Goal: Task Accomplishment & Management: Manage account settings

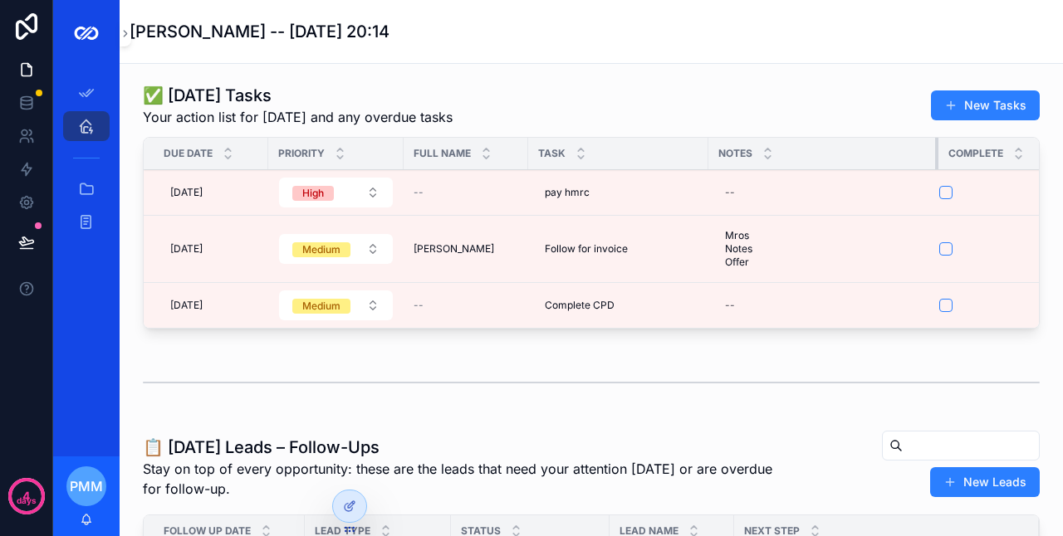
drag, startPoint x: 830, startPoint y: 164, endPoint x: 936, endPoint y: 172, distance: 105.8
click at [936, 172] on table "Due Date Priority Full Name Task Notes Complete [DATE] [DATE] High -- pay hmrc …" at bounding box center [608, 233] width 928 height 190
click at [346, 512] on icon at bounding box center [348, 507] width 7 height 7
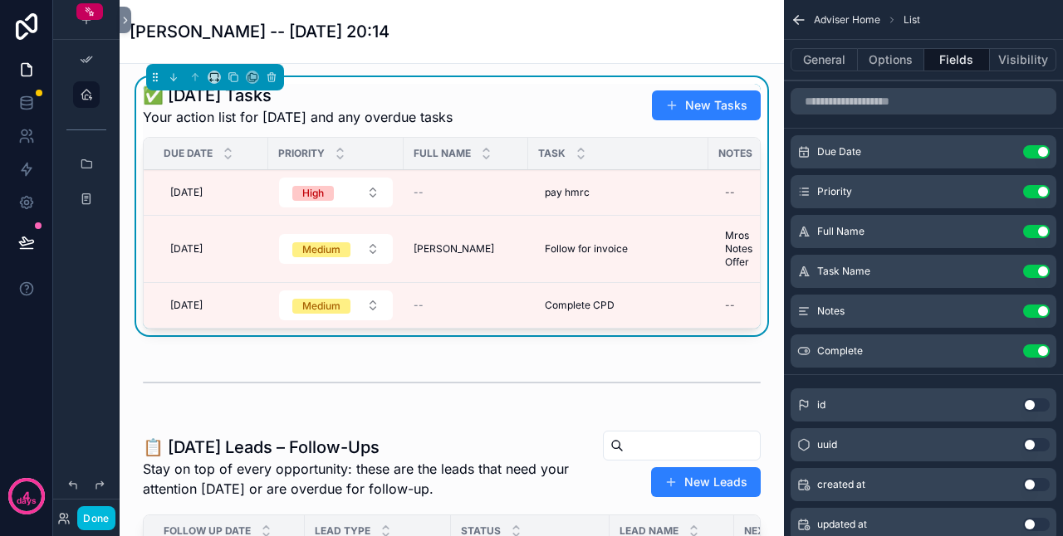
click at [456, 109] on div "✅ [DATE] Tasks Your action list for [DATE] and any overdue tasks New Tasks" at bounding box center [452, 105] width 618 height 43
click at [817, 61] on button "General" at bounding box center [824, 59] width 67 height 23
click at [832, 62] on button "General" at bounding box center [824, 59] width 67 height 23
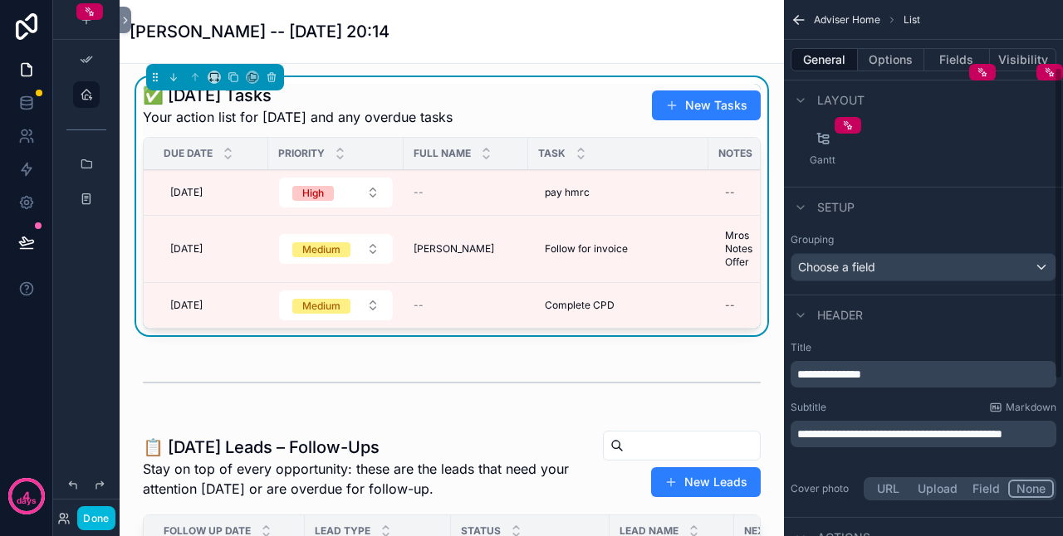
scroll to position [249, 0]
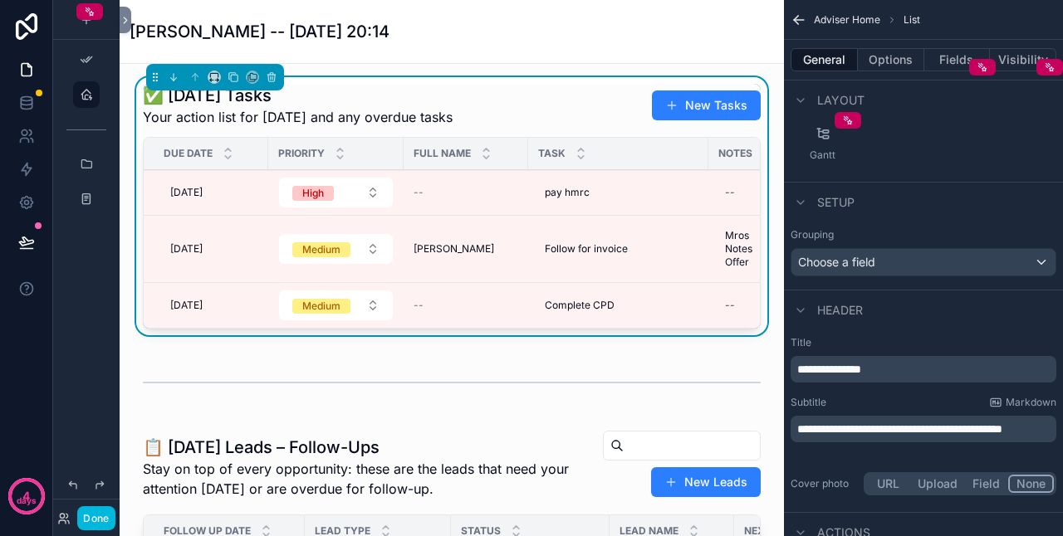
click at [864, 443] on div "**********" at bounding box center [924, 429] width 266 height 27
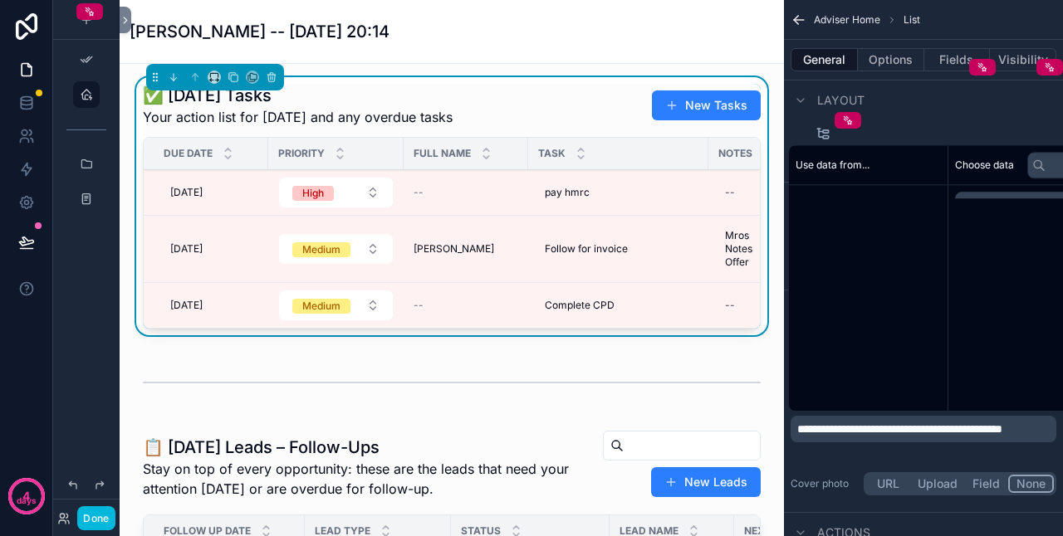
click at [794, 425] on div "**********" at bounding box center [924, 429] width 266 height 27
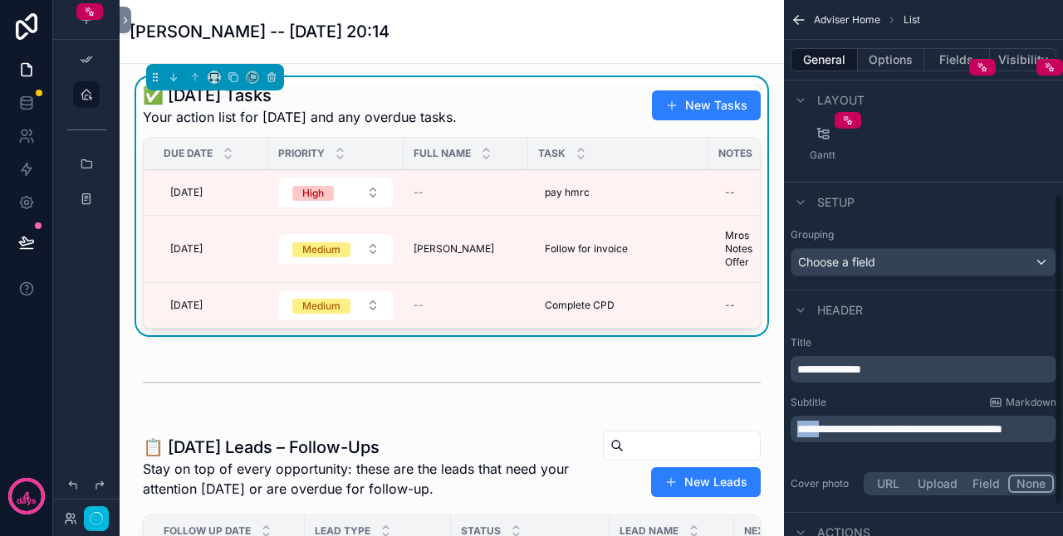
scroll to position [332, 0]
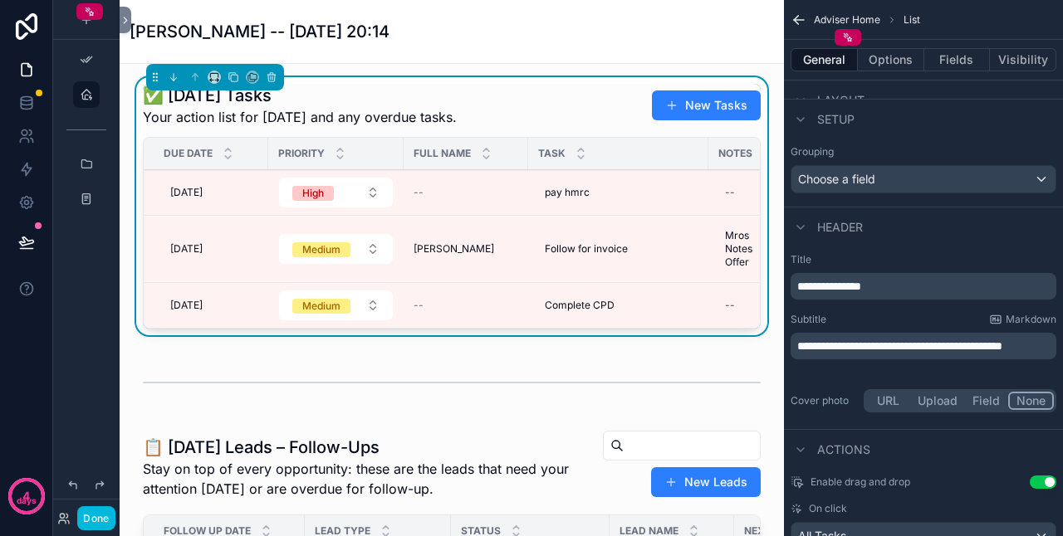
click at [854, 448] on span "Actions" at bounding box center [843, 450] width 53 height 17
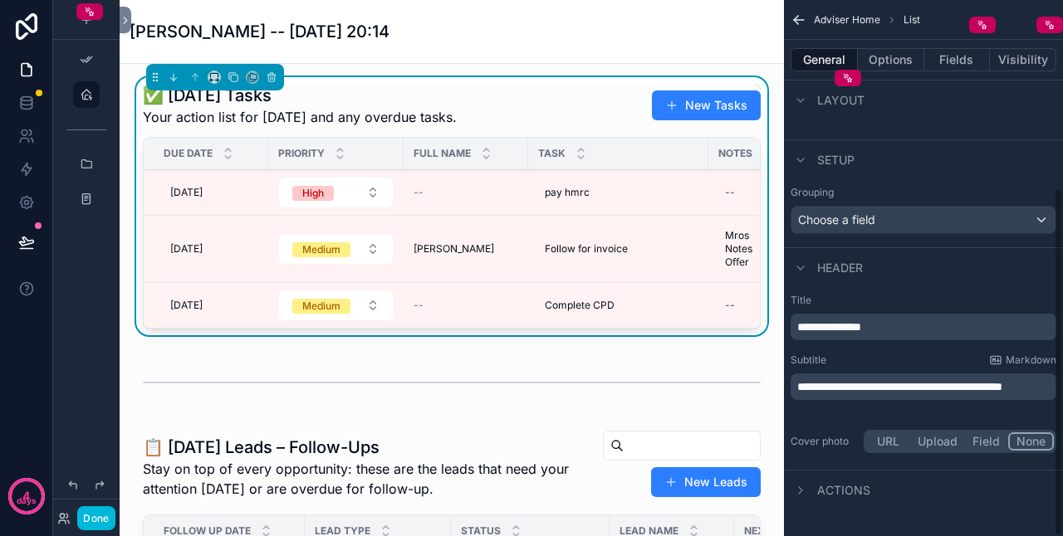
scroll to position [290, 0]
click at [798, 389] on span "**********" at bounding box center [899, 389] width 205 height 12
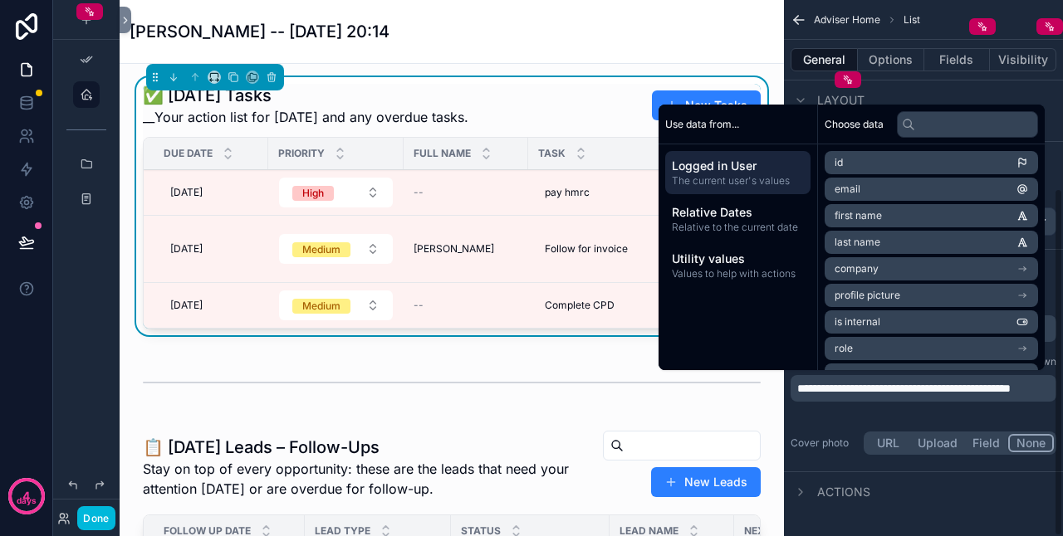
click at [833, 397] on p "**********" at bounding box center [925, 388] width 256 height 17
click at [810, 386] on span "**********" at bounding box center [906, 389] width 218 height 12
click at [913, 493] on div "Actions" at bounding box center [923, 492] width 279 height 40
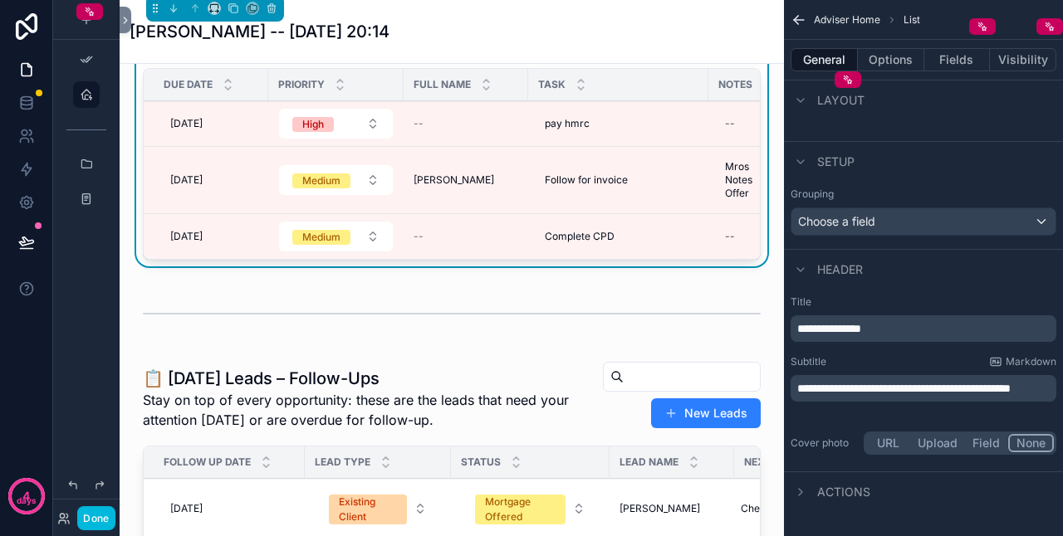
scroll to position [166, 0]
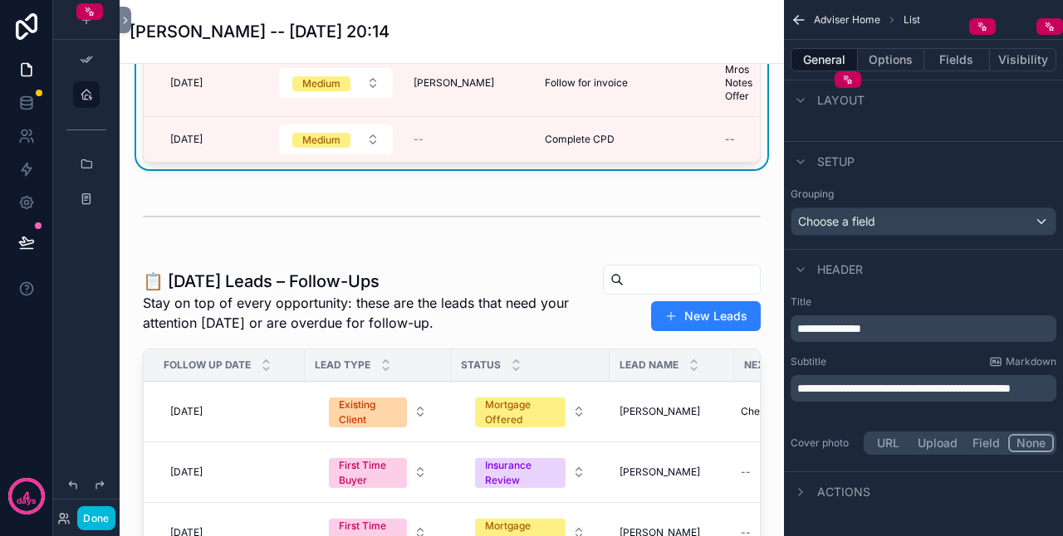
drag, startPoint x: 595, startPoint y: 251, endPoint x: 487, endPoint y: 322, distance: 129.4
click at [595, 244] on div "scrollable content" at bounding box center [452, 216] width 638 height 55
click at [529, 287] on div "scrollable content" at bounding box center [452, 417] width 638 height 320
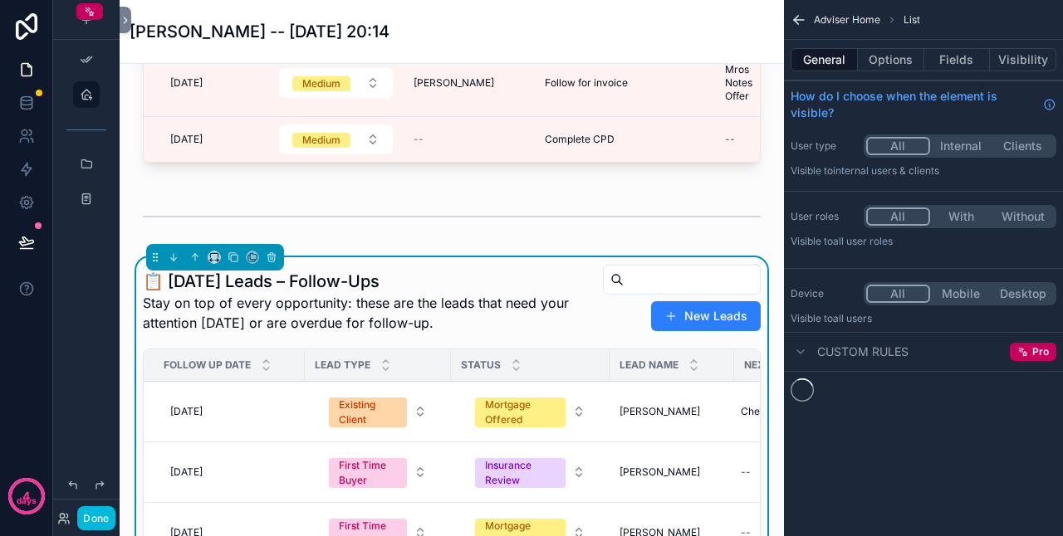
scroll to position [0, 0]
click at [827, 61] on button "General" at bounding box center [824, 59] width 67 height 23
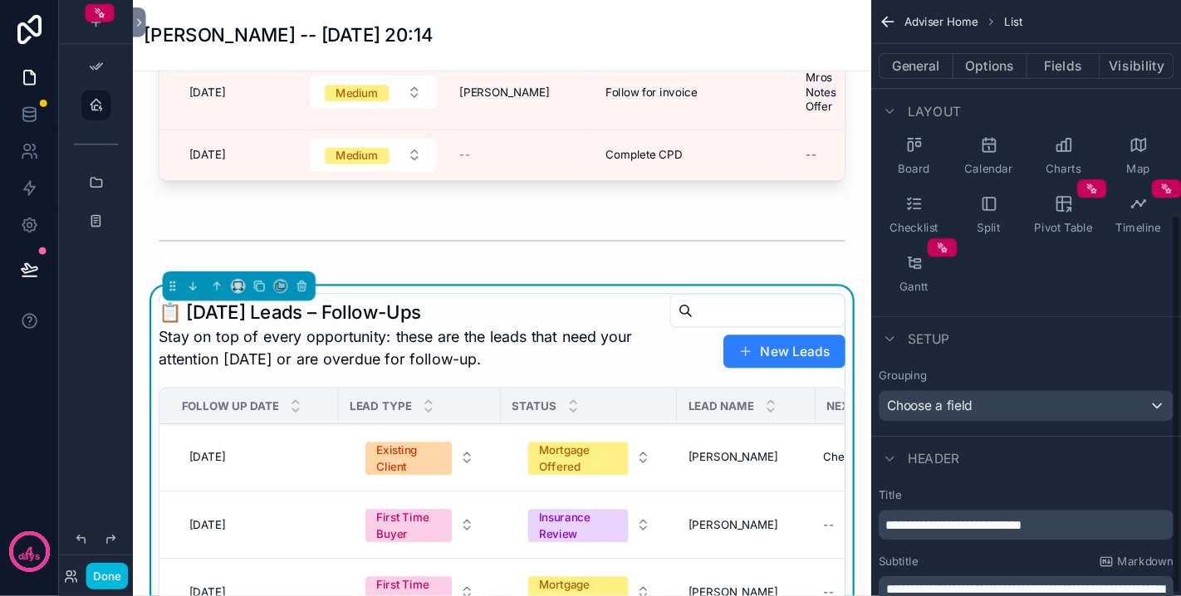
scroll to position [306, 0]
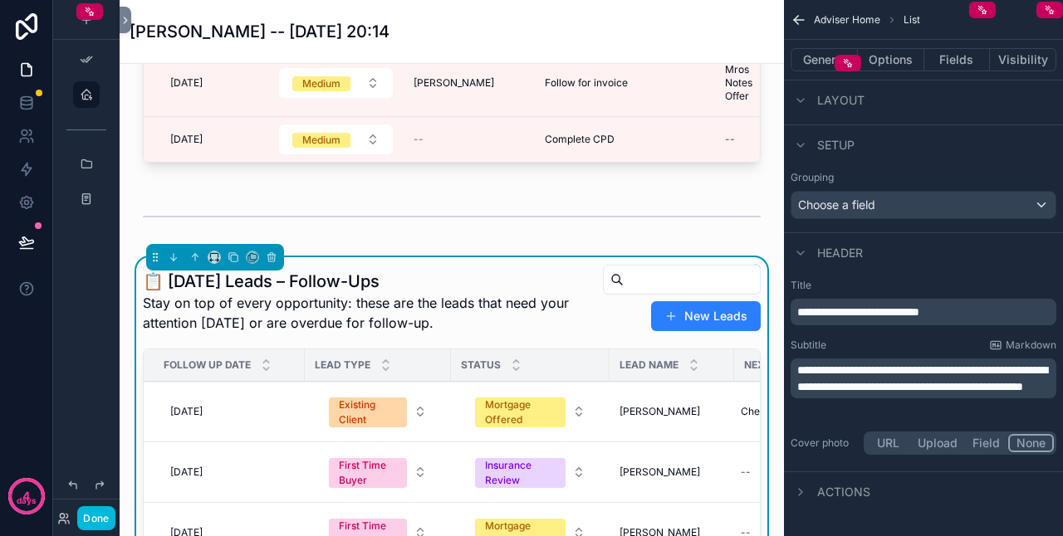
click at [801, 369] on span "**********" at bounding box center [922, 379] width 250 height 28
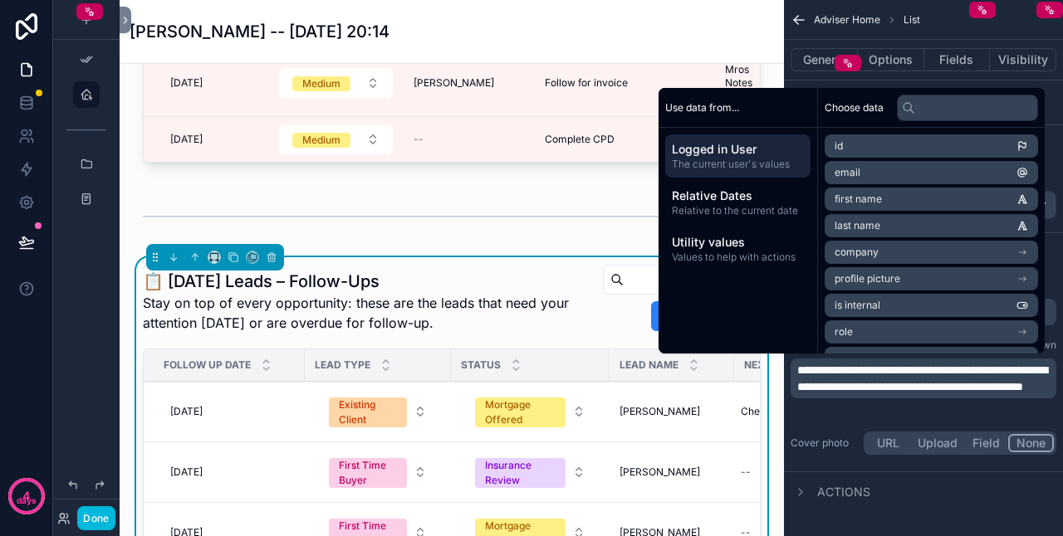
click at [796, 368] on div "**********" at bounding box center [924, 379] width 266 height 40
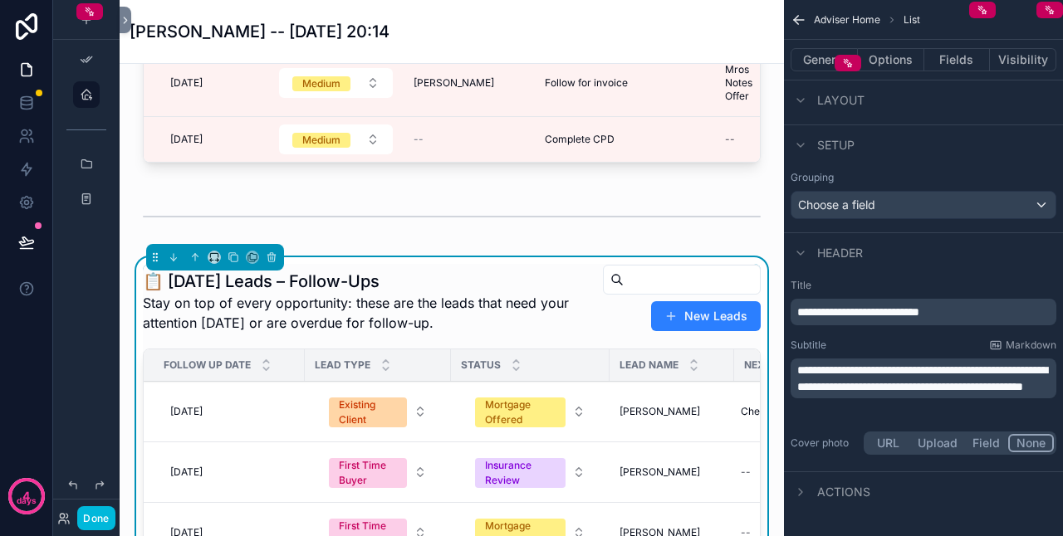
click at [800, 370] on span "**********" at bounding box center [922, 379] width 250 height 28
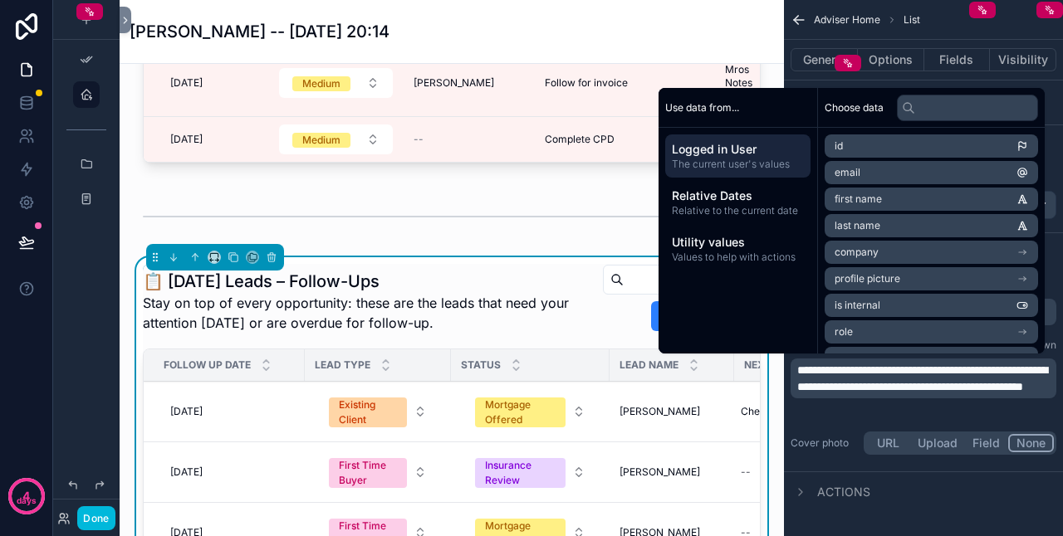
click at [818, 354] on div "Use data from... Logged in User The current user's values Relative Dates Relati…" at bounding box center [738, 221] width 159 height 266
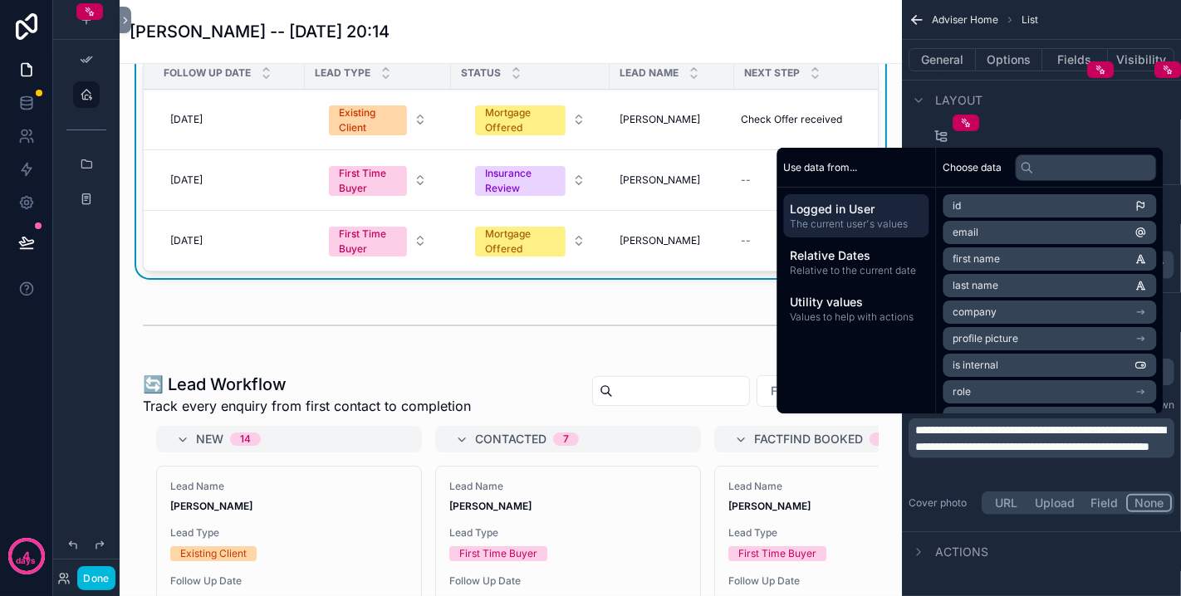
scroll to position [627, 0]
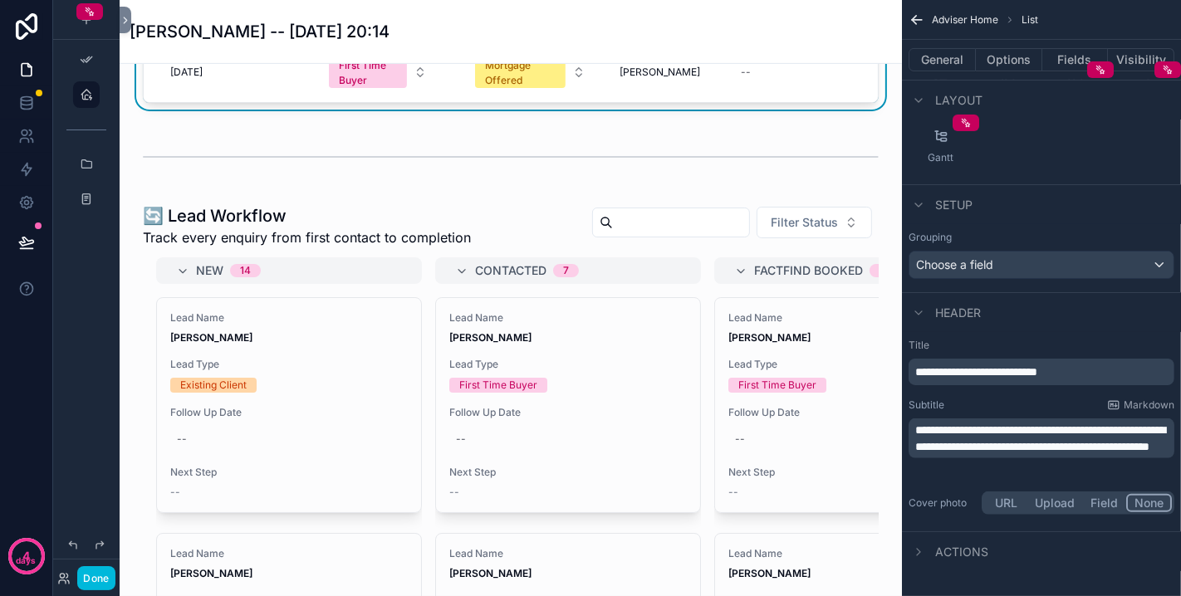
click at [492, 248] on div "scrollable content" at bounding box center [511, 455] width 756 height 514
click at [492, 247] on div "🔄 Lead Workflow Track every enquiry from first contact to completion Filter Sta…" at bounding box center [511, 225] width 736 height 43
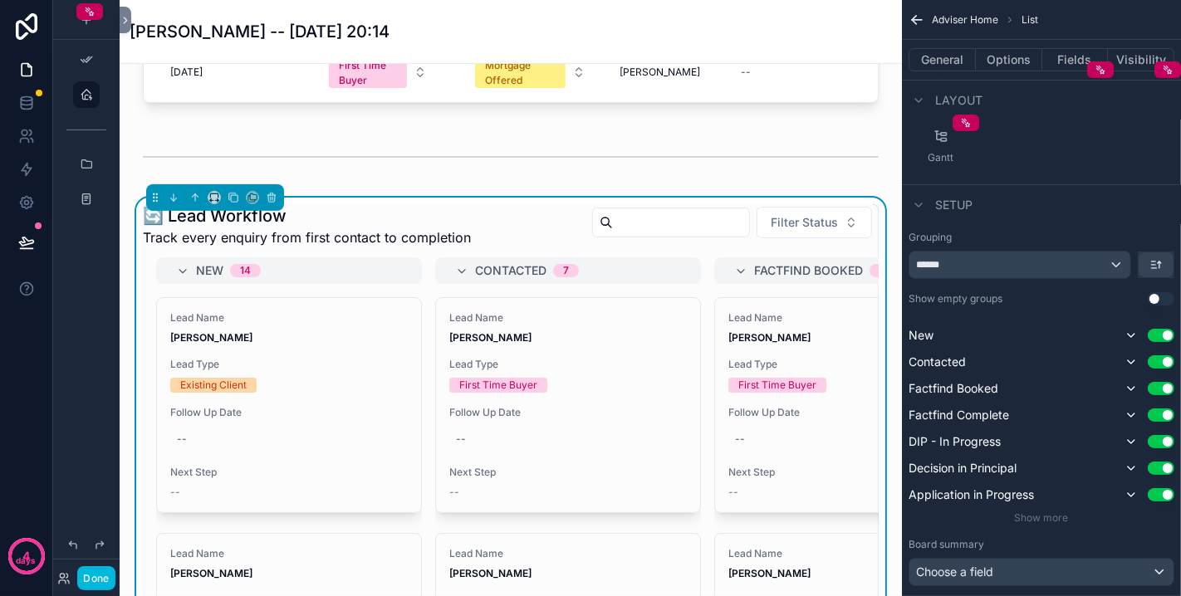
click at [956, 55] on button "General" at bounding box center [941, 59] width 67 height 23
click at [942, 59] on button "General" at bounding box center [941, 59] width 67 height 23
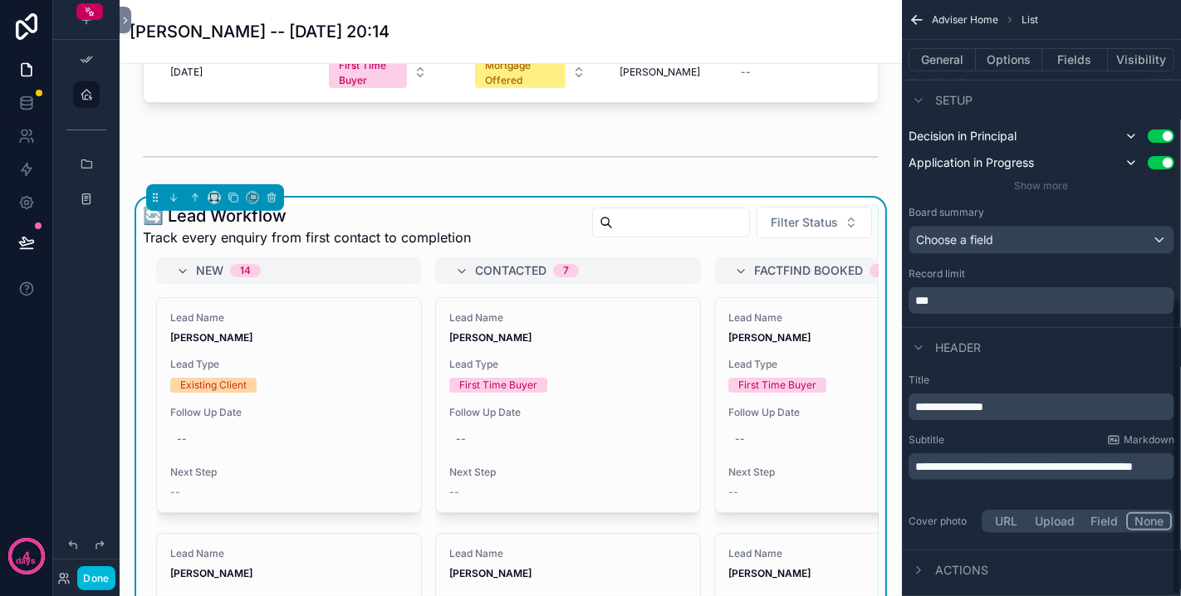
scroll to position [597, 0]
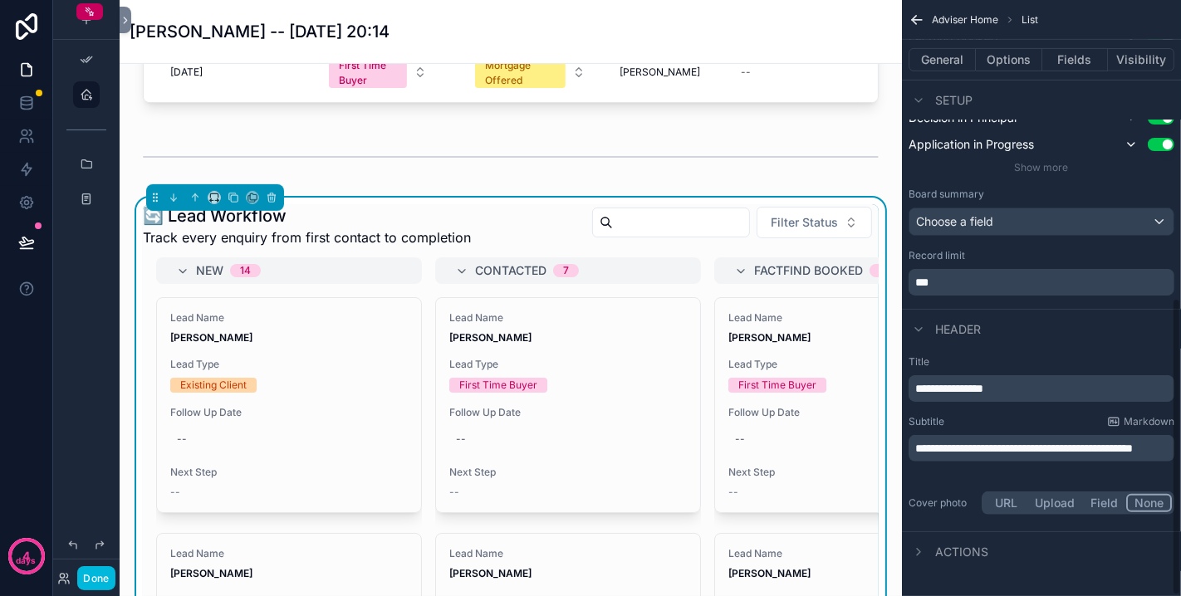
click at [917, 443] on span "**********" at bounding box center [1024, 449] width 218 height 12
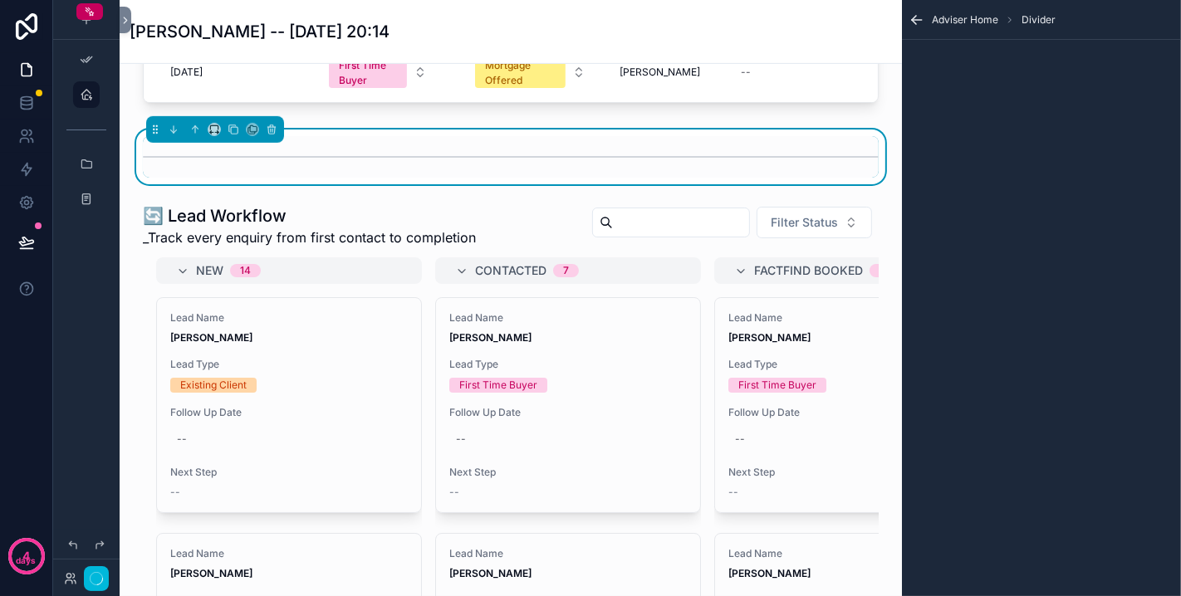
click at [711, 178] on div "scrollable content" at bounding box center [511, 157] width 736 height 42
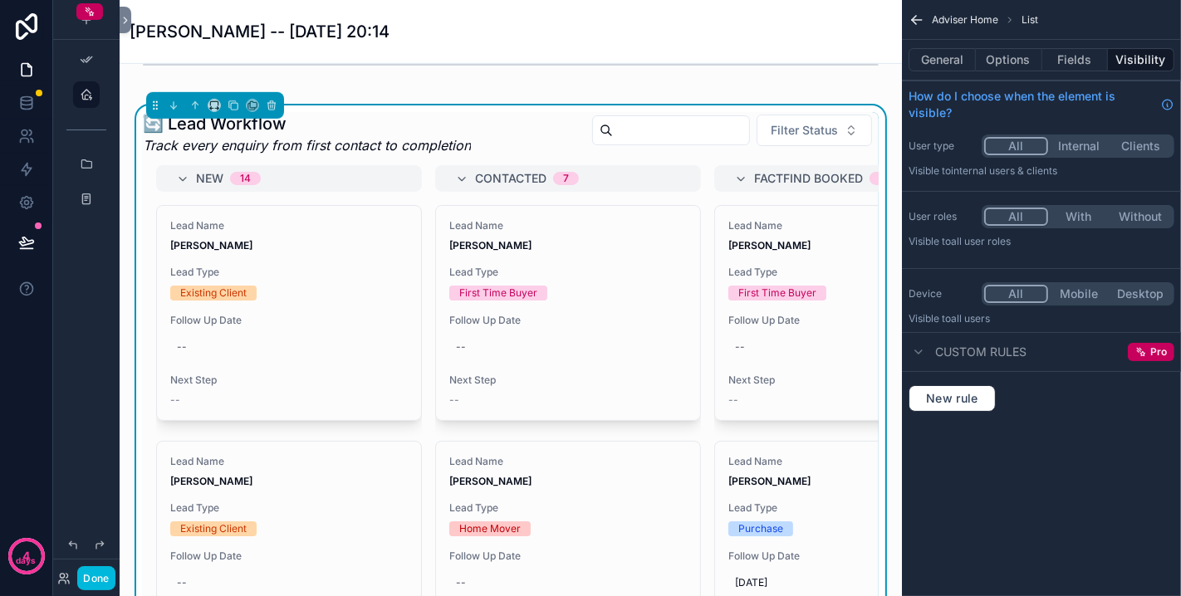
scroll to position [645, 0]
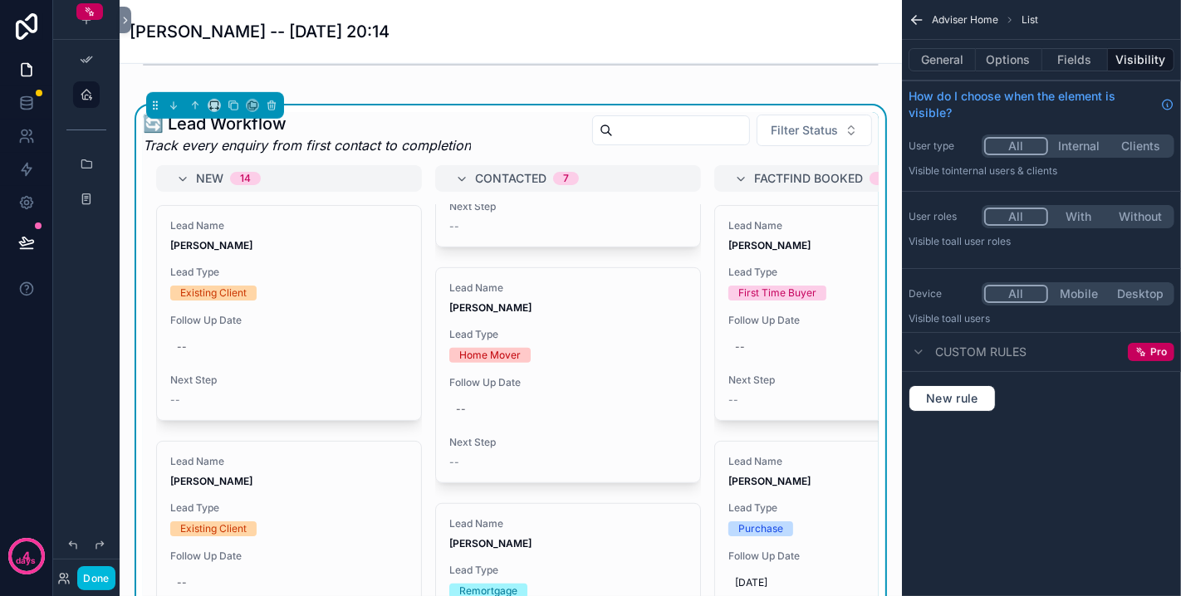
click at [430, 135] on h1 "🔄 Lead Workflow" at bounding box center [307, 123] width 328 height 23
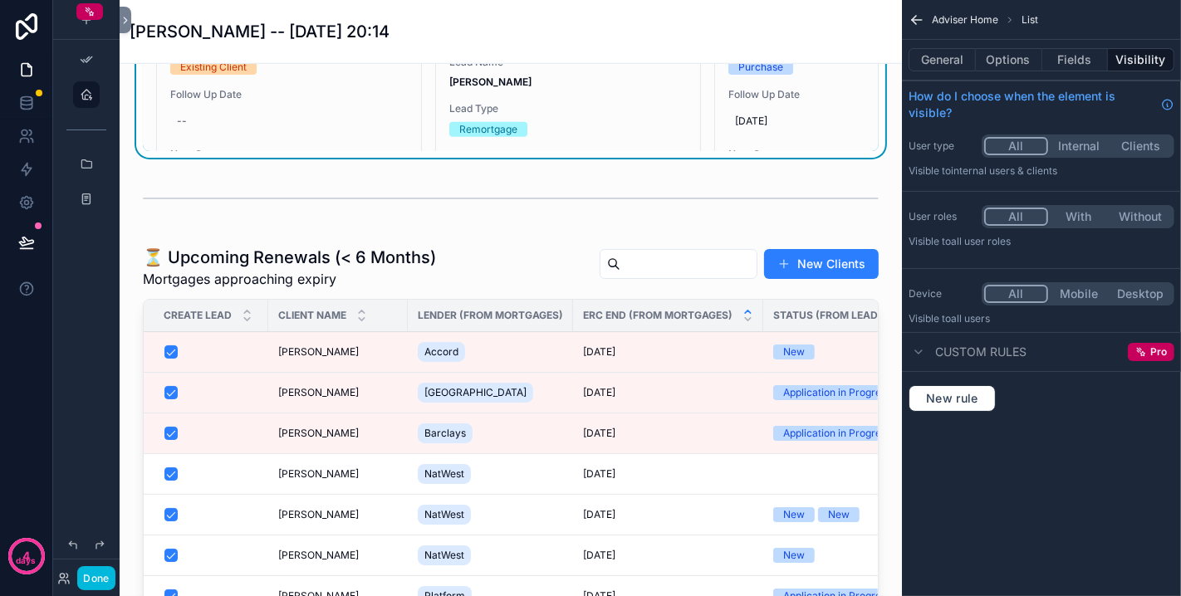
scroll to position [1273, 0]
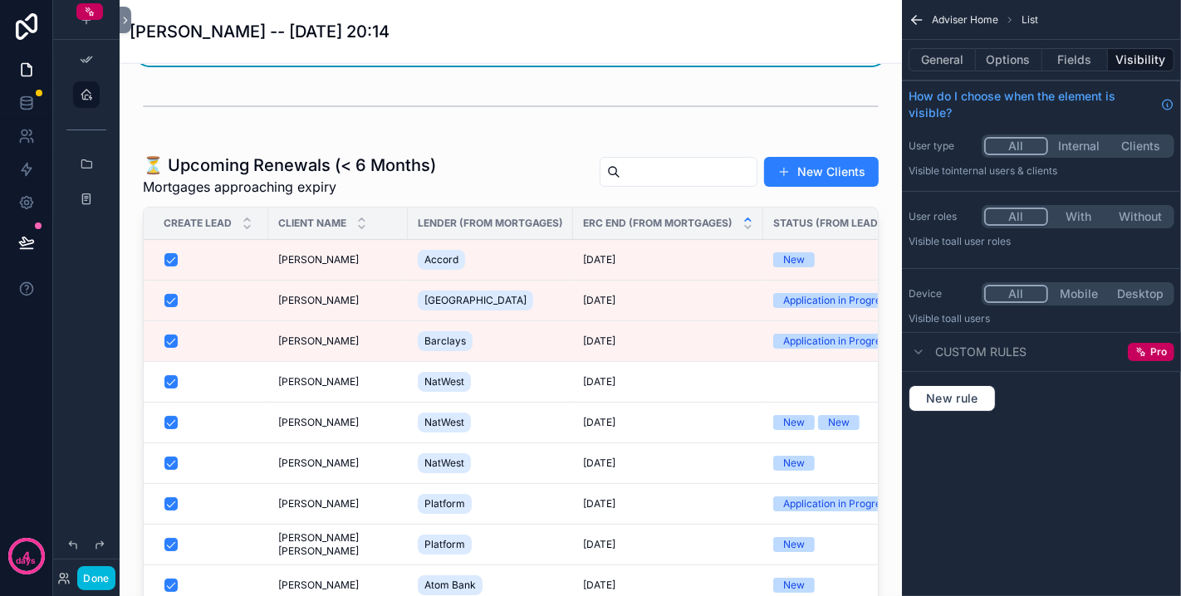
click at [369, 233] on div "scrollable content" at bounding box center [511, 408] width 756 height 522
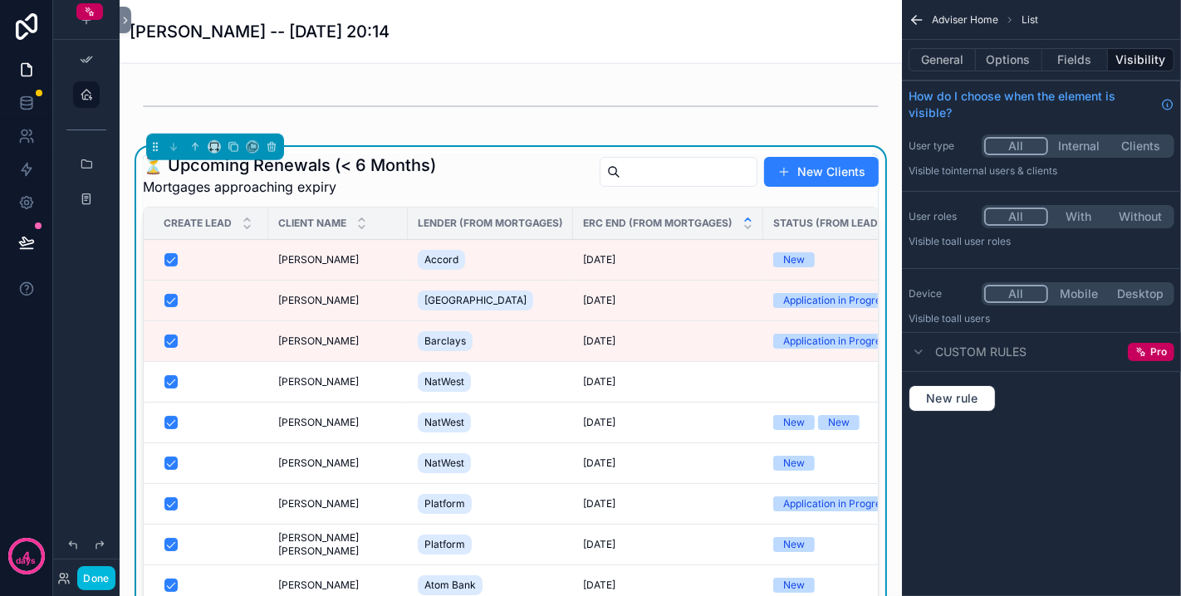
click at [959, 65] on button "General" at bounding box center [941, 59] width 67 height 23
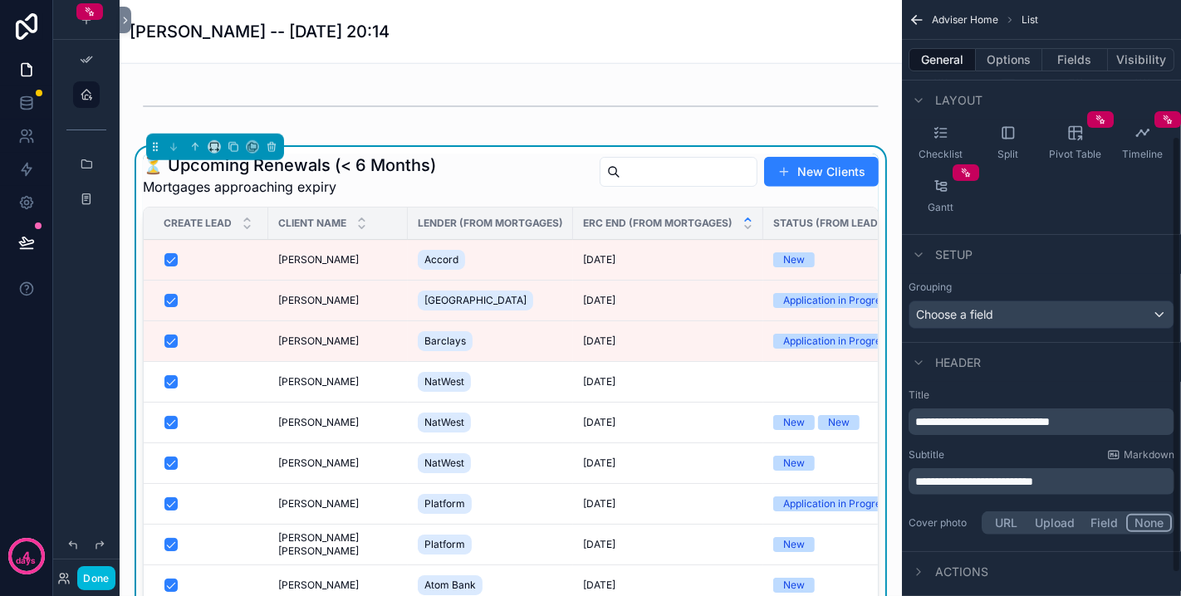
scroll to position [217, 0]
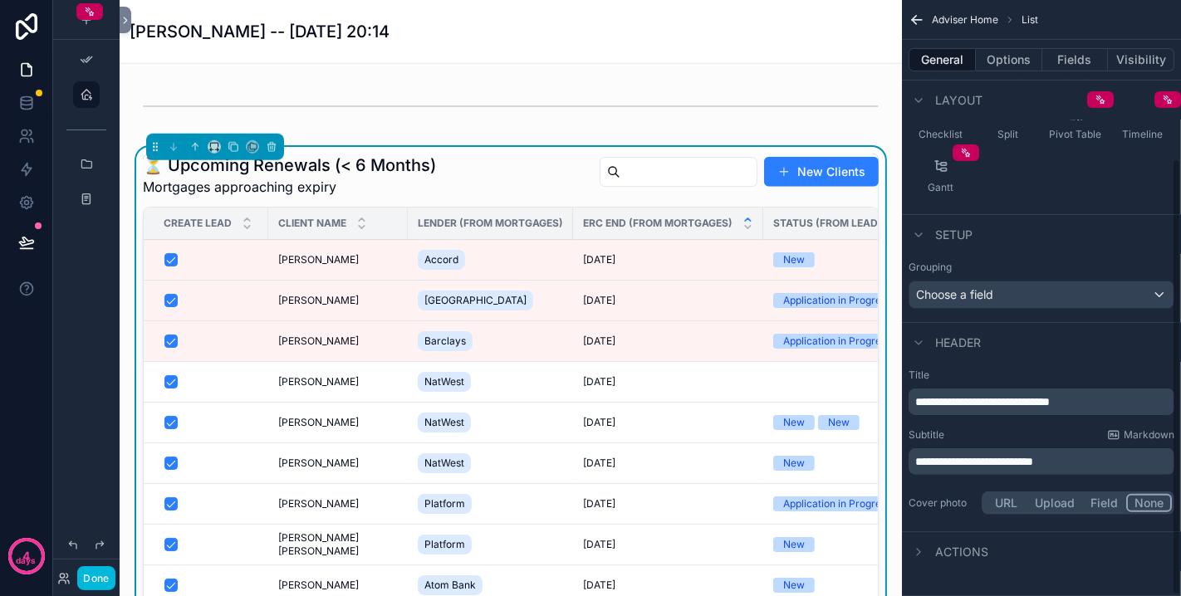
click at [1062, 460] on p "**********" at bounding box center [1043, 461] width 256 height 17
click at [1041, 462] on span "**********" at bounding box center [978, 462] width 126 height 12
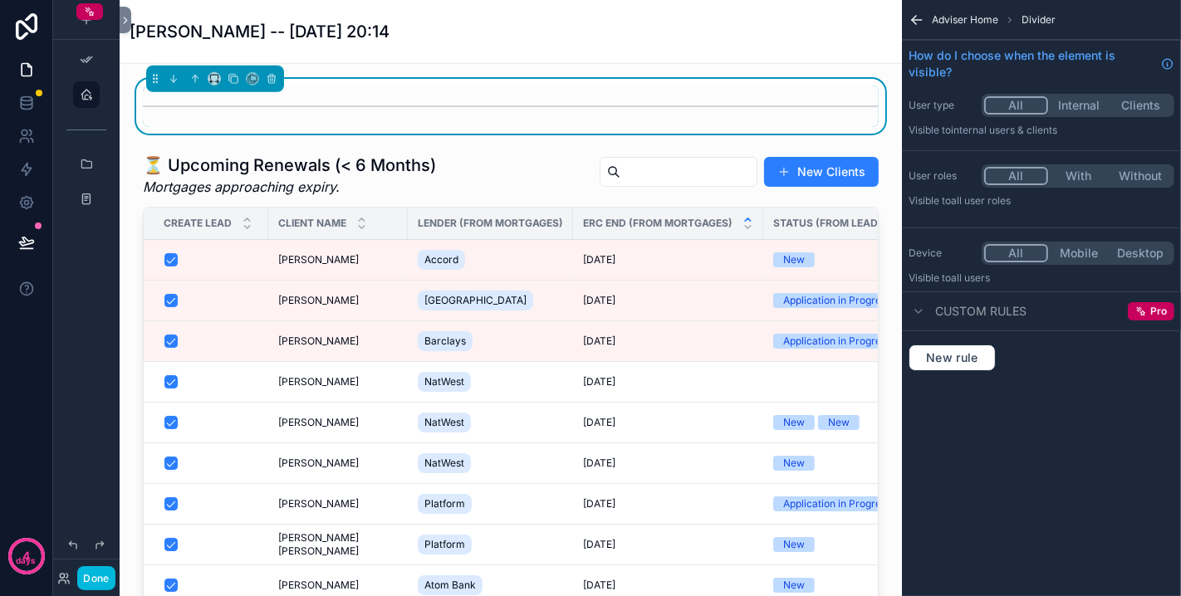
scroll to position [535, 0]
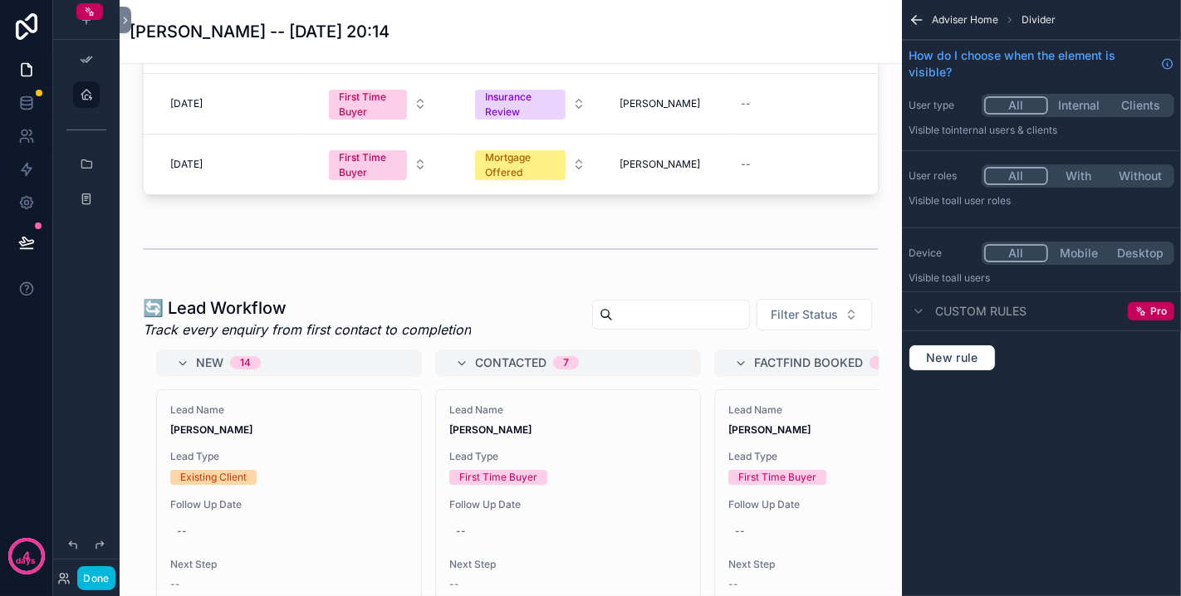
click at [505, 349] on div "scrollable content" at bounding box center [511, 547] width 756 height 514
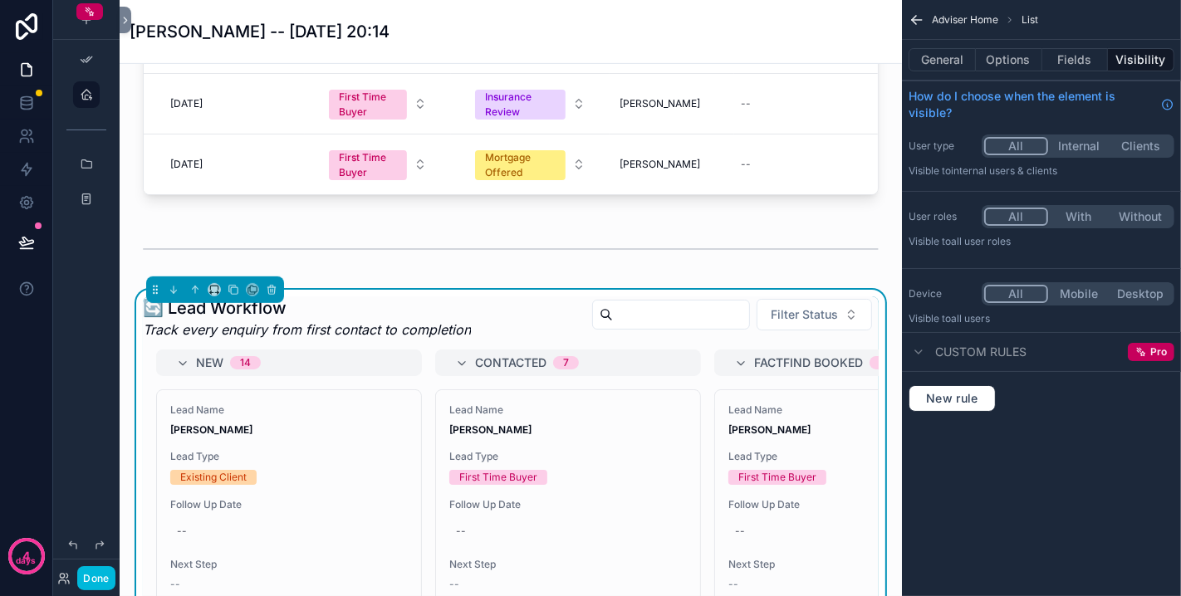
click at [961, 60] on button "General" at bounding box center [941, 59] width 67 height 23
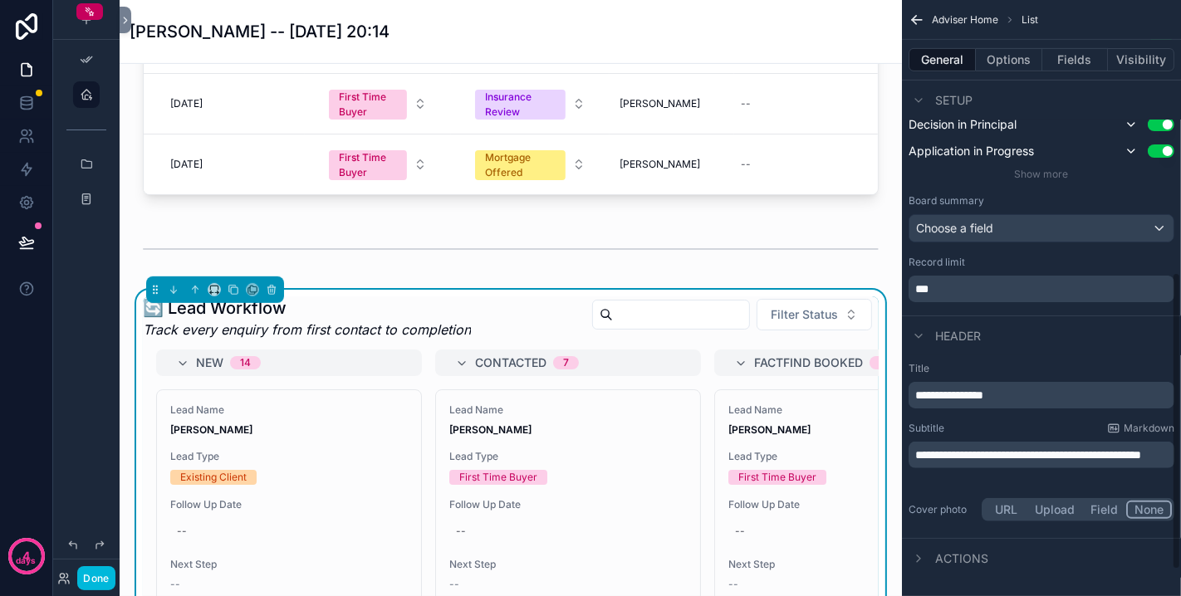
scroll to position [597, 0]
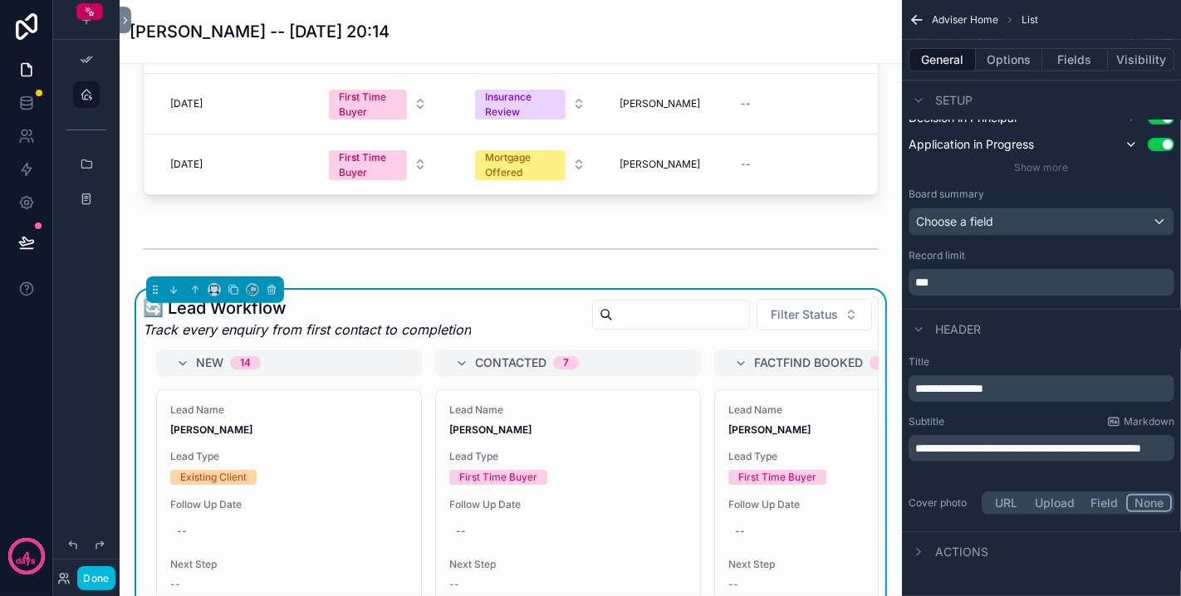
click at [977, 454] on span "**********" at bounding box center [1028, 449] width 226 height 12
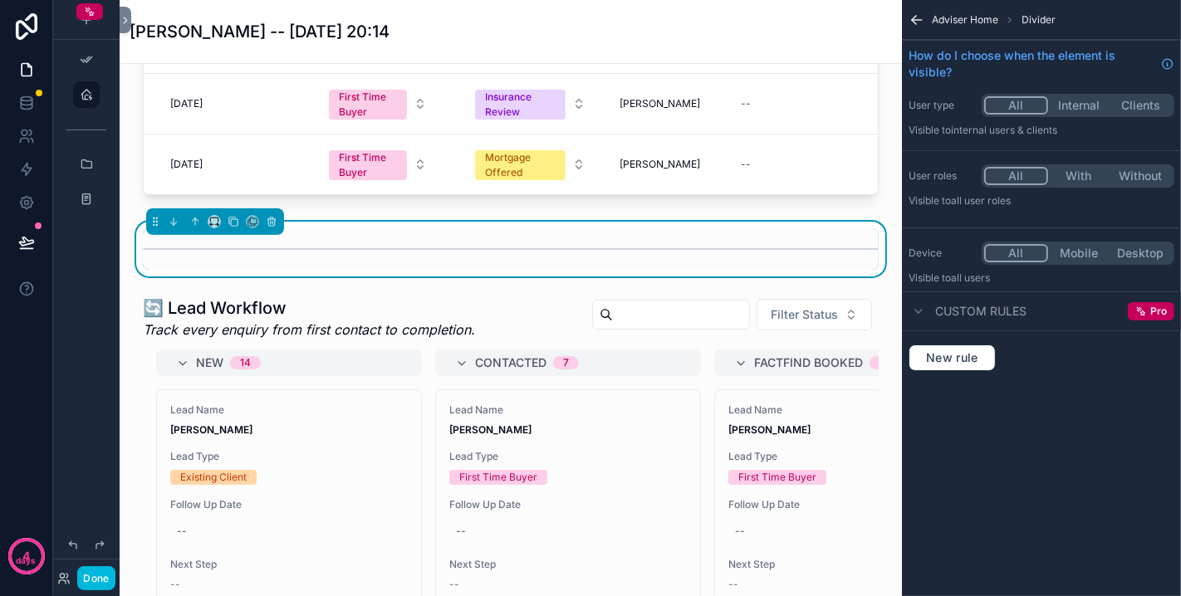
scroll to position [350, 0]
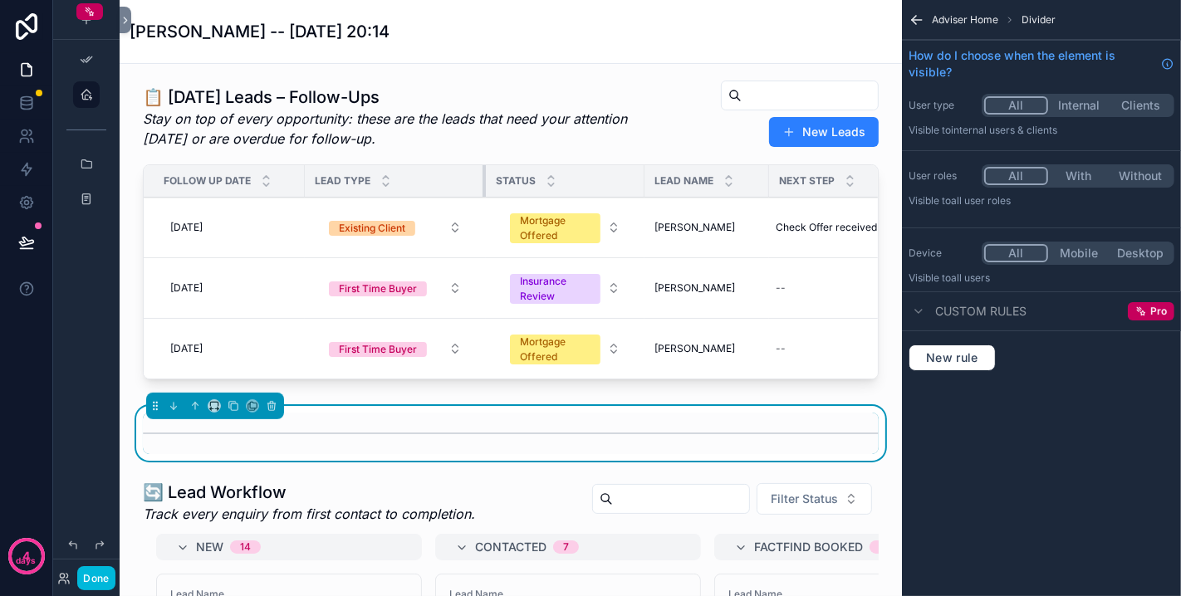
drag, startPoint x: 448, startPoint y: 195, endPoint x: 483, endPoint y: 193, distance: 34.9
click at [483, 193] on div "scrollable content" at bounding box center [485, 181] width 7 height 32
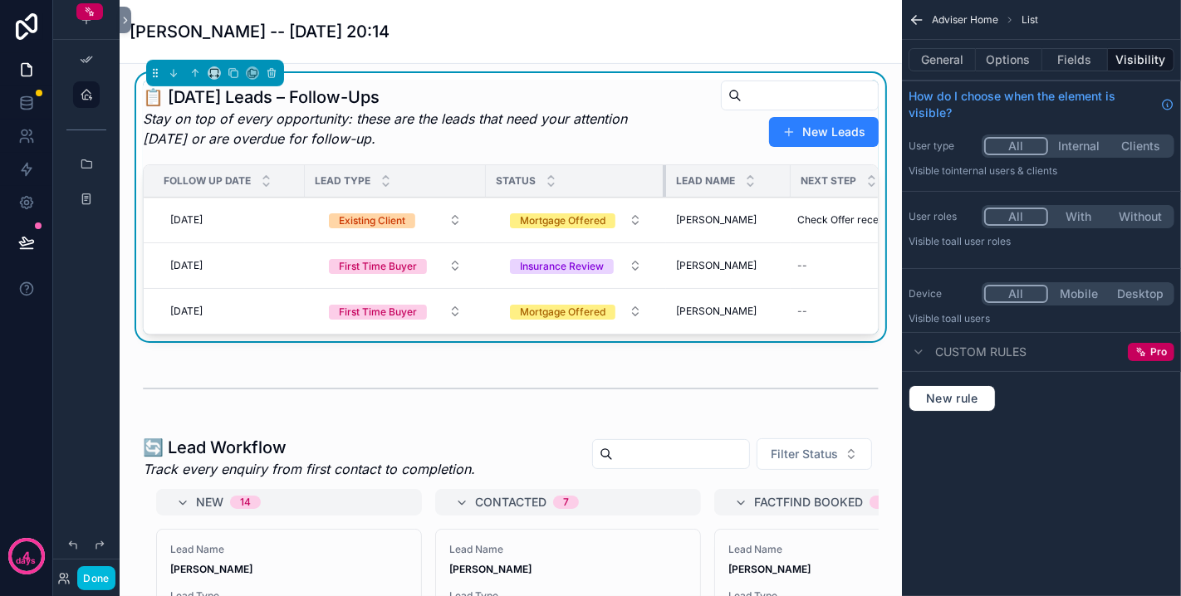
drag, startPoint x: 642, startPoint y: 195, endPoint x: 664, endPoint y: 198, distance: 22.7
click at [664, 197] on div "scrollable content" at bounding box center [666, 181] width 7 height 32
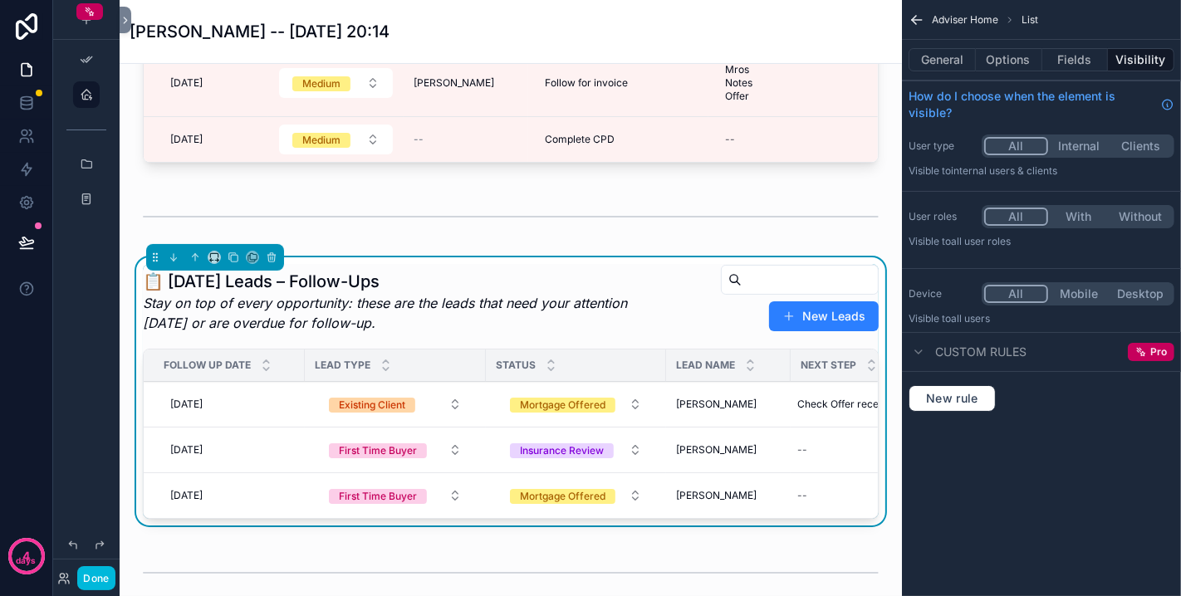
scroll to position [0, 0]
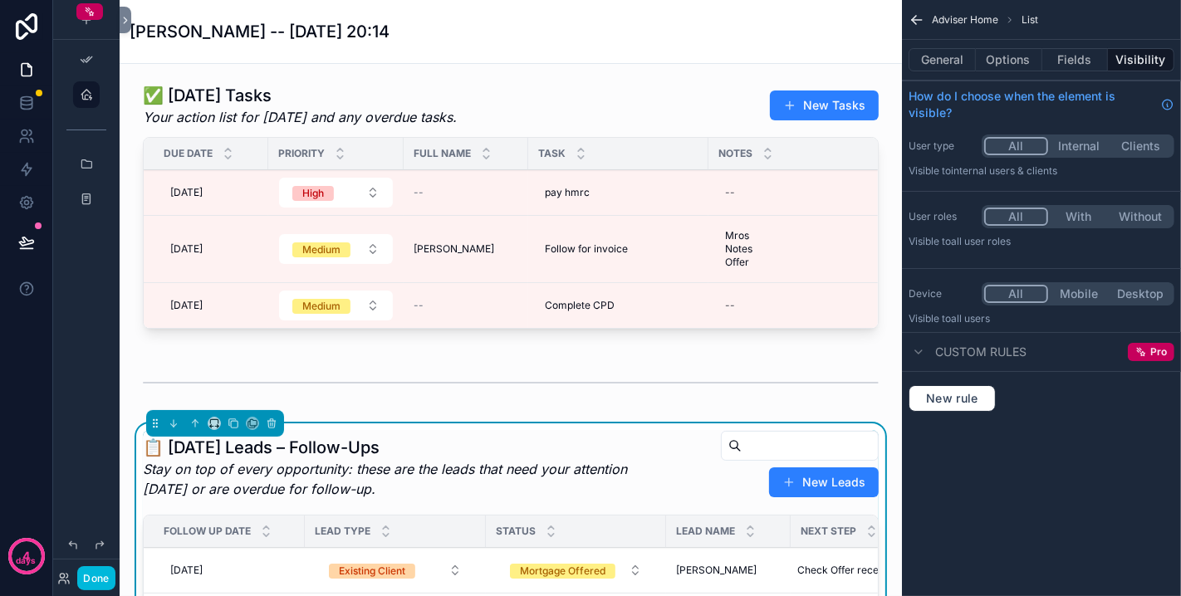
drag, startPoint x: 412, startPoint y: 332, endPoint x: 575, endPoint y: 325, distance: 163.8
click at [575, 325] on div "scrollable content" at bounding box center [511, 209] width 756 height 265
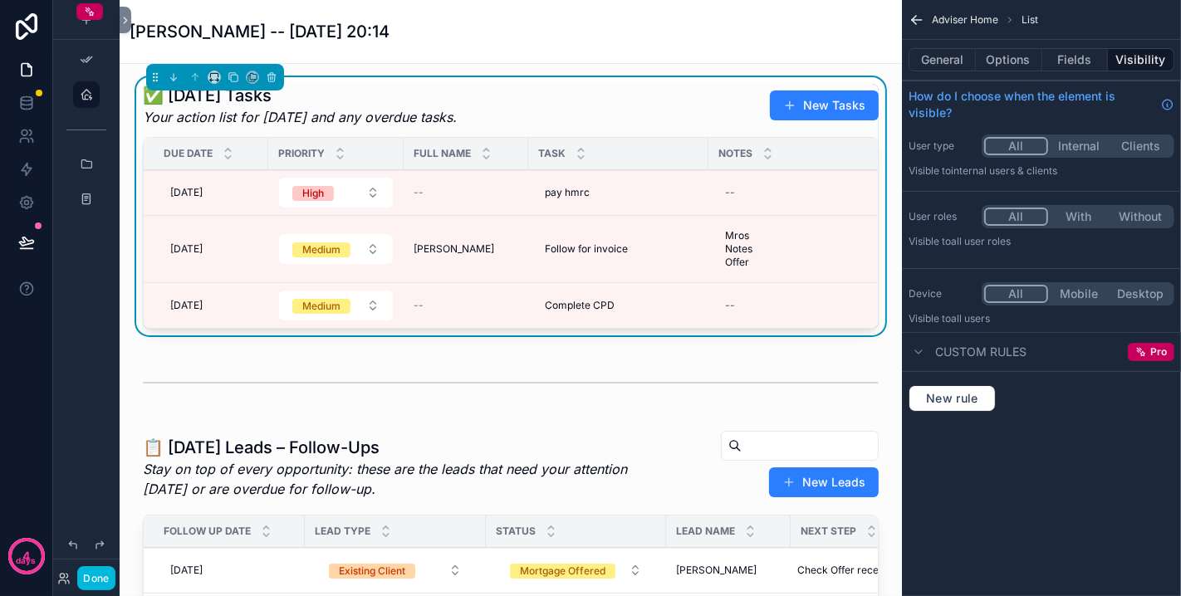
scroll to position [0, 154]
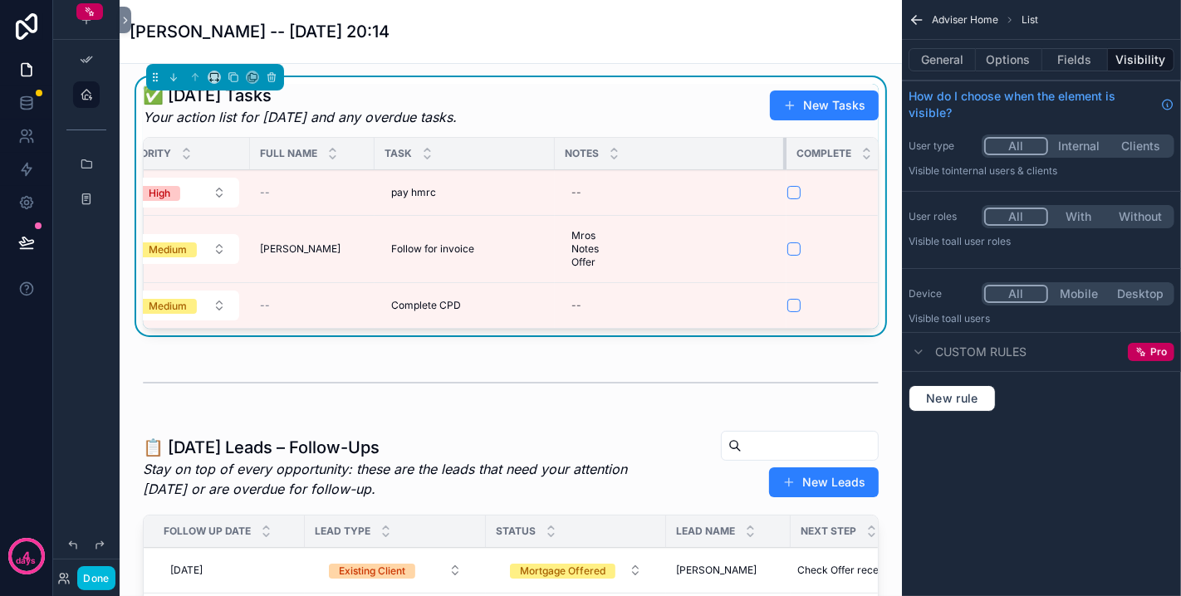
click at [784, 157] on div "scrollable content" at bounding box center [786, 154] width 7 height 32
click at [86, 536] on button "Done" at bounding box center [95, 578] width 37 height 24
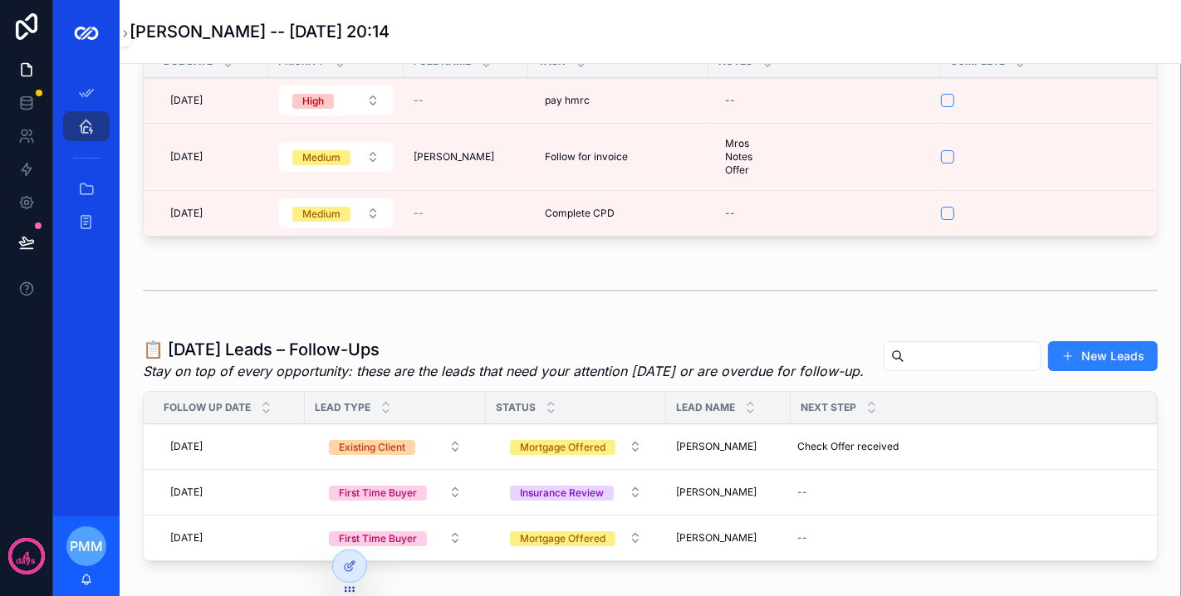
scroll to position [0, 0]
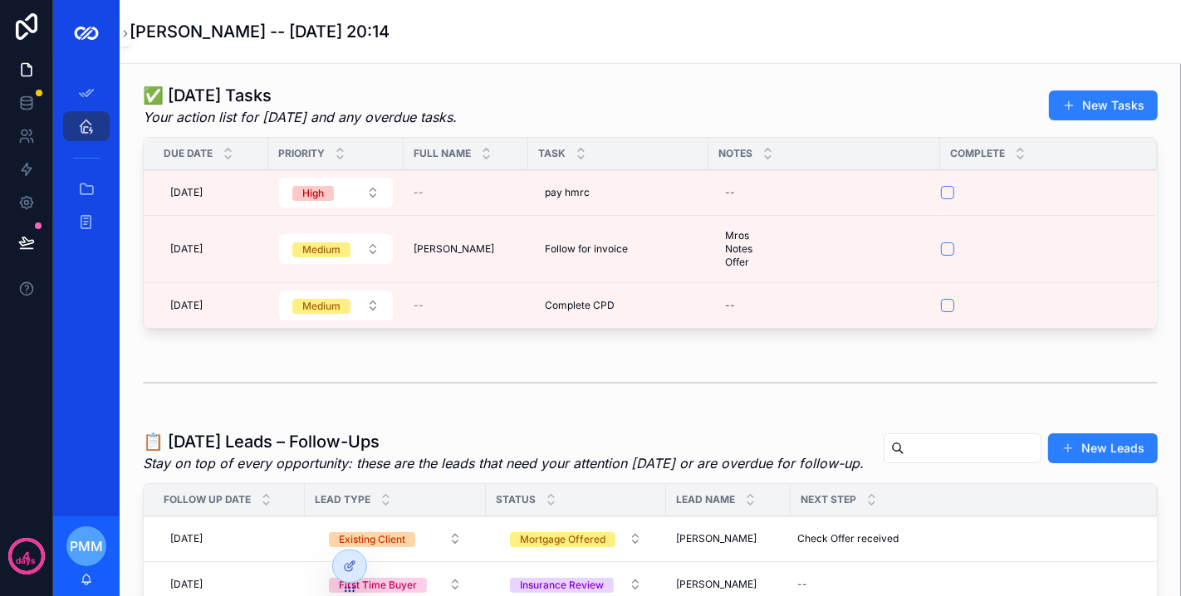
click at [347, 536] on icon at bounding box center [349, 566] width 13 height 13
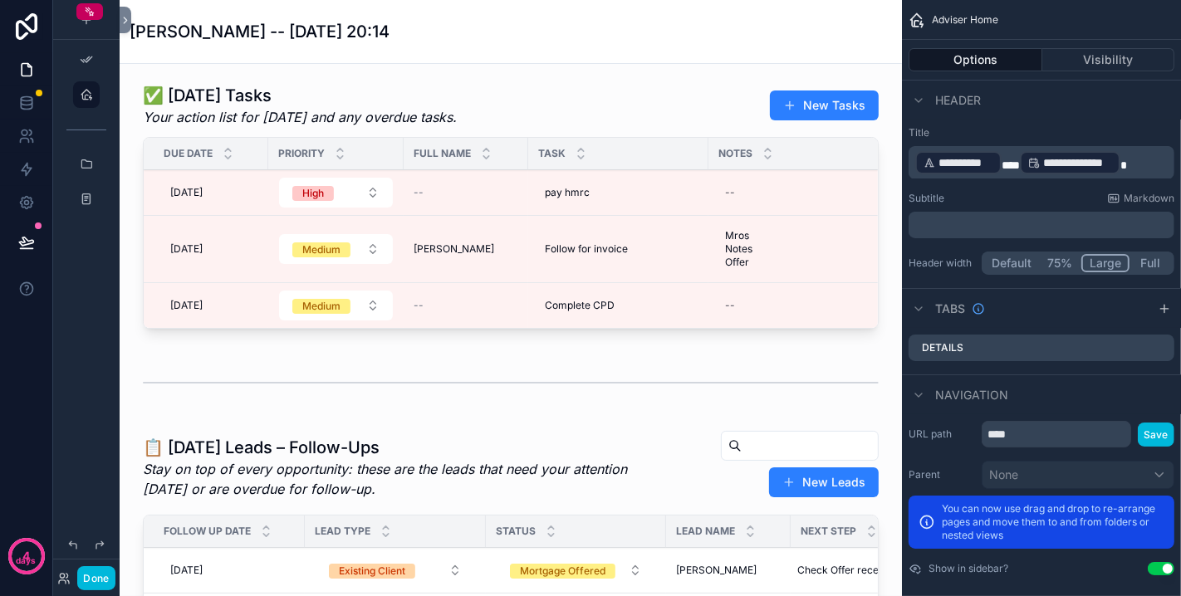
click at [555, 111] on div "scrollable content" at bounding box center [511, 209] width 756 height 265
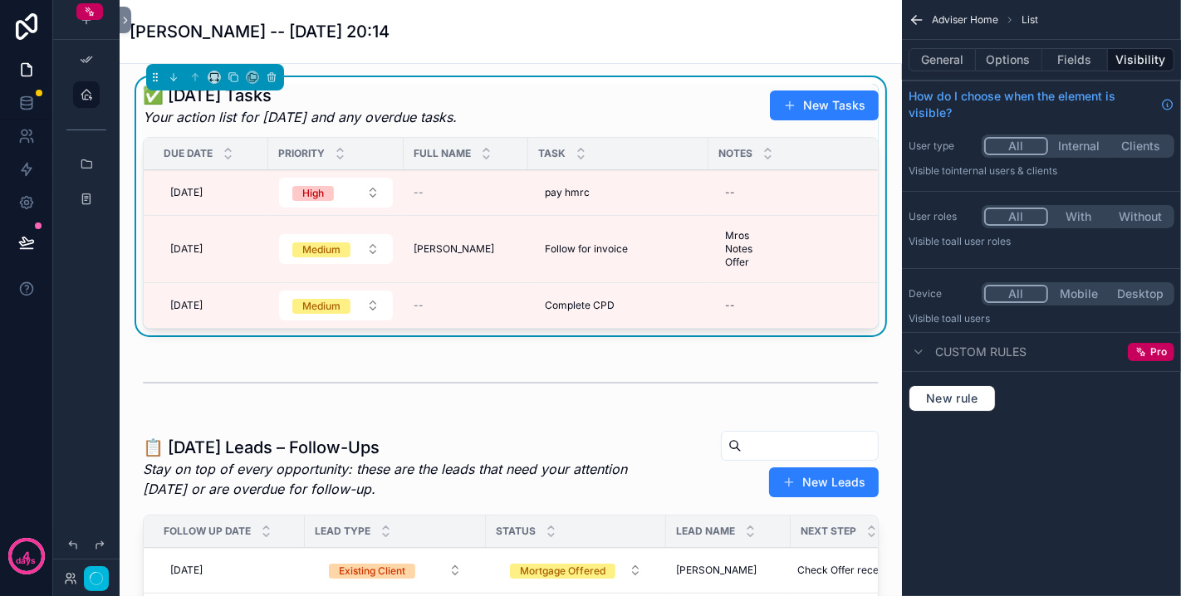
click at [939, 66] on button "General" at bounding box center [941, 59] width 67 height 23
click at [938, 61] on button "General" at bounding box center [941, 59] width 67 height 23
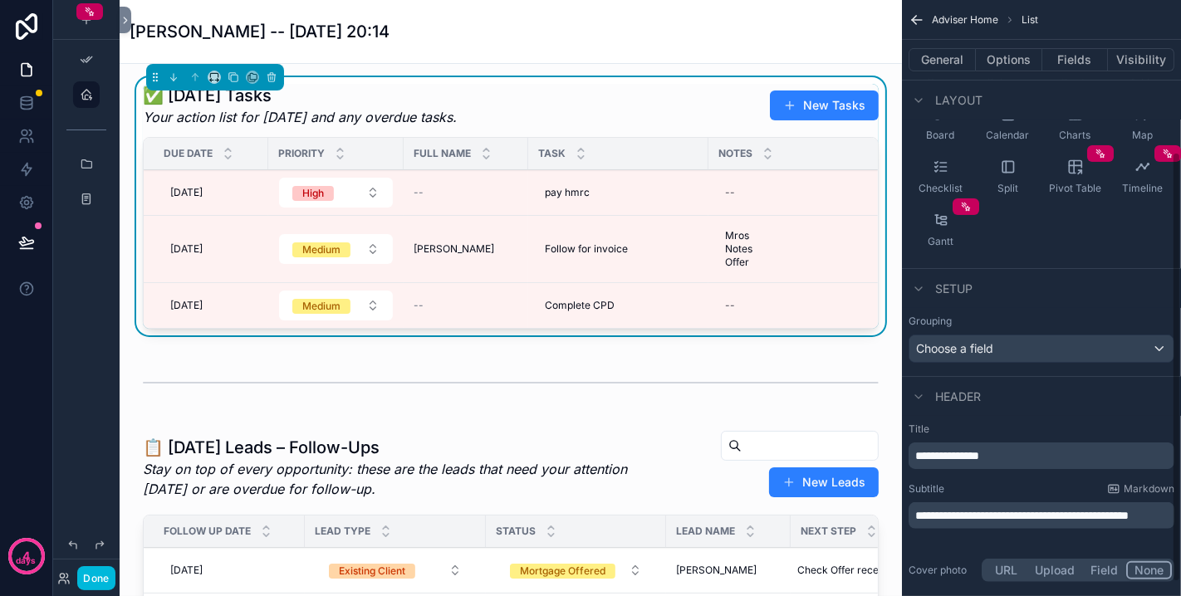
scroll to position [230, 0]
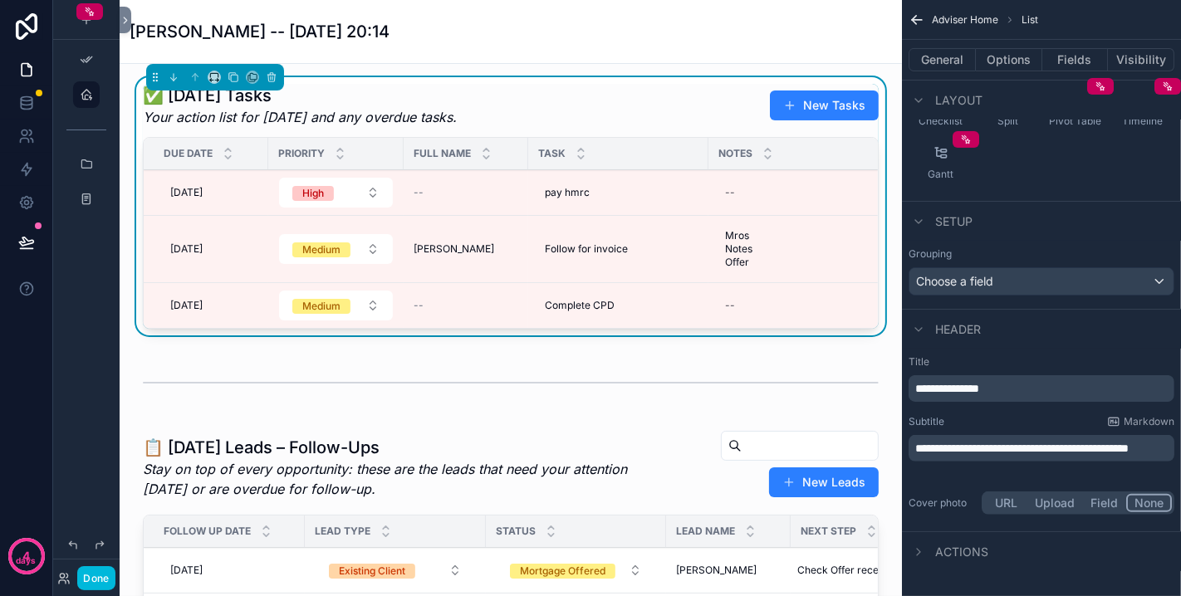
click at [933, 386] on span "**********" at bounding box center [947, 389] width 64 height 12
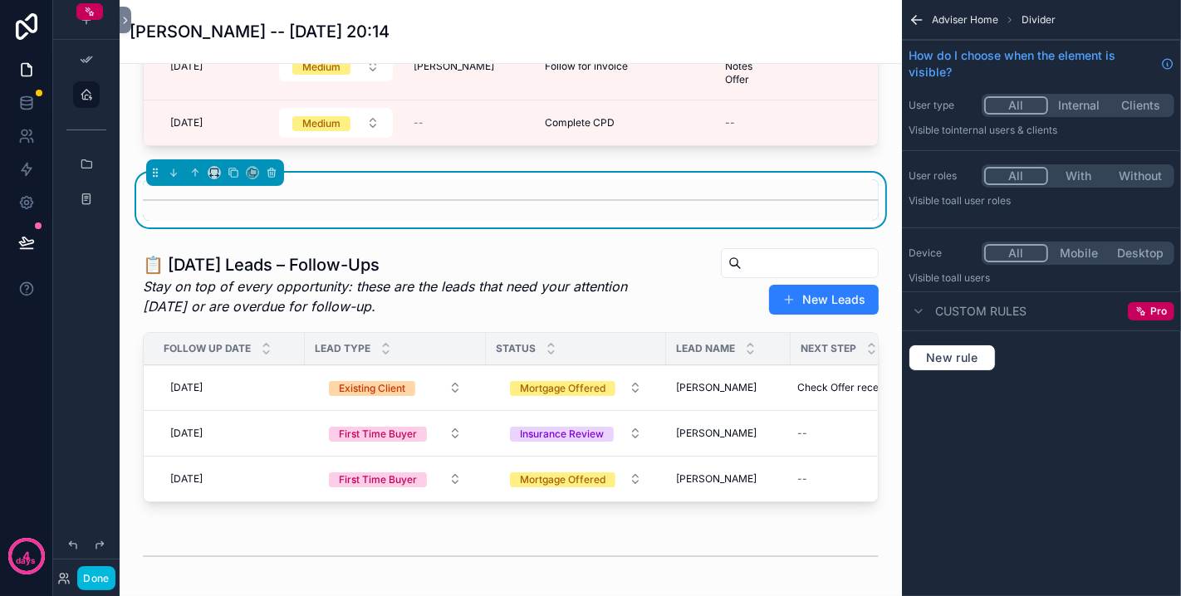
scroll to position [184, 0]
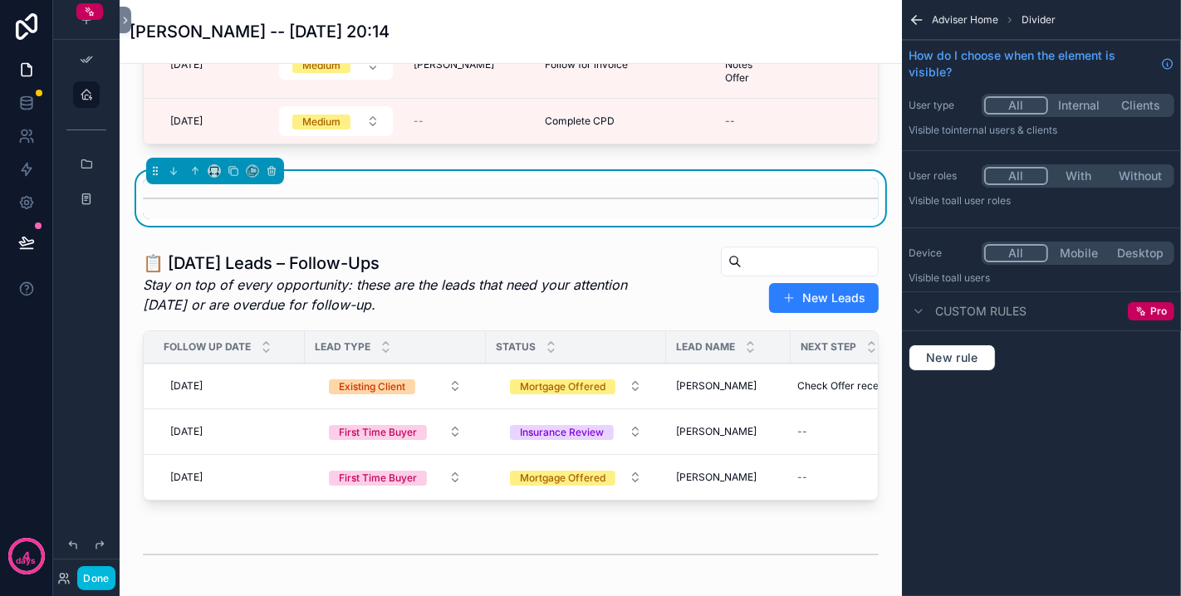
drag, startPoint x: 375, startPoint y: 303, endPoint x: 417, endPoint y: 267, distance: 55.4
click at [375, 302] on div "scrollable content" at bounding box center [511, 376] width 756 height 275
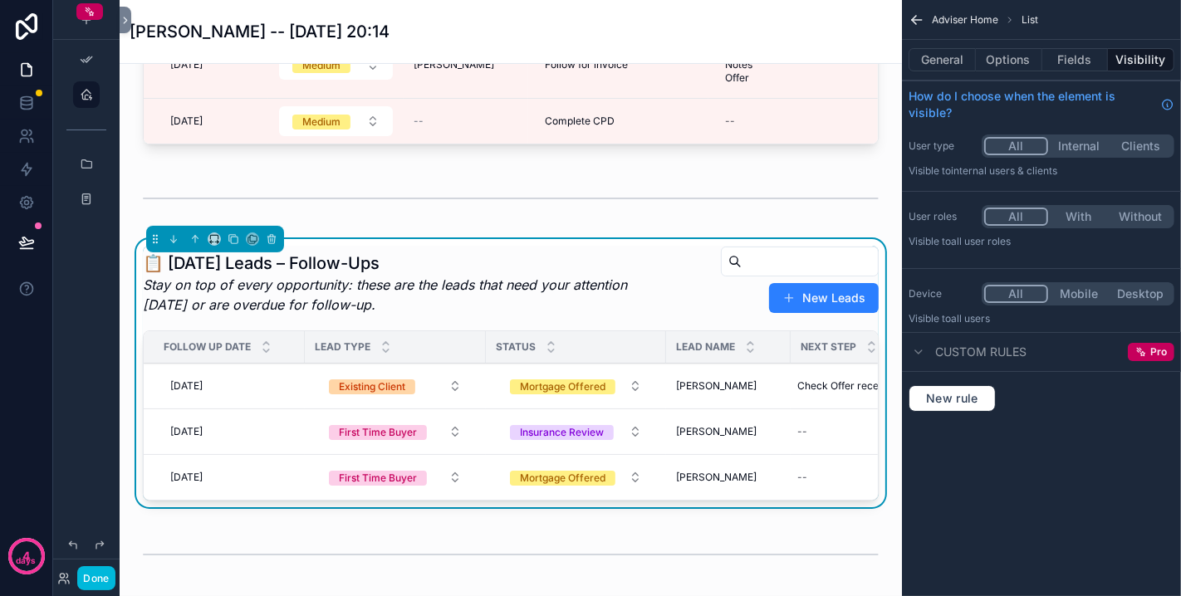
click at [417, 267] on h1 "📋 [DATE] Leads – Follow-Ups" at bounding box center [404, 263] width 523 height 23
click at [944, 64] on button "General" at bounding box center [941, 59] width 67 height 23
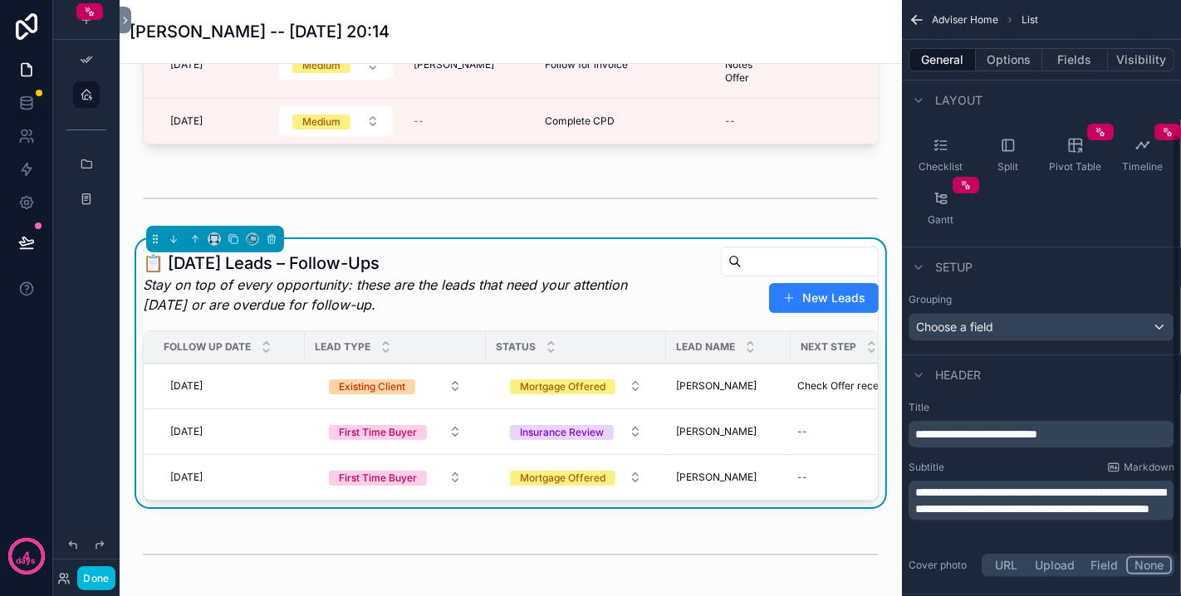
scroll to position [247, 0]
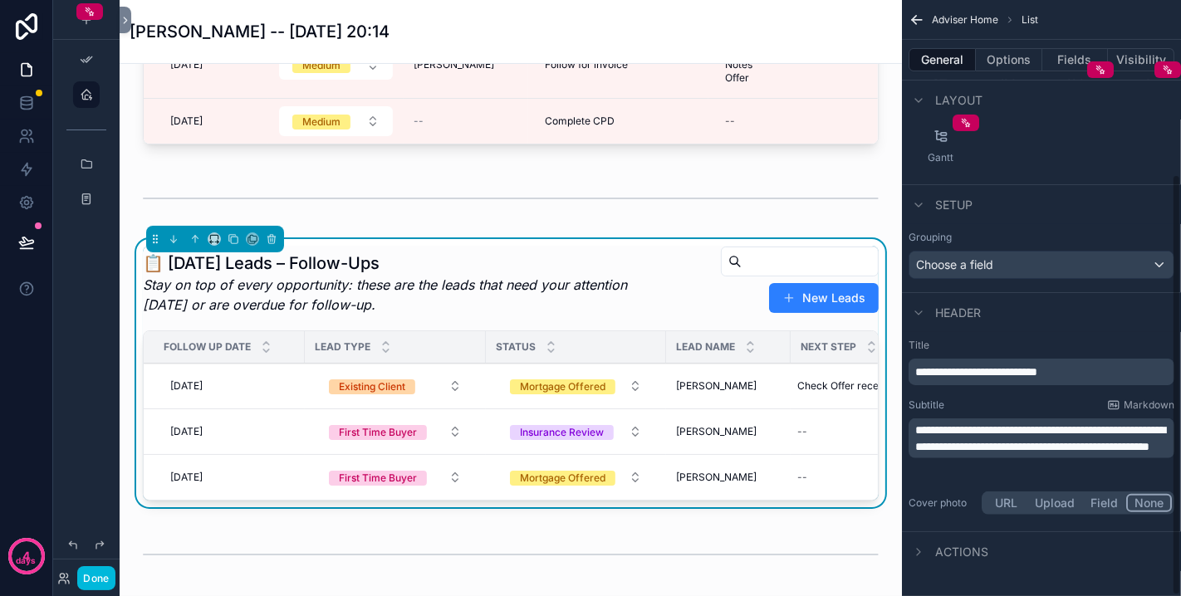
click at [934, 375] on span "**********" at bounding box center [976, 372] width 122 height 12
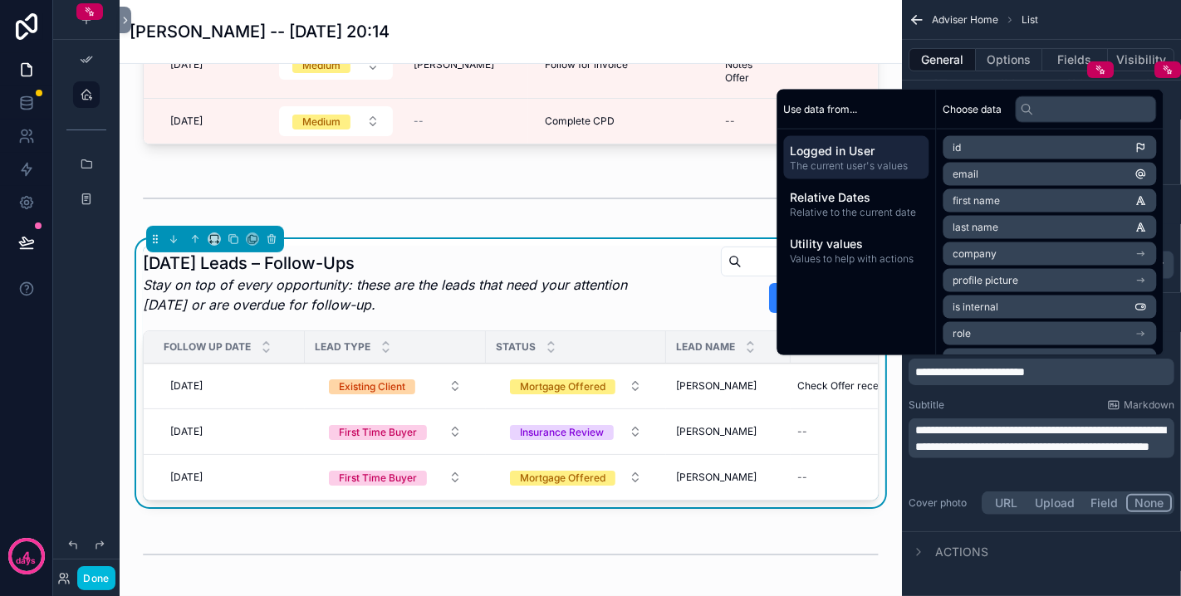
scroll to position [553, 0]
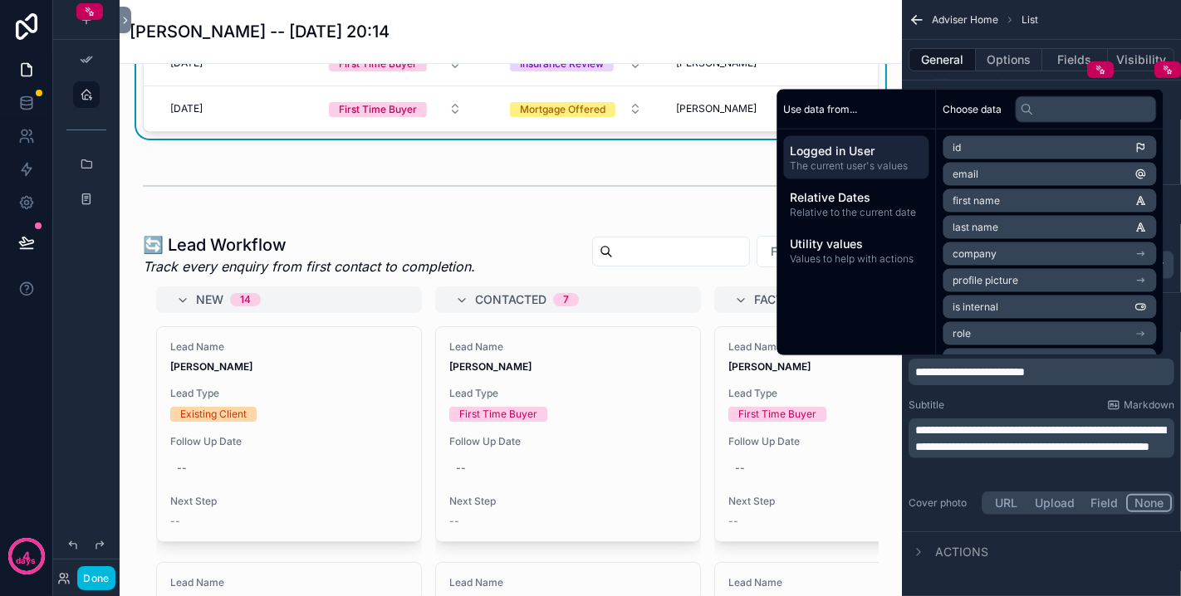
click at [430, 273] on div "scrollable content" at bounding box center [511, 484] width 756 height 514
click at [489, 267] on div "🔄 Lead Workflow Track every enquiry from first contact to completion. Filter St…" at bounding box center [511, 254] width 736 height 43
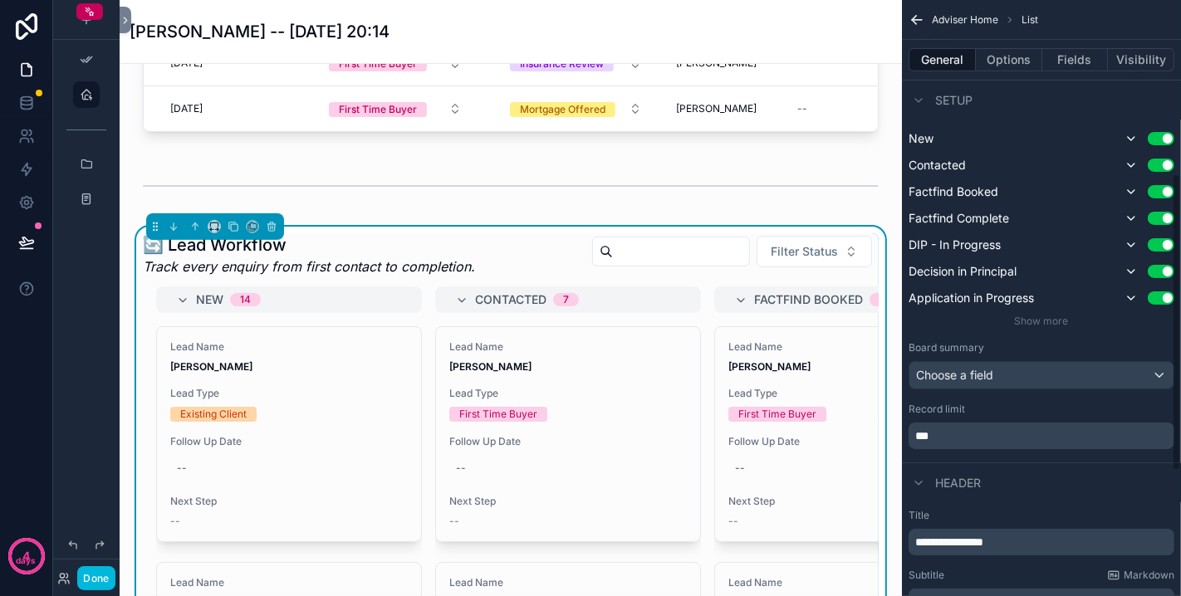
scroll to position [524, 0]
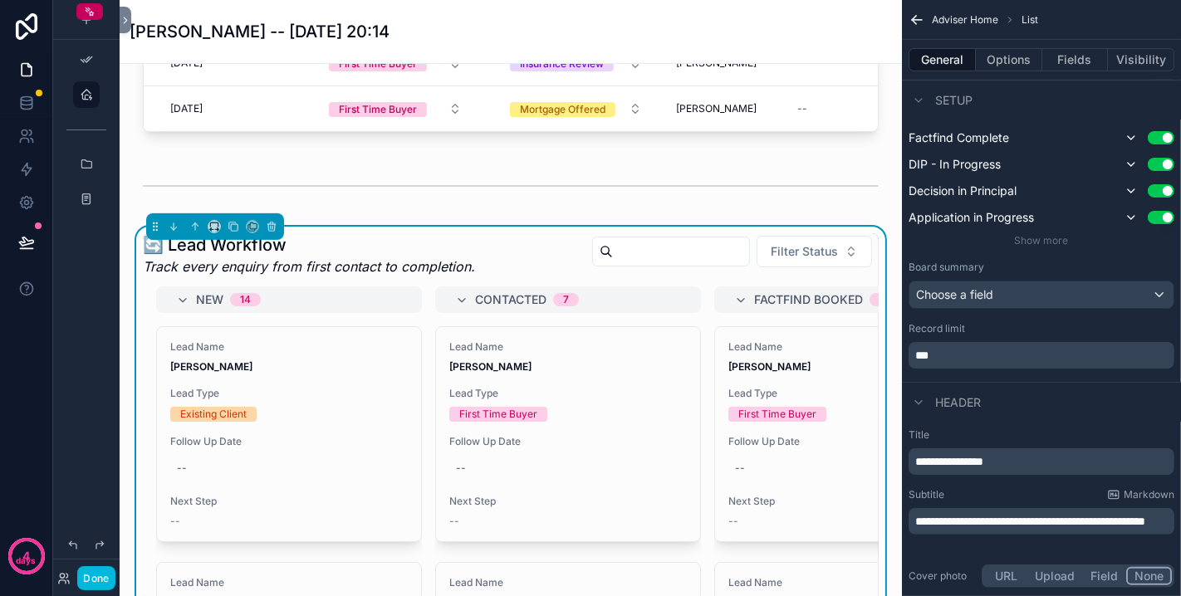
click at [932, 459] on span "**********" at bounding box center [949, 462] width 68 height 12
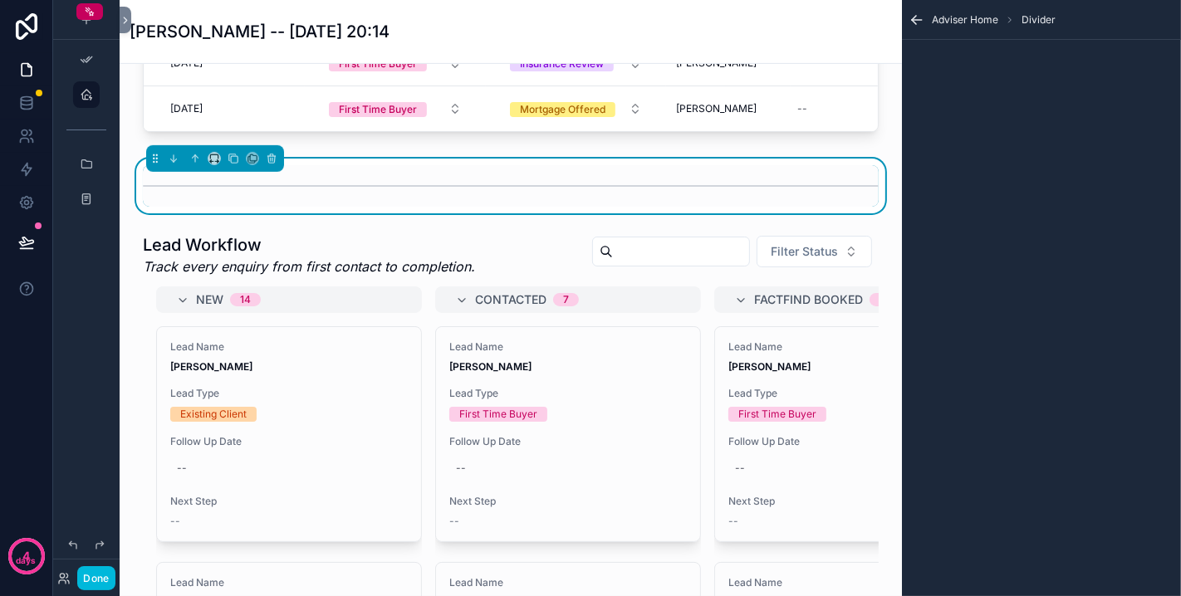
click at [507, 261] on div "scrollable content" at bounding box center [511, 484] width 756 height 514
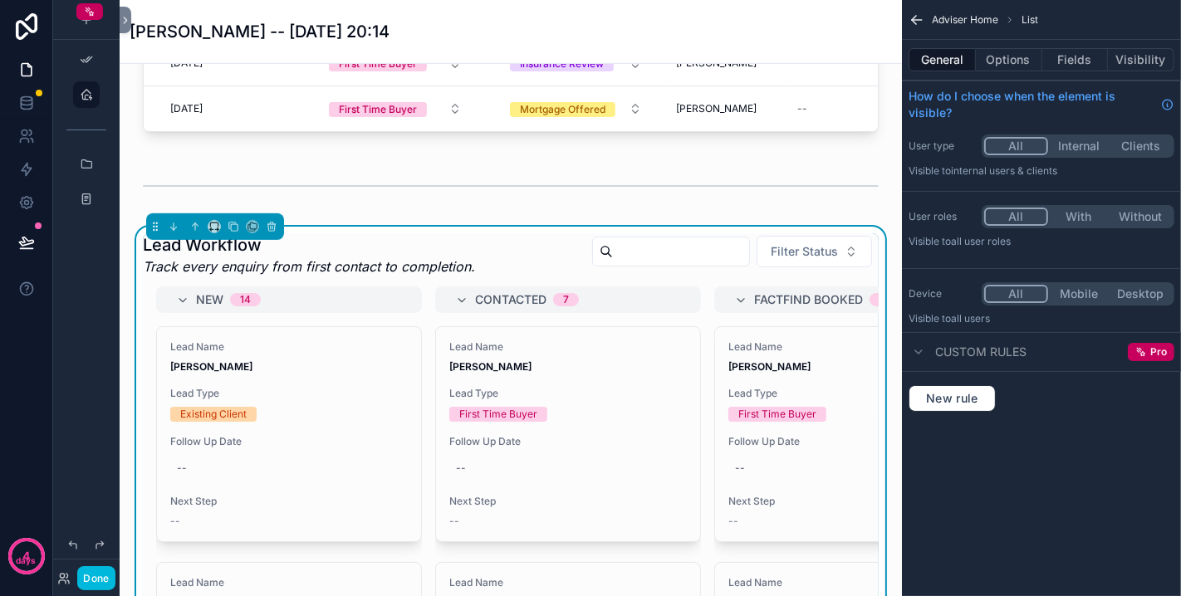
scroll to position [1199, 0]
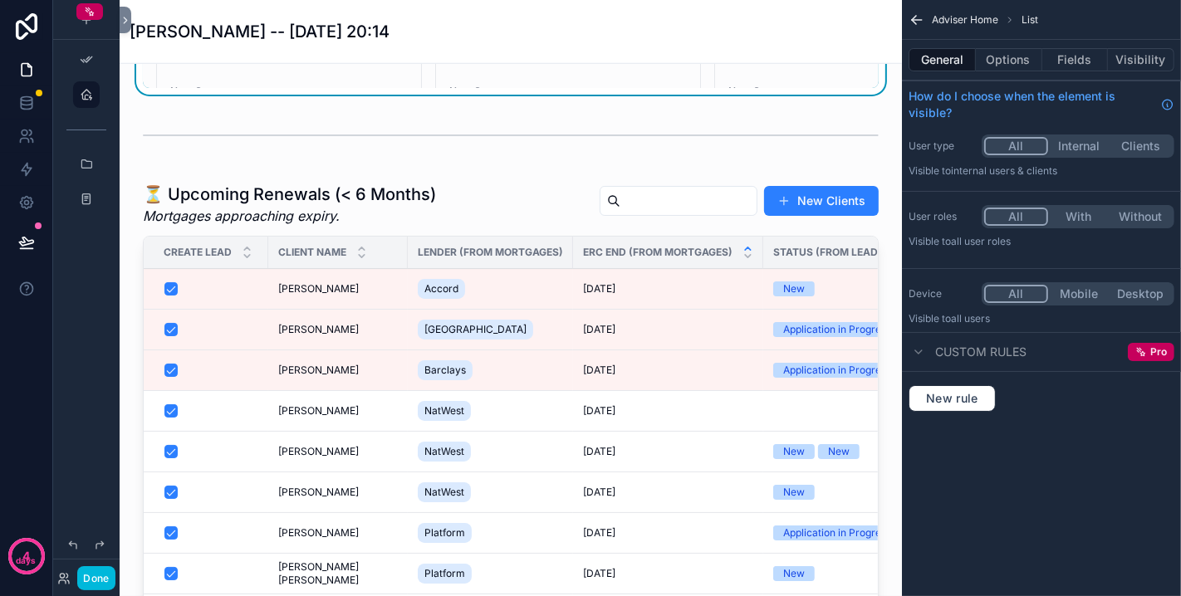
click at [293, 233] on div "scrollable content" at bounding box center [511, 437] width 756 height 522
click at [937, 58] on button "General" at bounding box center [941, 59] width 67 height 23
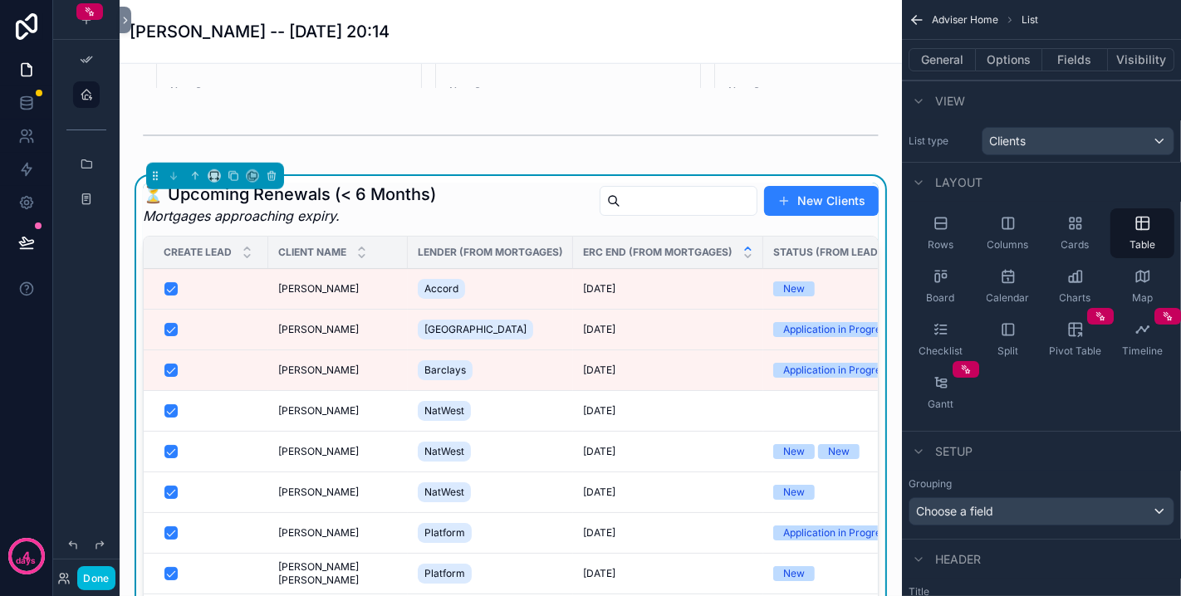
scroll to position [217, 0]
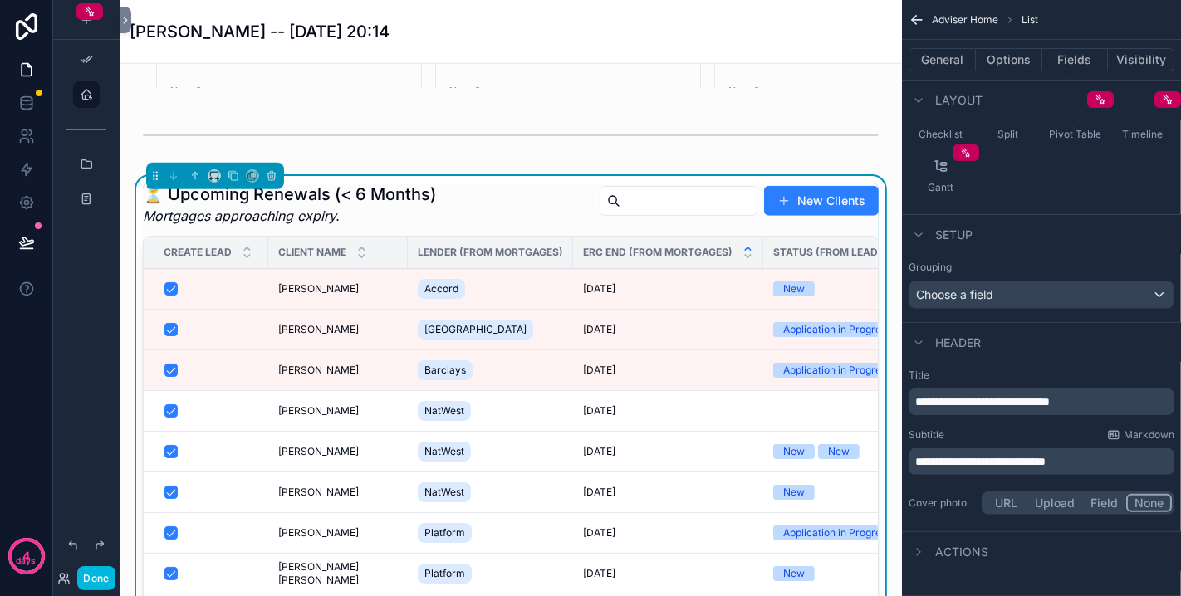
click at [928, 397] on span "**********" at bounding box center [982, 402] width 135 height 12
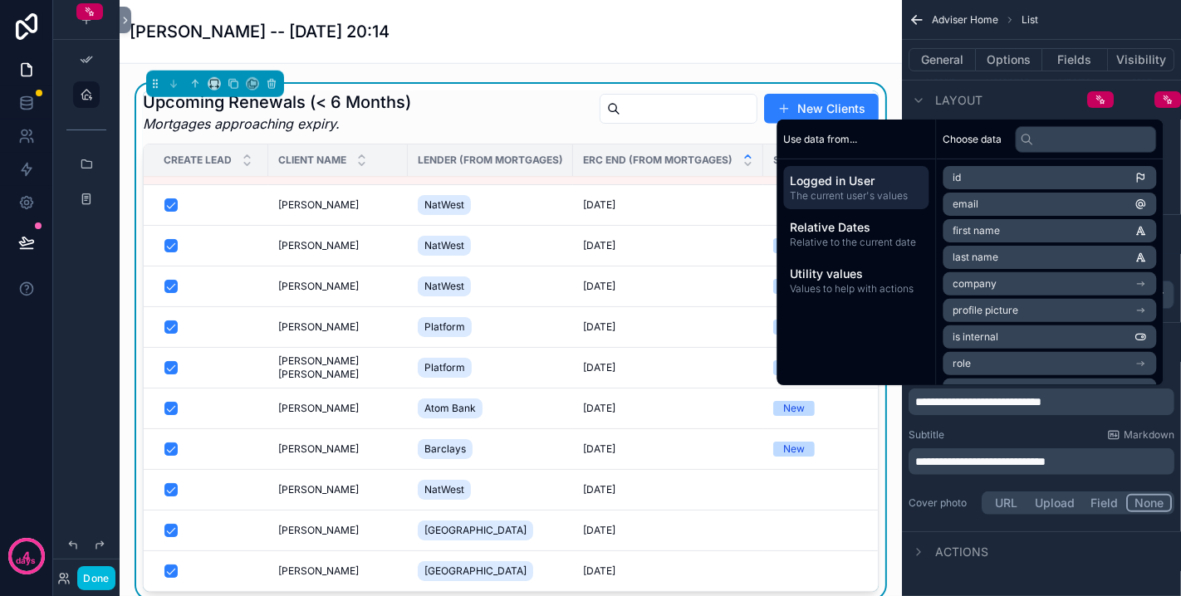
scroll to position [0, 0]
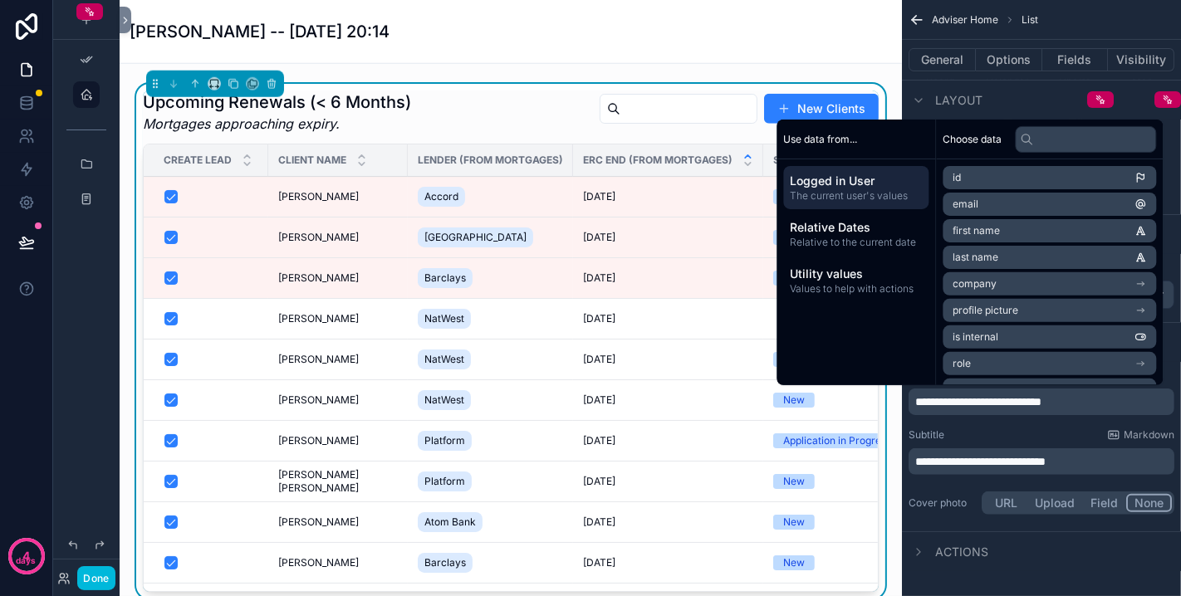
drag, startPoint x: 468, startPoint y: 95, endPoint x: 175, endPoint y: 142, distance: 296.8
click at [468, 71] on div "scrollable content" at bounding box center [511, 43] width 756 height 55
click at [467, 112] on div "[DATE] Tasks Your action list for [DATE] and any overdue tasks. New Tasks Due D…" at bounding box center [511, 71] width 782 height 2597
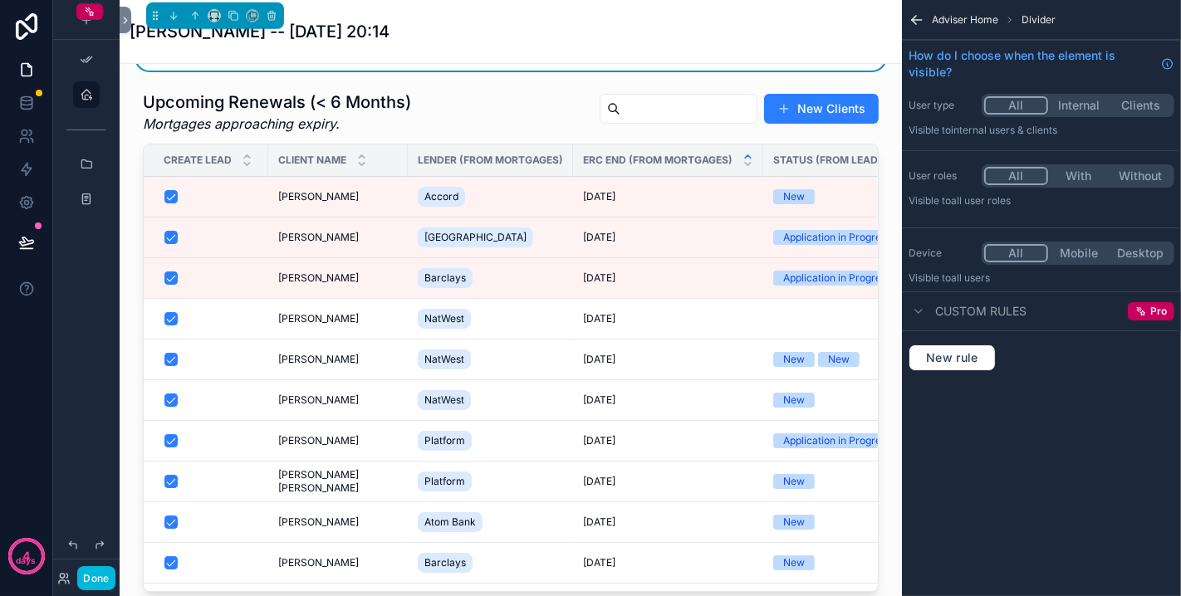
scroll to position [1015, 0]
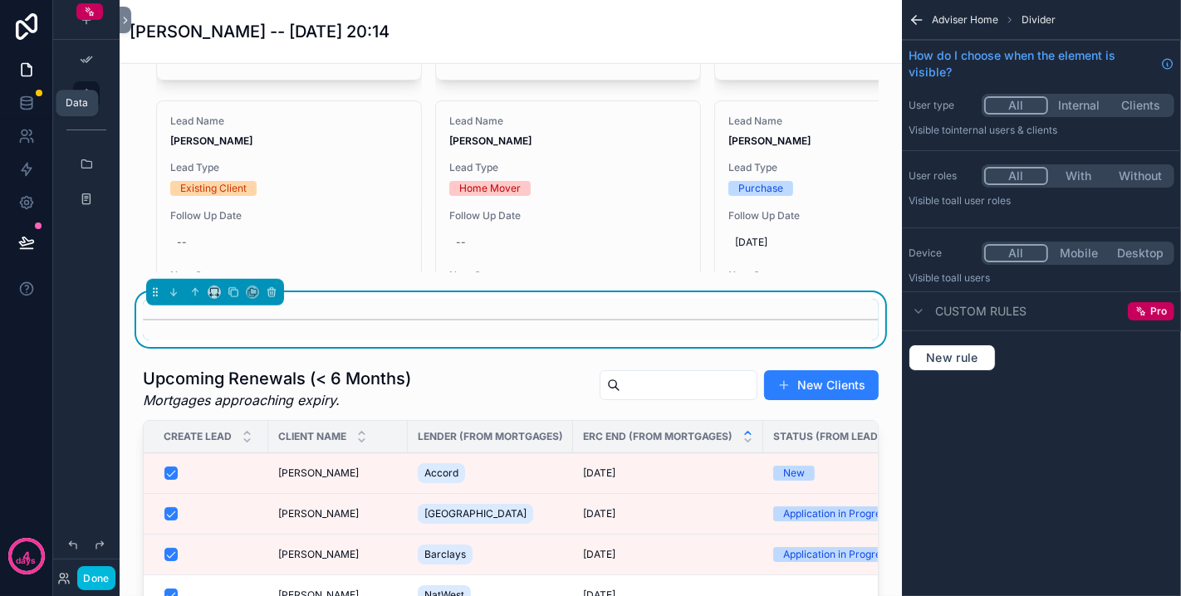
click at [24, 109] on icon at bounding box center [26, 106] width 11 height 7
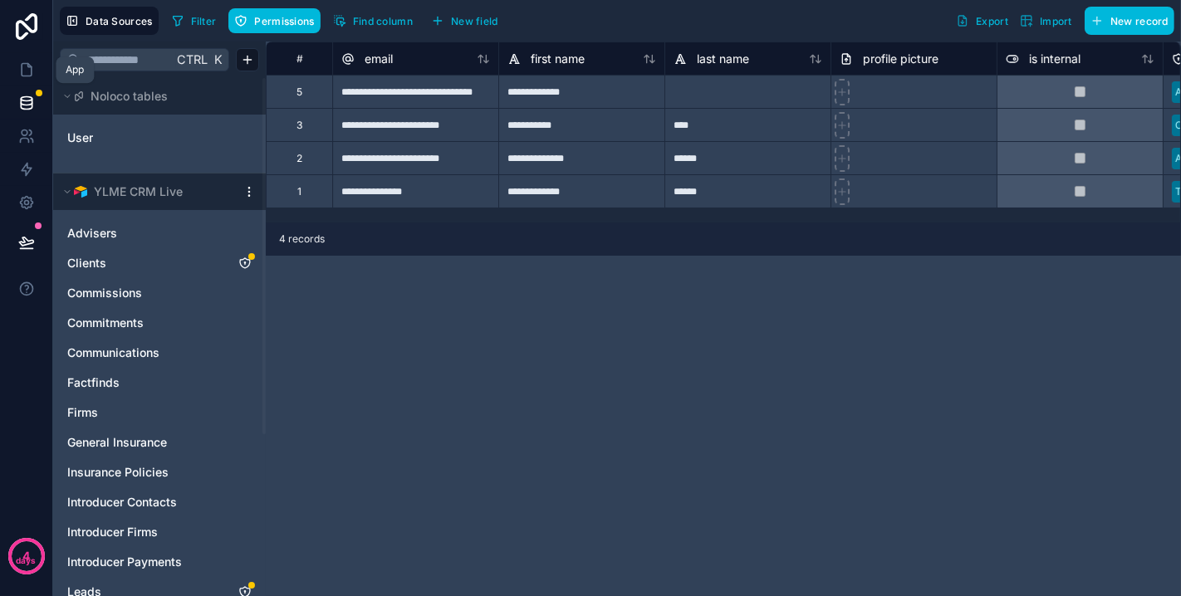
drag, startPoint x: 23, startPoint y: 71, endPoint x: 32, endPoint y: 101, distance: 31.3
click at [25, 71] on icon at bounding box center [26, 69] width 17 height 17
click at [32, 71] on icon at bounding box center [26, 69] width 17 height 17
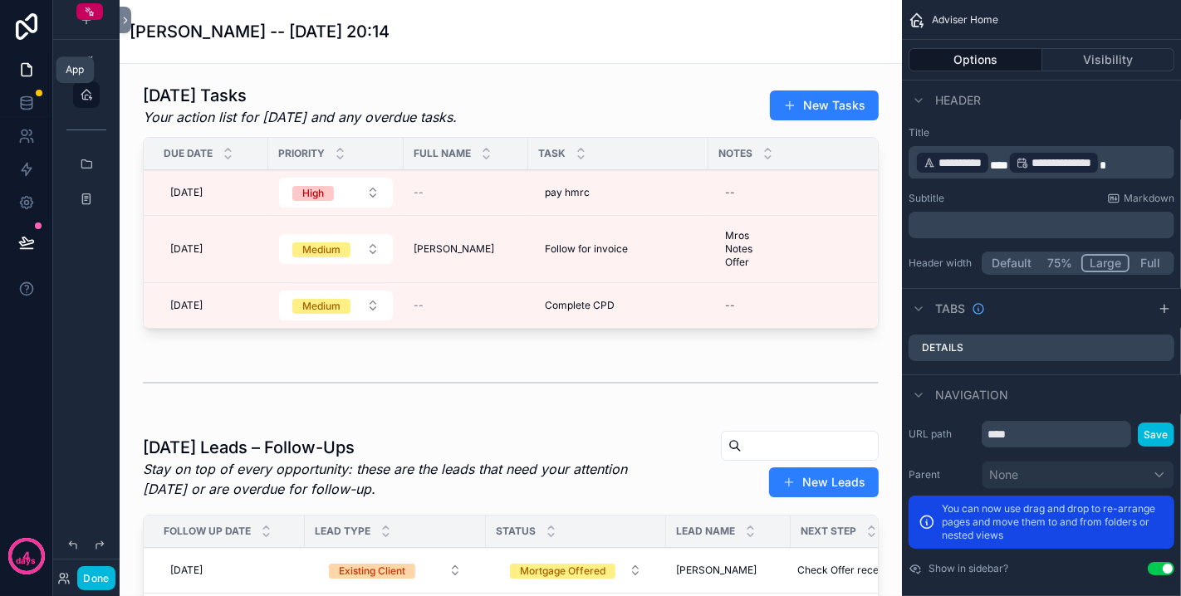
click at [91, 158] on icon "scrollable content" at bounding box center [86, 164] width 13 height 13
click at [91, 159] on icon "scrollable content" at bounding box center [86, 164] width 13 height 13
click at [91, 164] on icon "scrollable content" at bounding box center [86, 164] width 13 height 13
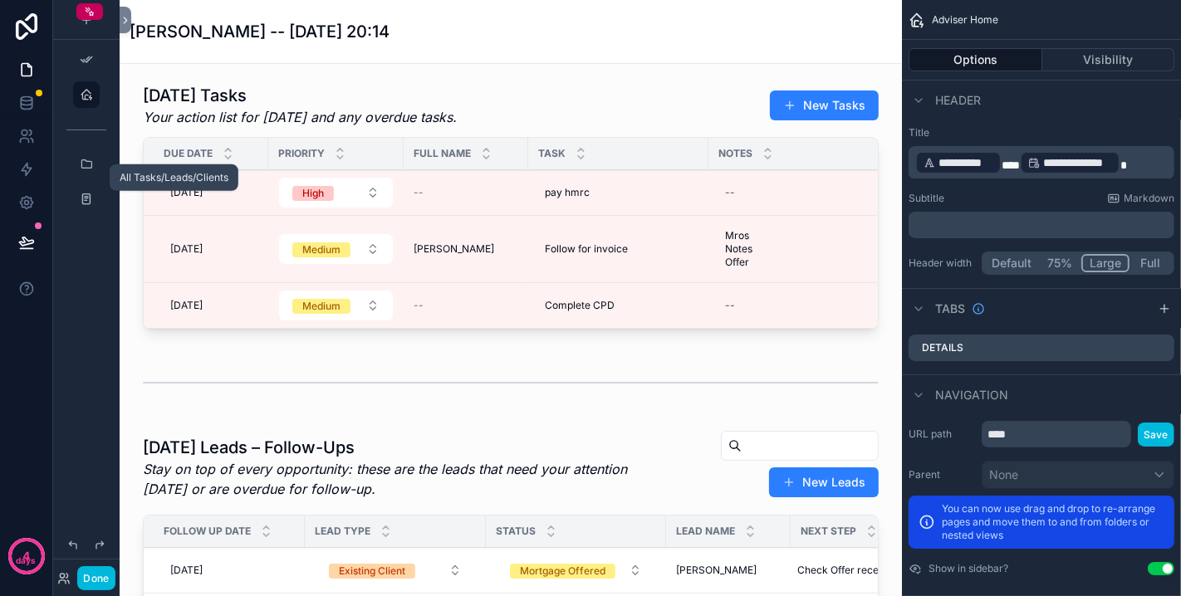
click at [91, 164] on icon "scrollable content" at bounding box center [86, 164] width 13 height 13
click at [83, 95] on icon "scrollable content" at bounding box center [86, 94] width 13 height 13
click at [89, 164] on icon "scrollable content" at bounding box center [86, 164] width 13 height 13
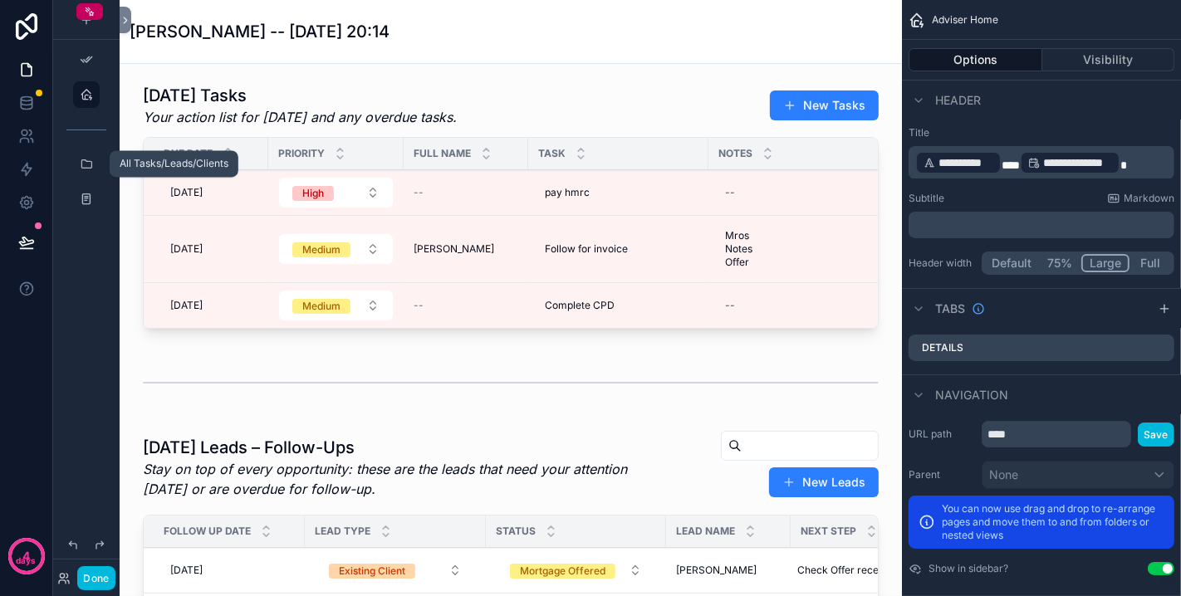
click at [78, 164] on div "scrollable content" at bounding box center [86, 164] width 20 height 27
click at [97, 536] on button "Done" at bounding box center [95, 578] width 37 height 24
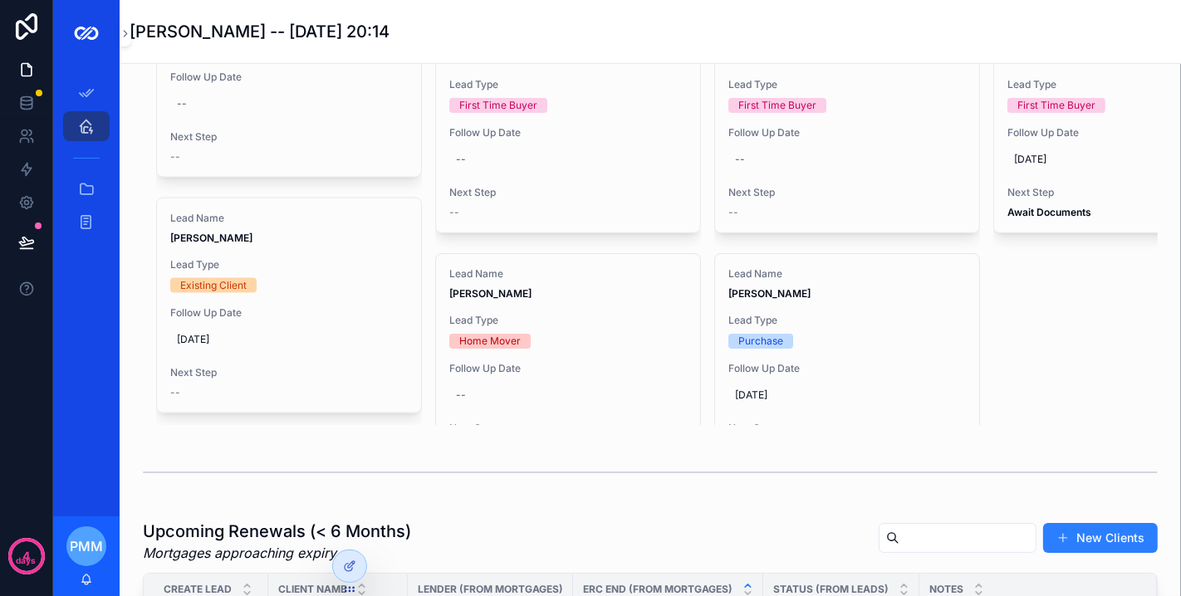
scroll to position [1845, 0]
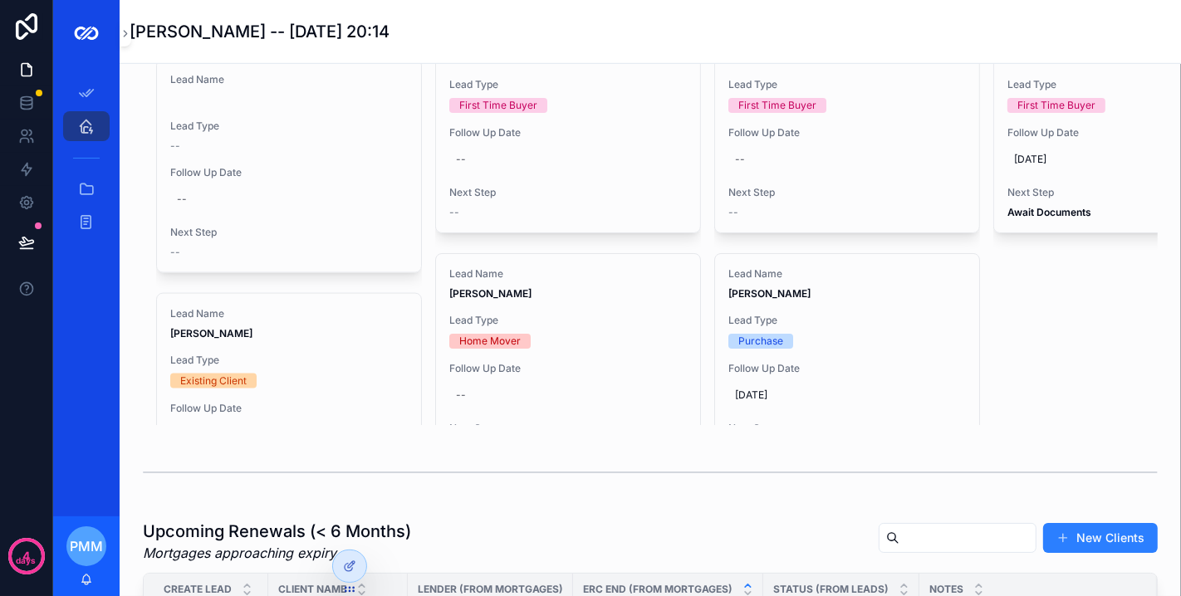
click at [340, 213] on div "--" at bounding box center [288, 199] width 237 height 27
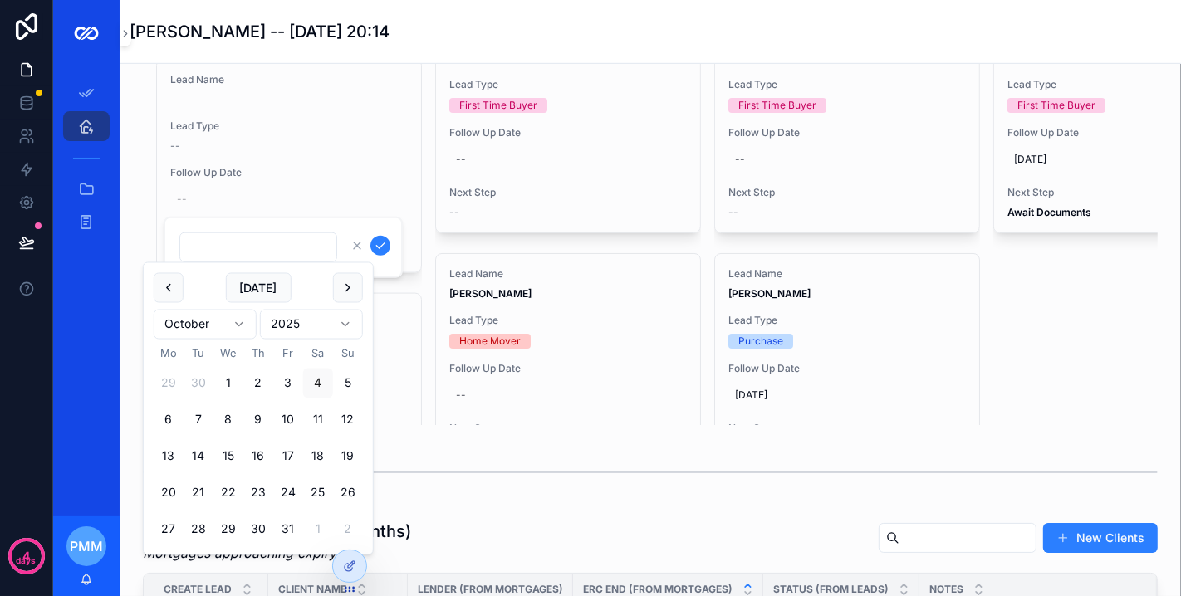
click at [339, 178] on div "Lead Name Lead Type -- Follow Up Date -- Next Step --" at bounding box center [289, 166] width 264 height 213
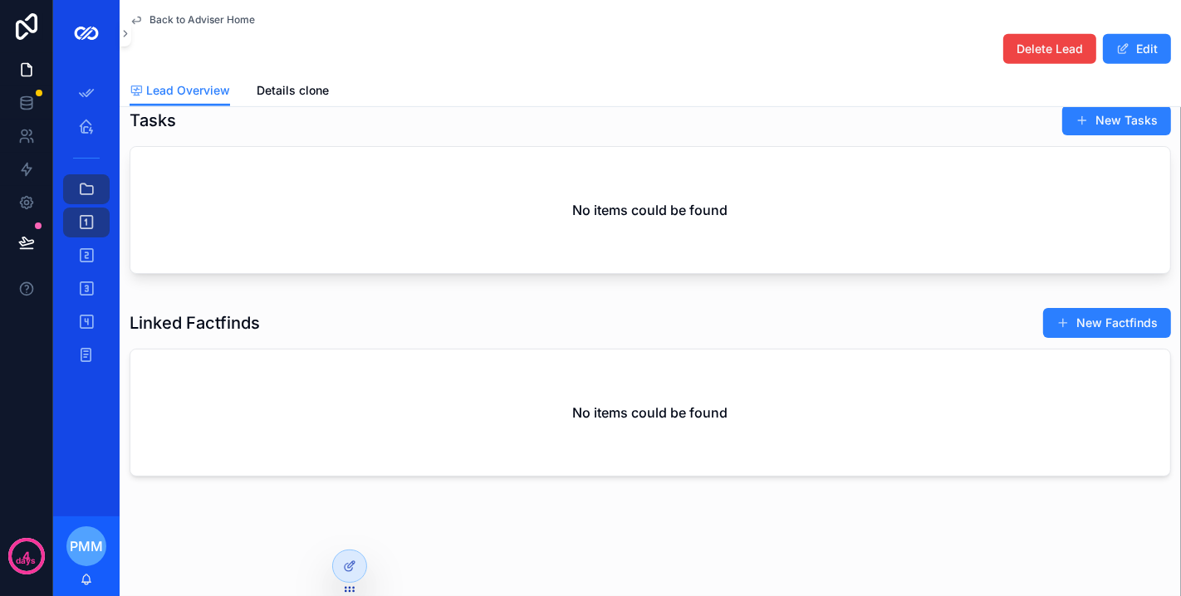
scroll to position [233, 0]
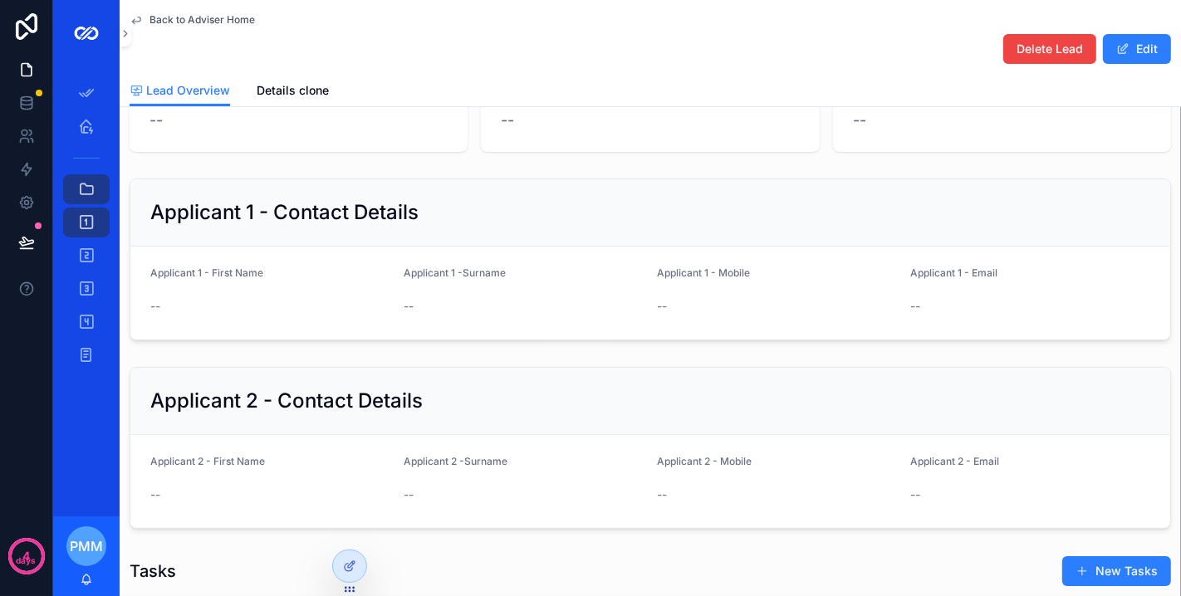
click at [1035, 61] on button "Delete Lead" at bounding box center [1049, 49] width 93 height 30
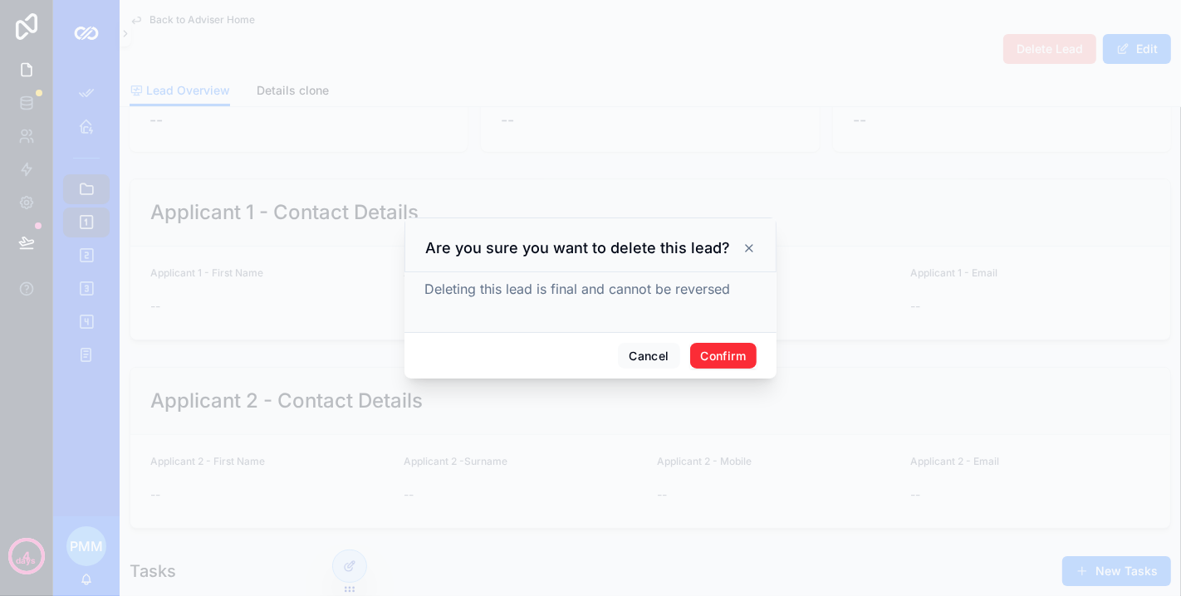
click at [730, 355] on button "Confirm" at bounding box center [723, 356] width 66 height 27
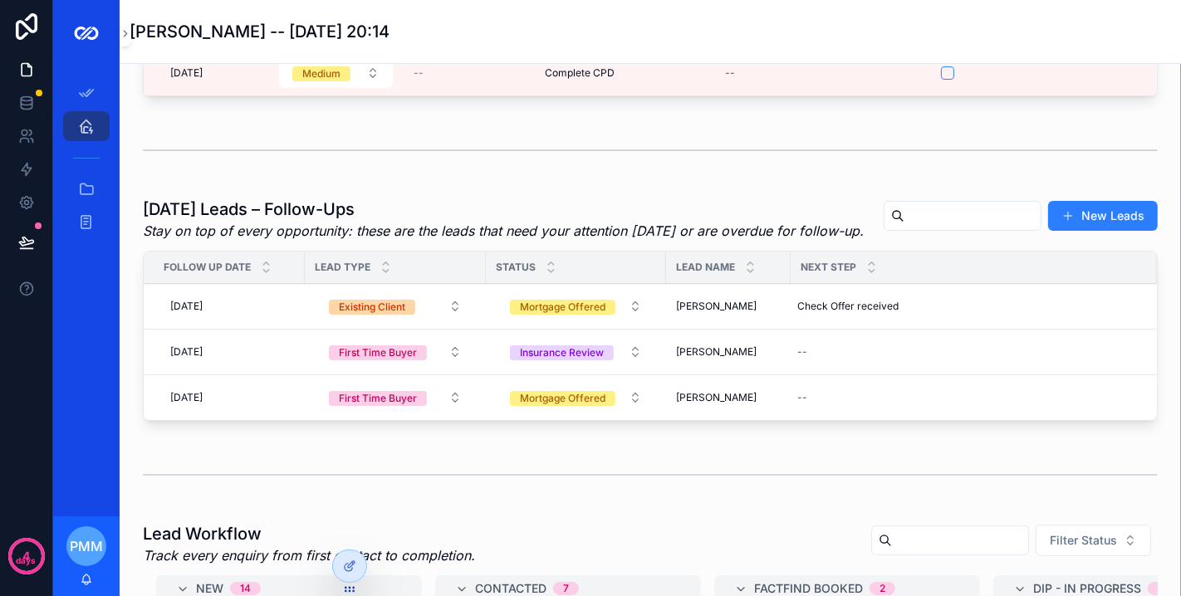
scroll to position [786, 0]
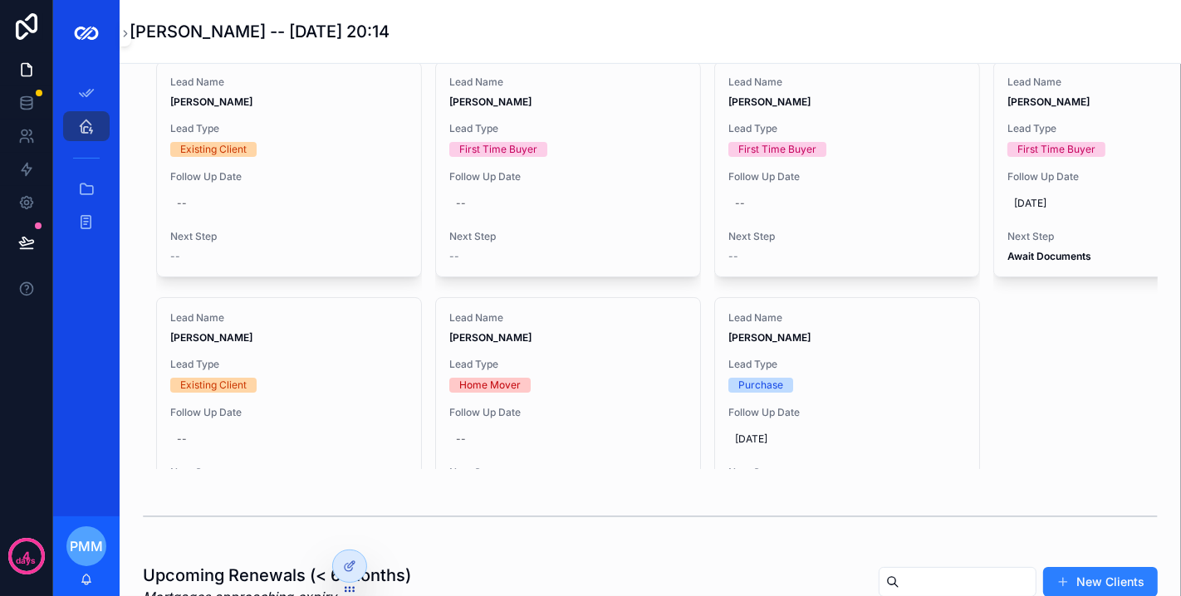
click at [324, 305] on div "Lead Name [PERSON_NAME] Lead Type Existing Client Follow Up Date -- Next Step -…" at bounding box center [289, 265] width 266 height 408
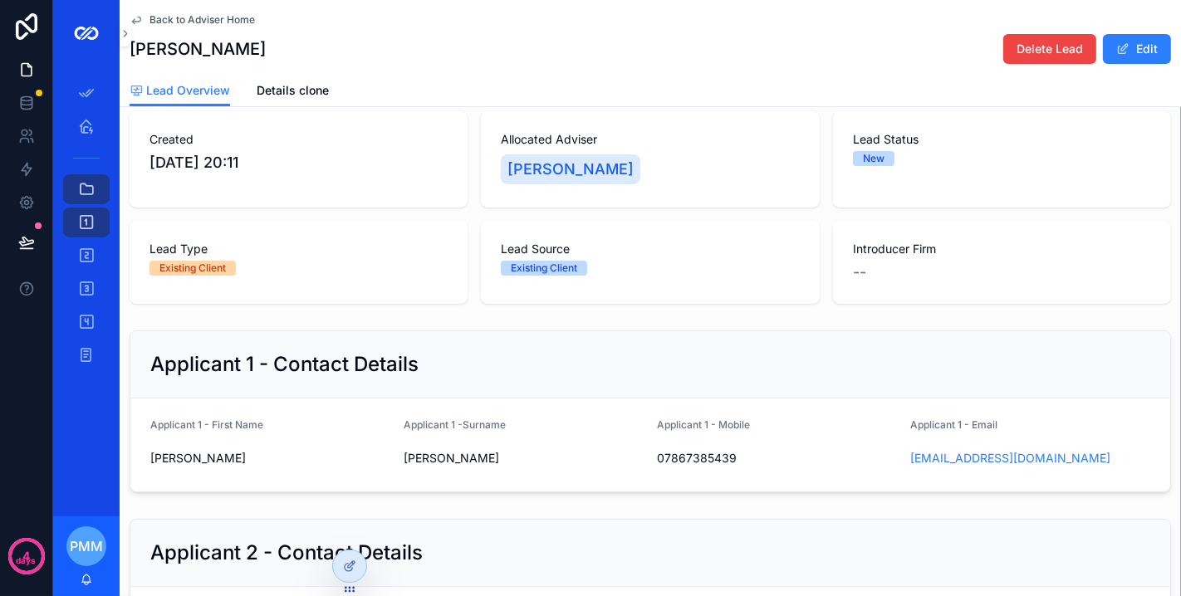
scroll to position [92, 0]
click at [155, 20] on span "Back to Adviser Home" at bounding box center [201, 19] width 105 height 13
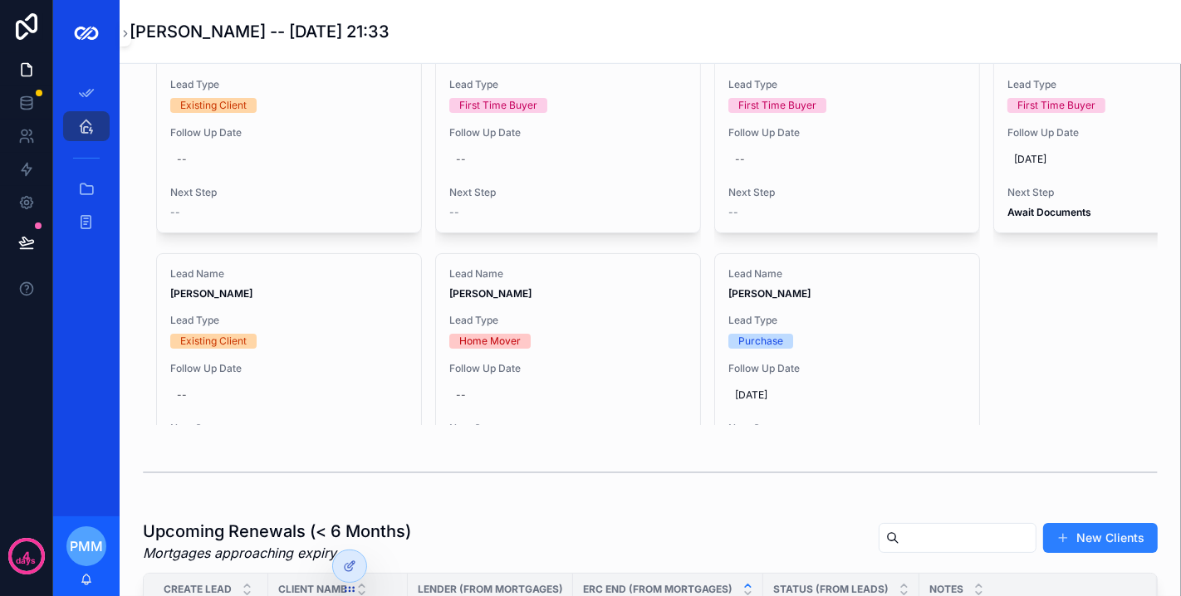
scroll to position [2583, 0]
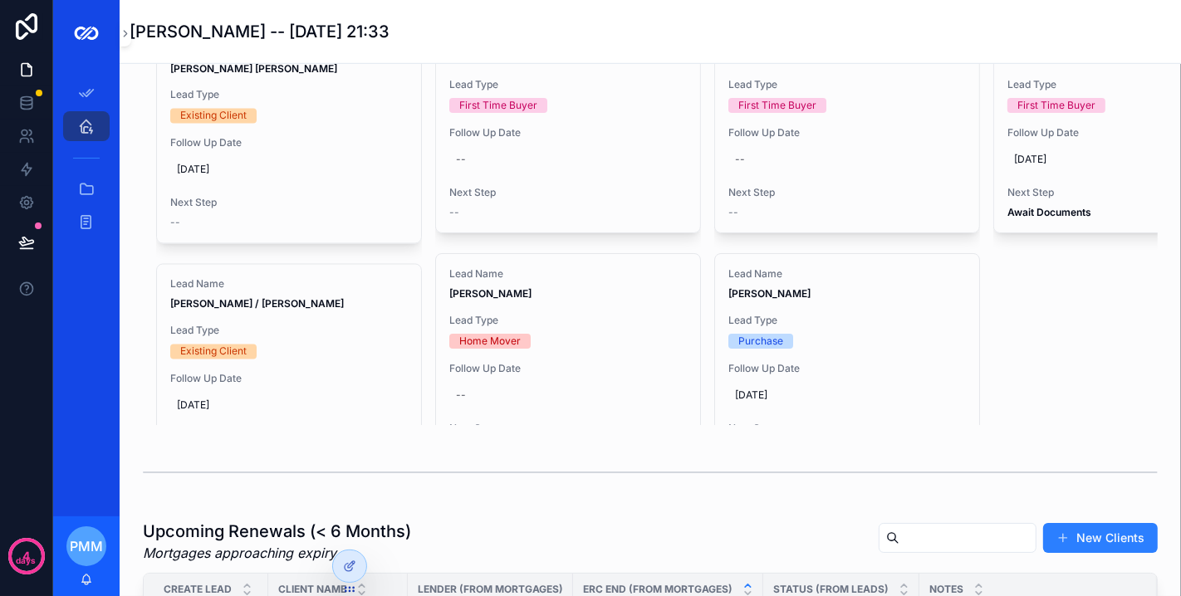
click at [300, 339] on div "Lead Name [PERSON_NAME] / [PERSON_NAME] Lead Type Existing Client Follow Up Dat…" at bounding box center [289, 372] width 264 height 214
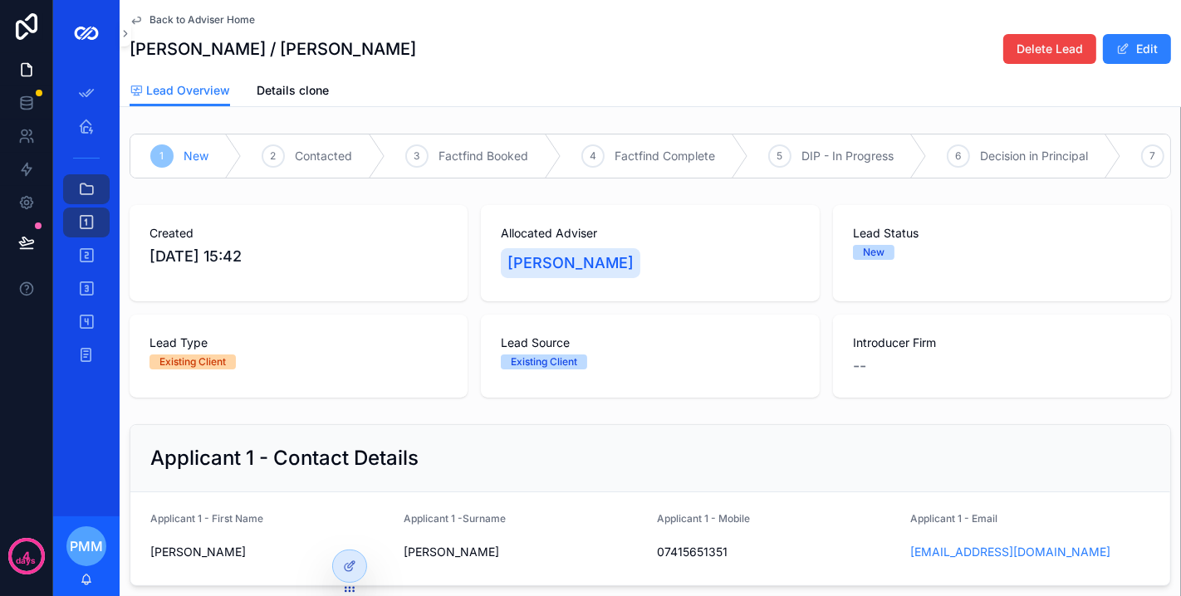
click at [303, 87] on span "Details clone" at bounding box center [293, 90] width 72 height 17
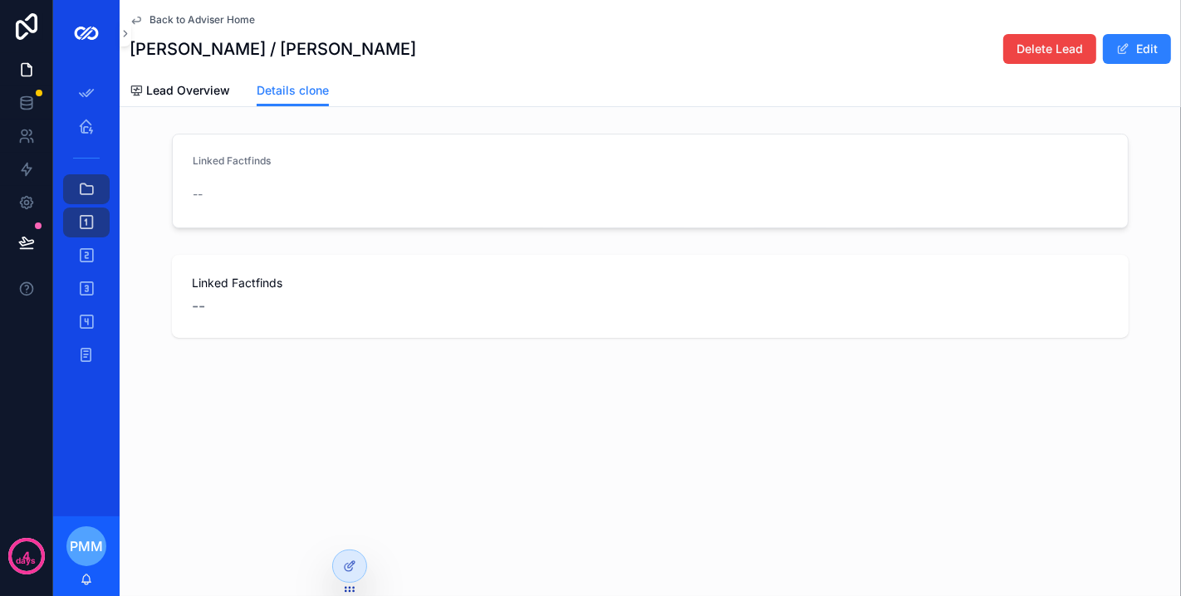
click at [178, 67] on div "Back to Adviser Home [PERSON_NAME] / [PERSON_NAME] Delete Lead Edit" at bounding box center [650, 37] width 1041 height 75
click at [181, 85] on span "Lead Overview" at bounding box center [188, 90] width 84 height 17
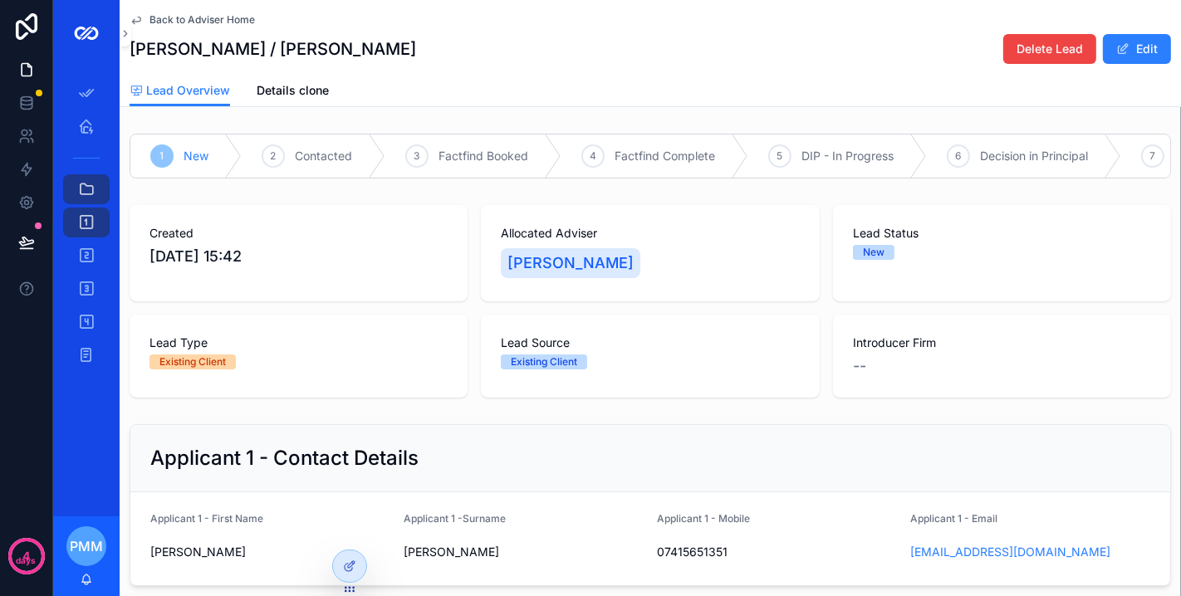
click at [297, 78] on link "Details clone" at bounding box center [293, 92] width 72 height 33
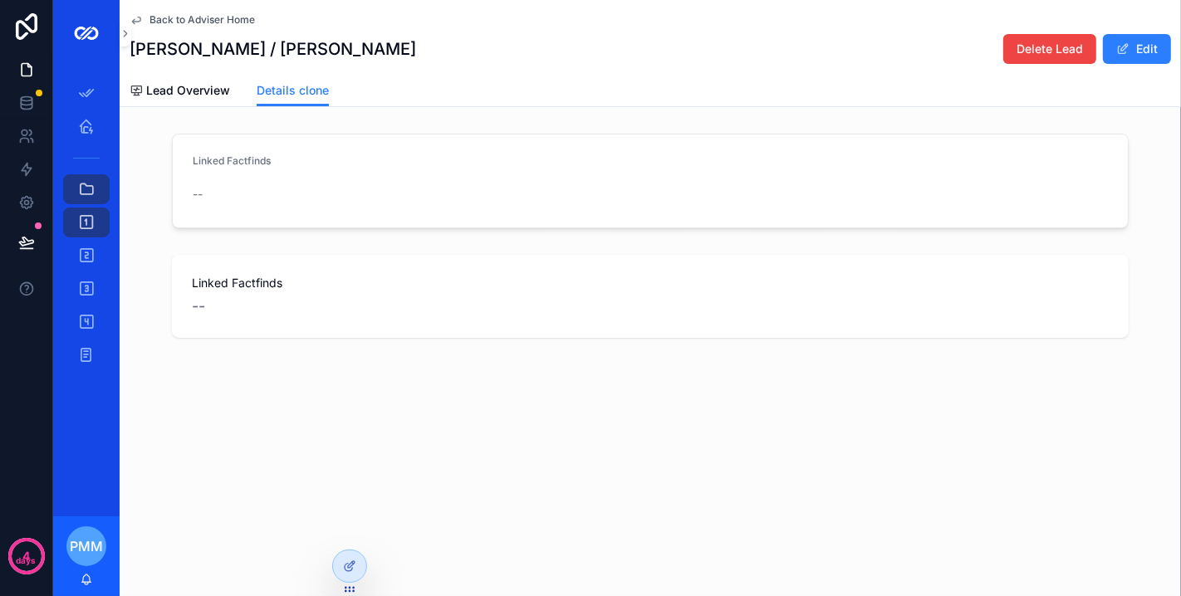
click at [191, 95] on span "Lead Overview" at bounding box center [188, 90] width 84 height 17
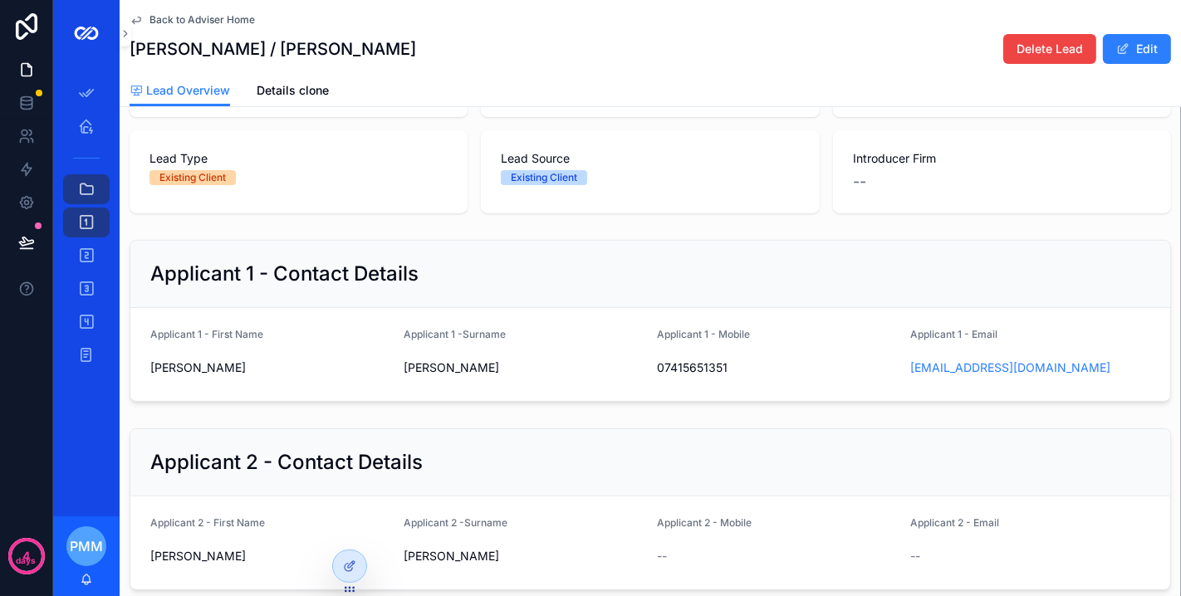
scroll to position [92, 0]
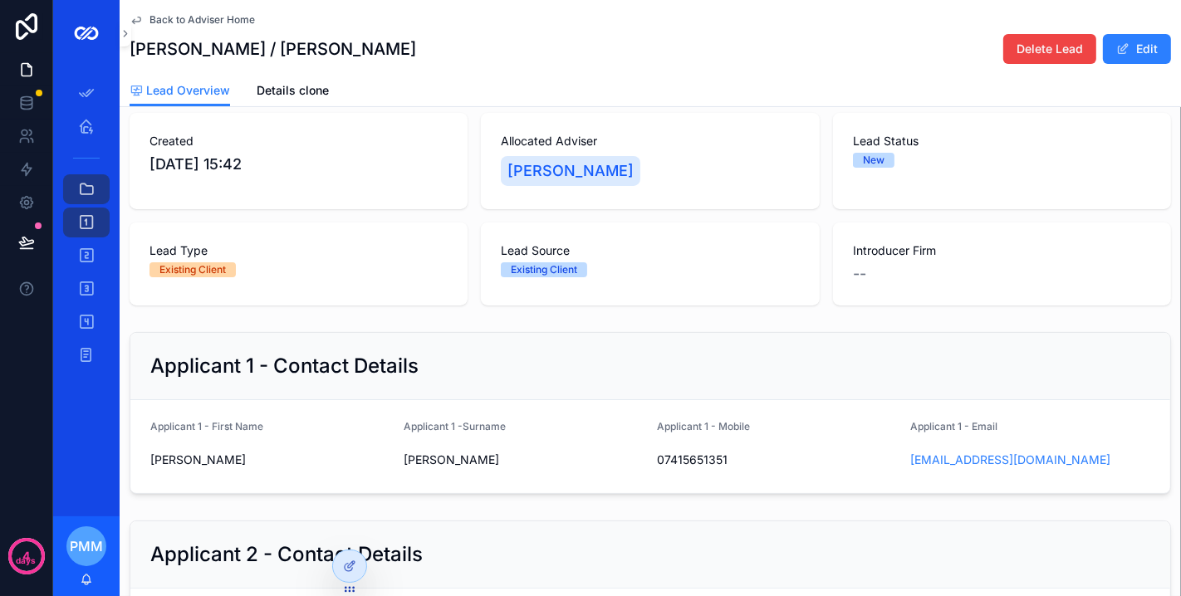
click at [1062, 52] on span "scrollable content" at bounding box center [1122, 48] width 13 height 13
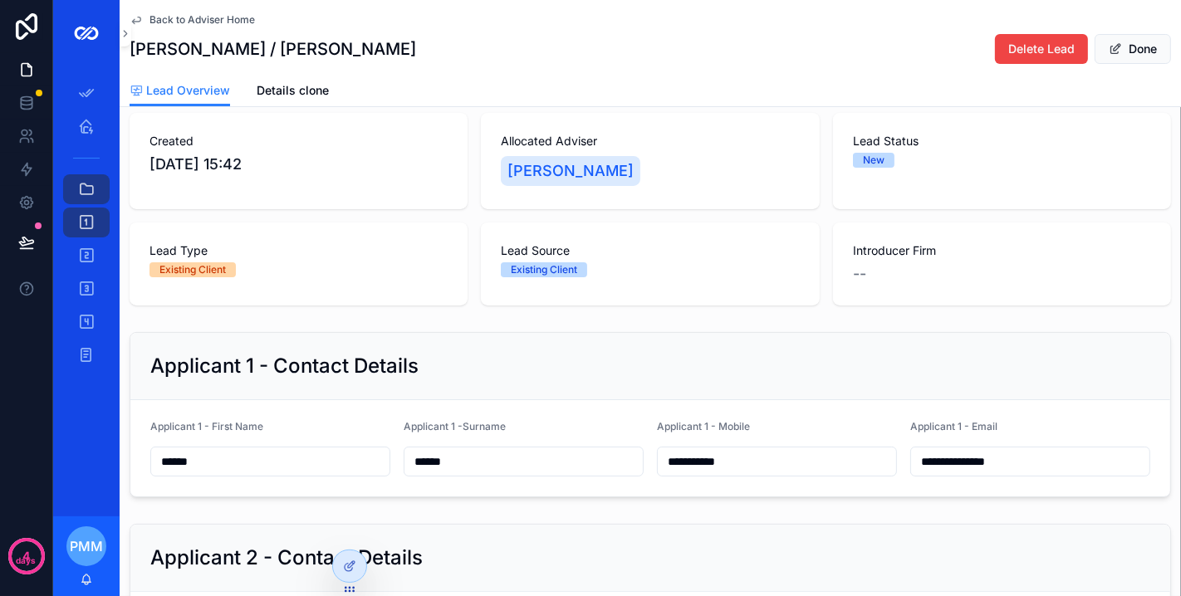
click at [292, 272] on div "Lead Type Existing Client" at bounding box center [298, 259] width 298 height 35
click at [362, 277] on div "Existing Client" at bounding box center [298, 269] width 298 height 15
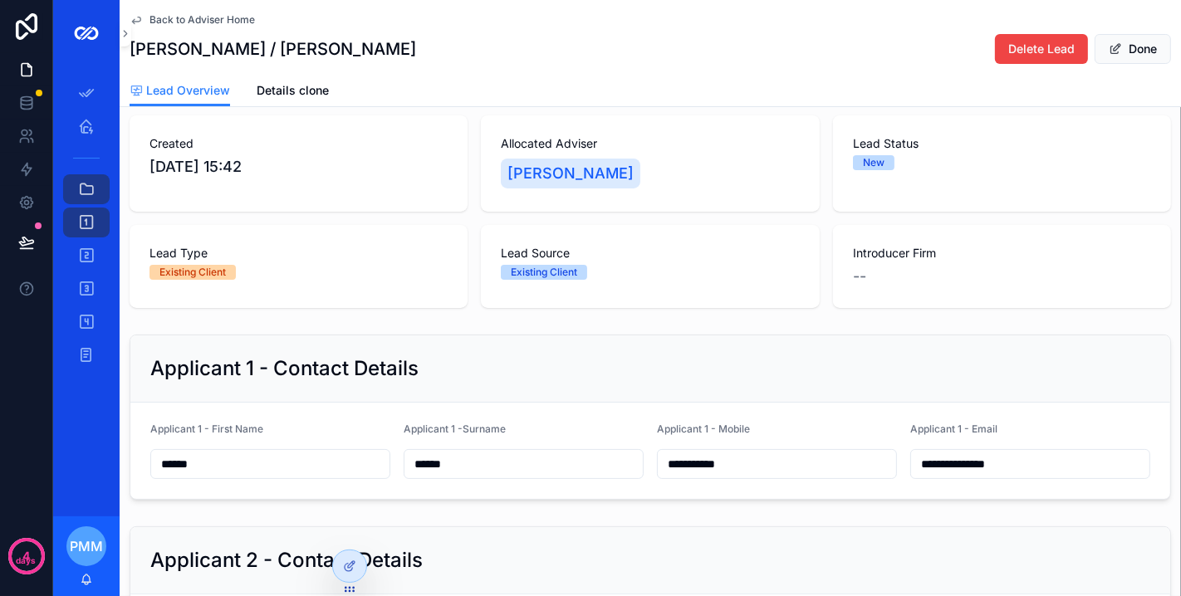
scroll to position [0, 0]
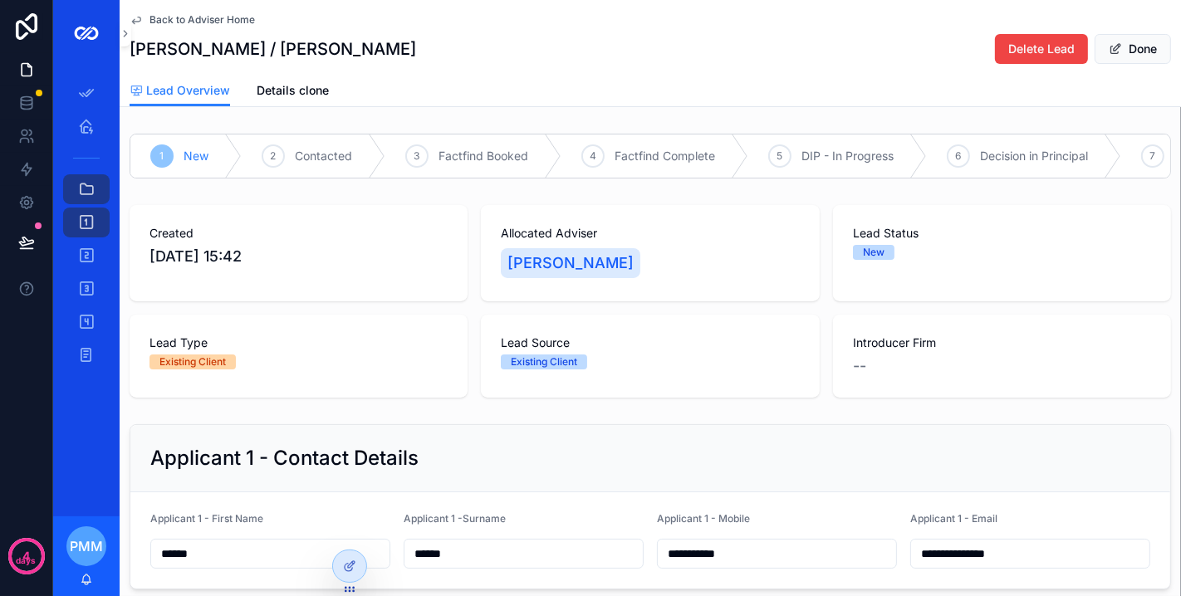
click at [228, 17] on span "Back to Adviser Home" at bounding box center [201, 19] width 105 height 13
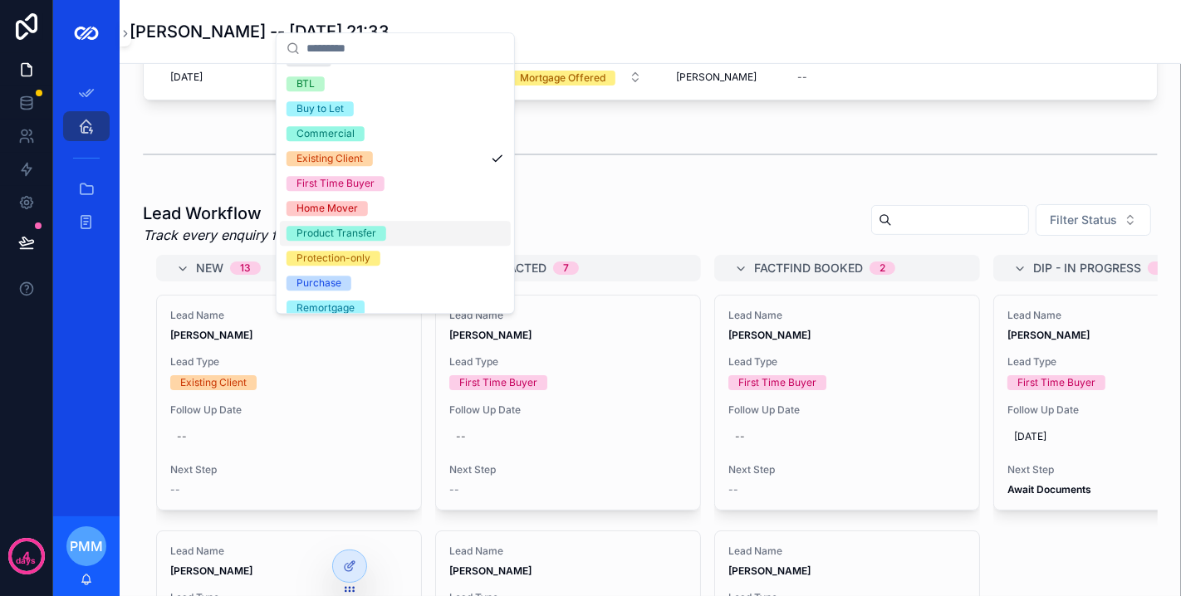
scroll to position [31, 0]
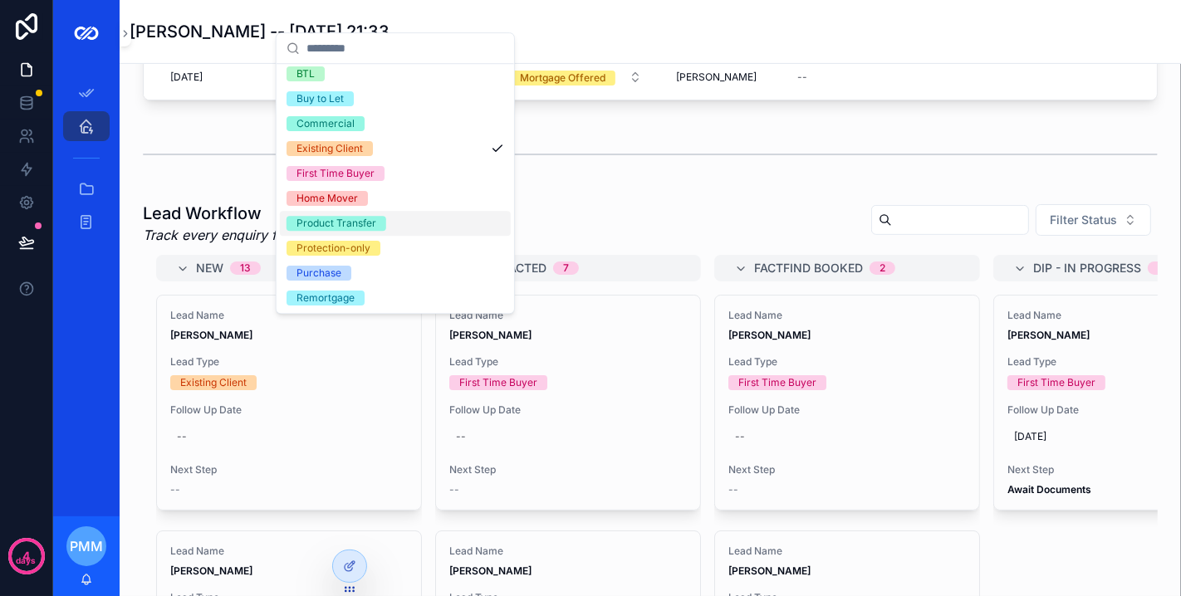
click at [354, 223] on div "Product Transfer" at bounding box center [336, 223] width 80 height 15
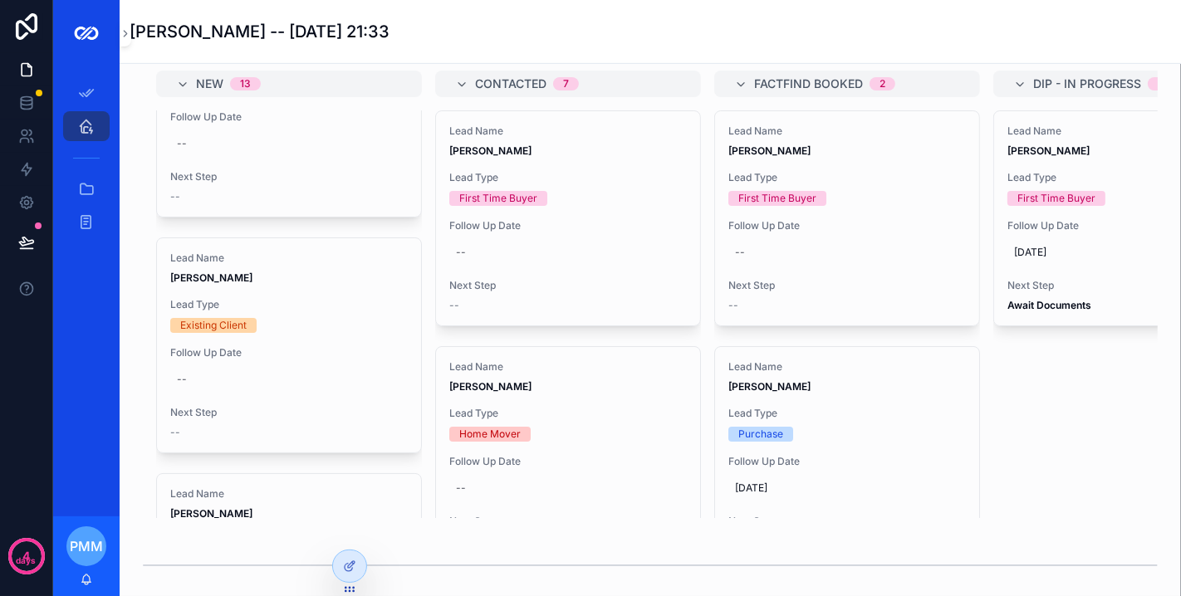
scroll to position [92, 0]
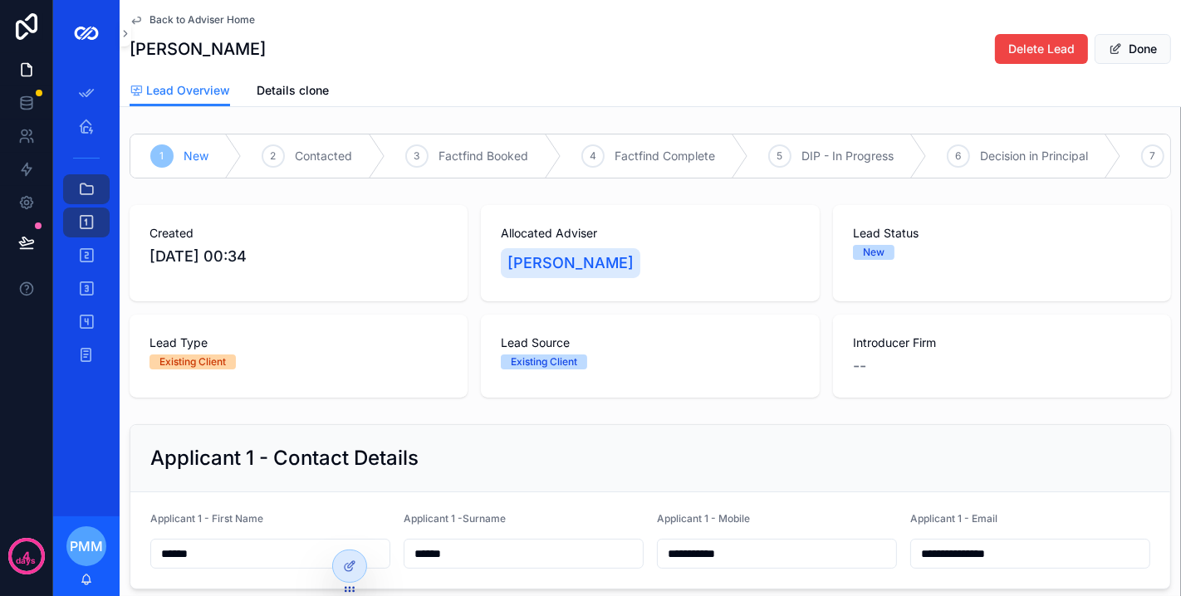
click at [1018, 66] on div "Back to Adviser Home [PERSON_NAME] Delete Lead Done" at bounding box center [650, 37] width 1041 height 75
click at [1021, 47] on span "Delete Lead" at bounding box center [1041, 49] width 66 height 17
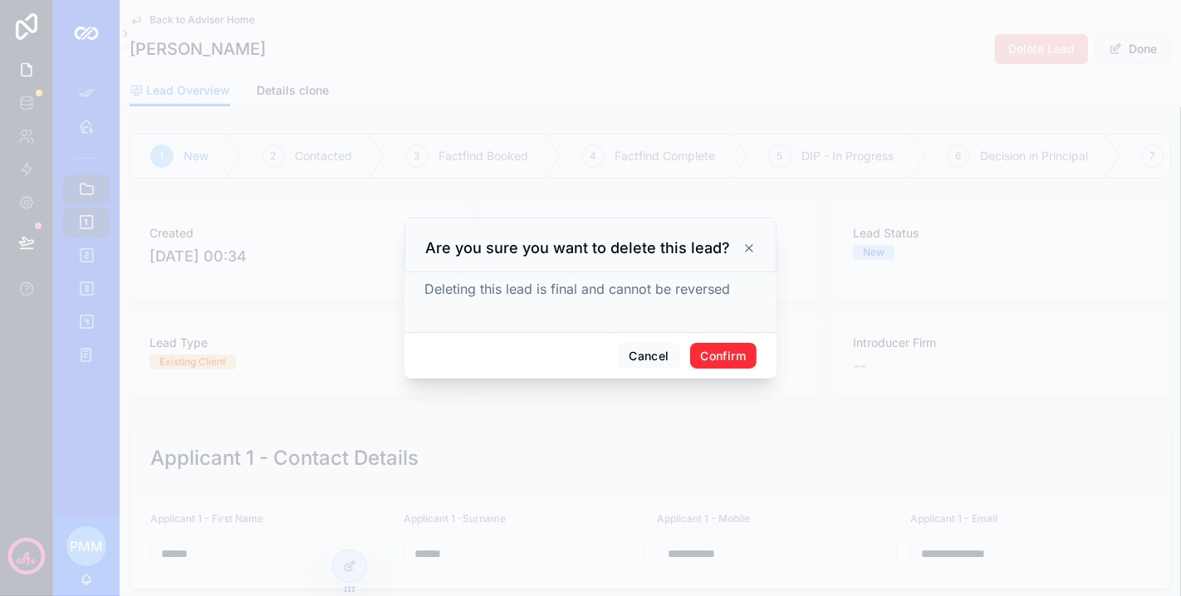
click at [749, 346] on button "Confirm" at bounding box center [723, 356] width 66 height 27
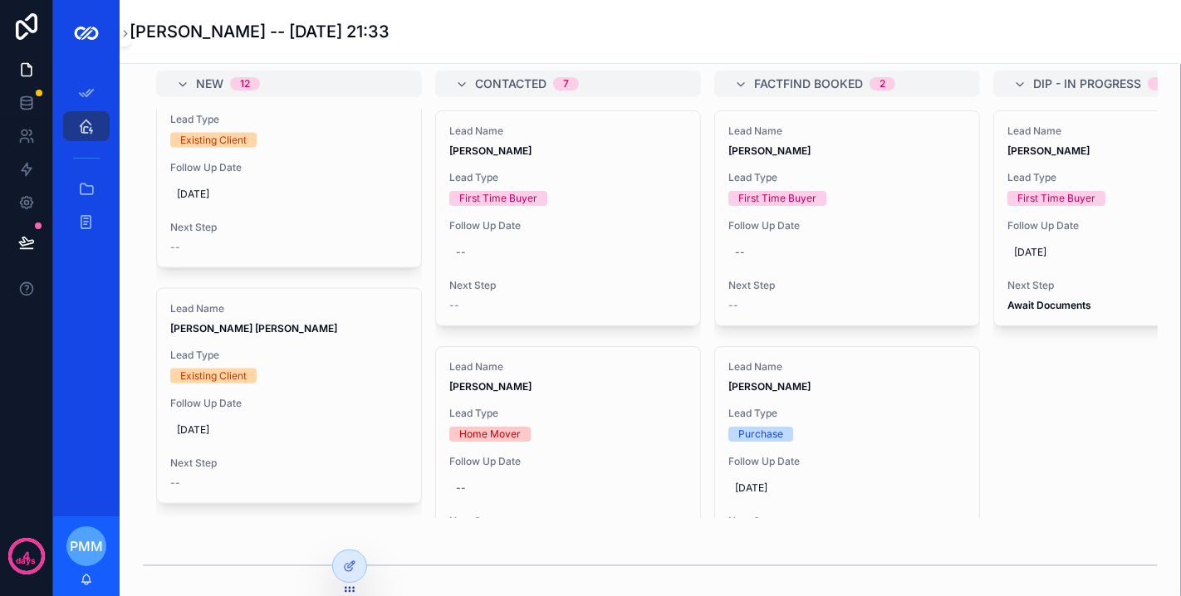
scroll to position [2132, 0]
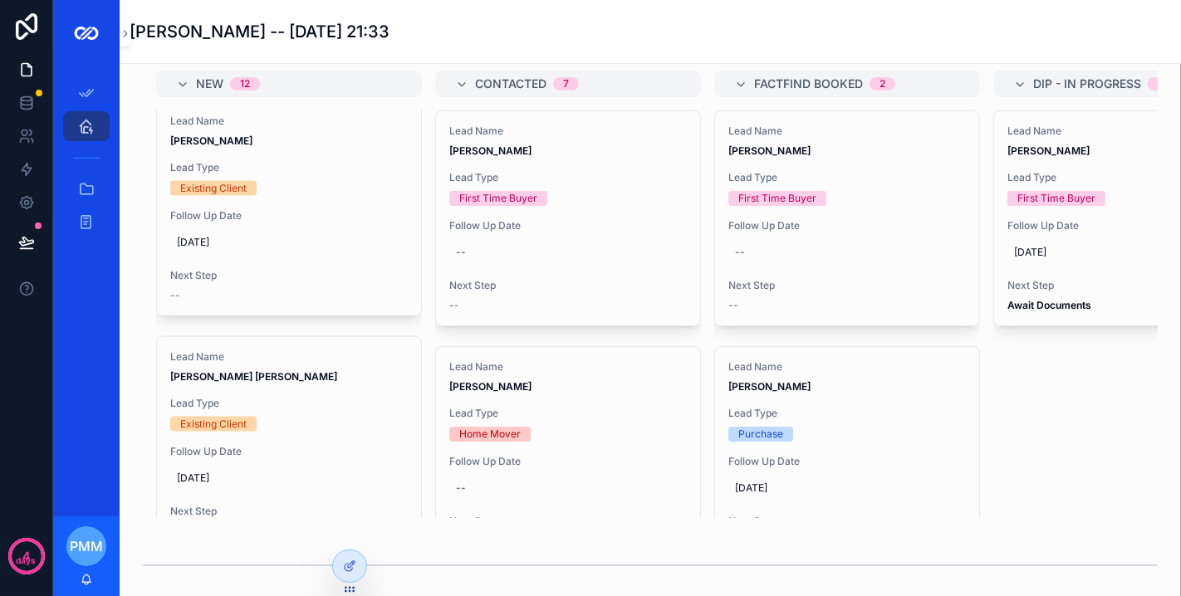
click at [327, 249] on span "[DATE]" at bounding box center [289, 242] width 224 height 13
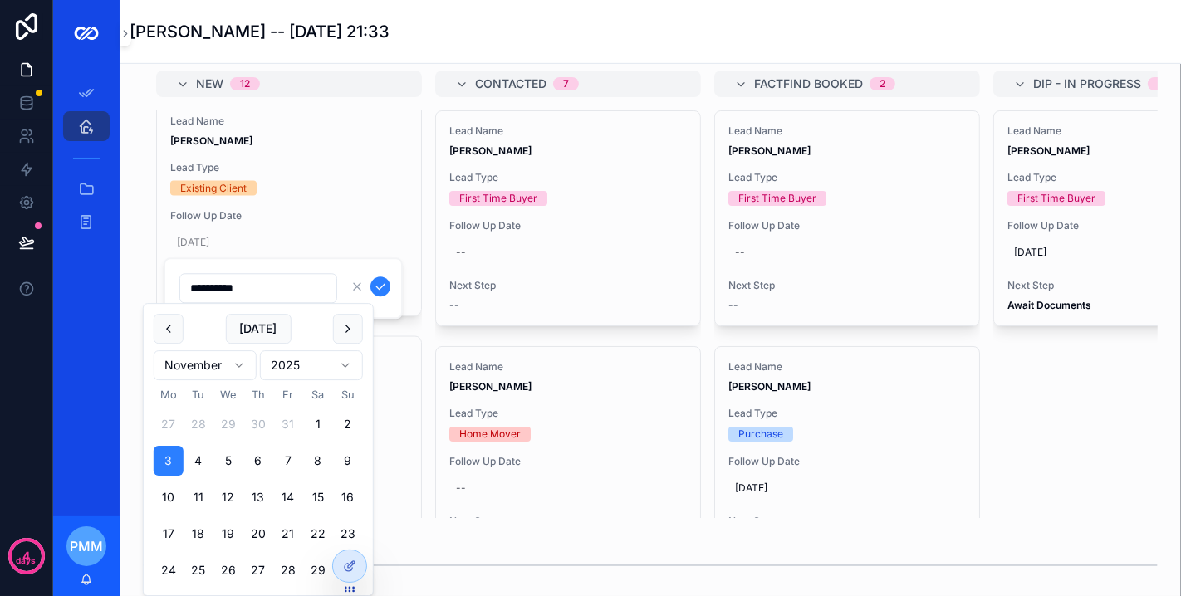
click at [297, 174] on span "Lead Type" at bounding box center [288, 167] width 237 height 13
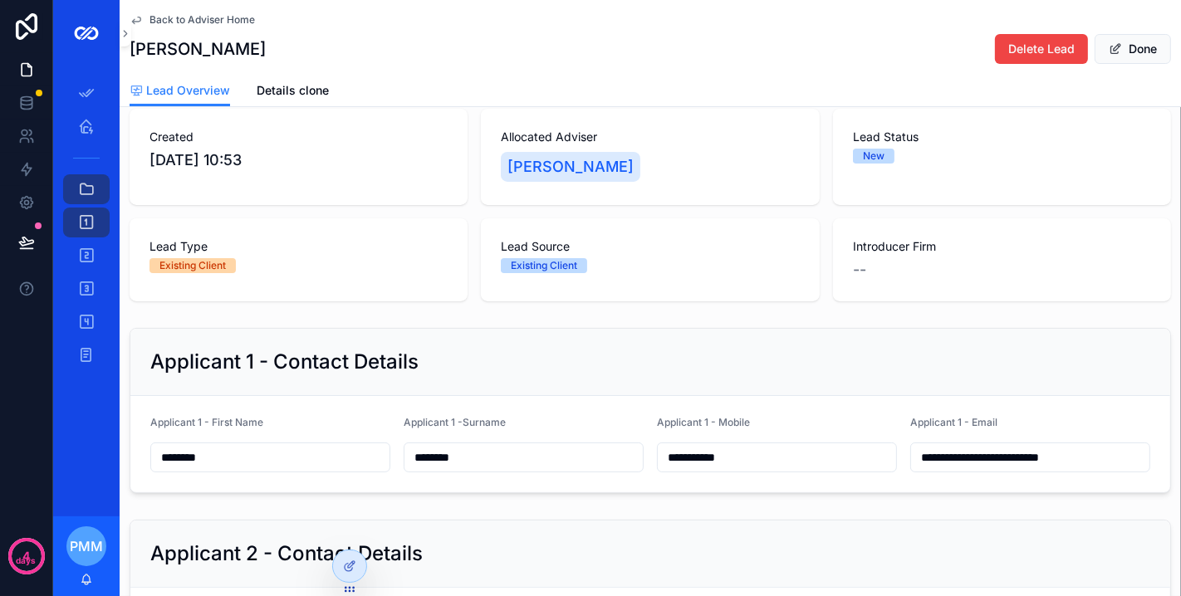
scroll to position [92, 0]
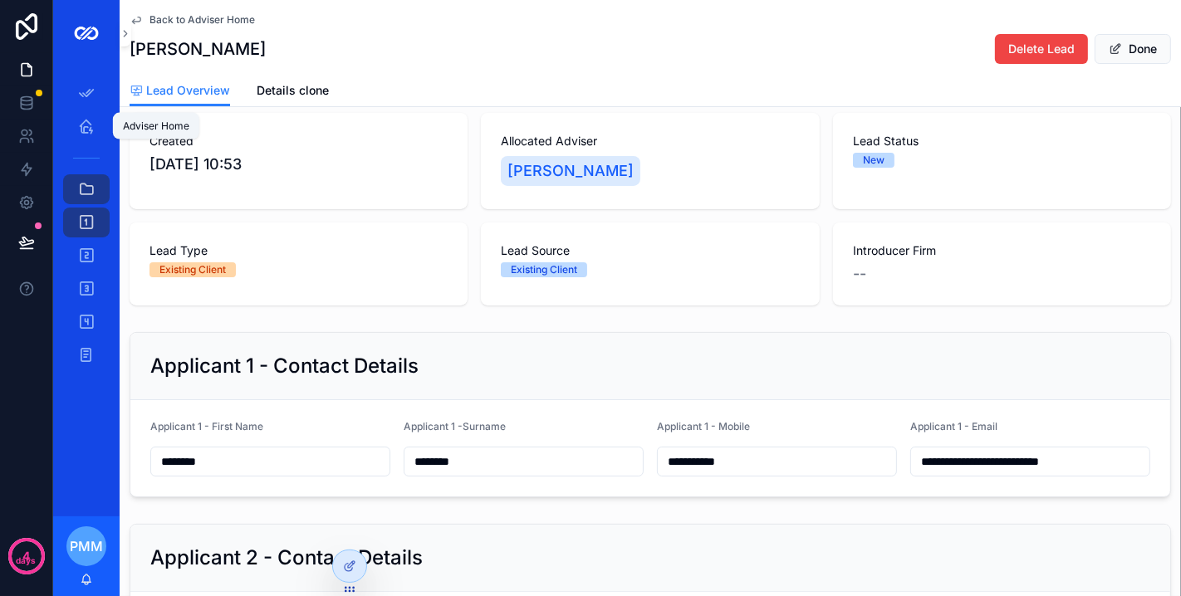
click at [79, 130] on icon "scrollable content" at bounding box center [86, 126] width 17 height 17
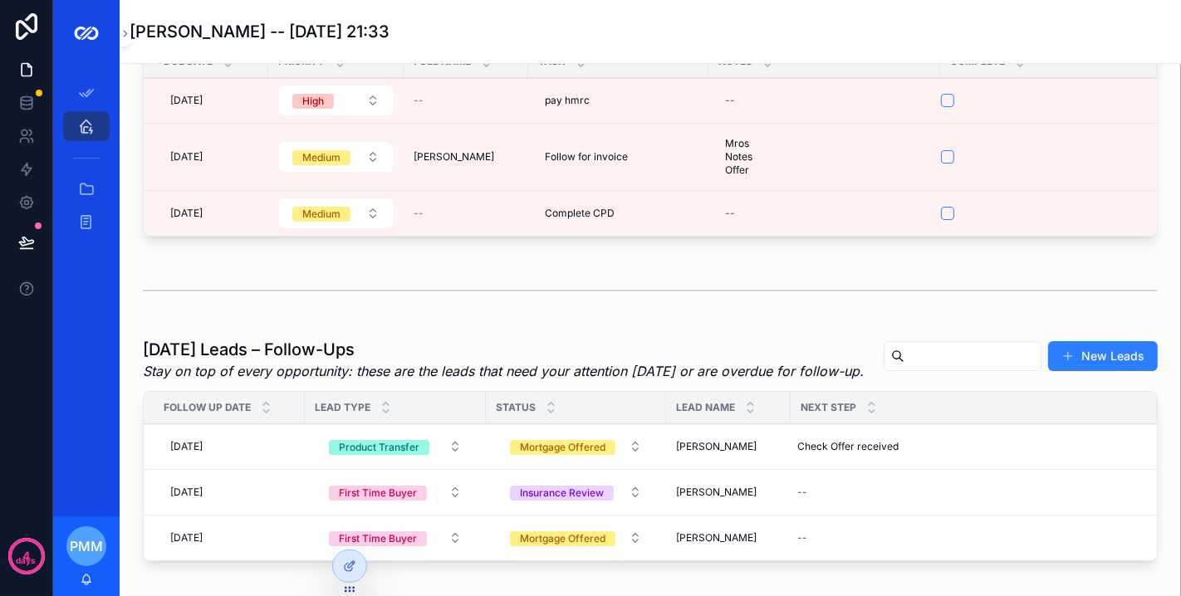
click at [81, 189] on icon "scrollable content" at bounding box center [86, 189] width 17 height 17
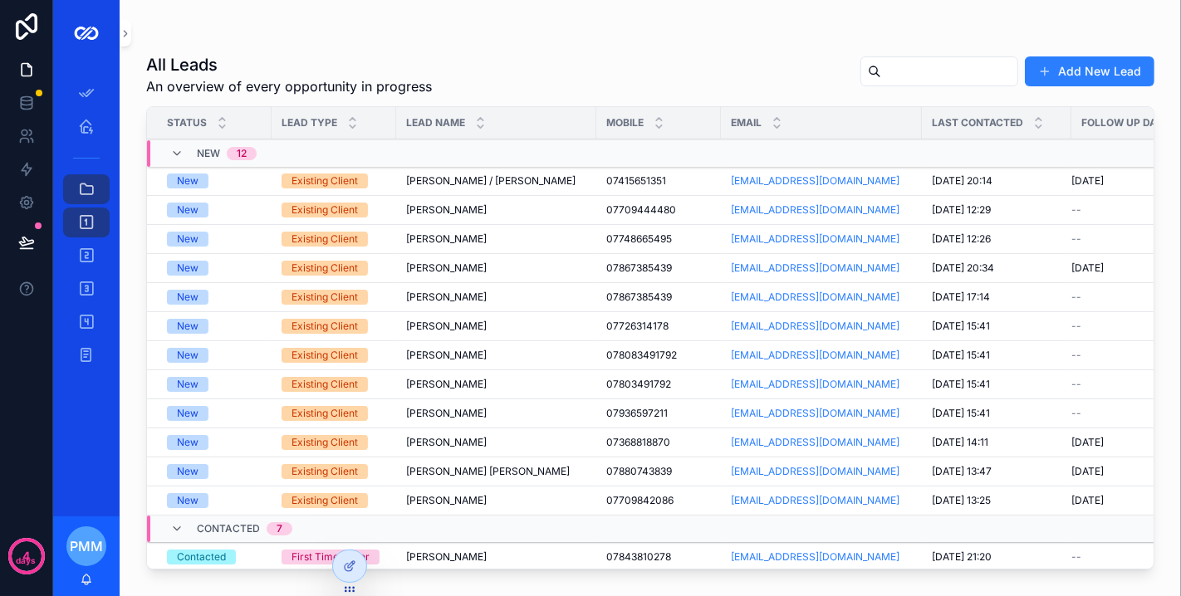
click at [125, 33] on icon "scrollable content" at bounding box center [126, 33] width 12 height 12
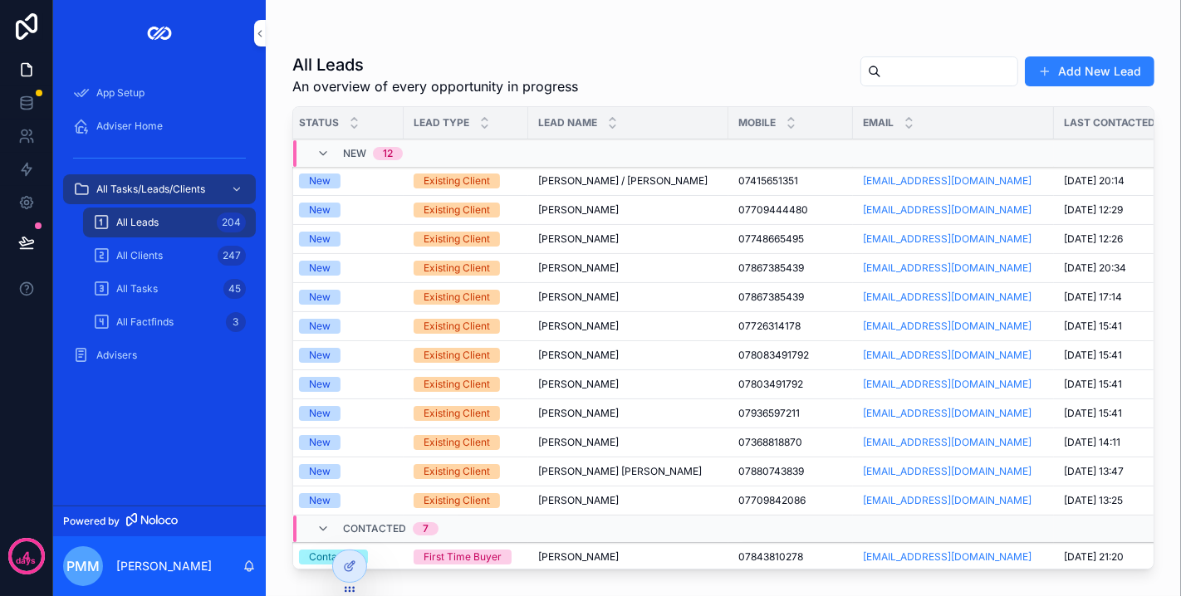
scroll to position [0, 12]
click at [481, 493] on div "Existing Client" at bounding box center [458, 500] width 66 height 15
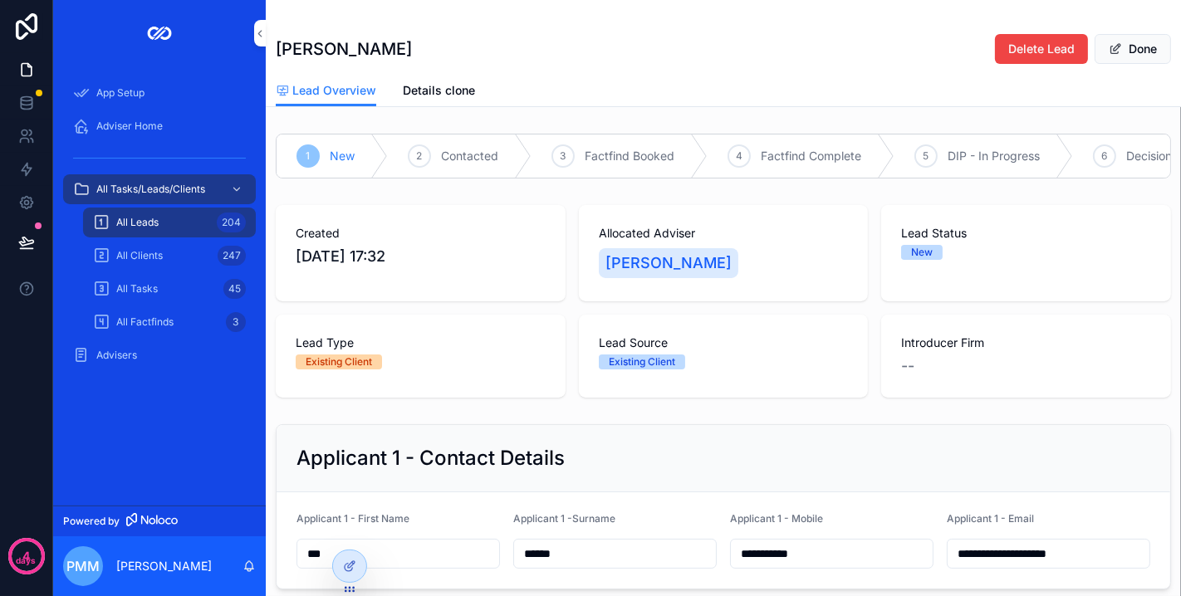
click at [500, 268] on span "[DATE] 17:32" at bounding box center [421, 256] width 250 height 23
click at [475, 342] on div "Lead Type Existing Client" at bounding box center [421, 356] width 290 height 83
click at [478, 263] on span "[DATE] 17:32" at bounding box center [421, 256] width 250 height 23
click at [433, 268] on span "[DATE] 17:32" at bounding box center [421, 256] width 250 height 23
click at [412, 261] on span "[DATE] 17:32" at bounding box center [421, 256] width 250 height 23
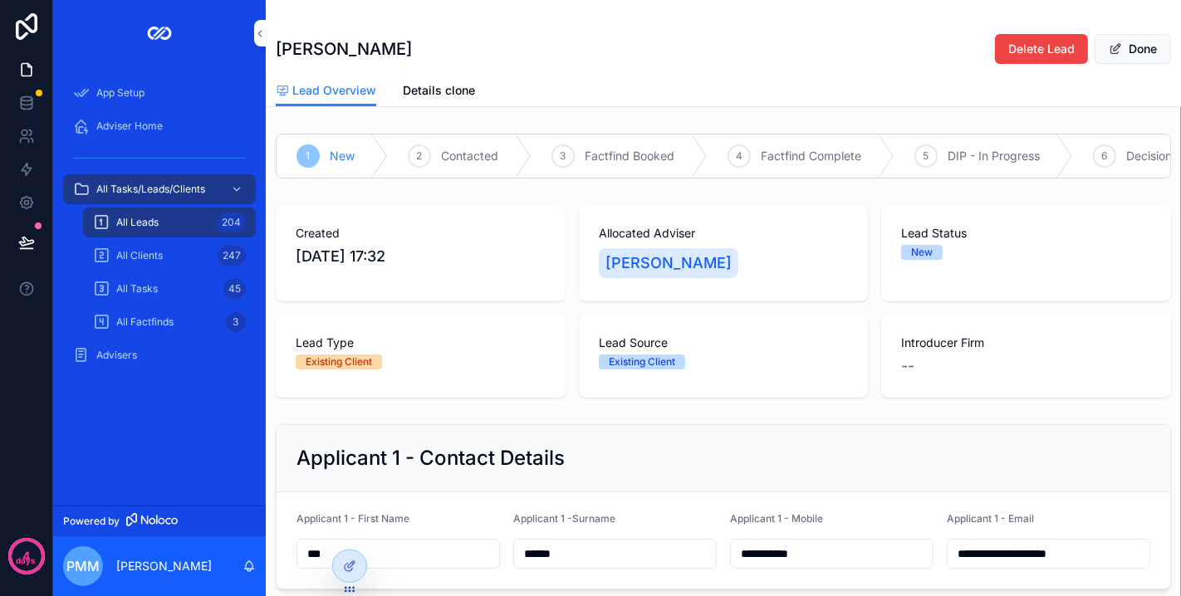
click at [345, 536] on icon at bounding box center [349, 566] width 13 height 13
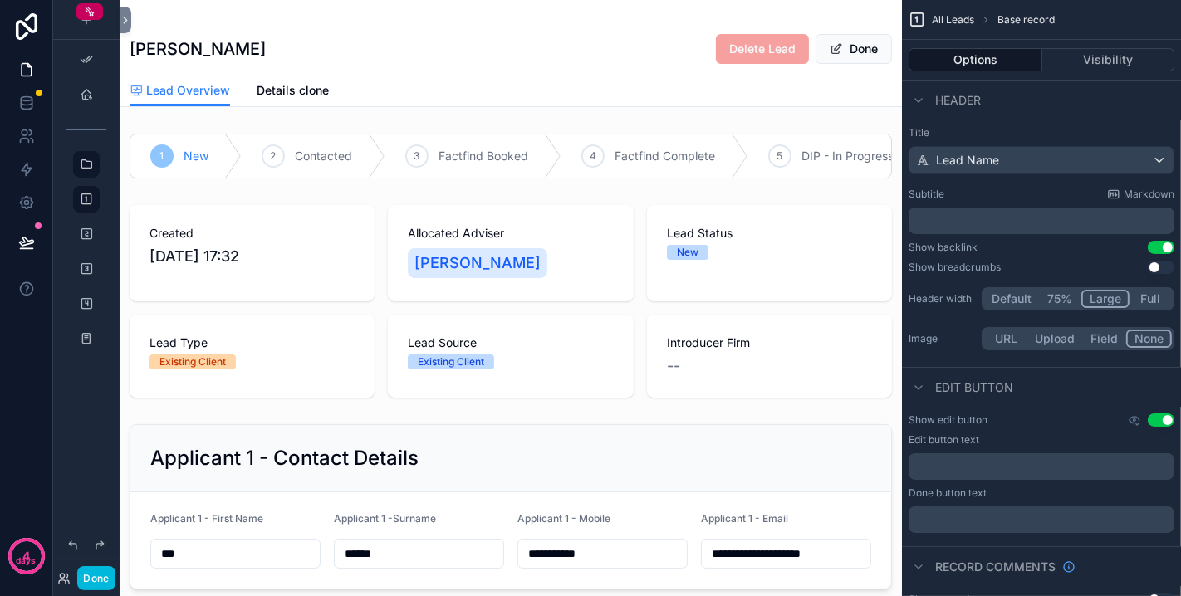
click at [554, 379] on div "scrollable content" at bounding box center [511, 301] width 782 height 206
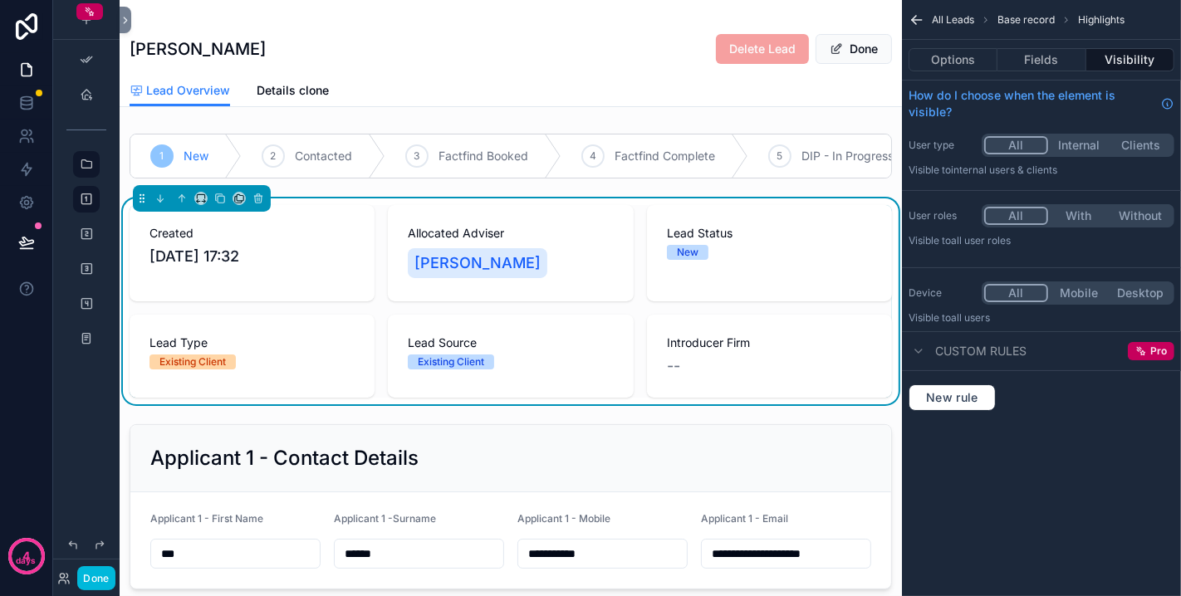
click at [936, 61] on button "Options" at bounding box center [952, 59] width 89 height 23
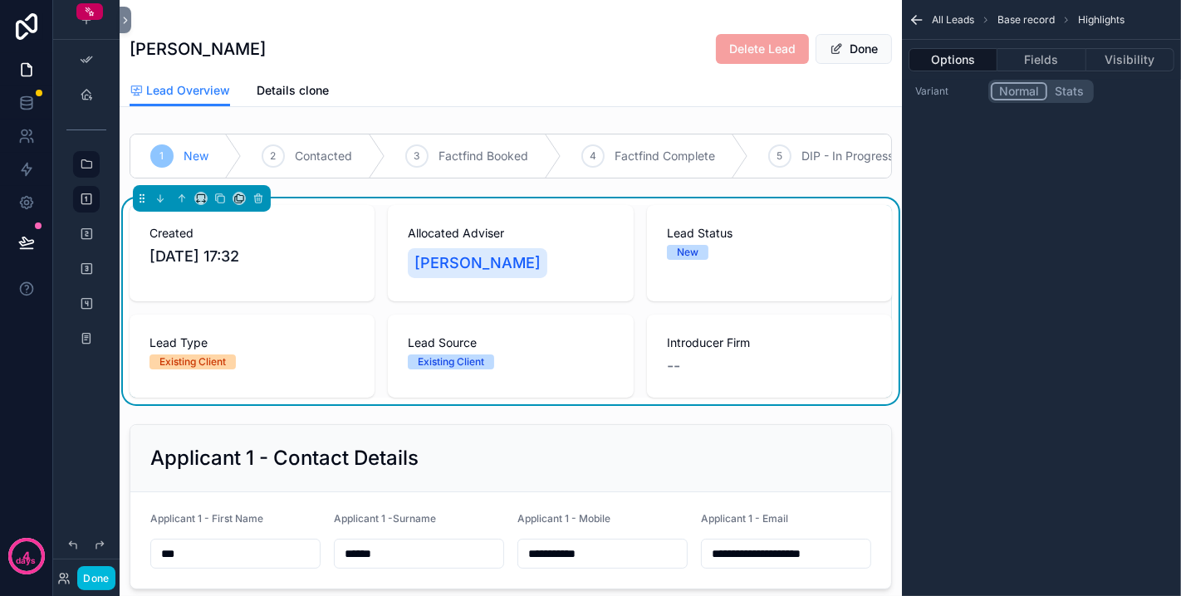
click at [344, 258] on span "[DATE] 17:32" at bounding box center [251, 256] width 205 height 23
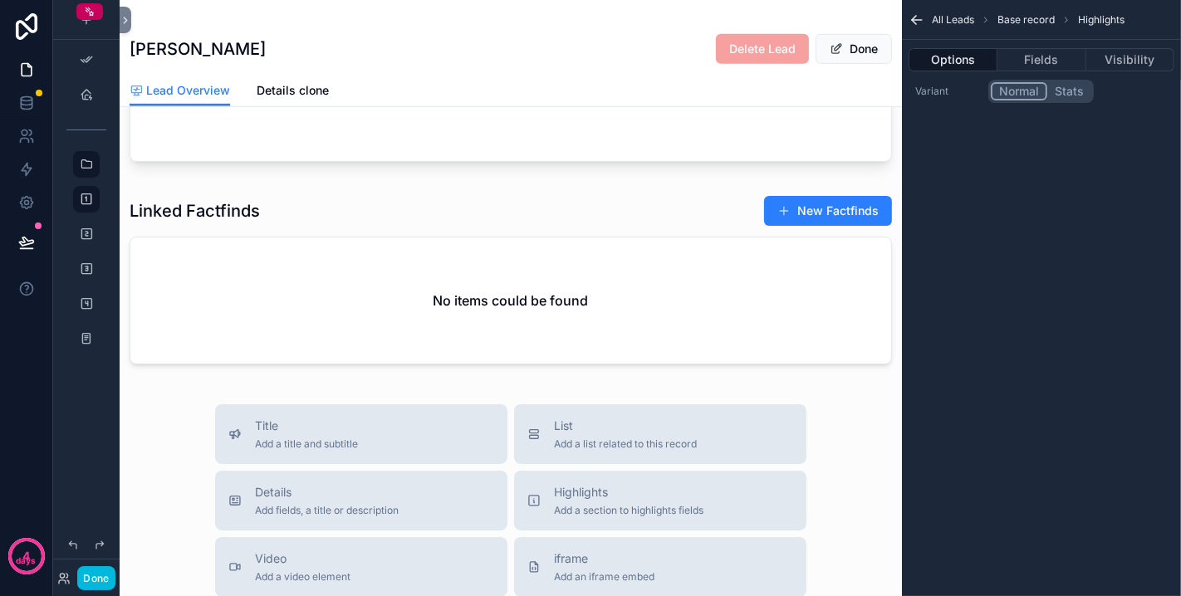
scroll to position [923, 0]
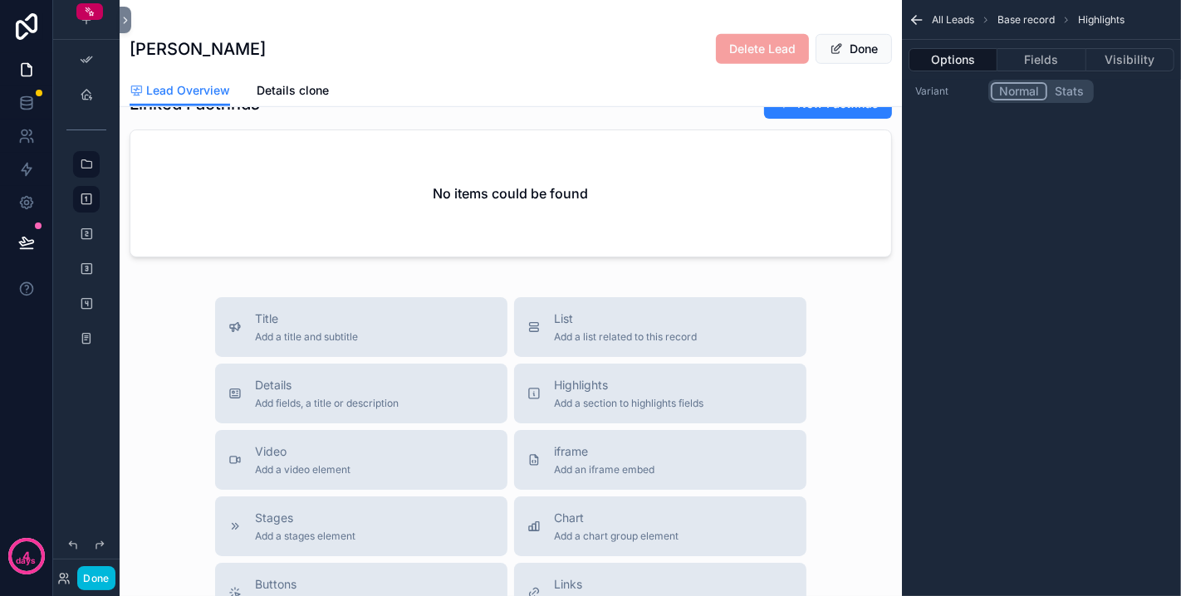
click at [315, 393] on span "Details" at bounding box center [327, 385] width 144 height 17
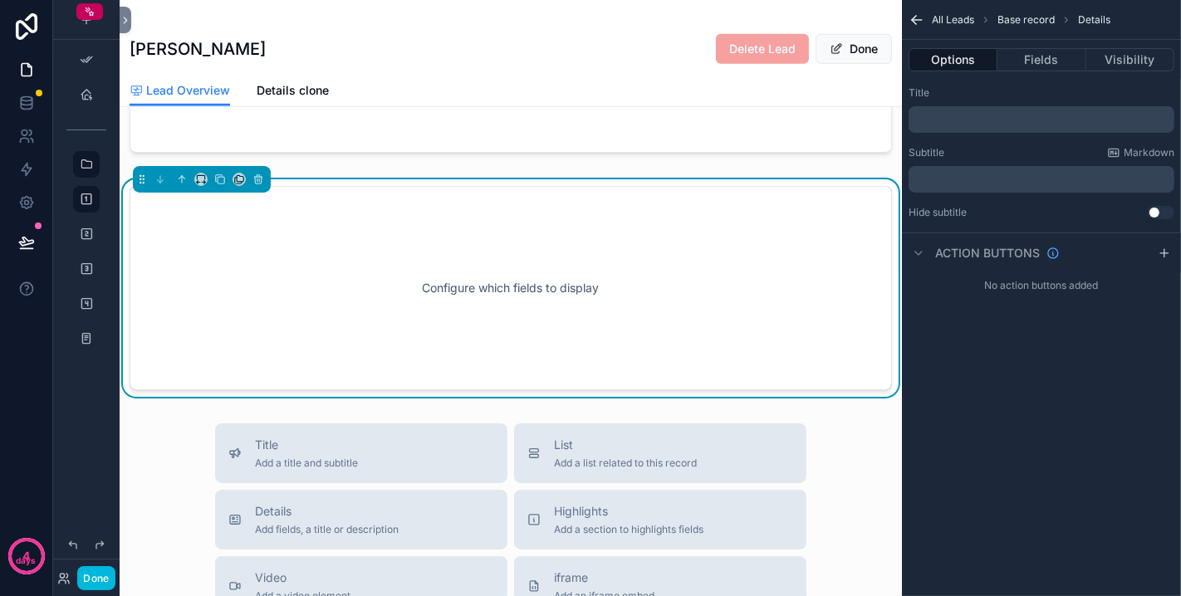
scroll to position [935, 0]
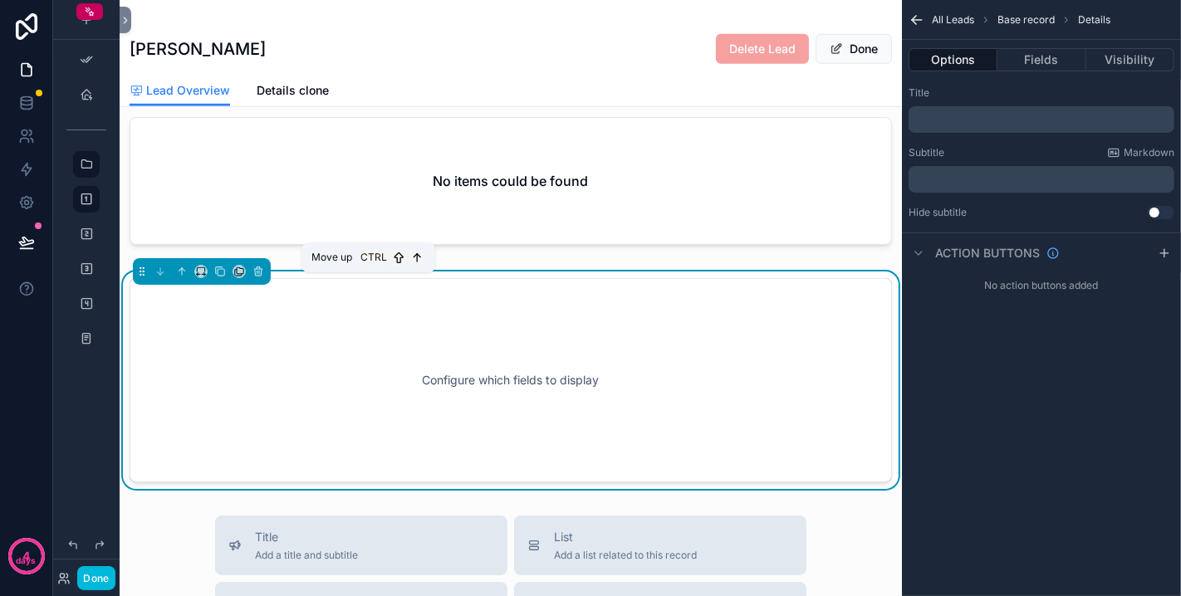
click at [187, 281] on button "scrollable content" at bounding box center [182, 271] width 18 height 18
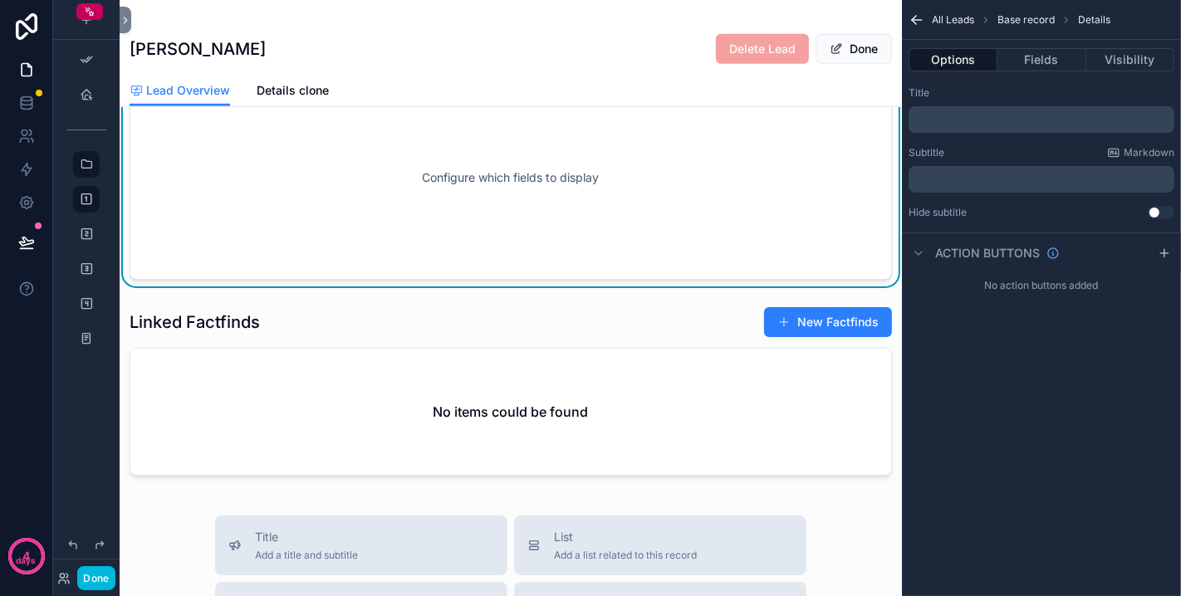
scroll to position [751, 0]
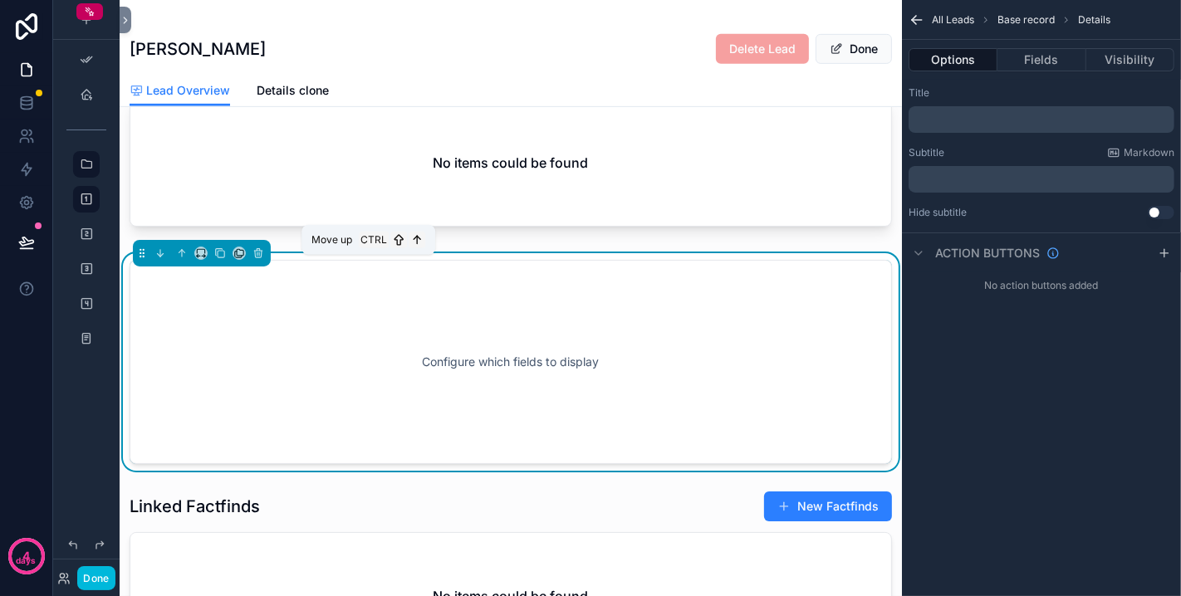
click at [183, 259] on icon "scrollable content" at bounding box center [182, 253] width 12 height 12
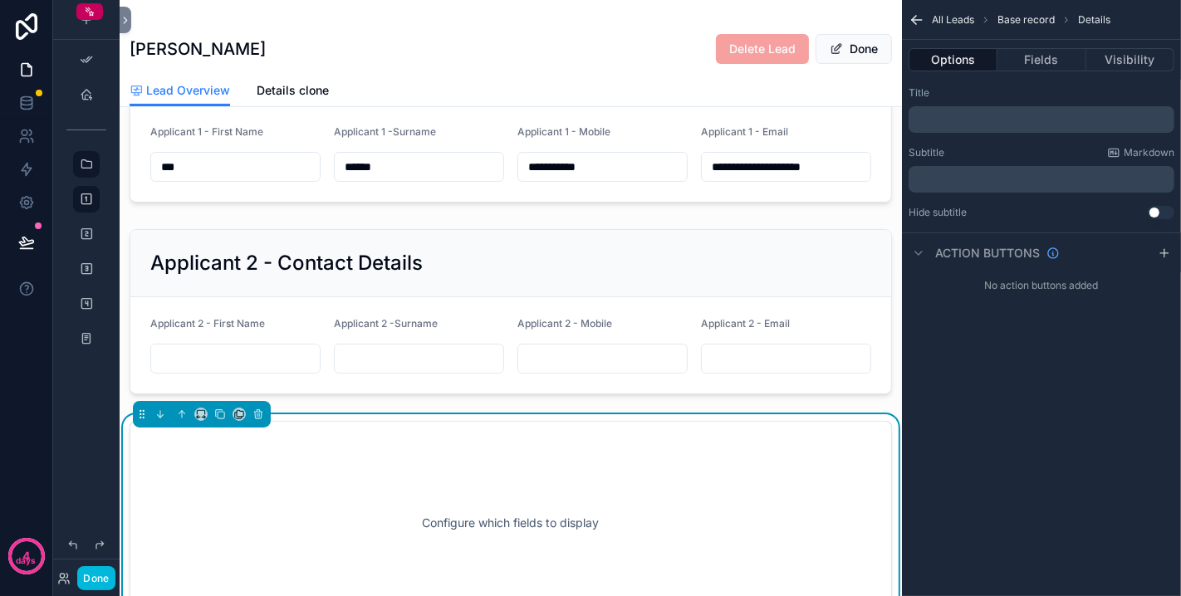
scroll to position [382, 0]
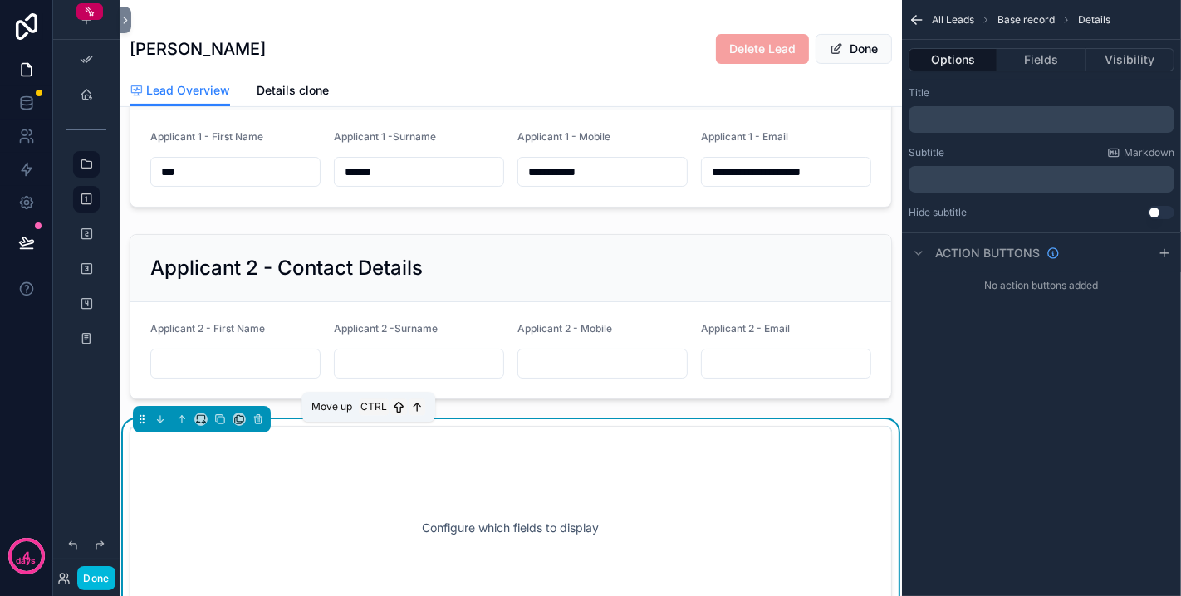
click at [179, 425] on icon "scrollable content" at bounding box center [182, 420] width 12 height 12
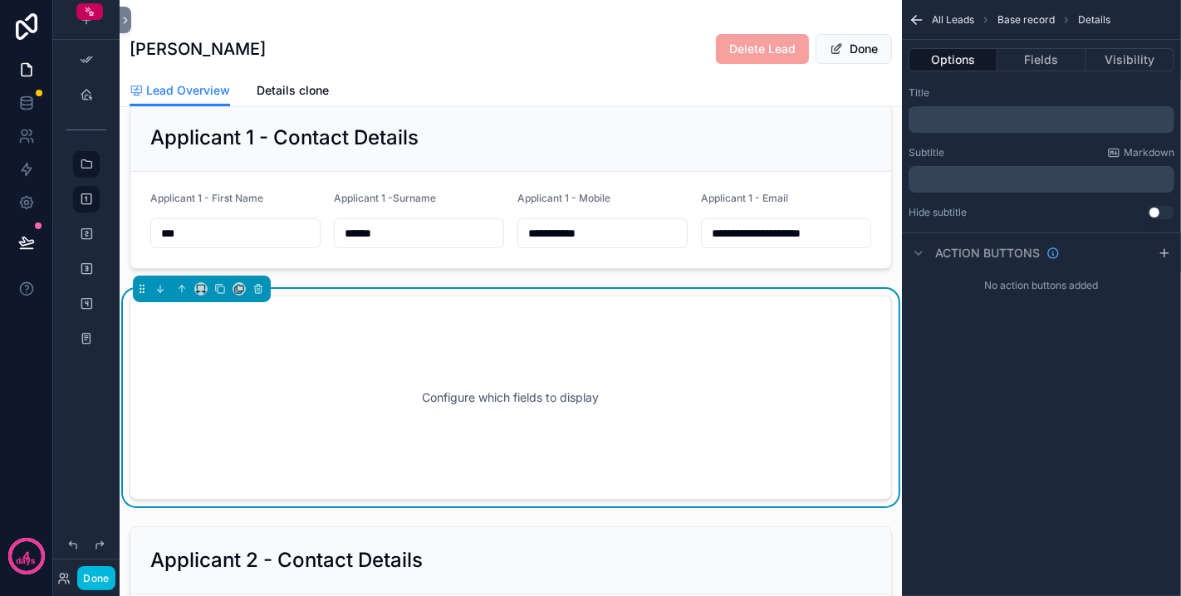
scroll to position [289, 0]
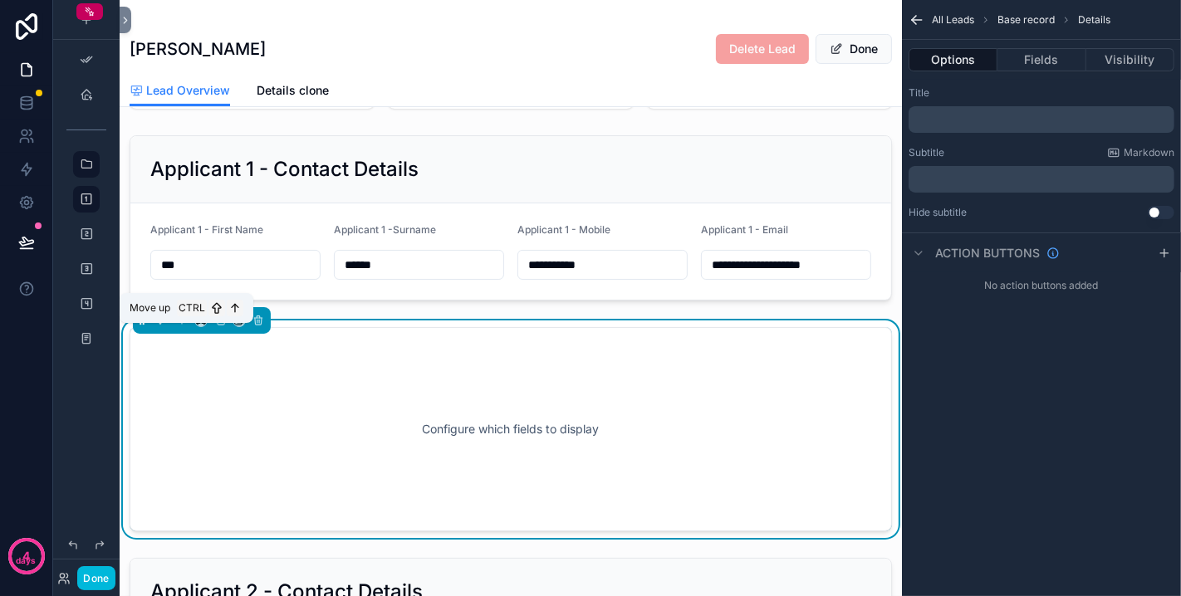
click at [182, 321] on icon "scrollable content" at bounding box center [180, 318] width 3 height 3
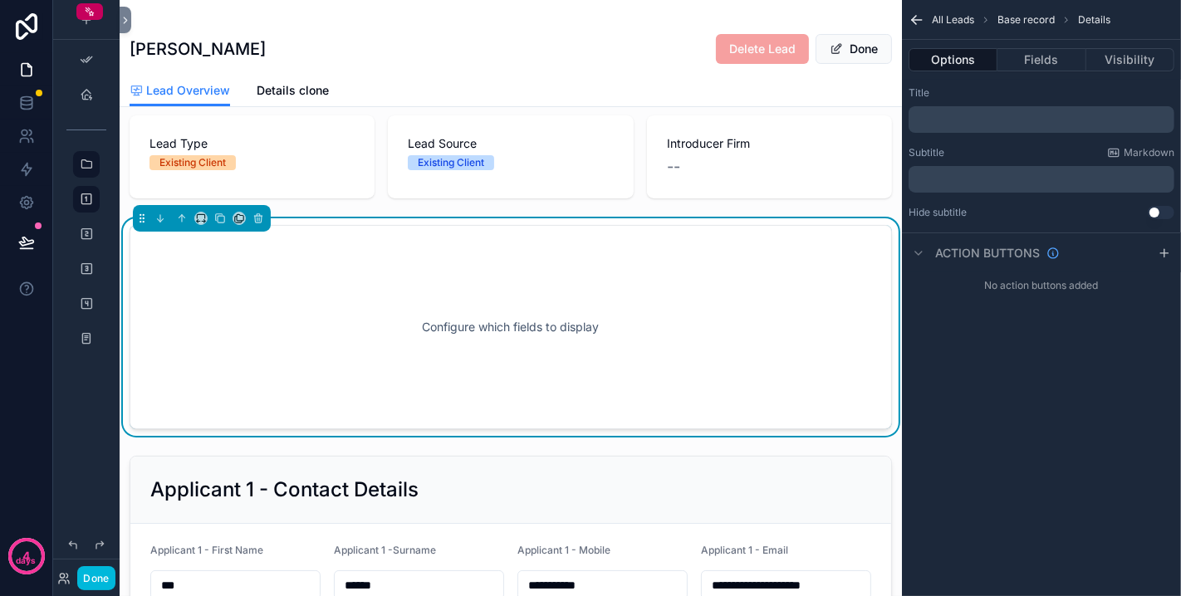
scroll to position [105, 0]
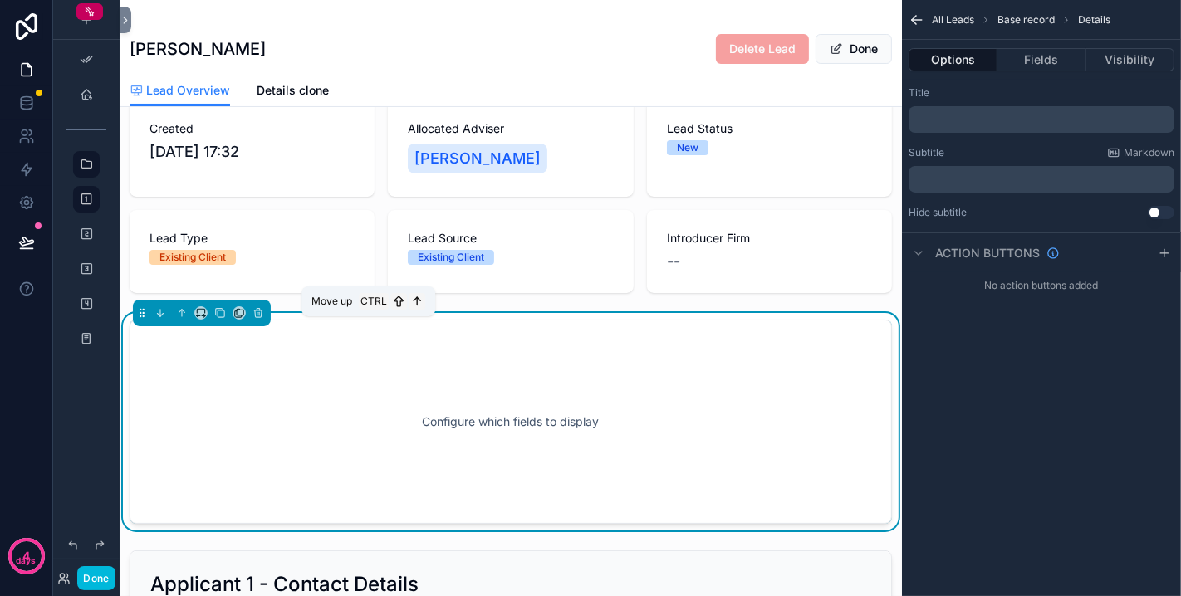
click at [176, 319] on icon "scrollable content" at bounding box center [182, 313] width 12 height 12
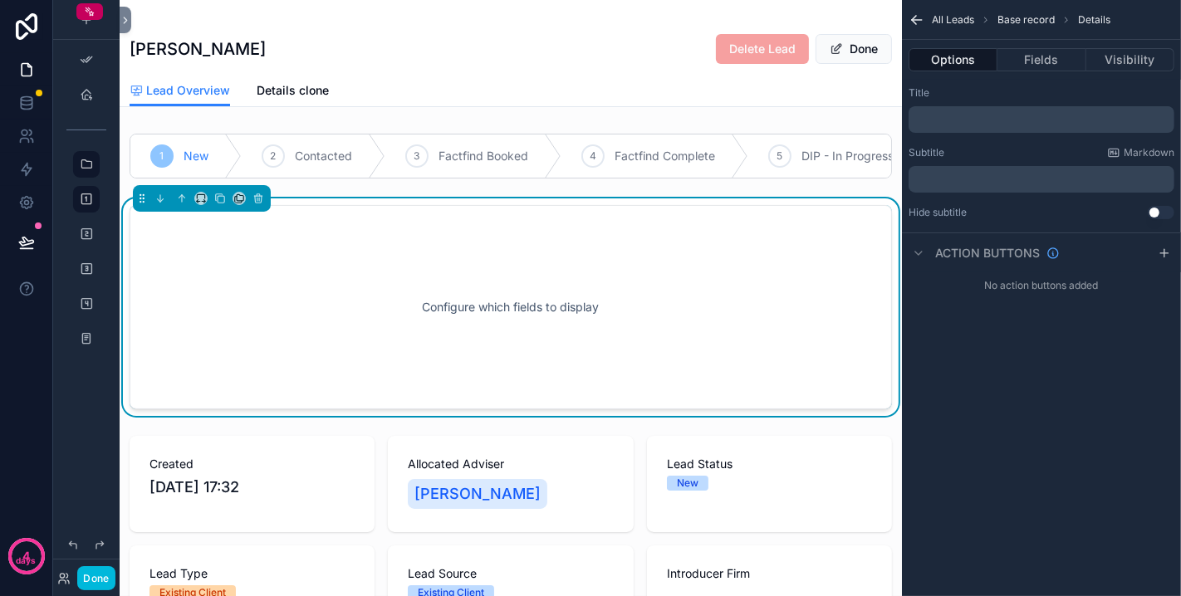
scroll to position [92, 0]
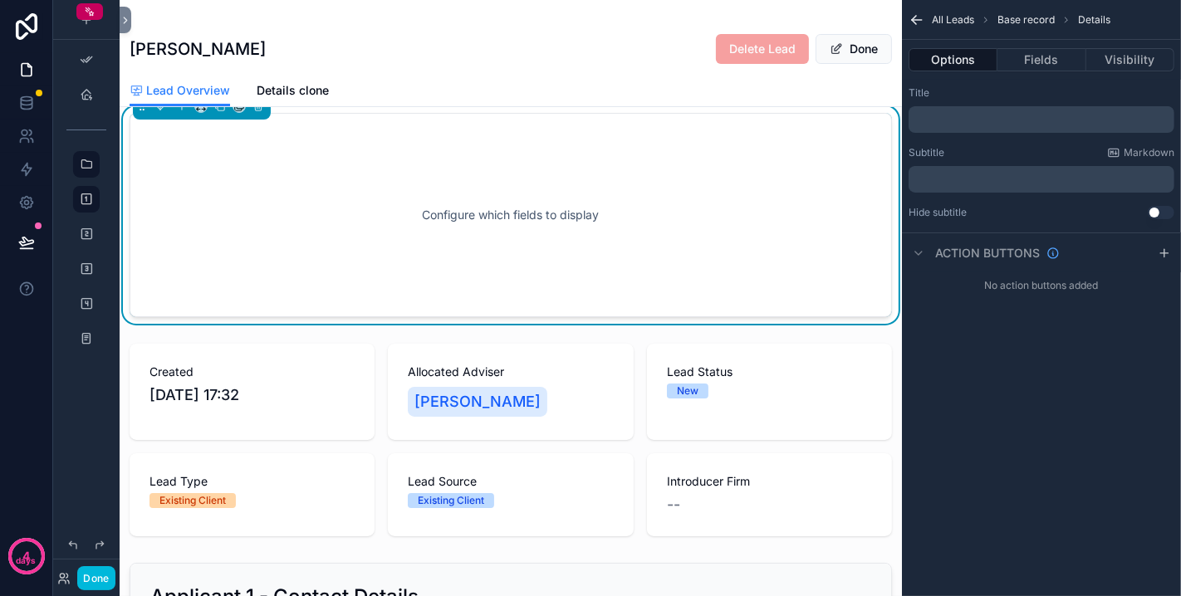
click at [1040, 73] on div "Options Fields Visibility" at bounding box center [1041, 60] width 279 height 40
click at [1040, 66] on button "Fields" at bounding box center [1041, 59] width 88 height 23
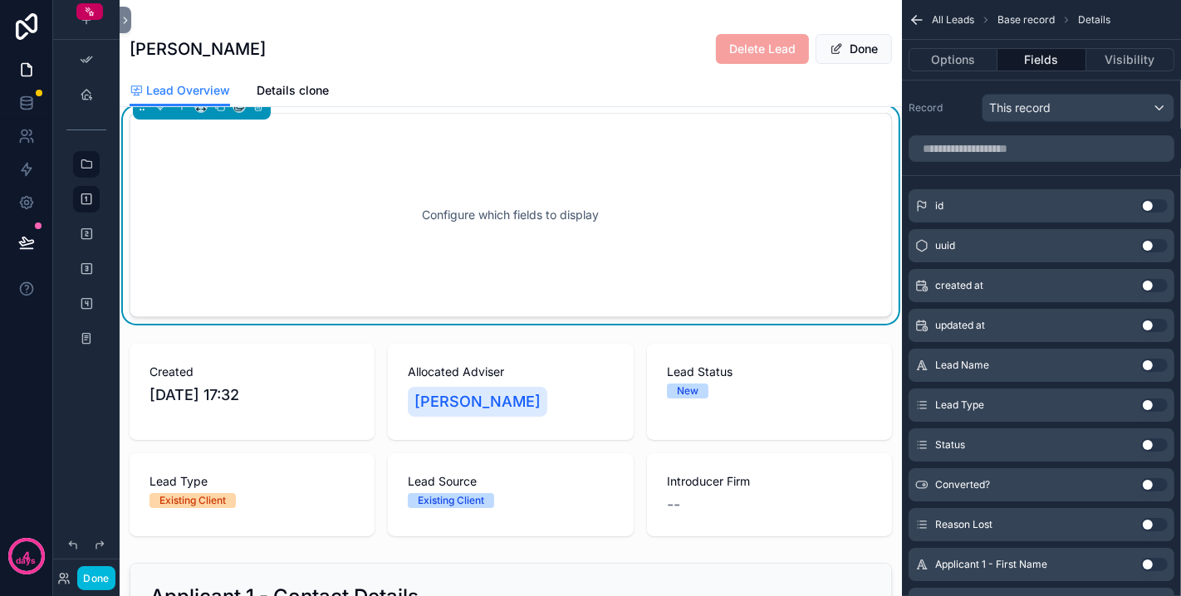
click at [1062, 287] on button "Use setting" at bounding box center [1154, 285] width 27 height 13
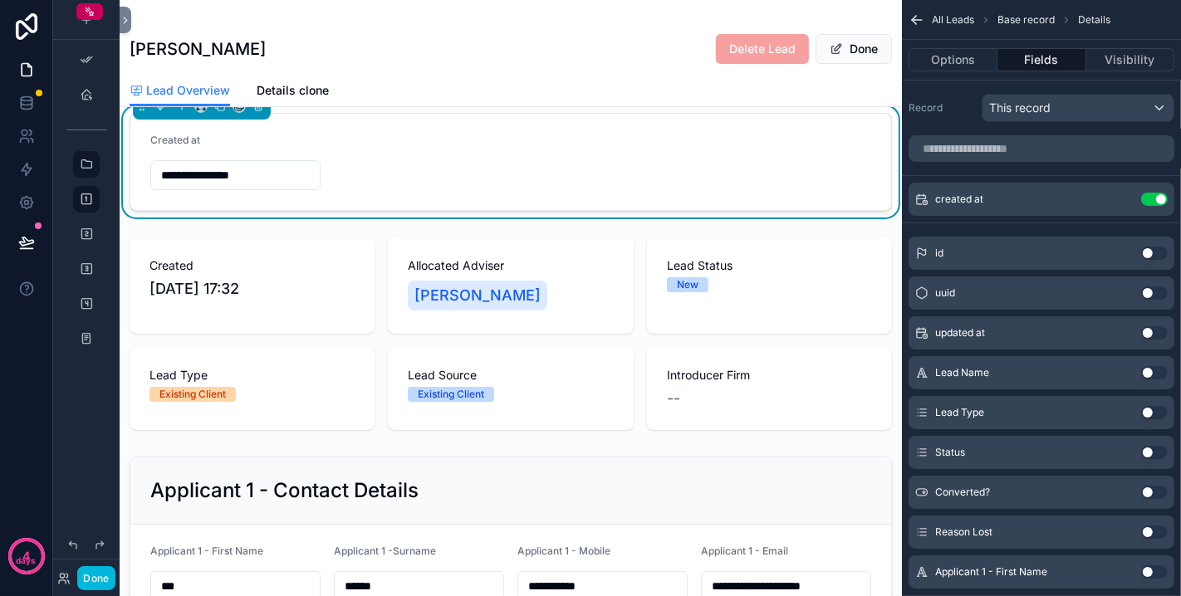
click at [987, 196] on div "created at Use setting" at bounding box center [1041, 199] width 266 height 33
click at [988, 198] on div "created at Use setting" at bounding box center [1041, 199] width 266 height 33
click at [0, 0] on icon "scrollable content" at bounding box center [0, 0] width 0 height 0
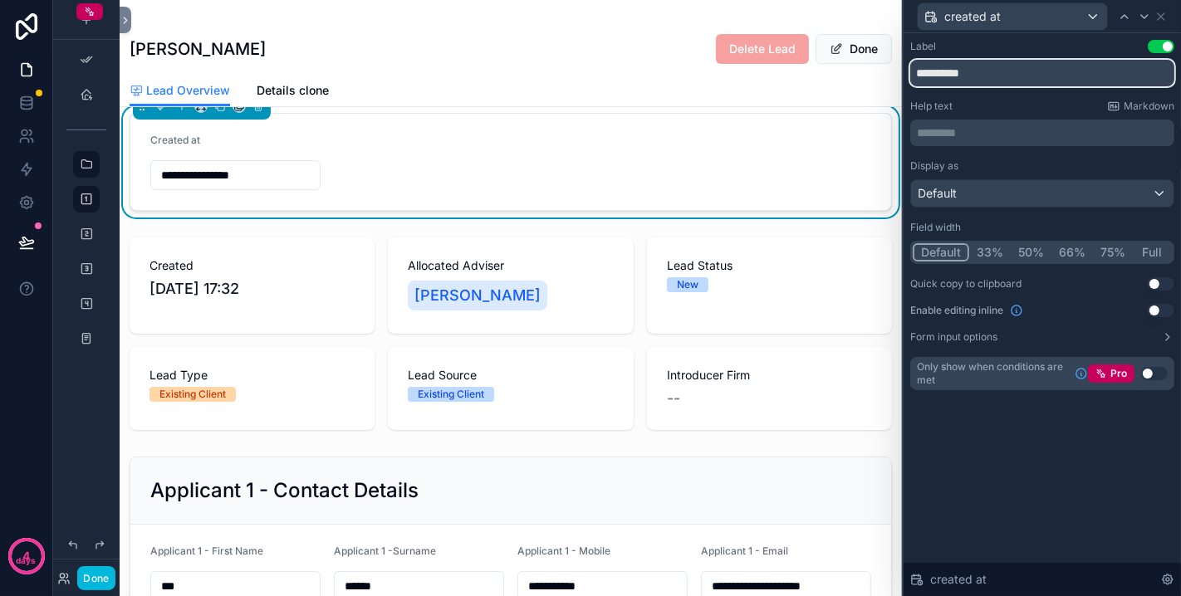
click at [988, 71] on input "**********" at bounding box center [1042, 73] width 264 height 27
type input "*******"
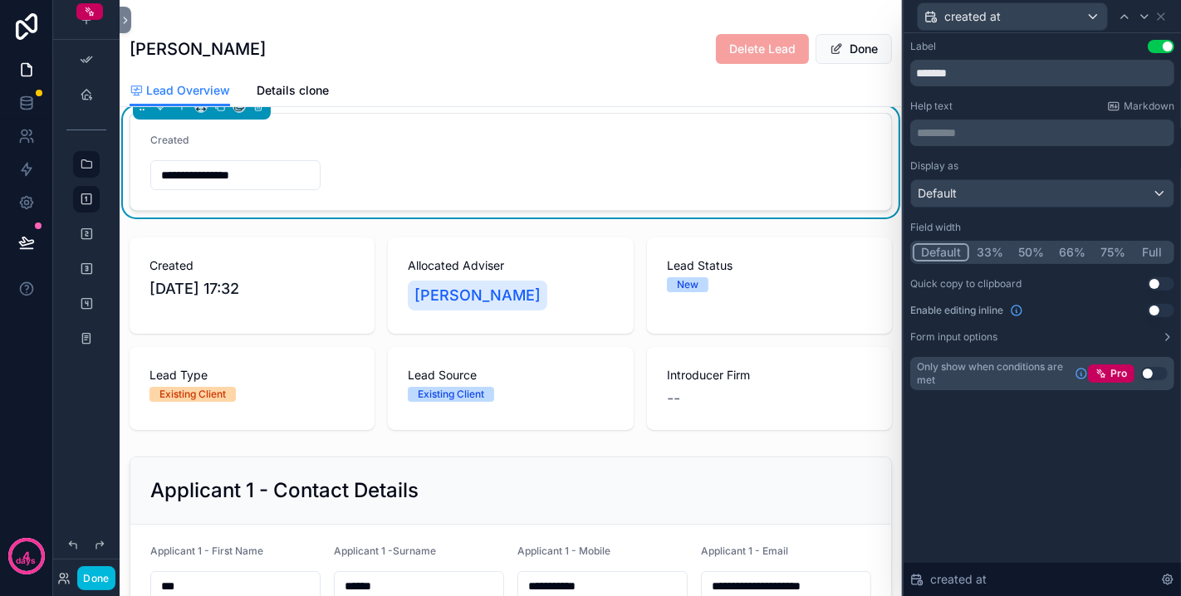
click at [989, 247] on button "33%" at bounding box center [990, 252] width 42 height 18
click at [1055, 421] on div "Label Use setting ******* Help text Markdown ********* ﻿ Display as Default Fie…" at bounding box center [1041, 231] width 277 height 397
click at [1062, 17] on icon at bounding box center [1161, 16] width 7 height 7
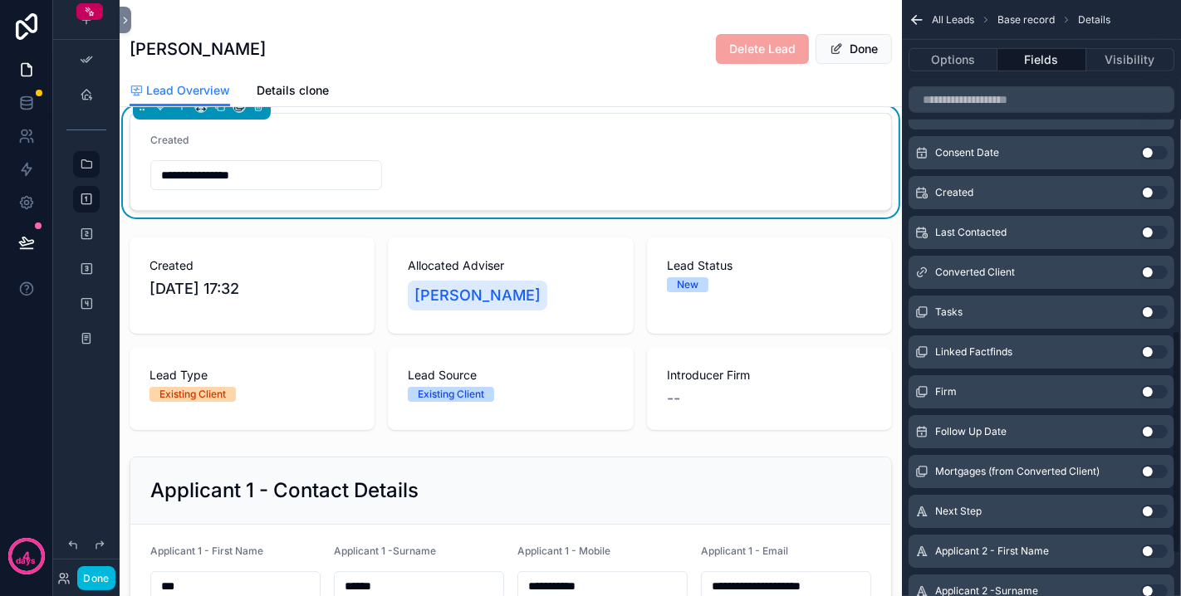
scroll to position [994, 0]
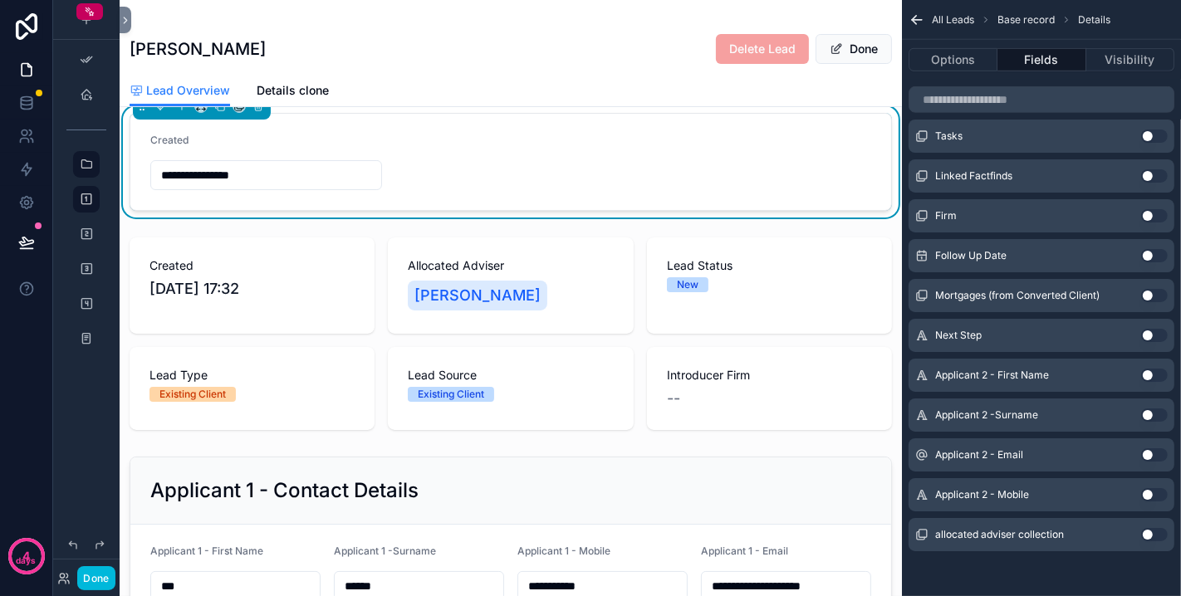
click at [1062, 533] on button "Use setting" at bounding box center [1154, 534] width 27 height 13
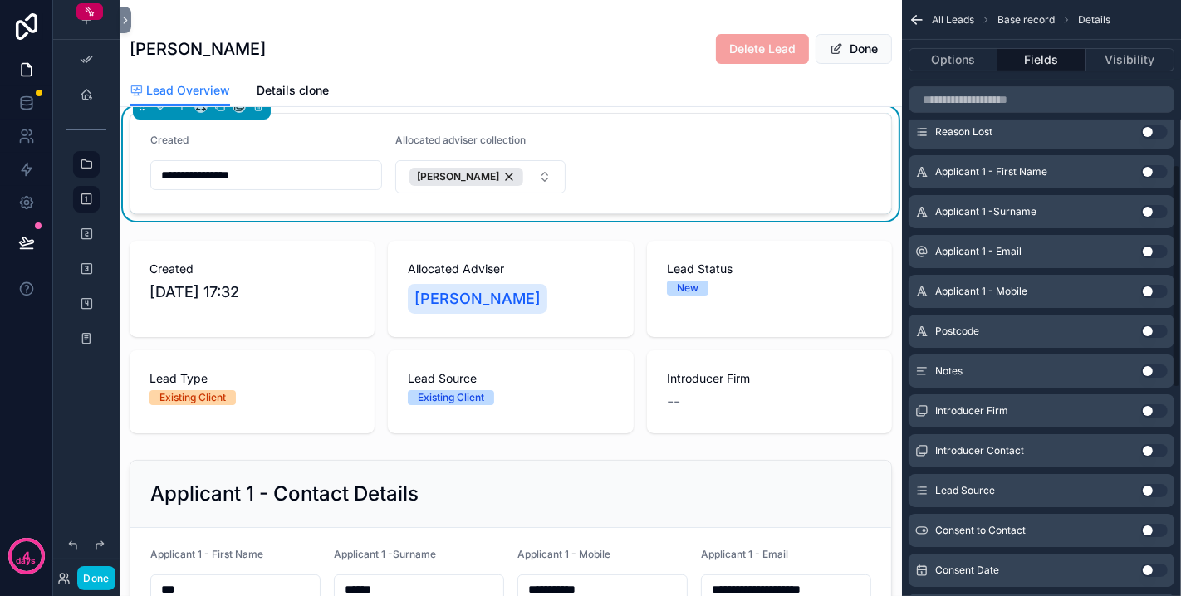
scroll to position [0, 0]
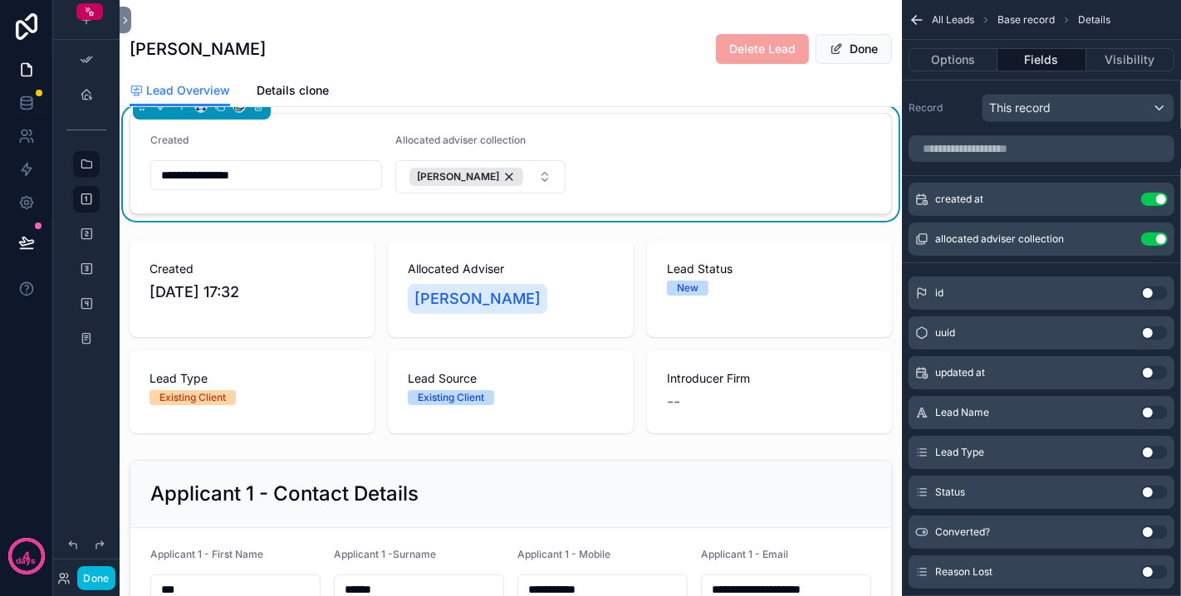
click at [0, 0] on icon "scrollable content" at bounding box center [0, 0] width 0 height 0
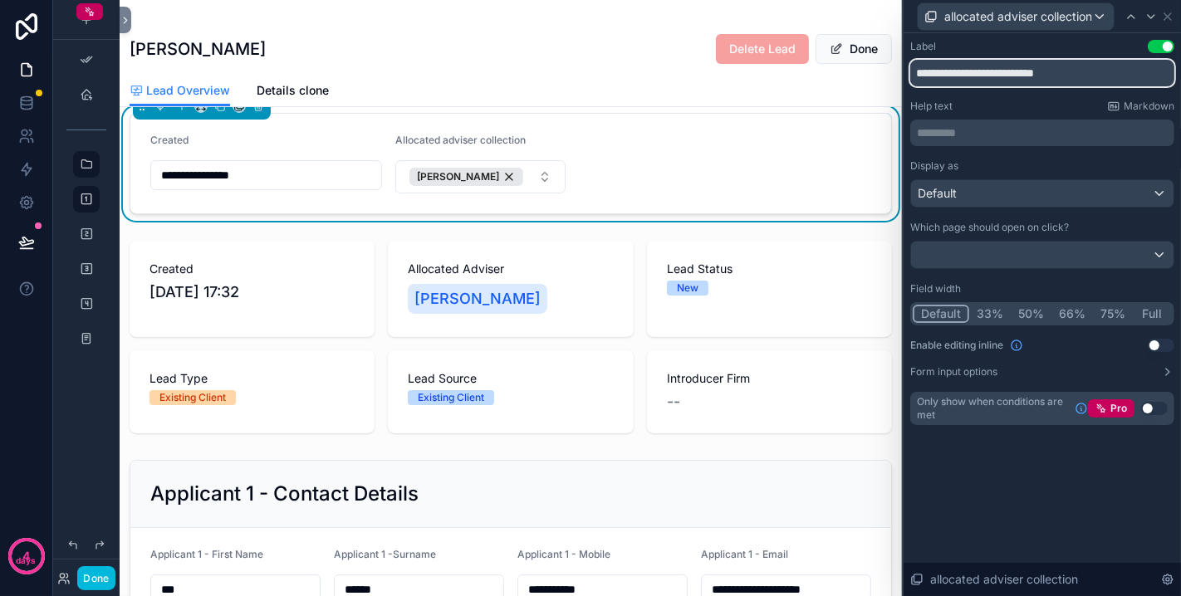
click at [976, 74] on input "**********" at bounding box center [1042, 73] width 264 height 27
drag, startPoint x: 1012, startPoint y: 72, endPoint x: 1065, endPoint y: 74, distance: 52.3
click at [1062, 74] on input "**********" at bounding box center [1042, 73] width 264 height 27
click at [1044, 79] on input "**********" at bounding box center [1042, 73] width 264 height 27
type input "**********"
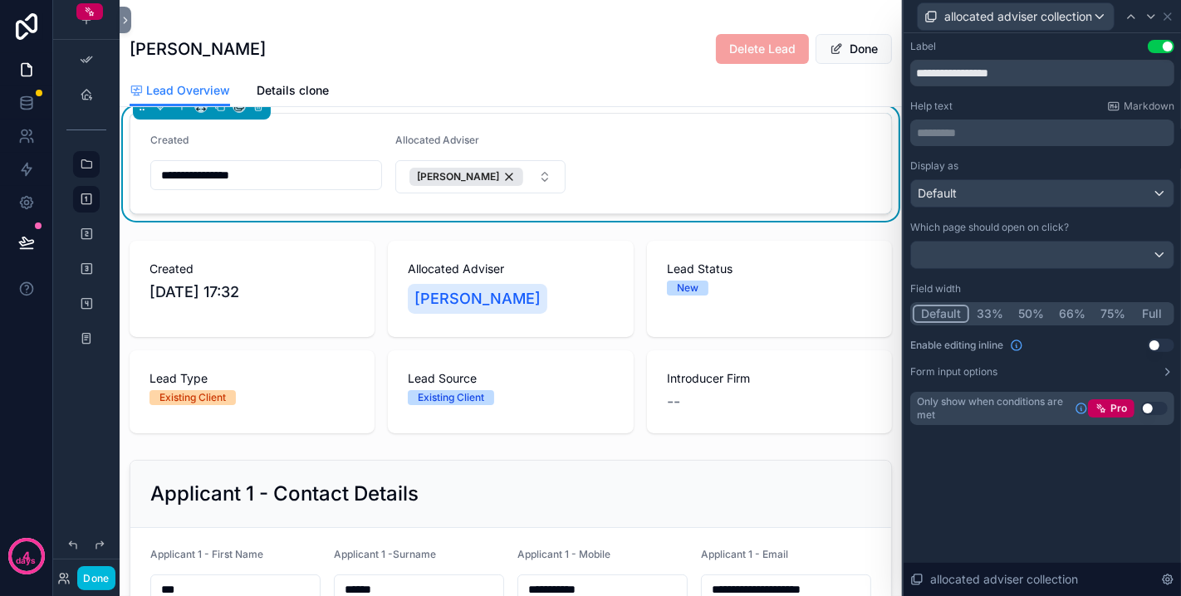
click at [992, 312] on button "33%" at bounding box center [990, 314] width 42 height 18
click at [1062, 343] on button "Use setting" at bounding box center [1161, 345] width 27 height 13
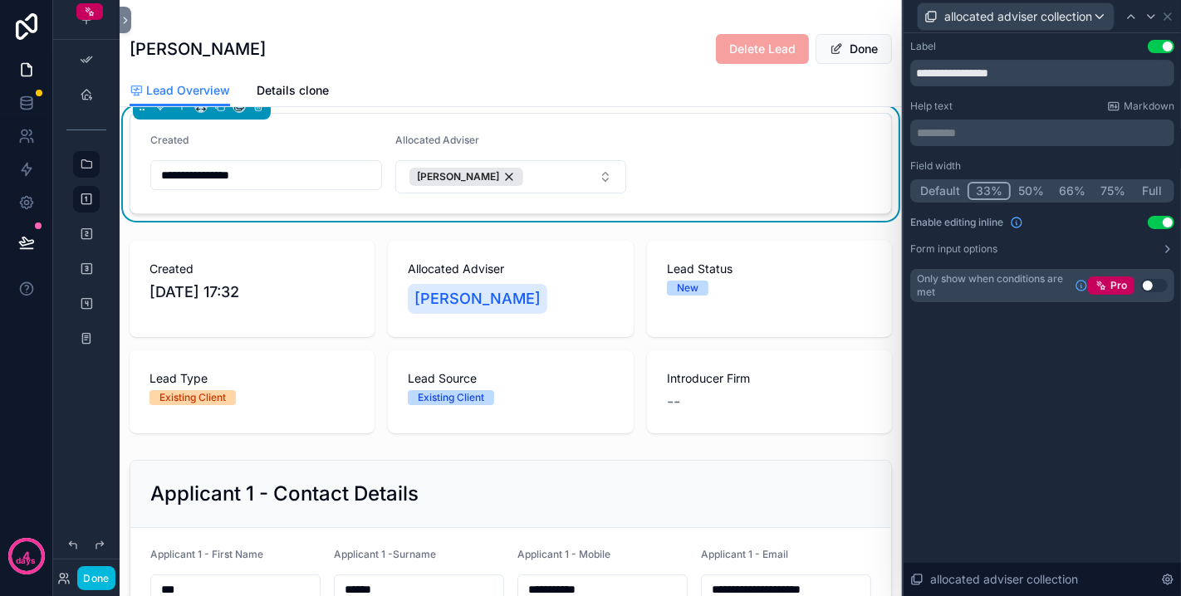
click at [1062, 225] on button "Use setting" at bounding box center [1161, 222] width 27 height 13
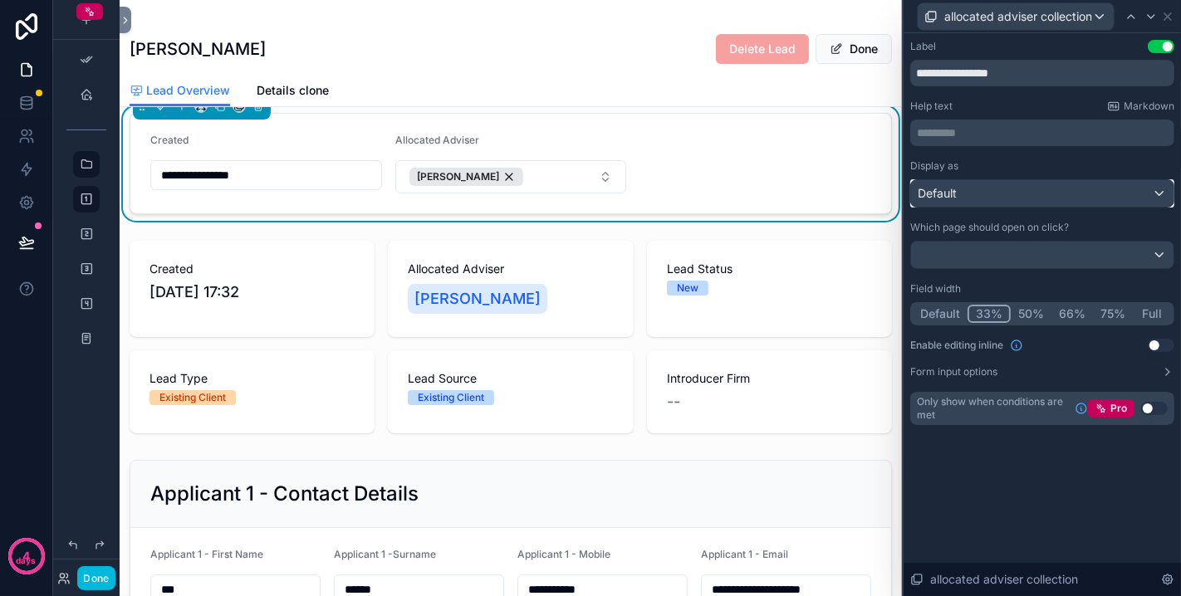
click at [1062, 189] on div "Default" at bounding box center [1042, 193] width 262 height 27
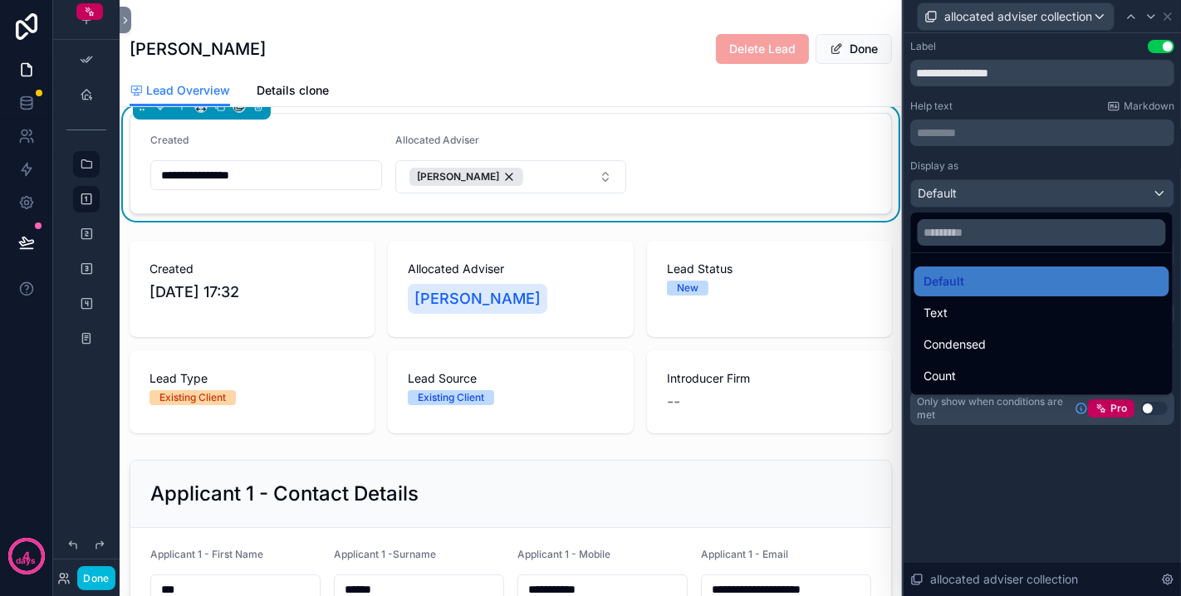
click at [1021, 316] on div "Text" at bounding box center [1041, 313] width 235 height 20
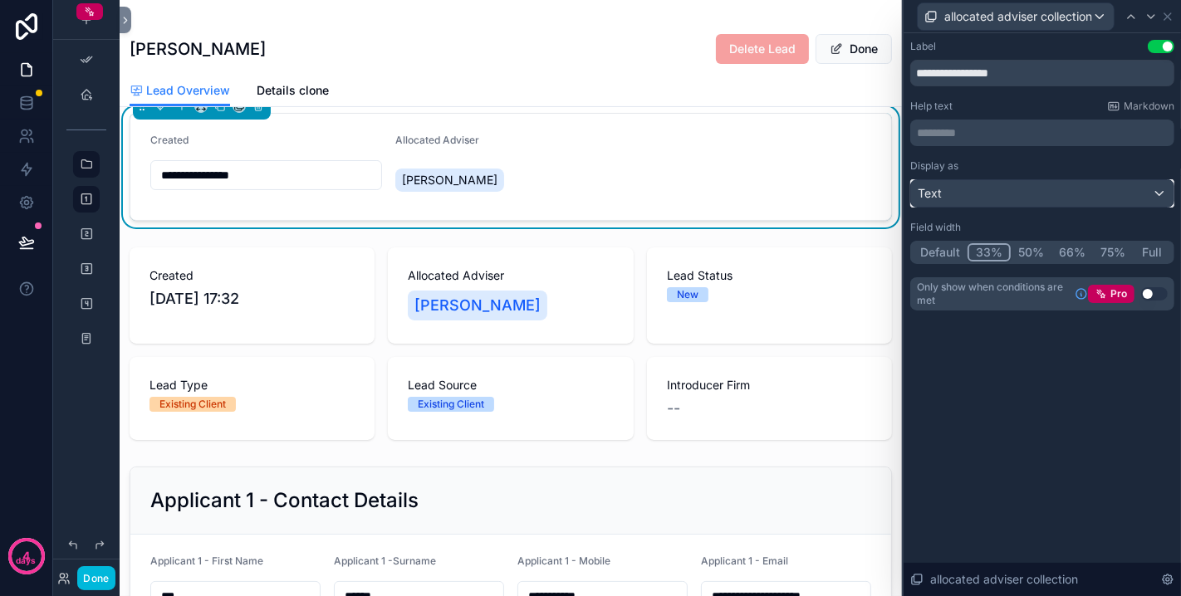
click at [1017, 190] on div "Text" at bounding box center [1042, 193] width 262 height 27
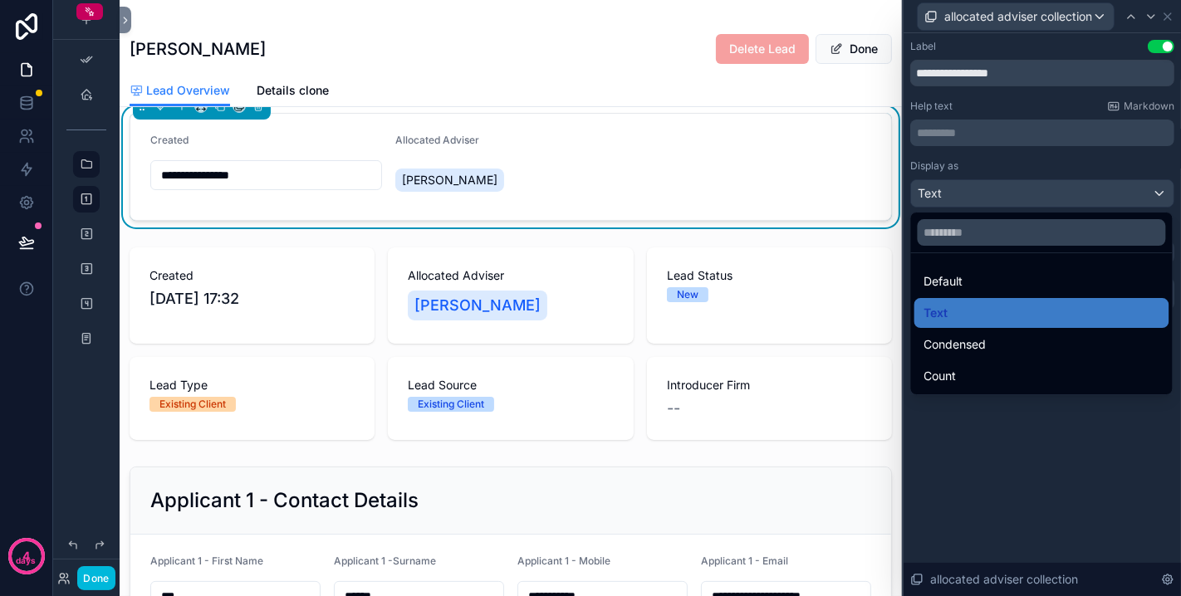
click at [984, 280] on div "Default" at bounding box center [1041, 282] width 235 height 20
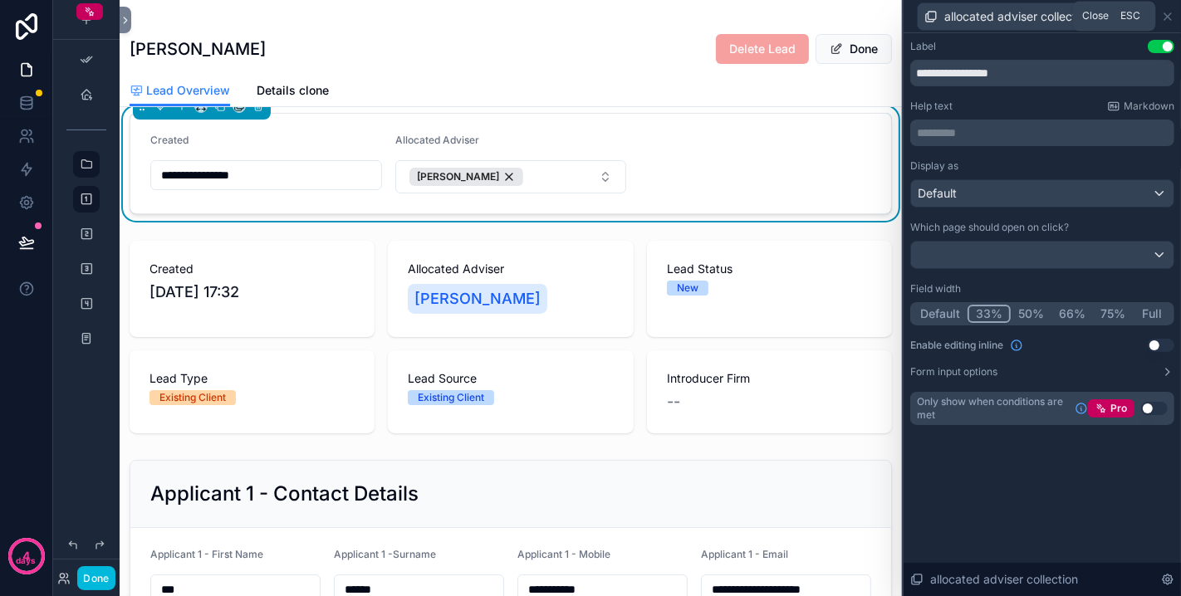
click at [1062, 17] on icon at bounding box center [1167, 16] width 13 height 13
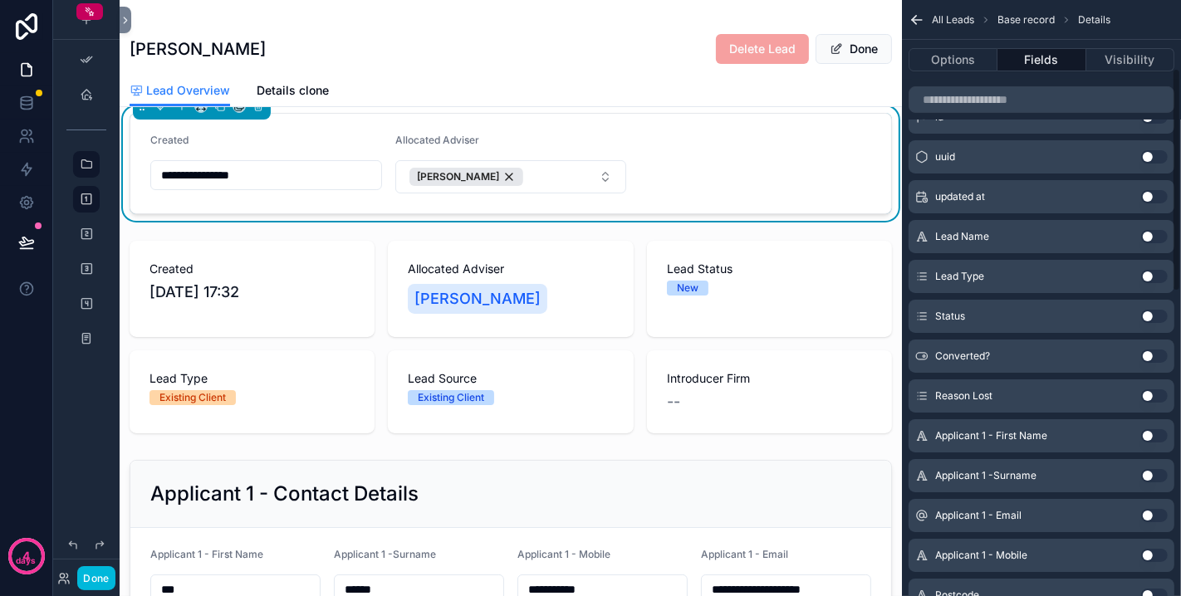
scroll to position [184, 0]
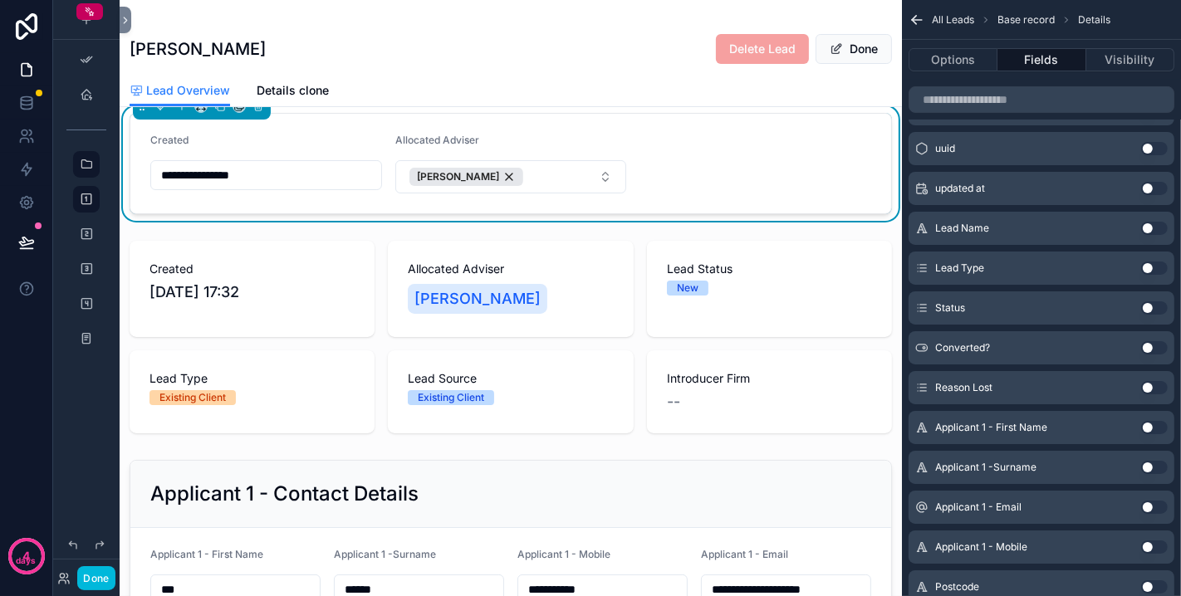
click at [1062, 263] on button "Use setting" at bounding box center [1154, 268] width 27 height 13
click at [1062, 264] on div "Lead Name Use setting" at bounding box center [1041, 268] width 266 height 33
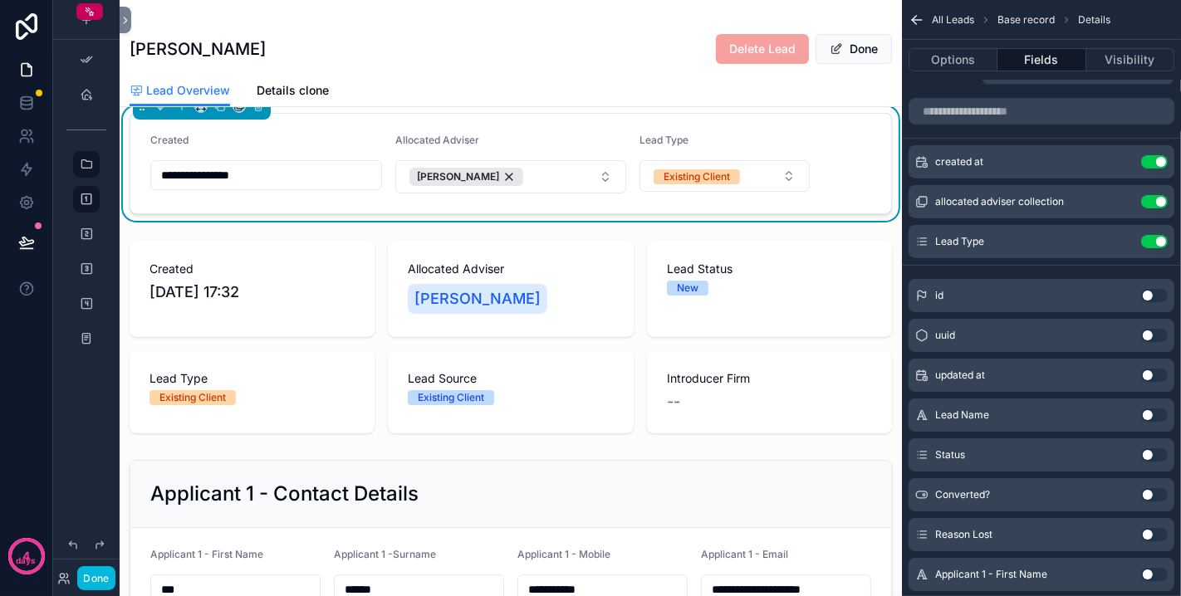
scroll to position [0, 0]
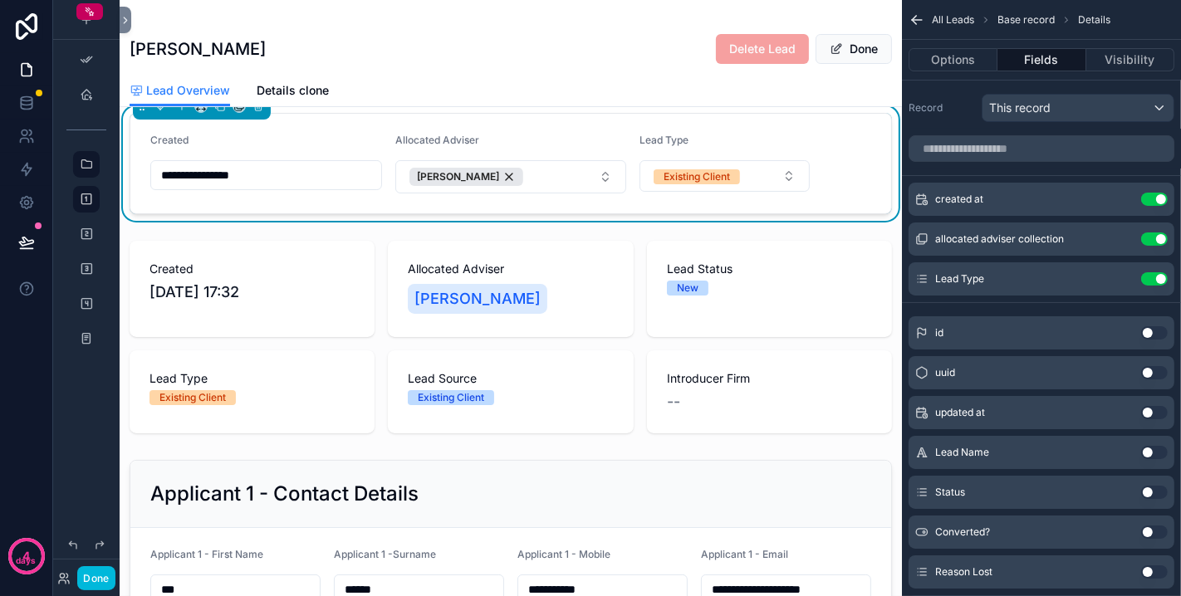
click at [0, 0] on icon "scrollable content" at bounding box center [0, 0] width 0 height 0
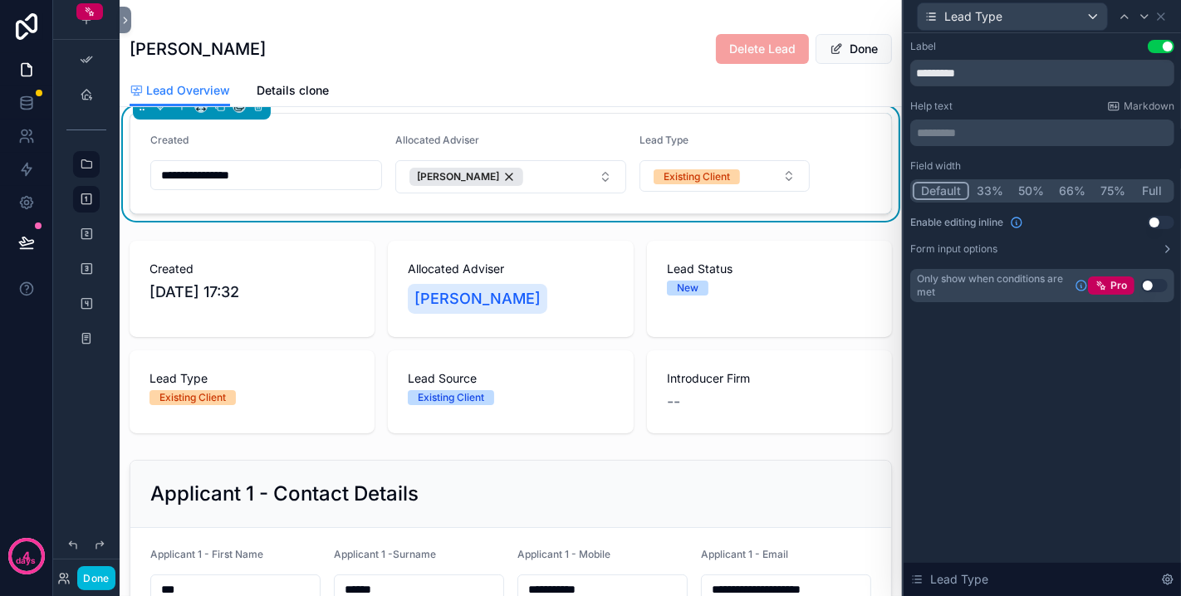
click at [985, 189] on button "33%" at bounding box center [990, 191] width 42 height 18
click at [1062, 17] on icon at bounding box center [1160, 16] width 13 height 13
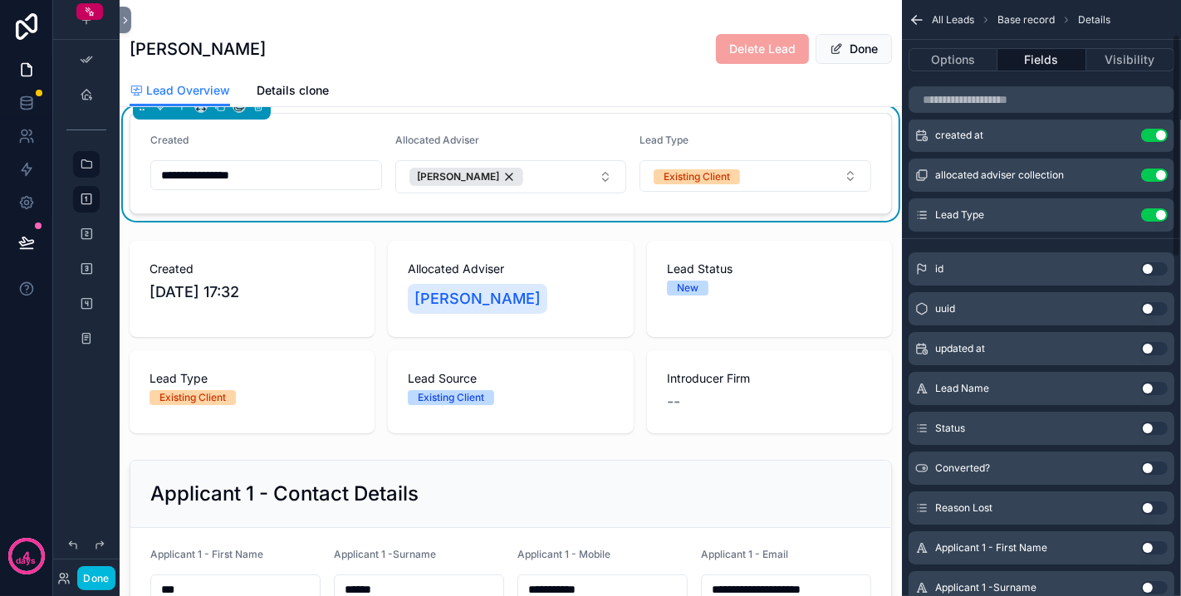
scroll to position [92, 0]
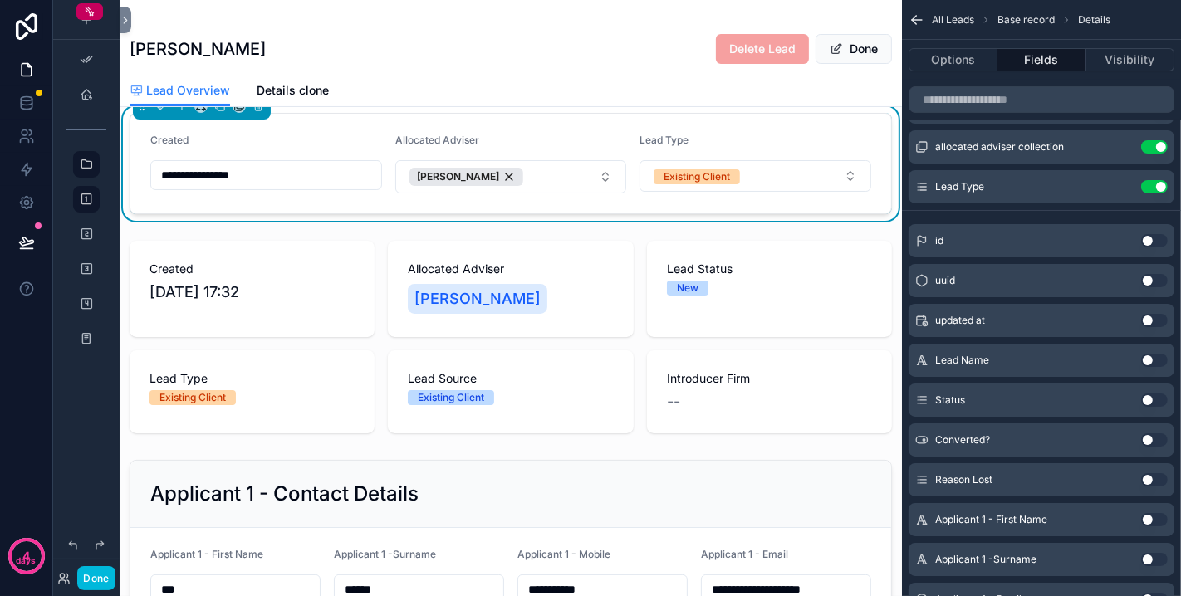
click at [1062, 398] on button "Use setting" at bounding box center [1154, 400] width 27 height 13
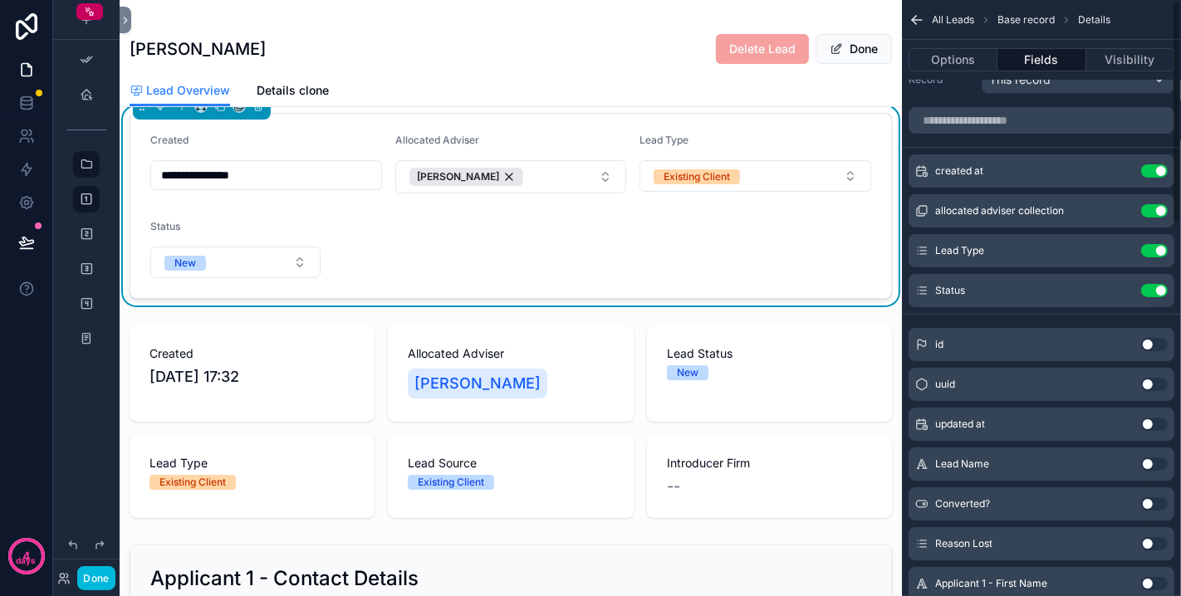
scroll to position [0, 0]
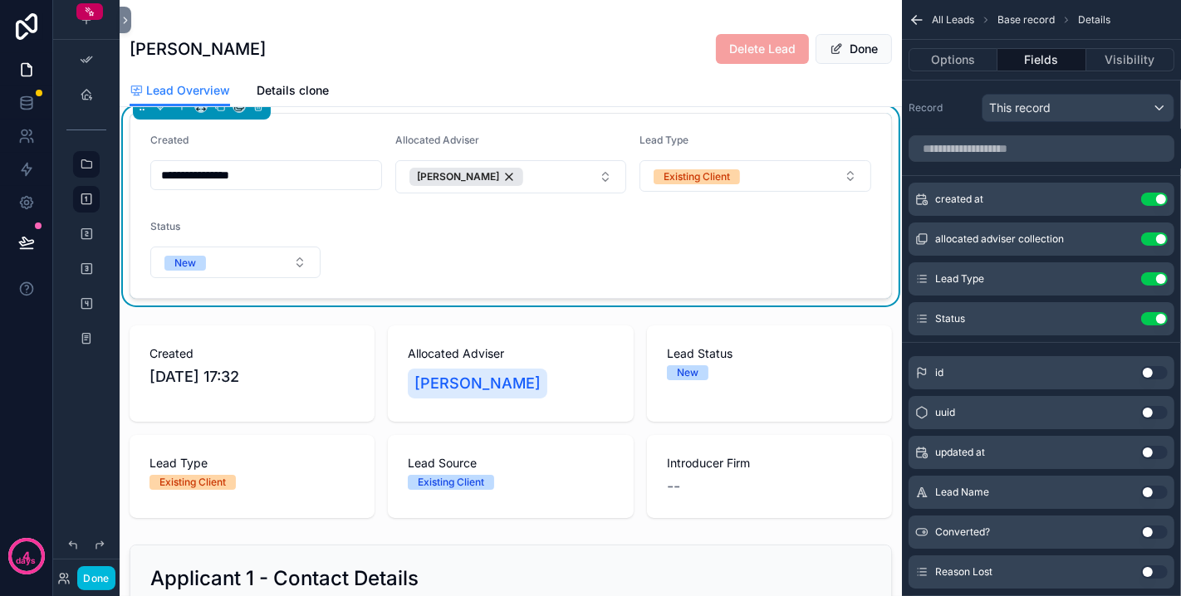
click at [0, 0] on icon "scrollable content" at bounding box center [0, 0] width 0 height 0
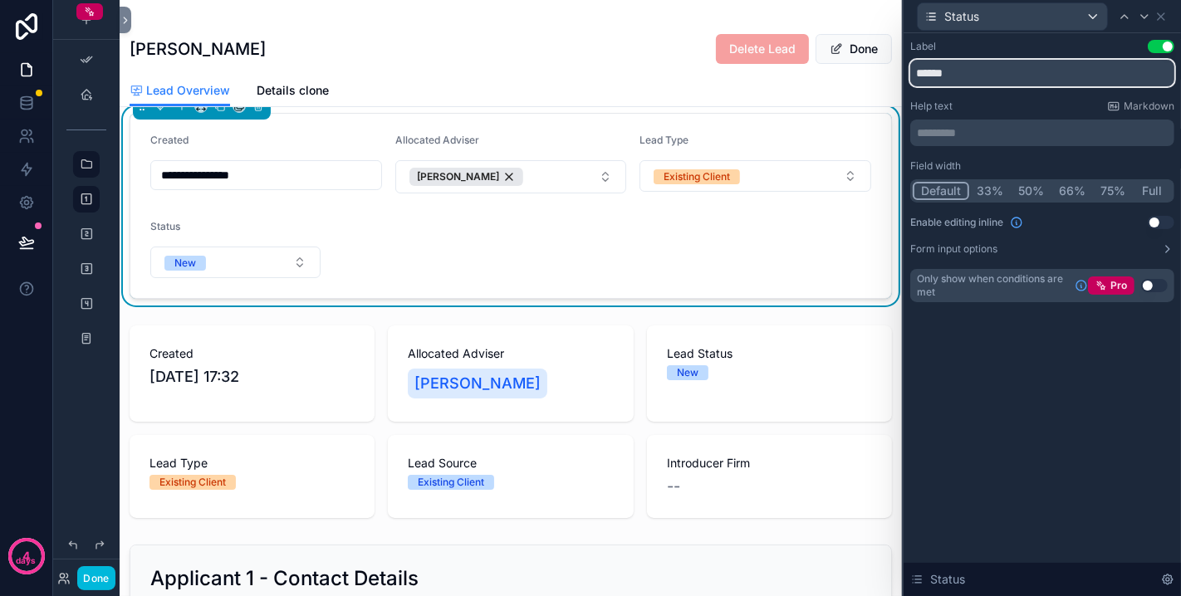
click at [915, 76] on input "******" at bounding box center [1042, 73] width 264 height 27
type input "**********"
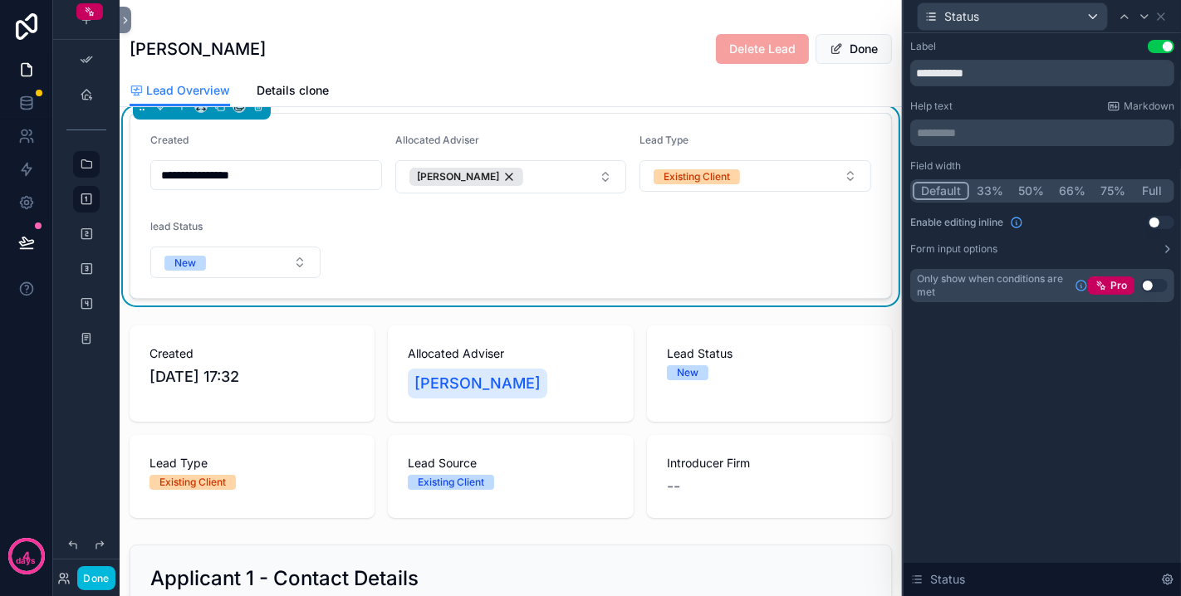
click at [992, 180] on div "Default 33% 50% 66% 75% Full" at bounding box center [1042, 190] width 264 height 23
click at [992, 187] on button "33%" at bounding box center [990, 191] width 42 height 18
click at [1062, 18] on icon at bounding box center [1160, 16] width 13 height 13
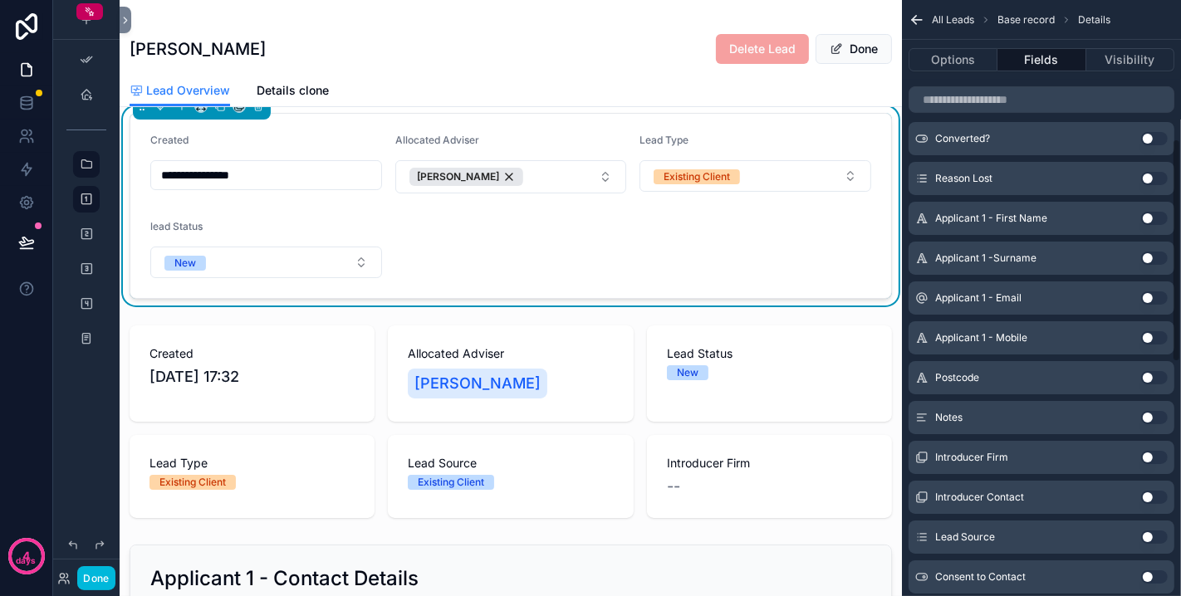
scroll to position [461, 0]
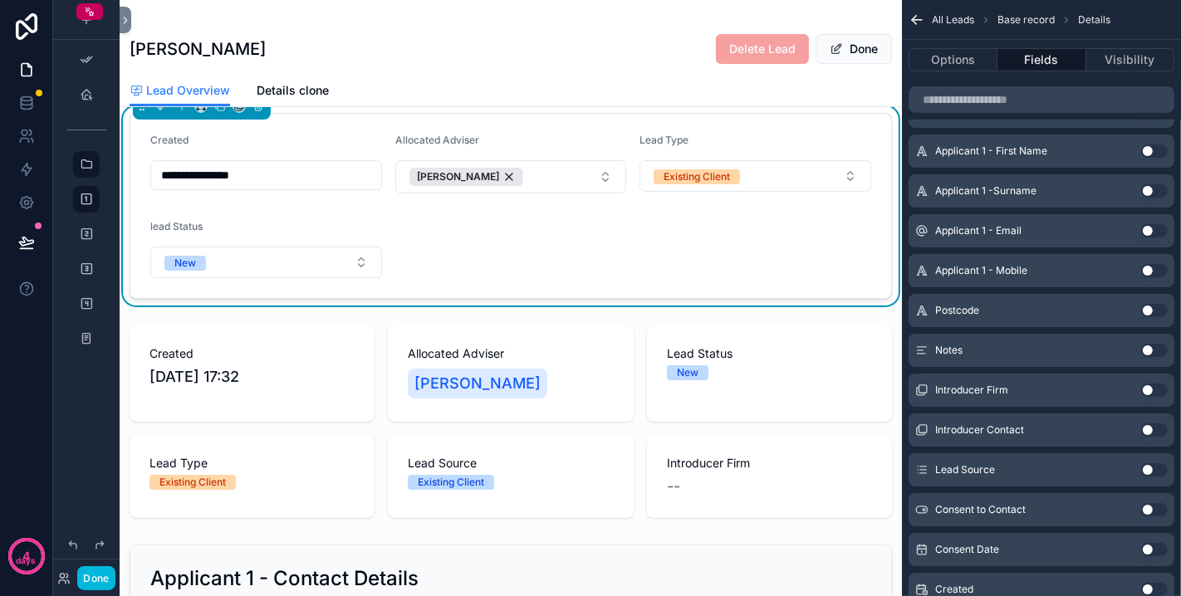
click at [1062, 464] on button "Use setting" at bounding box center [1154, 469] width 27 height 13
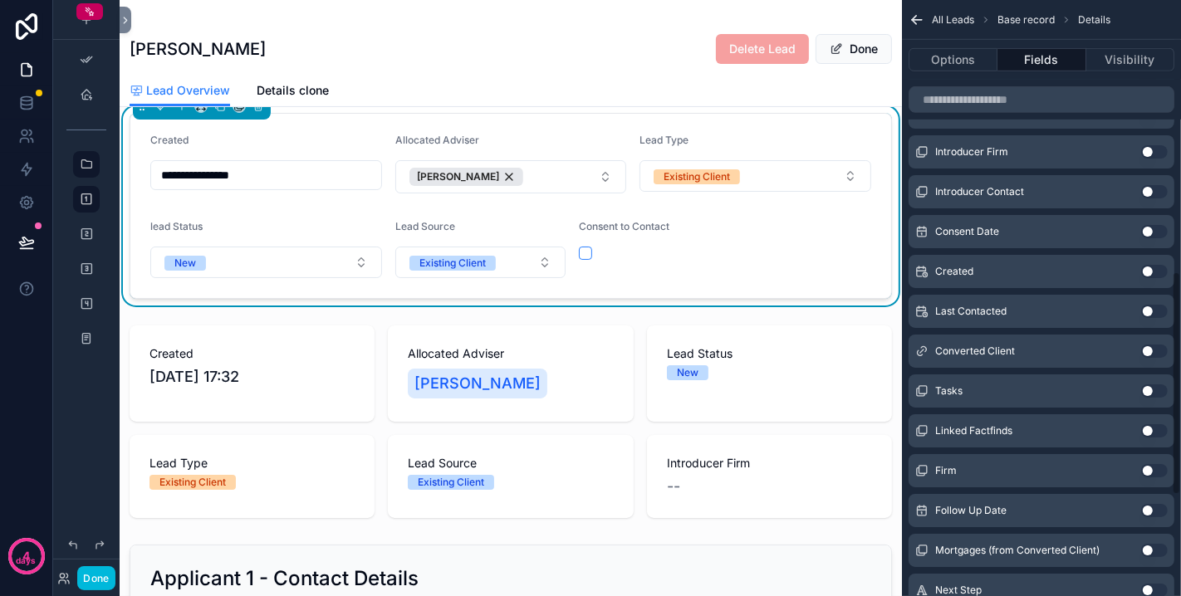
scroll to position [717, 0]
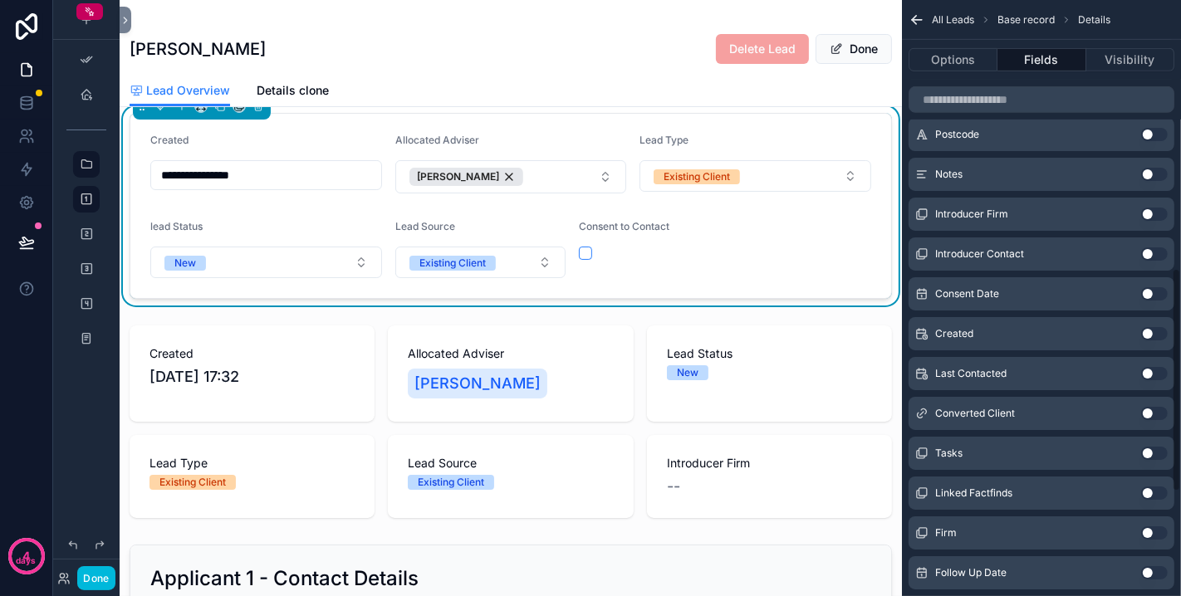
click at [1062, 208] on button "Use setting" at bounding box center [1154, 214] width 27 height 13
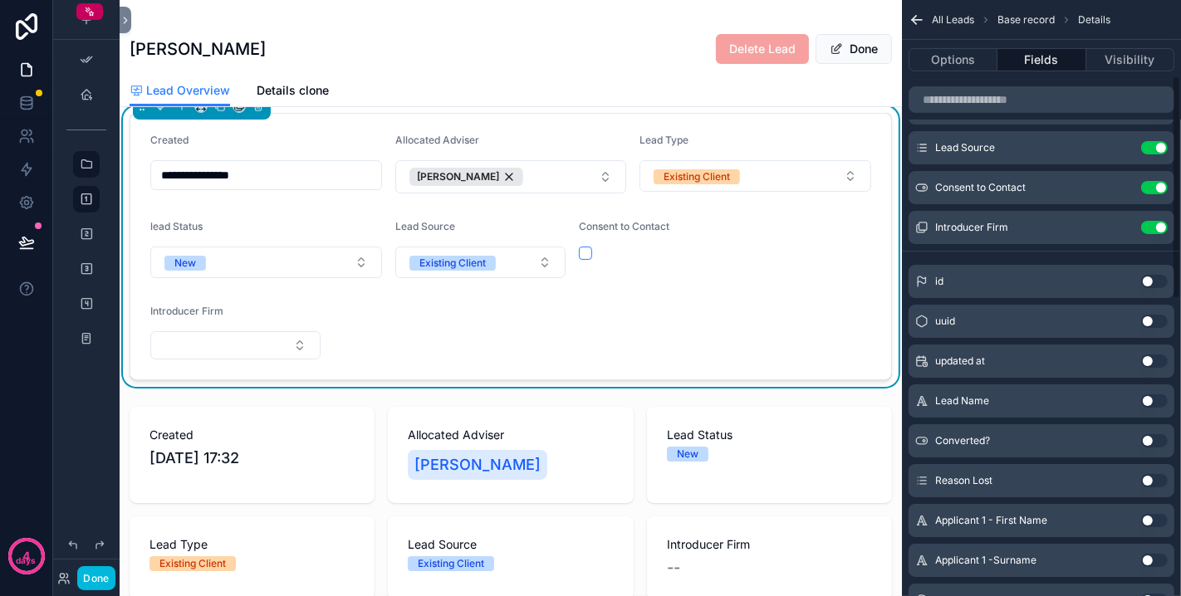
scroll to position [203, 0]
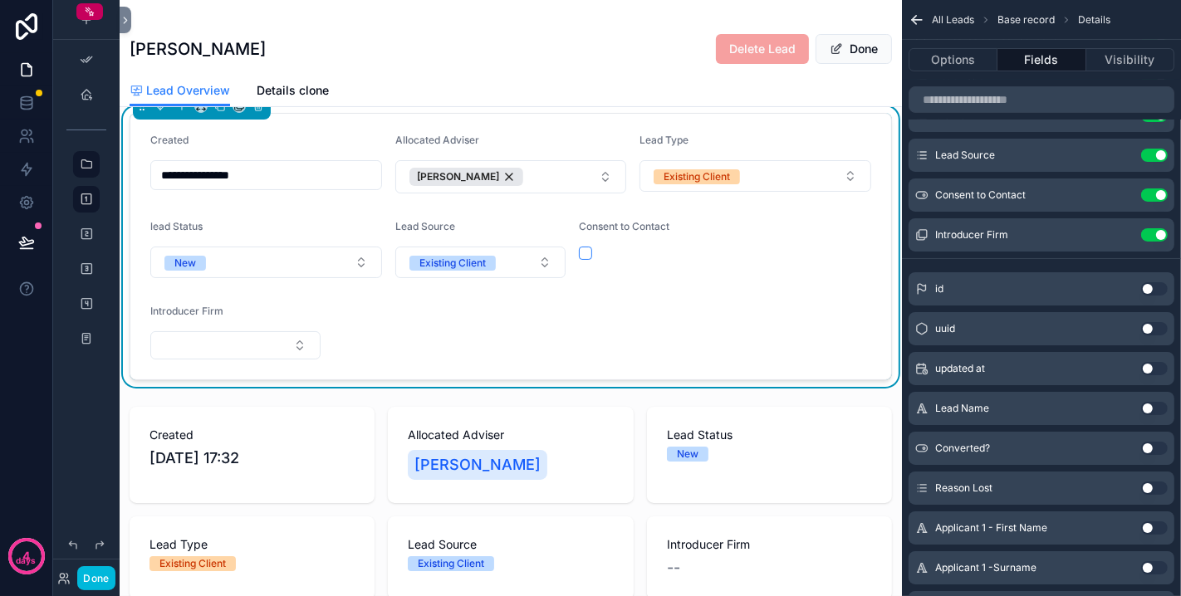
click at [1062, 189] on button "Use setting" at bounding box center [1154, 195] width 27 height 13
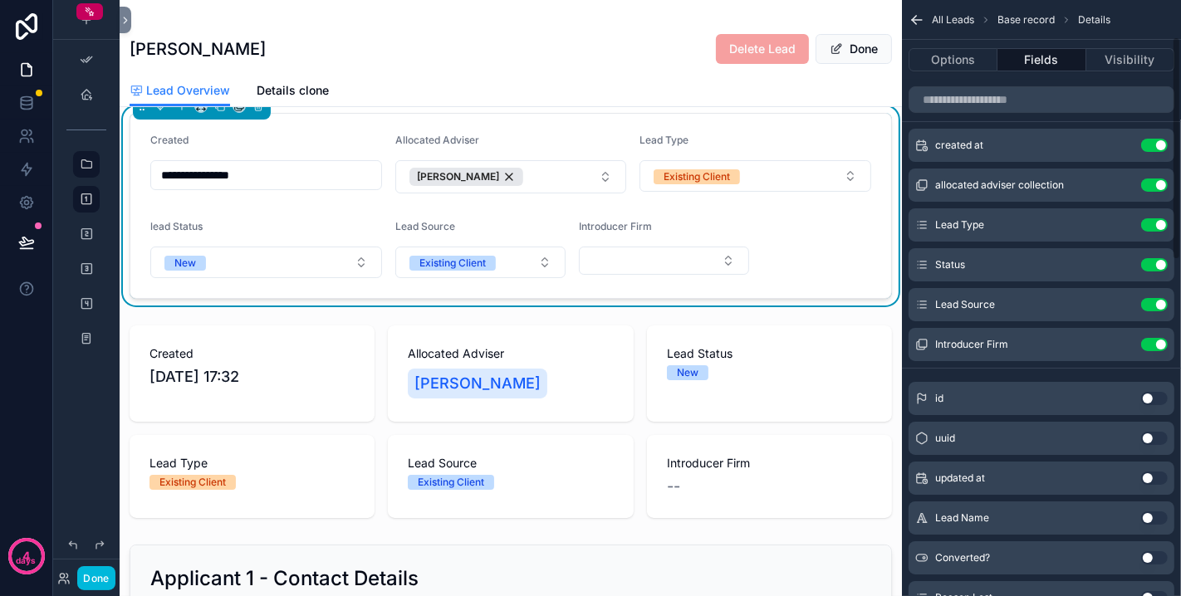
scroll to position [18, 0]
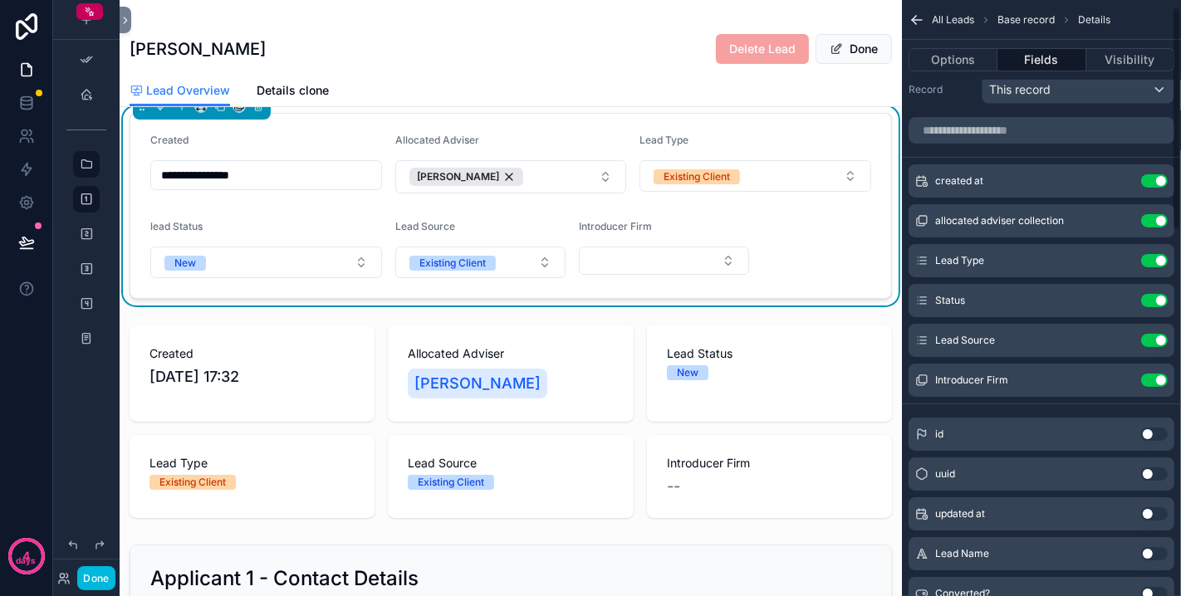
click at [0, 0] on icon "scrollable content" at bounding box center [0, 0] width 0 height 0
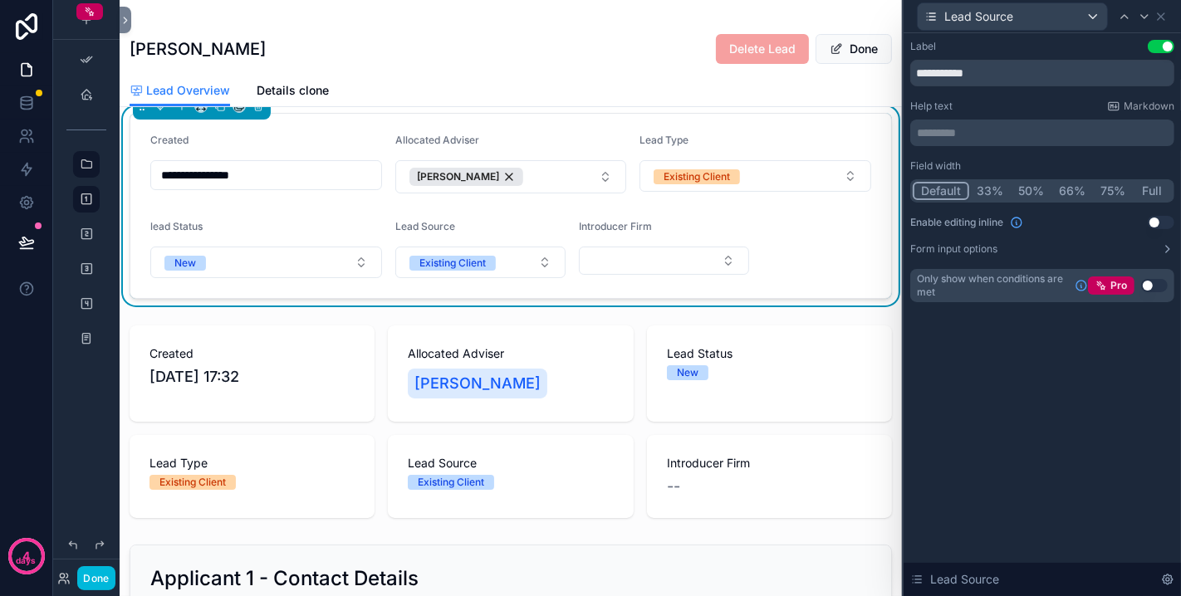
click at [986, 188] on button "33%" at bounding box center [990, 191] width 42 height 18
click at [1060, 12] on div "Lead Source" at bounding box center [1012, 16] width 189 height 27
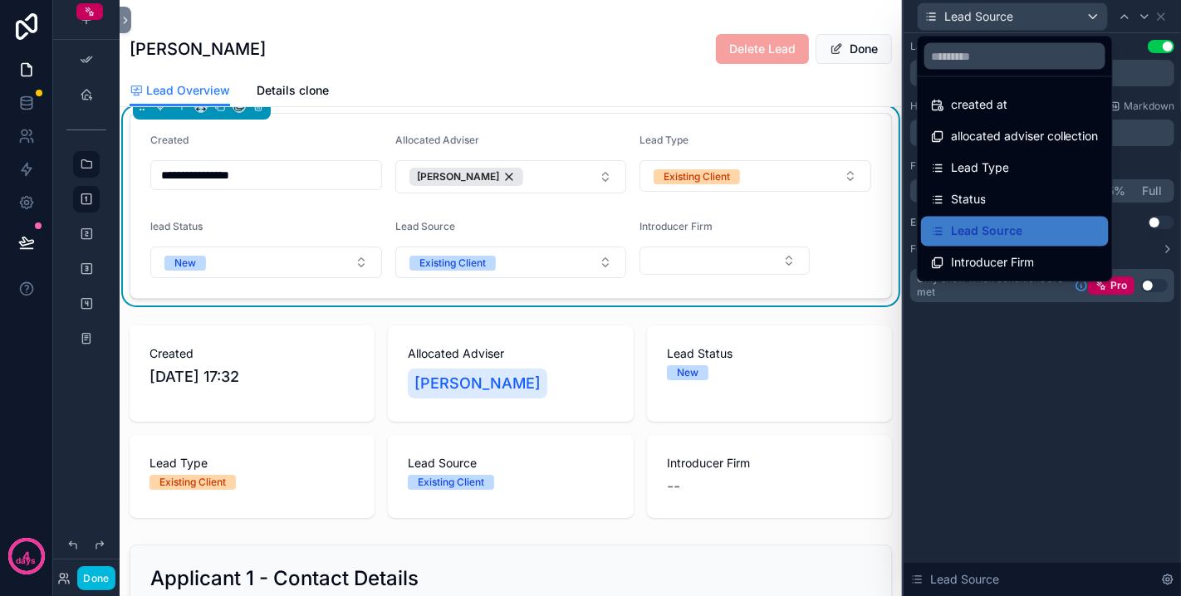
click at [1025, 251] on div "Introducer Firm" at bounding box center [1015, 263] width 188 height 30
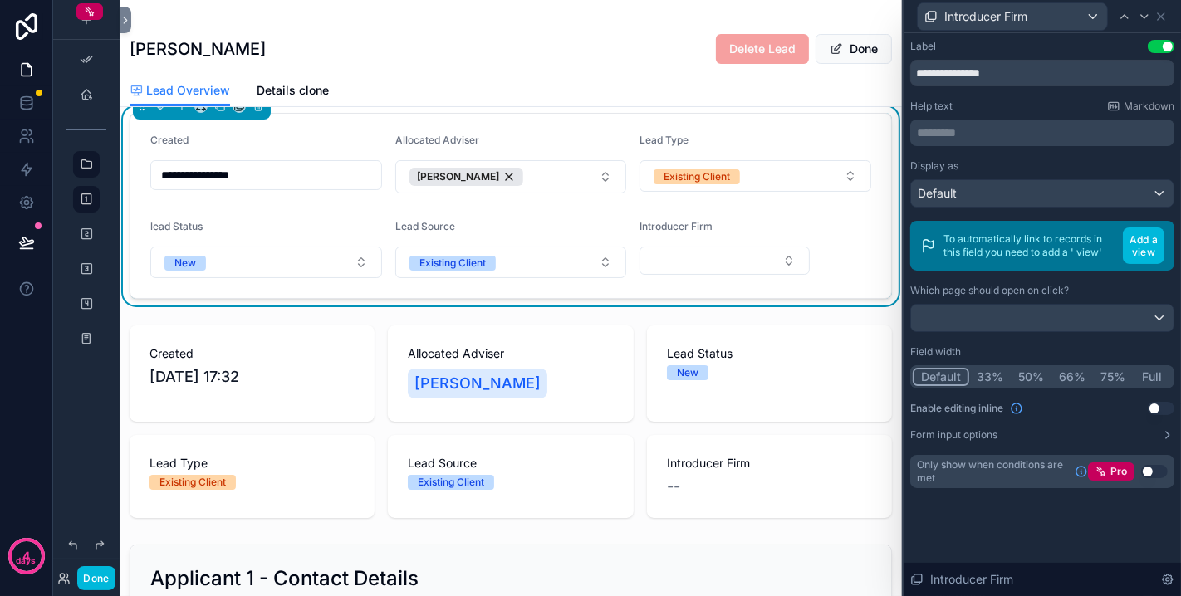
click at [992, 369] on button "33%" at bounding box center [990, 377] width 42 height 18
click at [1062, 474] on button "Use setting" at bounding box center [1154, 471] width 27 height 13
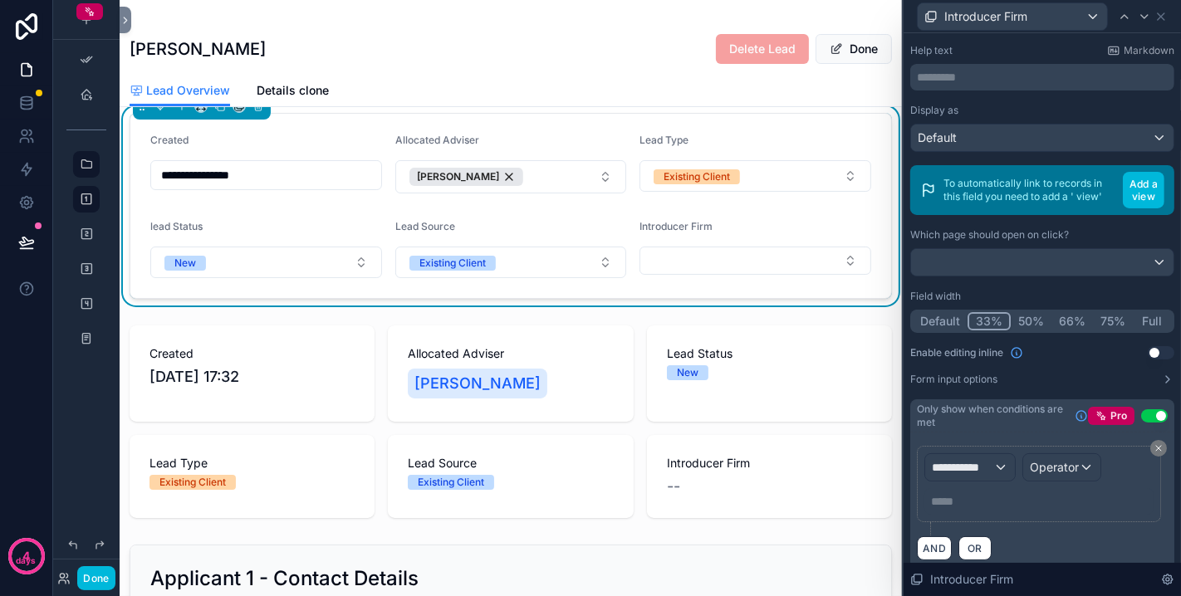
scroll to position [83, 0]
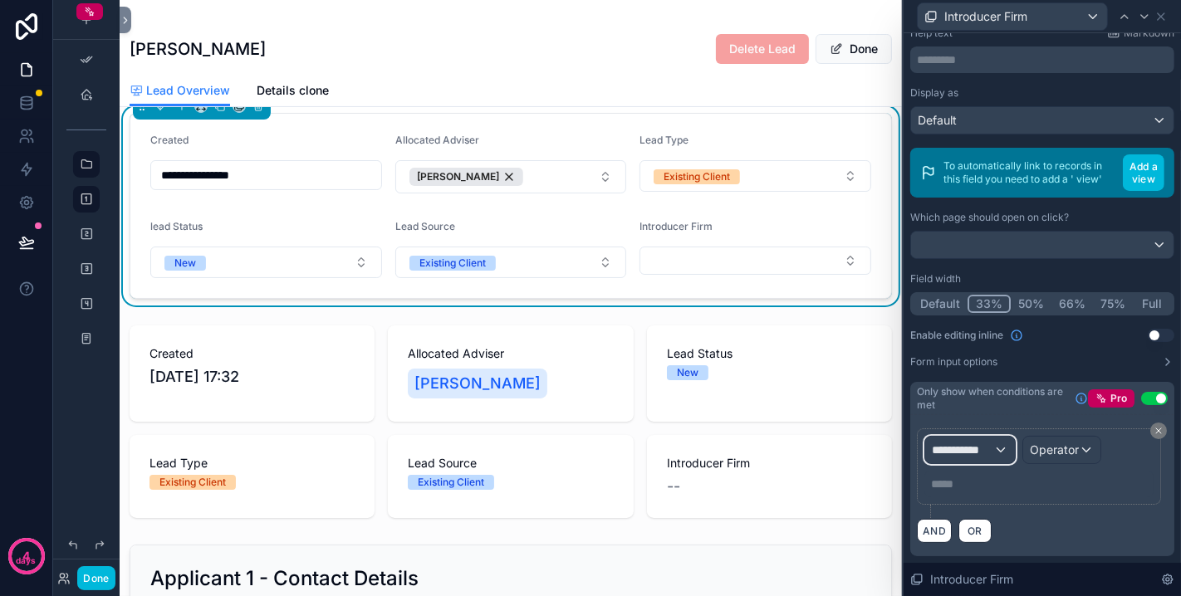
click at [980, 449] on span "**********" at bounding box center [962, 450] width 61 height 17
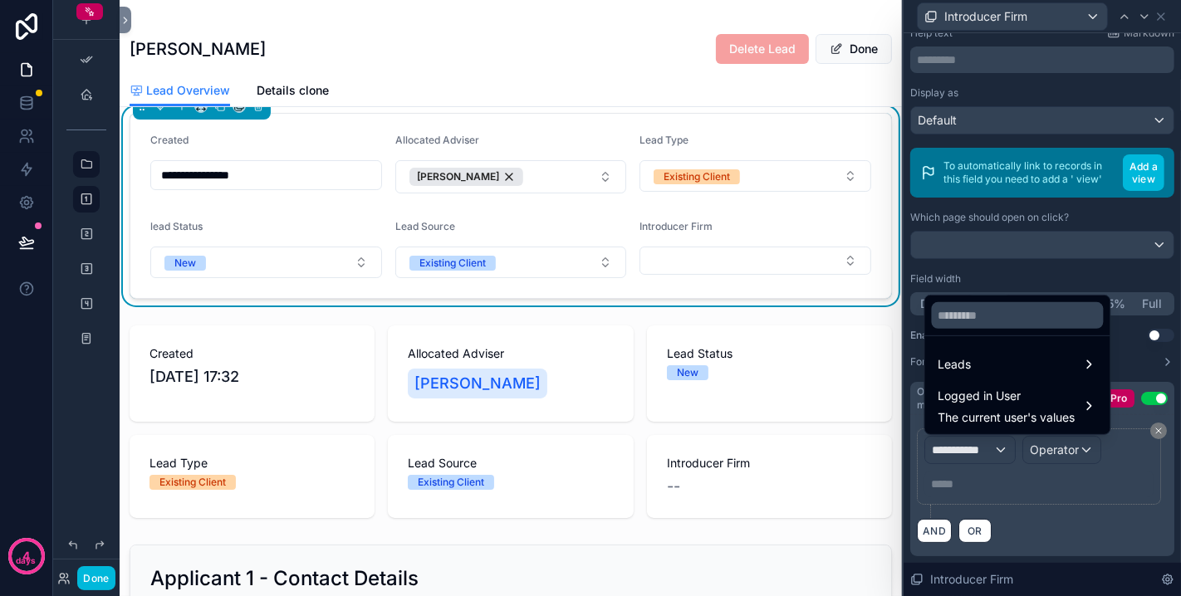
click at [986, 369] on div "Leads" at bounding box center [1017, 365] width 159 height 20
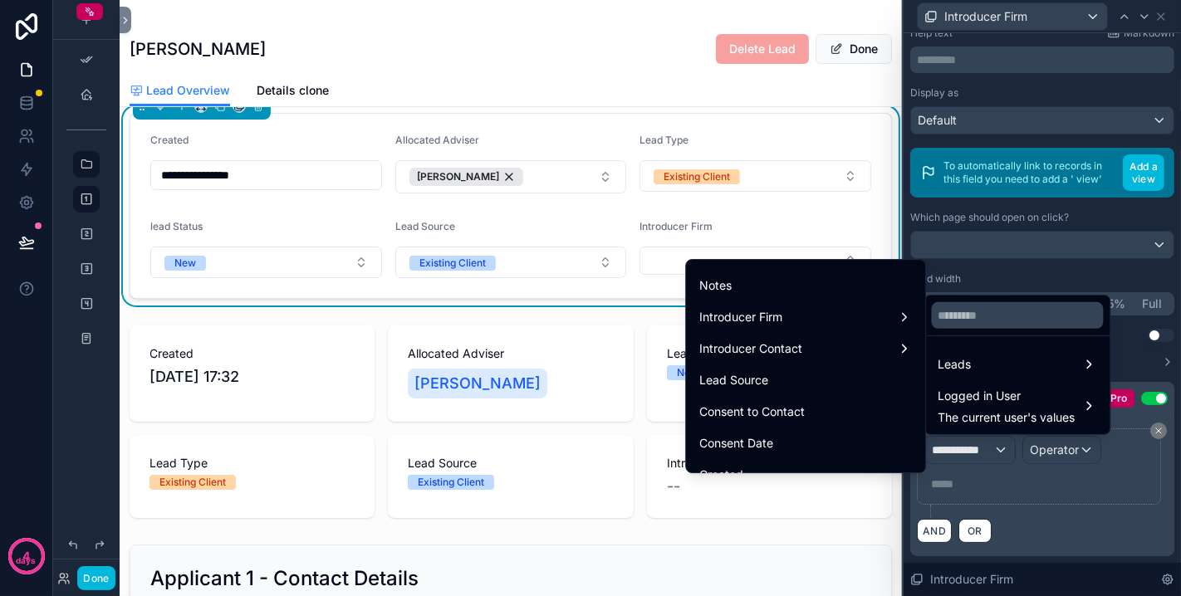
scroll to position [461, 0]
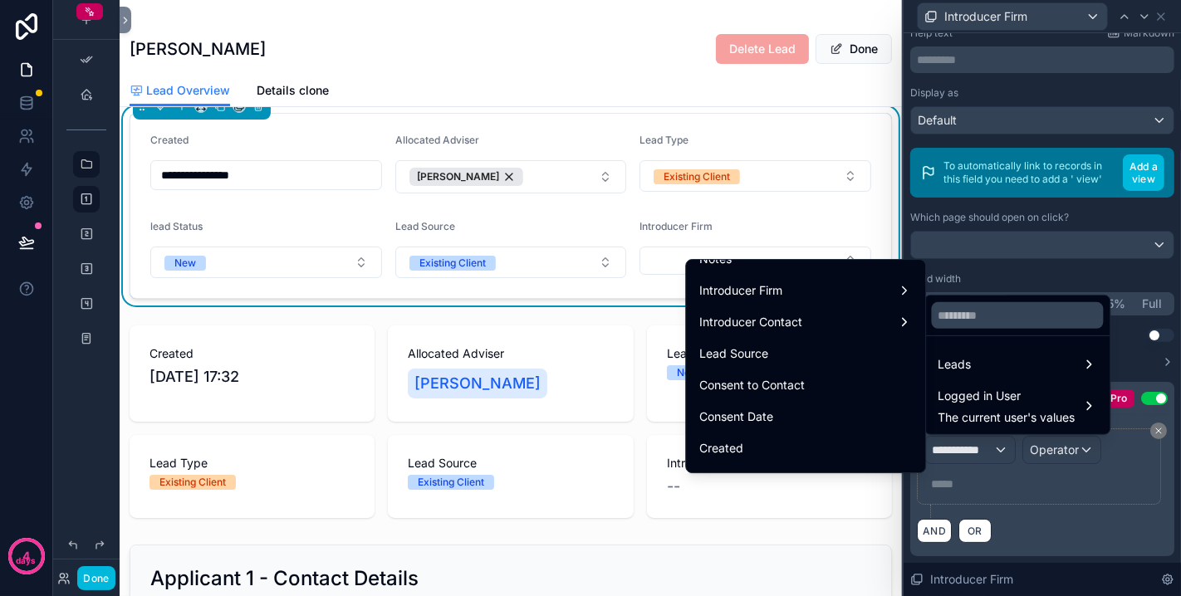
click at [760, 360] on div "Lead Source" at bounding box center [805, 354] width 213 height 20
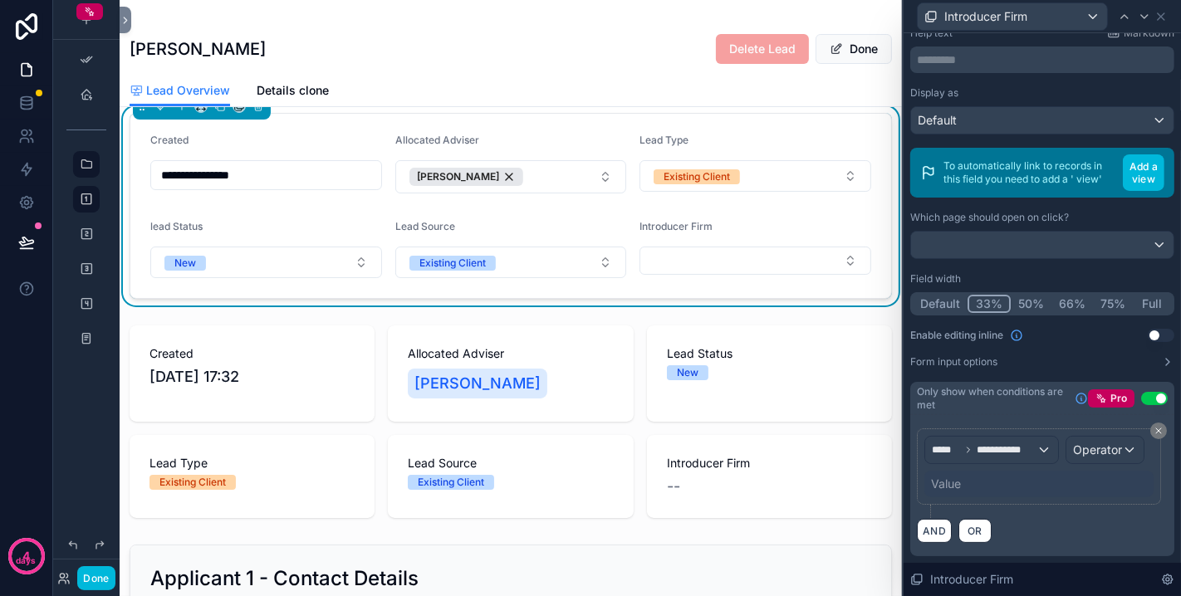
scroll to position [117, 0]
click at [1062, 448] on span "Operator" at bounding box center [1097, 450] width 49 height 14
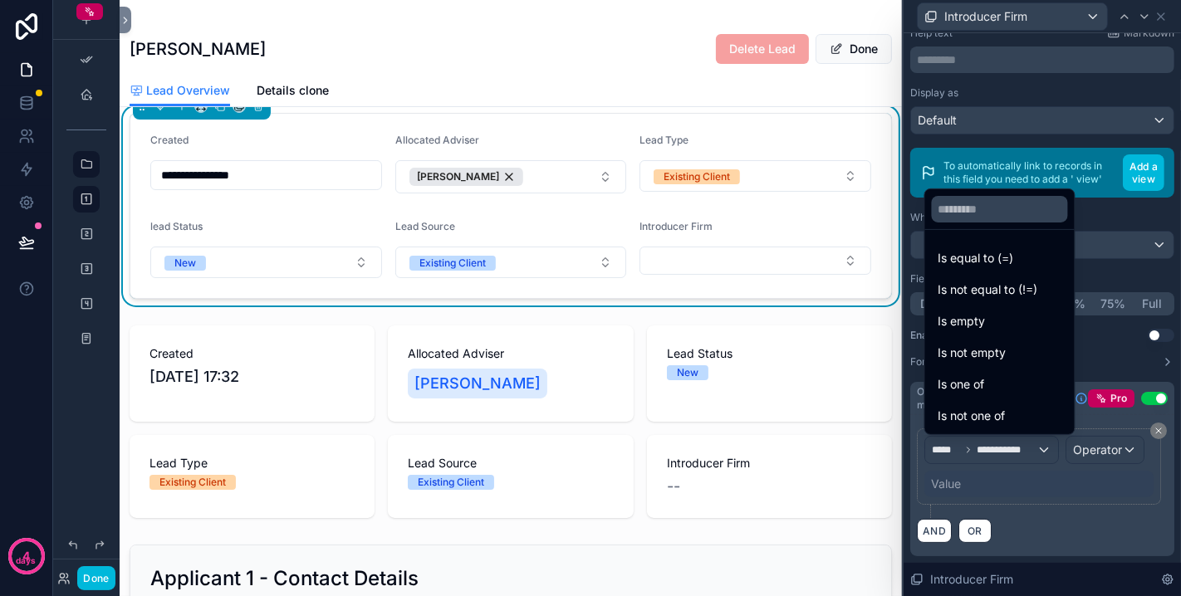
click at [982, 263] on span "Is equal to (=)" at bounding box center [976, 258] width 76 height 20
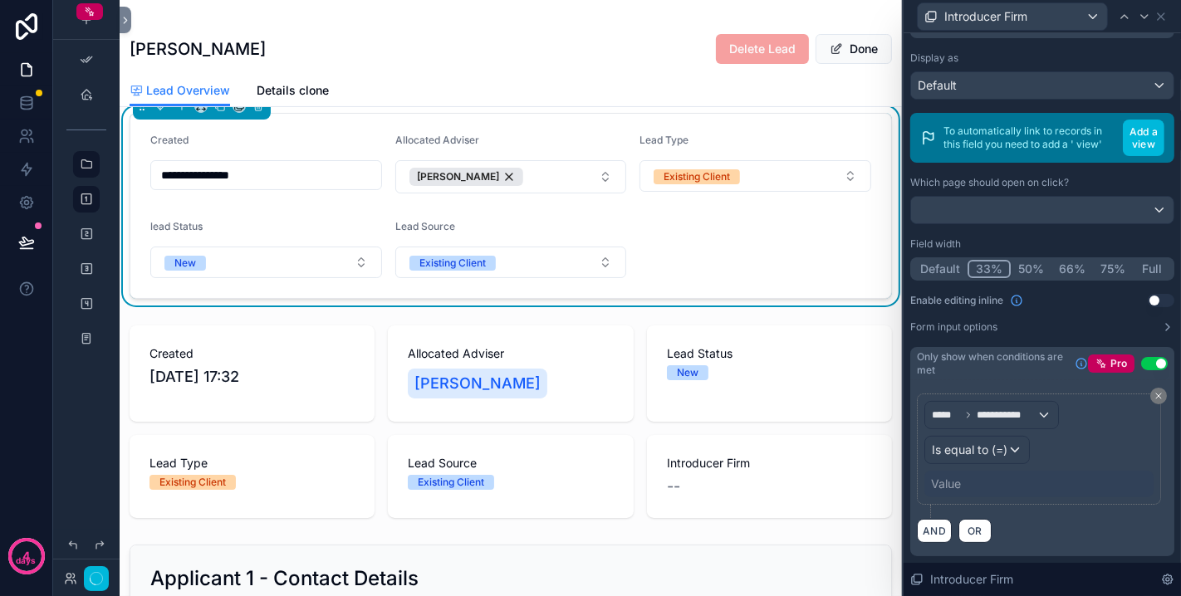
click at [956, 482] on div "Value" at bounding box center [946, 484] width 30 height 17
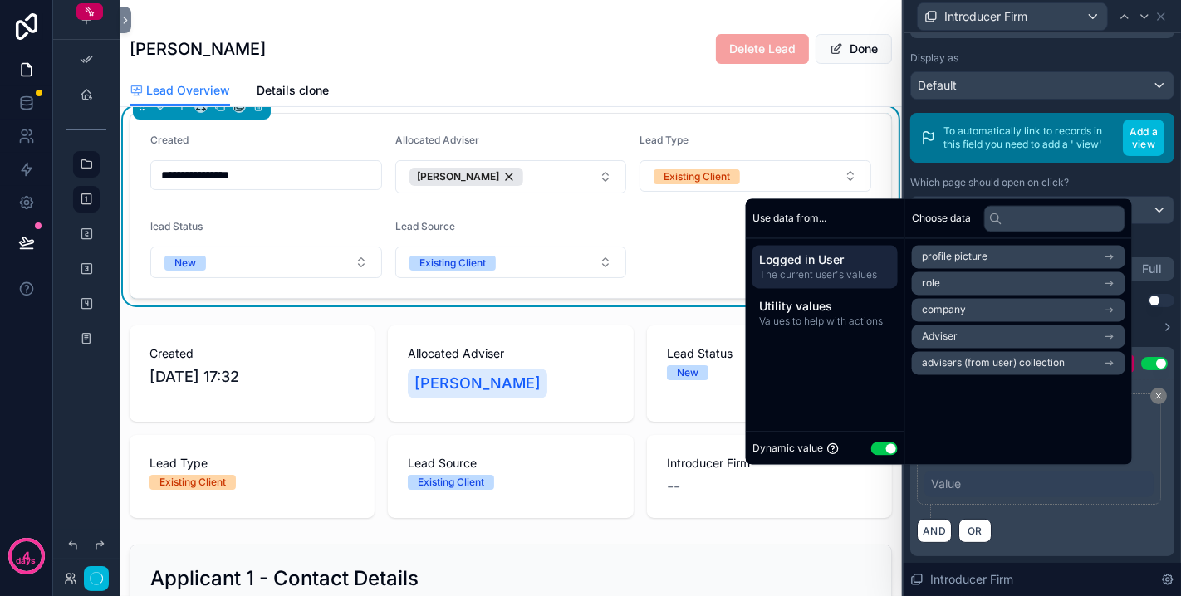
click at [878, 446] on button "Use setting" at bounding box center [884, 448] width 27 height 13
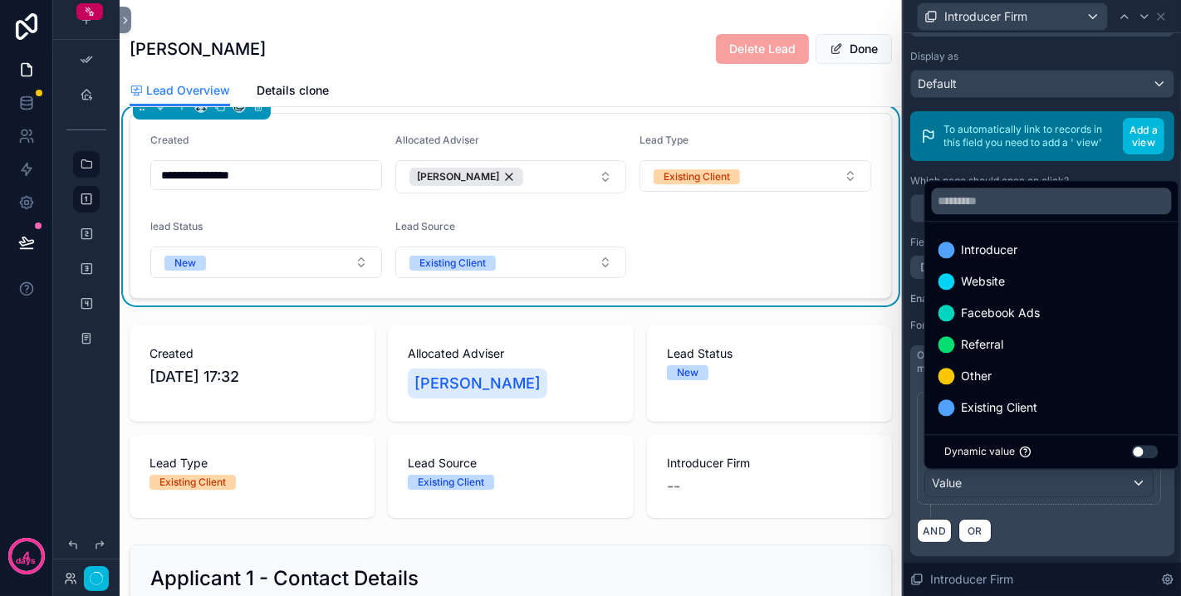
click at [984, 249] on span "Introducer" at bounding box center [990, 250] width 56 height 20
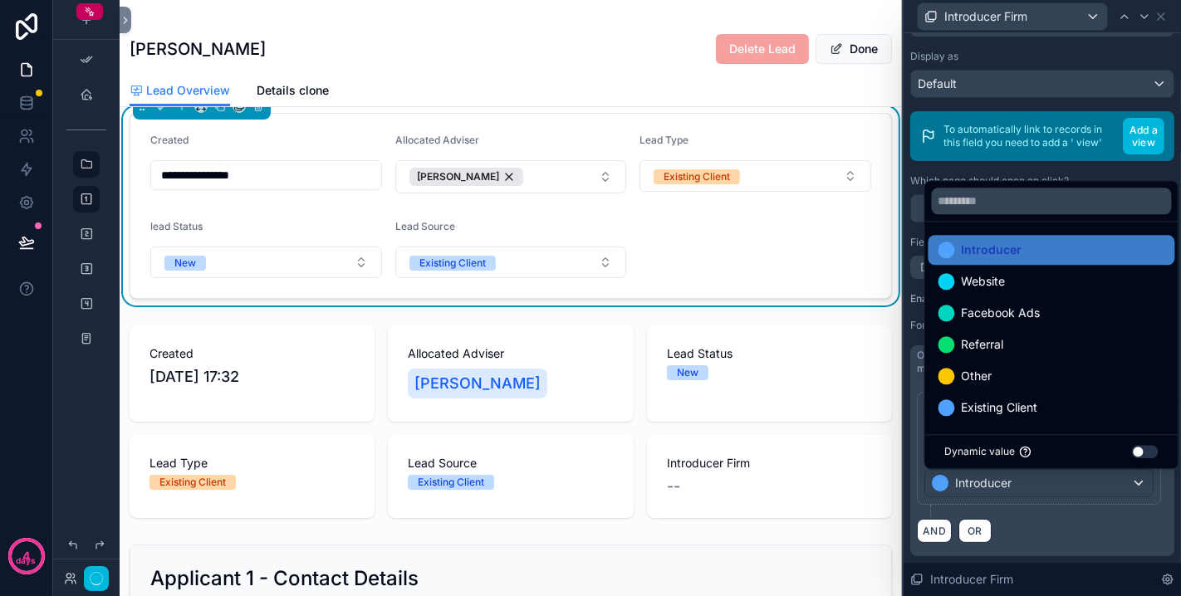
click at [1062, 525] on div "AND OR" at bounding box center [1042, 530] width 251 height 25
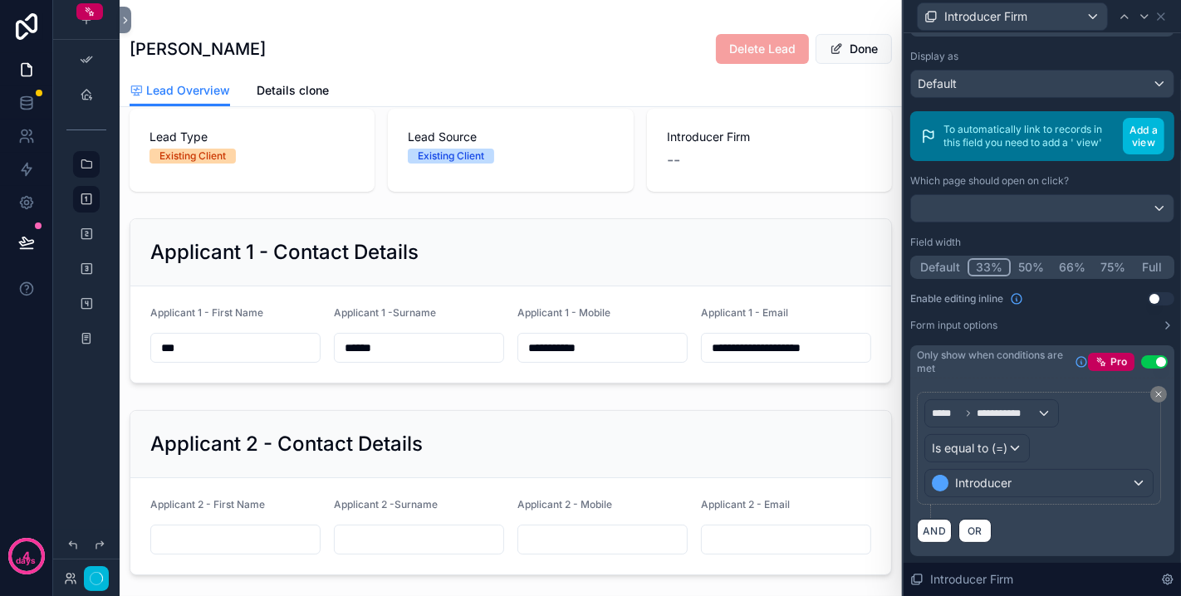
scroll to position [553, 0]
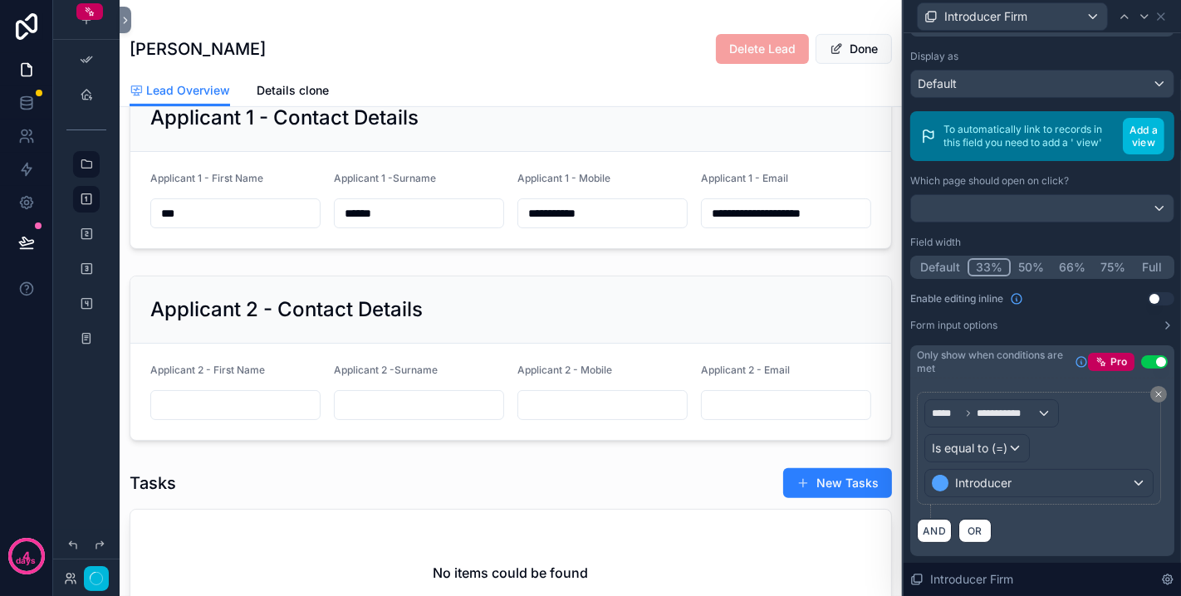
click at [566, 317] on div "scrollable content" at bounding box center [511, 358] width 782 height 179
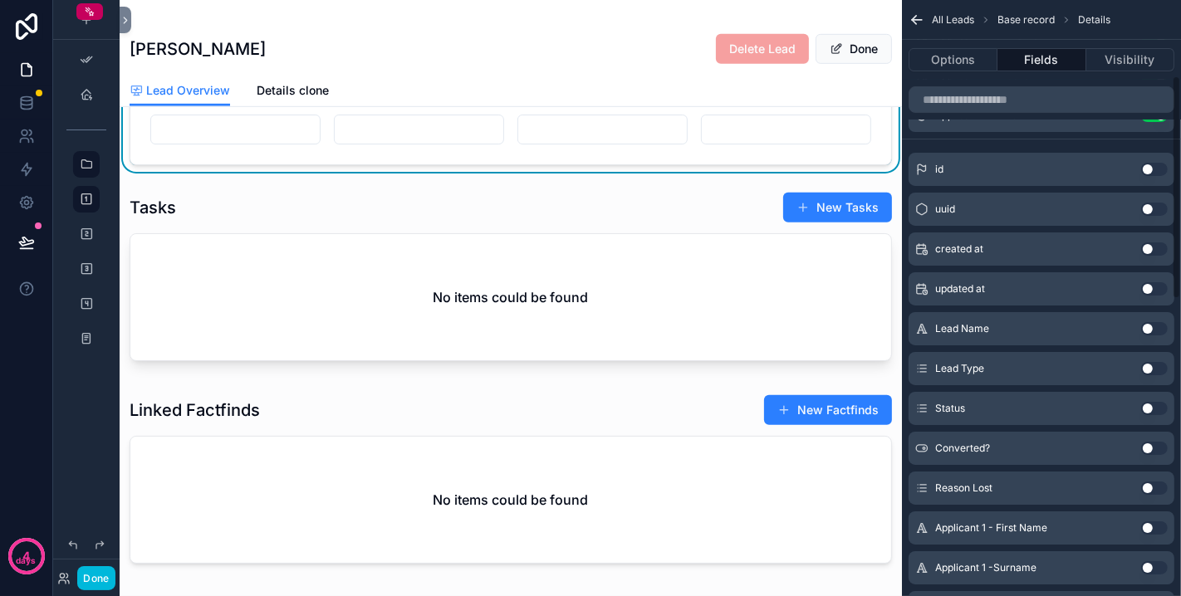
scroll to position [830, 0]
click at [582, 214] on div "scrollable content" at bounding box center [511, 278] width 782 height 189
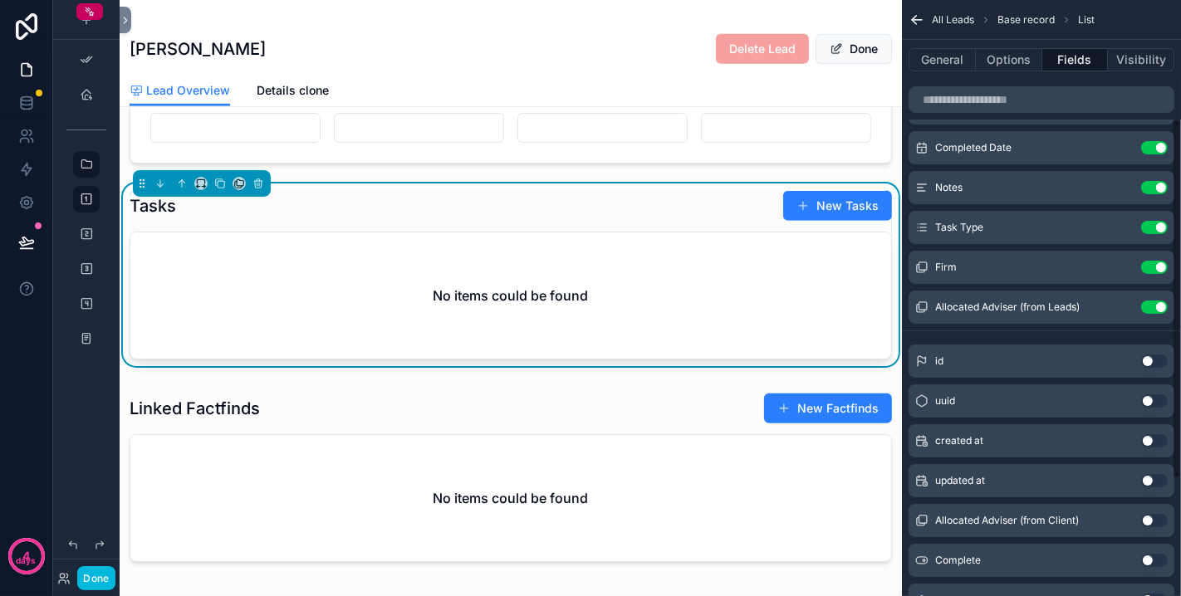
scroll to position [0, 0]
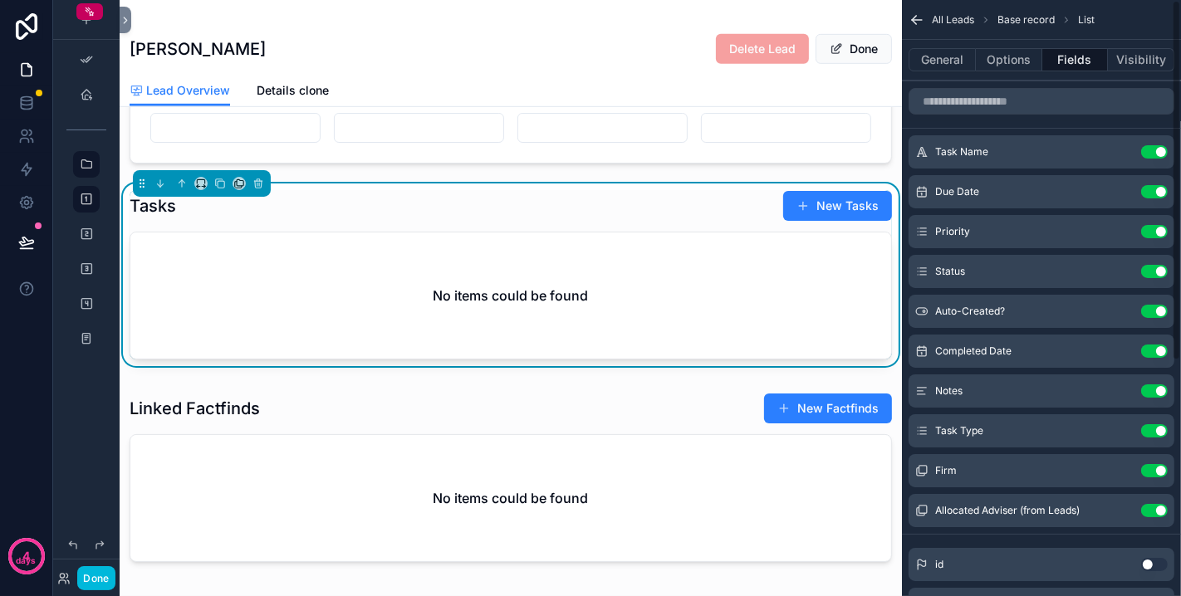
click at [1010, 68] on button "Options" at bounding box center [1009, 59] width 66 height 23
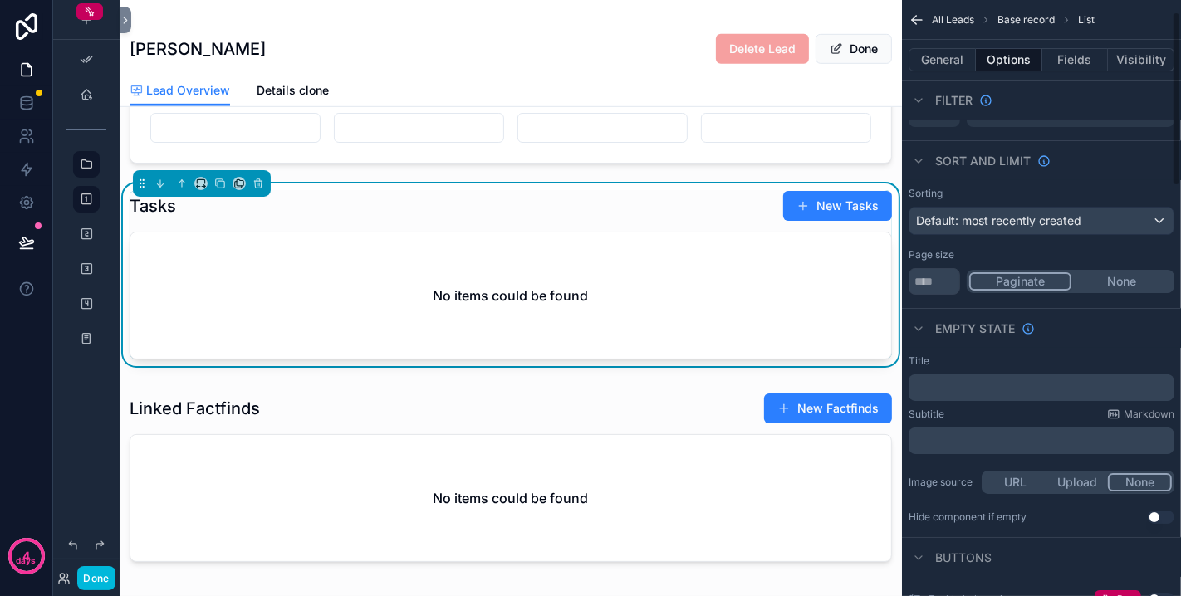
scroll to position [92, 0]
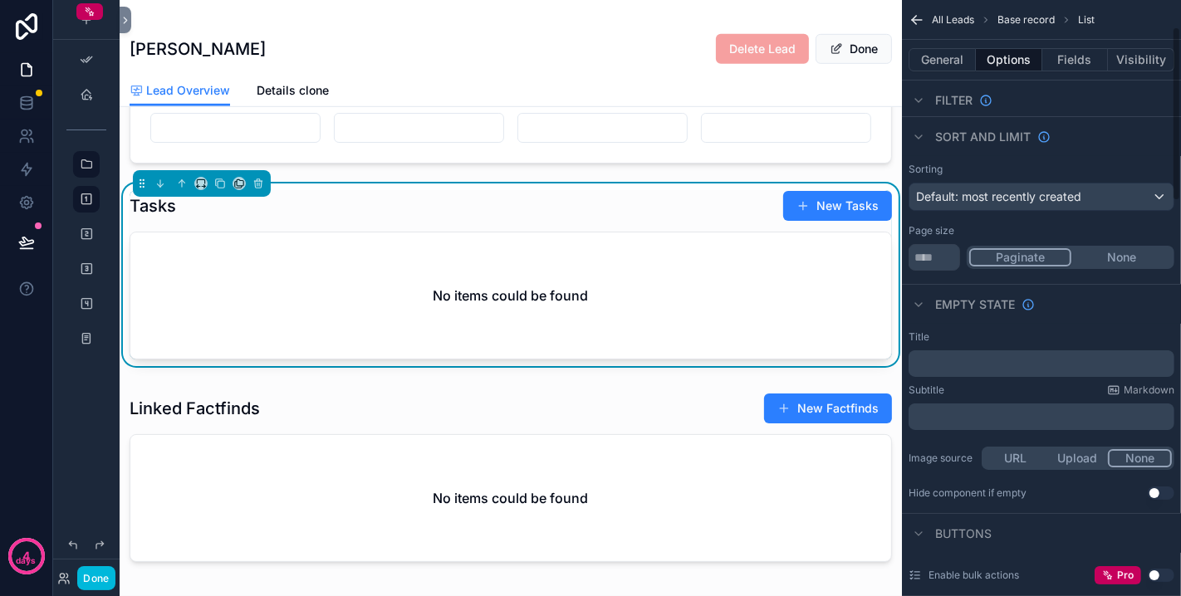
click at [1062, 255] on button "None" at bounding box center [1121, 257] width 100 height 18
drag, startPoint x: 938, startPoint y: 252, endPoint x: 869, endPoint y: 251, distance: 68.9
click at [869, 251] on div "**********" at bounding box center [650, 298] width 1061 height 596
type input "*"
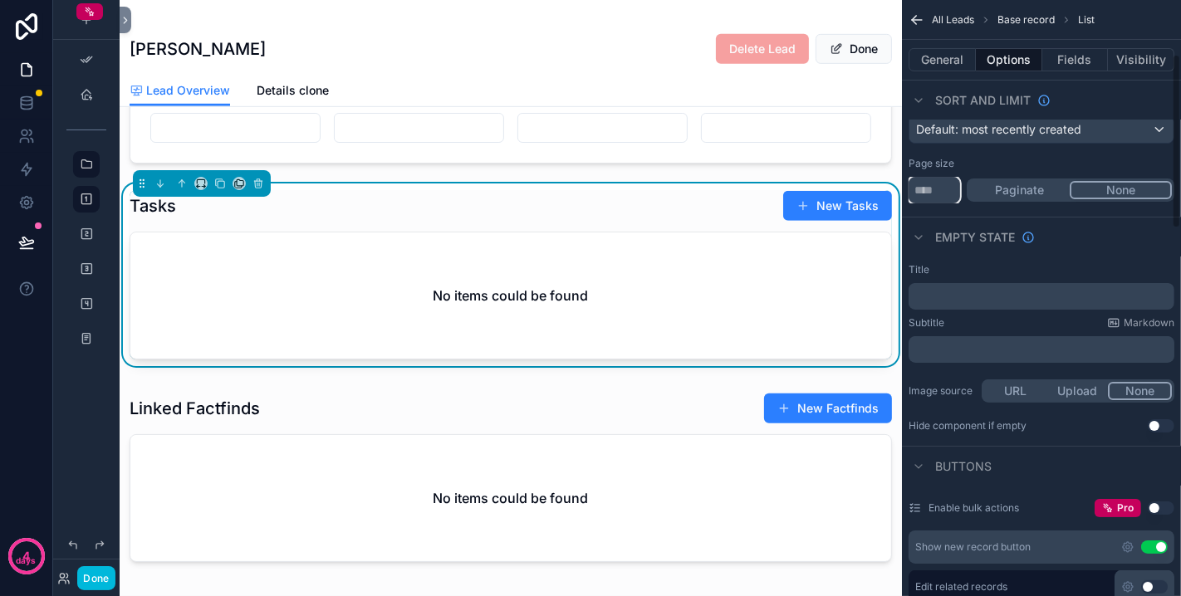
scroll to position [184, 0]
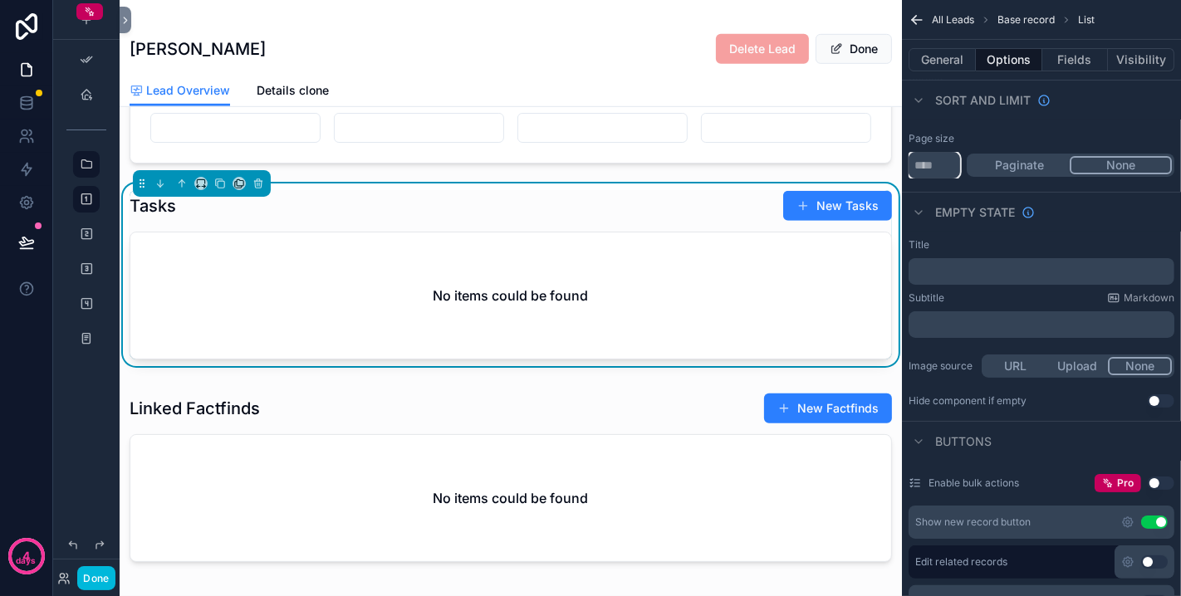
type input "****"
click at [1062, 402] on button "Use setting" at bounding box center [1161, 400] width 27 height 13
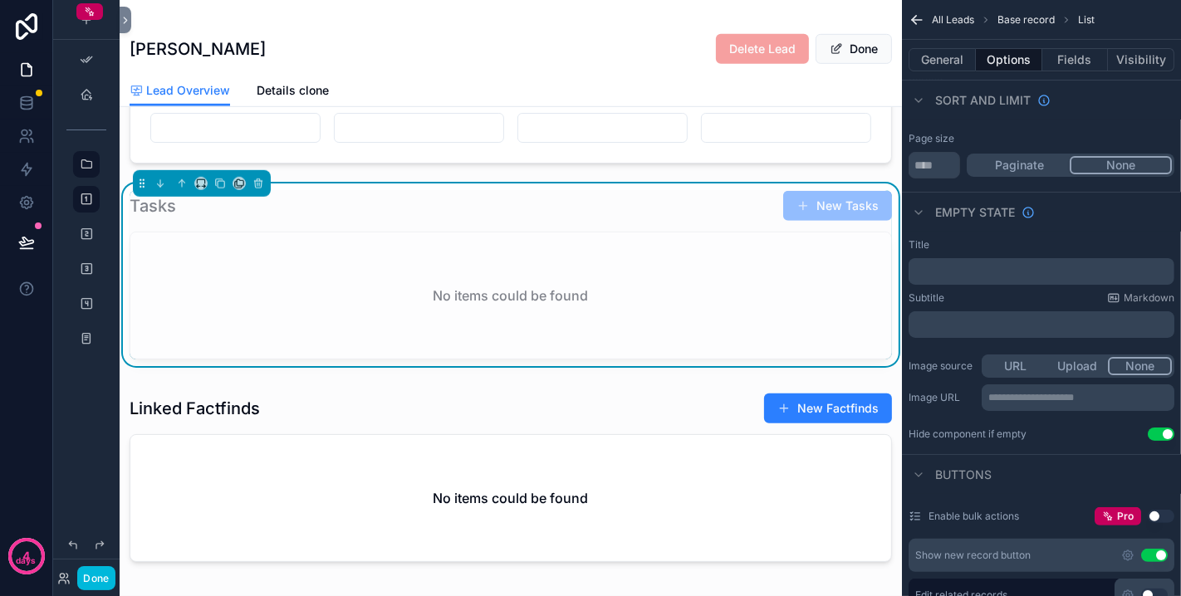
click at [1062, 433] on button "Use setting" at bounding box center [1161, 434] width 27 height 13
click at [1062, 429] on button "Use setting" at bounding box center [1161, 434] width 27 height 13
click at [101, 536] on button "Done" at bounding box center [95, 578] width 37 height 24
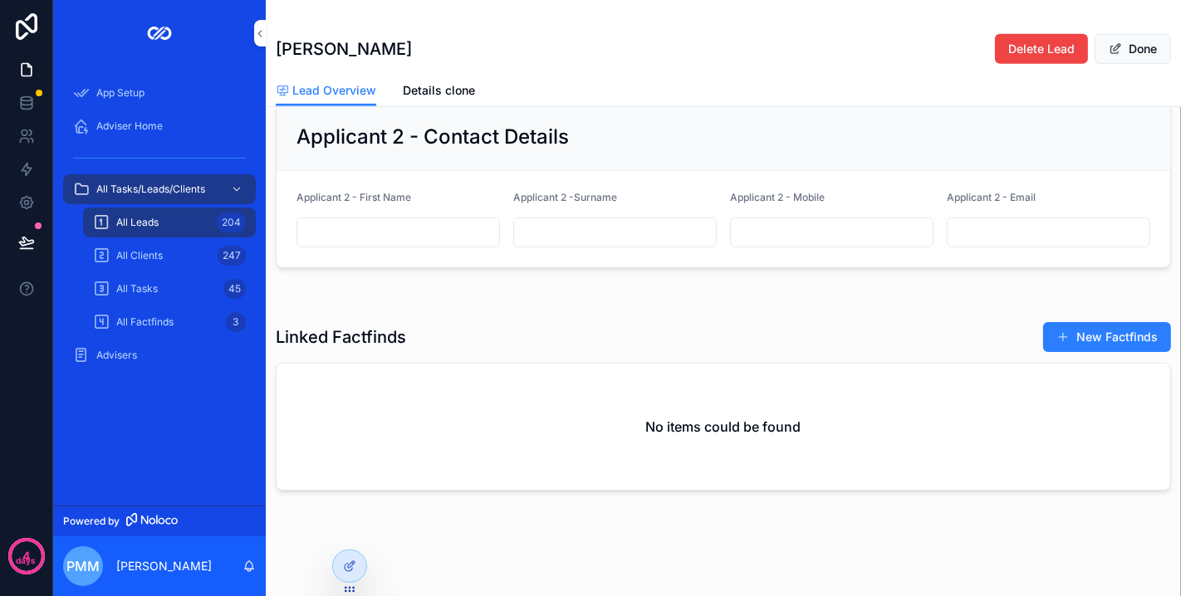
scroll to position [749, 0]
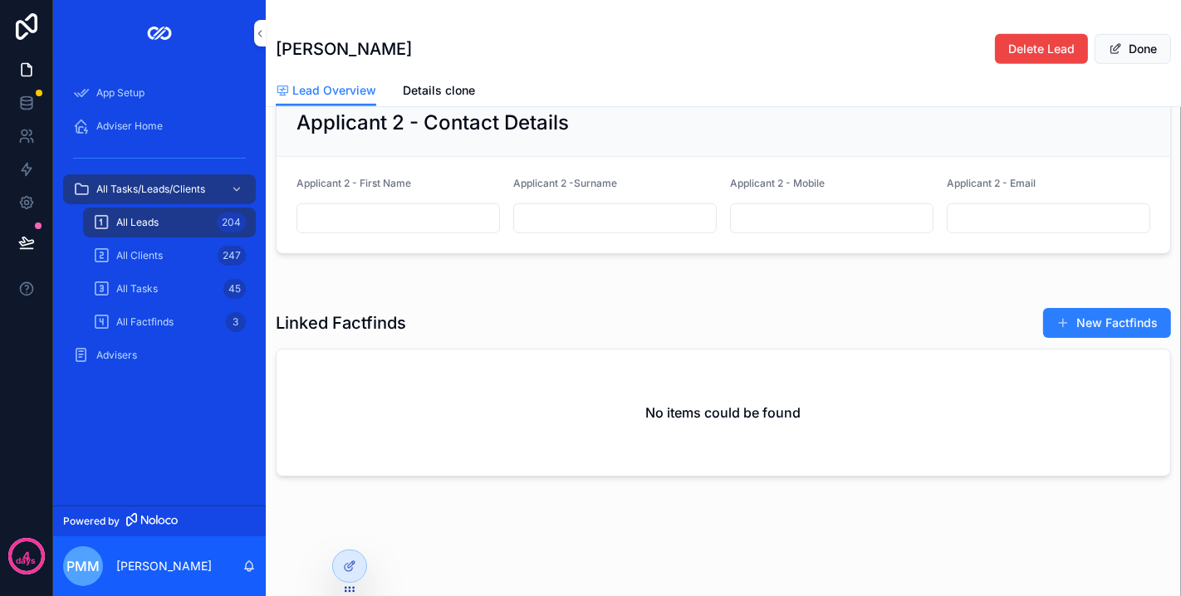
click at [363, 536] on div at bounding box center [349, 567] width 33 height 32
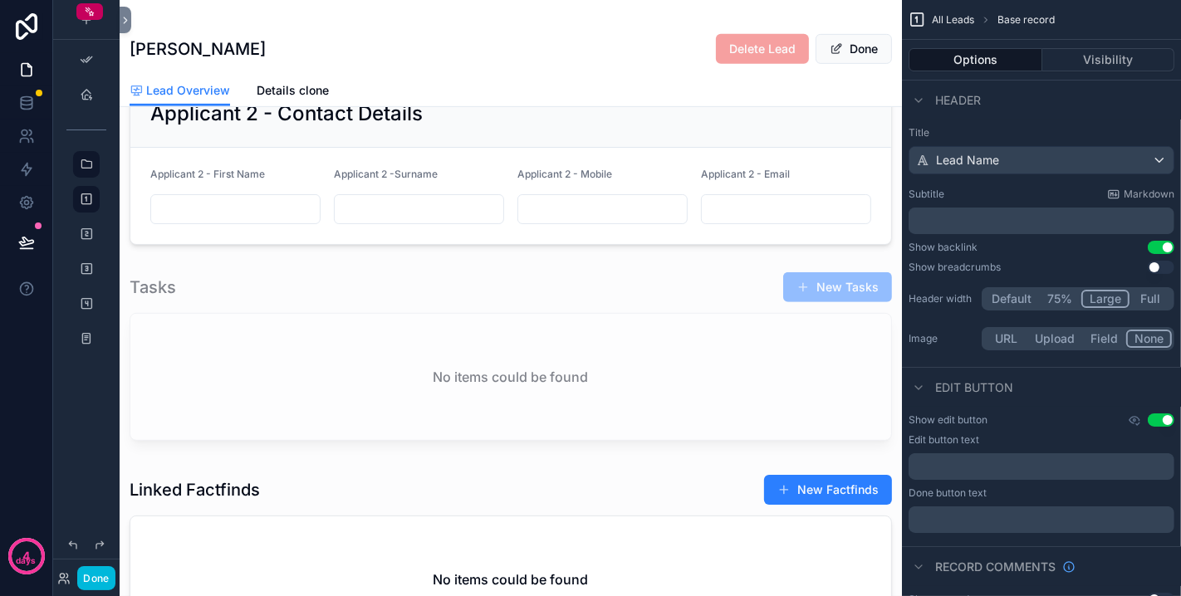
click at [573, 317] on div "scrollable content" at bounding box center [511, 359] width 782 height 189
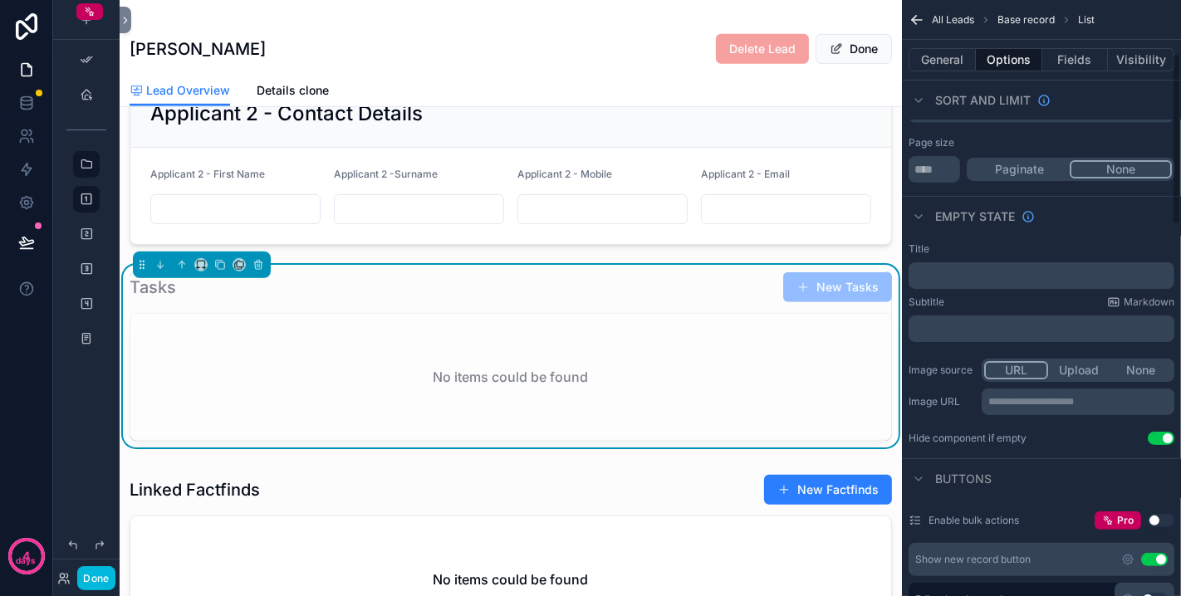
scroll to position [184, 0]
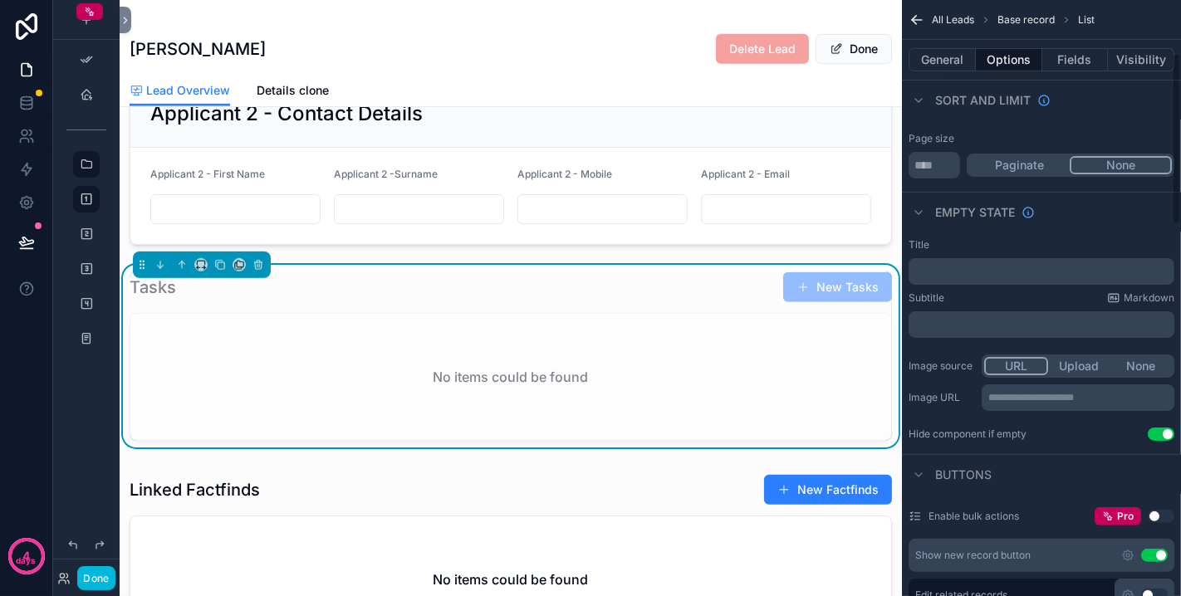
click at [1062, 441] on div "**********" at bounding box center [1041, 340] width 279 height 216
click at [1062, 435] on button "Use setting" at bounding box center [1161, 434] width 27 height 13
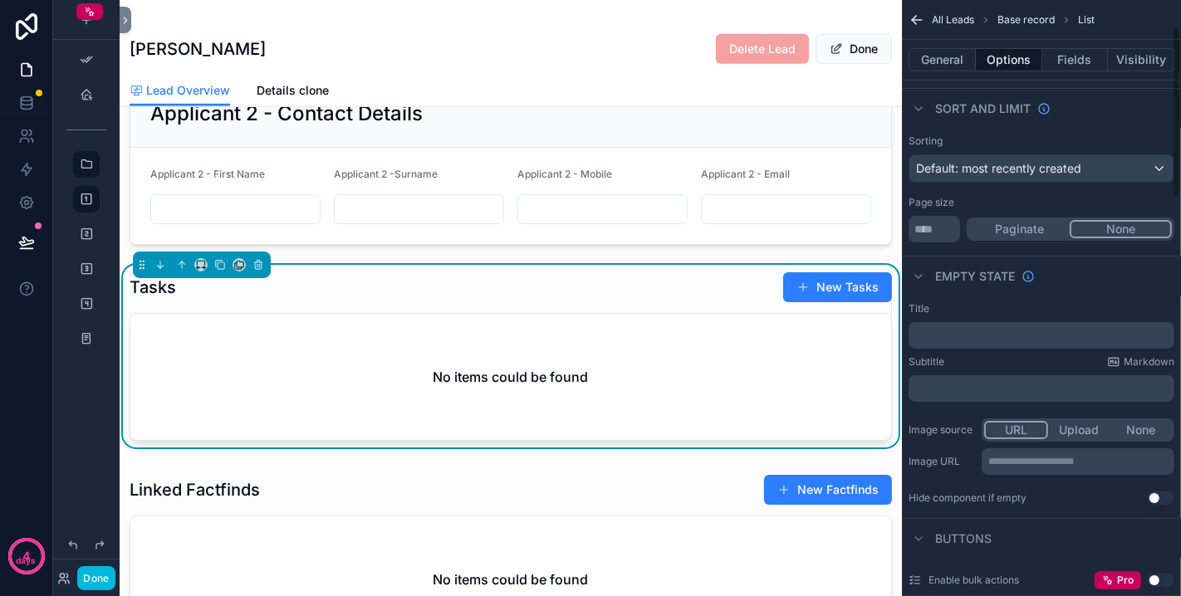
scroll to position [92, 0]
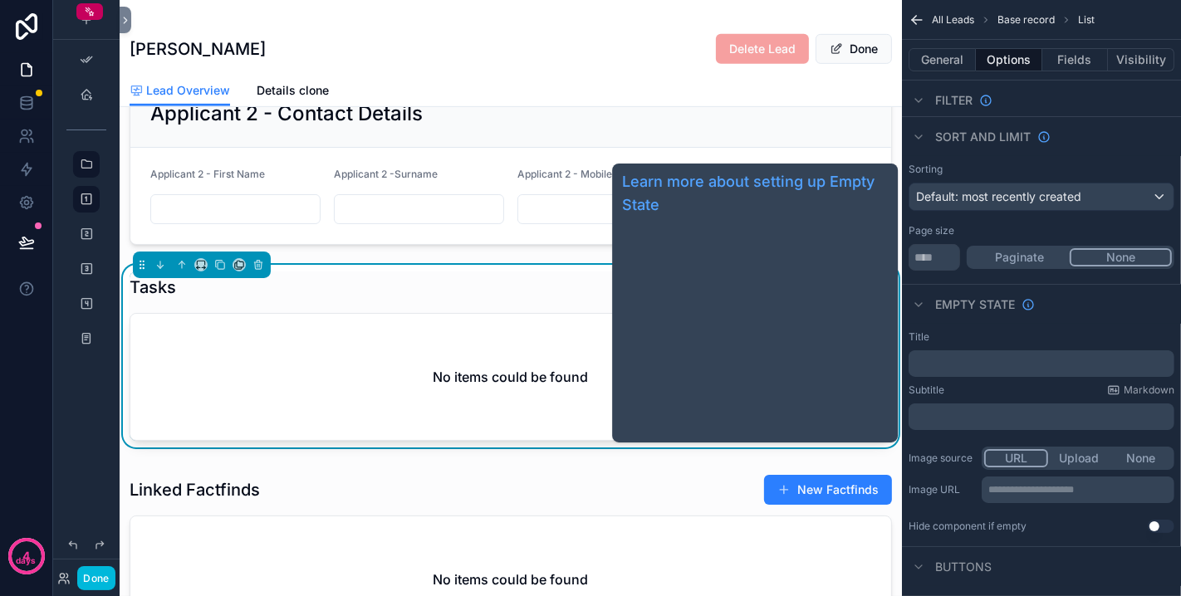
click at [1031, 304] on icon "scrollable content" at bounding box center [1027, 304] width 13 height 13
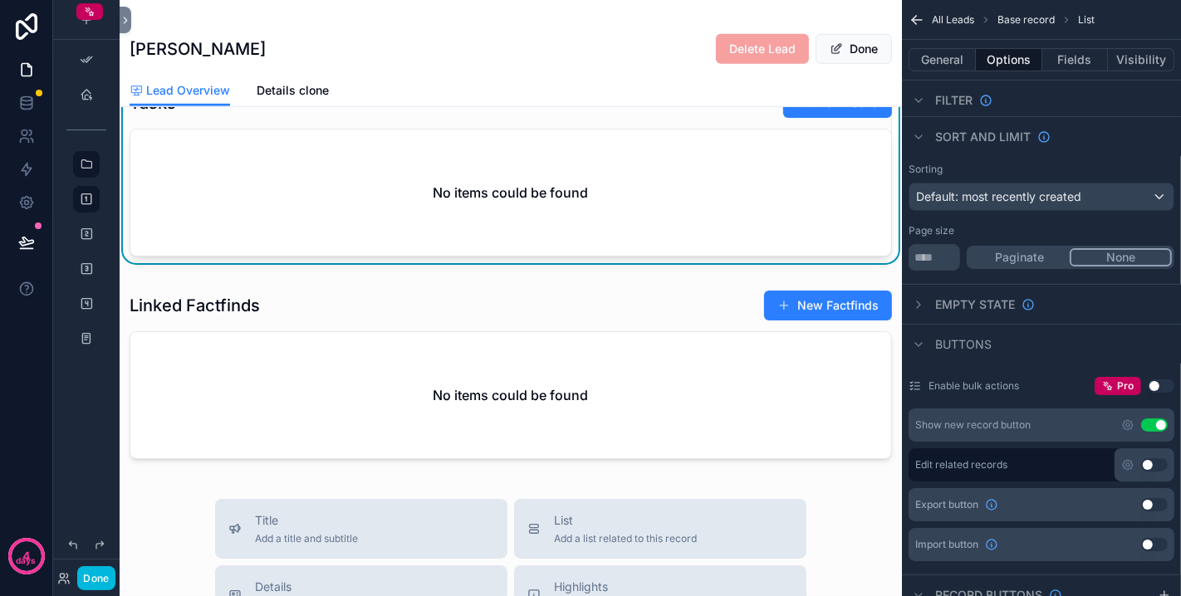
scroll to position [934, 0]
click at [629, 340] on div "scrollable content" at bounding box center [511, 376] width 782 height 189
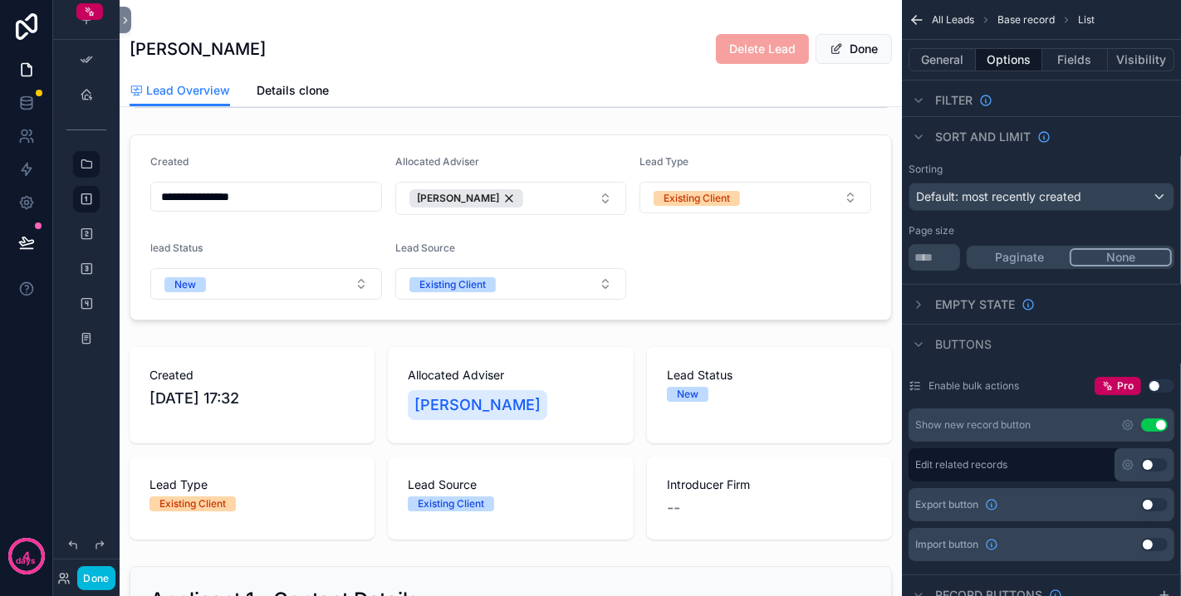
scroll to position [184, 0]
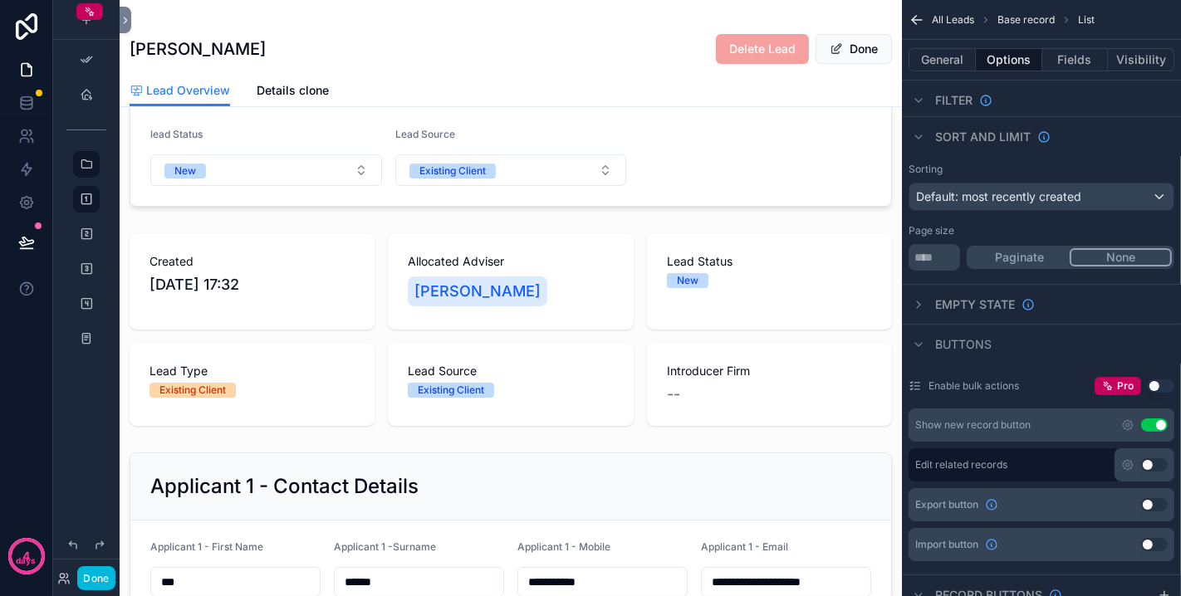
click at [92, 536] on button "Done" at bounding box center [95, 578] width 37 height 24
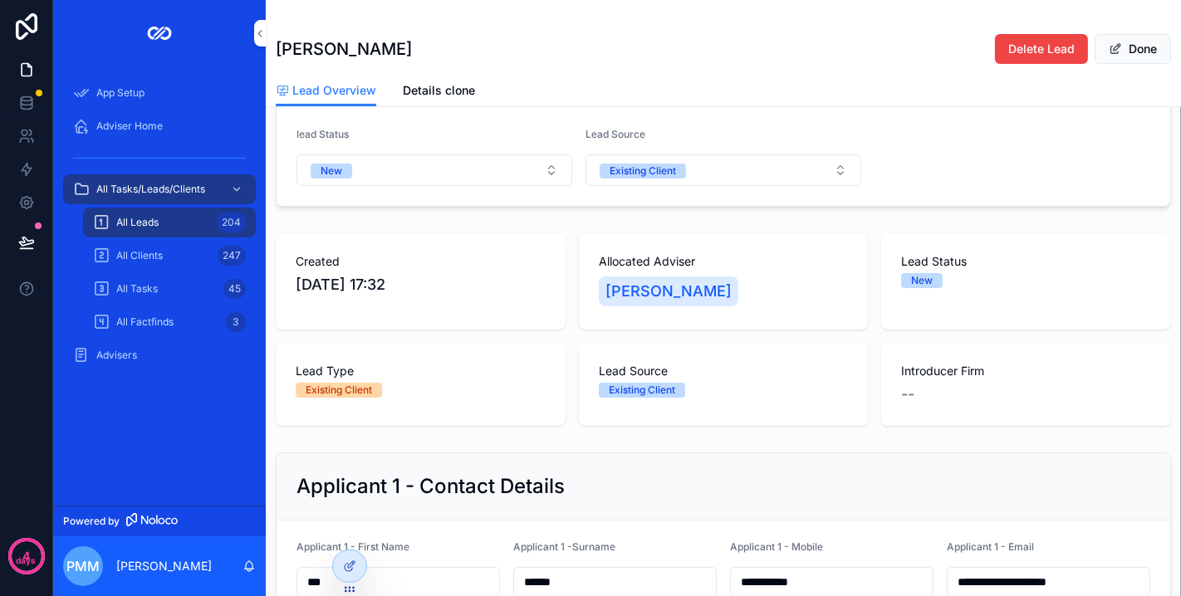
click at [161, 217] on div "All Leads 204" at bounding box center [169, 222] width 153 height 27
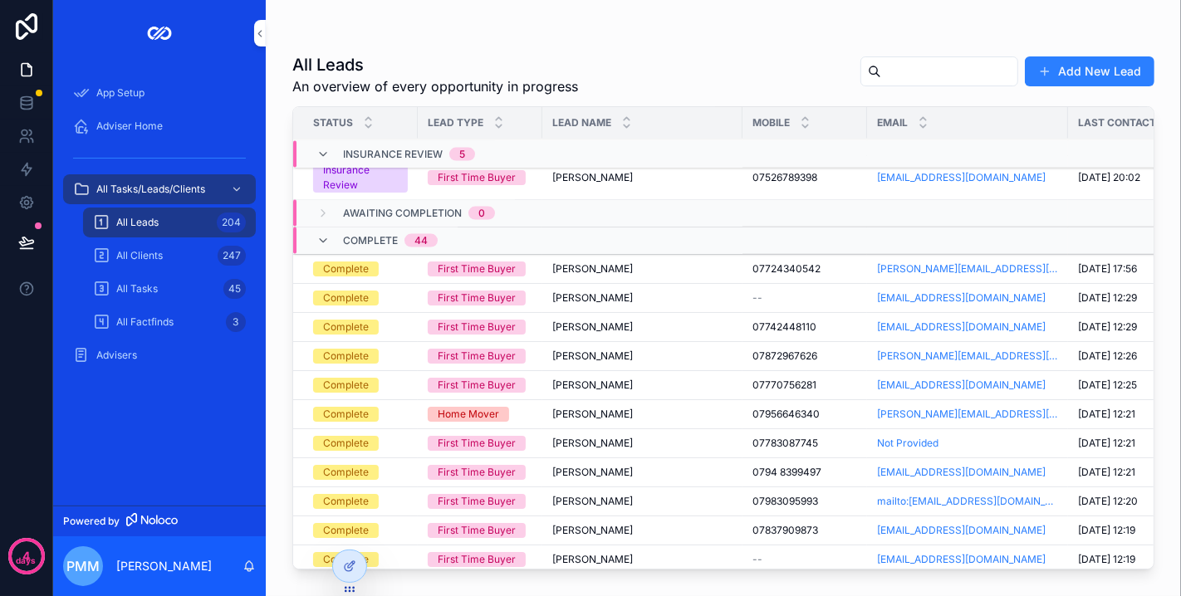
scroll to position [2586, 0]
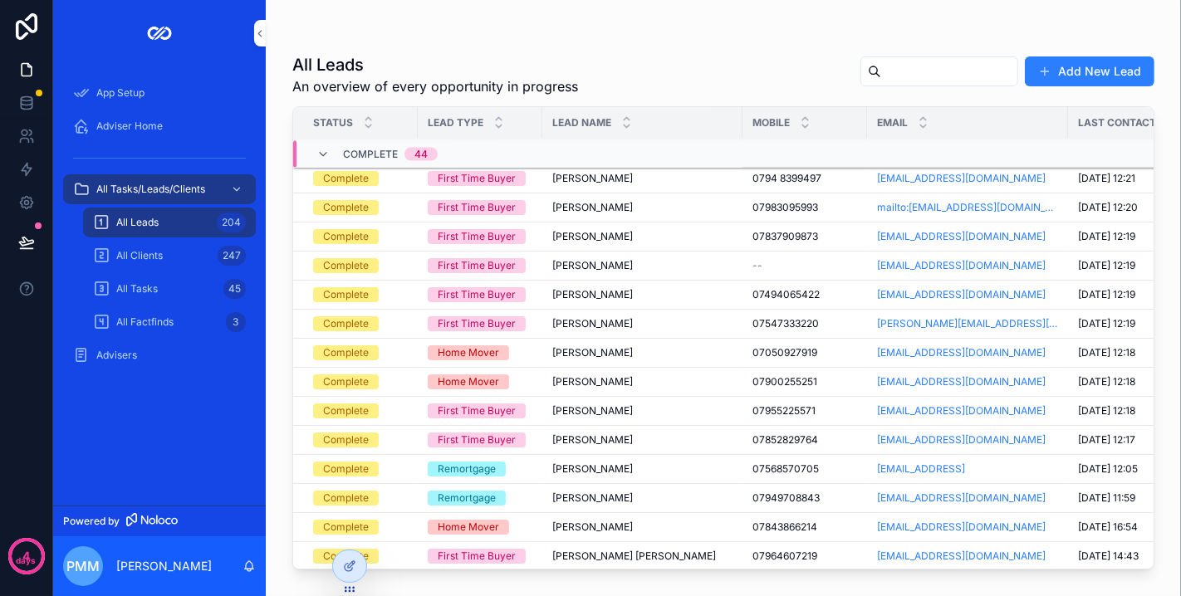
click at [136, 254] on span "All Clients" at bounding box center [139, 255] width 47 height 13
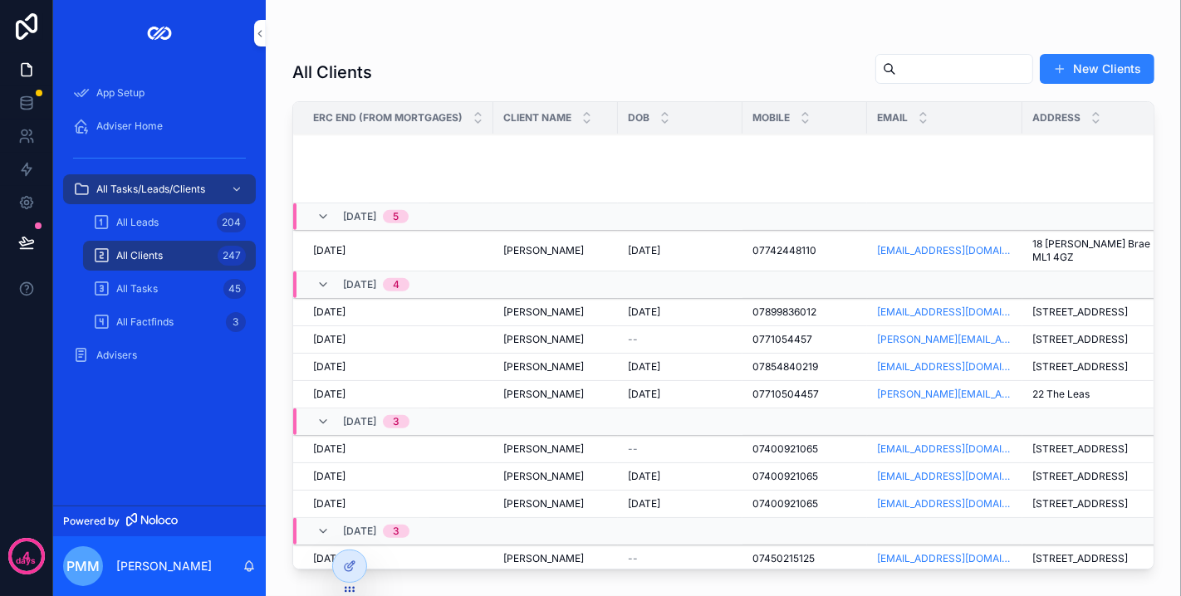
scroll to position [1024, 0]
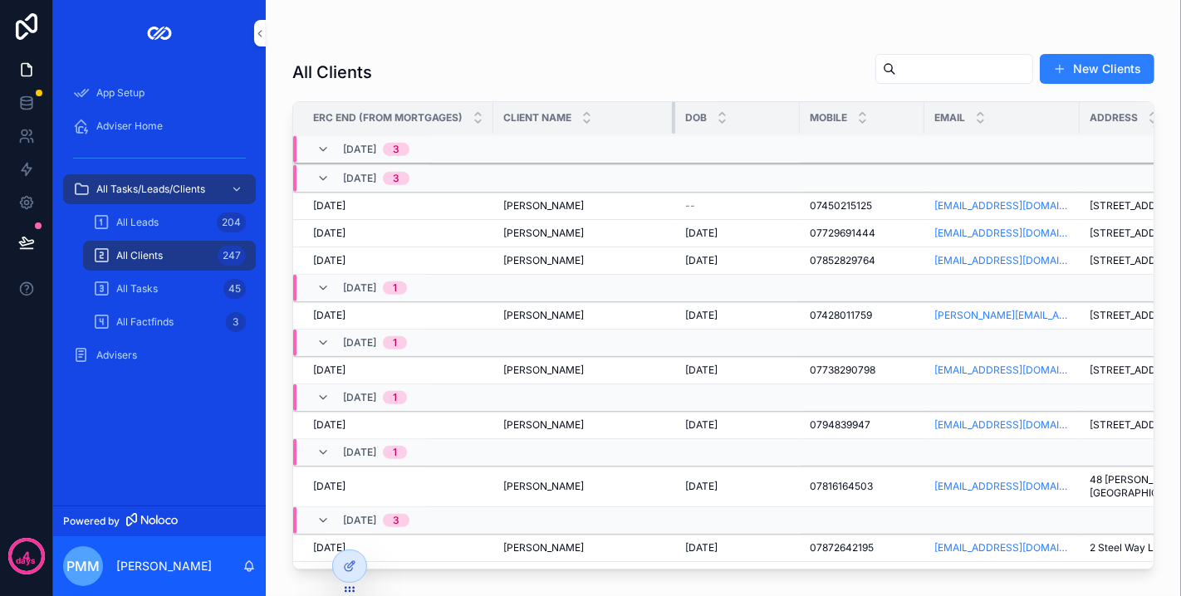
drag, startPoint x: 629, startPoint y: 122, endPoint x: 633, endPoint y: 149, distance: 27.7
click at [681, 120] on tr "ERC End (from Mortgages) Client Name DOB Mobile Email Address Joint Client" at bounding box center [851, 118] width 1116 height 32
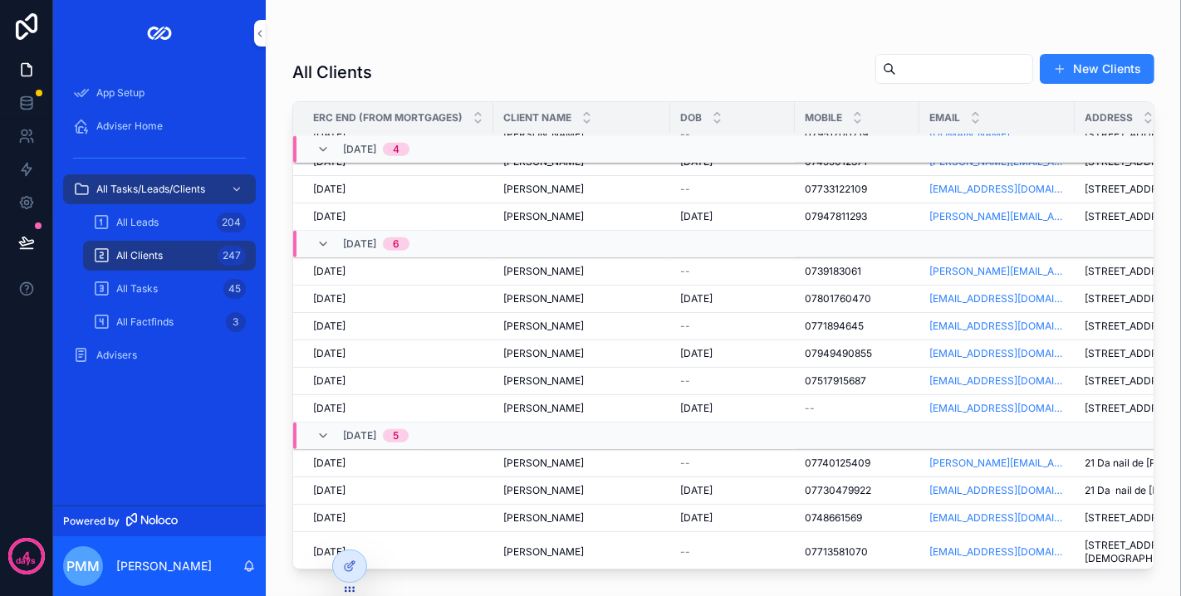
scroll to position [1620, 0]
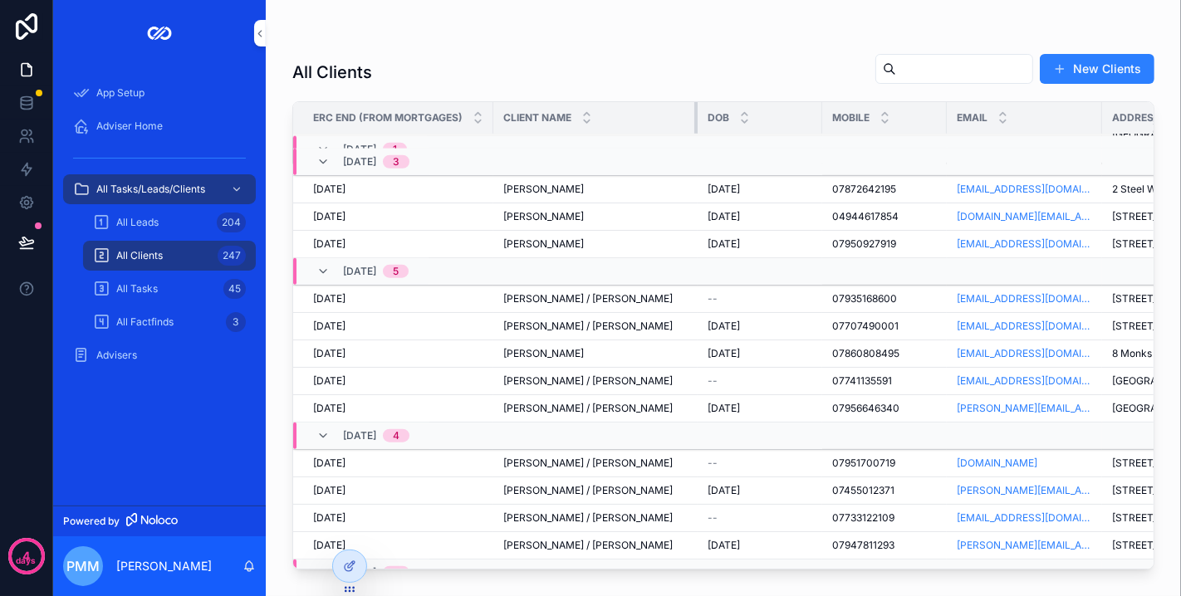
drag, startPoint x: 668, startPoint y: 125, endPoint x: 695, endPoint y: 131, distance: 28.0
click at [695, 131] on div "scrollable content" at bounding box center [697, 118] width 7 height 32
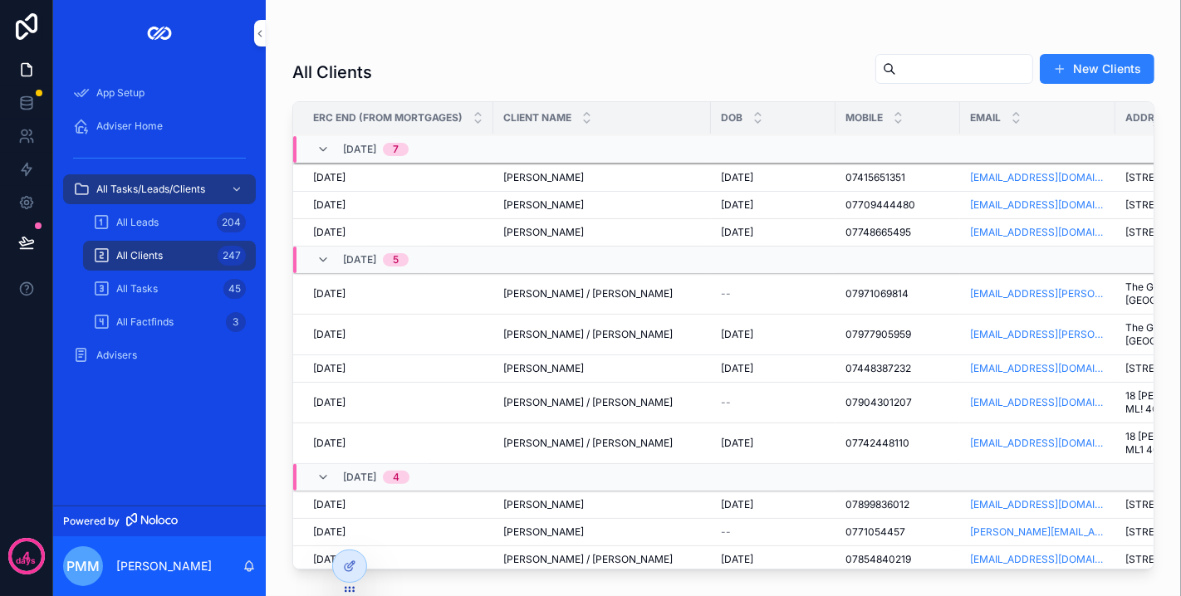
scroll to position [659, 0]
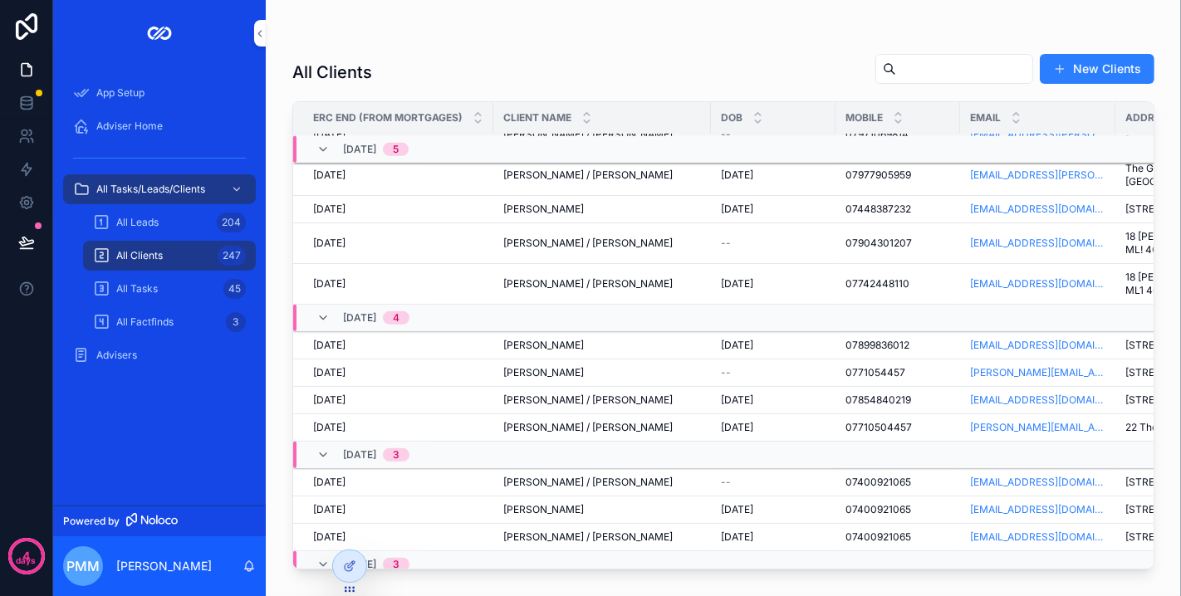
click at [151, 125] on span "Adviser Home" at bounding box center [129, 126] width 66 height 13
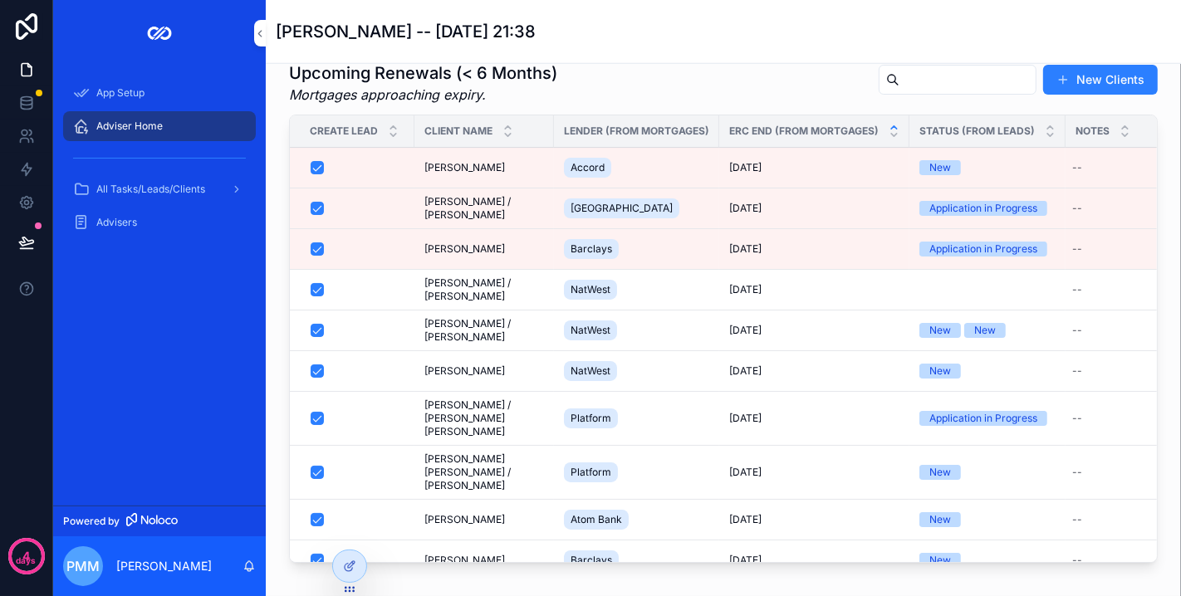
scroll to position [1457, 0]
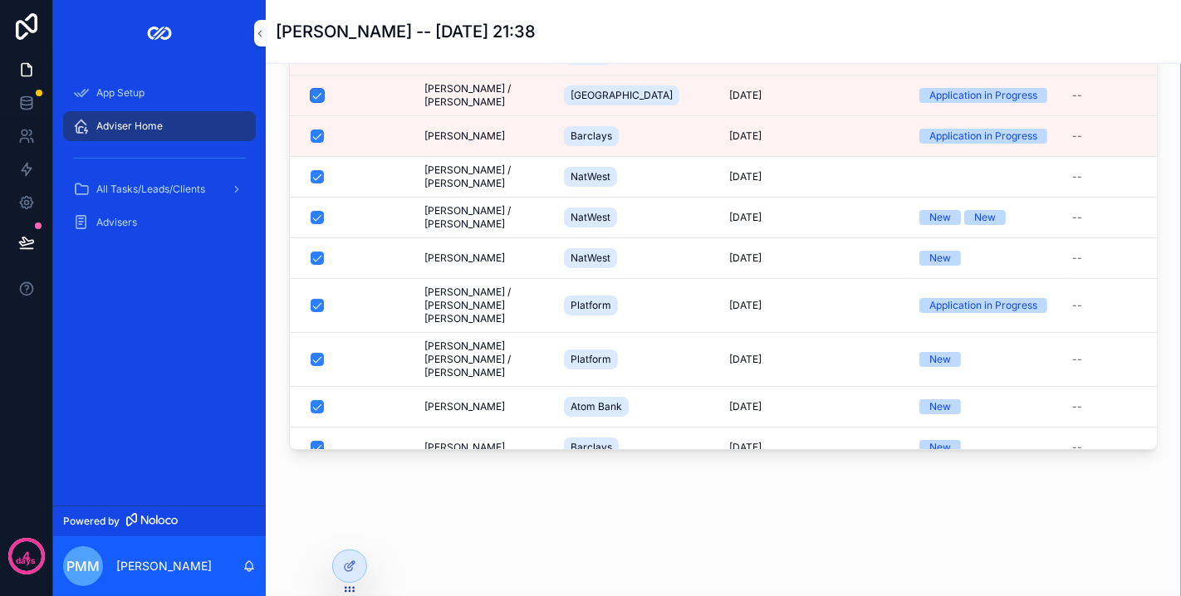
click at [313, 93] on button "scrollable content" at bounding box center [317, 95] width 13 height 13
click at [316, 132] on button "scrollable content" at bounding box center [317, 136] width 13 height 13
click at [319, 184] on td "scrollable content" at bounding box center [352, 176] width 125 height 41
click at [316, 216] on button "scrollable content" at bounding box center [317, 217] width 13 height 13
click at [314, 176] on button "scrollable content" at bounding box center [317, 176] width 13 height 13
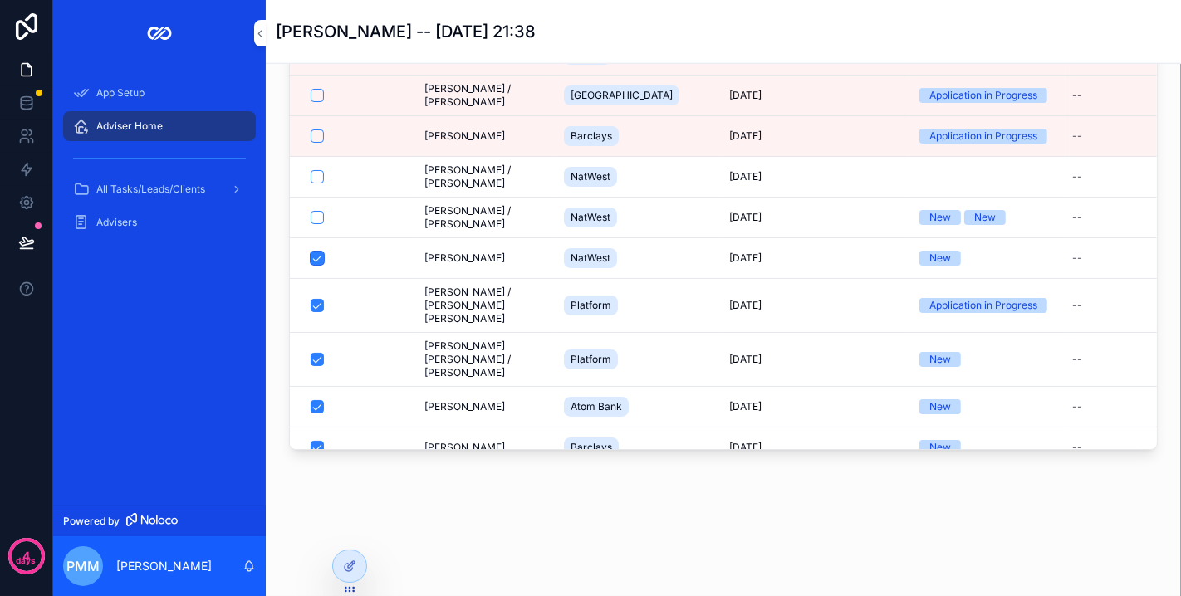
click at [316, 256] on button "scrollable content" at bounding box center [317, 258] width 13 height 13
click at [316, 299] on button "scrollable content" at bounding box center [317, 305] width 13 height 13
click at [316, 353] on button "scrollable content" at bounding box center [317, 359] width 13 height 13
click at [317, 400] on button "scrollable content" at bounding box center [317, 406] width 13 height 13
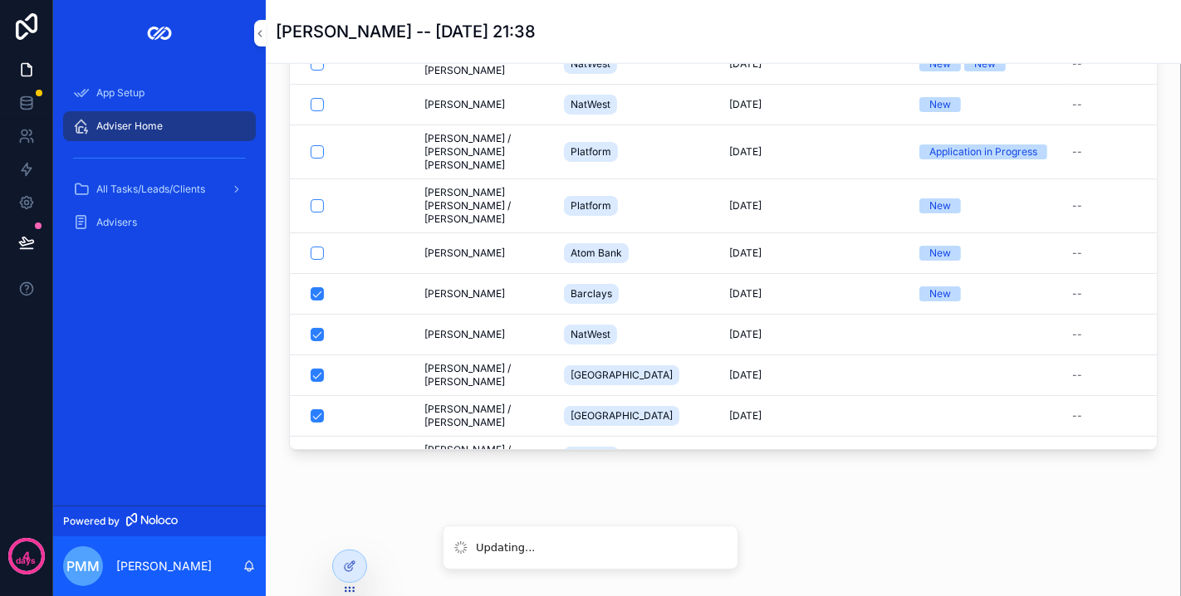
scroll to position [184, 0]
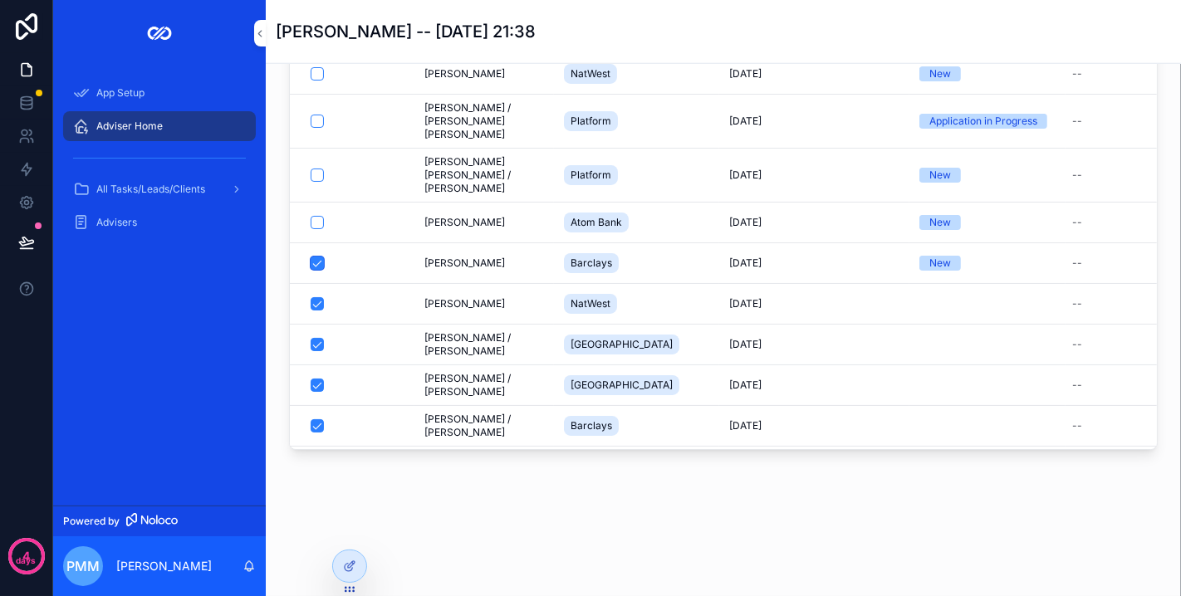
click at [314, 257] on button "scrollable content" at bounding box center [317, 263] width 13 height 13
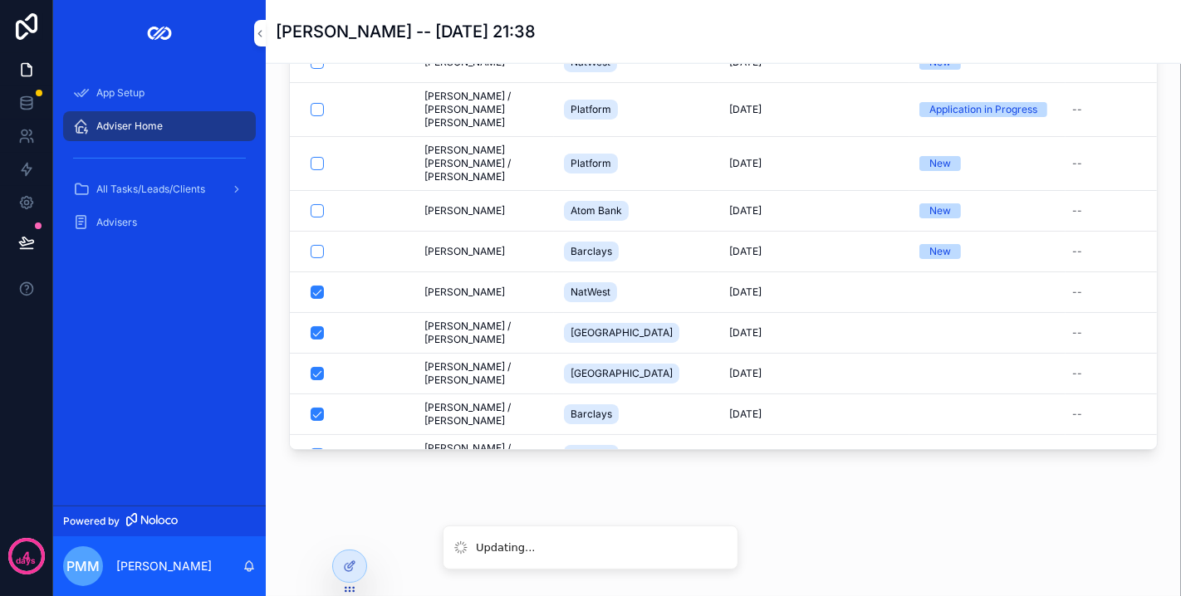
scroll to position [205, 0]
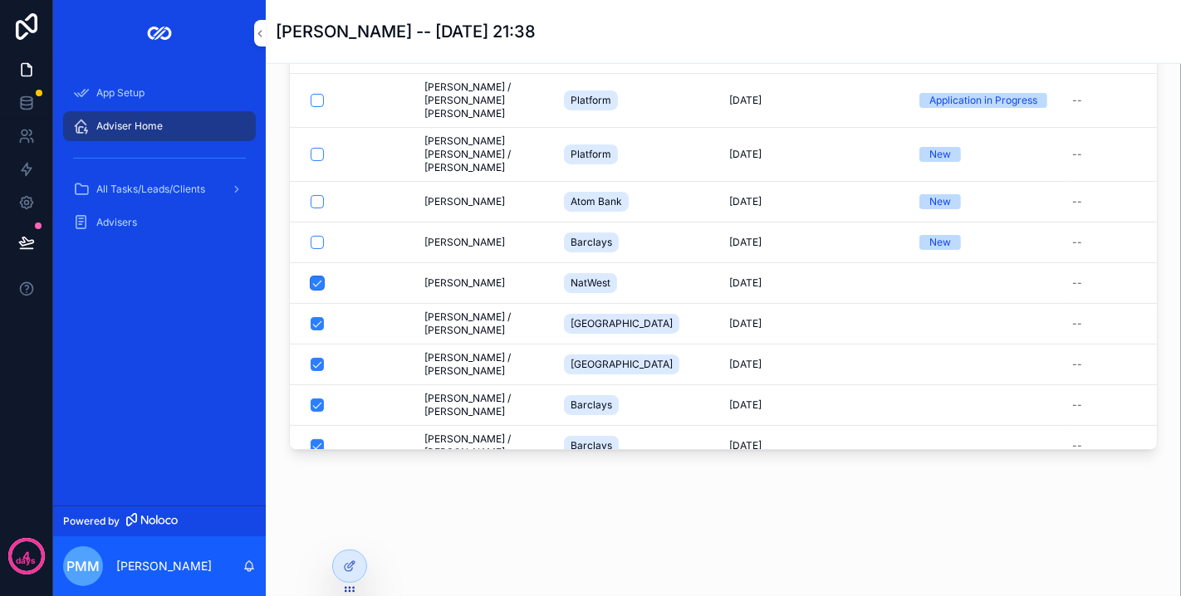
click at [320, 277] on button "scrollable content" at bounding box center [317, 283] width 13 height 13
click at [317, 317] on button "scrollable content" at bounding box center [317, 323] width 13 height 13
click at [315, 358] on button "scrollable content" at bounding box center [317, 364] width 13 height 13
click at [316, 399] on button "scrollable content" at bounding box center [317, 405] width 13 height 13
click at [311, 439] on button "scrollable content" at bounding box center [317, 445] width 13 height 13
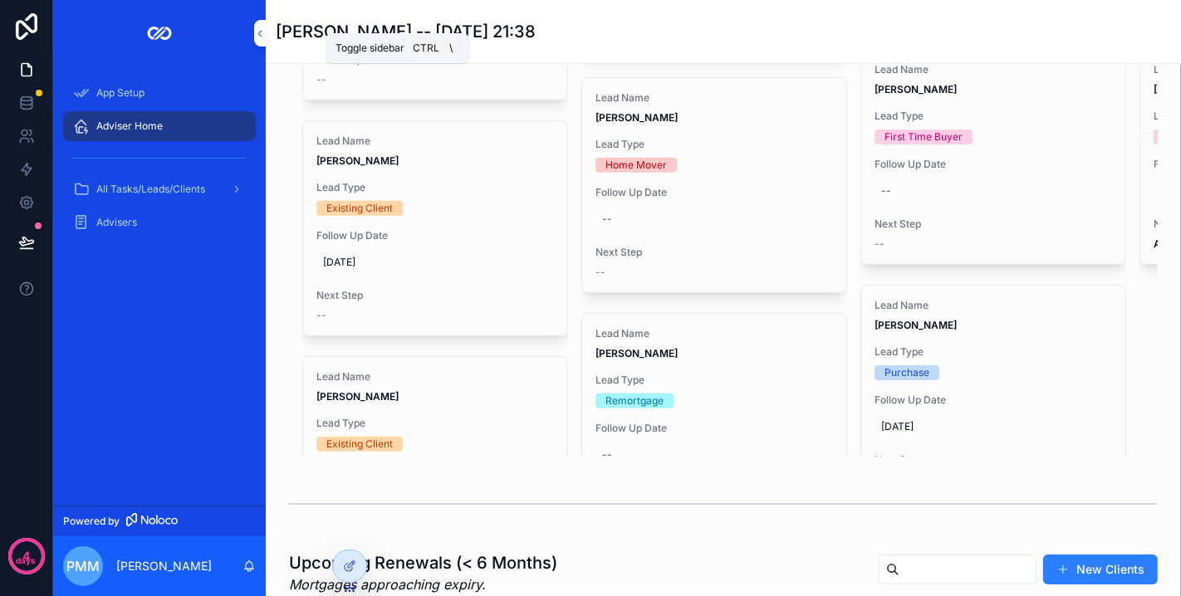
click at [263, 32] on icon "scrollable content" at bounding box center [260, 33] width 12 height 12
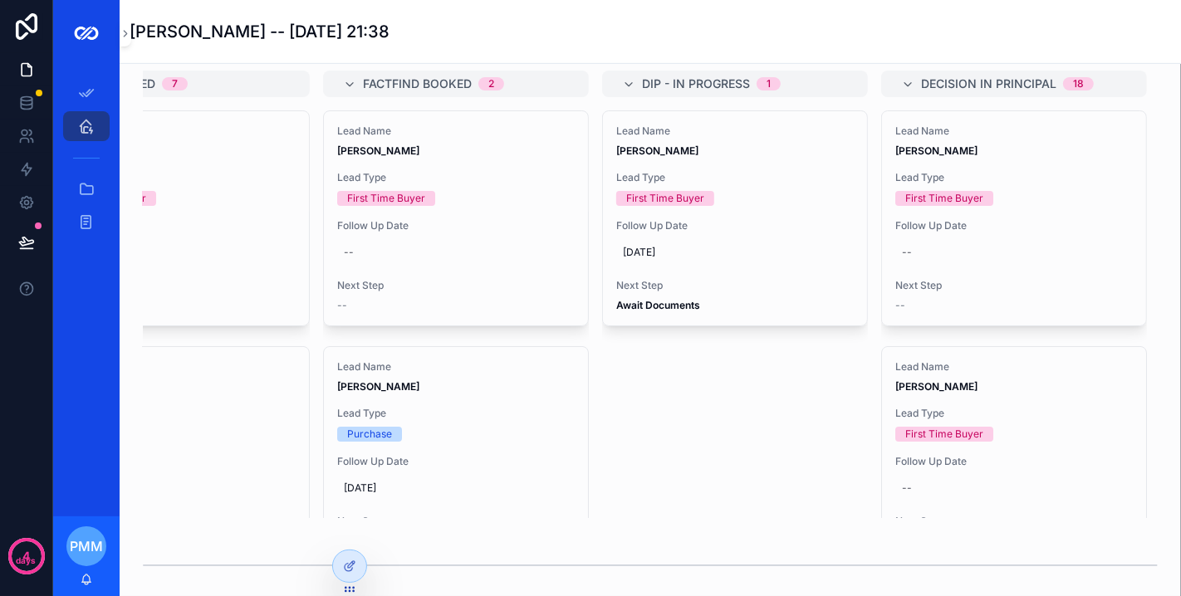
scroll to position [0, 564]
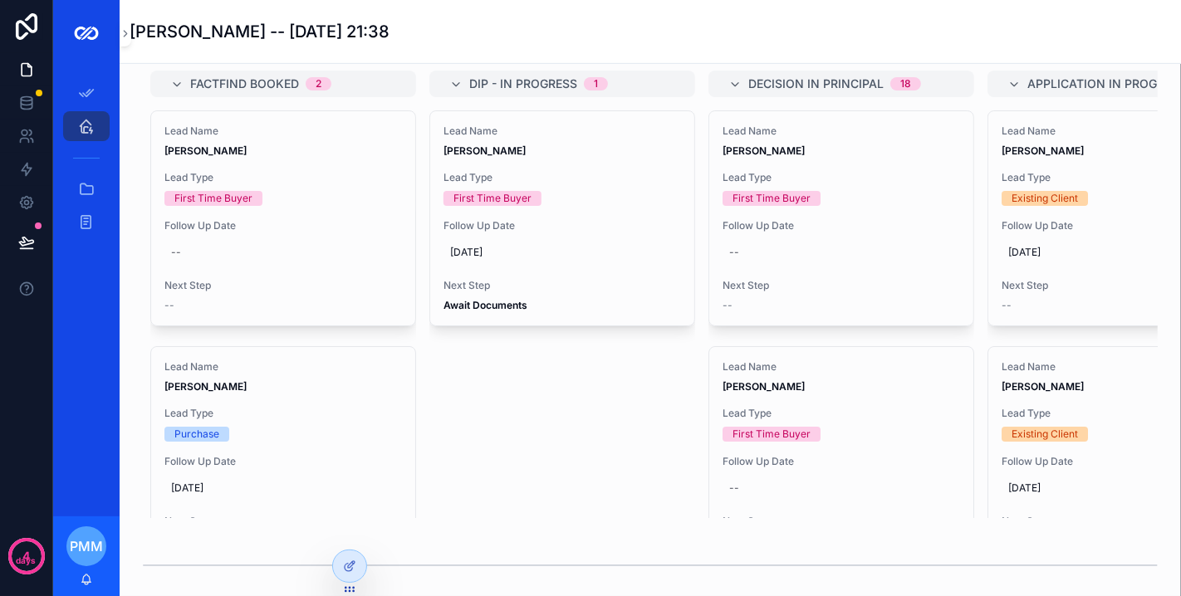
click at [353, 557] on div at bounding box center [349, 567] width 33 height 32
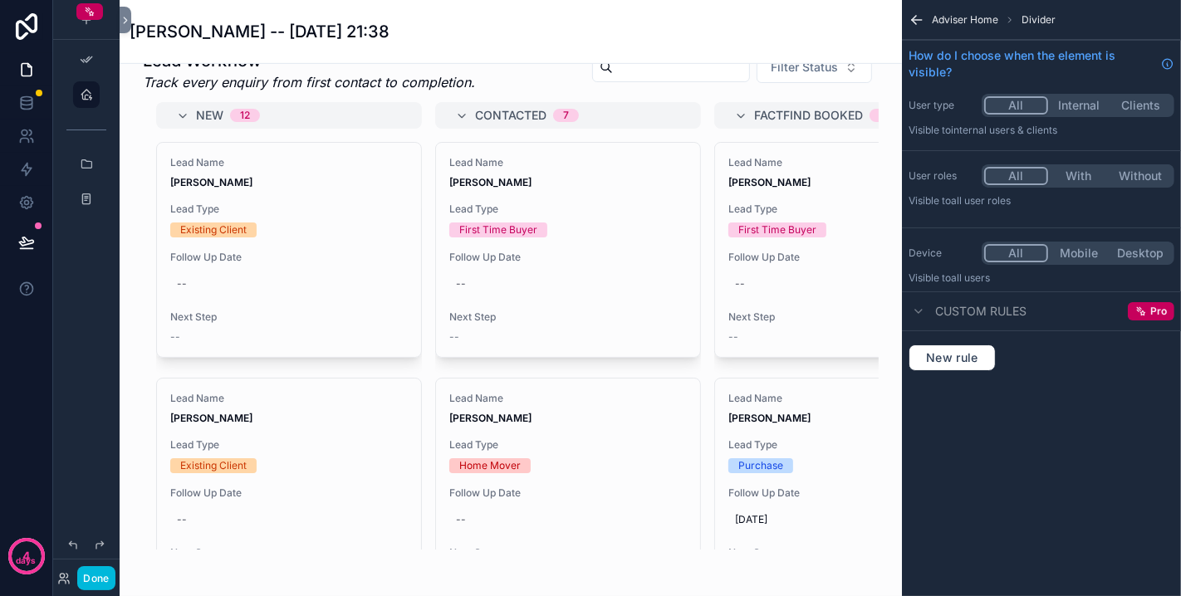
click at [512, 168] on div "scrollable content" at bounding box center [511, 299] width 756 height 514
click at [919, 14] on icon "scrollable content" at bounding box center [916, 20] width 17 height 17
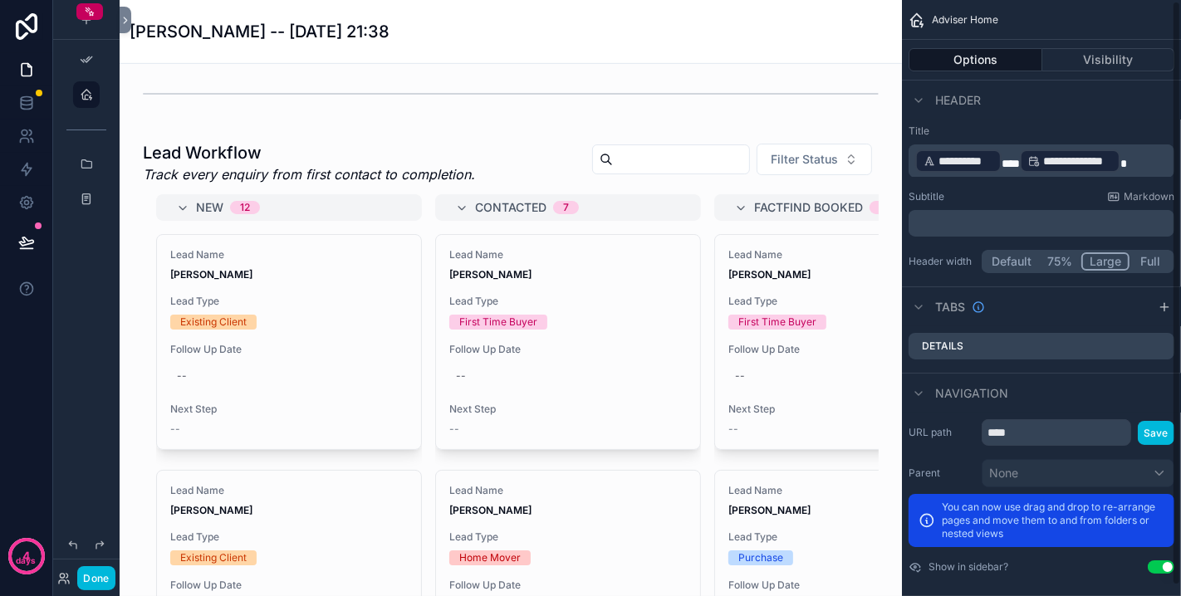
scroll to position [0, 0]
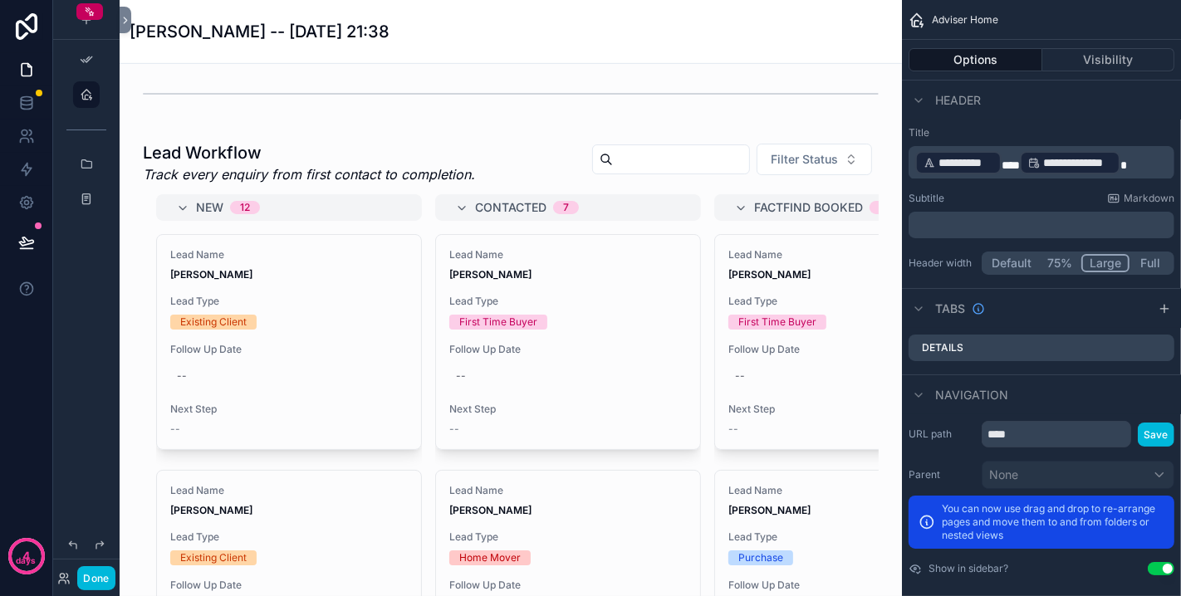
click at [474, 175] on div "scrollable content" at bounding box center [511, 392] width 756 height 514
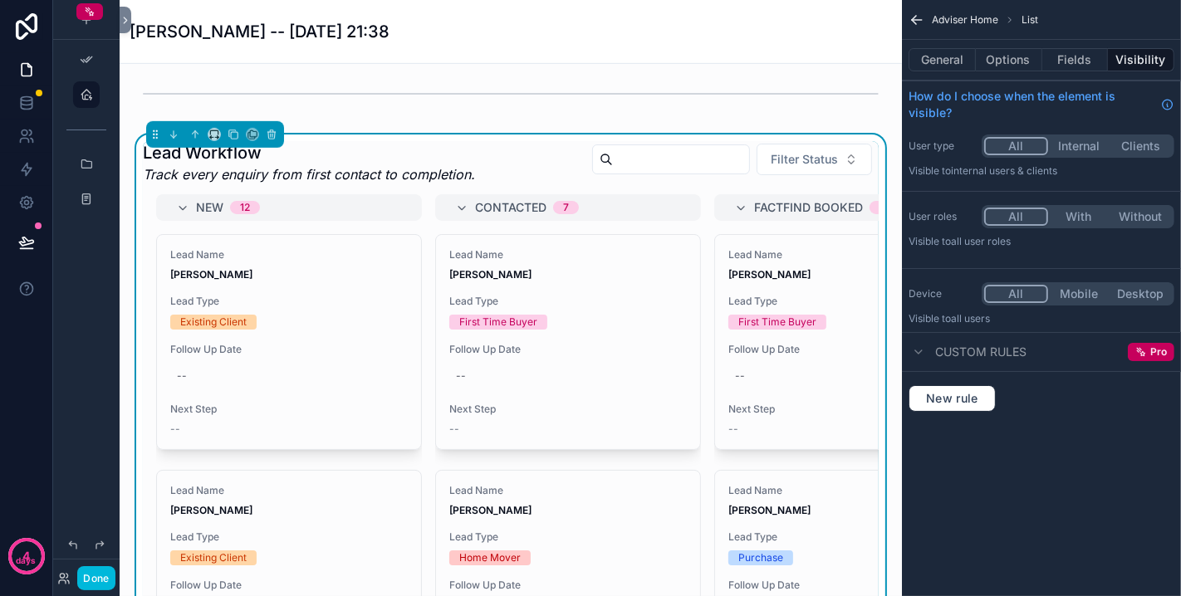
click at [923, 57] on button "General" at bounding box center [941, 59] width 67 height 23
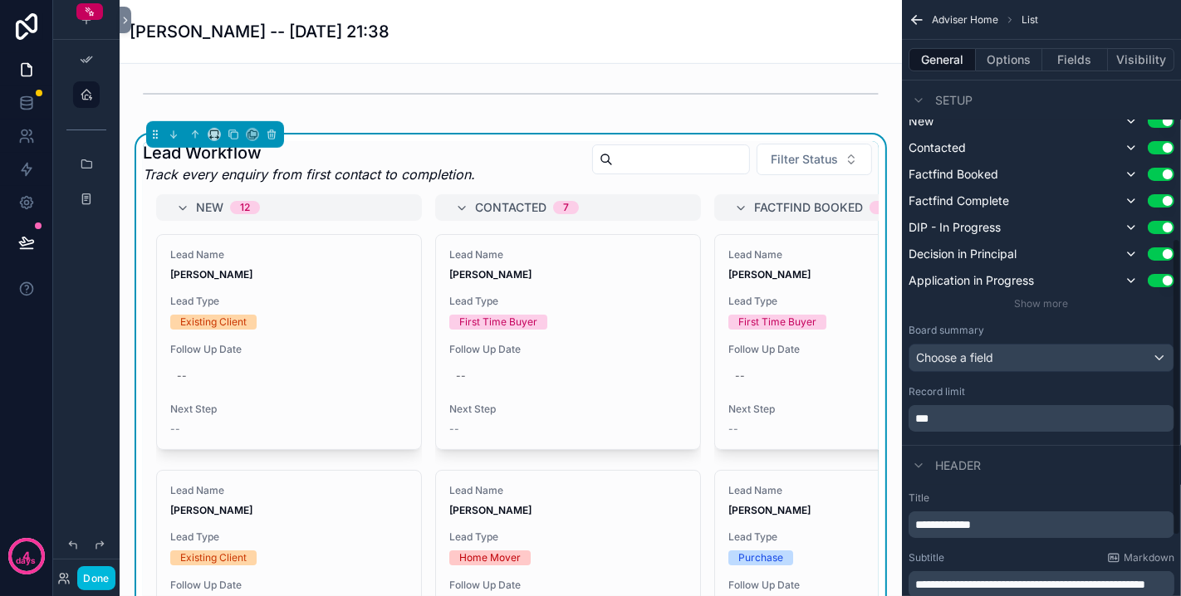
scroll to position [553, 0]
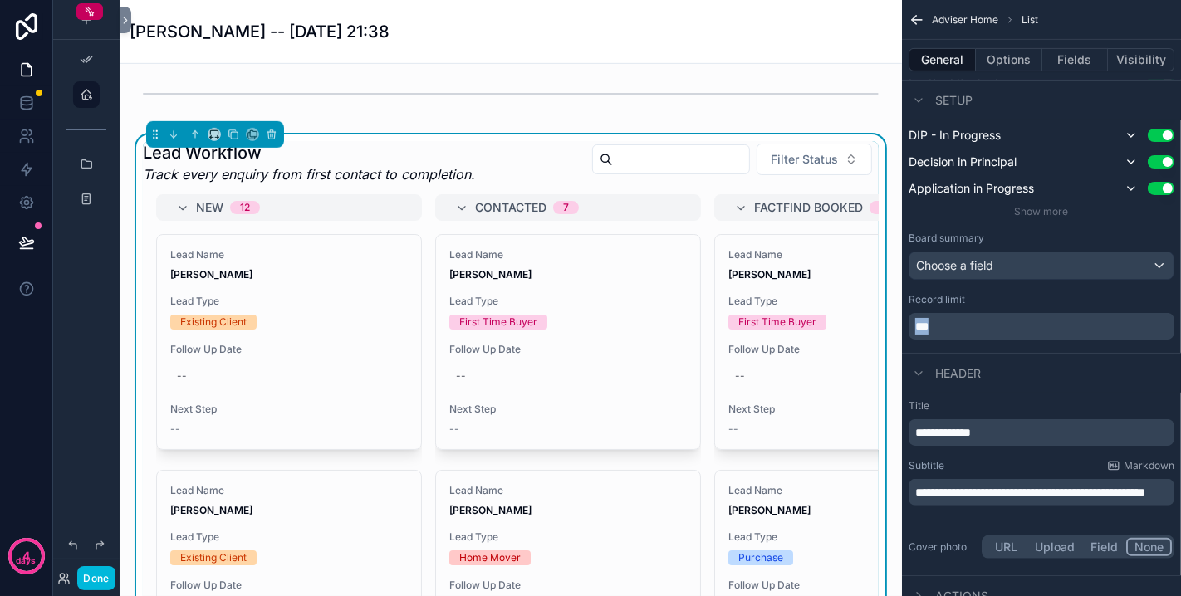
drag, startPoint x: 950, startPoint y: 321, endPoint x: 888, endPoint y: 319, distance: 62.3
click at [888, 319] on div "App Setup Adviser Home All Tasks/Leads/Clients Advisers Mortgages Powered by PM…" at bounding box center [650, 298] width 1061 height 596
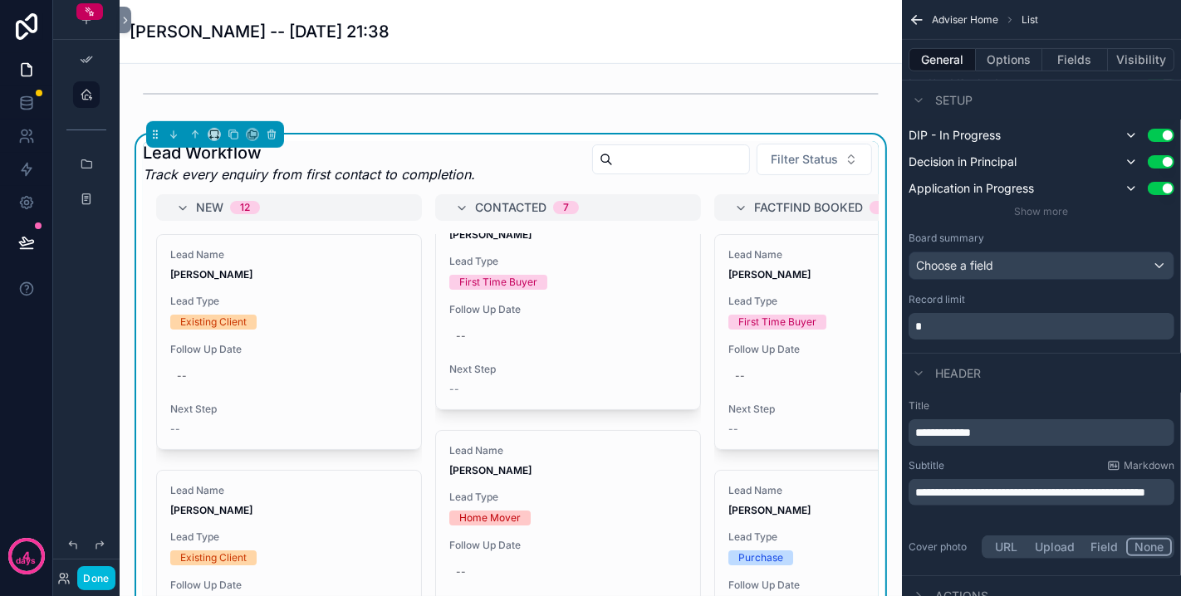
scroll to position [12, 0]
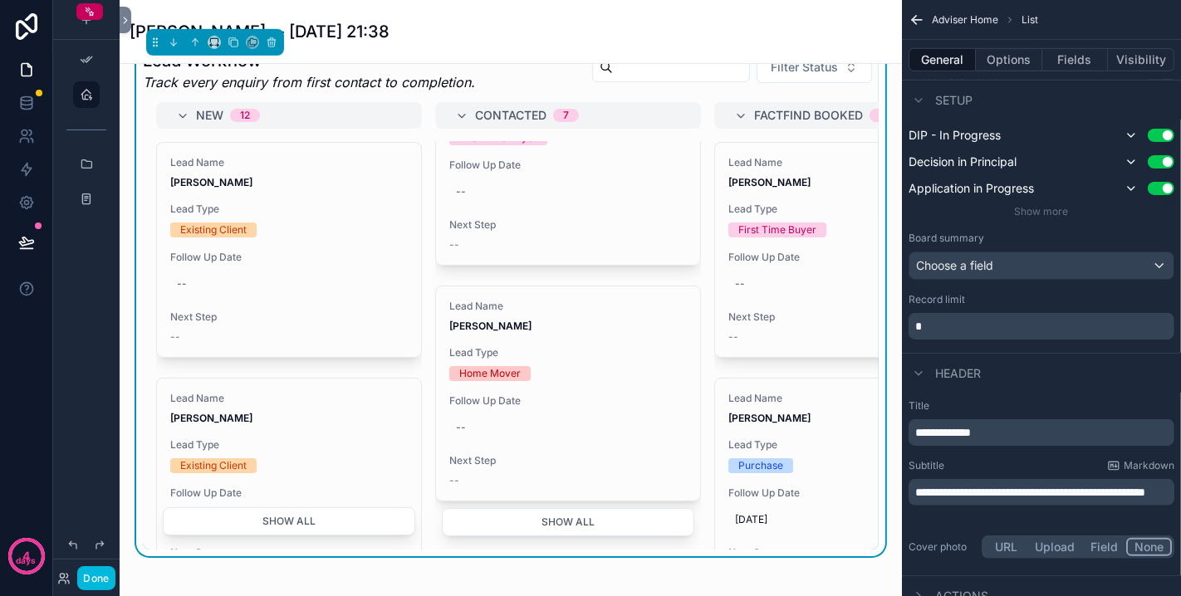
scroll to position [0, 0]
drag, startPoint x: 940, startPoint y: 326, endPoint x: 902, endPoint y: 326, distance: 38.2
click at [902, 326] on div "Grouping ****** Show empty groups Use setting New Use setting Contacted Use set…" at bounding box center [1041, 132] width 279 height 428
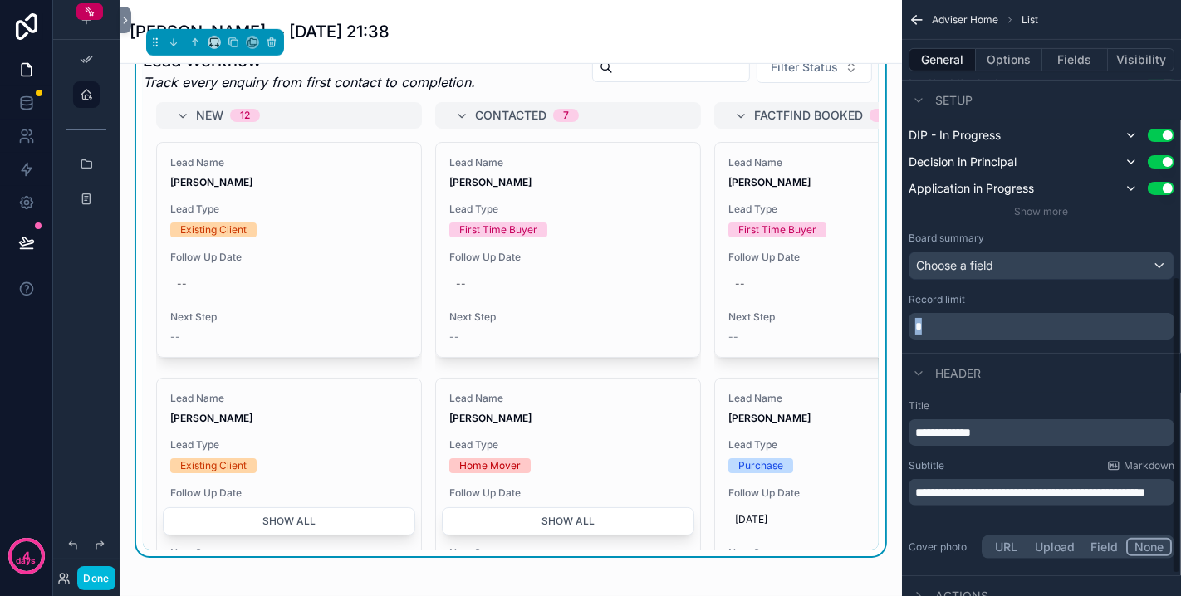
drag, startPoint x: 926, startPoint y: 321, endPoint x: 914, endPoint y: 321, distance: 11.6
click at [916, 321] on p "*" at bounding box center [1043, 326] width 256 height 17
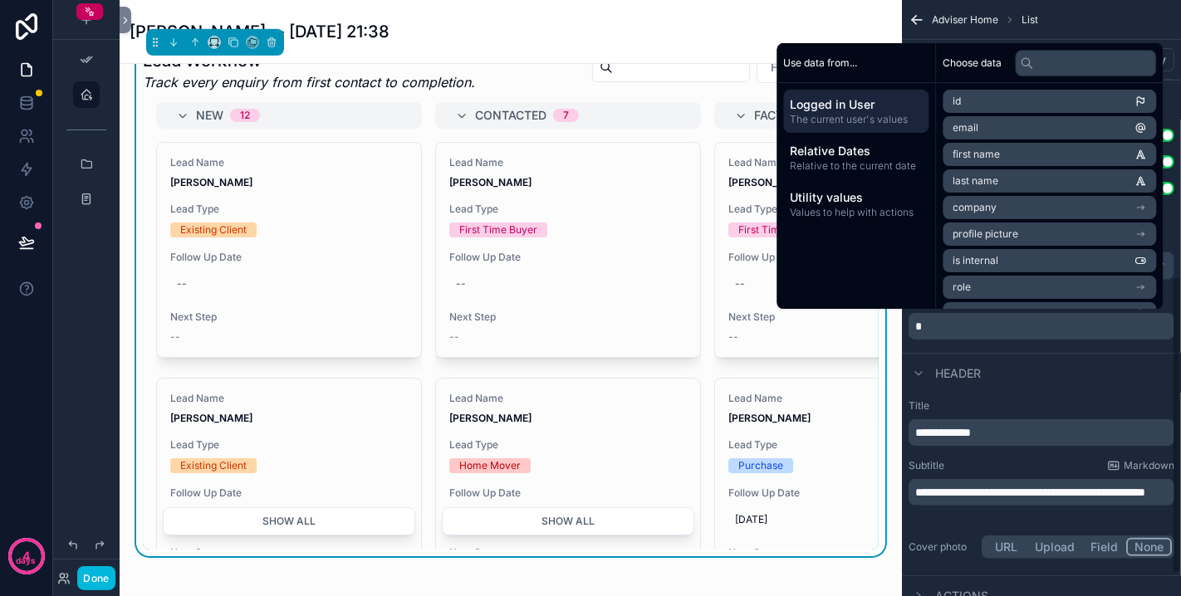
click at [931, 341] on div "Grouping ****** Show empty groups Use setting New Use setting Contacted Use set…" at bounding box center [1041, 132] width 279 height 428
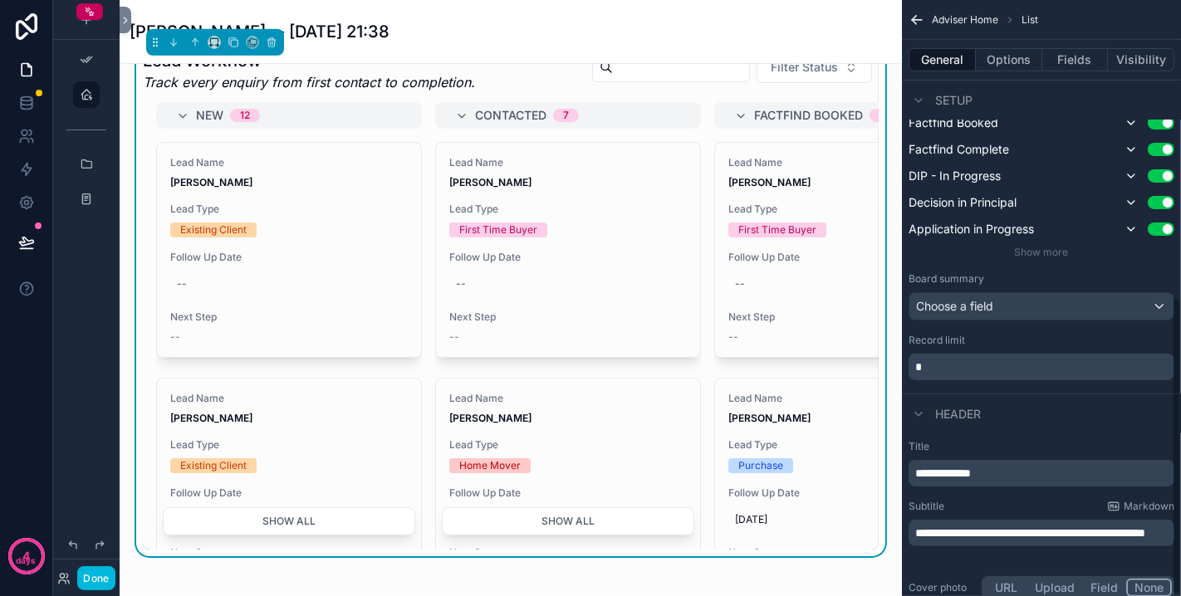
scroll to position [413, 0]
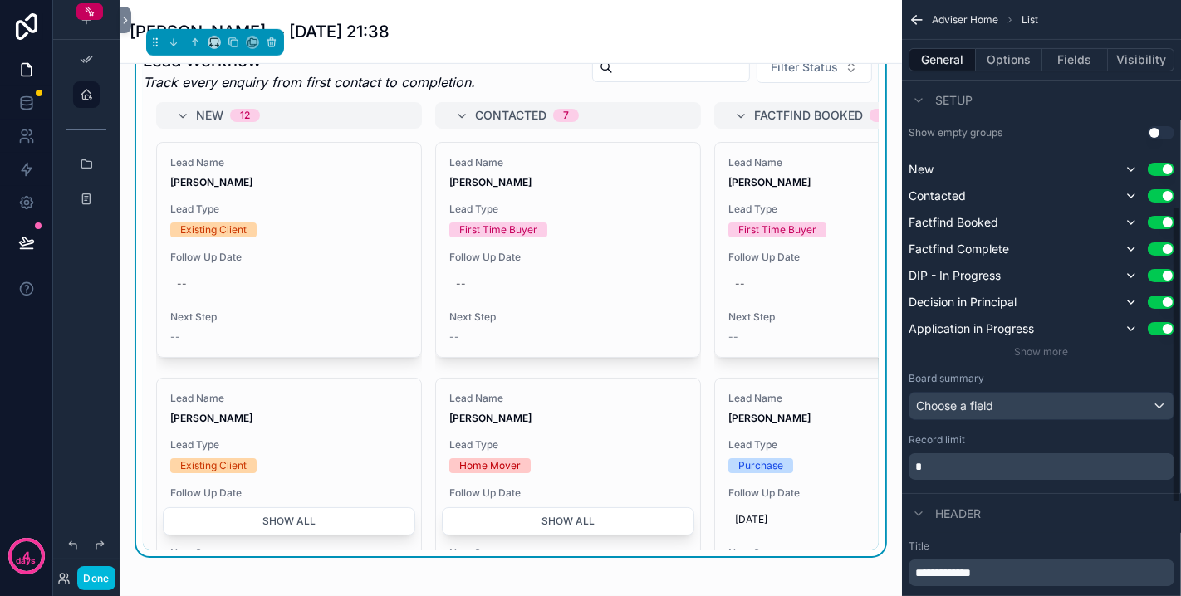
click at [914, 20] on icon "scrollable content" at bounding box center [917, 20] width 10 height 0
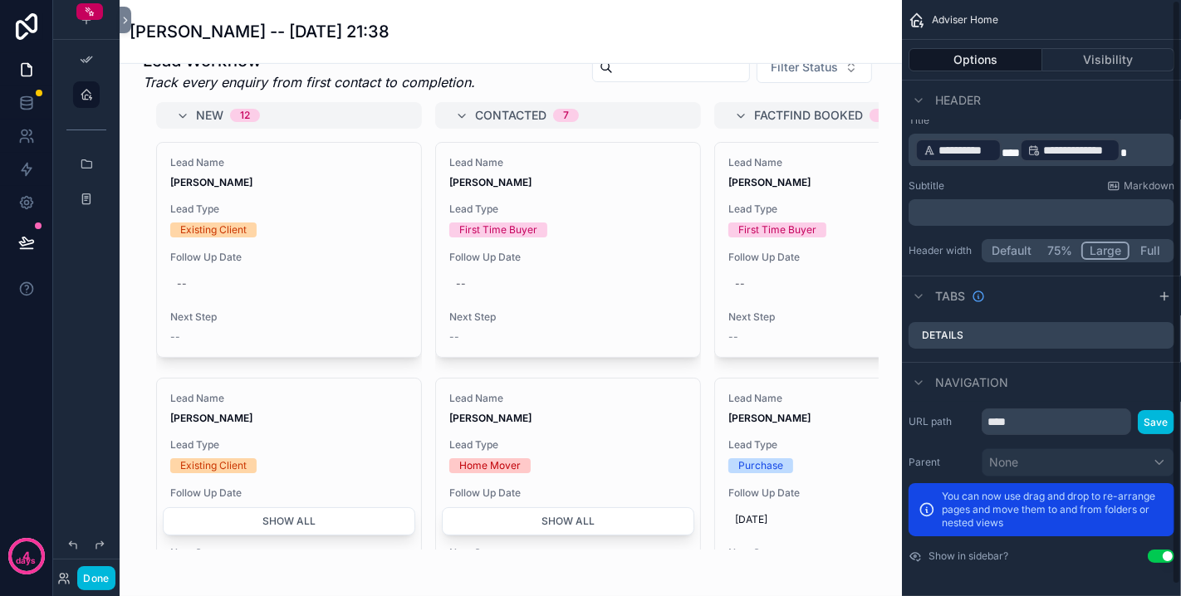
scroll to position [0, 0]
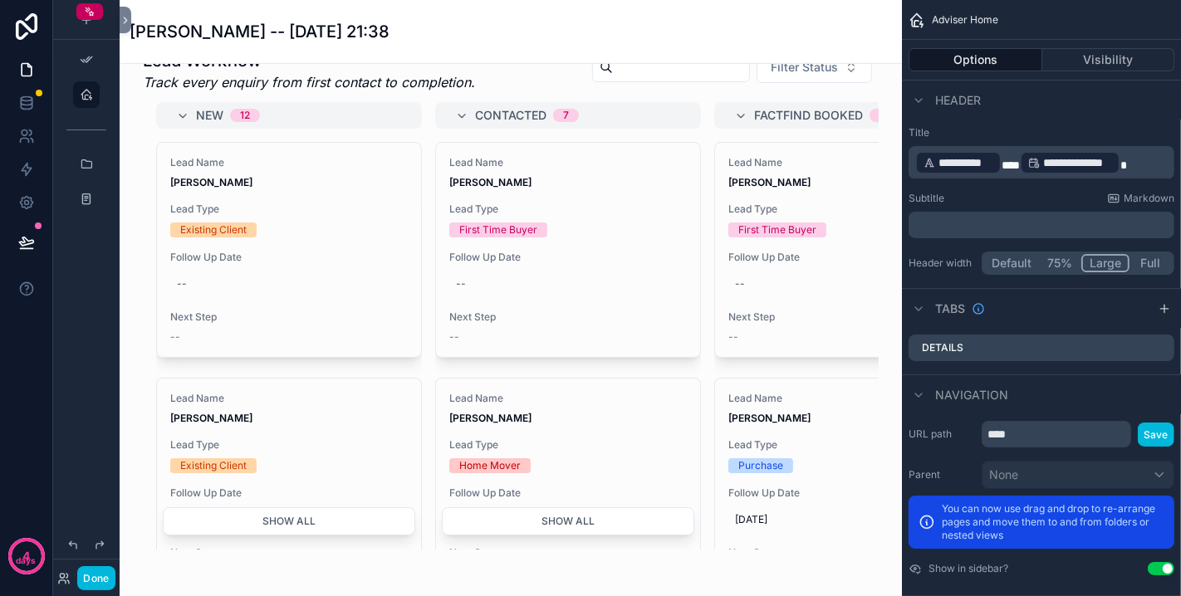
click at [95, 576] on button "Done" at bounding box center [95, 578] width 37 height 24
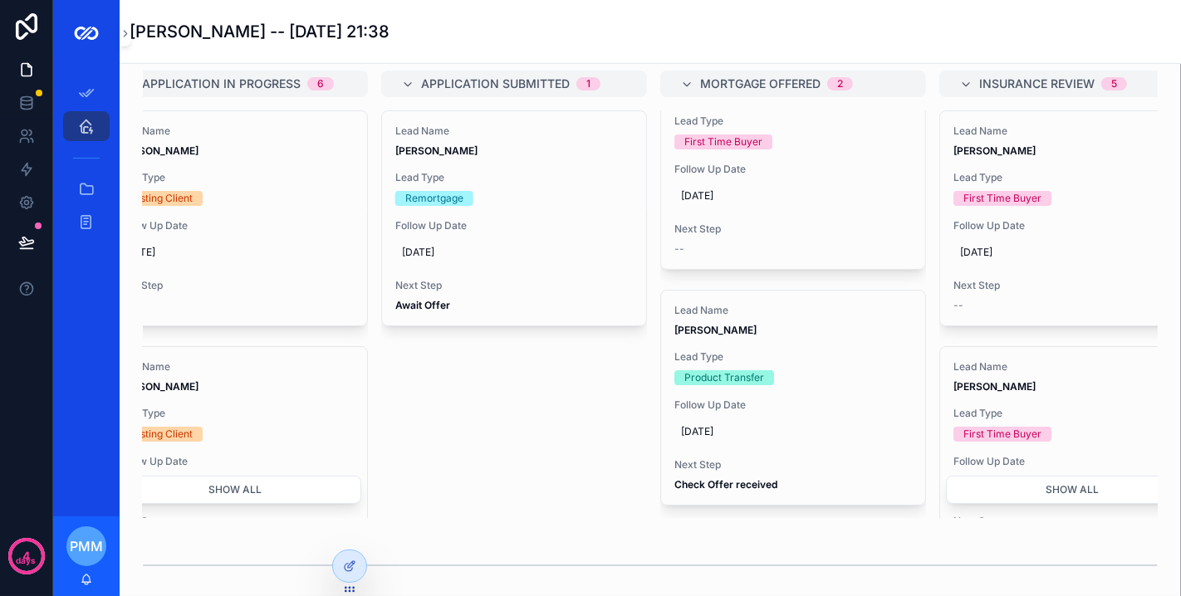
scroll to position [18, 0]
click at [1016, 505] on button "Show all" at bounding box center [1072, 491] width 252 height 28
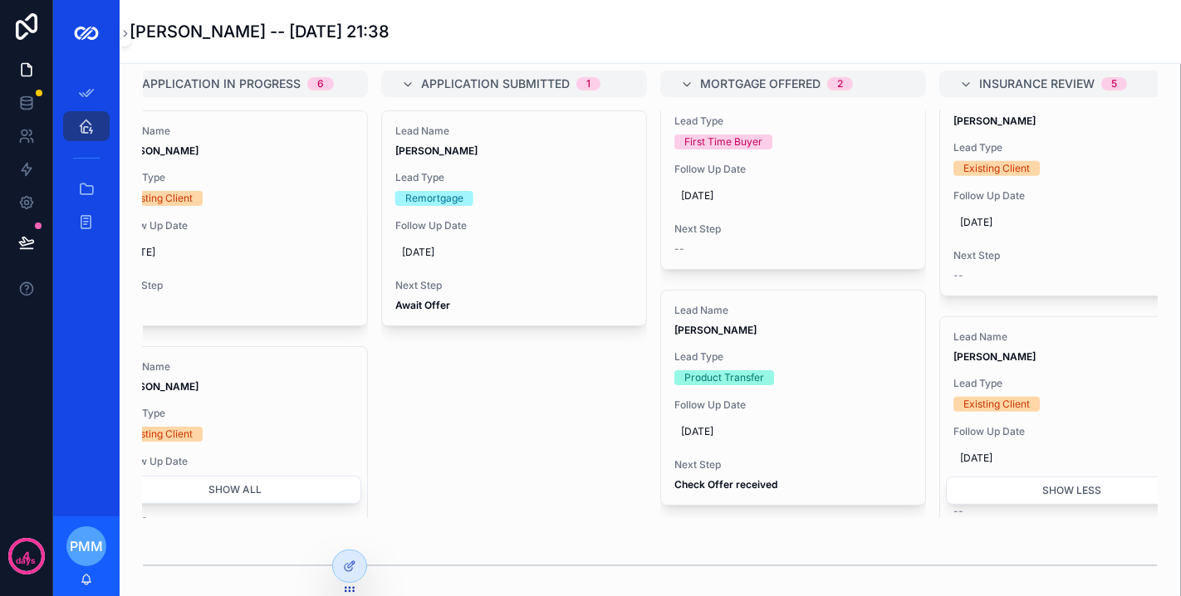
click at [1041, 505] on button "Show less" at bounding box center [1072, 491] width 252 height 28
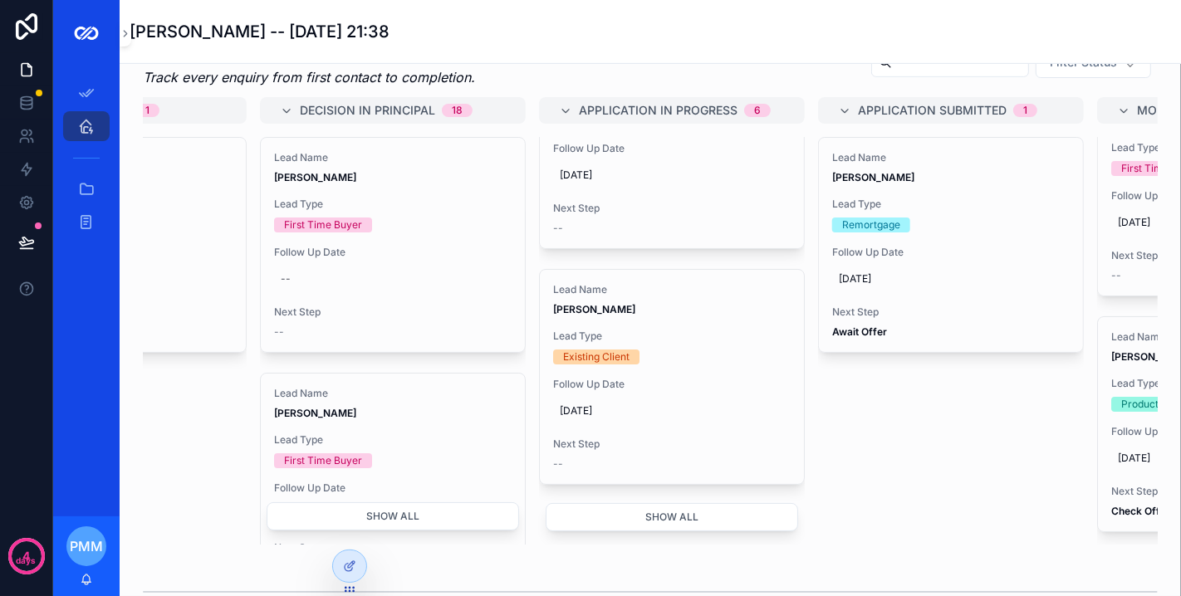
scroll to position [830, 0]
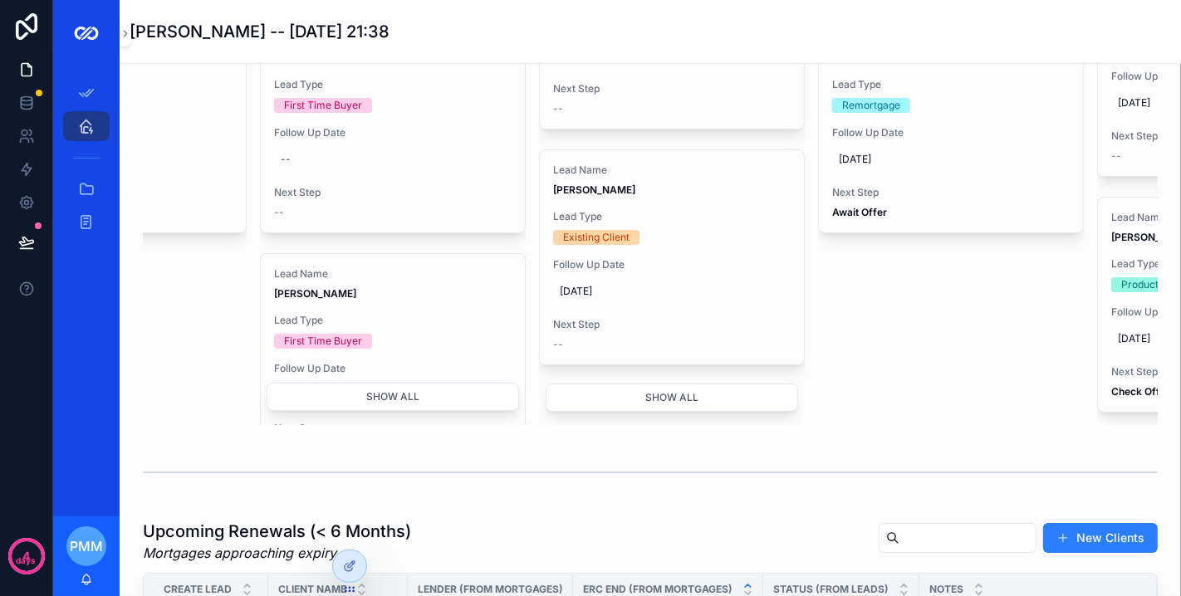
click at [699, 412] on button "Show all" at bounding box center [672, 398] width 252 height 28
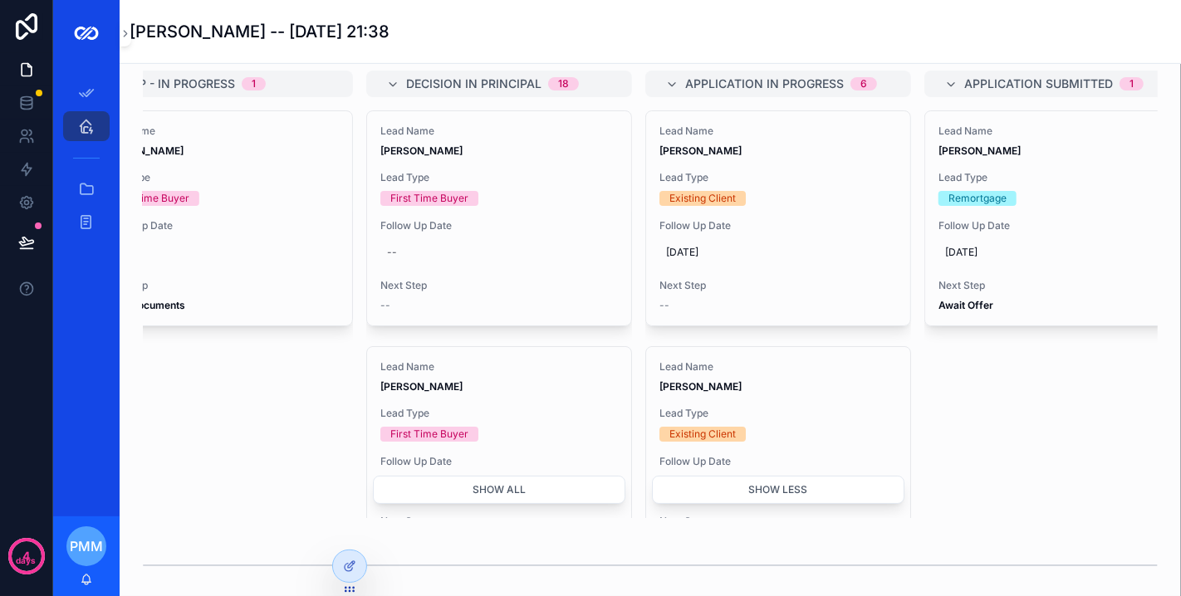
scroll to position [0, 825]
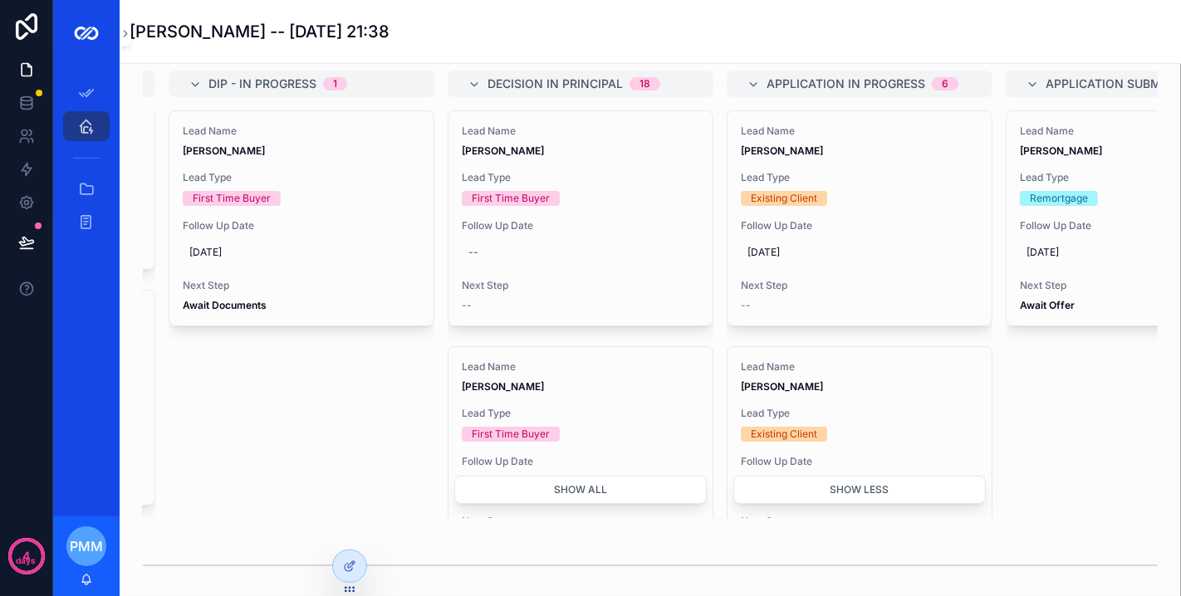
click at [869, 505] on button "Show less" at bounding box center [859, 491] width 252 height 28
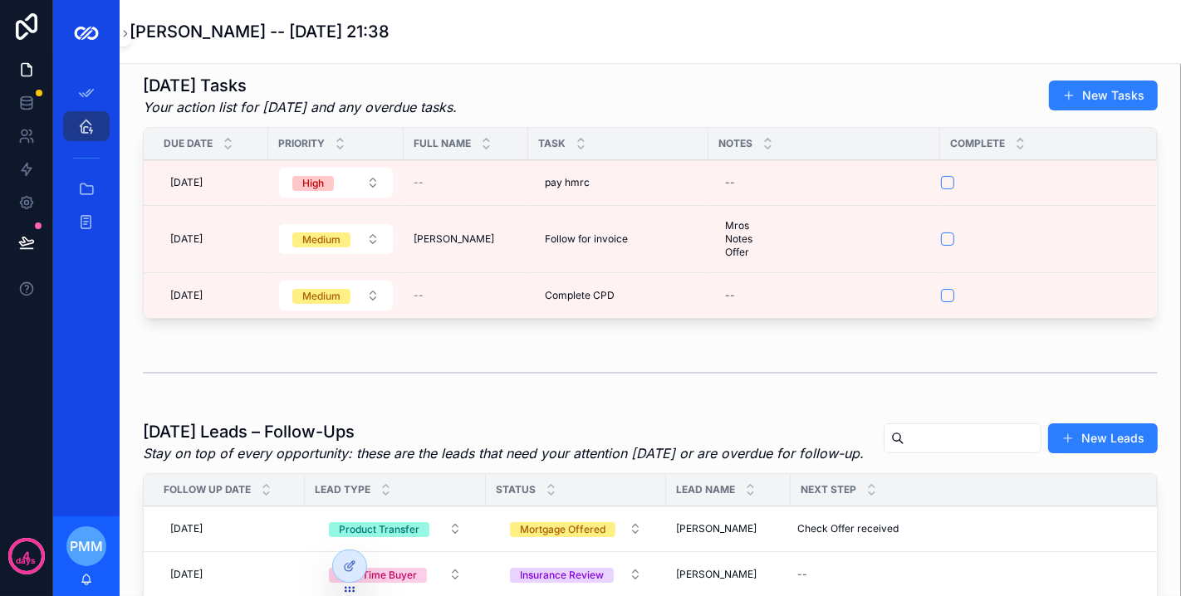
scroll to position [0, 0]
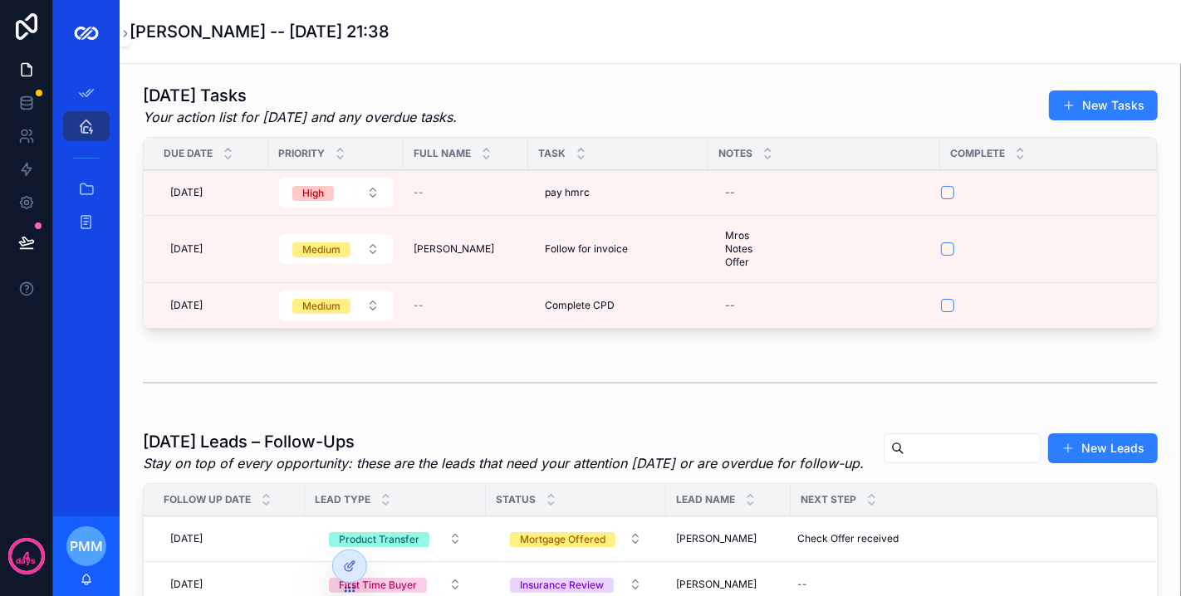
click at [614, 189] on div "pay hmrc pay hmrc" at bounding box center [618, 192] width 160 height 27
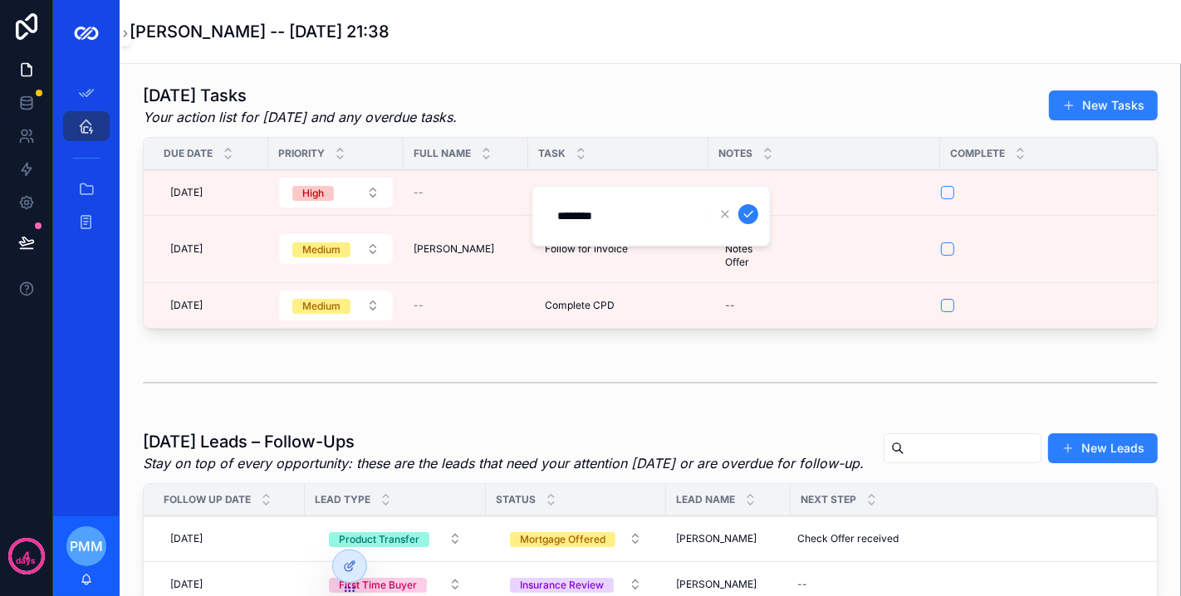
click at [662, 120] on div "Today’s Tasks Your action list for today and any overdue tasks. New Tasks" at bounding box center [650, 105] width 1015 height 43
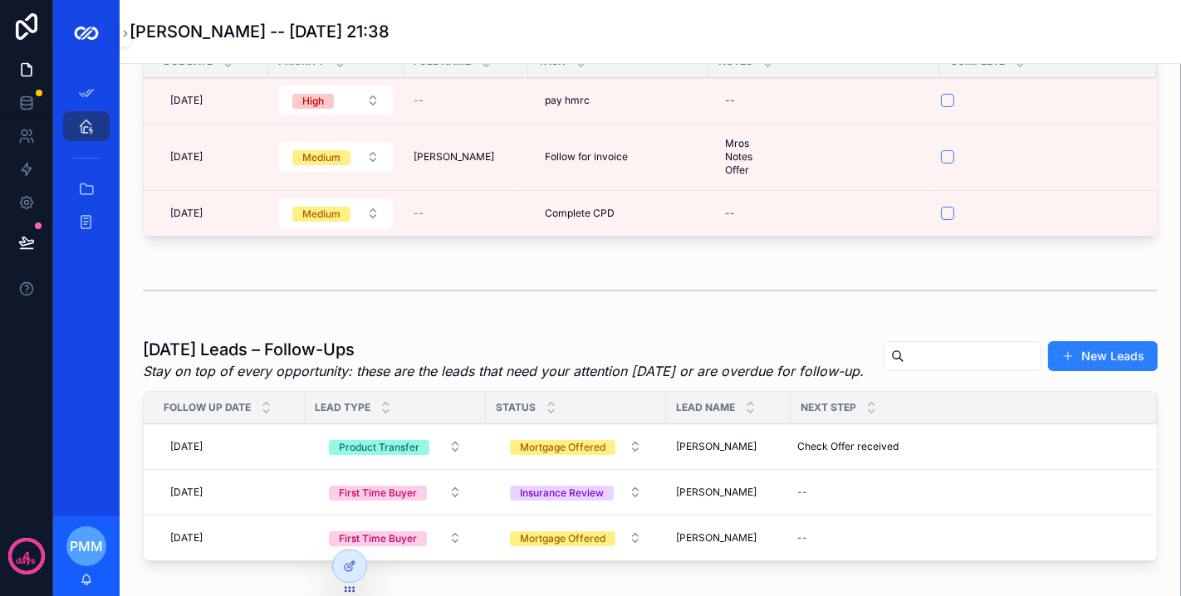
scroll to position [369, 0]
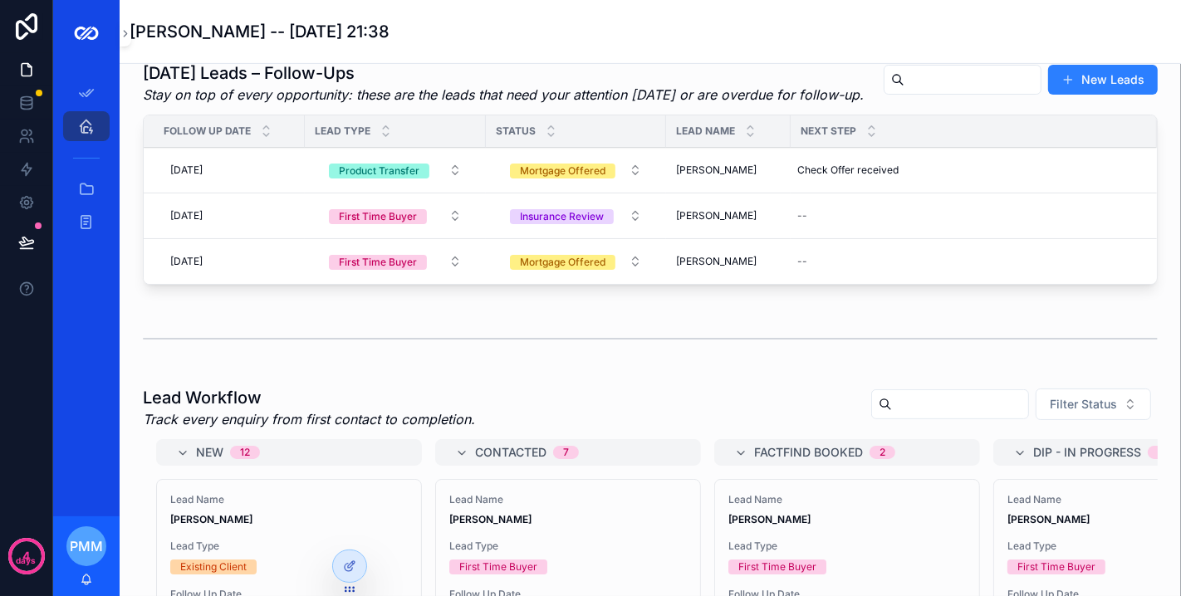
click at [845, 275] on div "--" at bounding box center [964, 261] width 346 height 27
type input "**********"
click at [1006, 313] on icon "scrollable content" at bounding box center [1000, 312] width 13 height 13
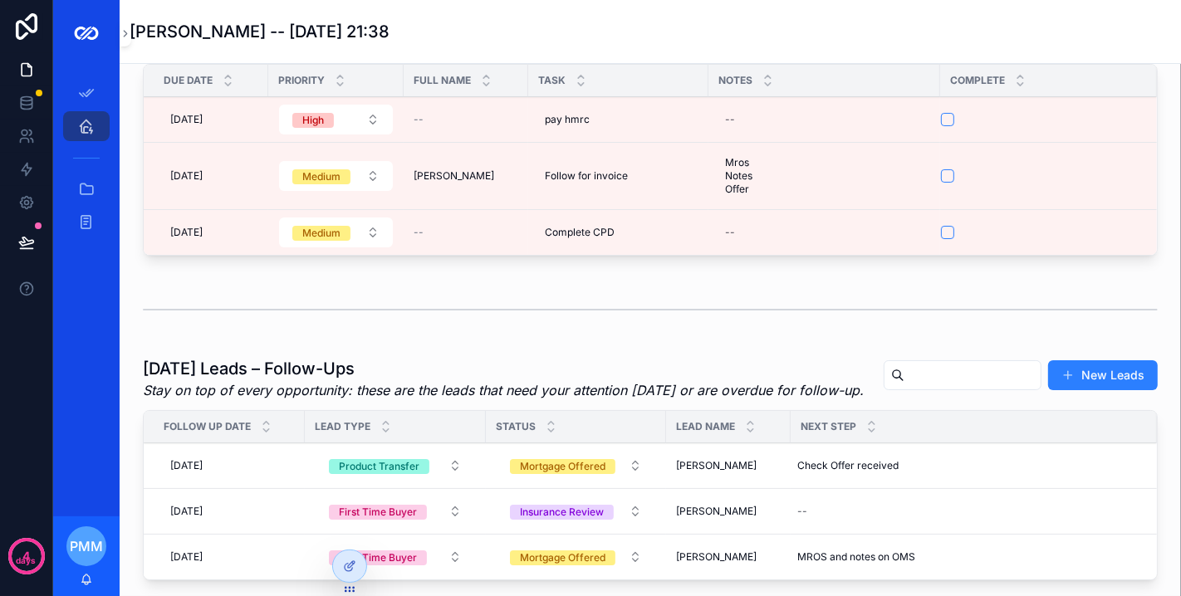
scroll to position [0, 0]
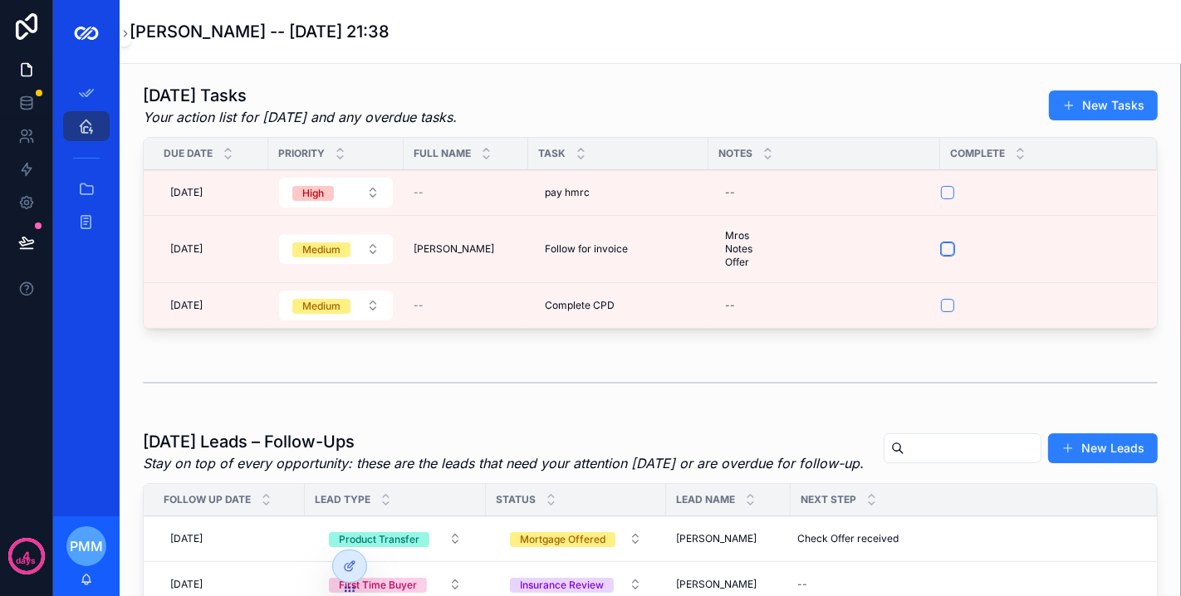
click at [948, 247] on button "scrollable content" at bounding box center [947, 248] width 13 height 13
click at [817, 360] on div "scrollable content" at bounding box center [650, 382] width 1035 height 55
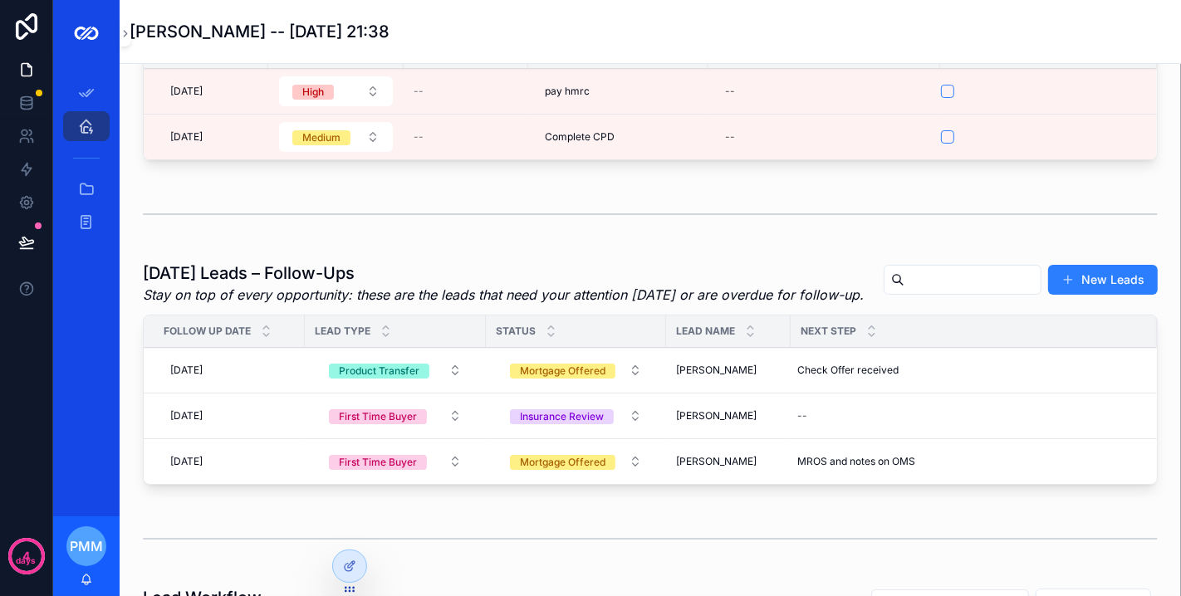
scroll to position [184, 0]
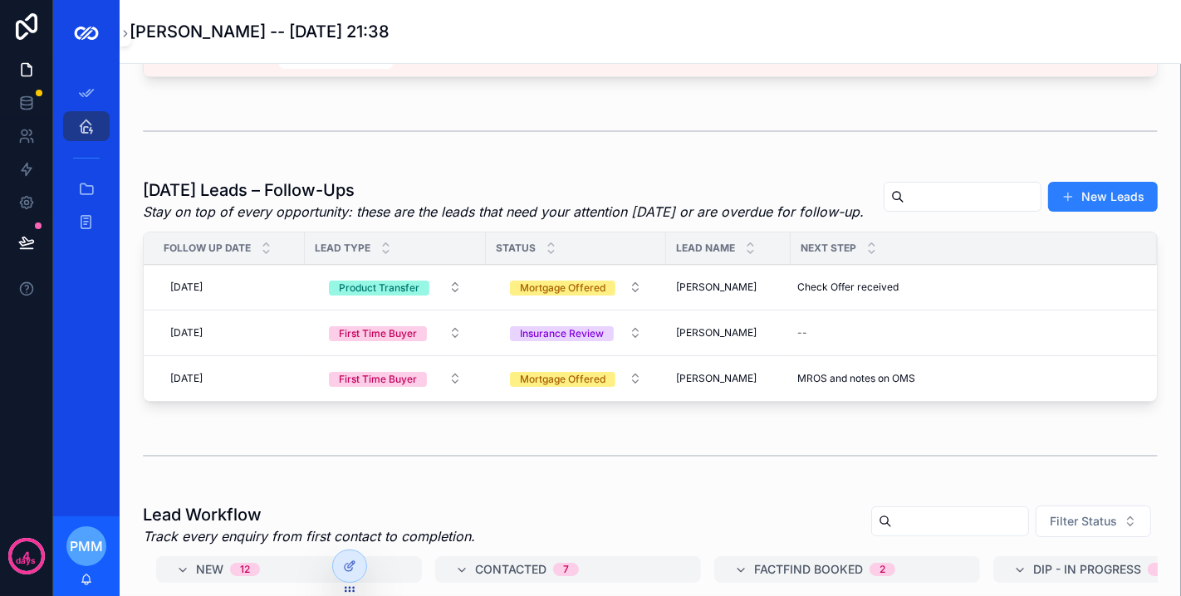
click at [825, 346] on div "--" at bounding box center [964, 333] width 346 height 27
type input "**********"
click at [998, 380] on icon "scrollable content" at bounding box center [1000, 384] width 13 height 13
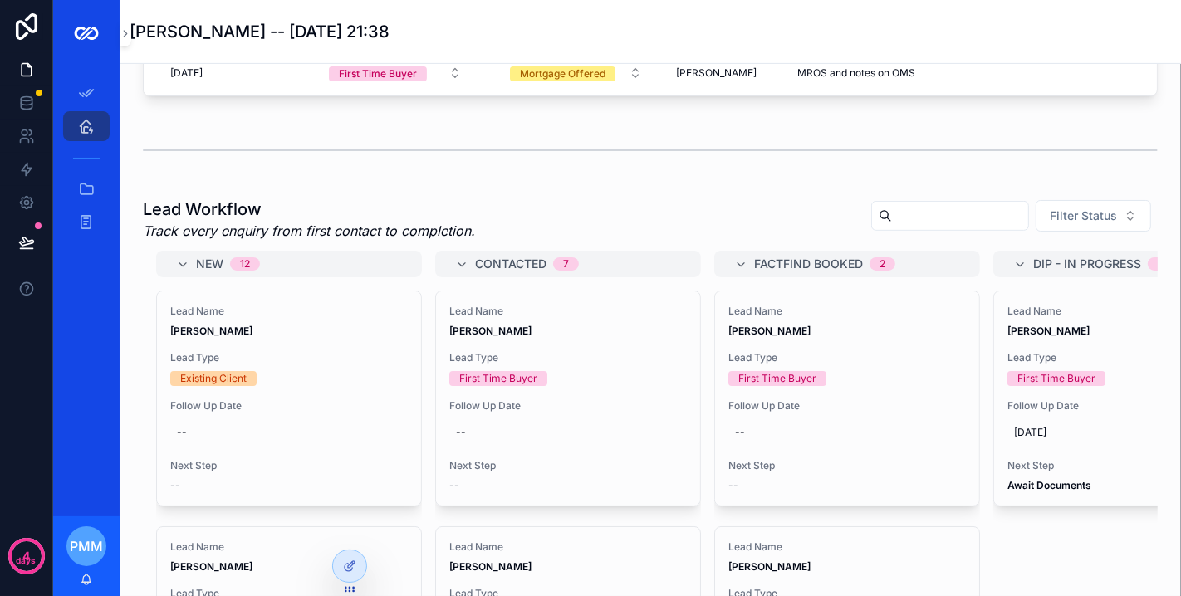
scroll to position [461, 0]
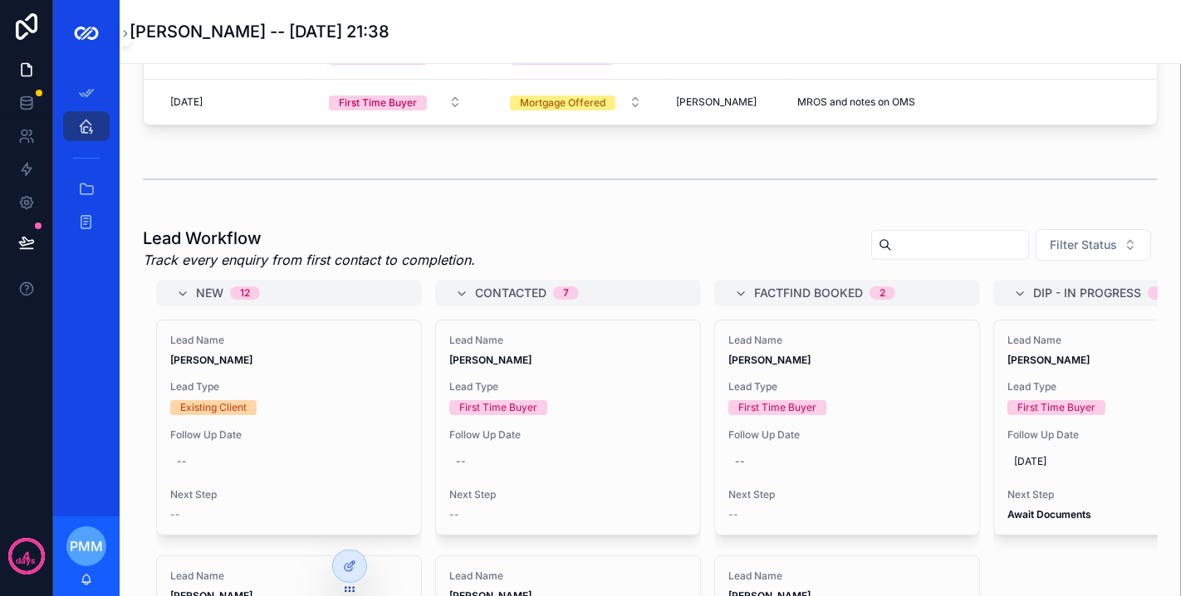
click at [358, 568] on div at bounding box center [349, 567] width 33 height 32
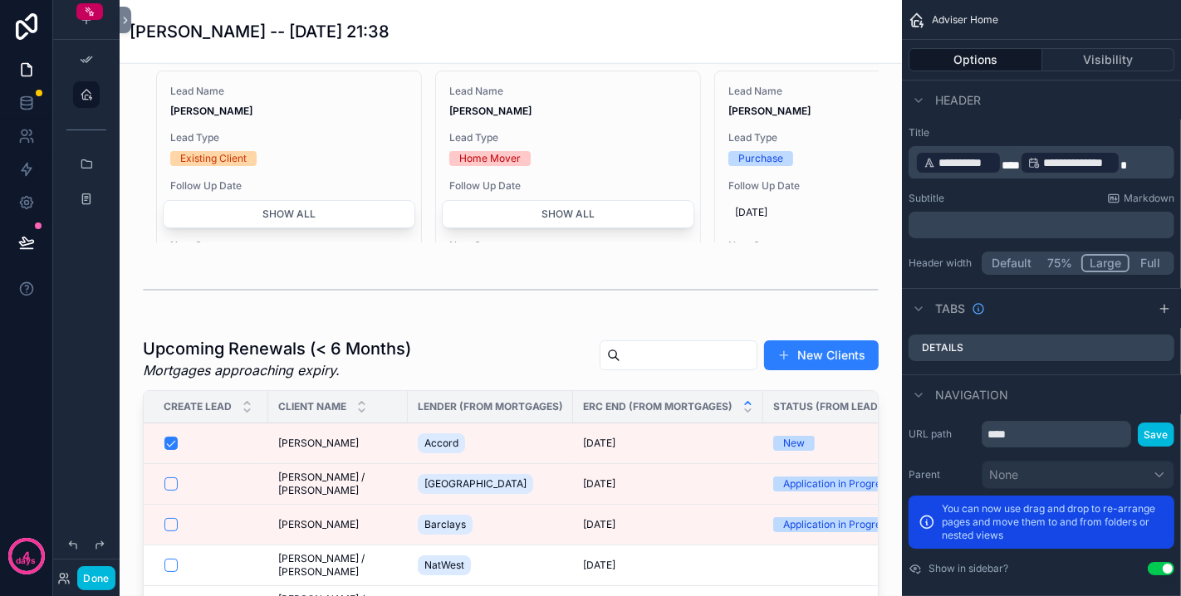
scroll to position [1107, 0]
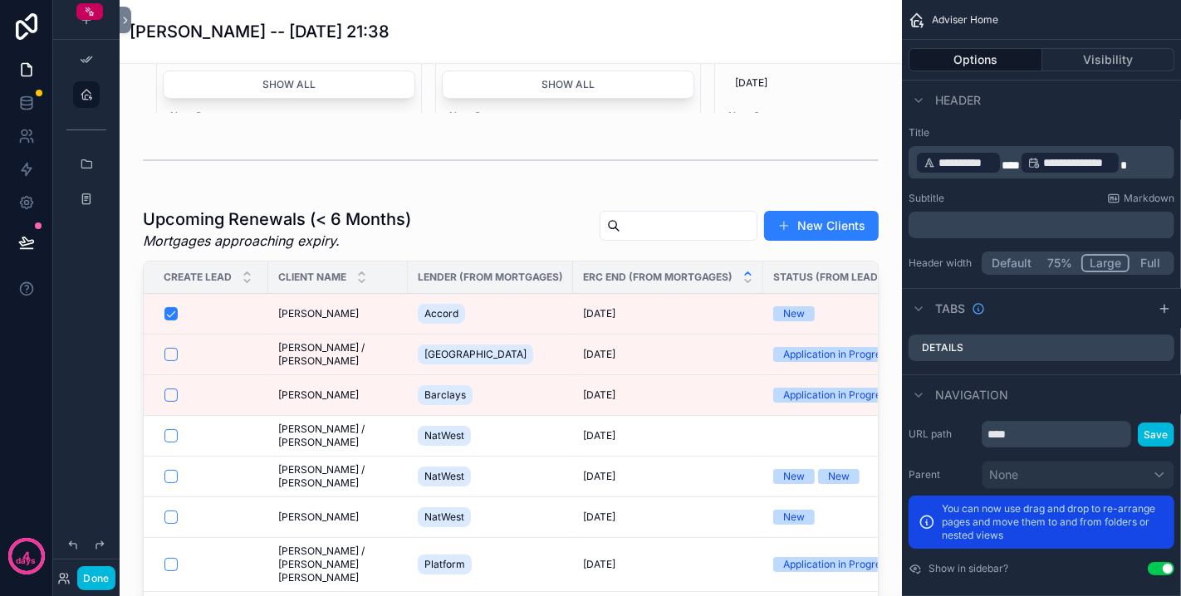
click at [498, 271] on div "scrollable content" at bounding box center [511, 462] width 756 height 522
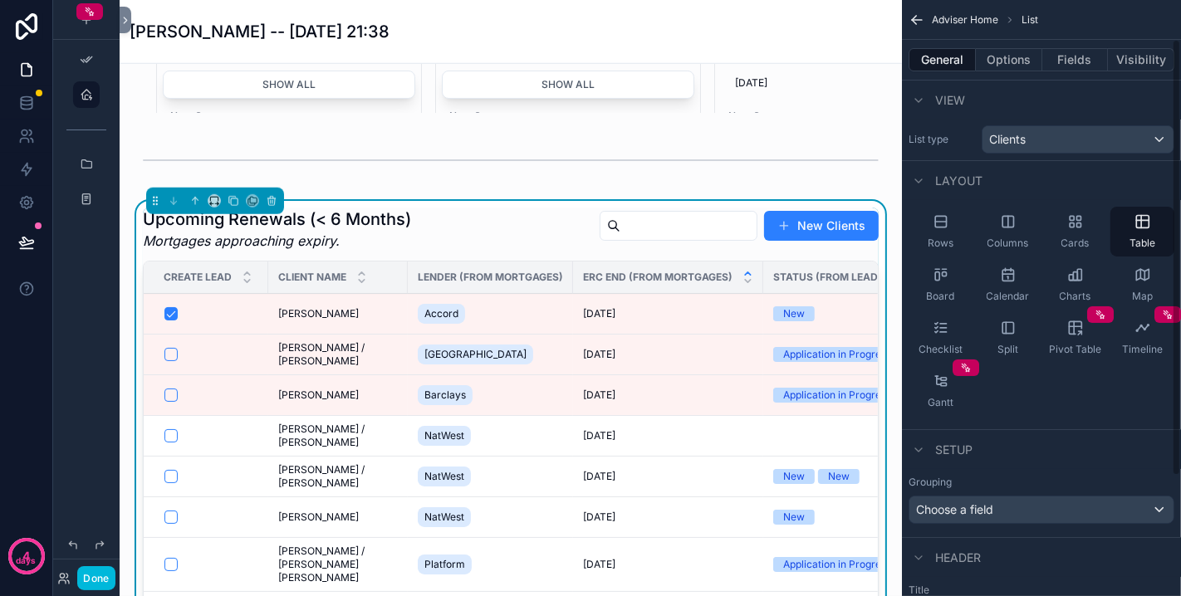
scroll to position [0, 0]
click at [1002, 66] on button "Options" at bounding box center [1009, 59] width 66 height 23
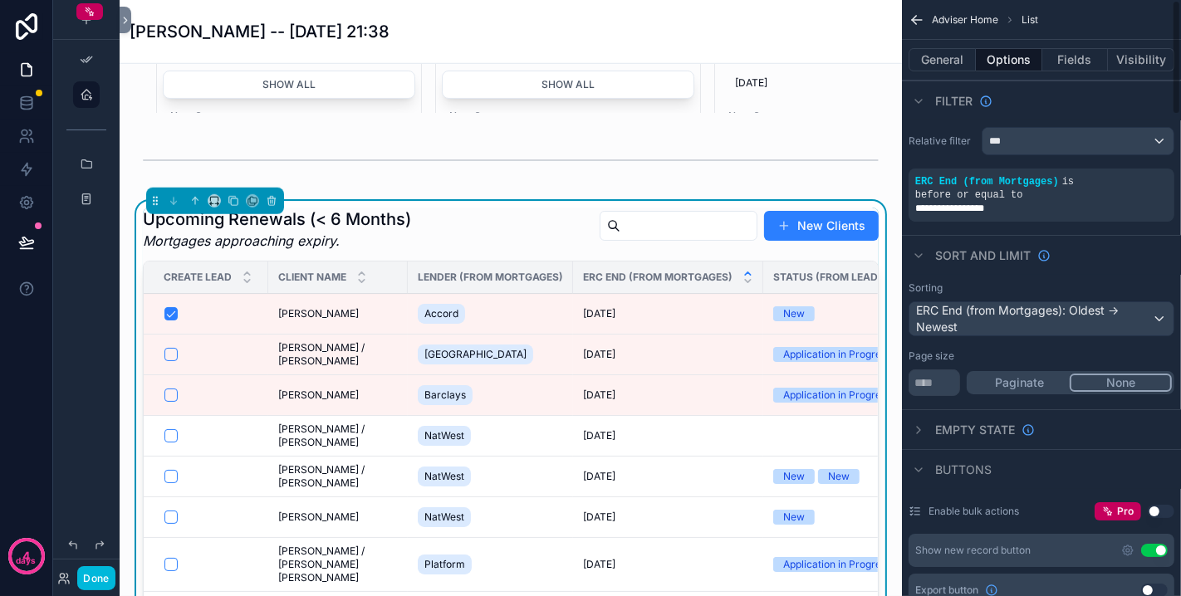
click at [964, 56] on button "General" at bounding box center [941, 59] width 67 height 23
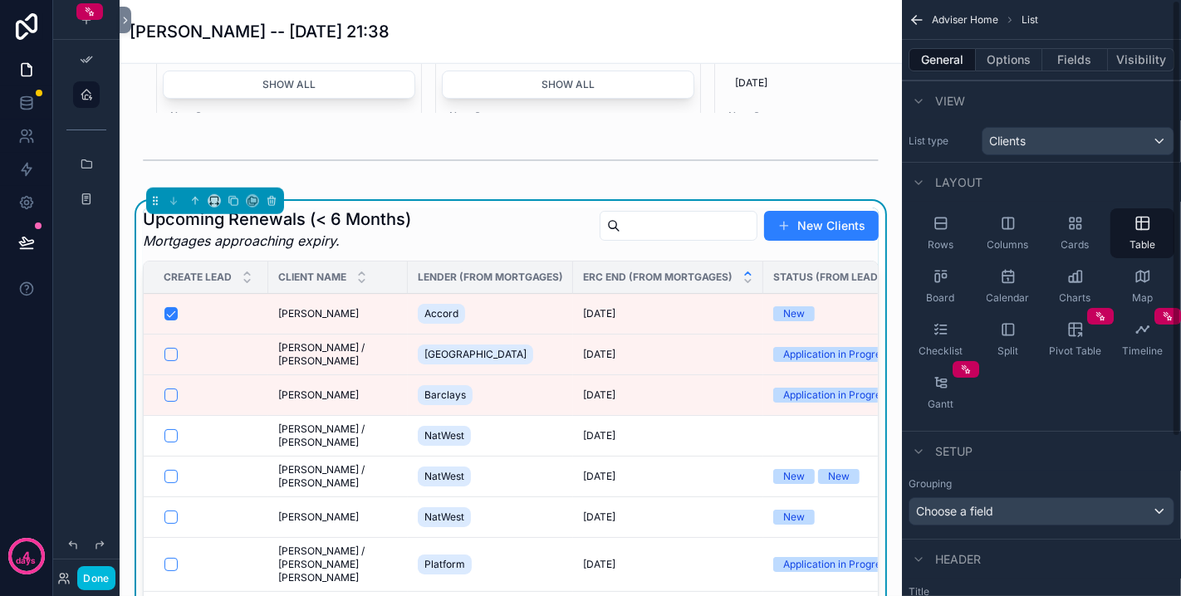
scroll to position [1015, 0]
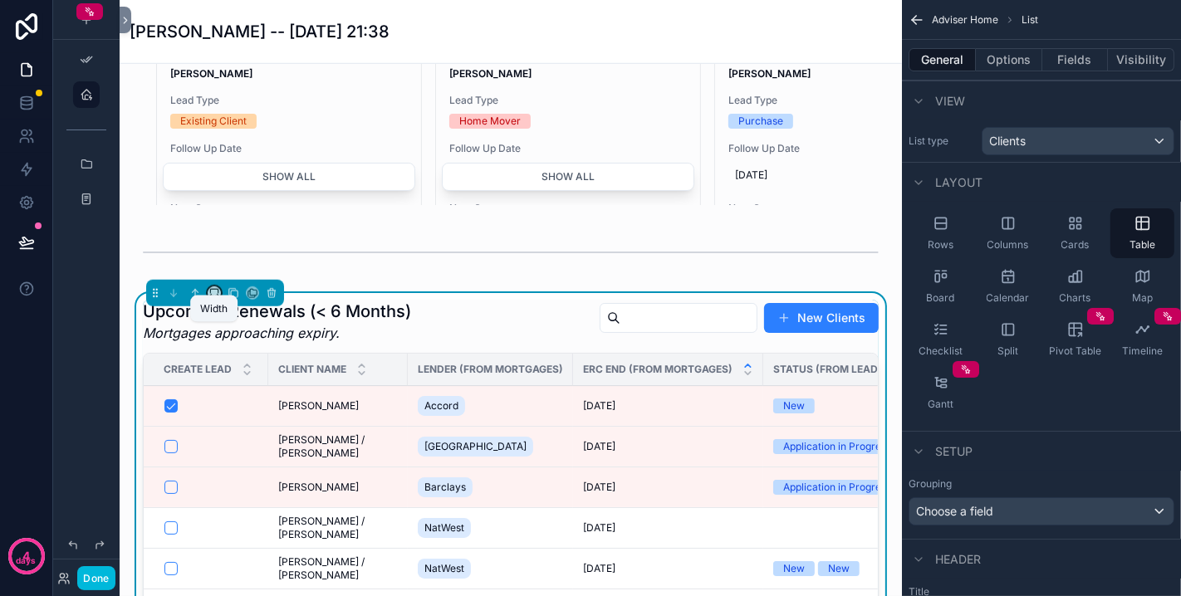
click at [214, 299] on icon "scrollable content" at bounding box center [214, 293] width 12 height 12
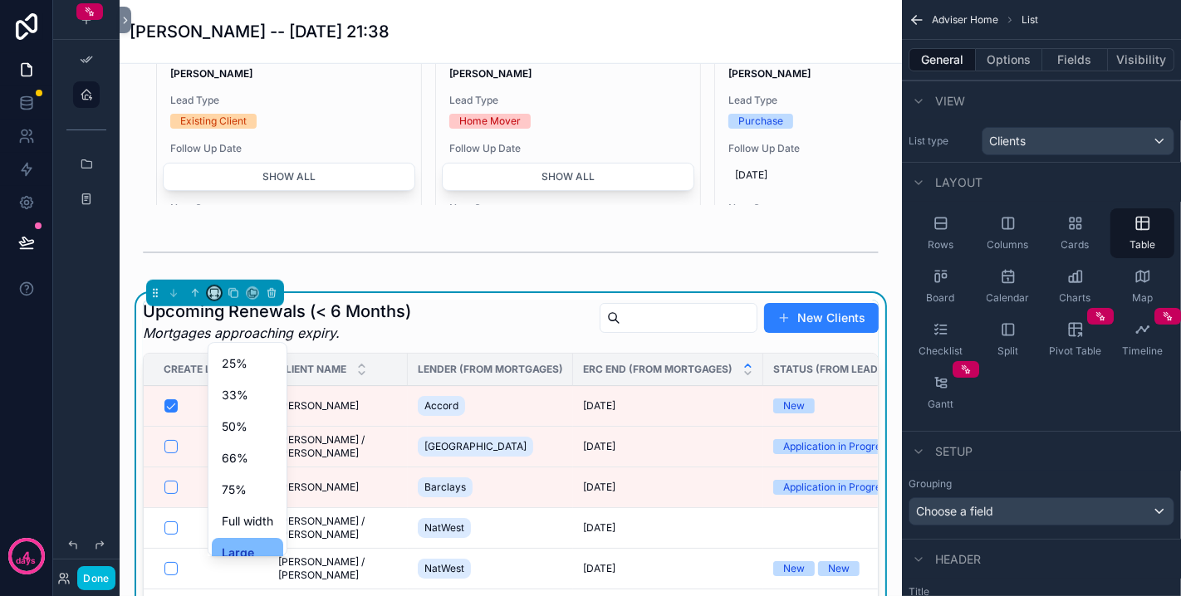
scroll to position [44, 0]
click at [424, 245] on div "scrollable content" at bounding box center [590, 298] width 1181 height 596
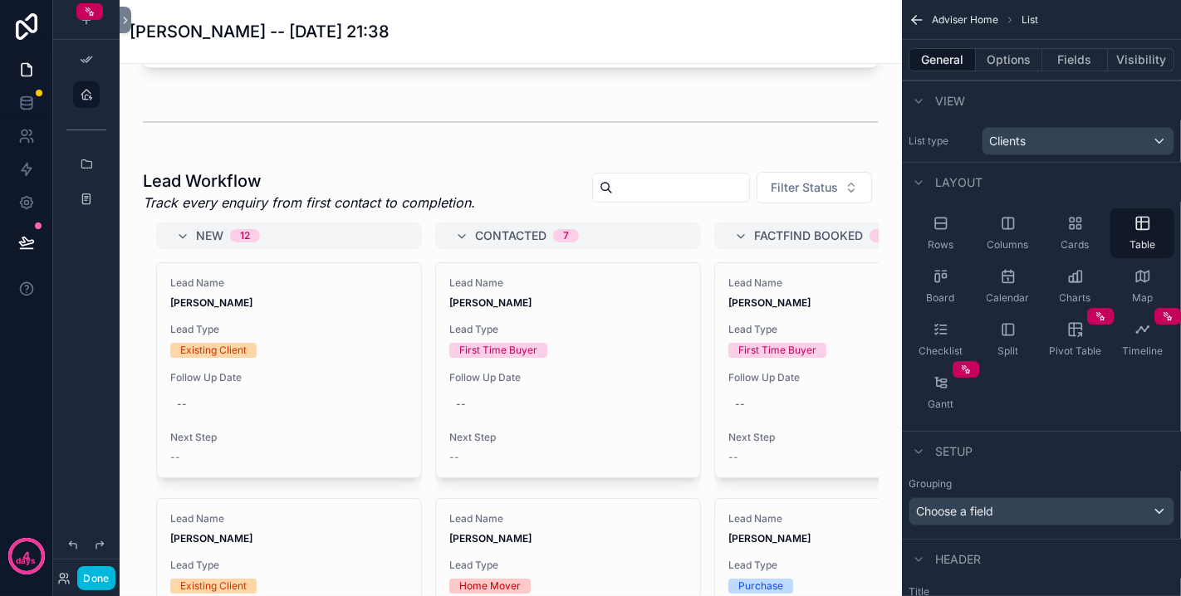
scroll to position [461, 0]
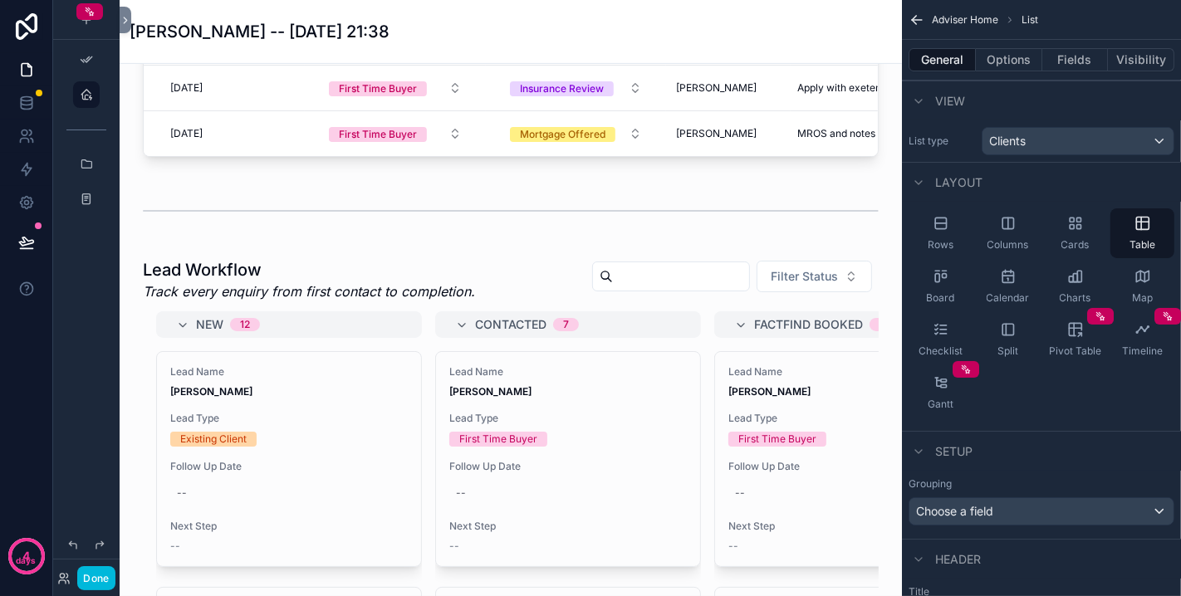
click at [328, 290] on div "scrollable content" at bounding box center [511, 509] width 756 height 514
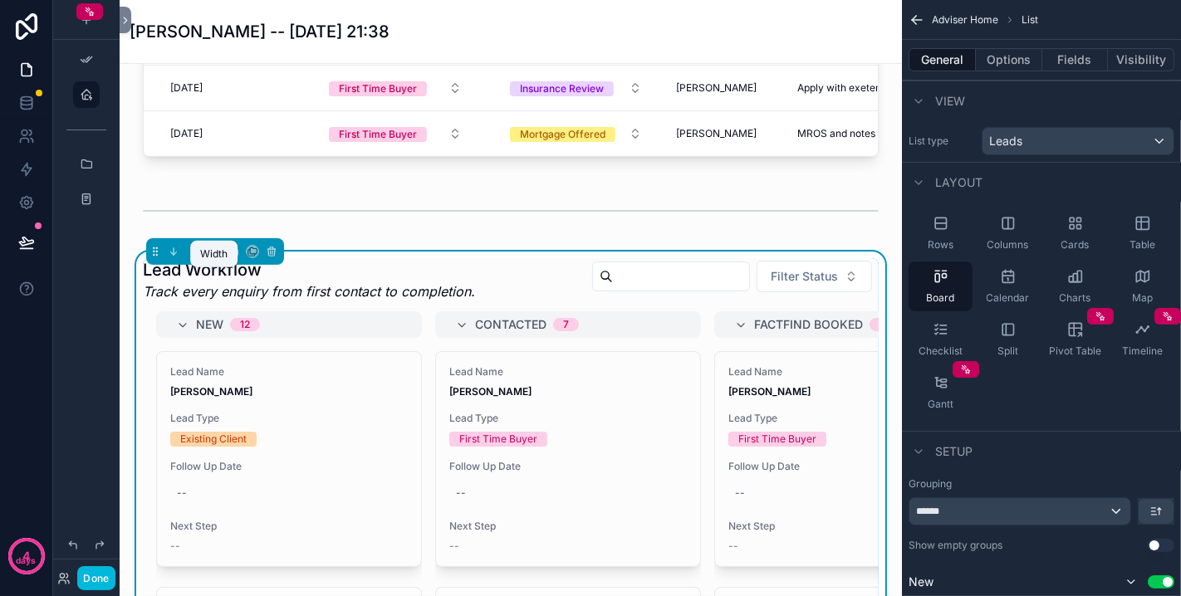
click at [213, 257] on icon "scrollable content" at bounding box center [214, 252] width 12 height 12
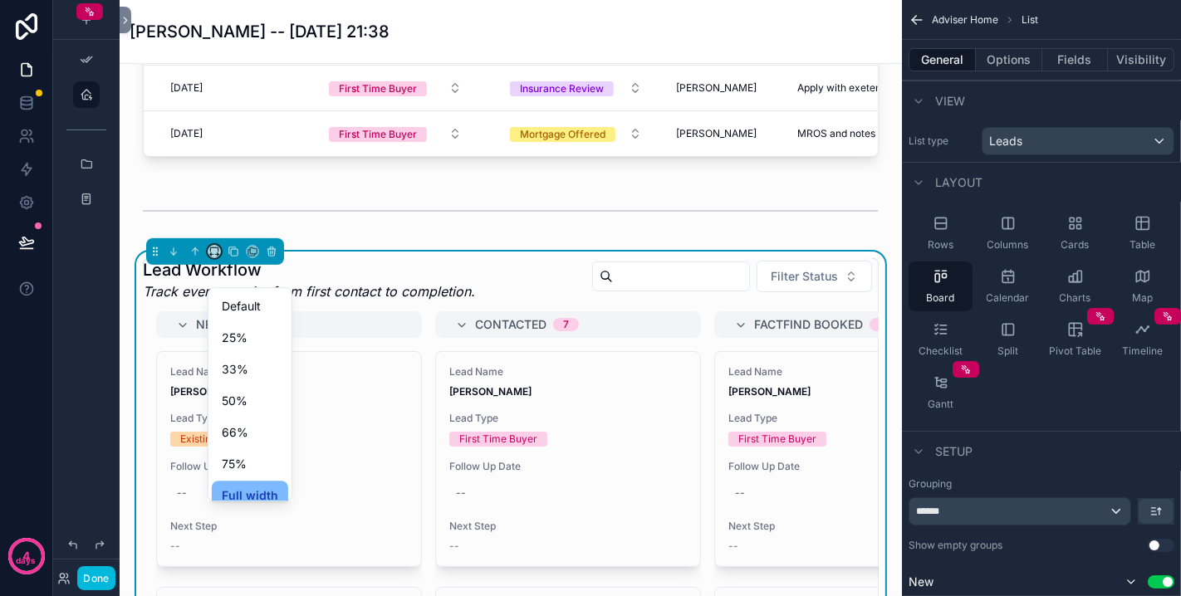
scroll to position [44, 0]
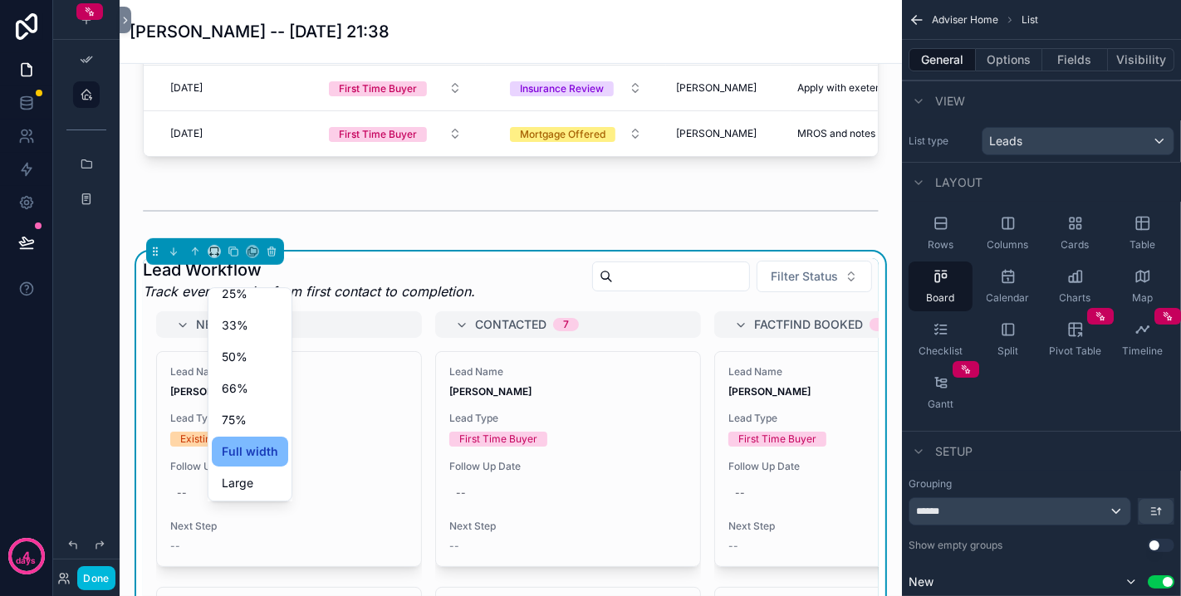
click at [246, 473] on span "Large" at bounding box center [238, 483] width 32 height 20
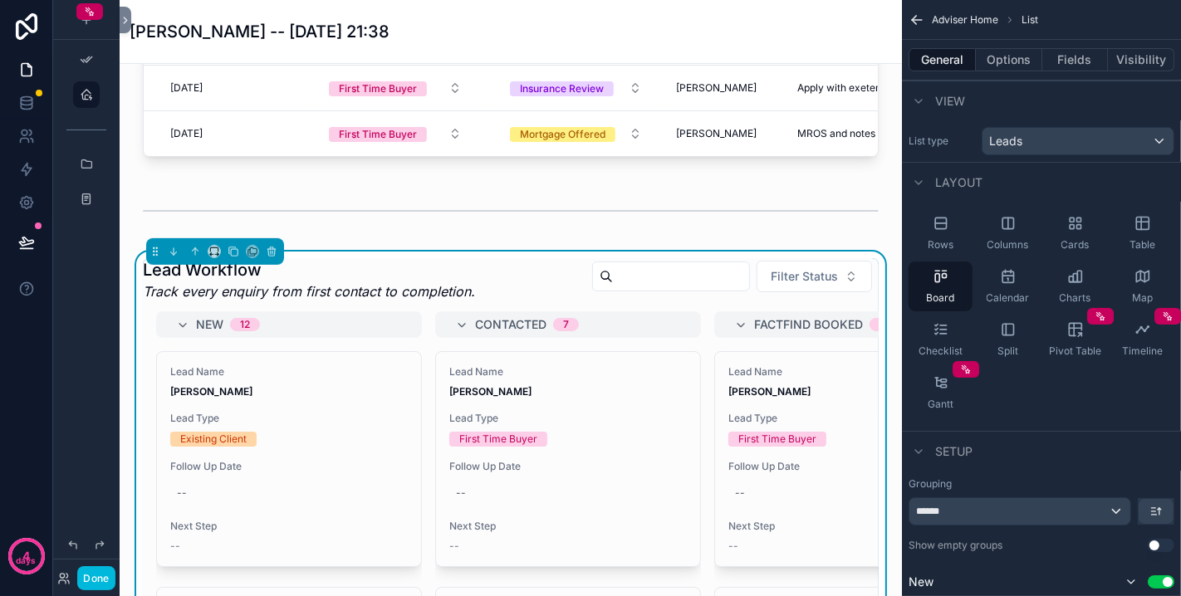
click at [417, 238] on div "scrollable content" at bounding box center [511, 211] width 756 height 55
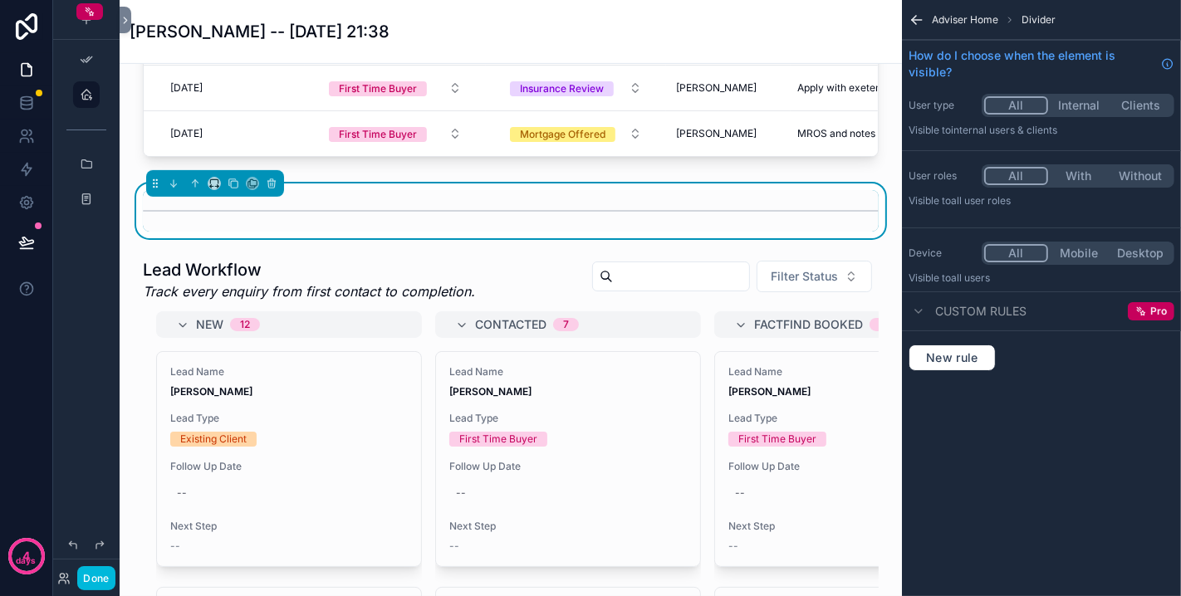
scroll to position [645, 0]
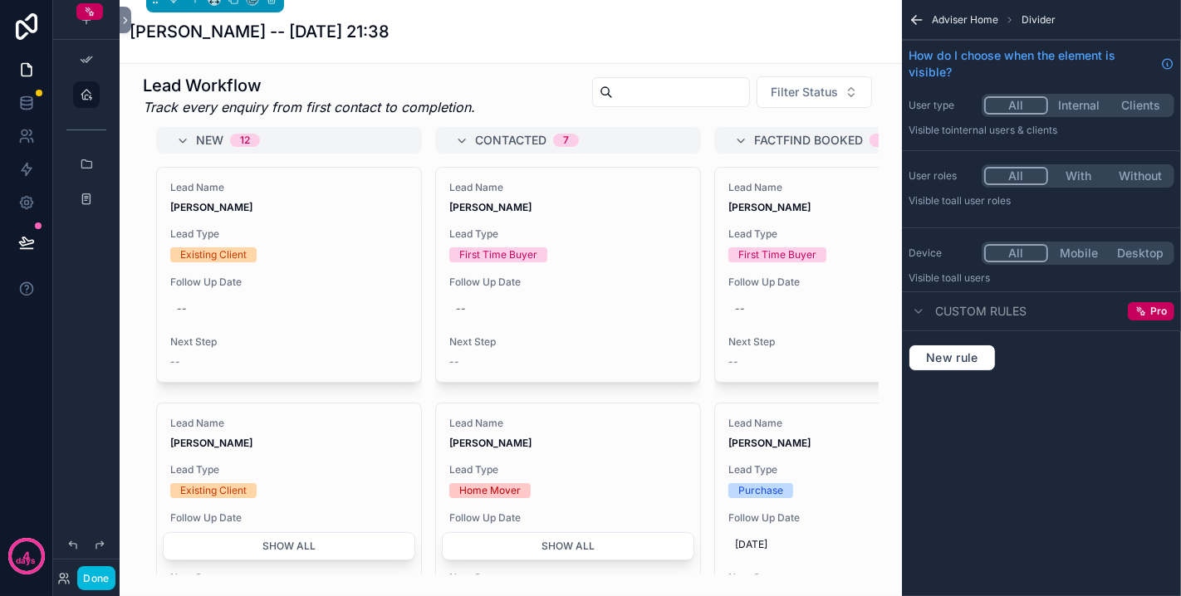
click at [104, 569] on button "Done" at bounding box center [95, 578] width 37 height 24
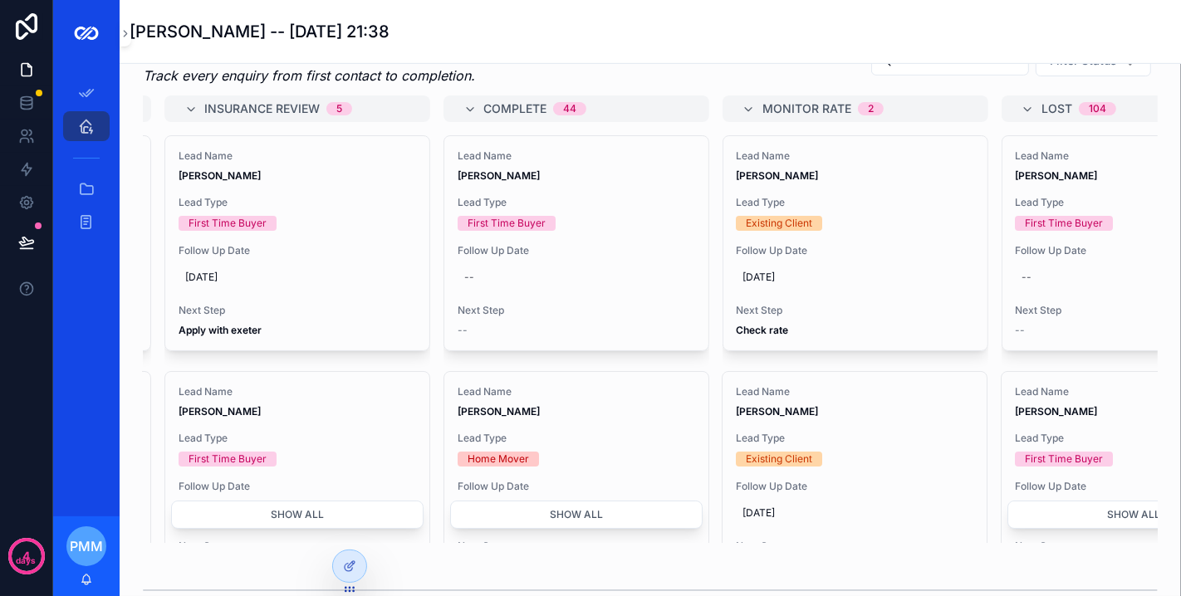
scroll to position [0, 2360]
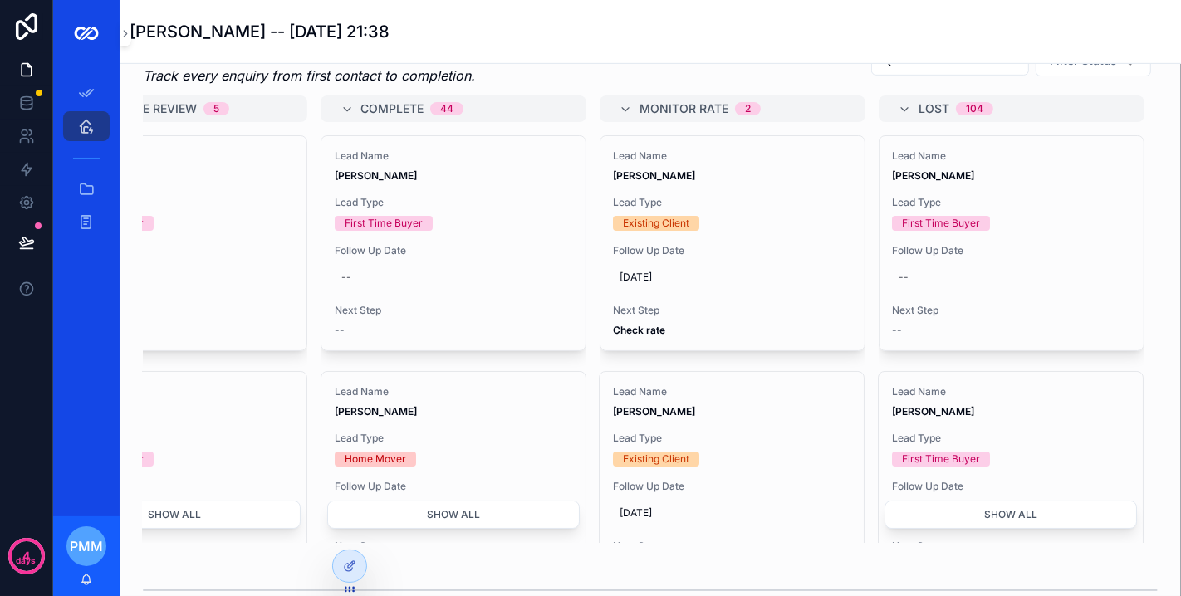
click at [1114, 550] on div "Lead Workflow Track every enquiry from first contact to completion. Filter Stat…" at bounding box center [650, 293] width 1035 height 514
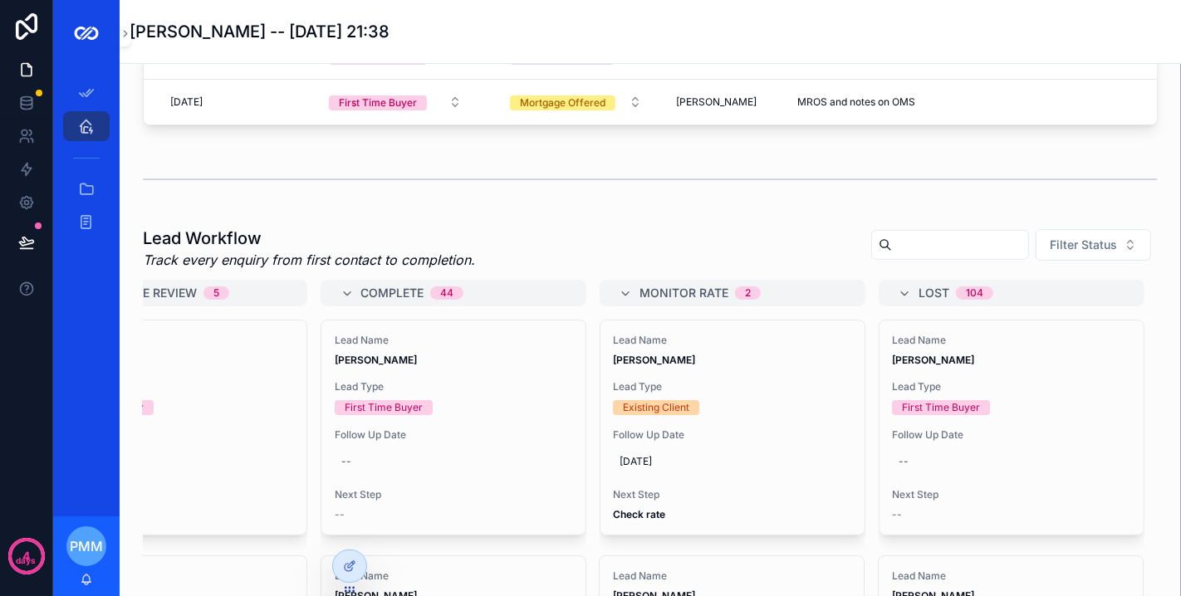
click at [854, 200] on div "scrollable content" at bounding box center [650, 180] width 1015 height 42
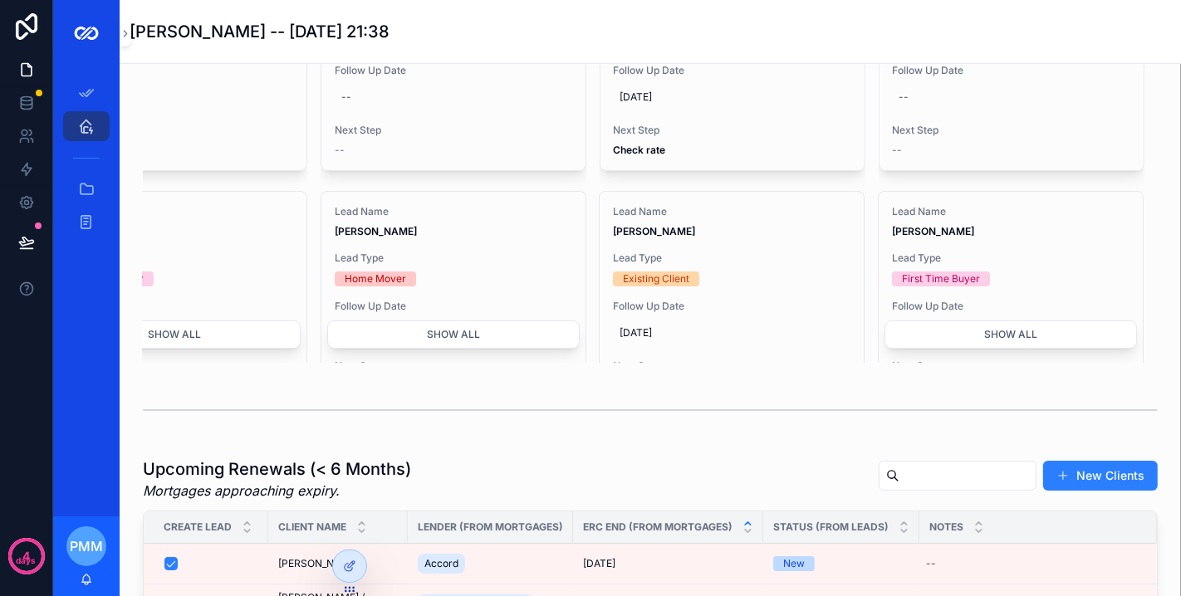
scroll to position [1015, 0]
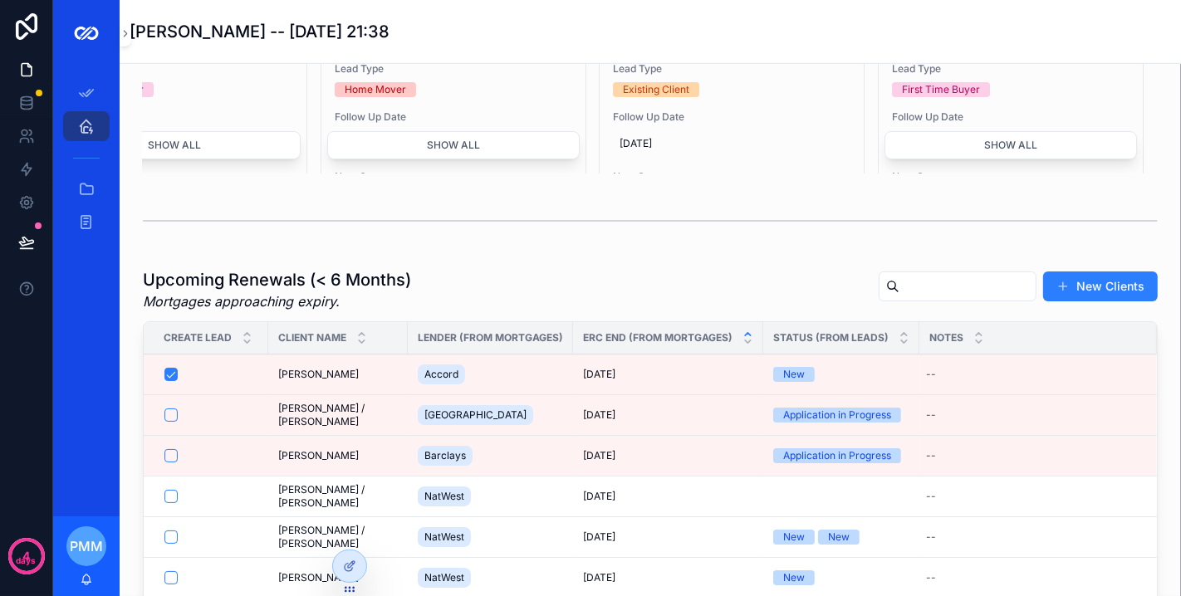
click at [889, 222] on hr "scrollable content" at bounding box center [650, 221] width 1015 height 2
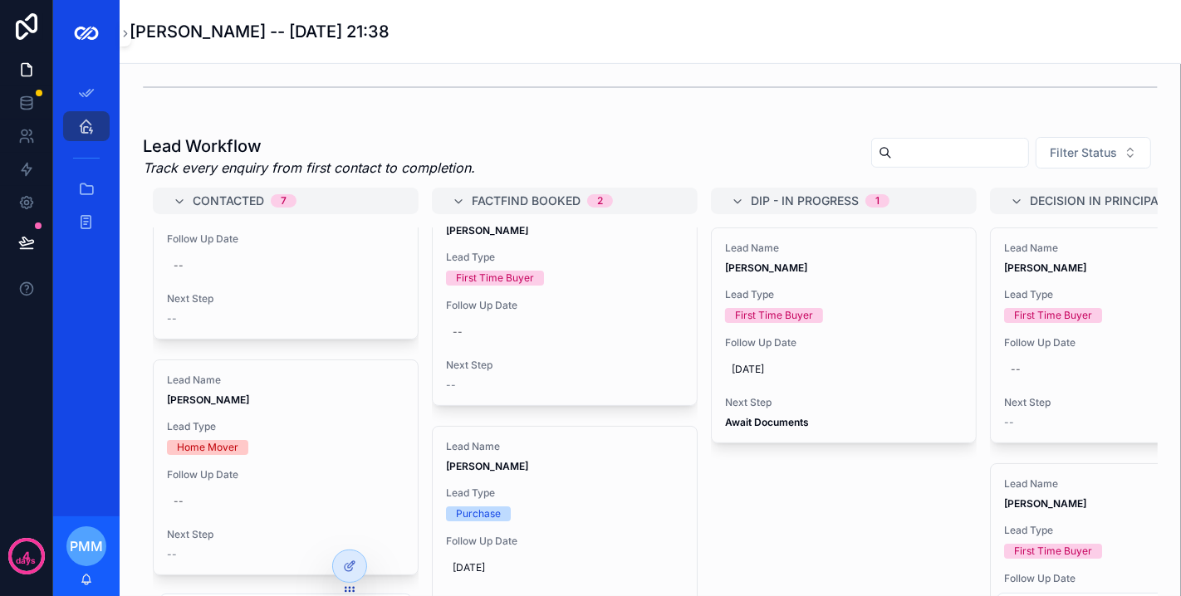
scroll to position [56, 0]
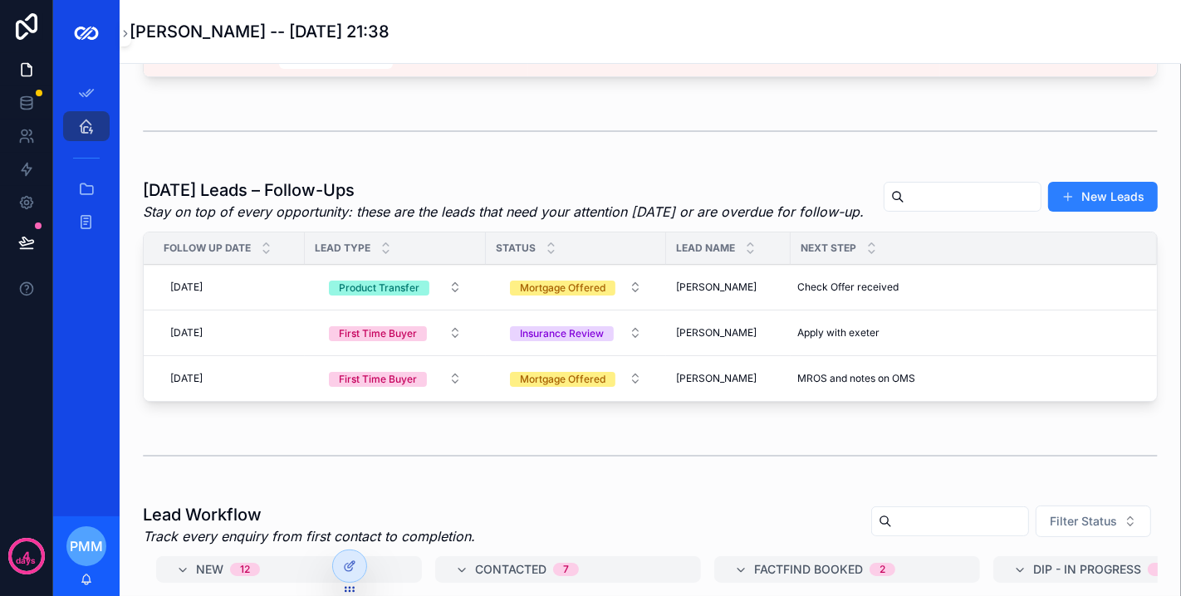
click at [353, 565] on icon at bounding box center [349, 566] width 13 height 13
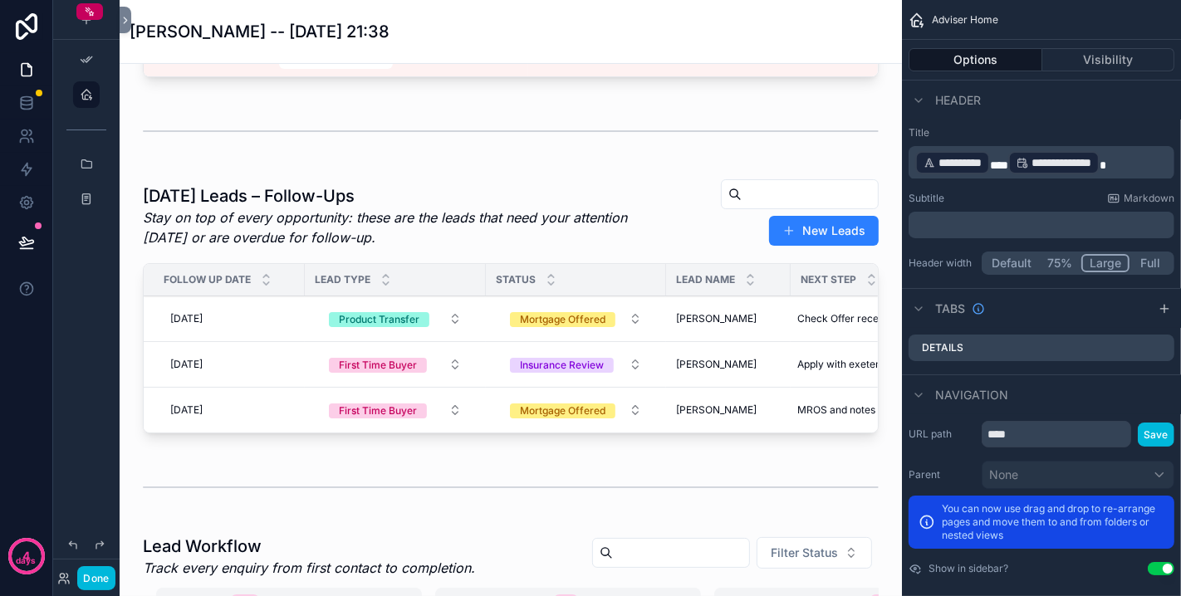
click at [435, 211] on div "scrollable content" at bounding box center [511, 309] width 756 height 275
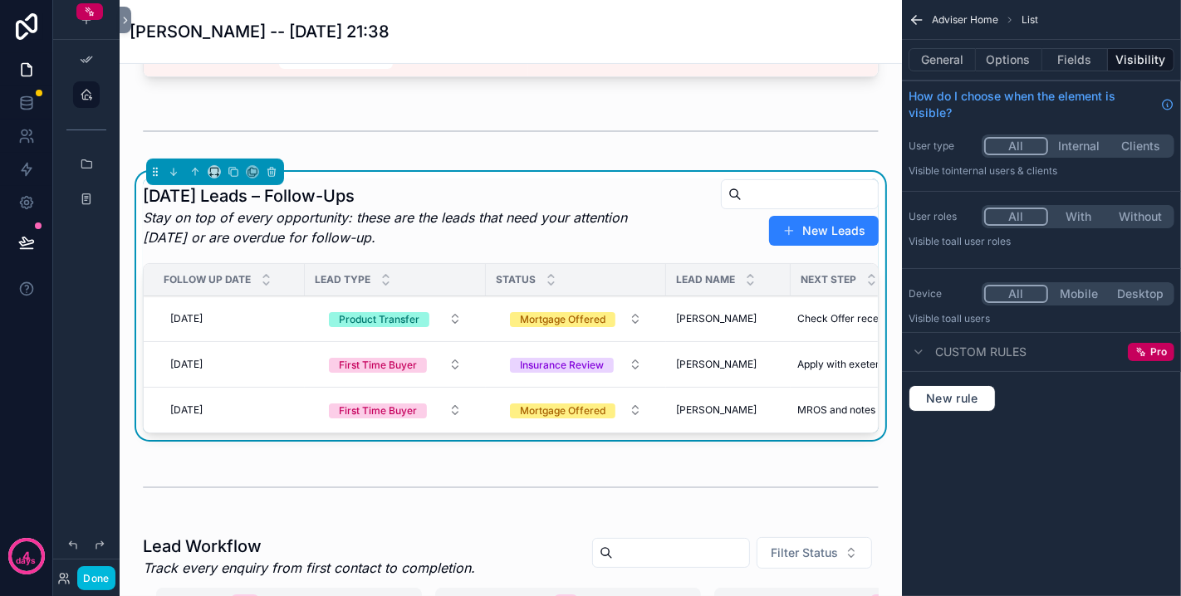
click at [1084, 52] on button "Fields" at bounding box center [1075, 59] width 66 height 23
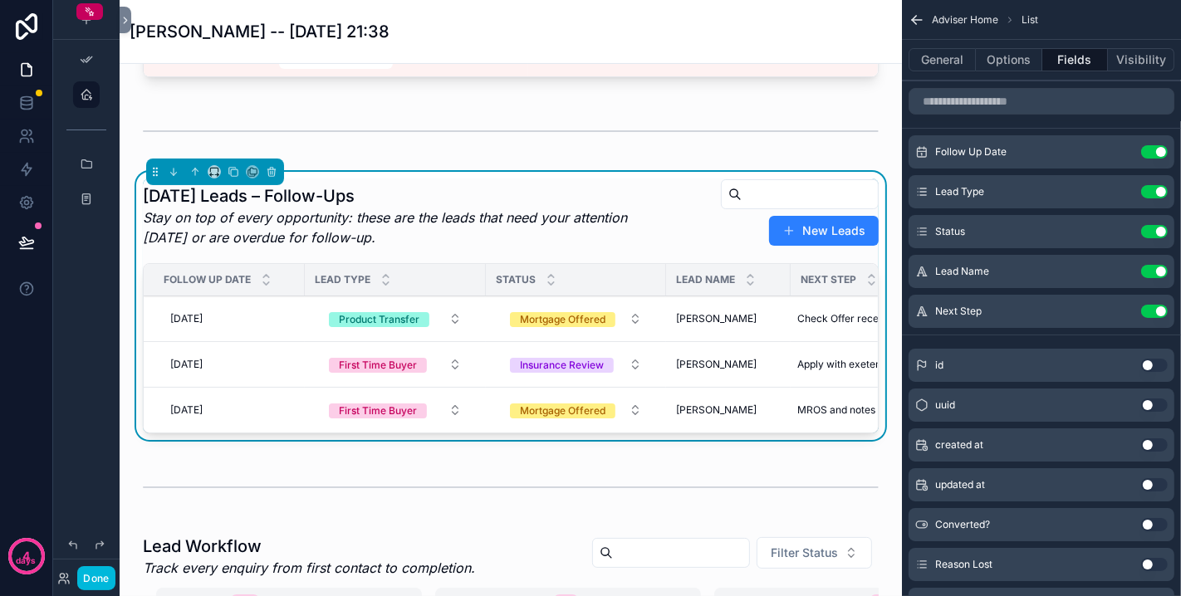
click at [1020, 71] on button "Options" at bounding box center [1009, 59] width 66 height 23
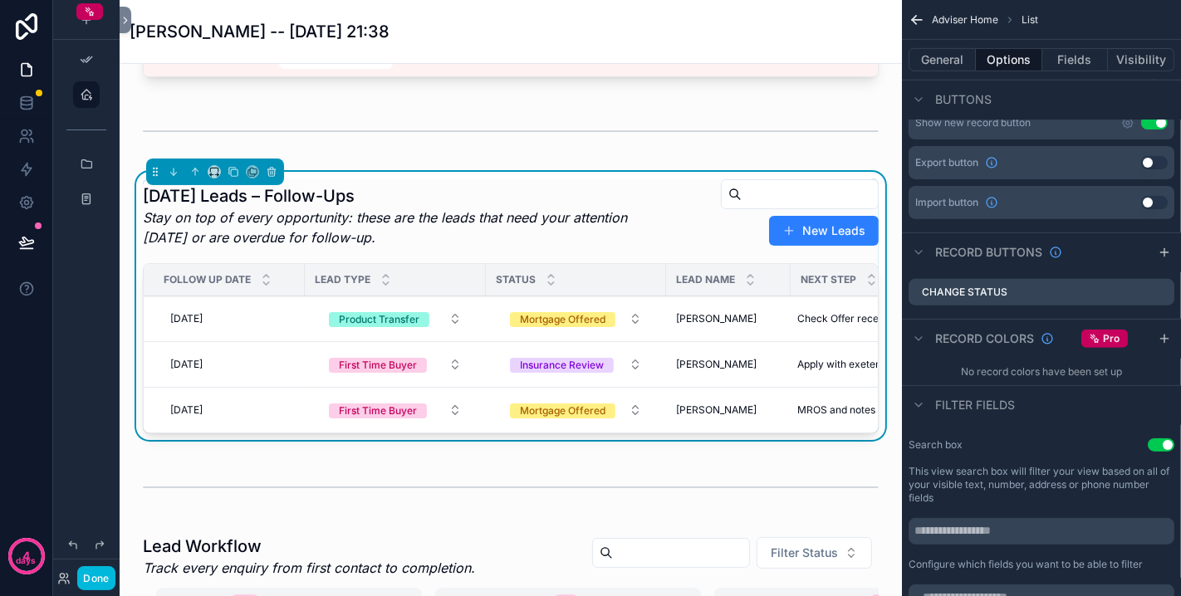
click at [919, 335] on icon "scrollable content" at bounding box center [918, 338] width 13 height 13
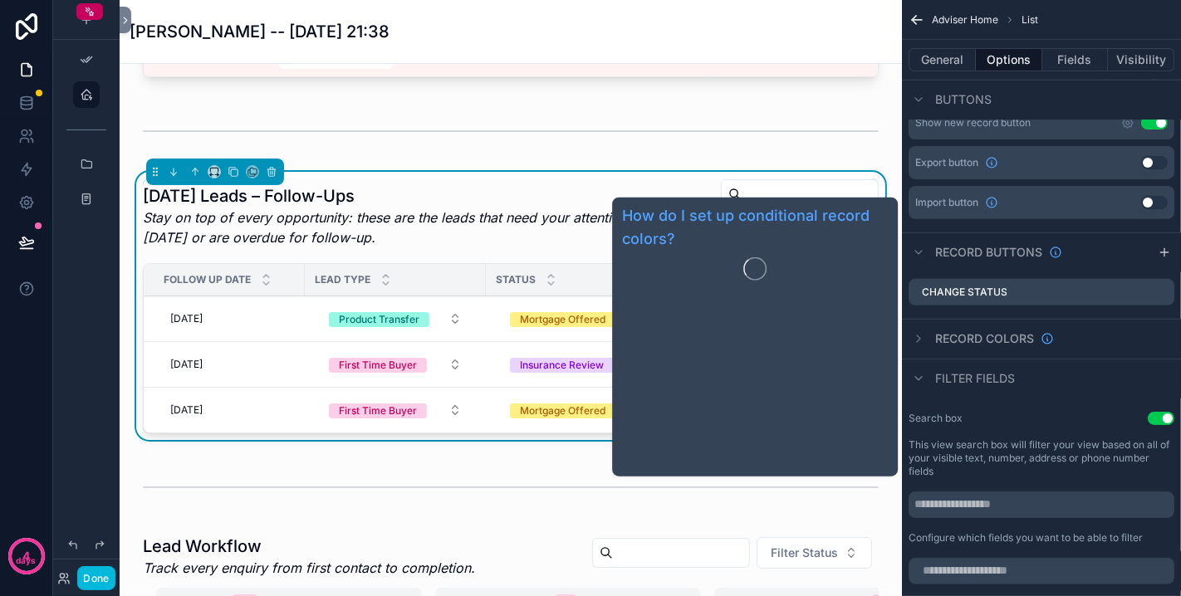
click at [930, 336] on div "Record colors" at bounding box center [980, 339] width 145 height 20
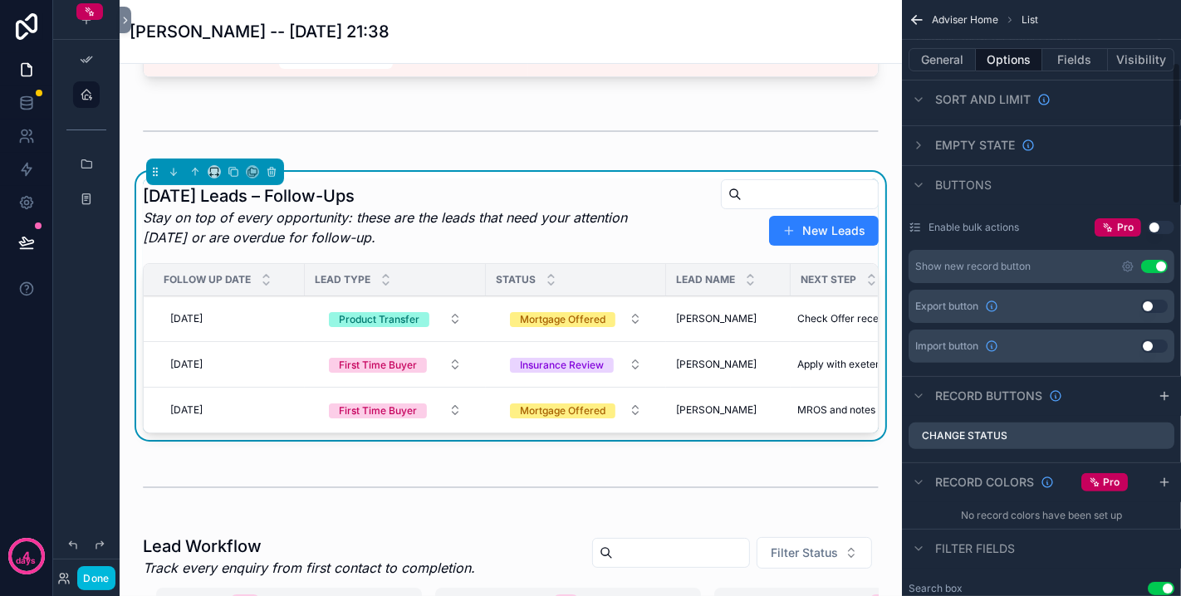
scroll to position [433, 0]
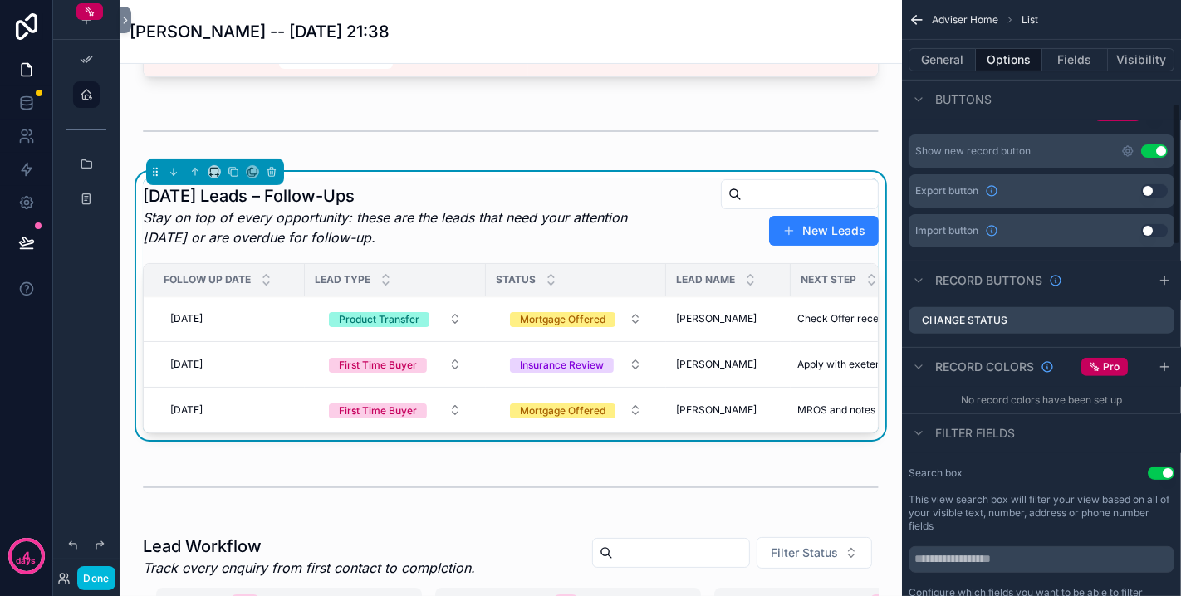
click at [1171, 365] on button "scrollable content" at bounding box center [1164, 367] width 20 height 20
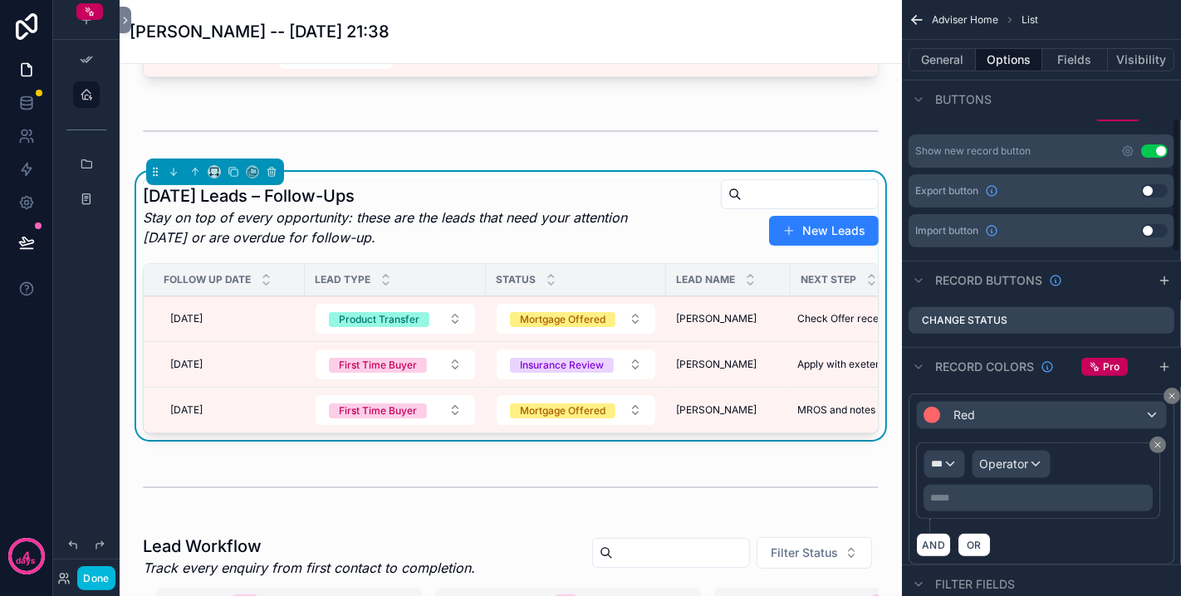
scroll to position [525, 0]
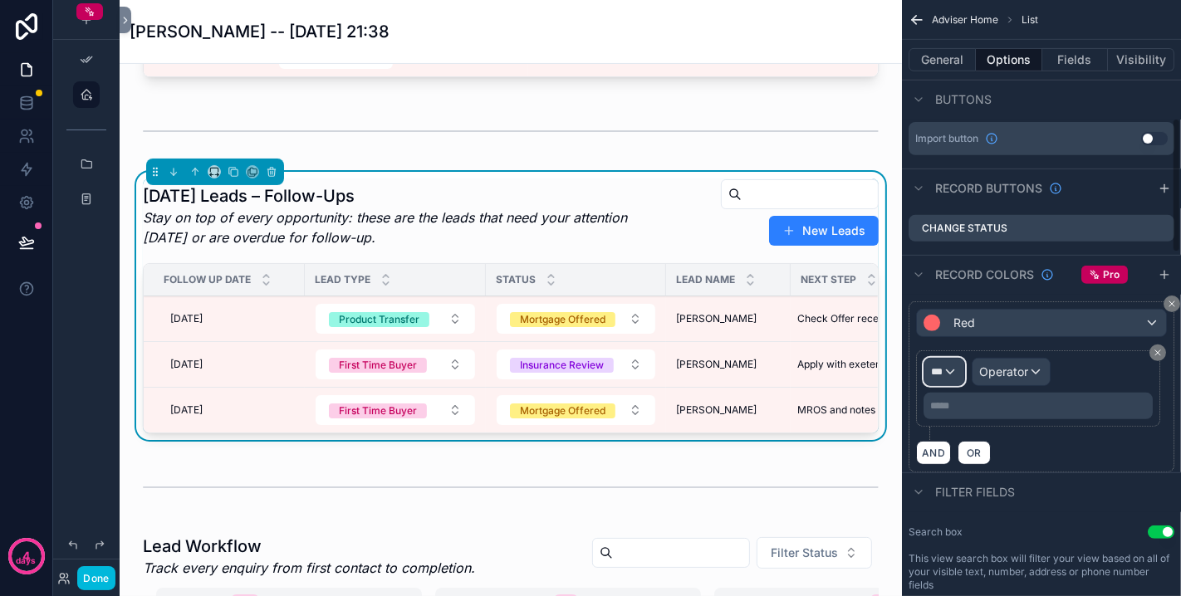
click at [953, 365] on div "***" at bounding box center [944, 372] width 40 height 27
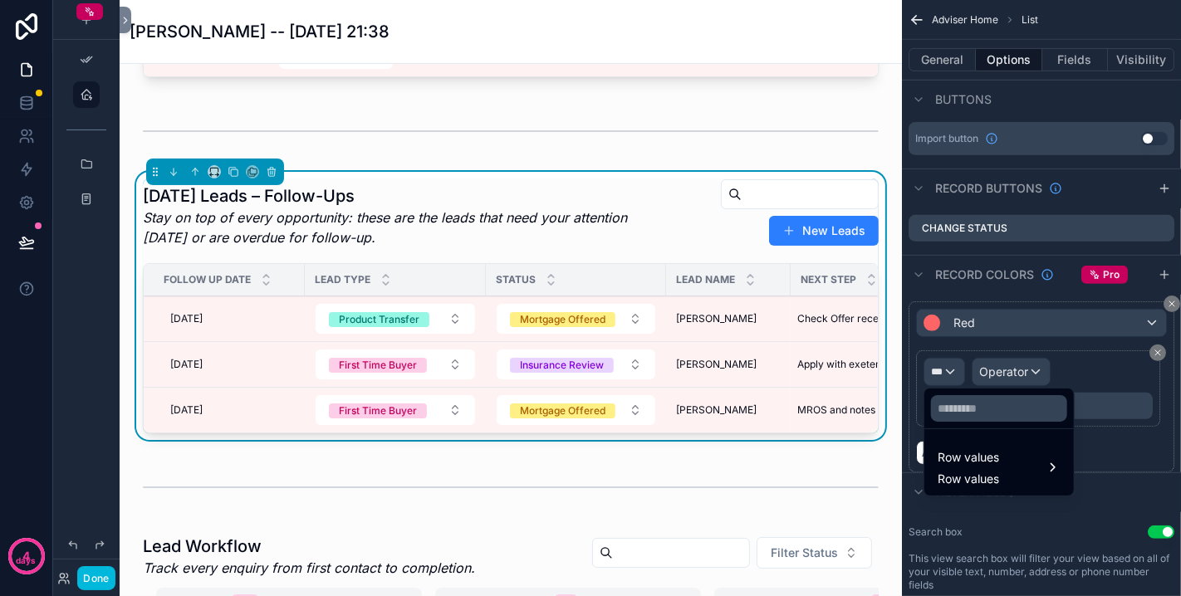
click at [981, 450] on span "Row values" at bounding box center [968, 458] width 61 height 20
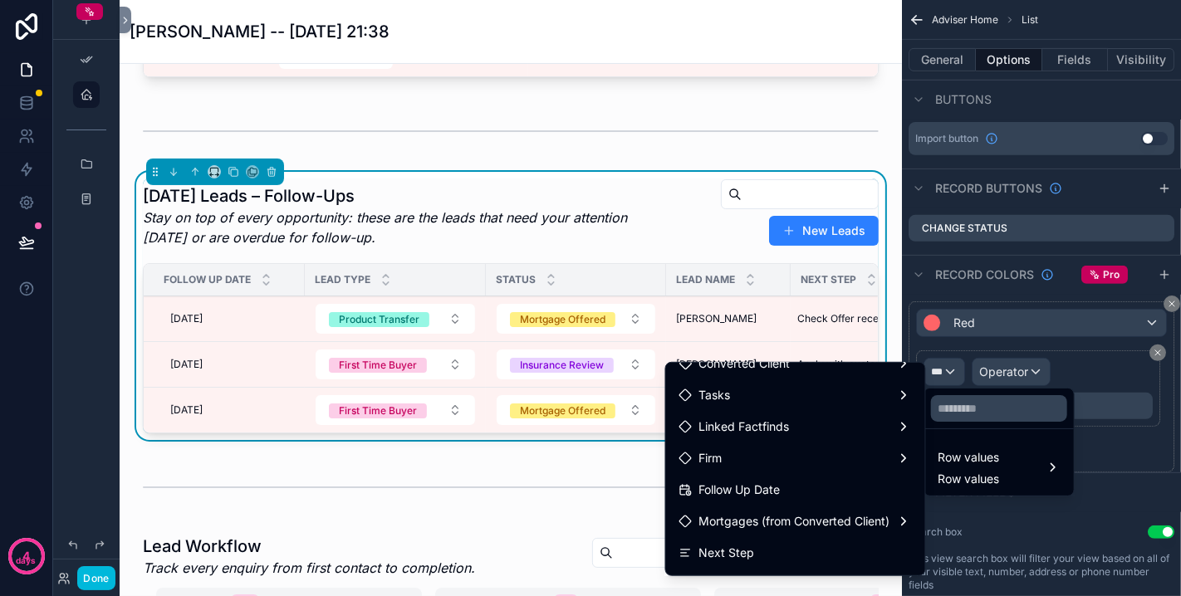
scroll to position [645, 0]
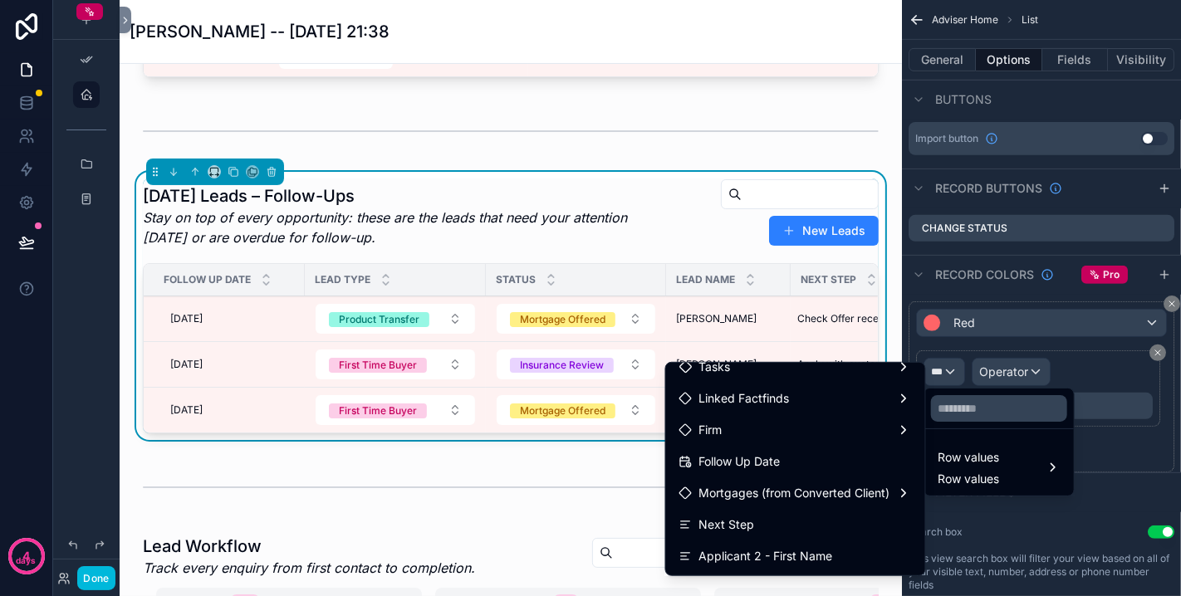
click at [767, 466] on div "Follow Up Date" at bounding box center [795, 462] width 233 height 20
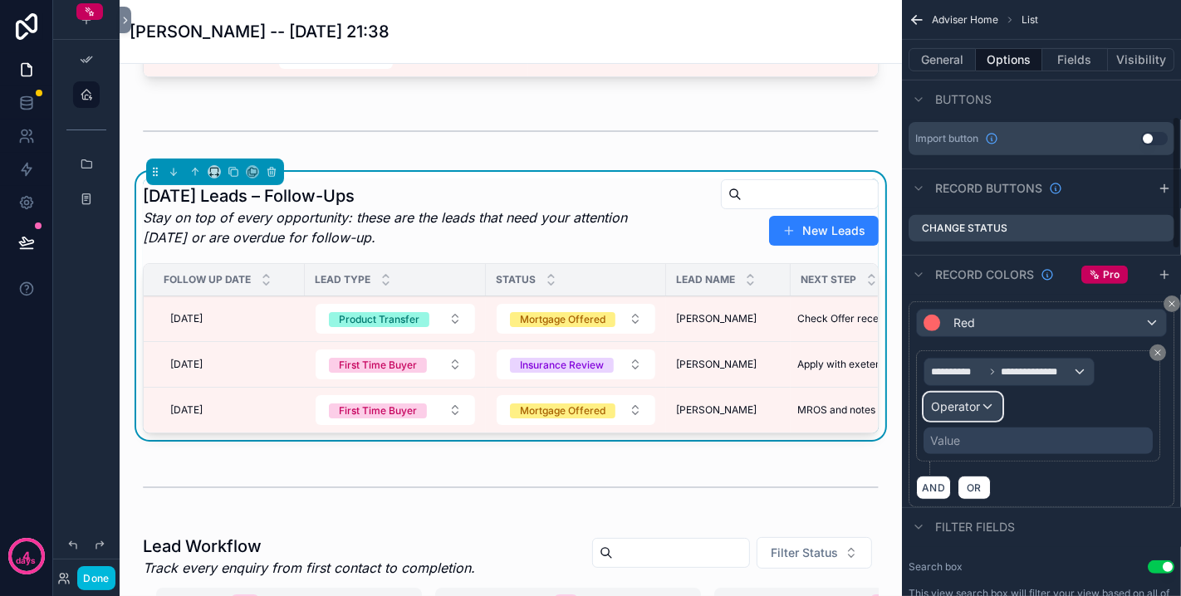
click at [976, 399] on span "Operator" at bounding box center [955, 406] width 49 height 14
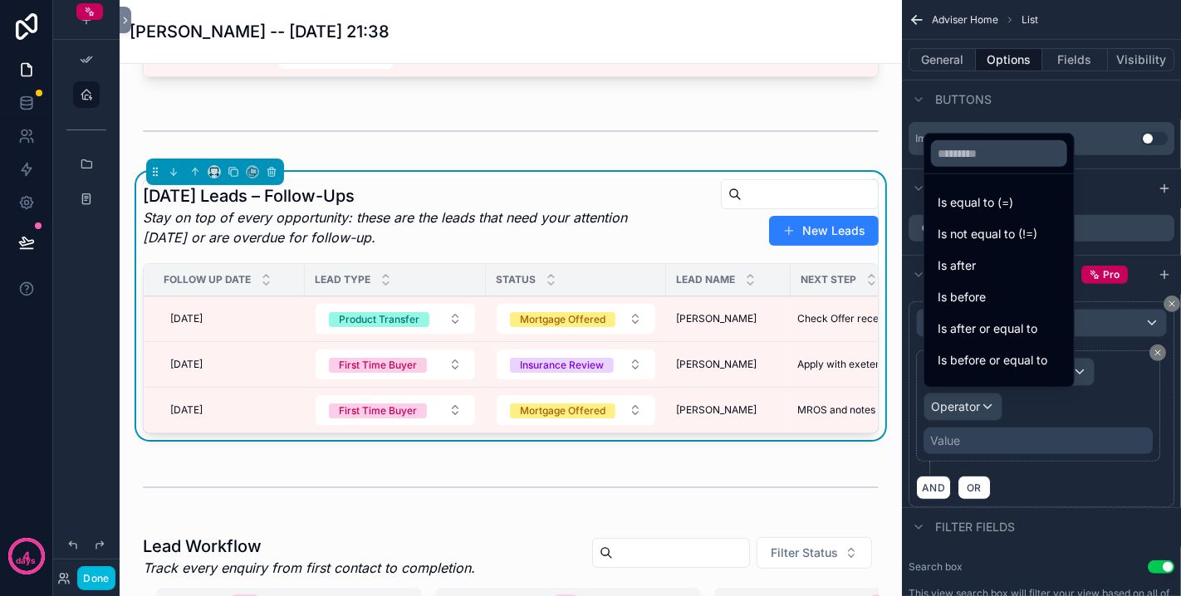
click at [968, 296] on span "Is before" at bounding box center [962, 297] width 48 height 20
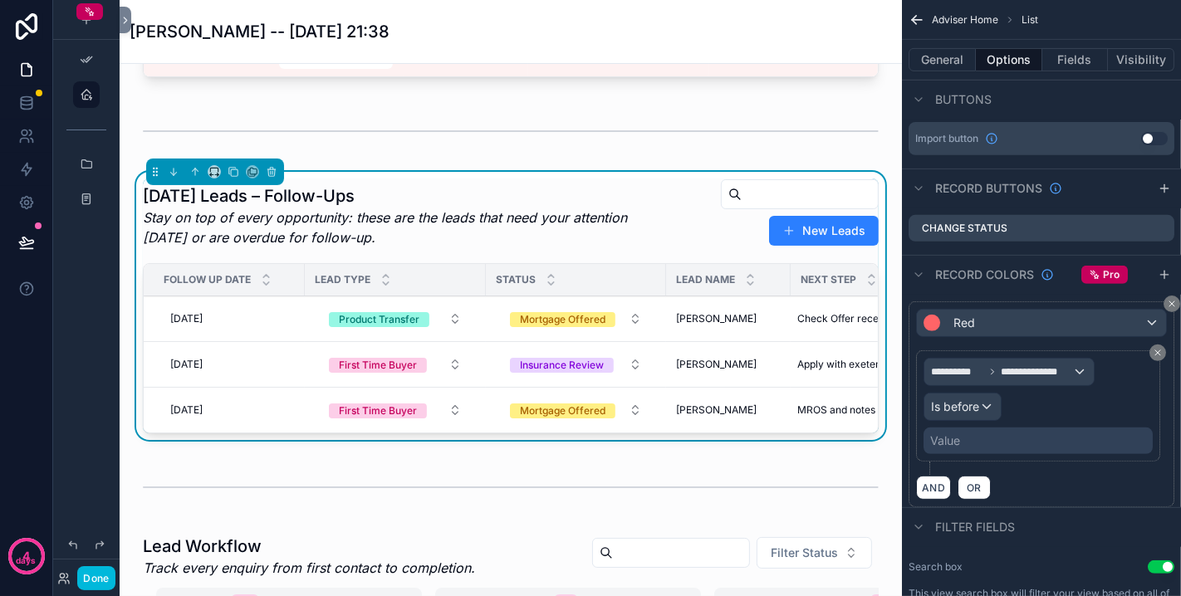
click at [967, 439] on div "Value" at bounding box center [1037, 441] width 229 height 27
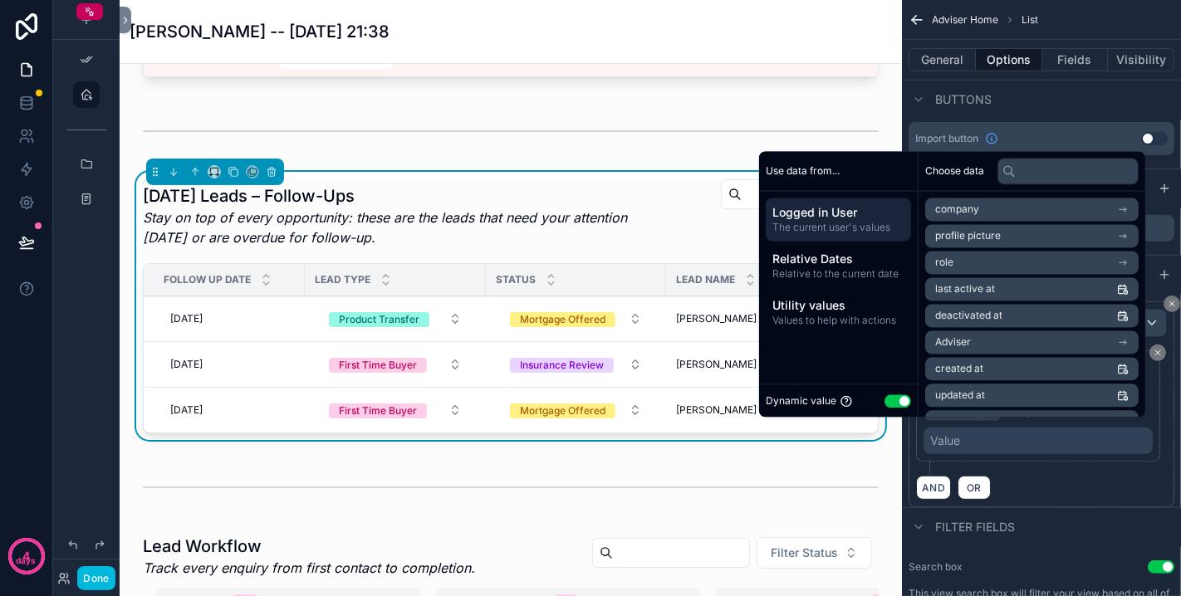
click at [886, 403] on button "Use setting" at bounding box center [897, 400] width 27 height 13
select select "****"
select select "*"
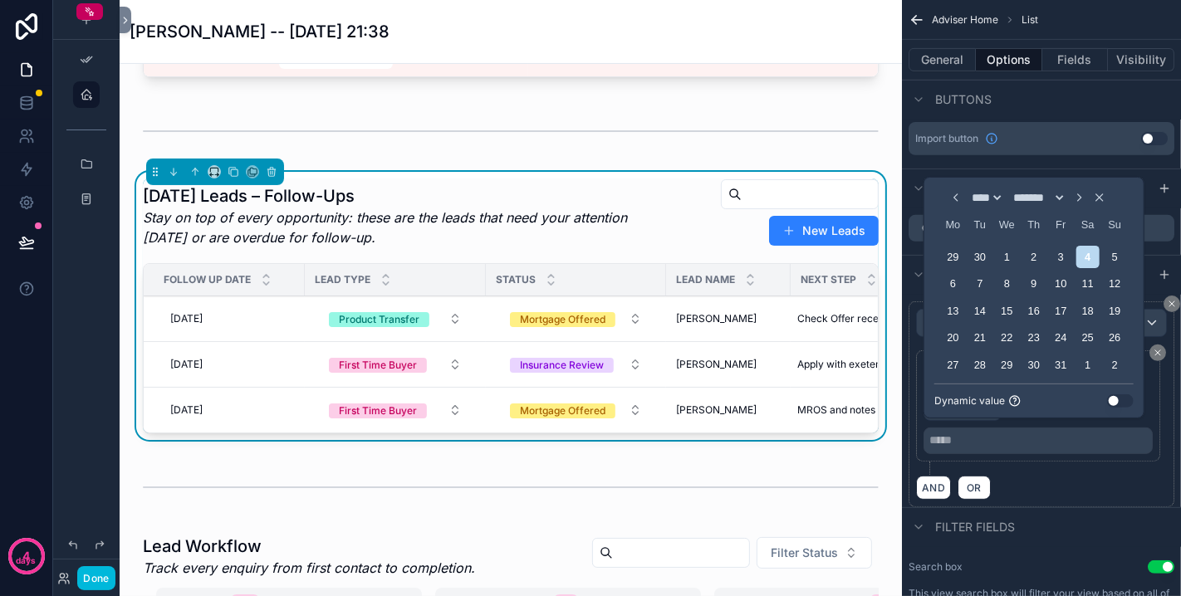
click at [1111, 399] on button "Use setting" at bounding box center [1120, 400] width 27 height 13
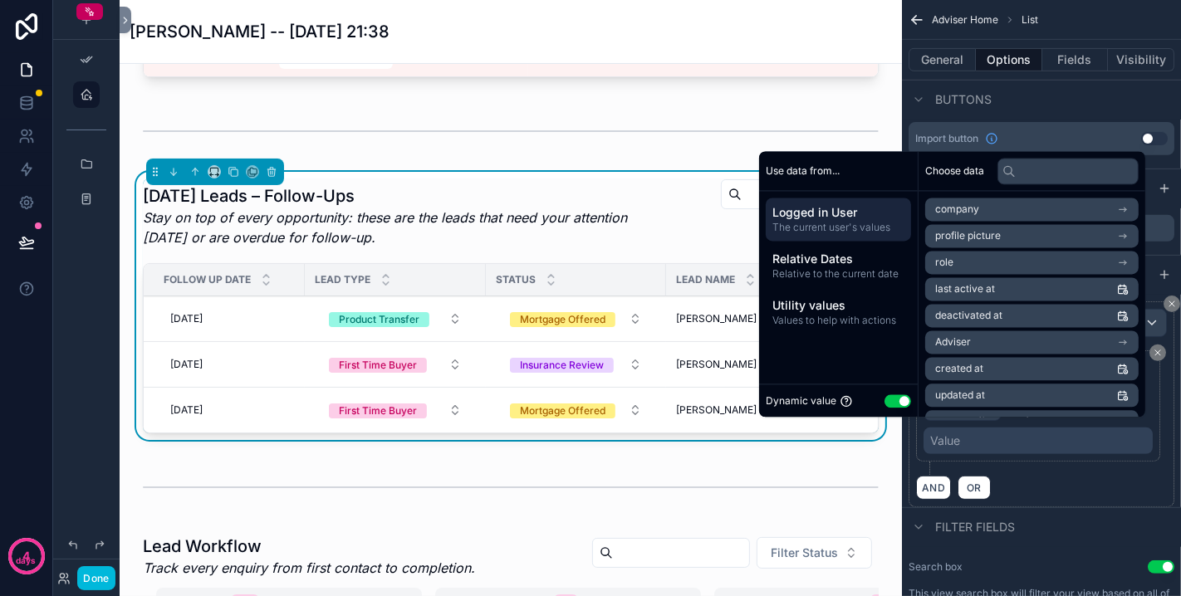
click at [855, 277] on span "Relative to the current date" at bounding box center [838, 273] width 132 height 13
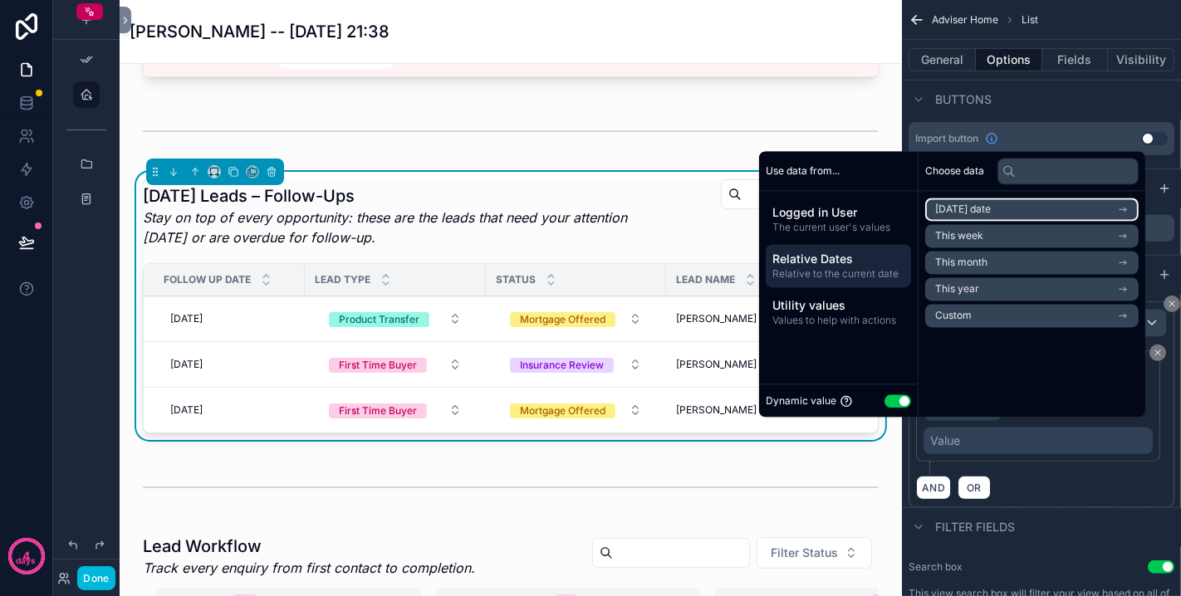
click at [967, 211] on span "Today's date" at bounding box center [963, 209] width 56 height 13
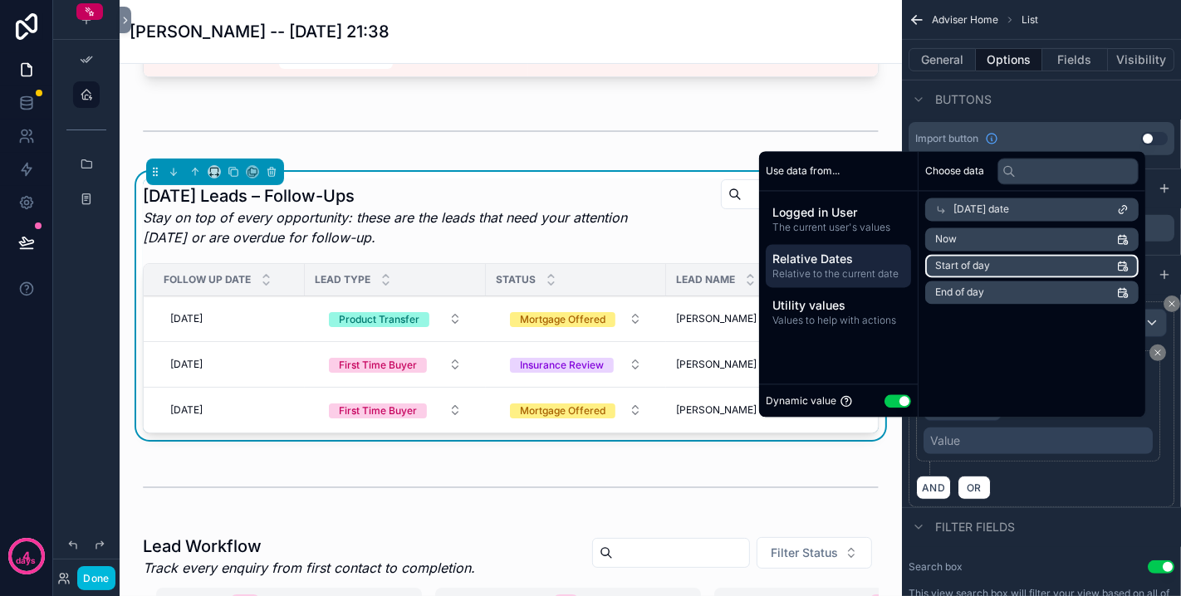
click at [965, 265] on span "Start of day" at bounding box center [962, 265] width 55 height 13
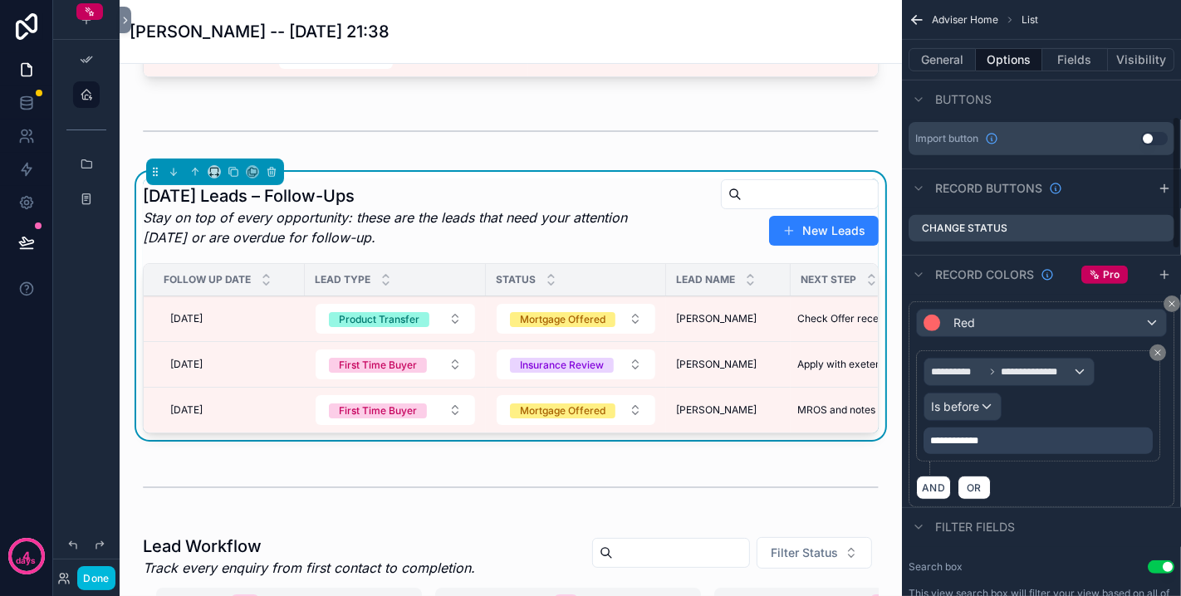
click at [1050, 477] on div "AND OR" at bounding box center [1041, 487] width 251 height 25
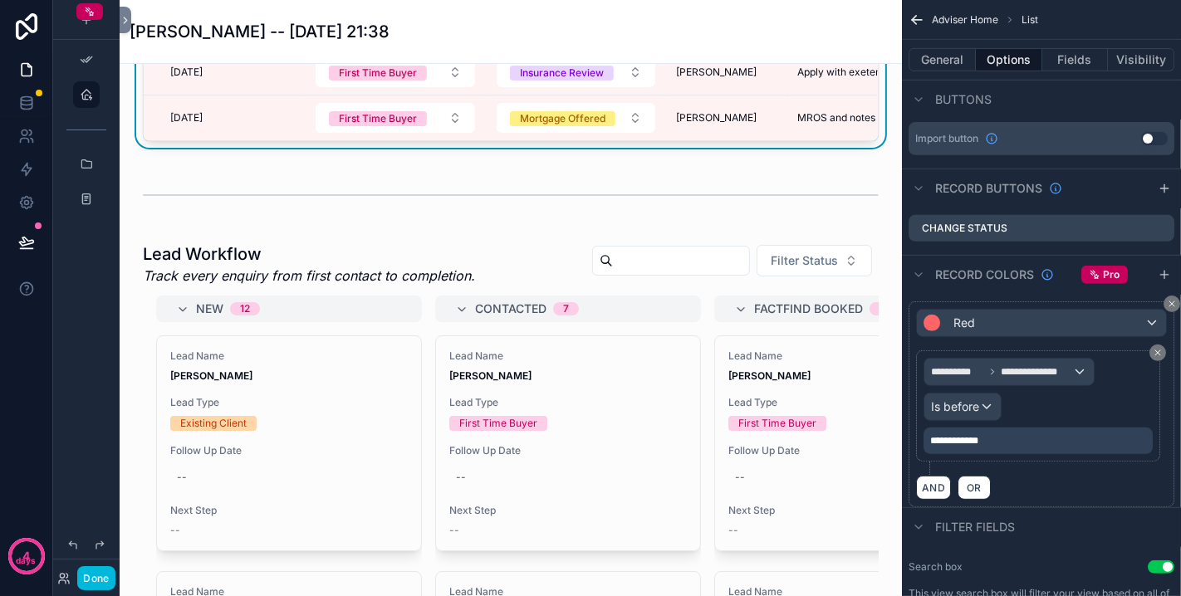
scroll to position [461, 0]
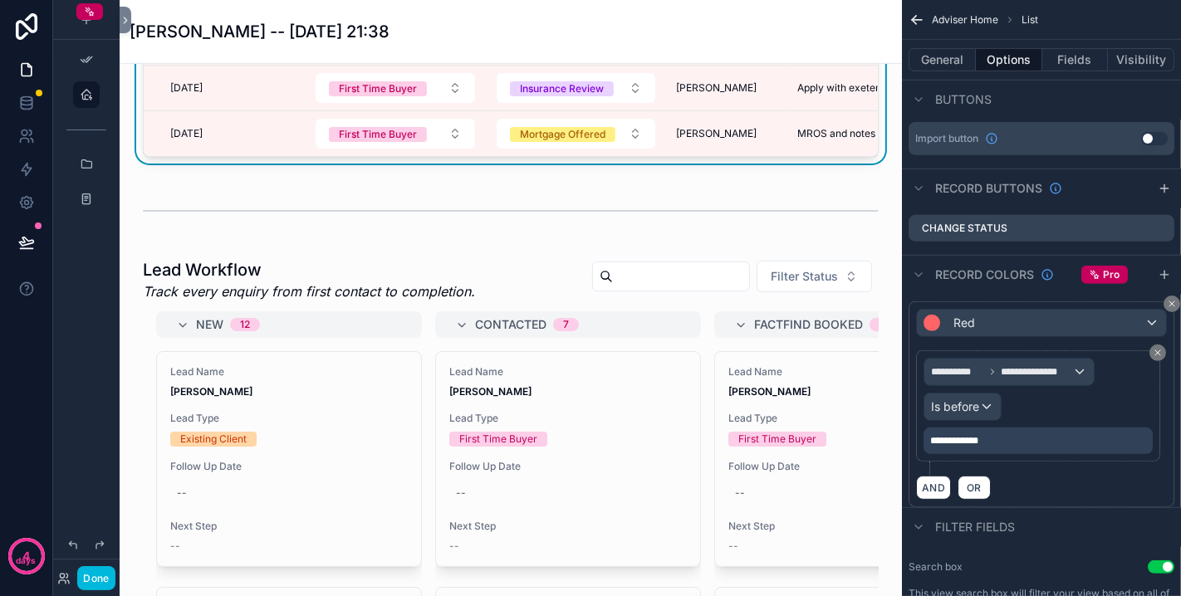
click at [100, 581] on button "Done" at bounding box center [95, 578] width 37 height 24
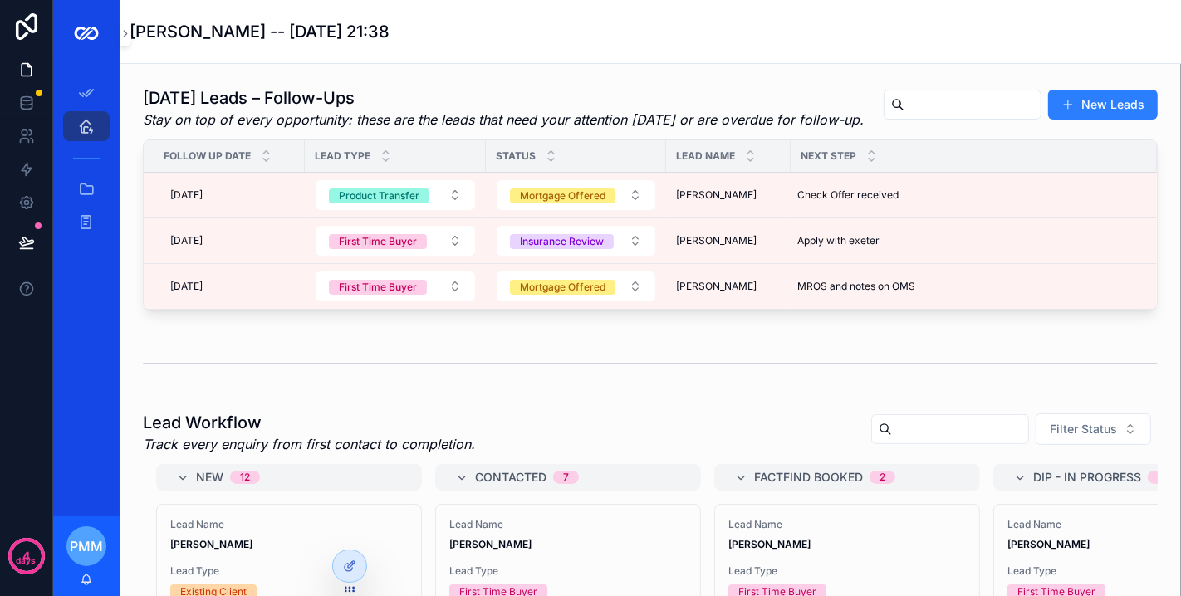
scroll to position [184, 0]
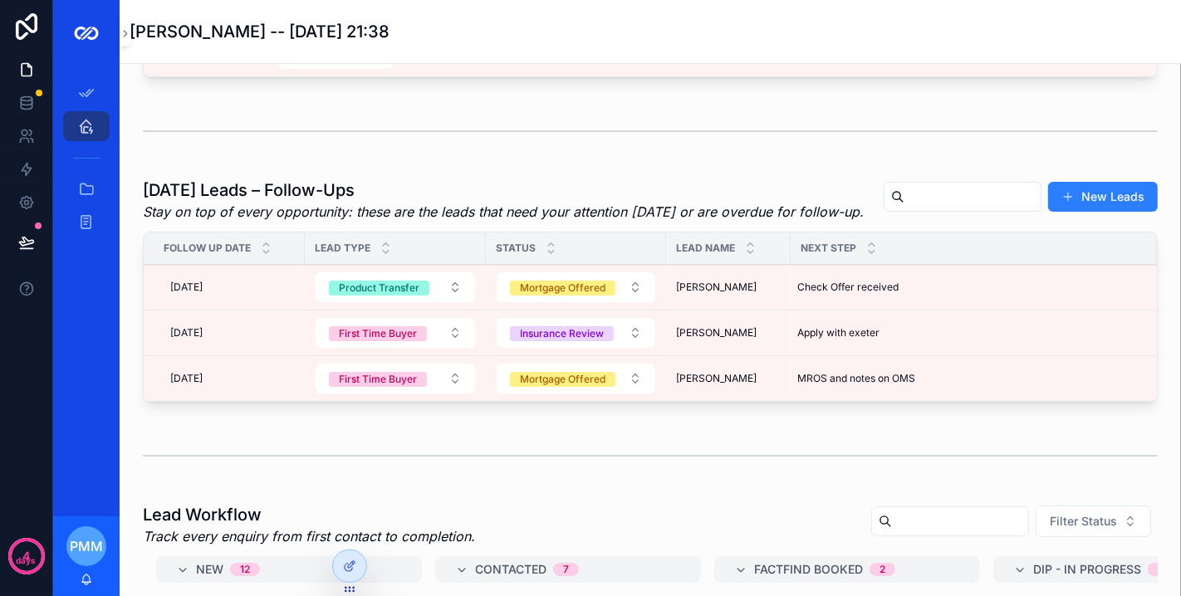
click at [188, 385] on span "[DATE]" at bounding box center [186, 378] width 32 height 13
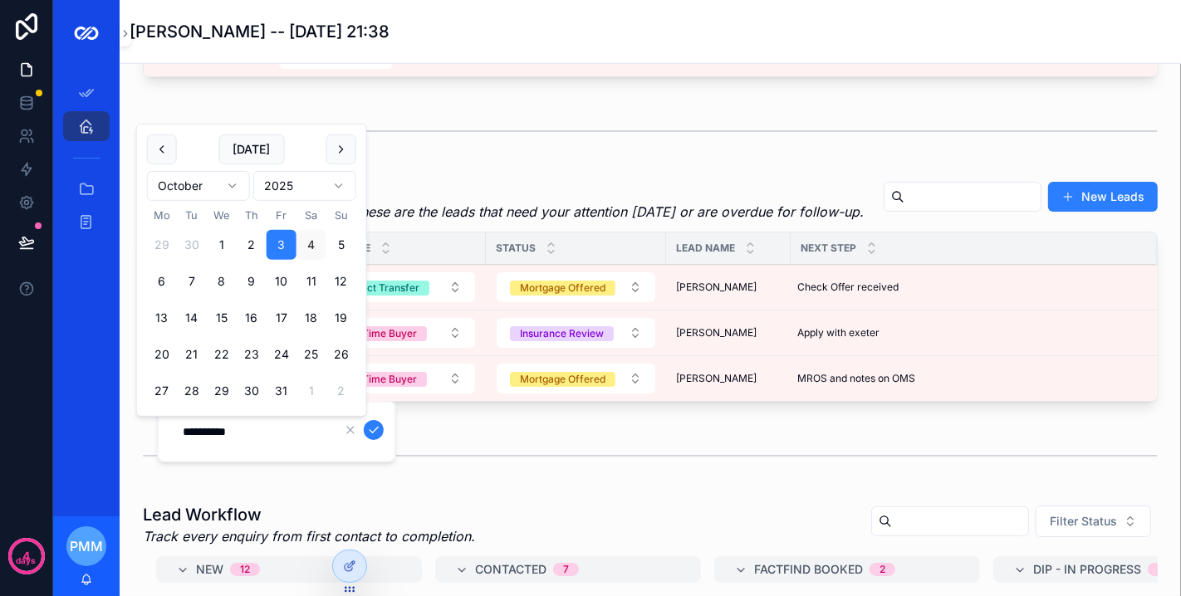
click at [315, 241] on button "4" at bounding box center [311, 245] width 30 height 30
type input "**********"
click at [370, 430] on icon "scrollable content" at bounding box center [374, 431] width 8 height 6
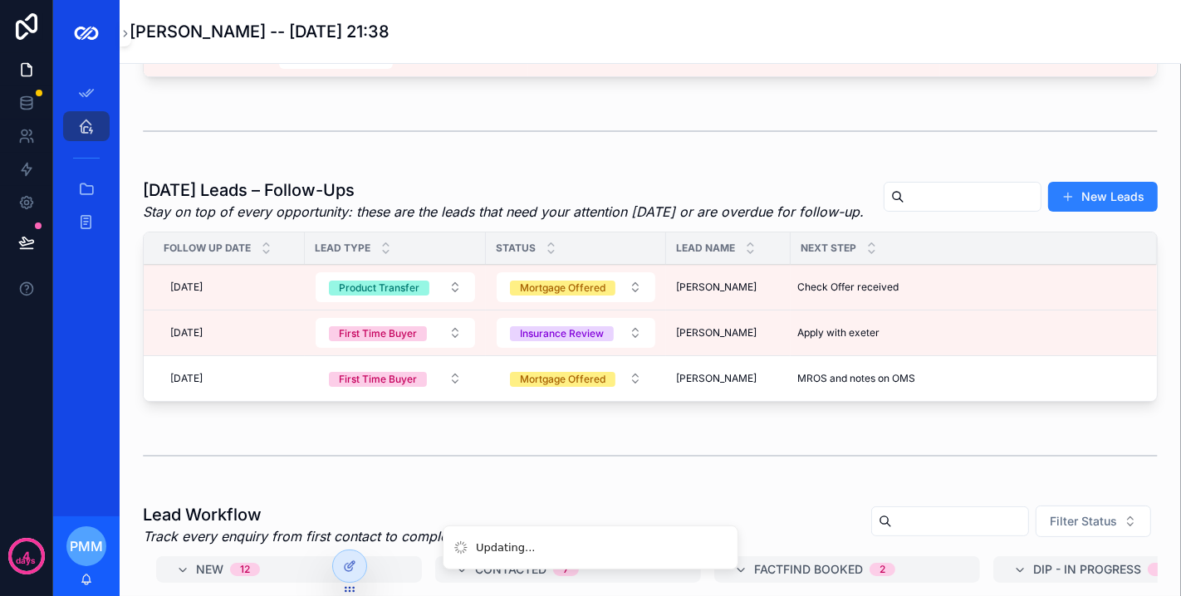
click at [336, 460] on div "scrollable content" at bounding box center [650, 455] width 1035 height 55
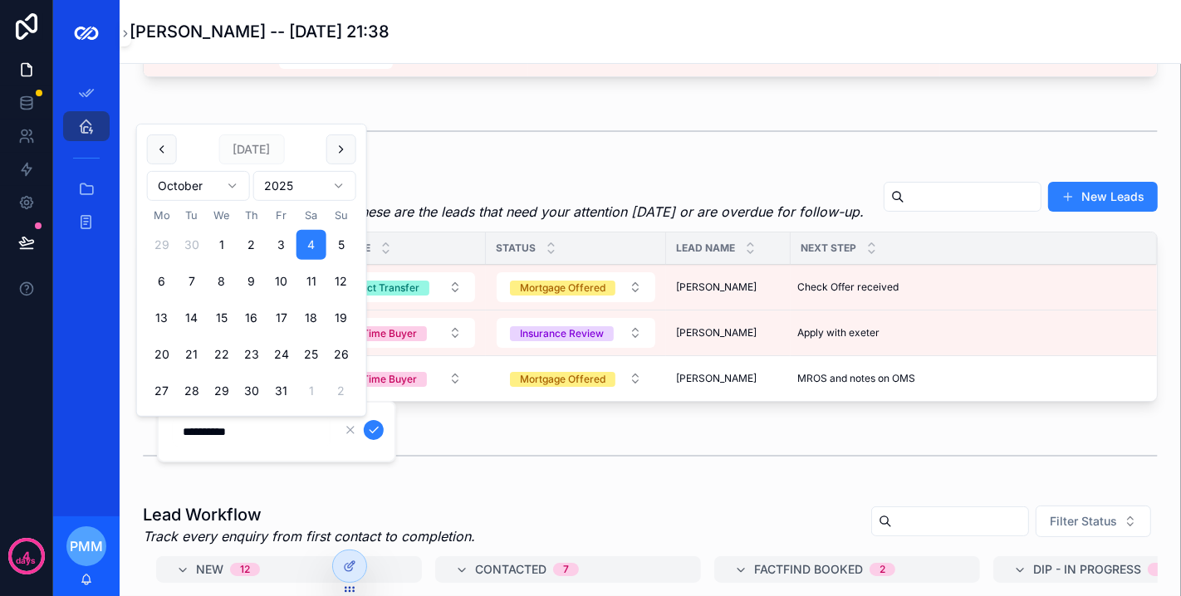
click at [477, 465] on div "scrollable content" at bounding box center [650, 456] width 1015 height 42
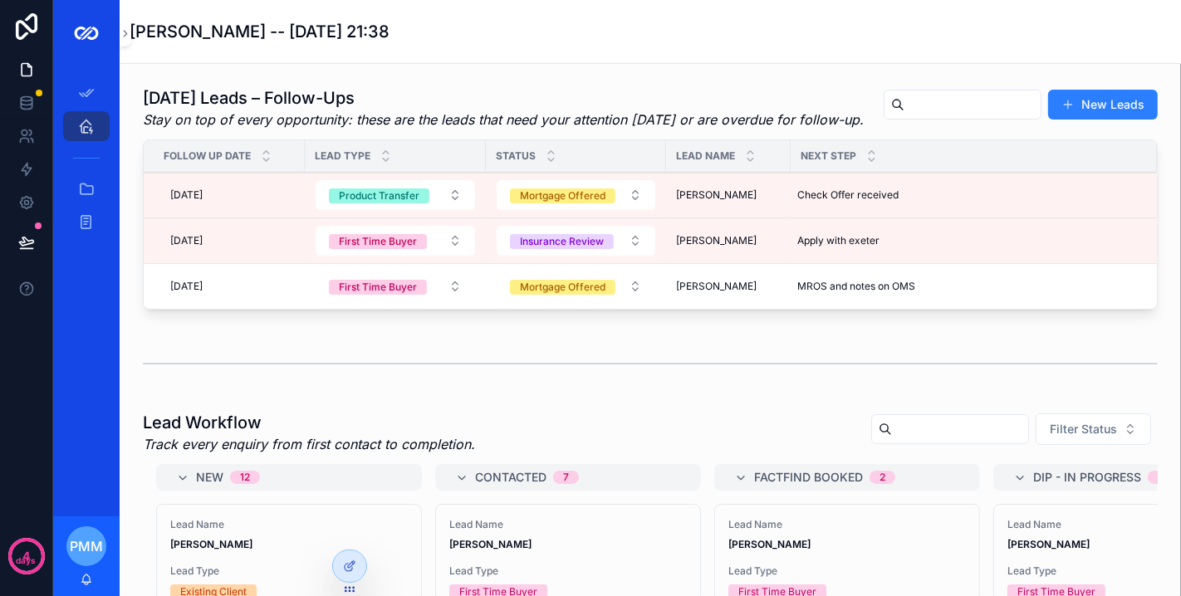
scroll to position [369, 0]
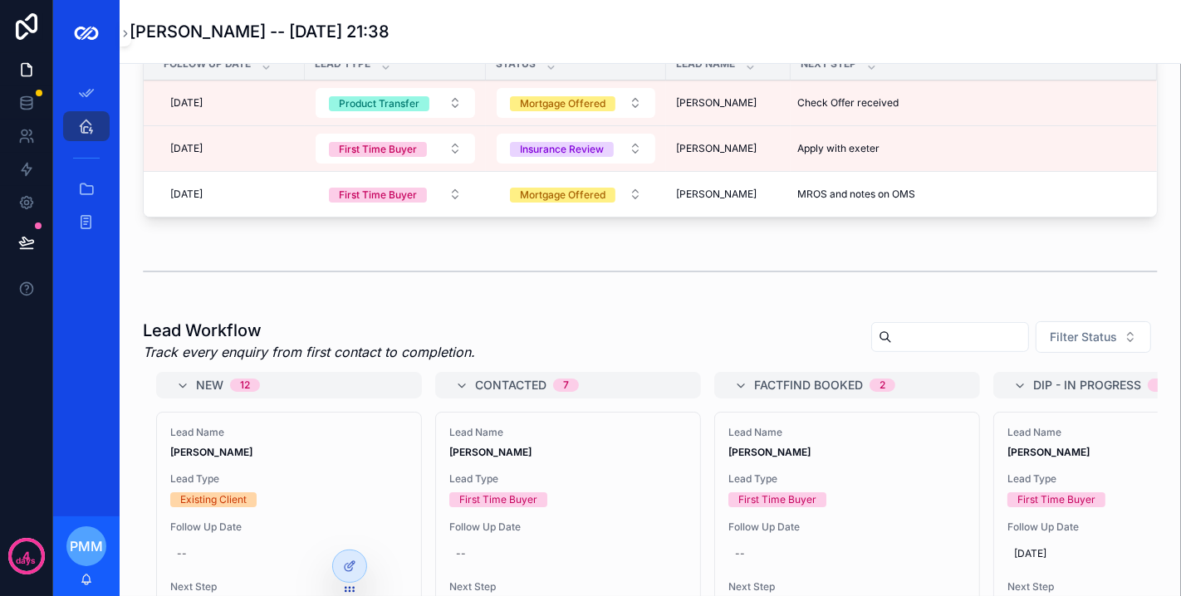
click at [386, 292] on div "scrollable content" at bounding box center [650, 272] width 1015 height 42
click at [892, 349] on input "scrollable content" at bounding box center [960, 337] width 136 height 23
click at [801, 346] on div "Lead Workflow Track every enquiry from first contact to completion. Filter Stat…" at bounding box center [650, 340] width 1015 height 43
click at [1057, 345] on span "Filter Status" at bounding box center [1083, 337] width 67 height 17
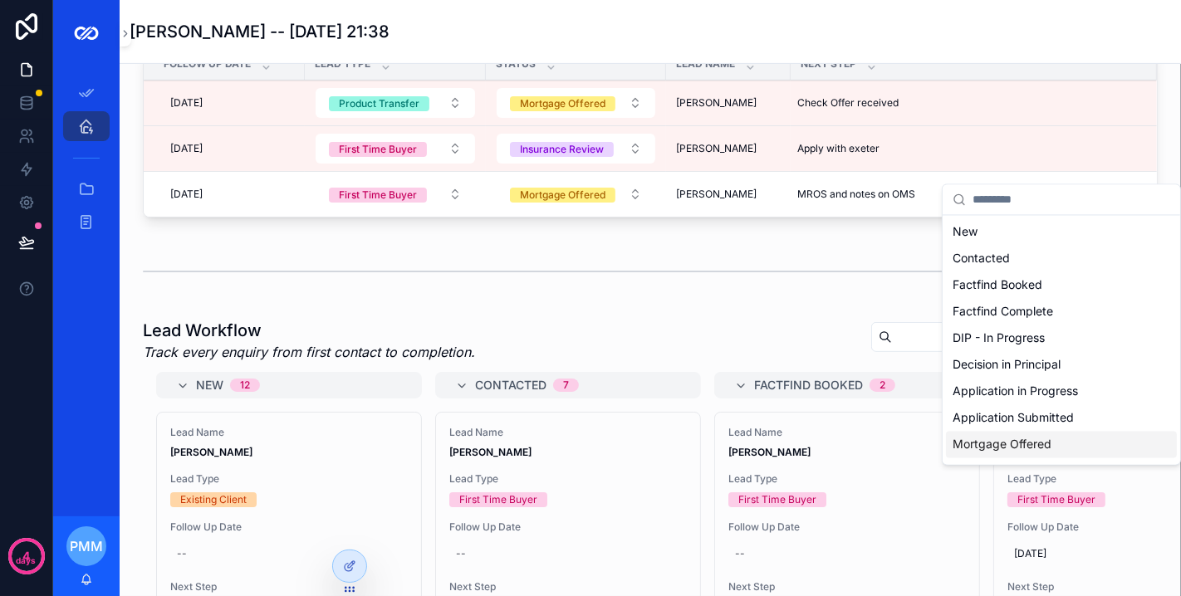
scroll to position [184, 0]
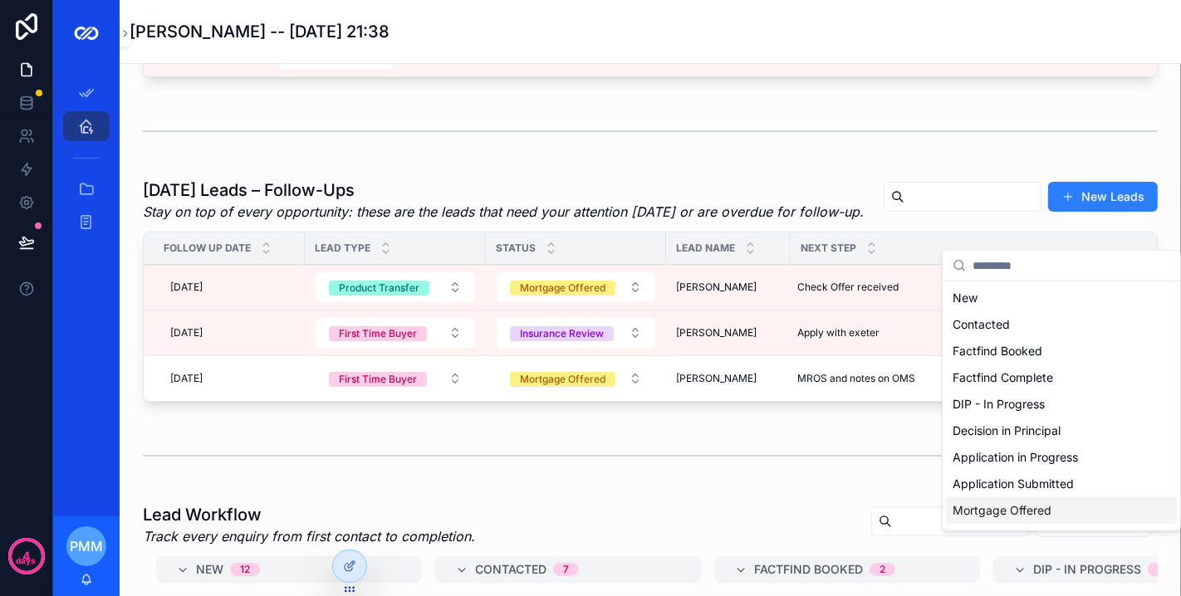
click at [982, 189] on input "scrollable content" at bounding box center [972, 196] width 136 height 23
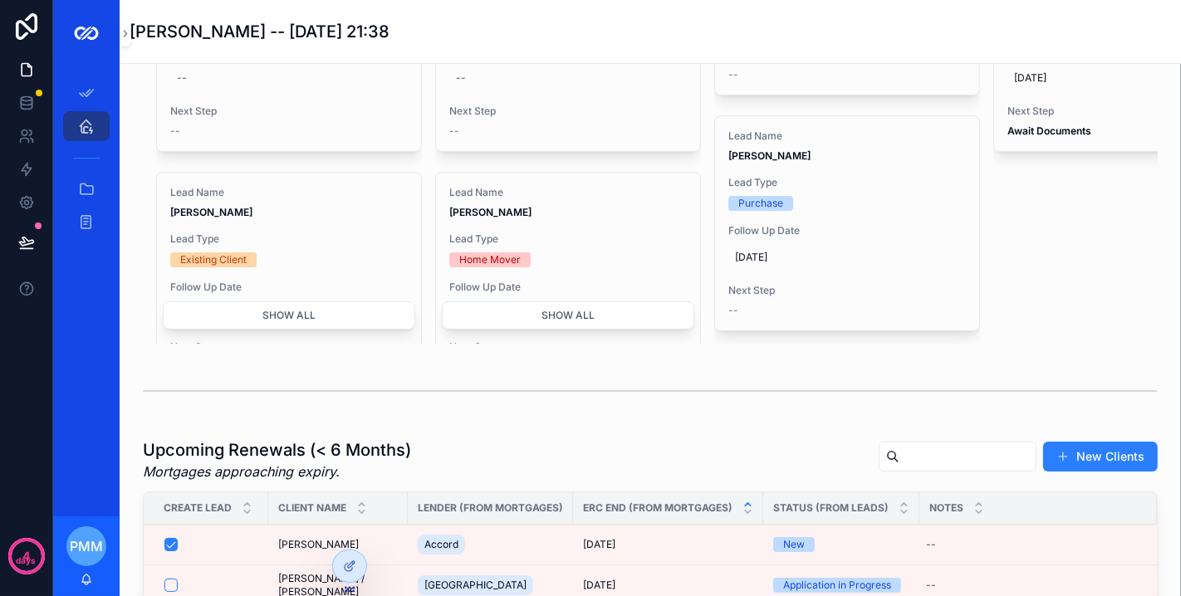
scroll to position [1015, 0]
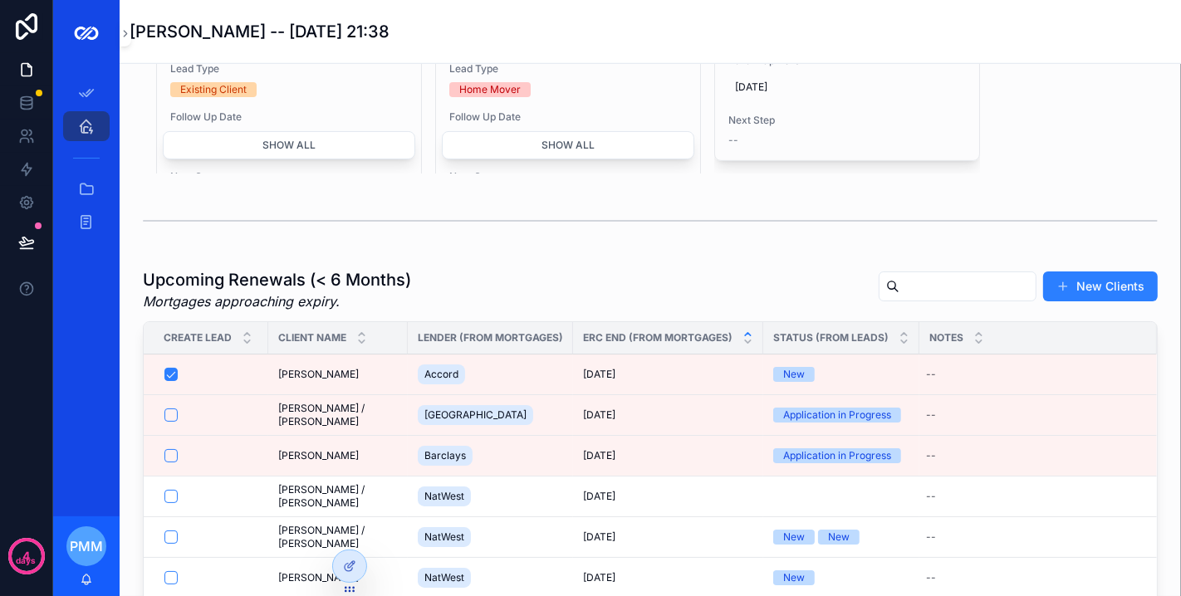
click at [899, 298] on input "scrollable content" at bounding box center [967, 286] width 136 height 23
click at [791, 311] on div "Upcoming Renewals (< 6 Months) Mortgages approaching expiry. New Clients" at bounding box center [650, 289] width 1015 height 43
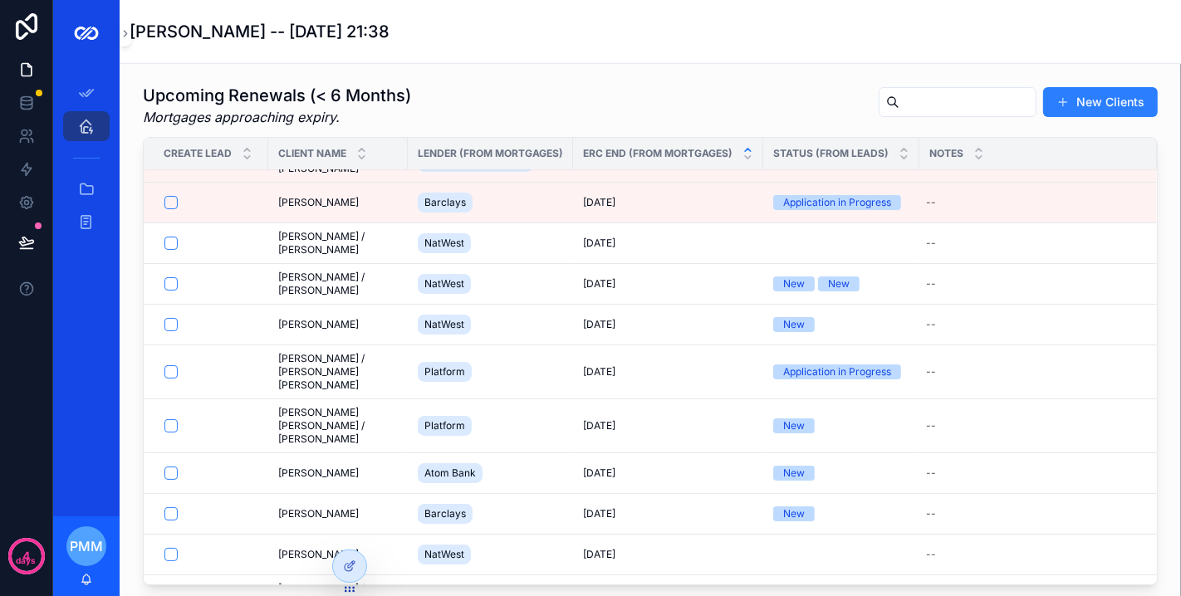
scroll to position [0, 0]
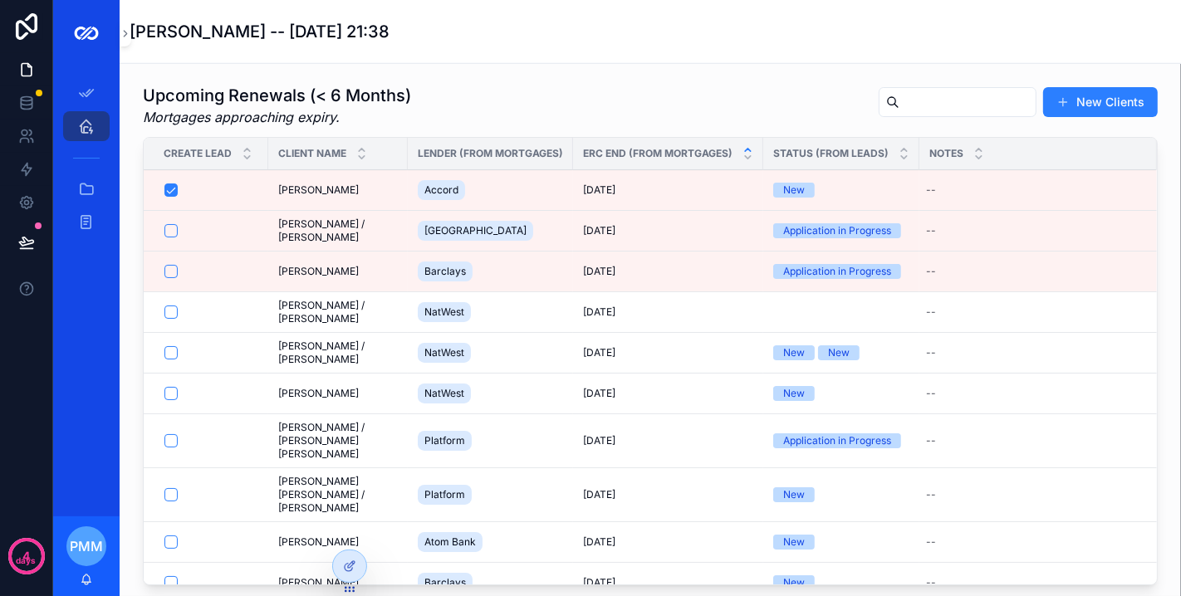
click at [1078, 117] on button "New Clients" at bounding box center [1100, 102] width 115 height 30
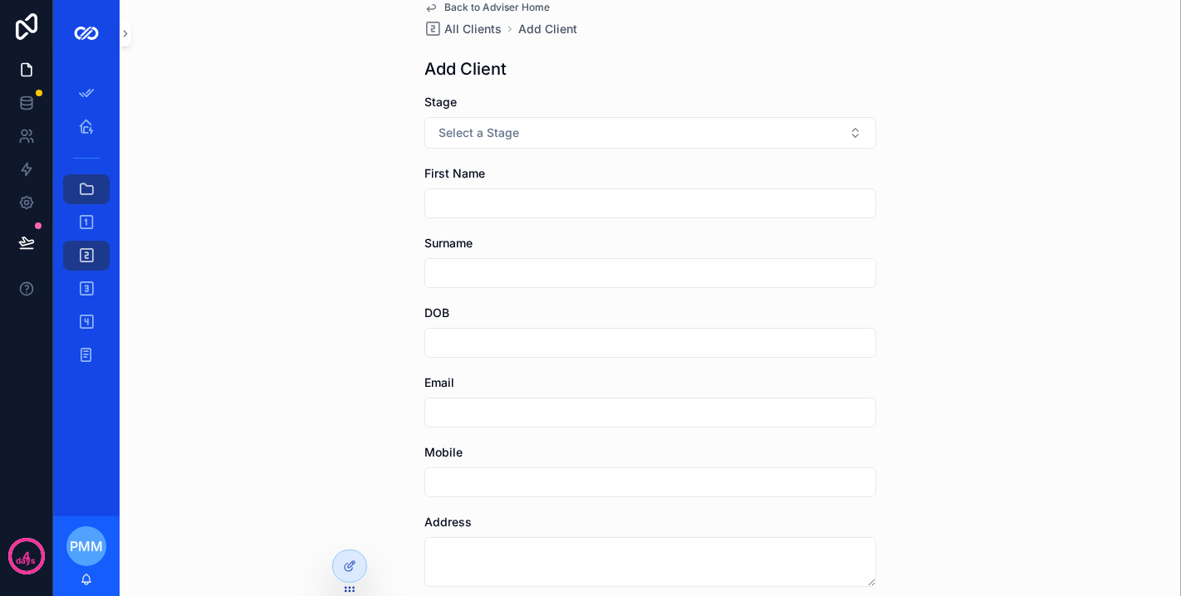
scroll to position [92, 0]
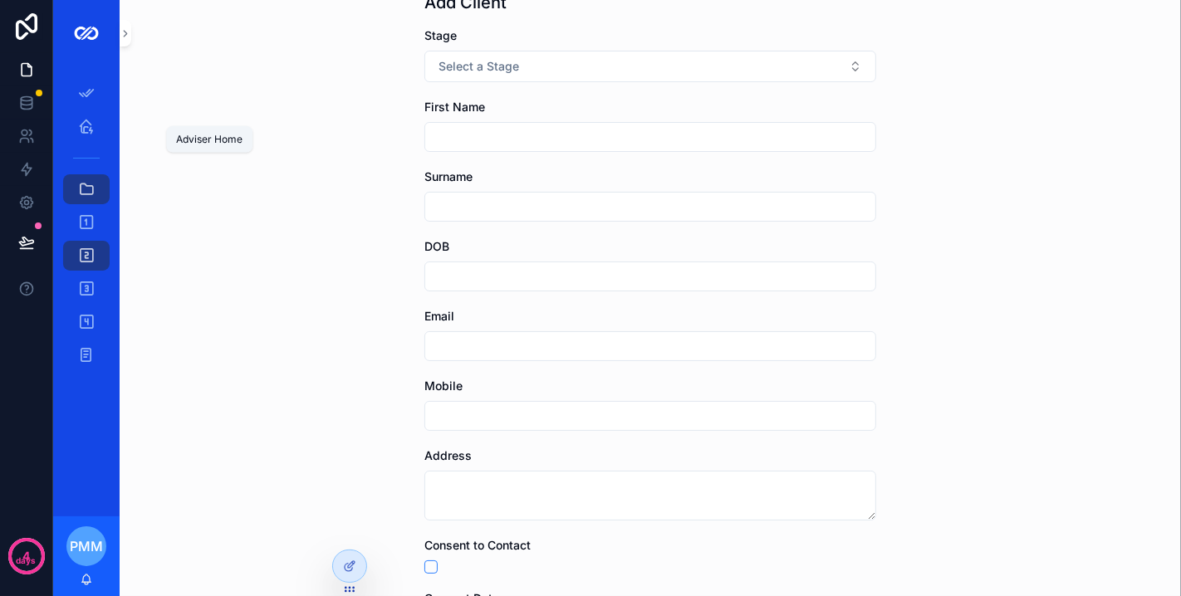
click at [99, 120] on div "Adviser Home" at bounding box center [86, 126] width 27 height 27
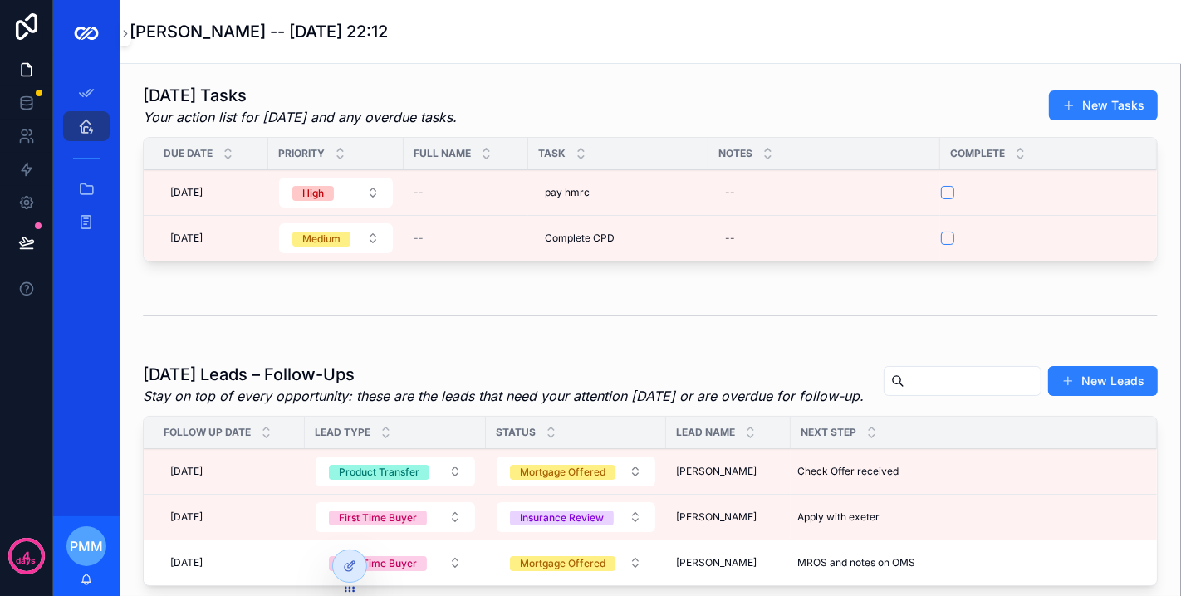
scroll to position [1107, 0]
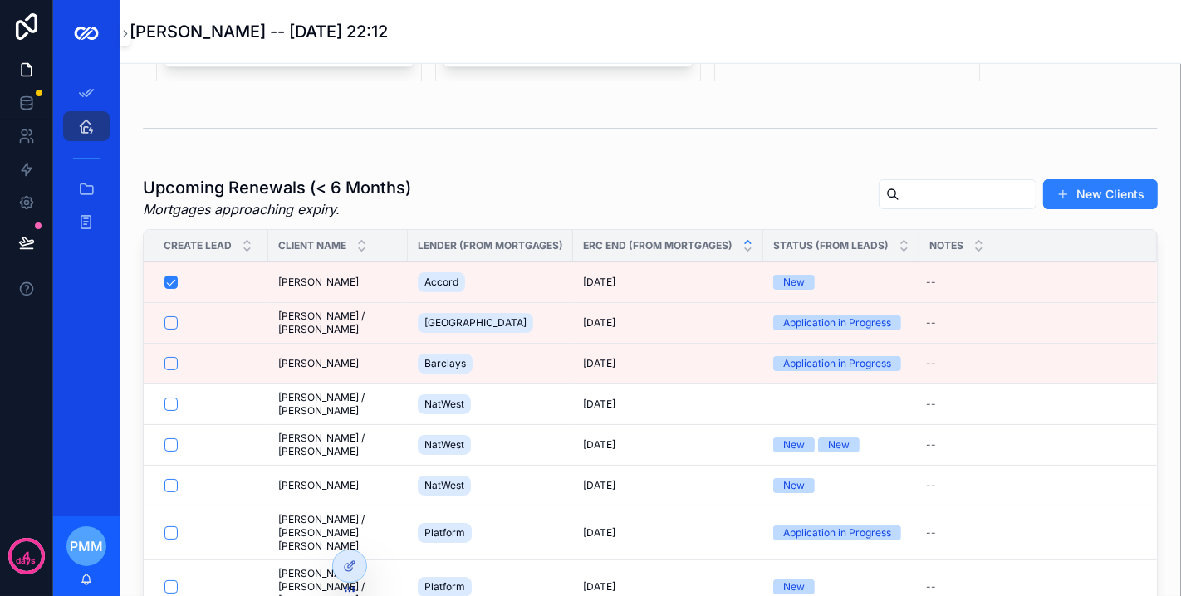
click at [345, 567] on icon at bounding box center [349, 566] width 13 height 13
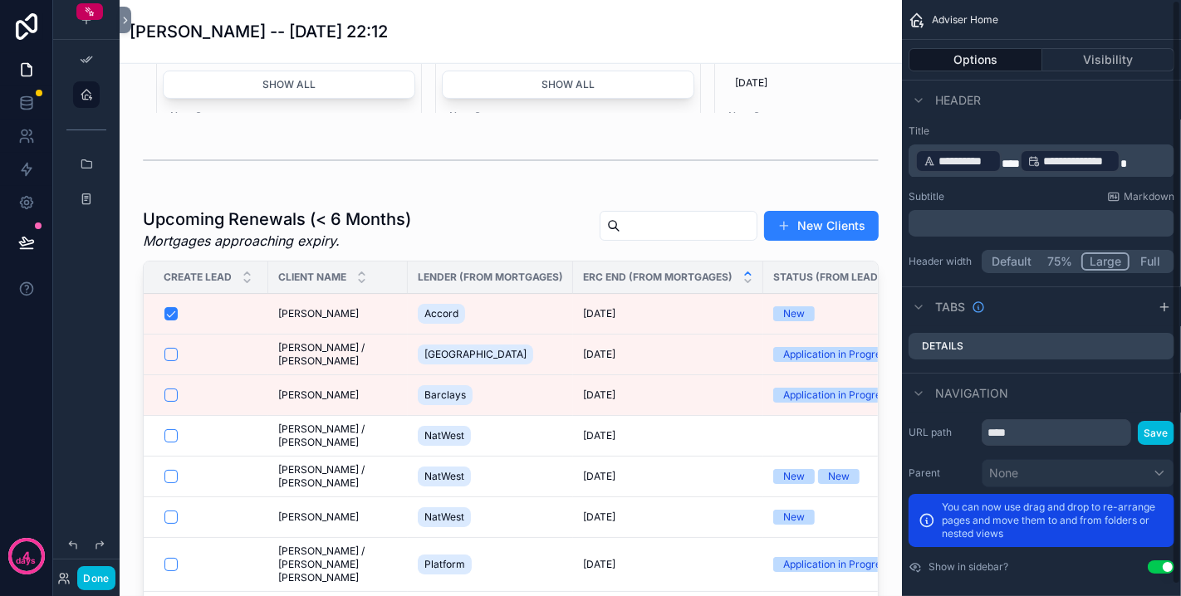
scroll to position [0, 0]
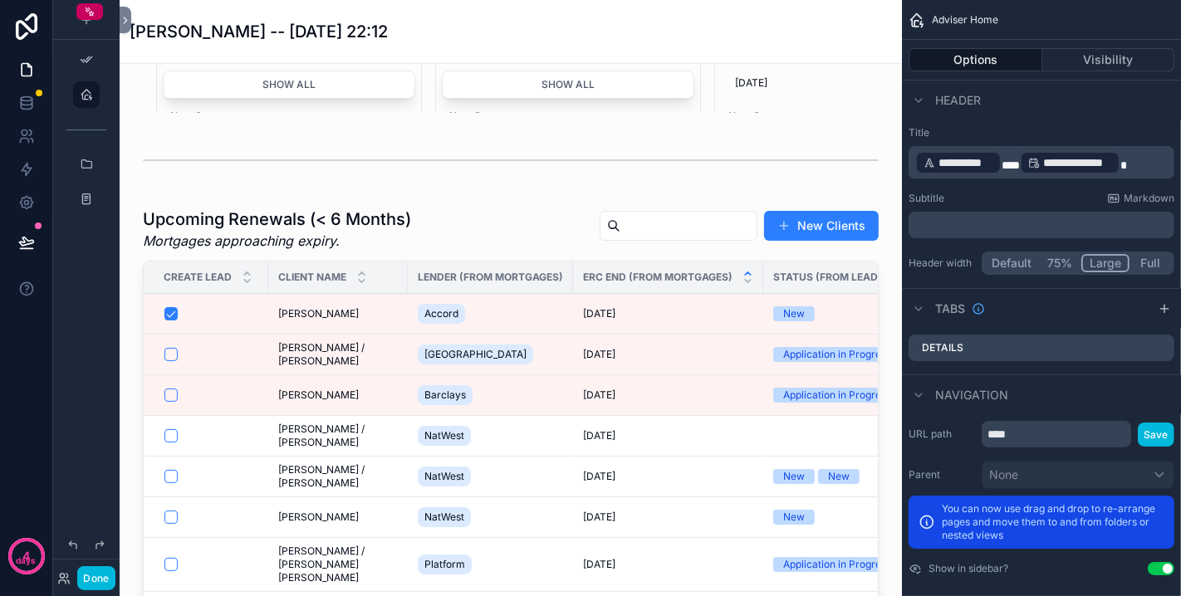
click at [485, 262] on div "scrollable content" at bounding box center [511, 462] width 756 height 522
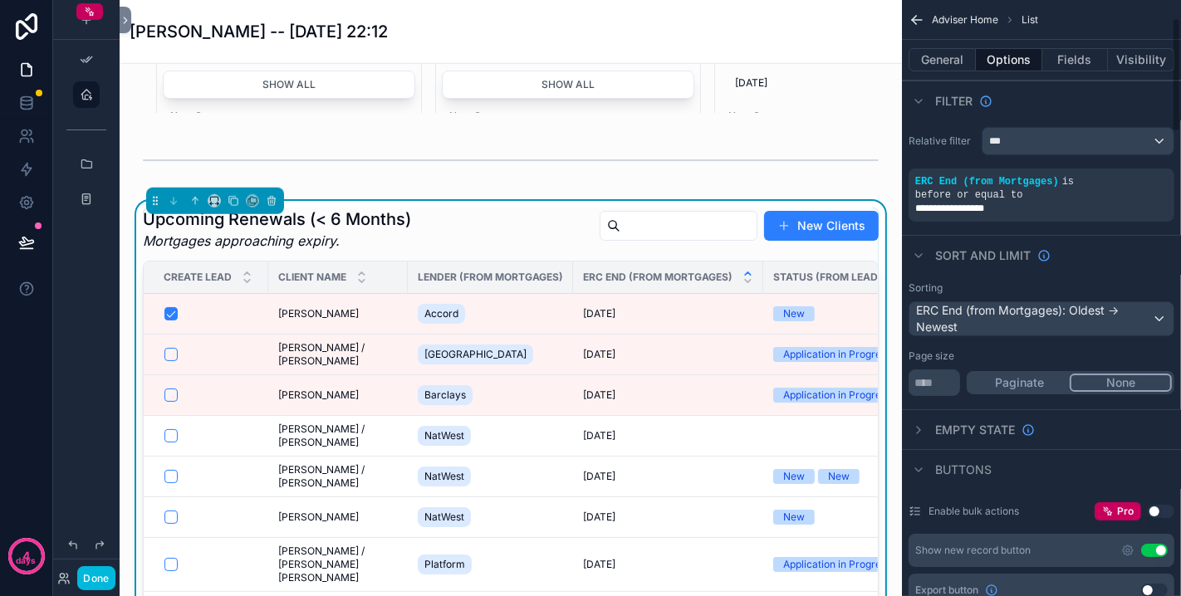
scroll to position [92, 0]
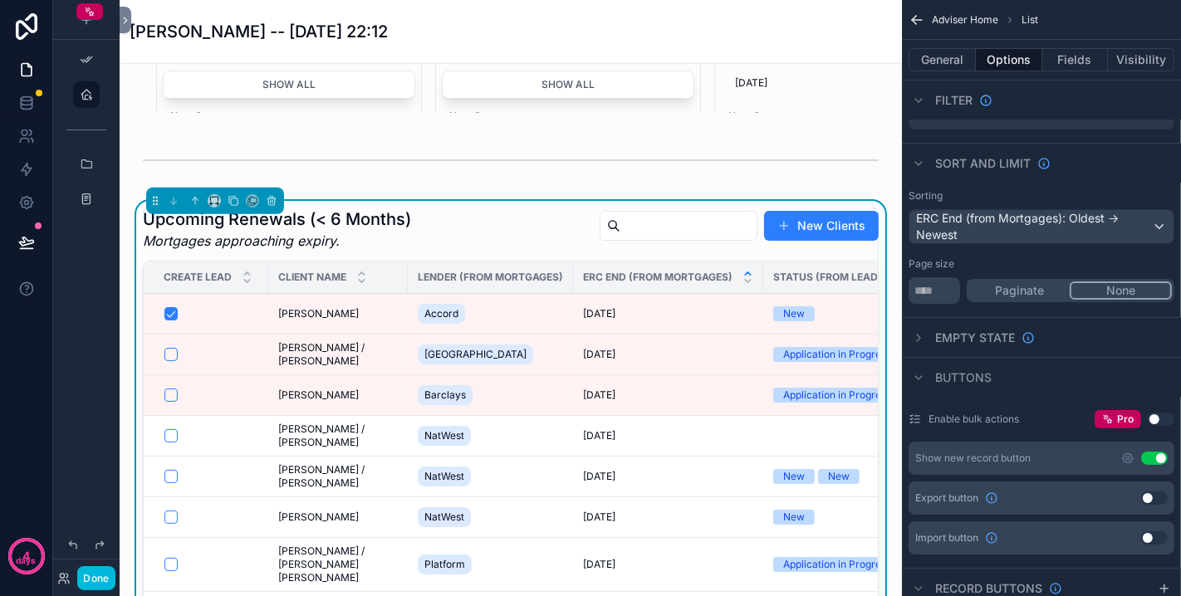
click at [1159, 452] on button "Use setting" at bounding box center [1154, 458] width 27 height 13
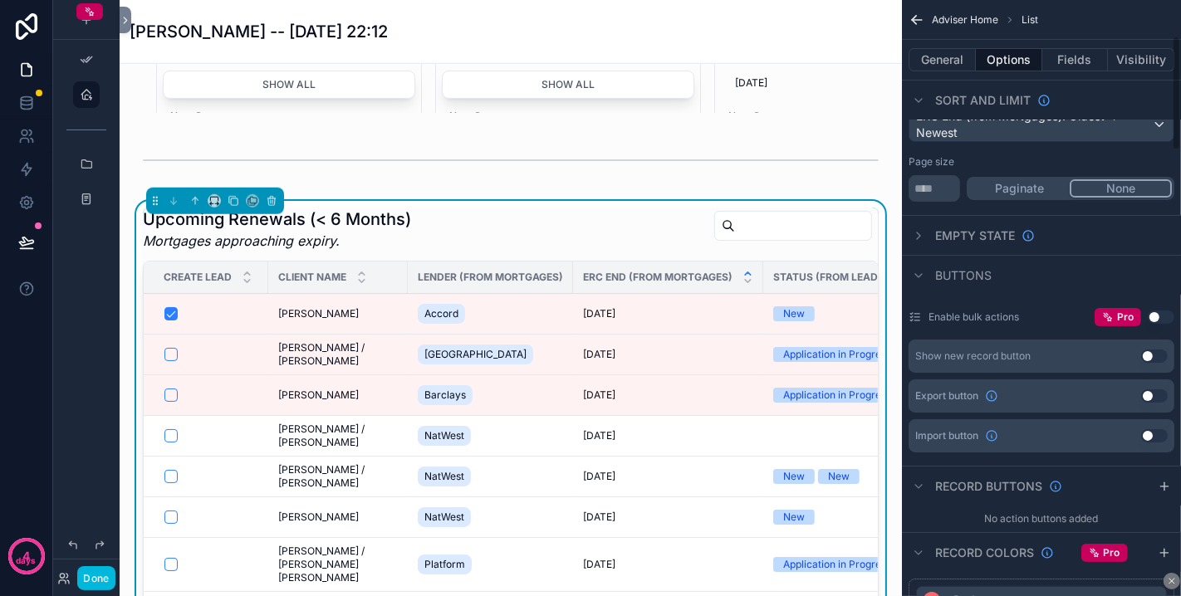
scroll to position [184, 0]
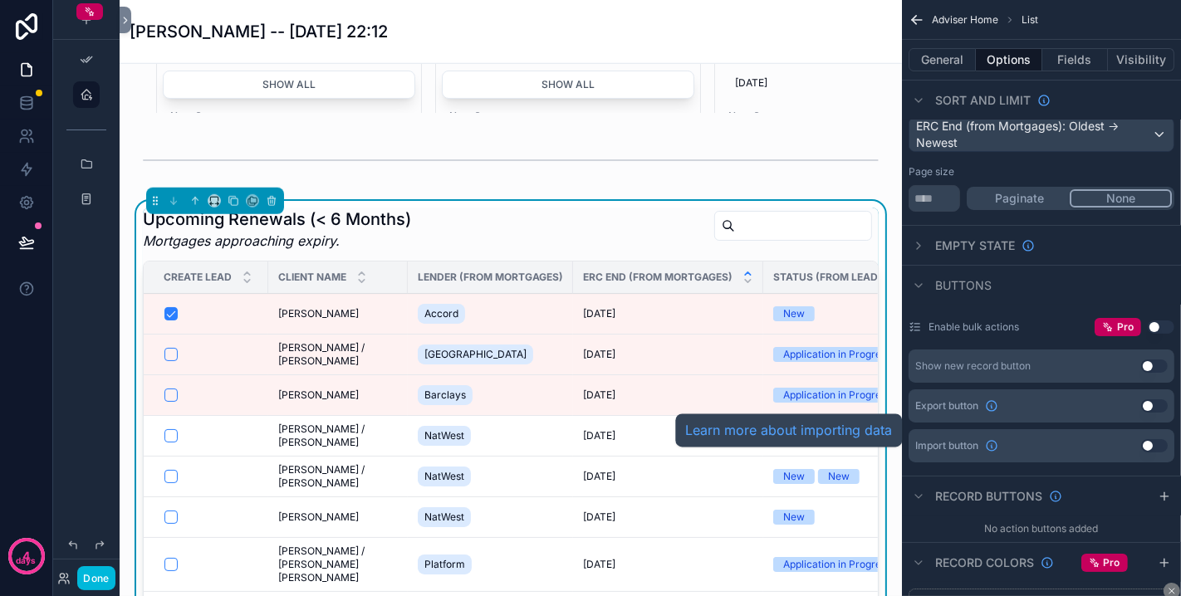
click at [996, 439] on icon "scrollable content" at bounding box center [991, 445] width 13 height 13
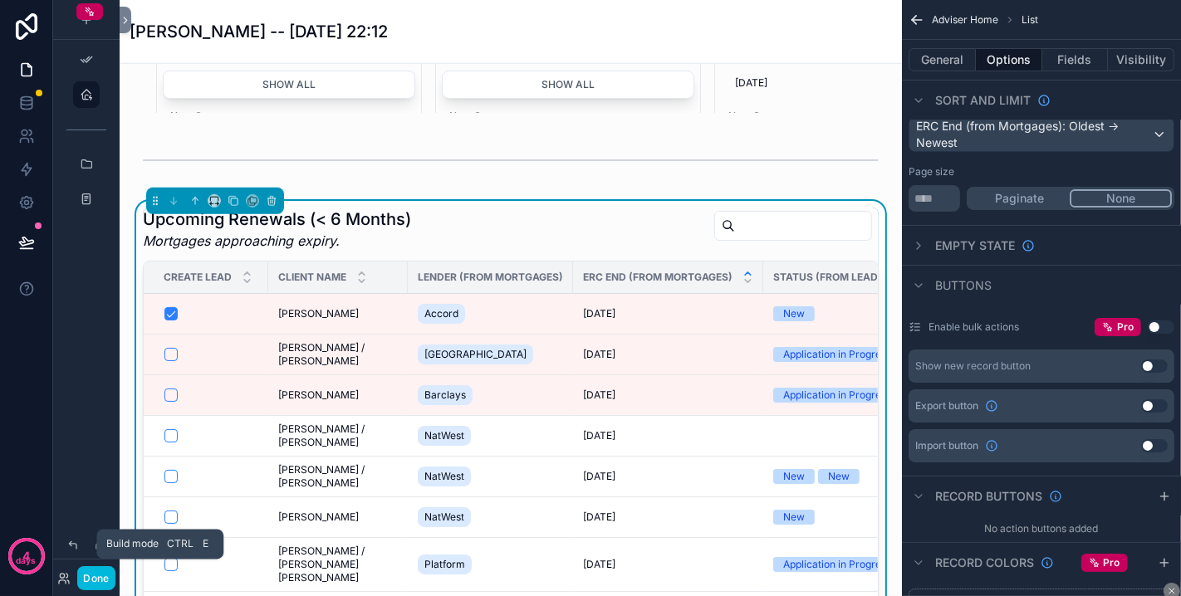
click at [104, 571] on button "Done" at bounding box center [95, 578] width 37 height 24
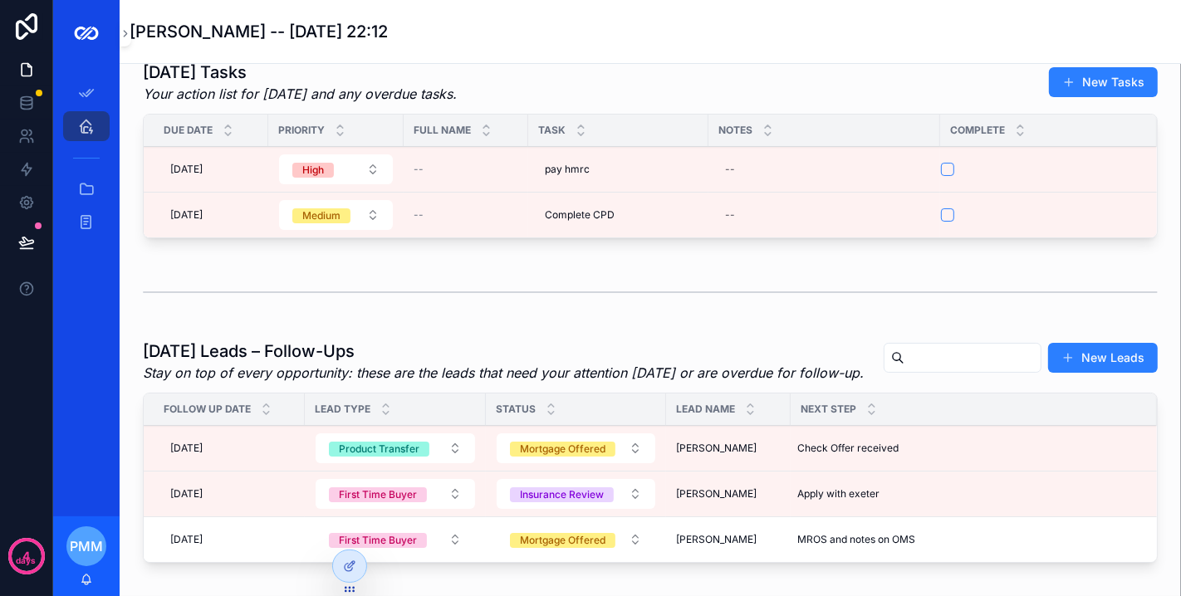
scroll to position [0, 0]
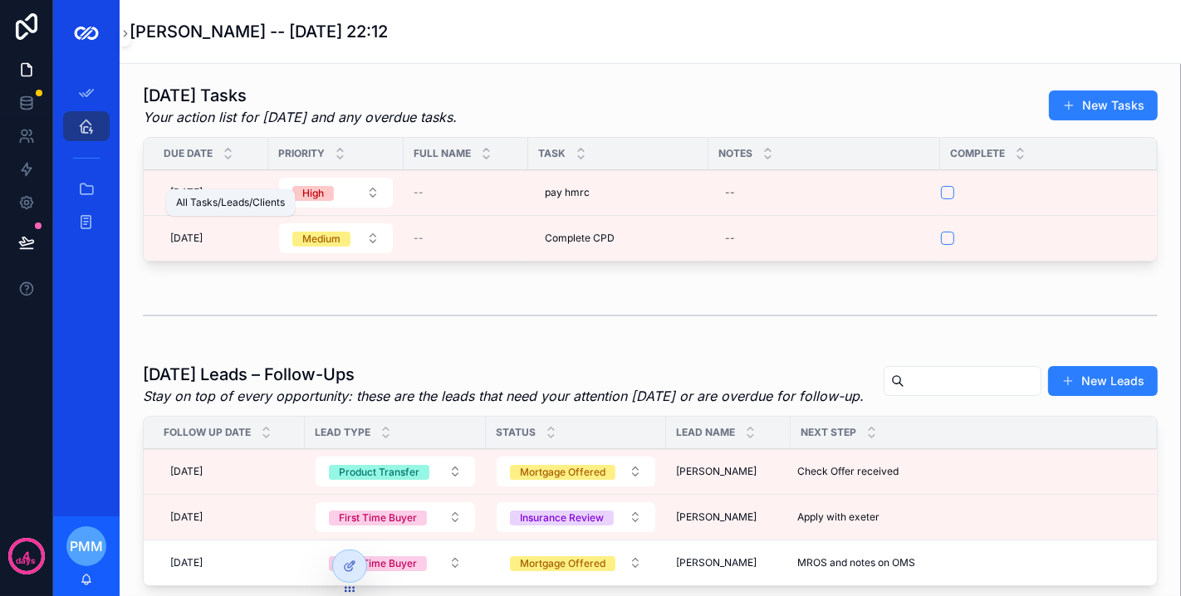
click at [92, 189] on icon "scrollable content" at bounding box center [86, 189] width 17 height 17
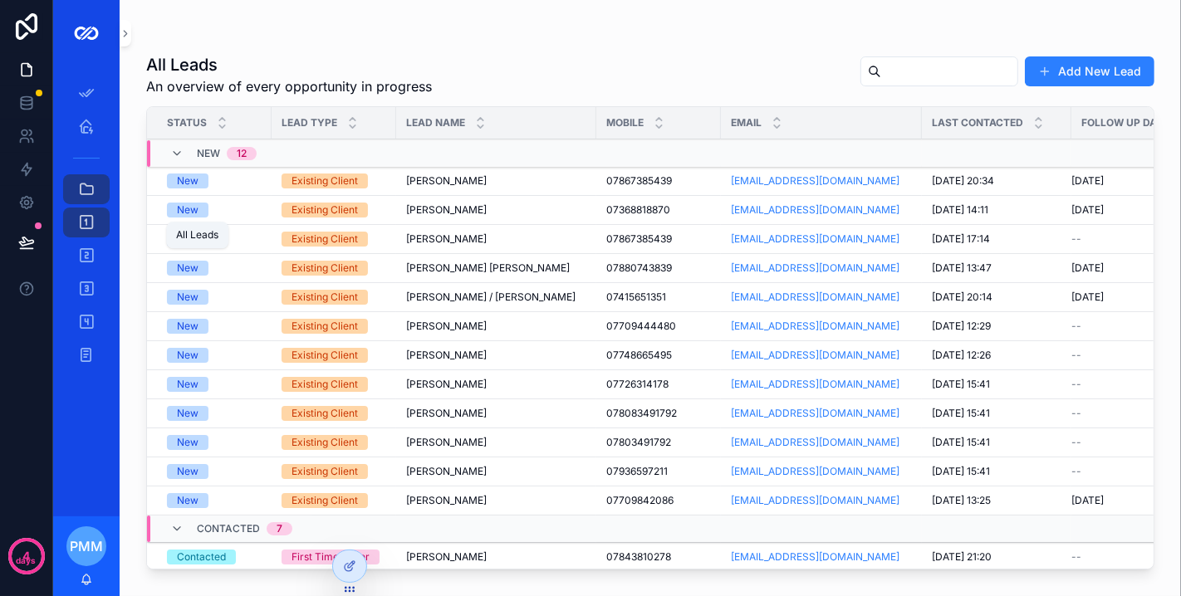
click at [85, 223] on icon "scrollable content" at bounding box center [86, 222] width 17 height 17
click at [124, 36] on icon "scrollable content" at bounding box center [125, 34] width 3 height 6
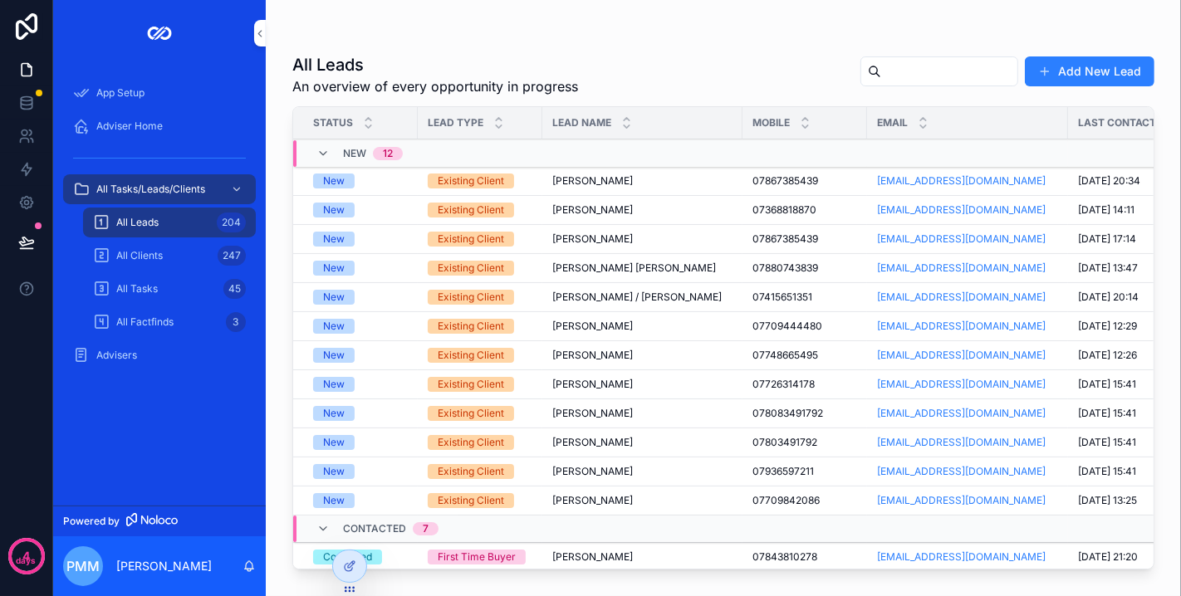
click at [344, 565] on icon at bounding box center [349, 566] width 13 height 13
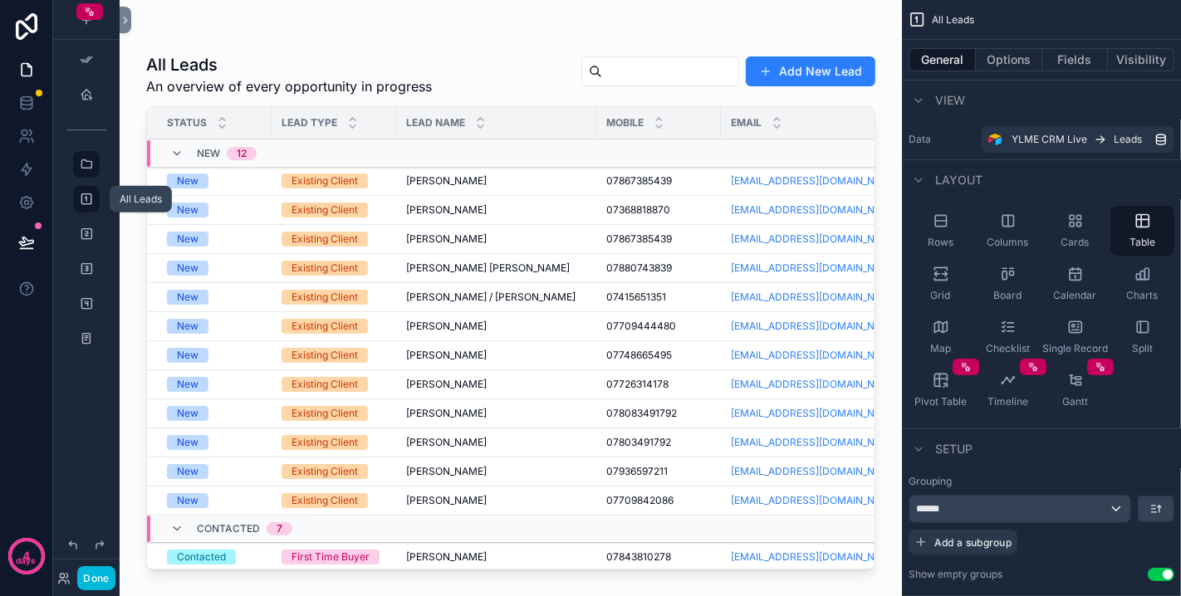
click at [89, 203] on icon "scrollable content" at bounding box center [86, 199] width 13 height 13
click at [78, 194] on div "scrollable content" at bounding box center [86, 199] width 20 height 27
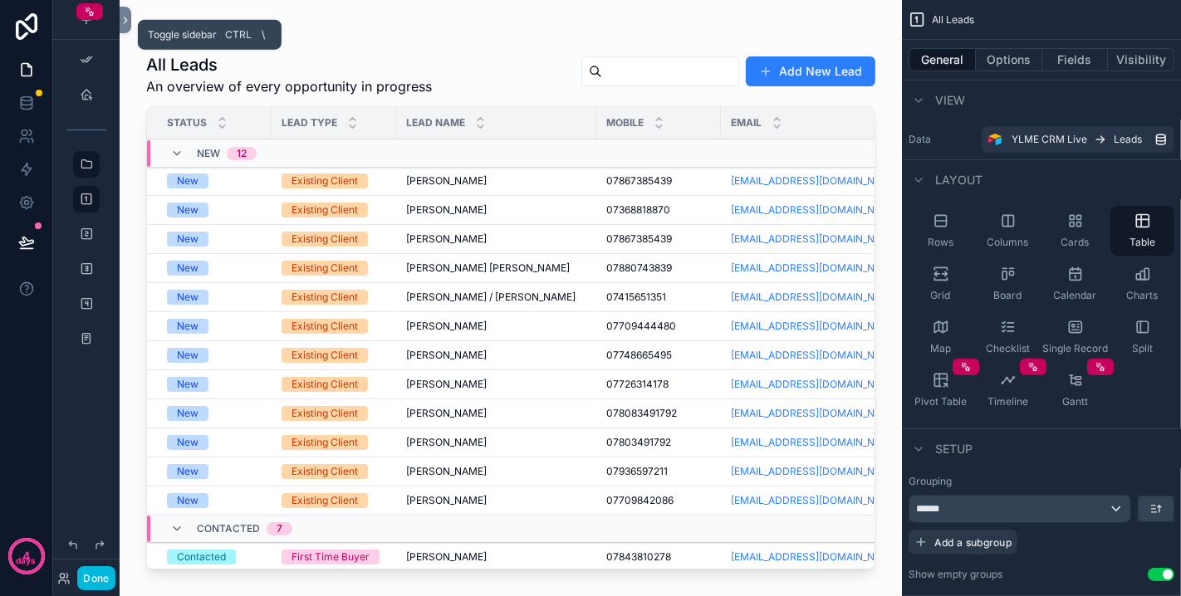
click at [124, 26] on icon at bounding box center [126, 20] width 12 height 12
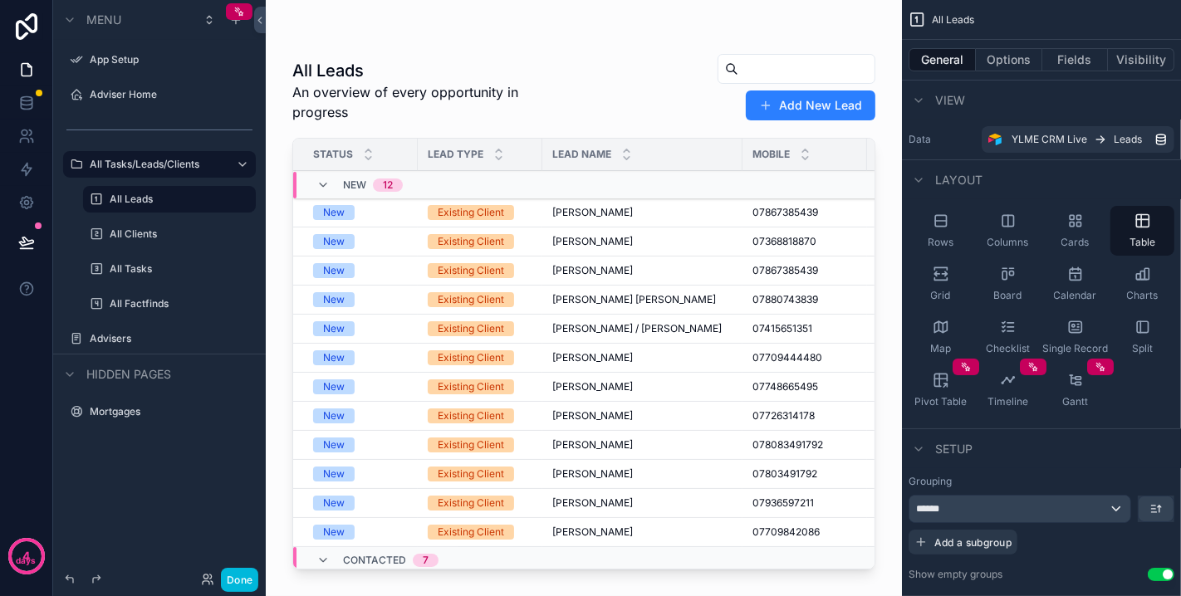
click at [0, 0] on icon "scrollable content" at bounding box center [0, 0] width 0 height 0
click at [100, 197] on icon "scrollable content" at bounding box center [96, 199] width 13 height 13
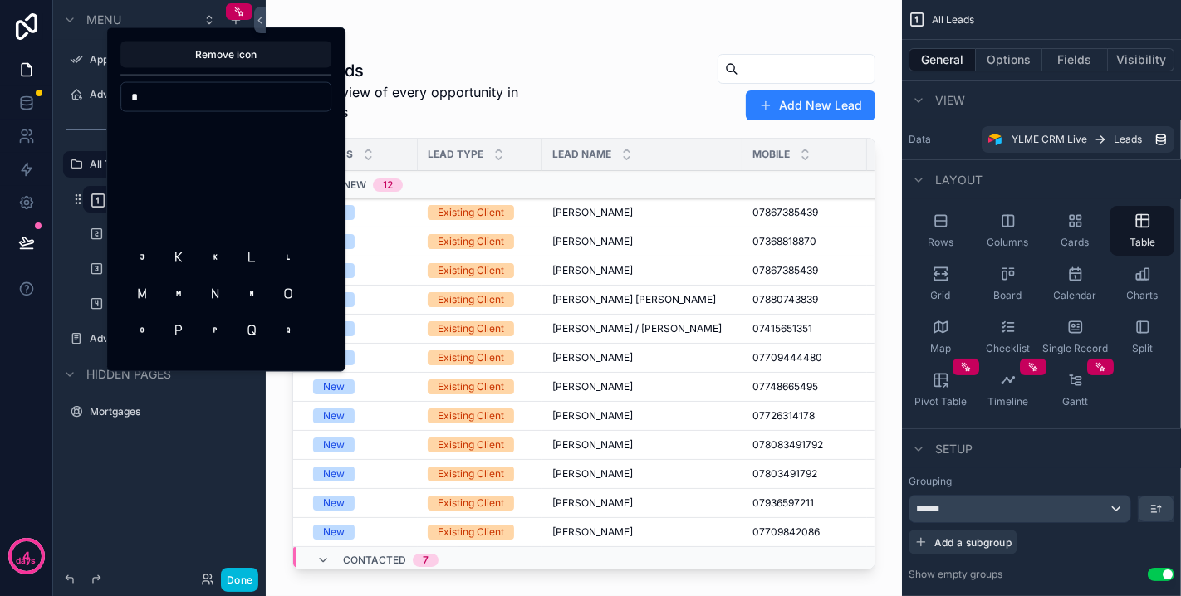
scroll to position [737, 0]
type input "*"
click at [252, 128] on button "LetterL" at bounding box center [252, 126] width 30 height 30
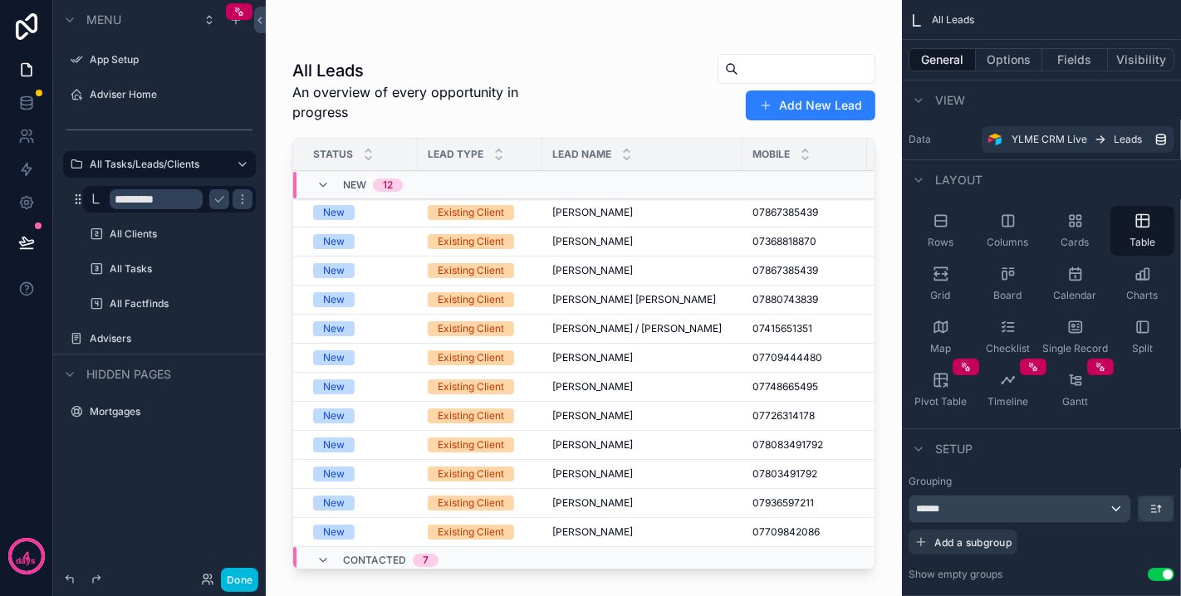
click at [197, 444] on div "Menu App Setup Adviser Home All Tasks/Leads/Clients ********* All Clients All T…" at bounding box center [159, 226] width 213 height 453
click at [97, 233] on icon "scrollable content" at bounding box center [96, 234] width 13 height 13
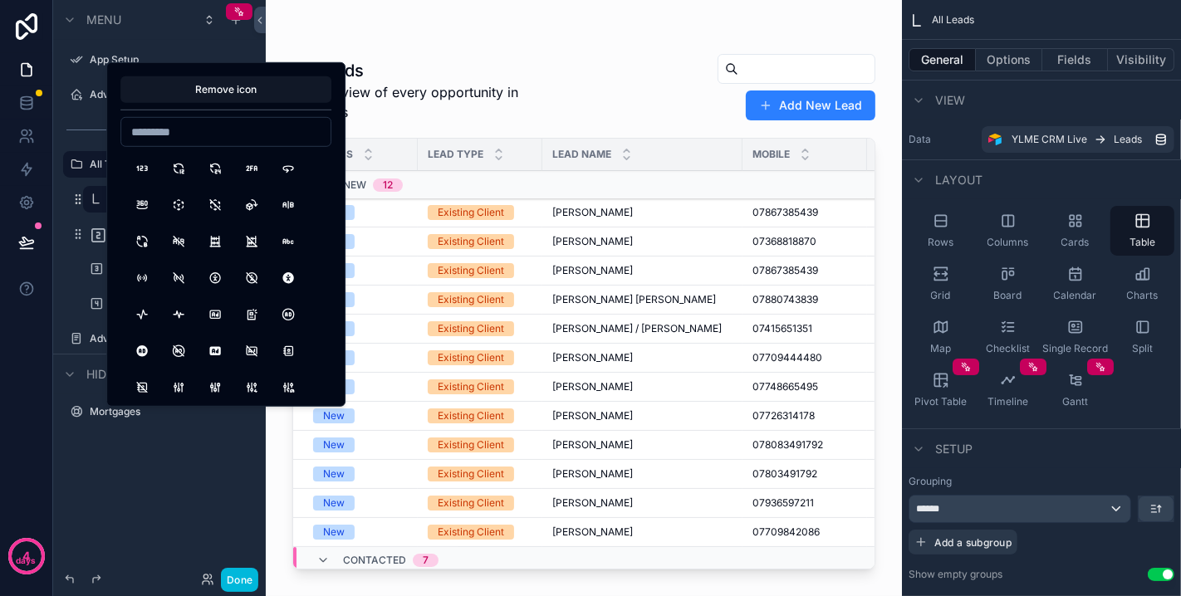
type input "*"
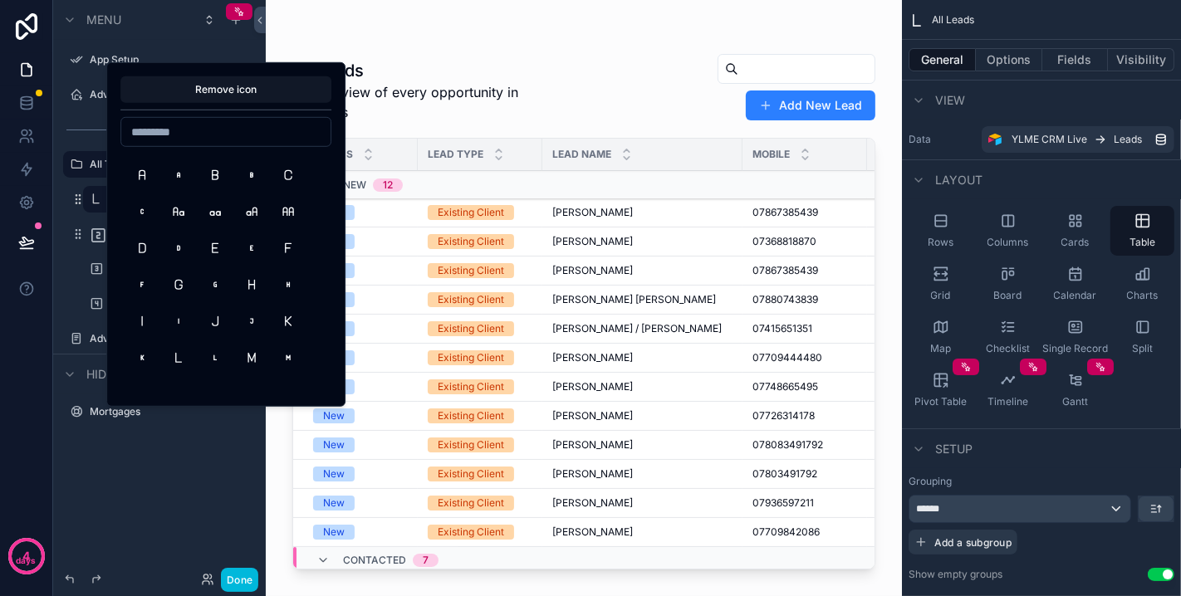
scroll to position [21193, 0]
click at [295, 201] on button "LetterC" at bounding box center [288, 202] width 30 height 30
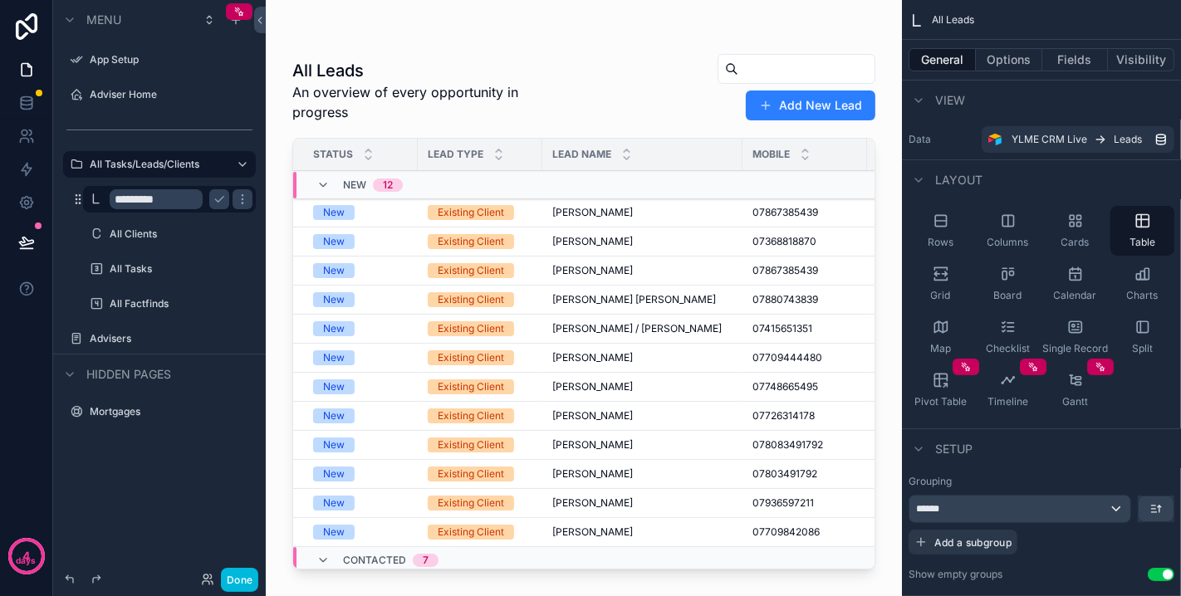
click at [99, 256] on div "All Tasks" at bounding box center [169, 269] width 166 height 27
click at [104, 263] on div "scrollable content" at bounding box center [96, 269] width 20 height 20
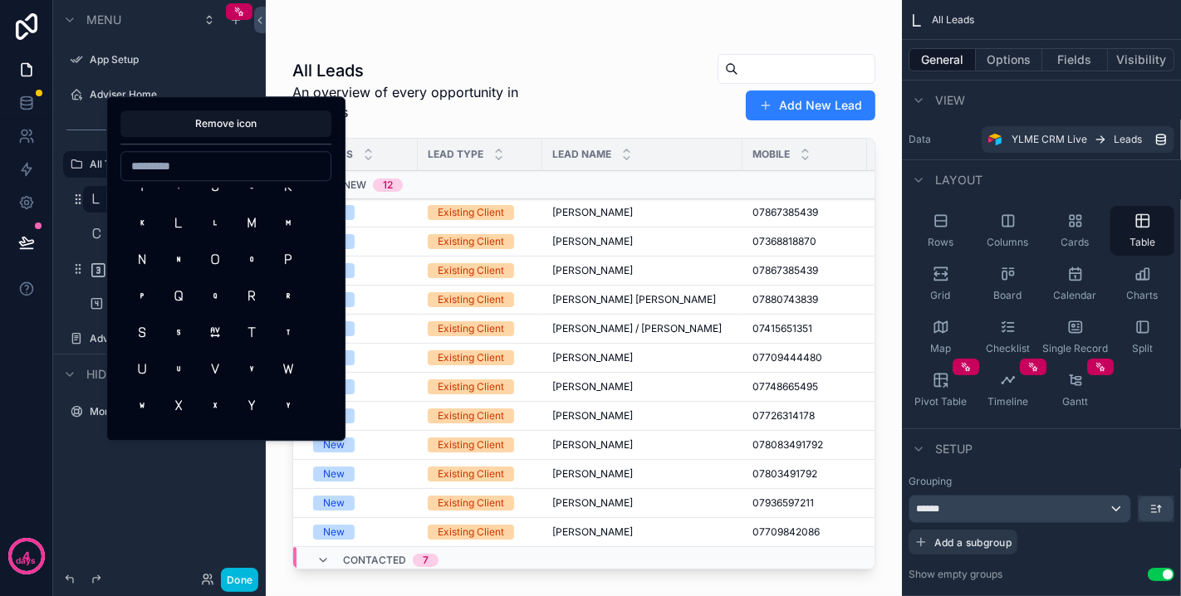
scroll to position [21405, 0]
click at [253, 301] on button "LetterT" at bounding box center [252, 316] width 30 height 30
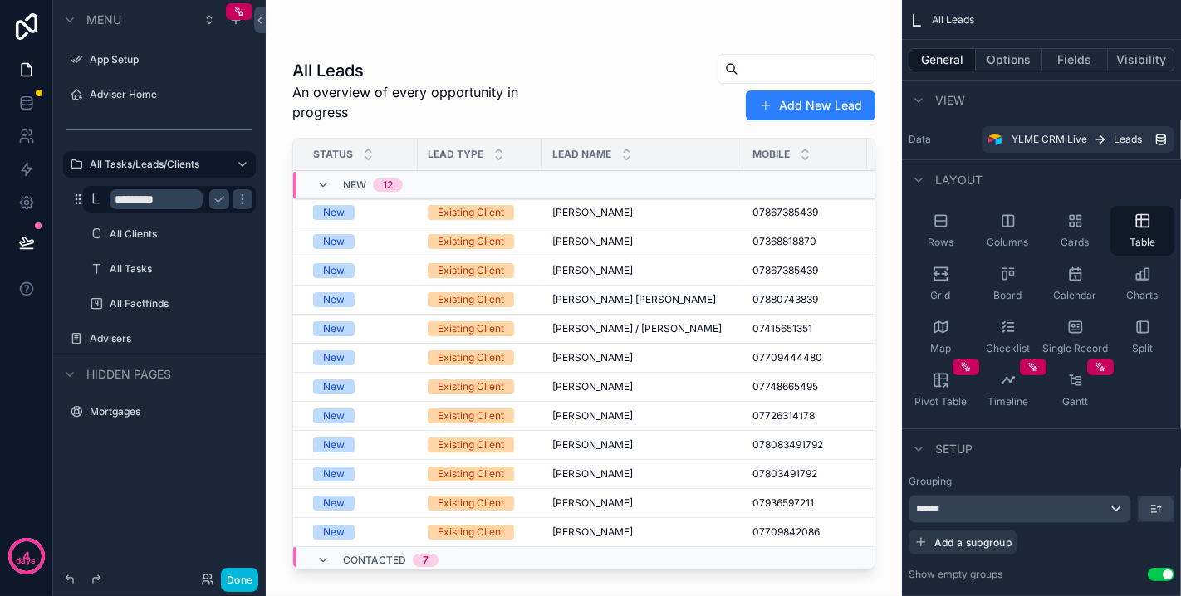
click at [99, 303] on icon "scrollable content" at bounding box center [96, 303] width 13 height 13
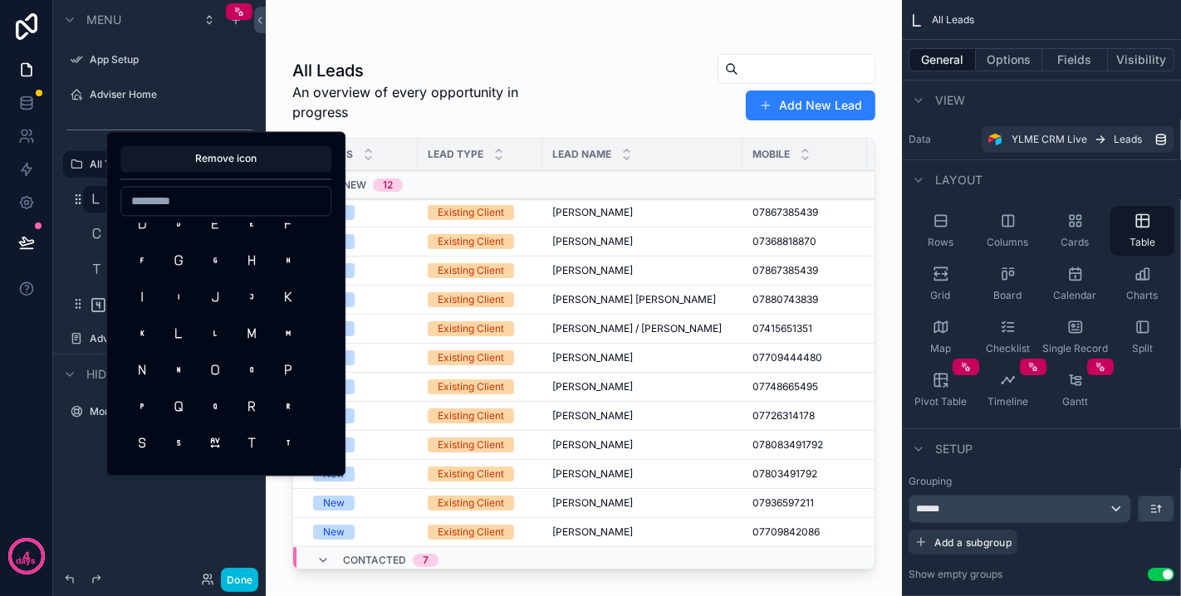
scroll to position [21221, 0]
click at [282, 318] on button "LetterF" at bounding box center [288, 316] width 30 height 30
click at [287, 316] on button "LetterF" at bounding box center [288, 316] width 30 height 30
click at [151, 491] on div "**********" at bounding box center [159, 288] width 213 height 576
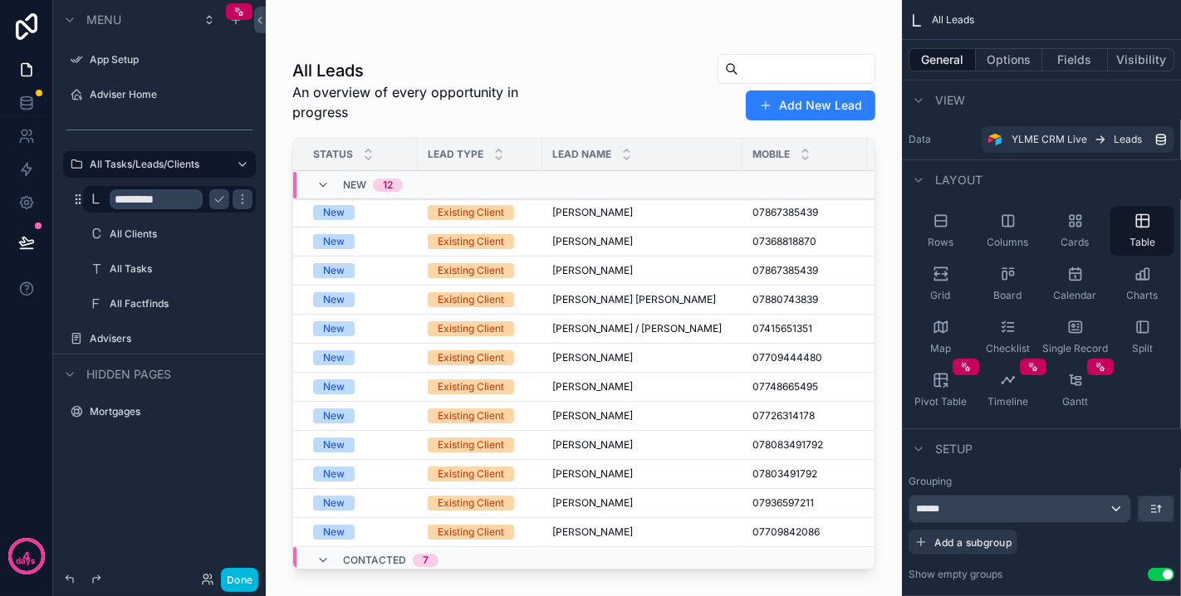
click at [142, 332] on label "Advisers" at bounding box center [168, 338] width 156 height 13
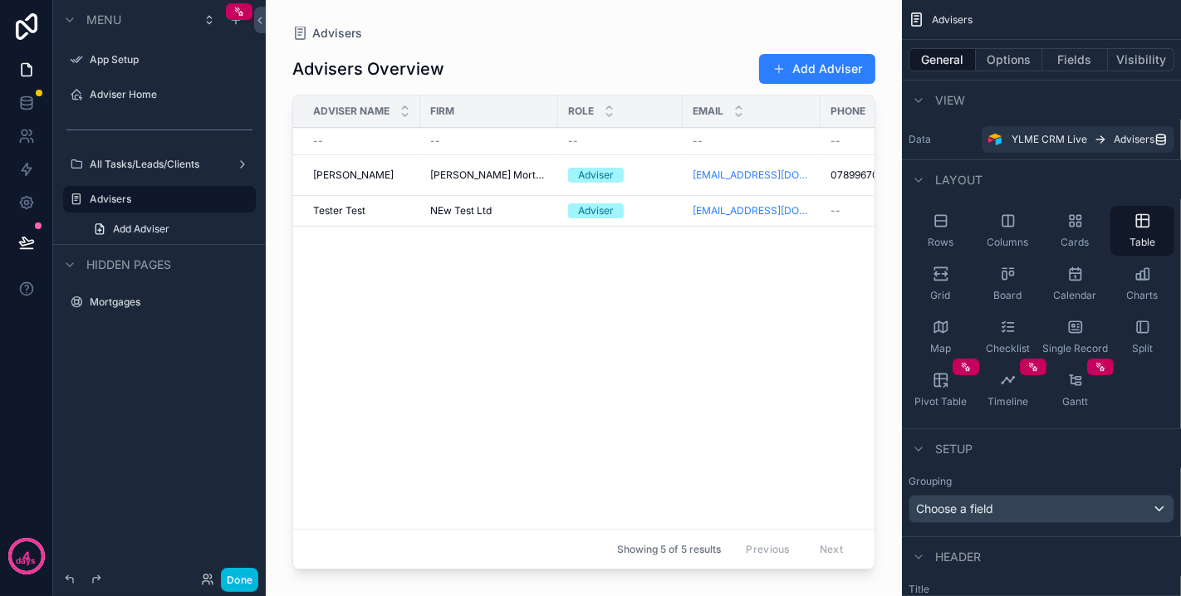
click at [0, 0] on icon "scrollable content" at bounding box center [0, 0] width 0 height 0
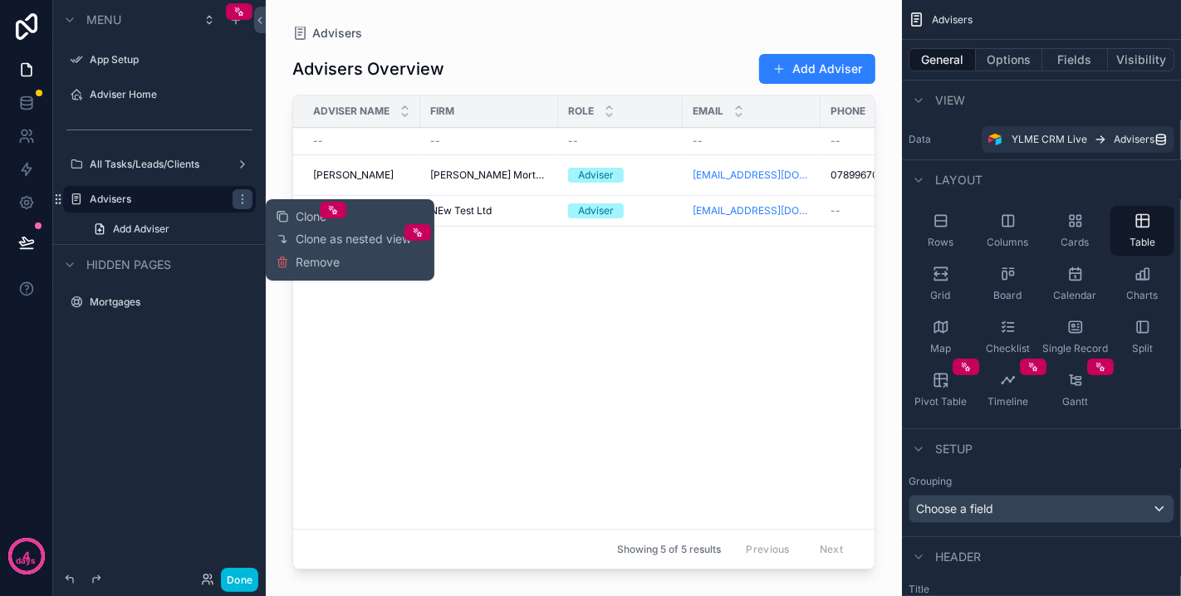
click at [298, 261] on span "Remove" at bounding box center [318, 262] width 44 height 17
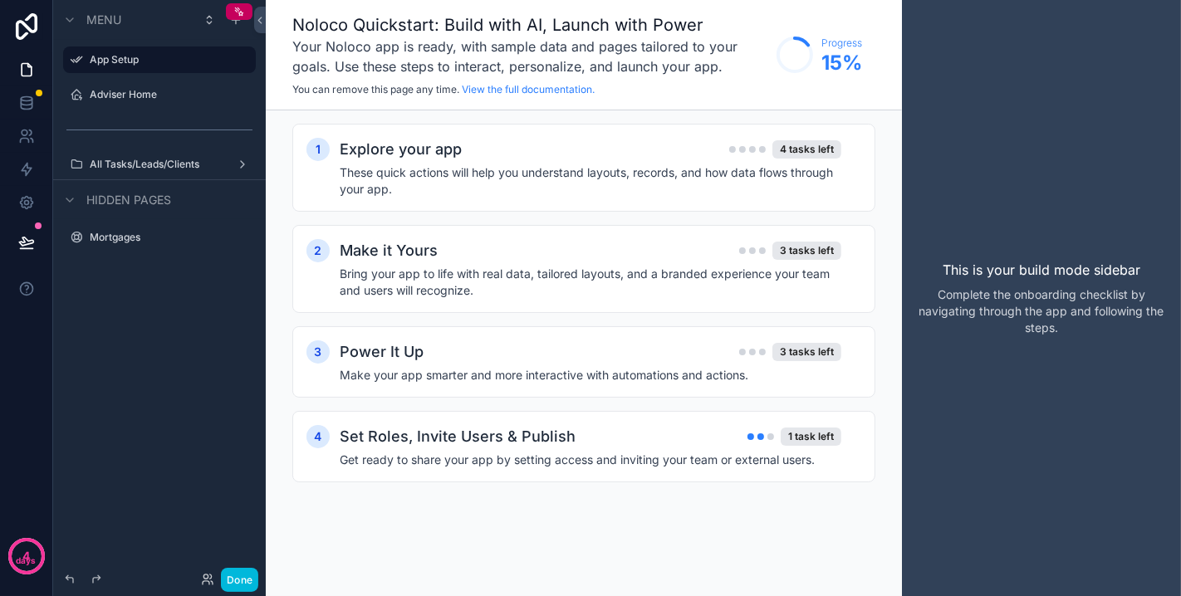
click at [74, 196] on icon "scrollable content" at bounding box center [69, 199] width 13 height 13
click at [196, 166] on label "All Tasks/Leads/Clients" at bounding box center [156, 164] width 133 height 13
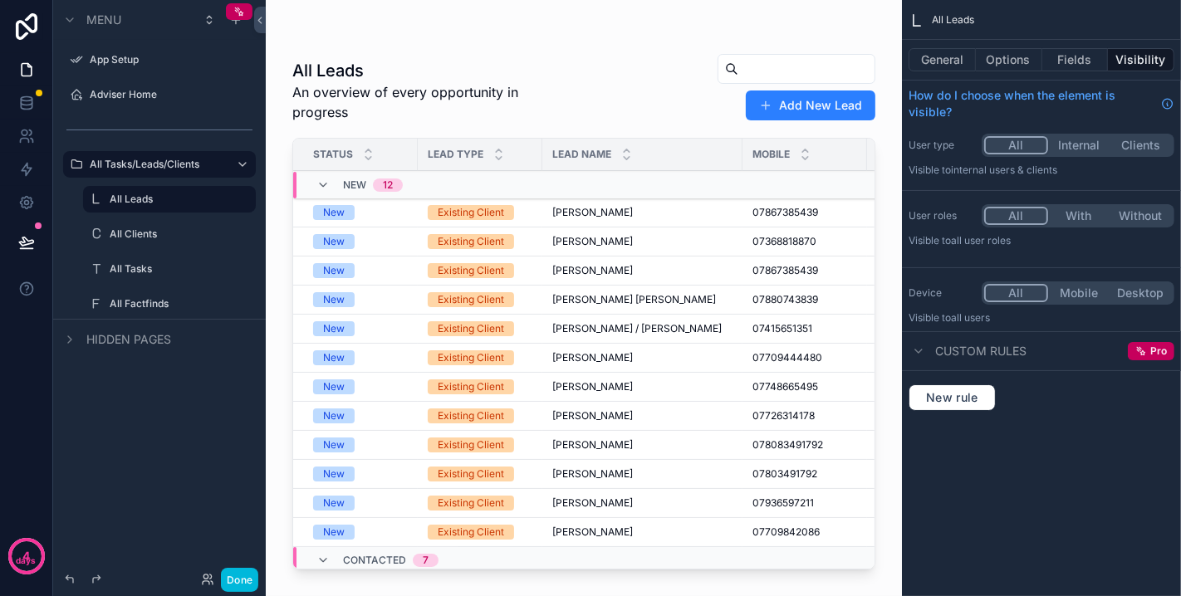
click at [114, 336] on span "Hidden pages" at bounding box center [128, 339] width 85 height 17
click at [233, 575] on button "Done" at bounding box center [239, 580] width 37 height 24
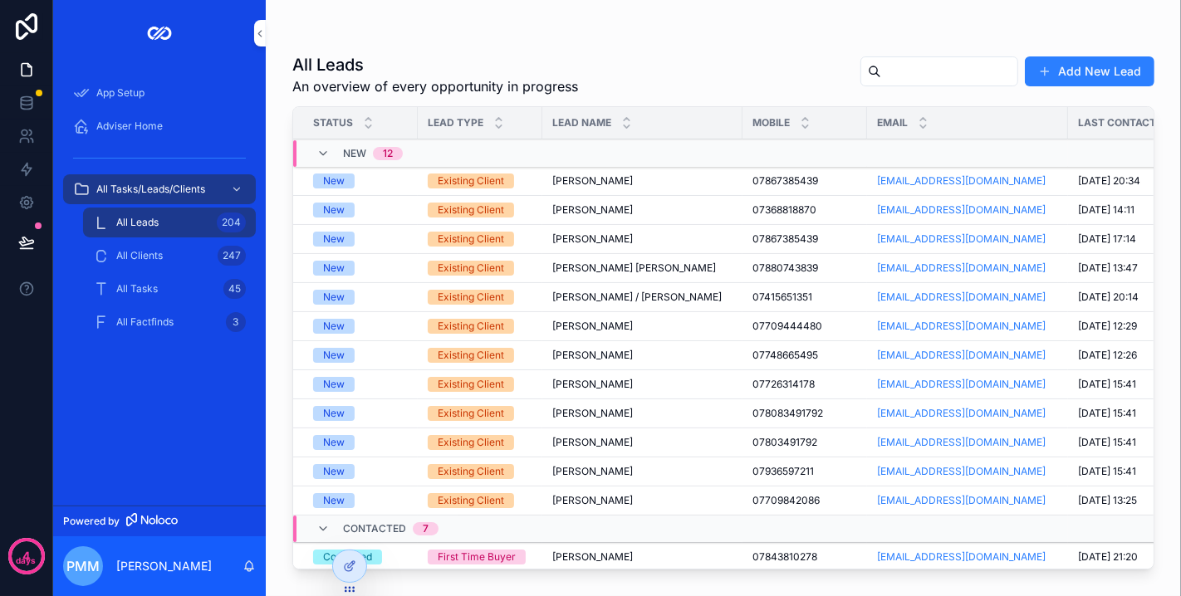
click at [348, 566] on icon at bounding box center [351, 564] width 7 height 7
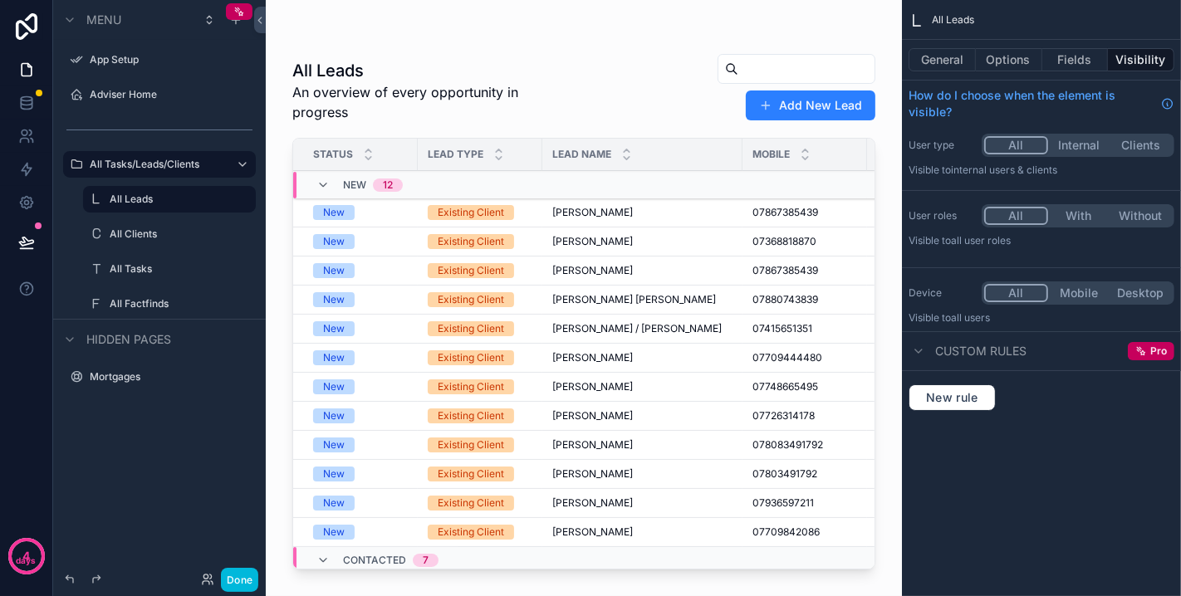
click at [165, 201] on label "All Leads" at bounding box center [178, 199] width 136 height 13
click at [117, 194] on label "All Leads" at bounding box center [178, 199] width 136 height 13
click at [125, 198] on label "All Leads" at bounding box center [178, 199] width 136 height 13
drag, startPoint x: 227, startPoint y: 196, endPoint x: 203, endPoint y: 196, distance: 23.3
click at [0, 0] on button "scrollable content" at bounding box center [0, 0] width 0 height 0
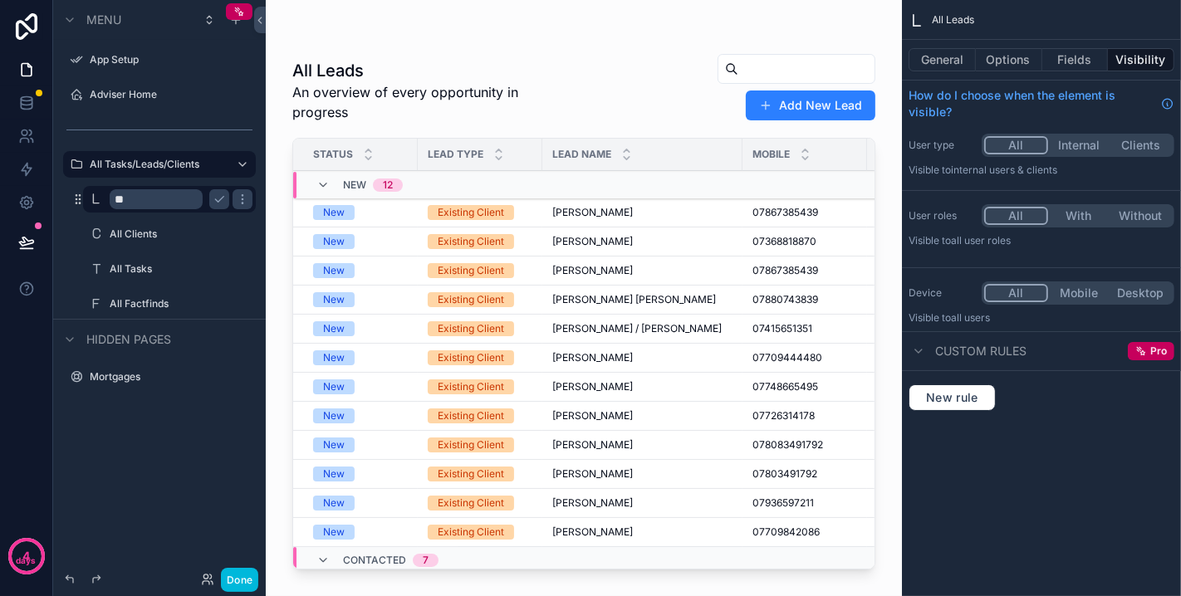
type input "*"
type input "**********"
click at [183, 230] on label "All Clients" at bounding box center [178, 234] width 136 height 13
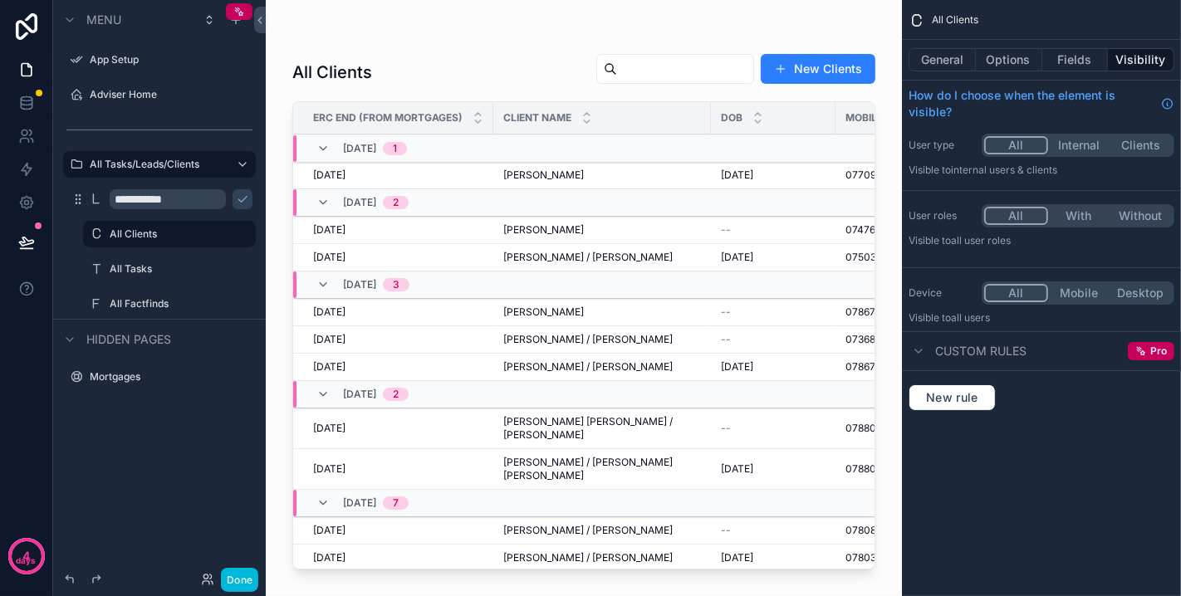
click at [0, 0] on icon "scrollable content" at bounding box center [0, 0] width 0 height 0
click at [189, 237] on input "**********" at bounding box center [156, 234] width 93 height 20
click at [127, 232] on input "**********" at bounding box center [156, 234] width 93 height 20
type input "**********"
click at [174, 268] on label "All Tasks" at bounding box center [178, 268] width 136 height 13
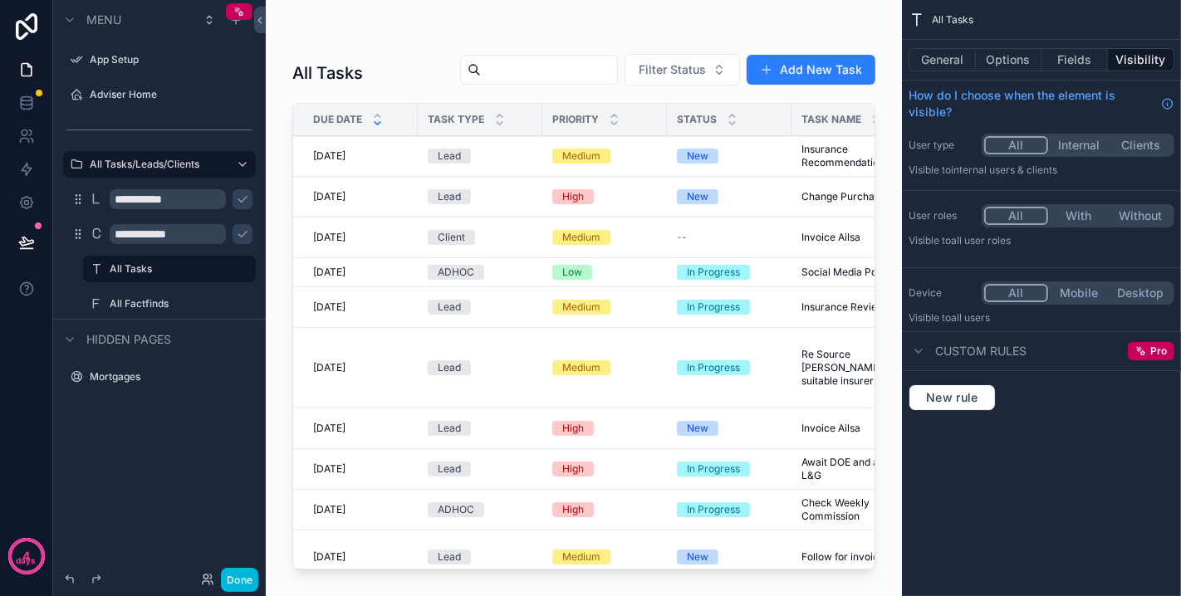
click at [130, 265] on label "All Tasks" at bounding box center [178, 268] width 136 height 13
click at [0, 0] on icon "scrollable content" at bounding box center [0, 0] width 0 height 0
click at [135, 267] on input "*********" at bounding box center [156, 269] width 93 height 20
type input "**********"
click at [0, 0] on icon "scrollable content" at bounding box center [0, 0] width 0 height 0
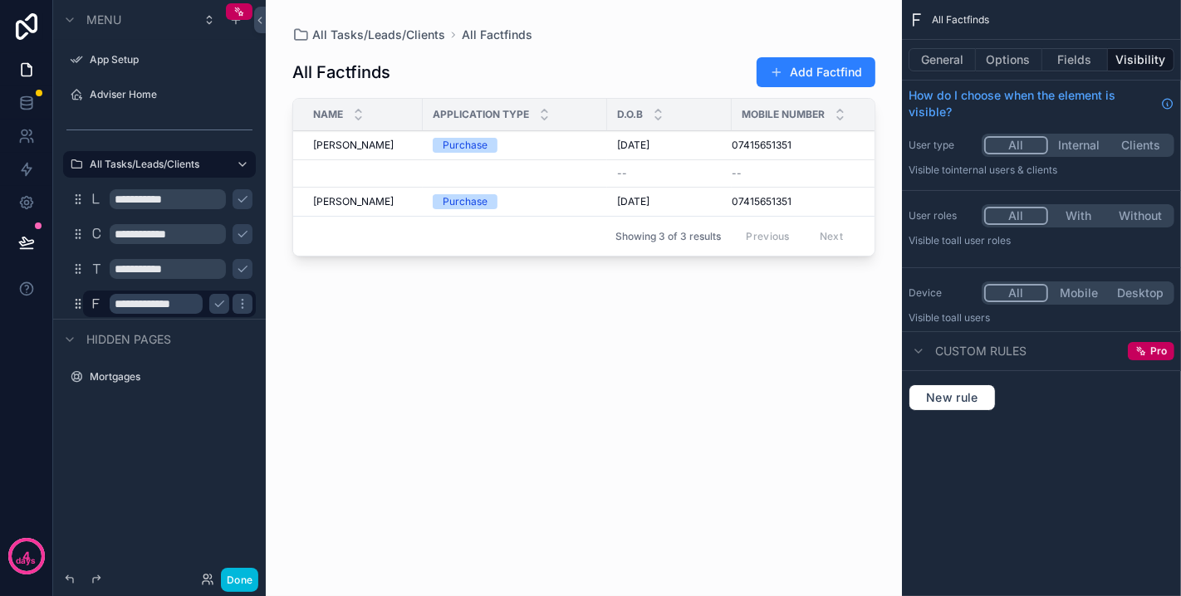
click at [133, 303] on input "**********" at bounding box center [156, 304] width 93 height 20
type input "**********"
click at [240, 581] on button "Done" at bounding box center [239, 580] width 37 height 24
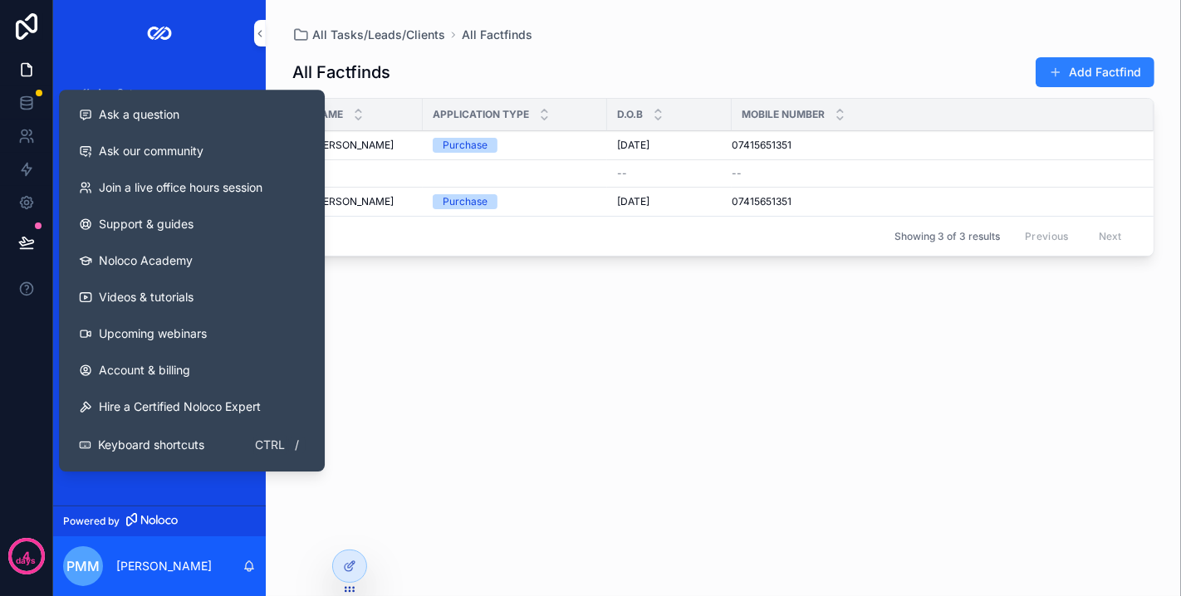
click at [450, 428] on div "All Factfinds Add Factfind Name Application Type D.O.B Mobile Number Philip McL…" at bounding box center [723, 309] width 862 height 533
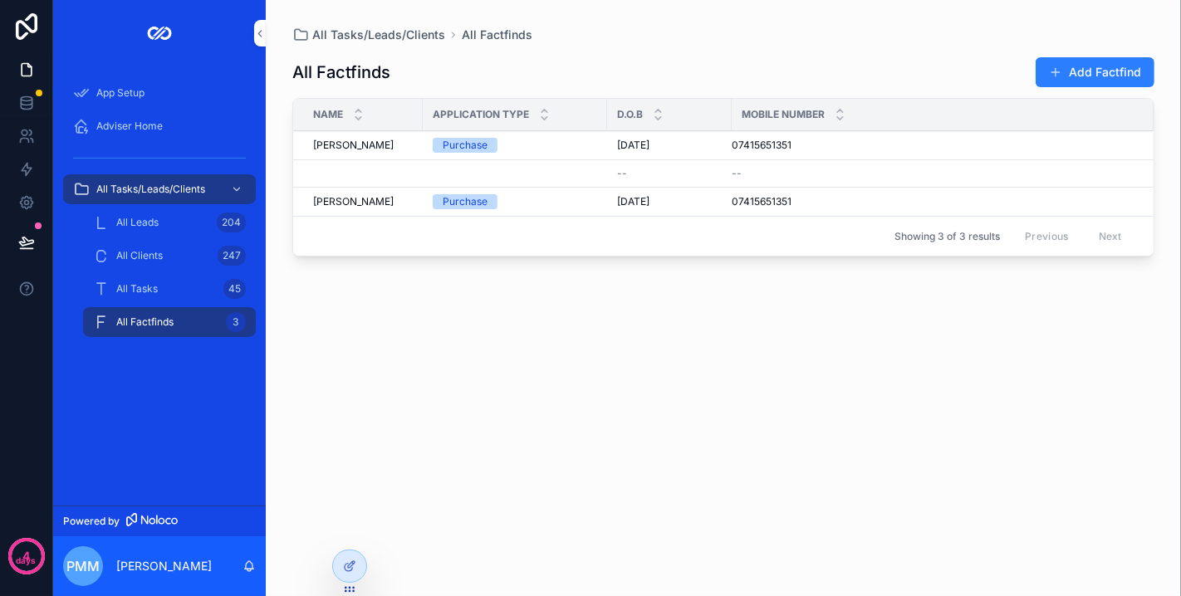
click at [161, 183] on span "All Tasks/Leads/Clients" at bounding box center [150, 189] width 109 height 13
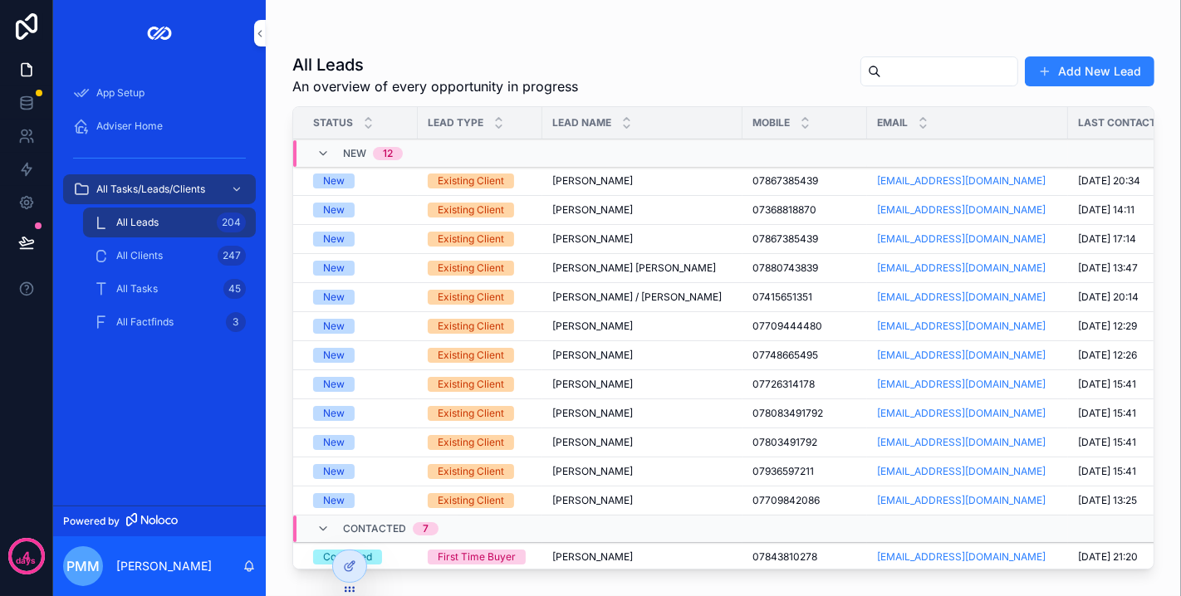
click at [161, 183] on span "All Tasks/Leads/Clients" at bounding box center [150, 189] width 109 height 13
click at [350, 566] on icon at bounding box center [349, 566] width 13 height 13
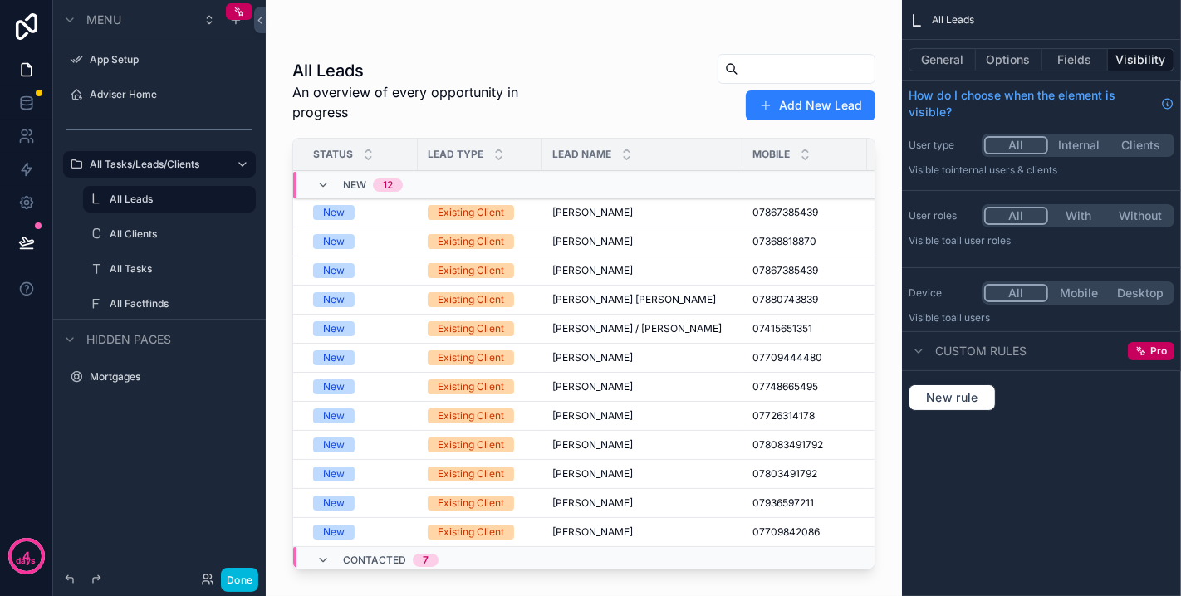
click at [0, 0] on icon "scrollable content" at bounding box center [0, 0] width 0 height 0
click at [218, 197] on icon "scrollable content" at bounding box center [219, 199] width 13 height 13
click at [218, 319] on div "Hidden pages" at bounding box center [159, 339] width 213 height 40
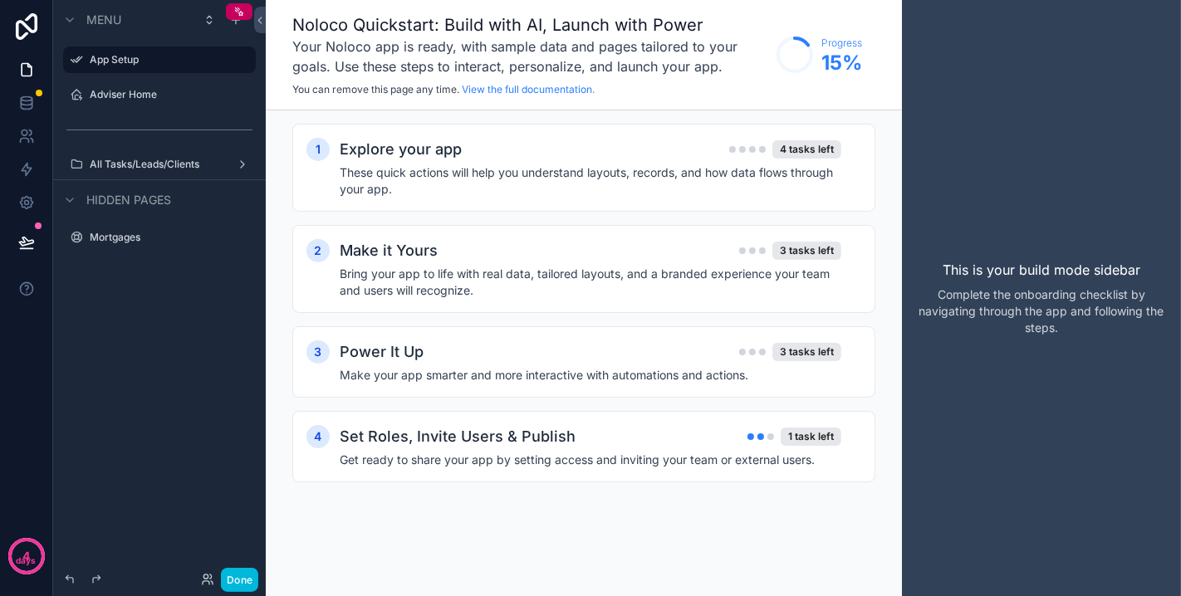
click at [179, 163] on label "All Tasks/Leads/Clients" at bounding box center [156, 164] width 133 height 13
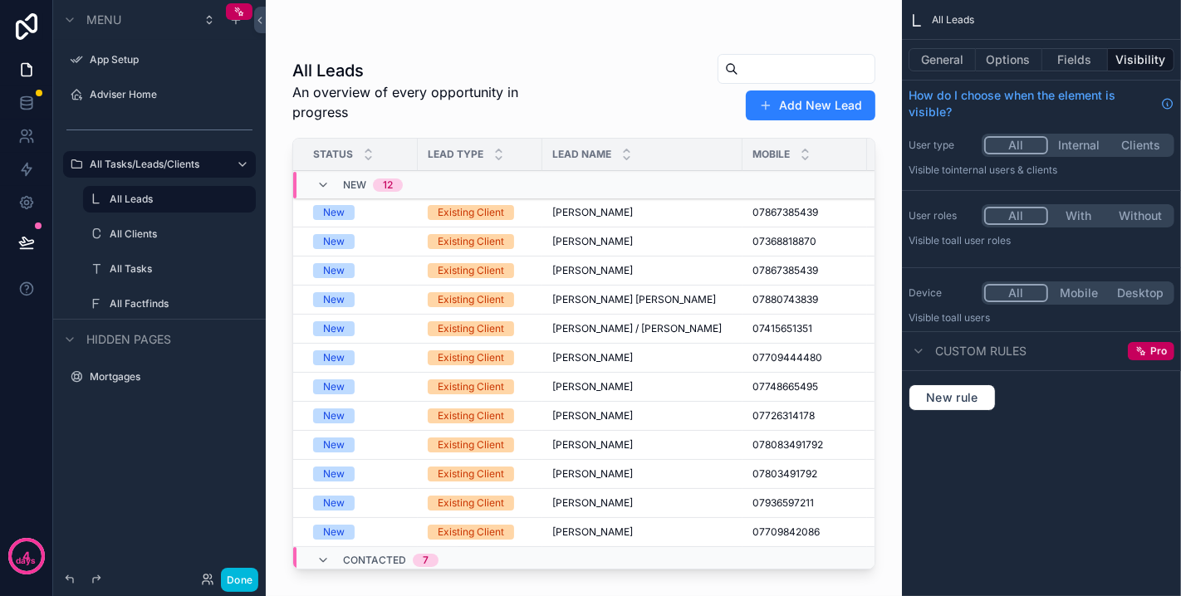
click at [182, 194] on label "All Leads" at bounding box center [178, 199] width 136 height 13
click at [0, 0] on icon "scrollable content" at bounding box center [0, 0] width 0 height 0
click at [132, 198] on input "*********" at bounding box center [156, 199] width 93 height 20
type input "**********"
click at [218, 200] on icon "scrollable content" at bounding box center [219, 200] width 8 height 6
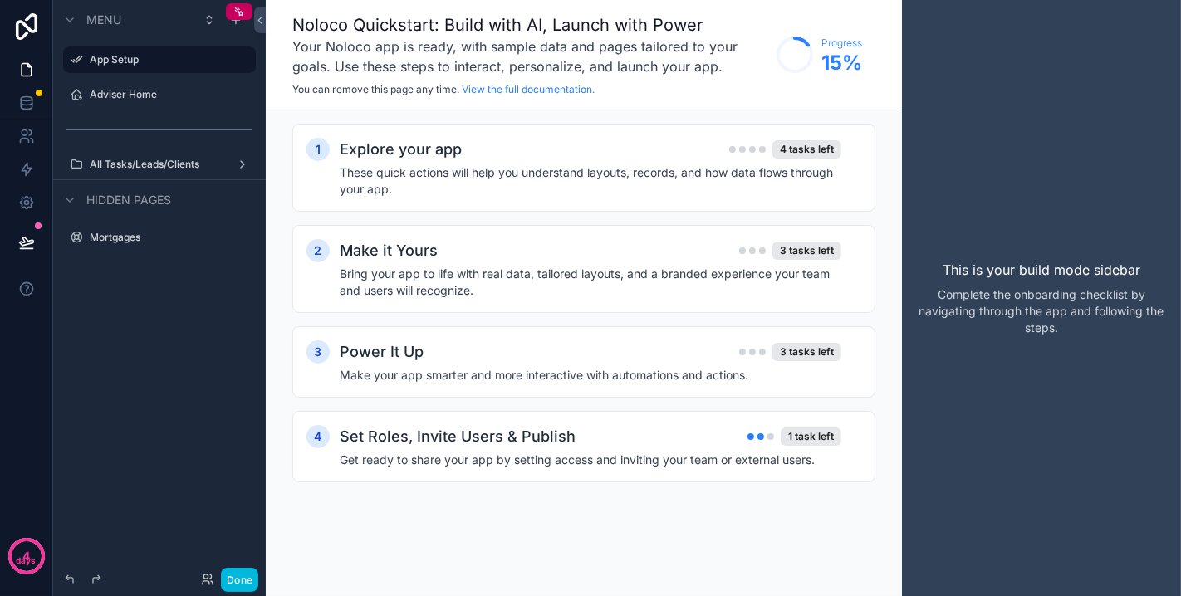
click at [154, 159] on label "All Tasks/Leads/Clients" at bounding box center [156, 164] width 133 height 13
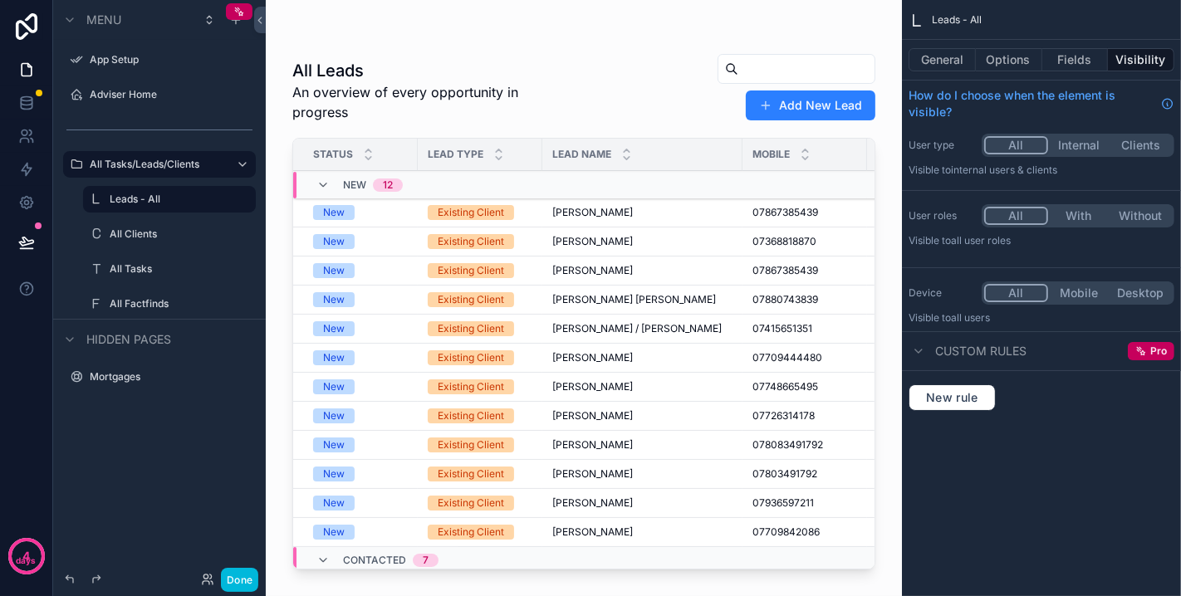
click at [0, 0] on icon "scrollable content" at bounding box center [0, 0] width 0 height 0
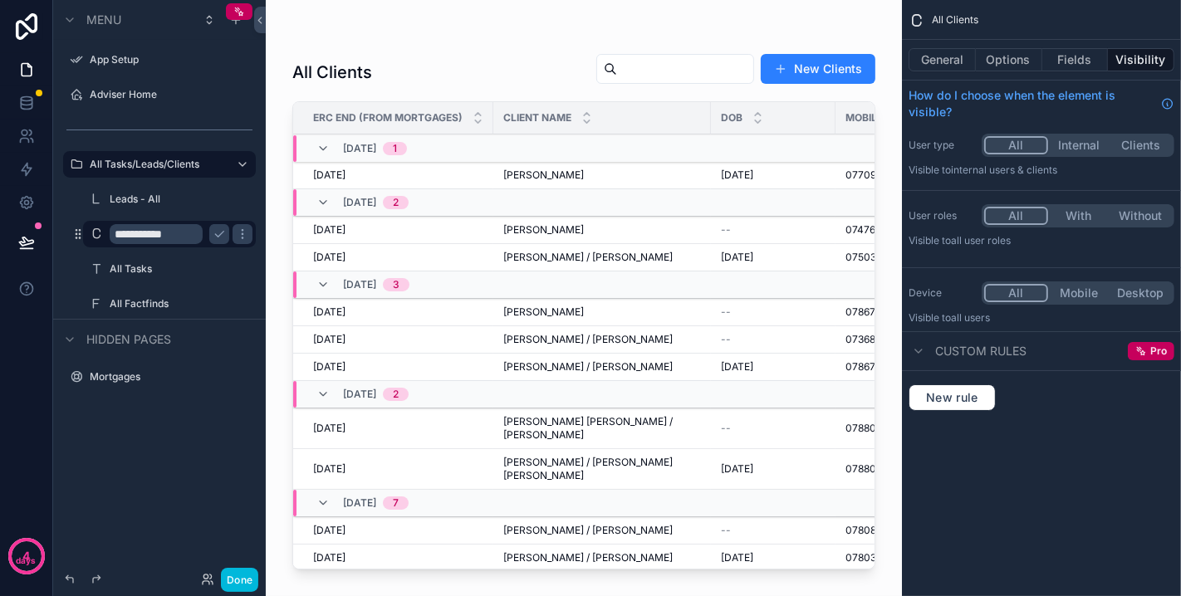
click at [132, 233] on input "**********" at bounding box center [156, 234] width 93 height 20
type input "**********"
click at [217, 233] on icon "scrollable content" at bounding box center [219, 234] width 13 height 13
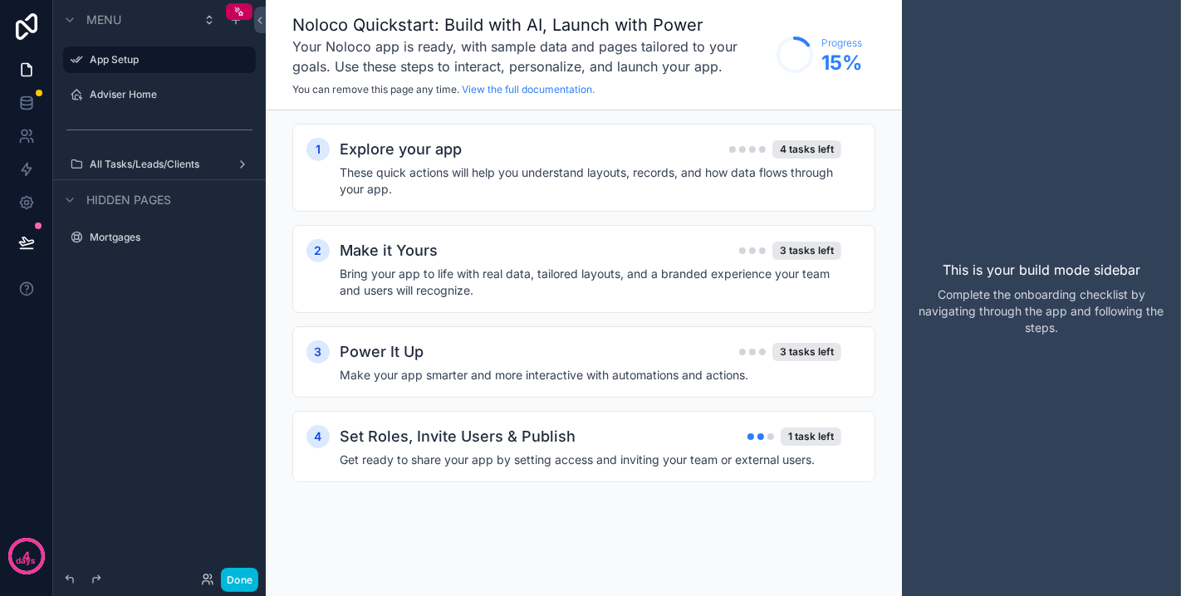
click at [174, 164] on label "All Tasks/Leads/Clients" at bounding box center [156, 164] width 133 height 13
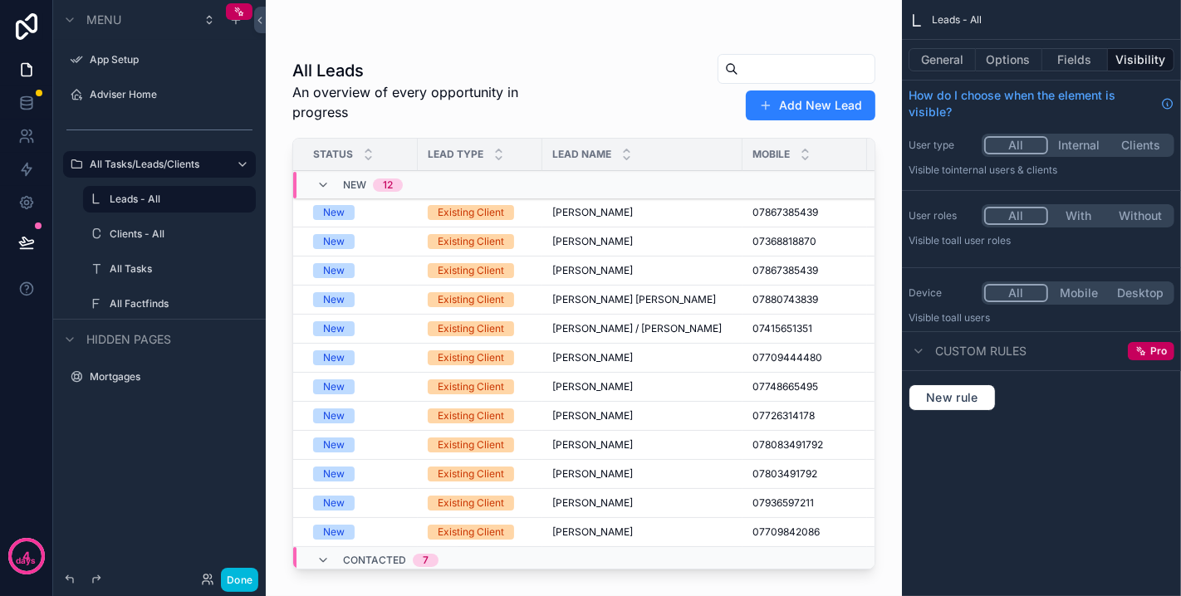
click at [0, 0] on icon "scrollable content" at bounding box center [0, 0] width 0 height 0
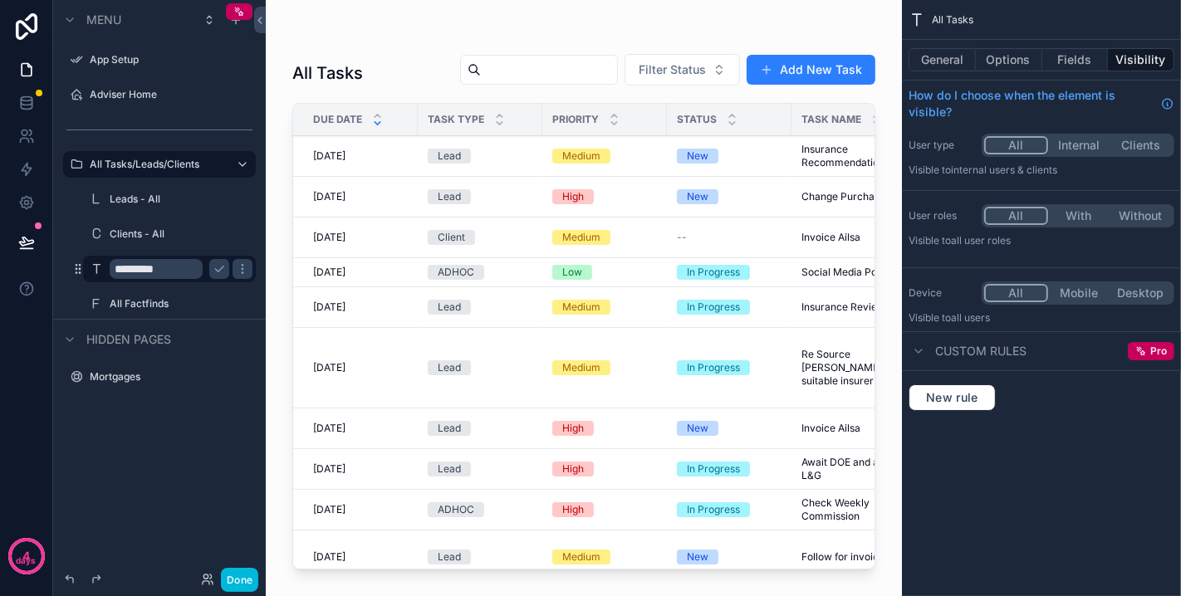
click at [135, 269] on input "*********" at bounding box center [156, 269] width 93 height 20
click at [133, 266] on input "*********" at bounding box center [156, 269] width 93 height 20
type input "**********"
click at [217, 268] on icon "scrollable content" at bounding box center [219, 268] width 13 height 13
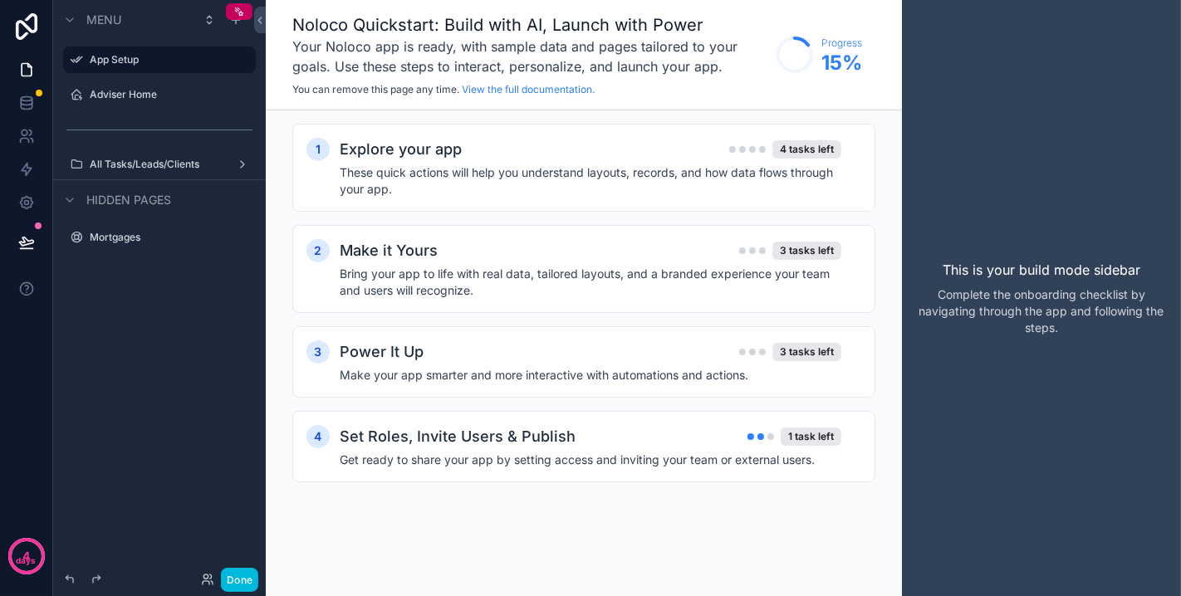
click at [160, 160] on label "All Tasks/Leads/Clients" at bounding box center [156, 164] width 133 height 13
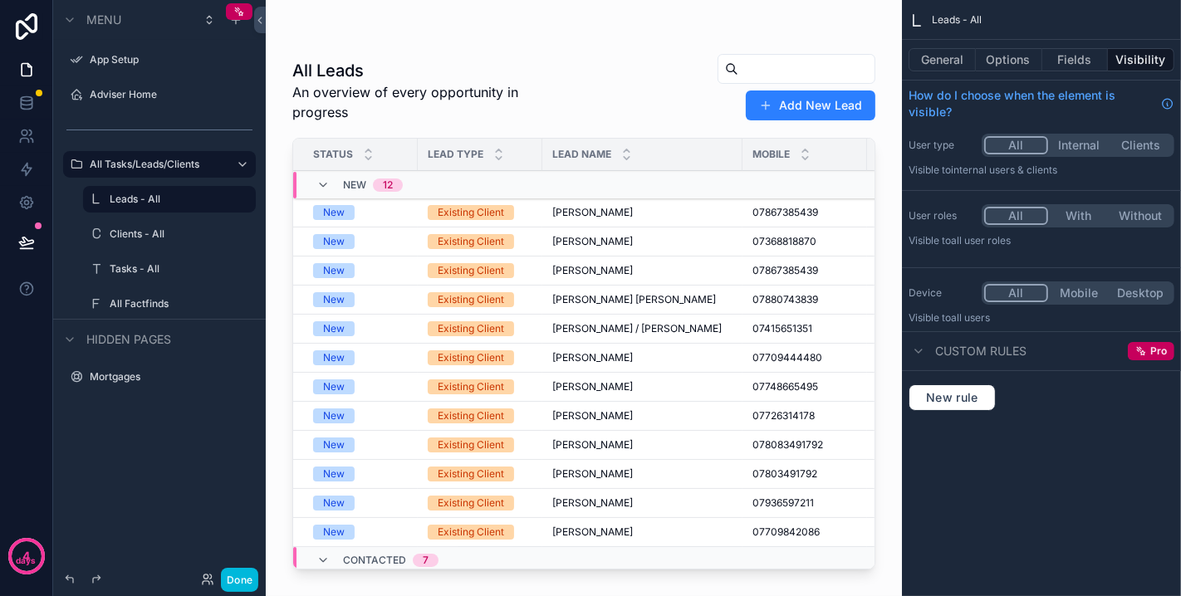
click at [0, 0] on icon "scrollable content" at bounding box center [0, 0] width 0 height 0
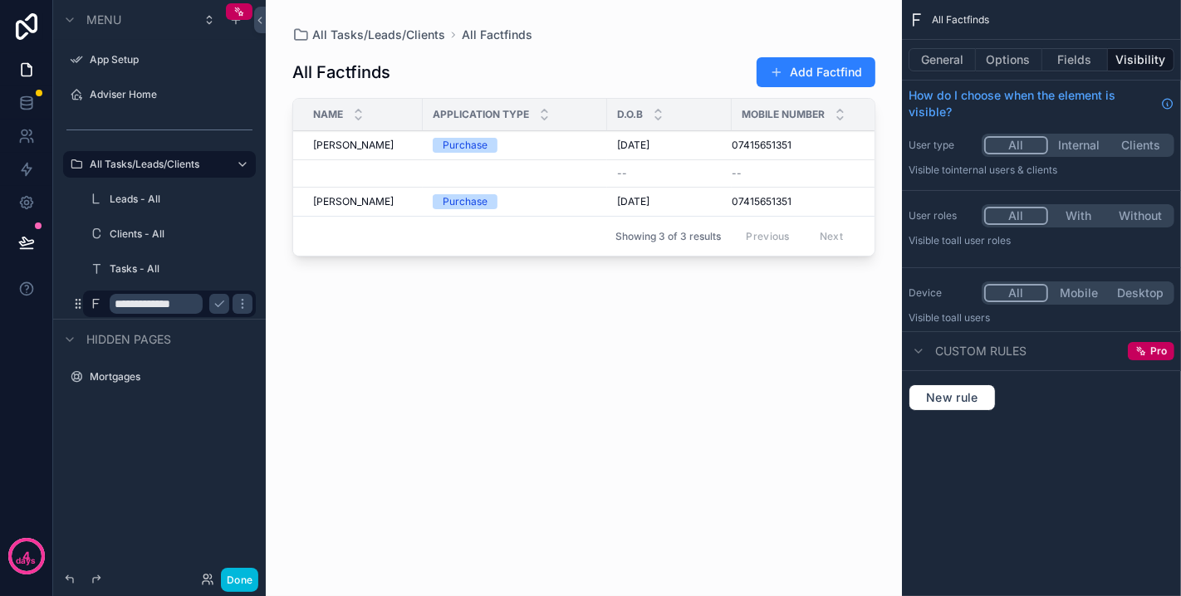
click at [132, 301] on input "**********" at bounding box center [156, 304] width 93 height 20
type input "**********"
click at [217, 306] on icon "scrollable content" at bounding box center [219, 303] width 13 height 13
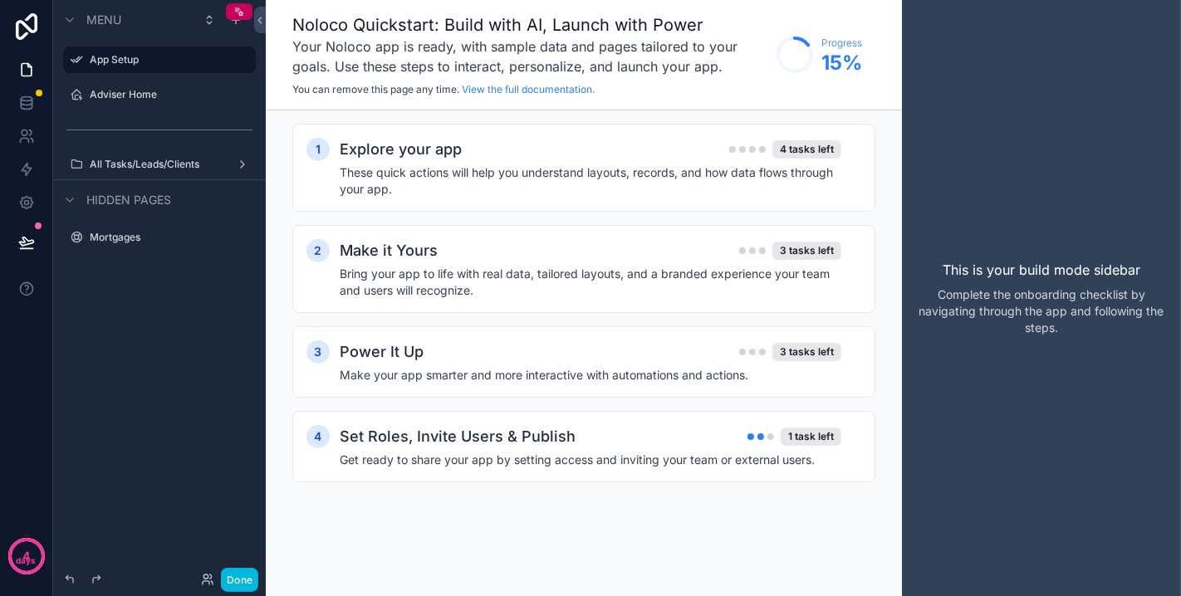
click at [245, 575] on button "Done" at bounding box center [239, 580] width 37 height 24
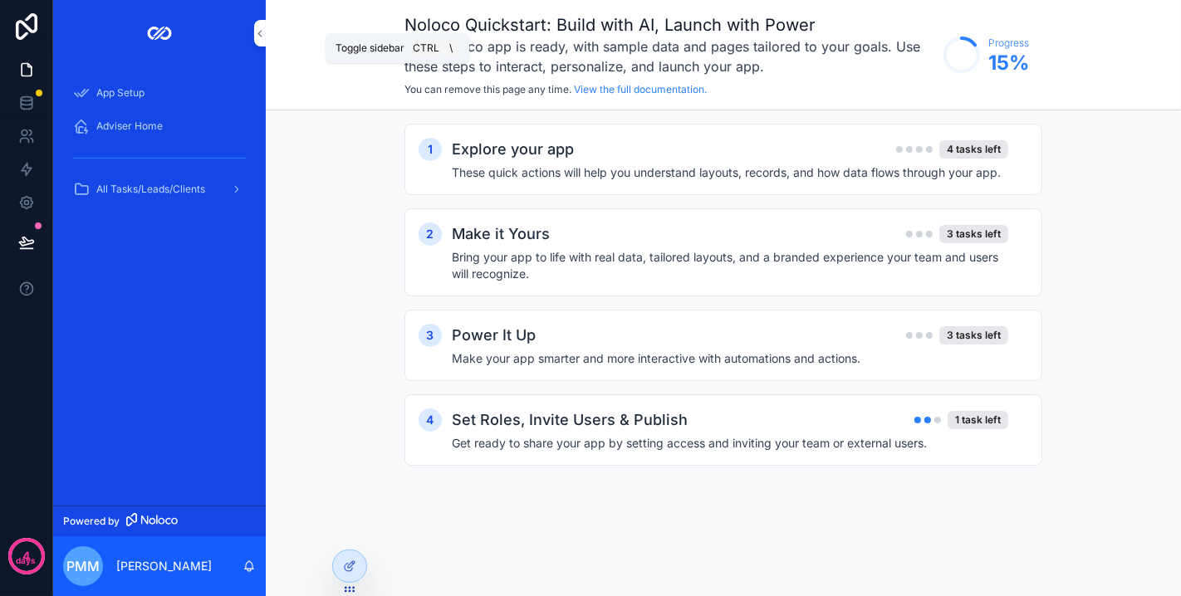
click at [263, 30] on icon "scrollable content" at bounding box center [260, 33] width 12 height 12
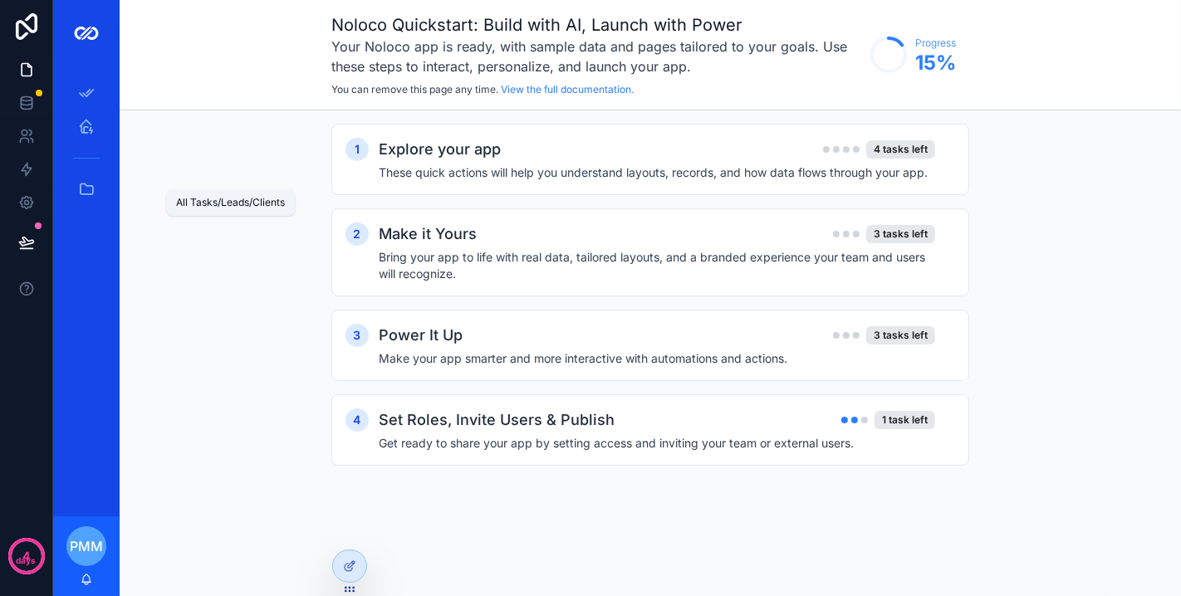
click at [102, 182] on link "All Tasks/Leads/Clients" at bounding box center [86, 189] width 47 height 30
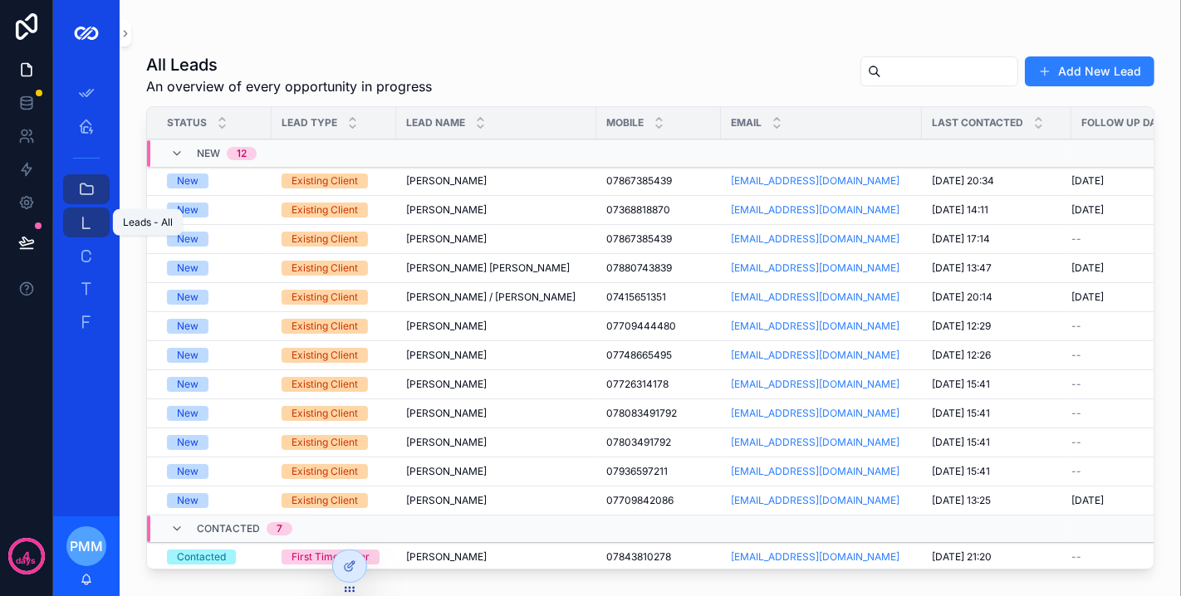
click at [93, 233] on div "Leads - All 204" at bounding box center [86, 222] width 27 height 27
click at [387, 178] on td "Existing Client" at bounding box center [334, 181] width 125 height 29
click at [429, 179] on span "[PERSON_NAME]" at bounding box center [446, 180] width 81 height 13
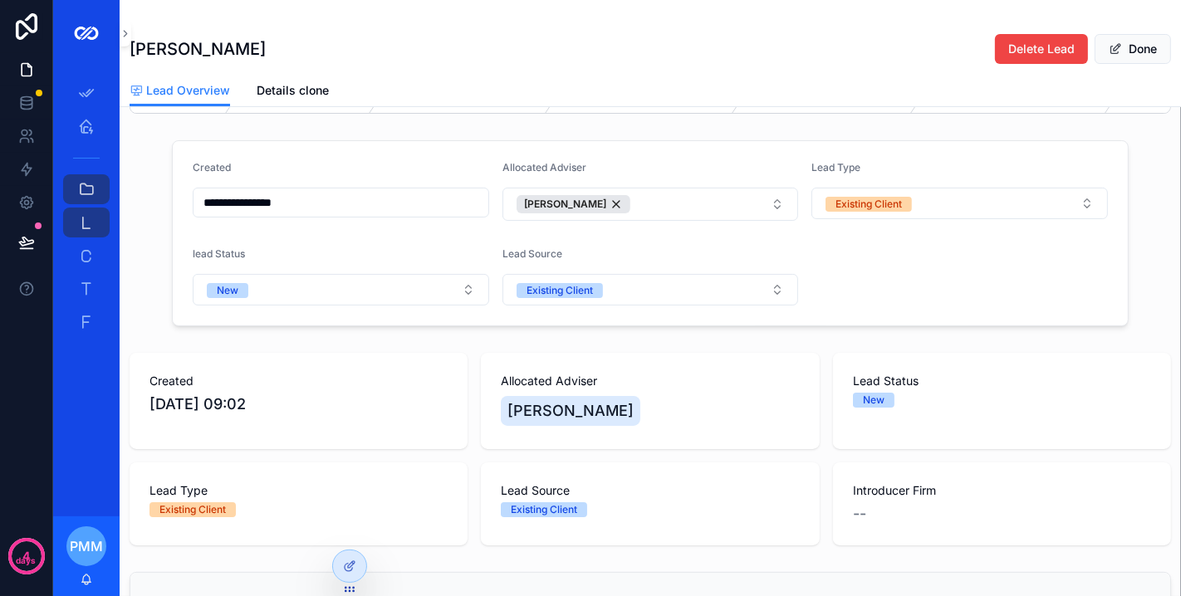
scroll to position [92, 0]
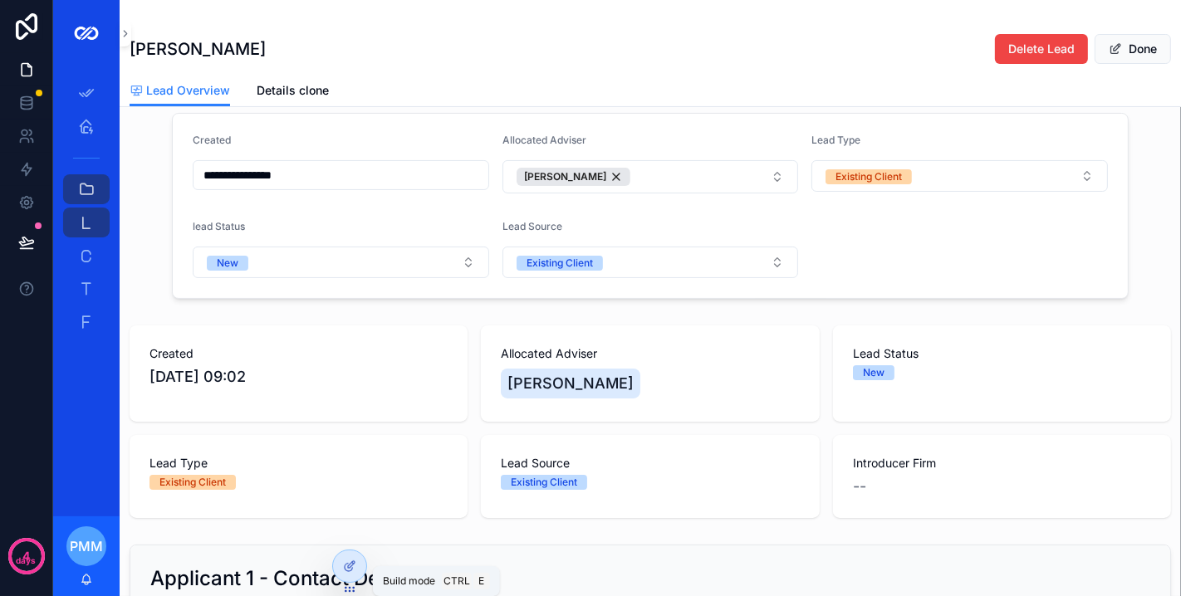
click at [346, 569] on icon at bounding box center [349, 566] width 13 height 13
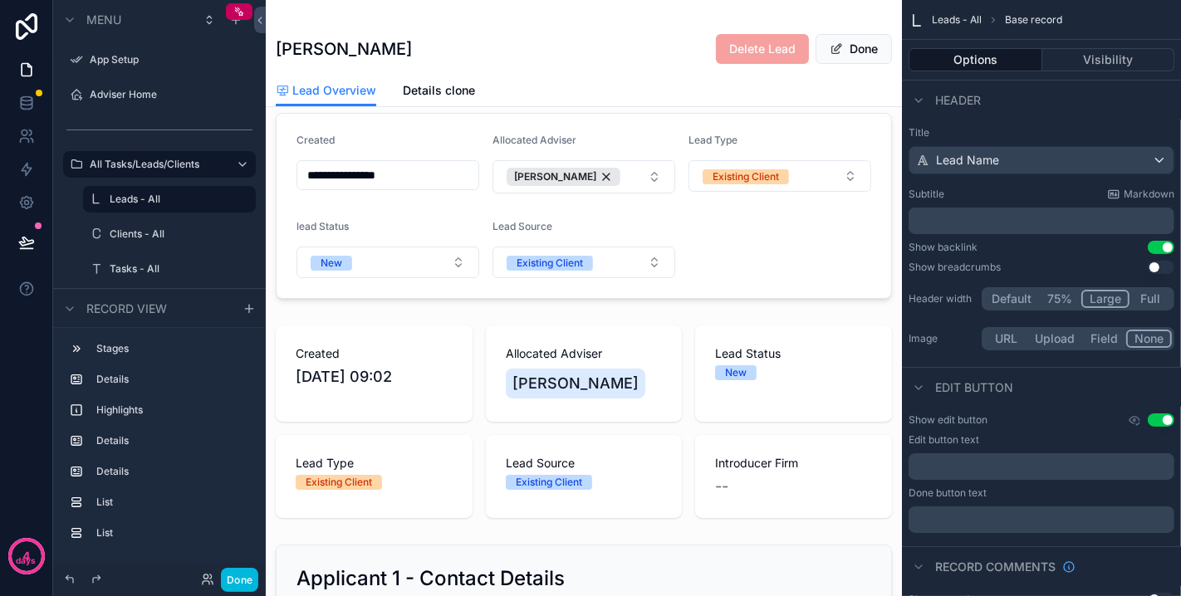
click at [472, 344] on div "scrollable content" at bounding box center [584, 422] width 636 height 206
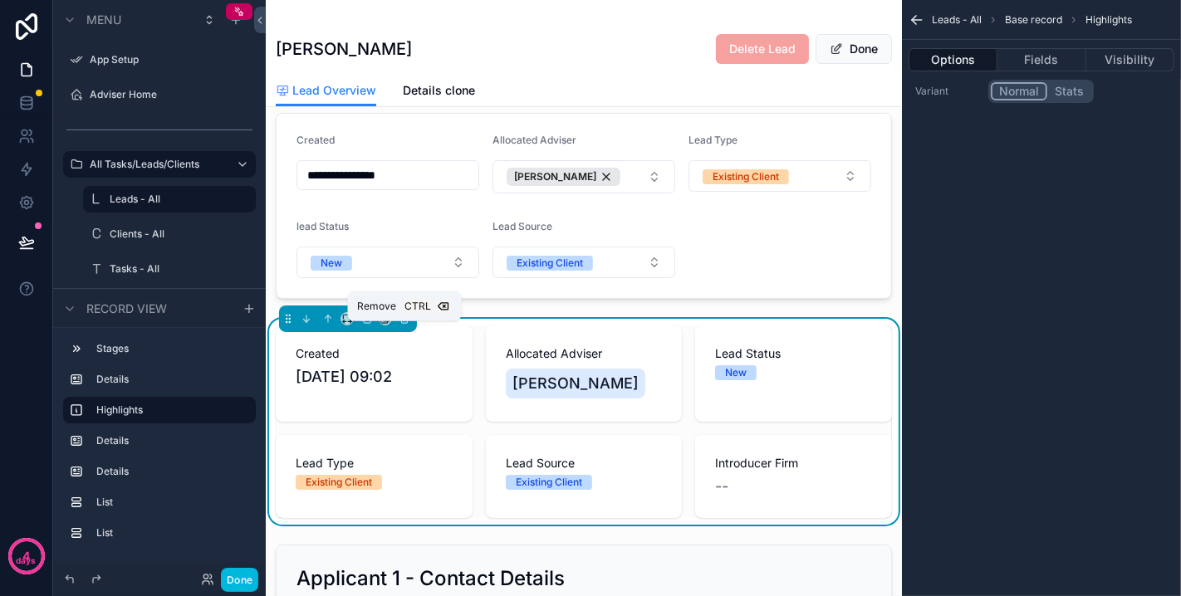
click at [407, 323] on button "scrollable content" at bounding box center [404, 319] width 18 height 18
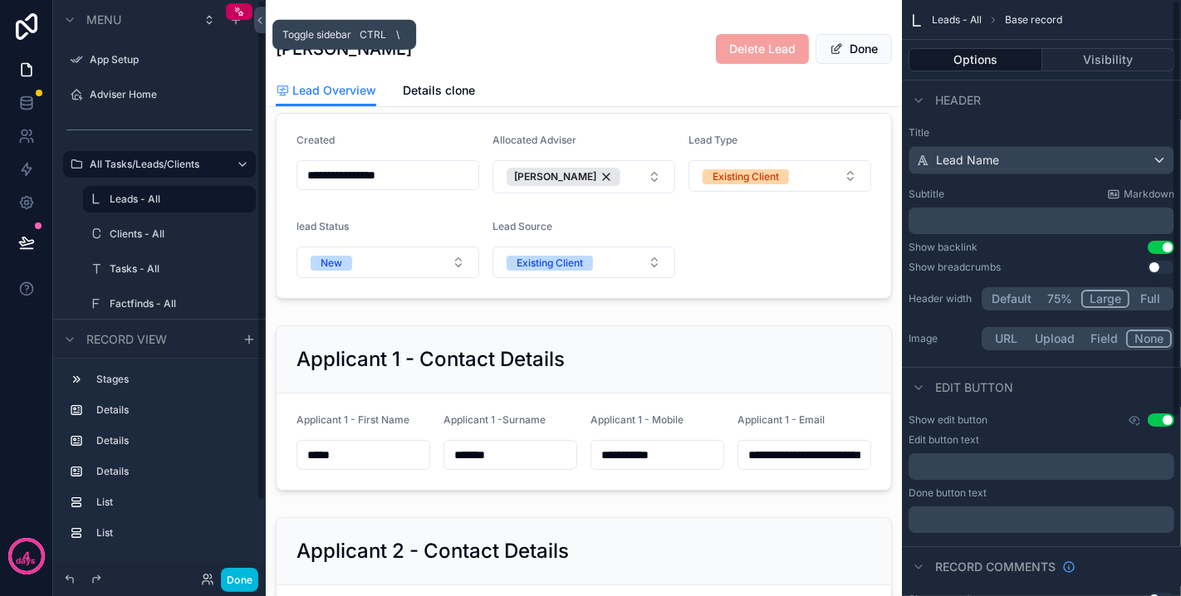
click at [262, 21] on icon at bounding box center [260, 20] width 12 height 12
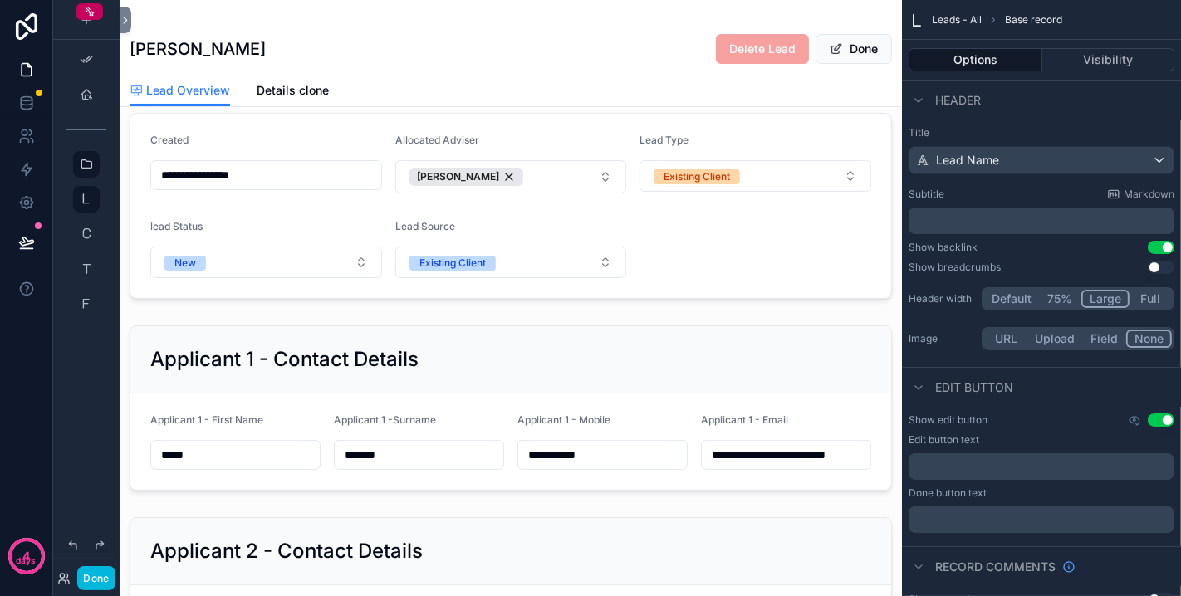
scroll to position [0, 0]
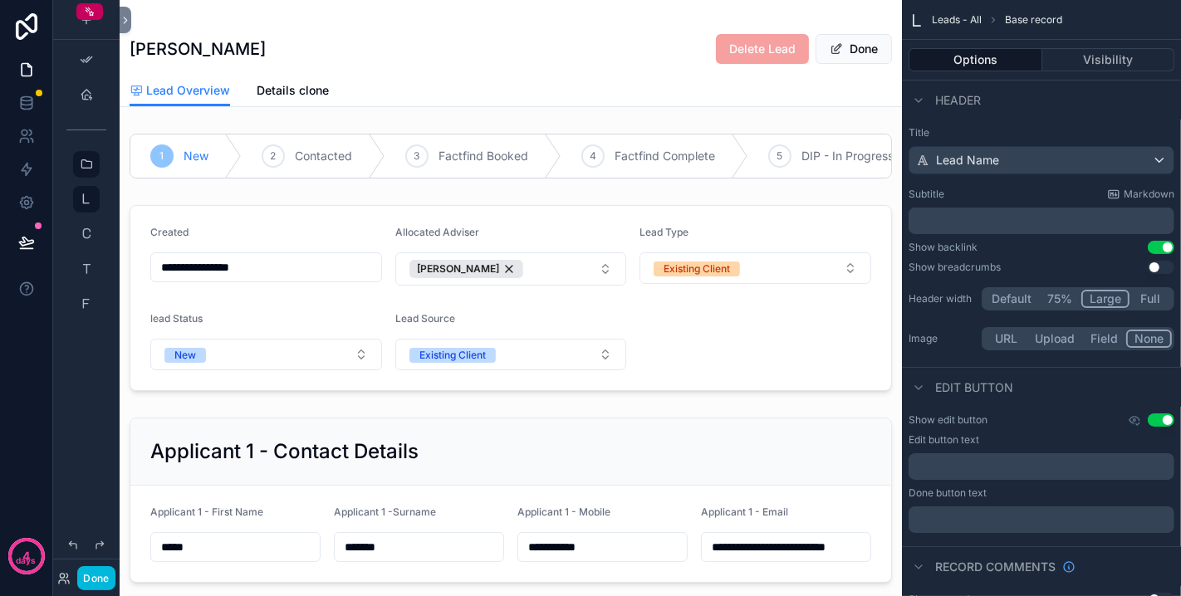
click at [364, 227] on div "scrollable content" at bounding box center [511, 297] width 782 height 199
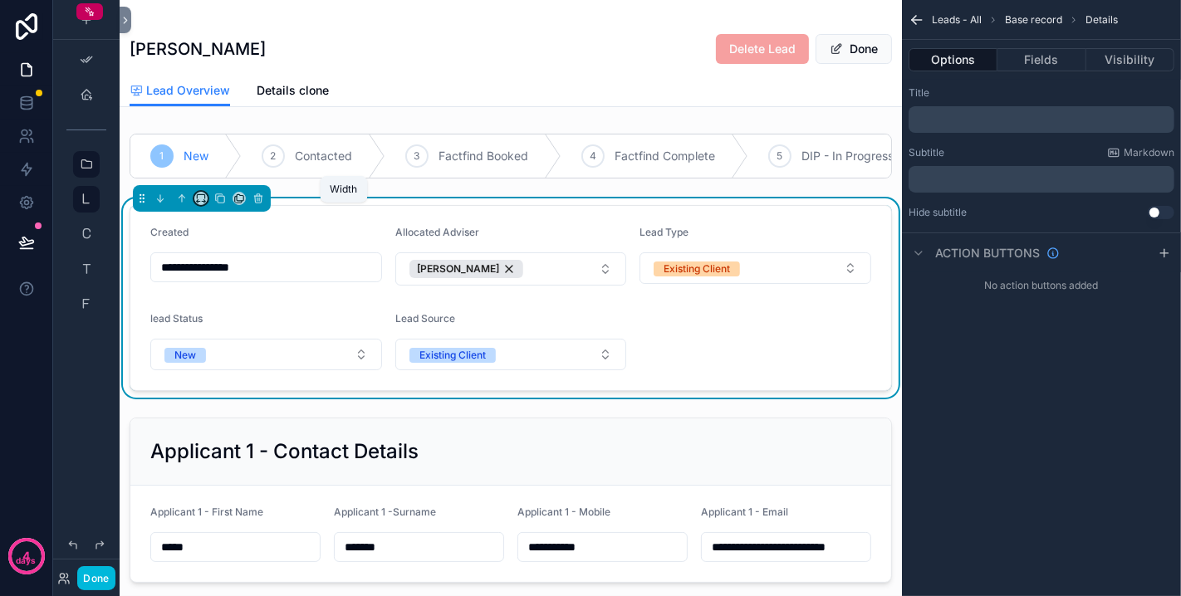
click at [198, 204] on icon "scrollable content" at bounding box center [201, 199] width 12 height 12
click at [226, 410] on span "Large" at bounding box center [224, 419] width 32 height 20
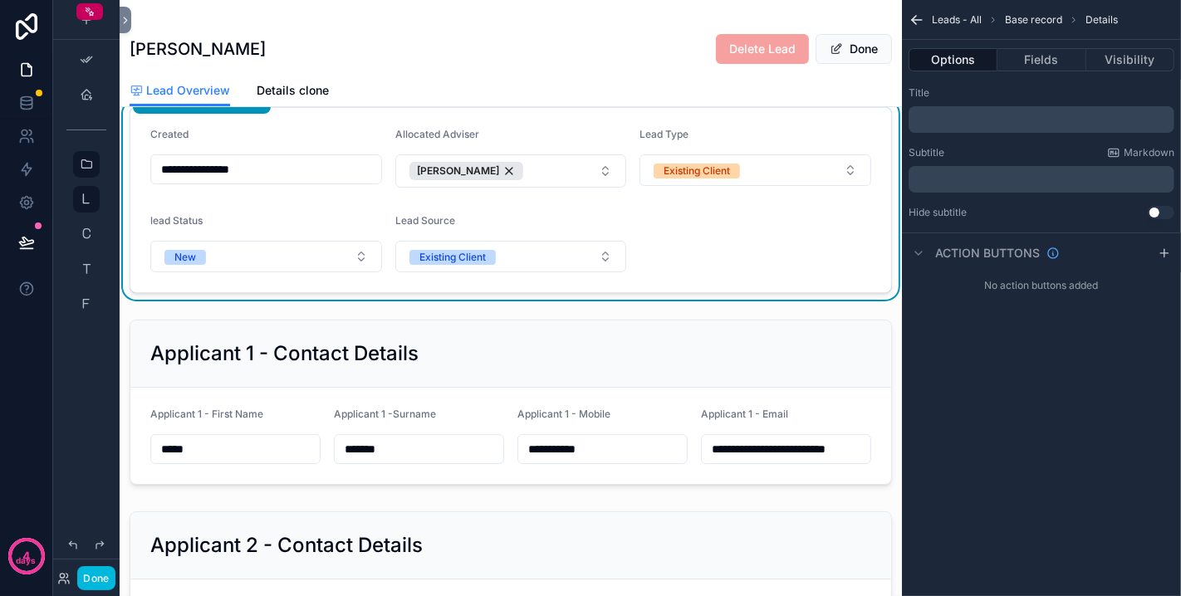
scroll to position [184, 0]
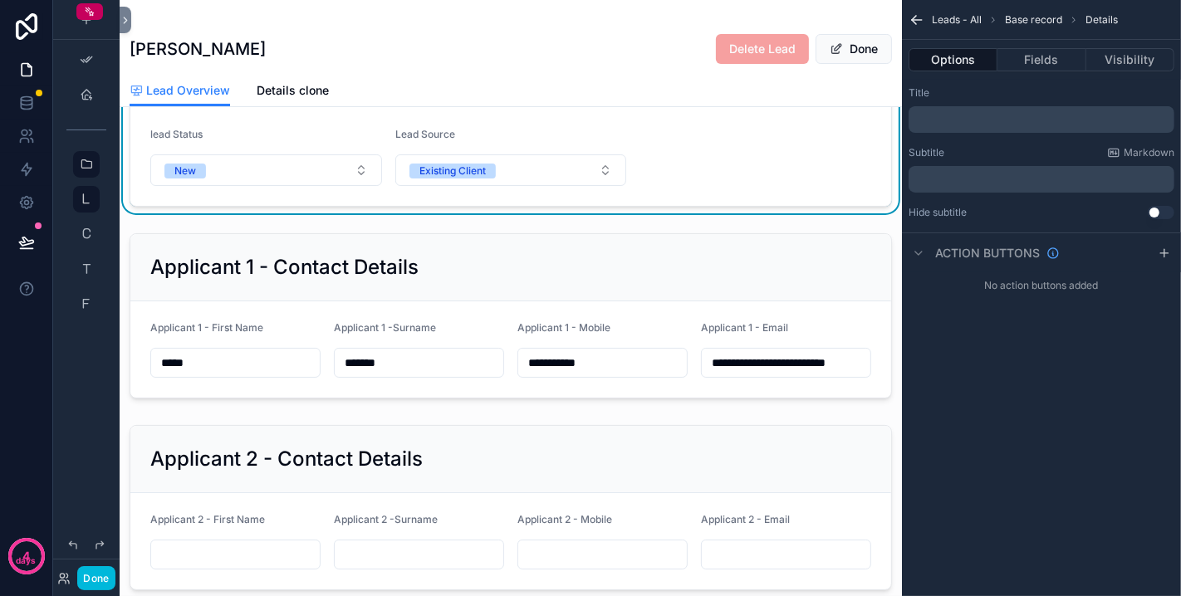
click at [306, 258] on div "scrollable content" at bounding box center [511, 316] width 782 height 179
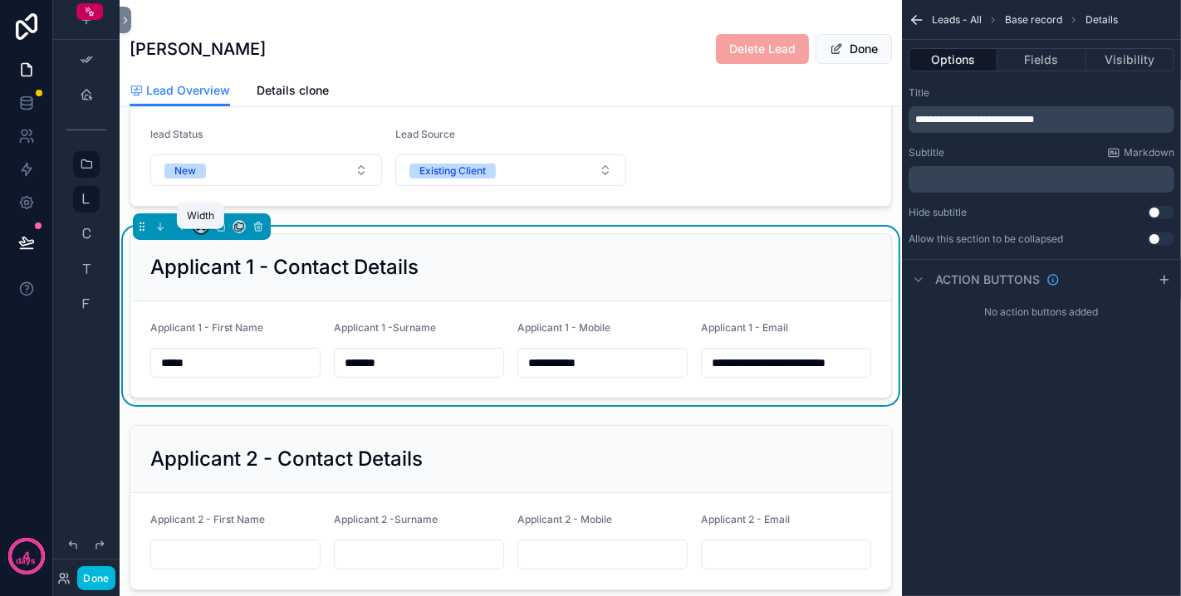
click at [198, 233] on icon "scrollable content" at bounding box center [201, 227] width 12 height 12
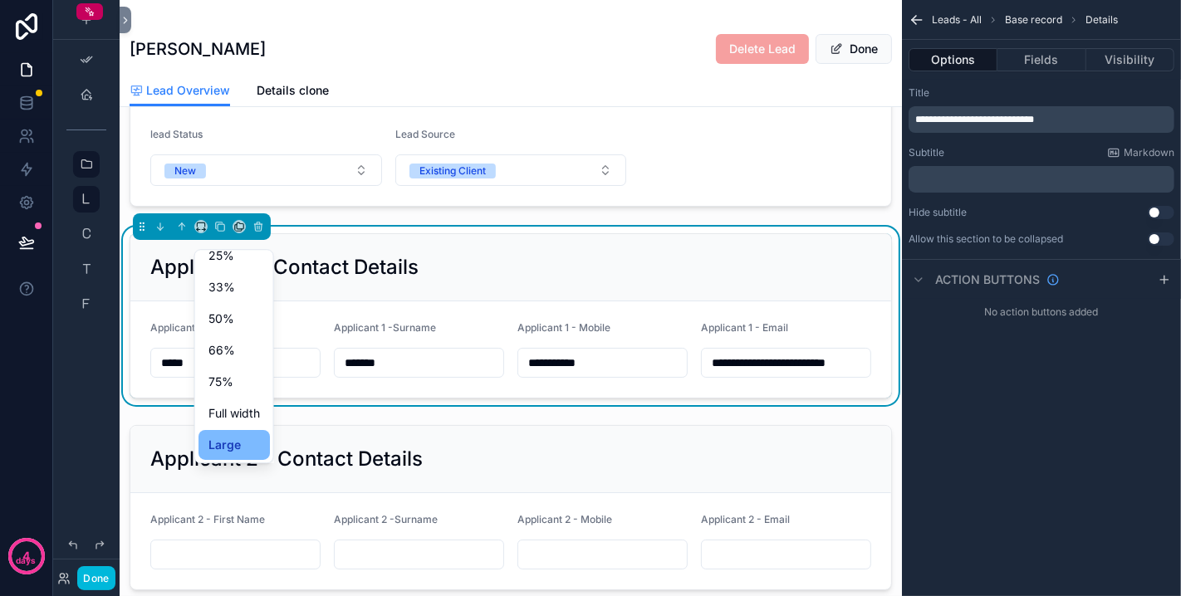
click at [240, 439] on div "Large" at bounding box center [233, 445] width 51 height 20
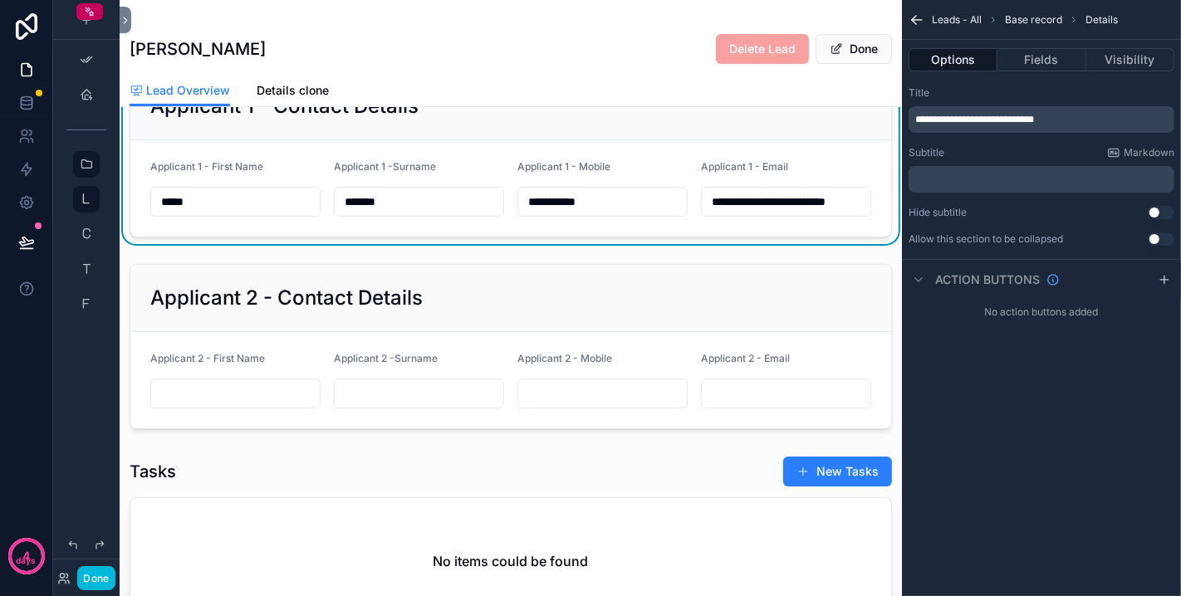
scroll to position [369, 0]
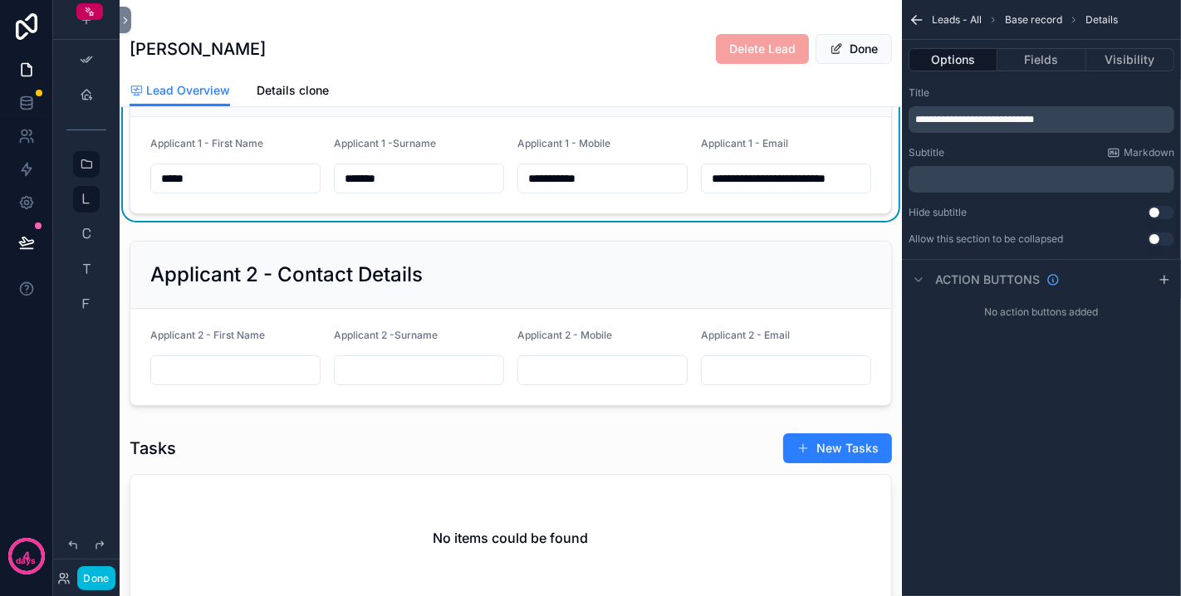
click at [258, 256] on div "scrollable content" at bounding box center [511, 323] width 782 height 179
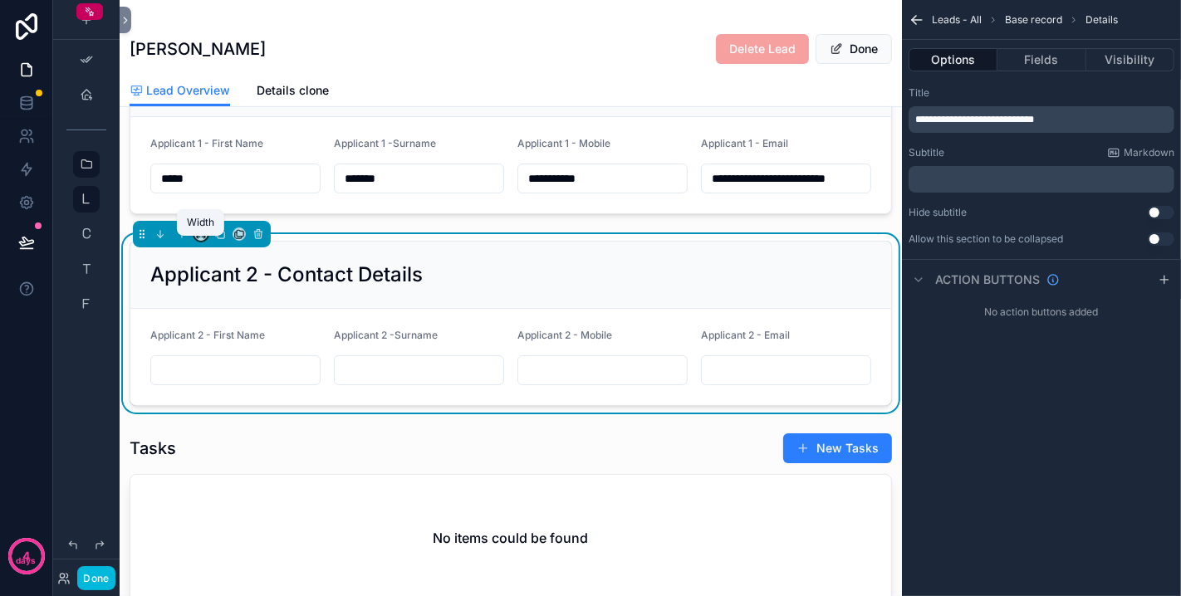
click at [200, 240] on icon "scrollable content" at bounding box center [201, 234] width 12 height 12
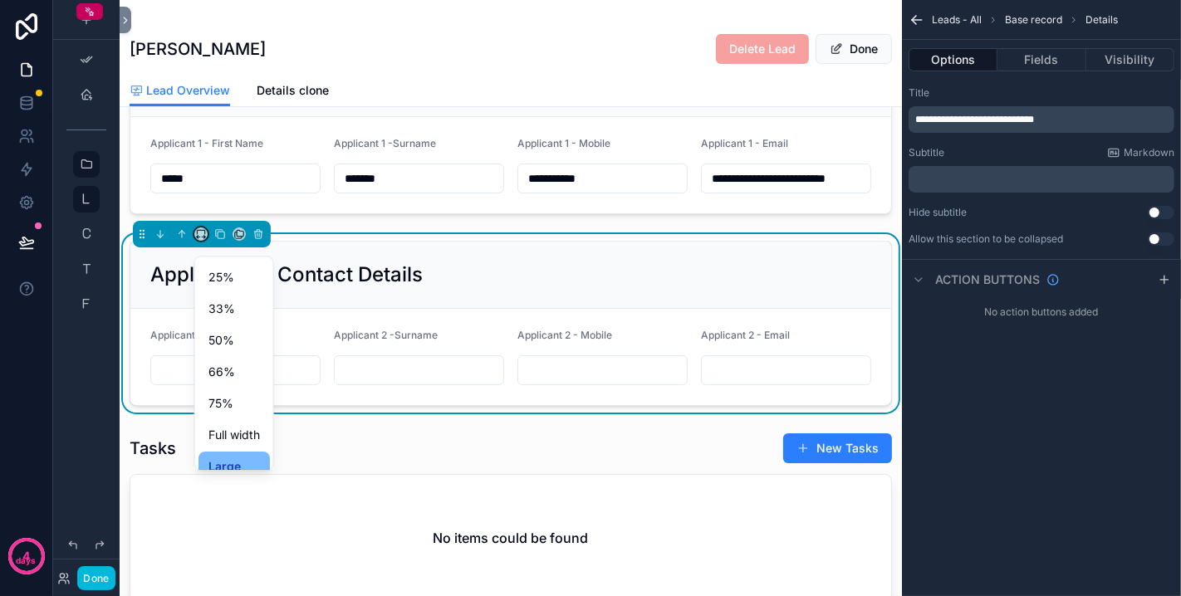
scroll to position [44, 0]
click at [226, 444] on span "Large" at bounding box center [224, 452] width 32 height 20
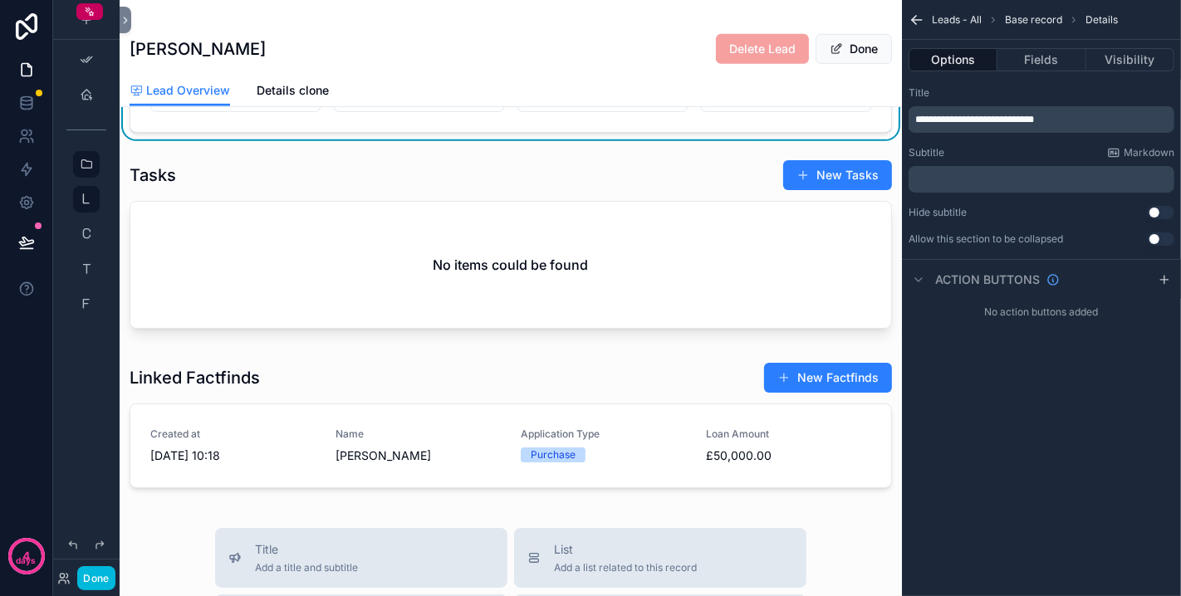
scroll to position [645, 0]
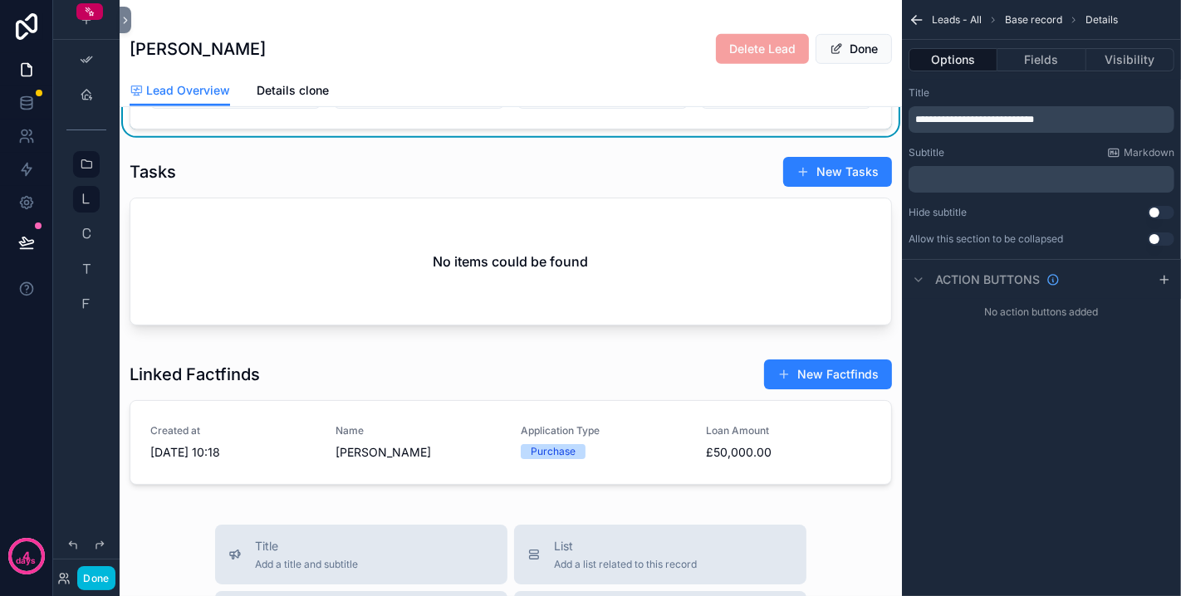
click at [269, 186] on div "scrollable content" at bounding box center [511, 243] width 782 height 189
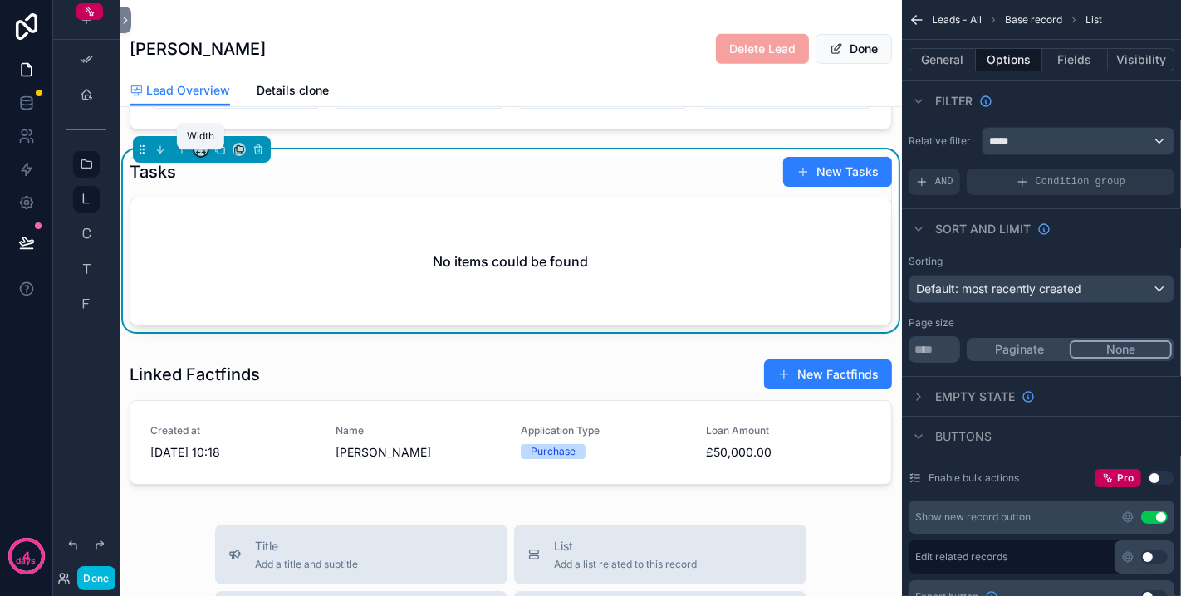
click at [197, 155] on icon "scrollable content" at bounding box center [201, 150] width 12 height 12
click at [232, 360] on span "Large" at bounding box center [224, 366] width 32 height 20
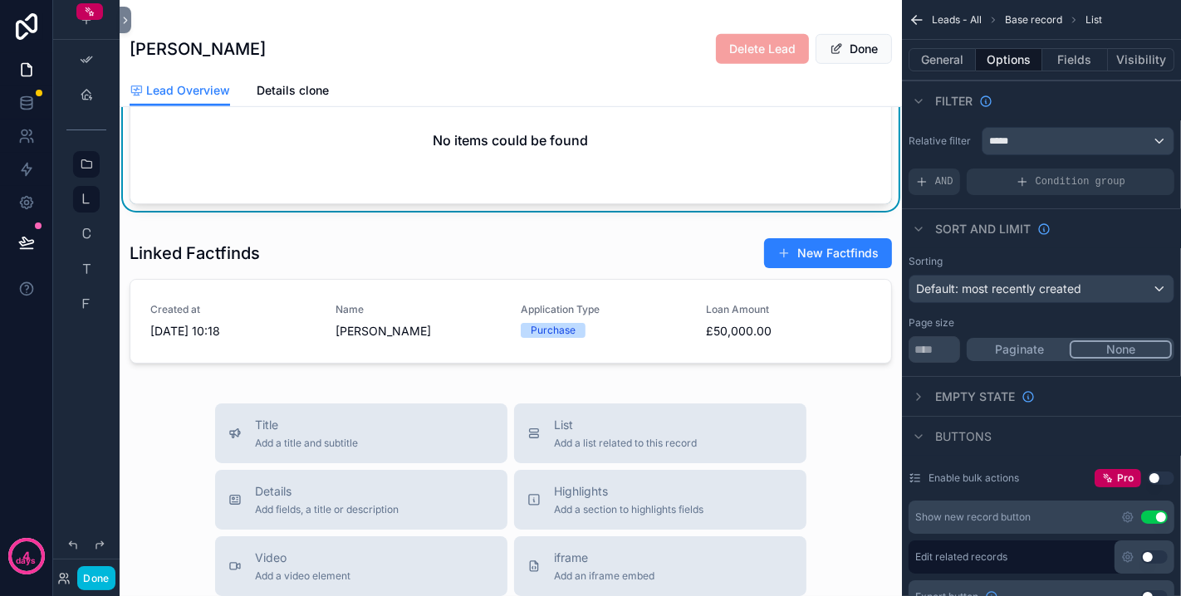
scroll to position [830, 0]
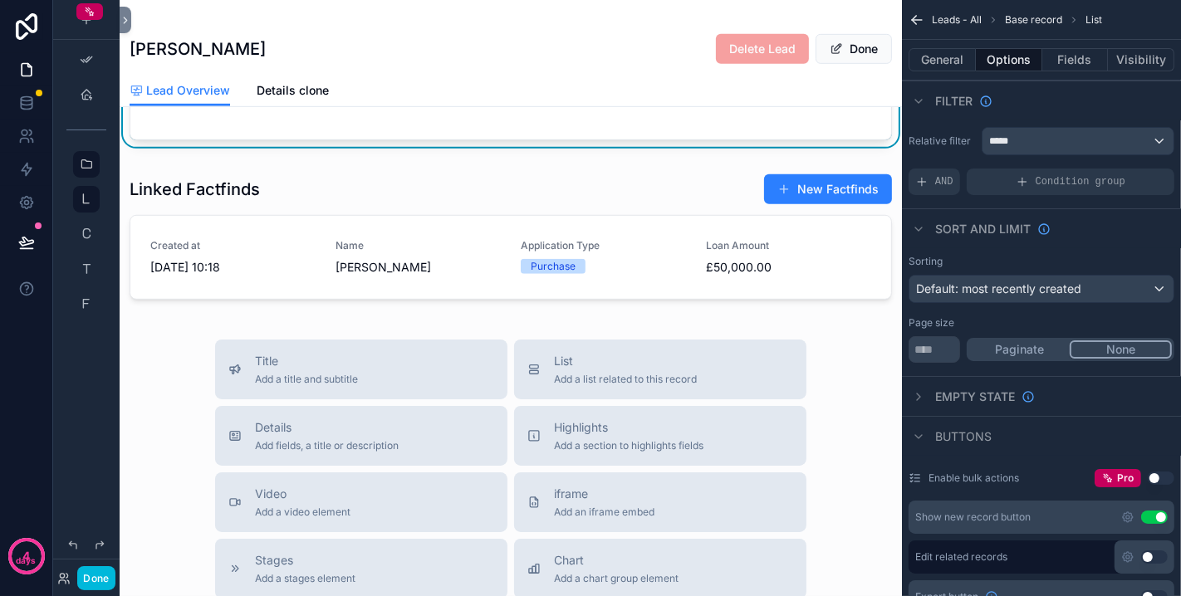
click at [295, 234] on div "scrollable content" at bounding box center [511, 240] width 782 height 146
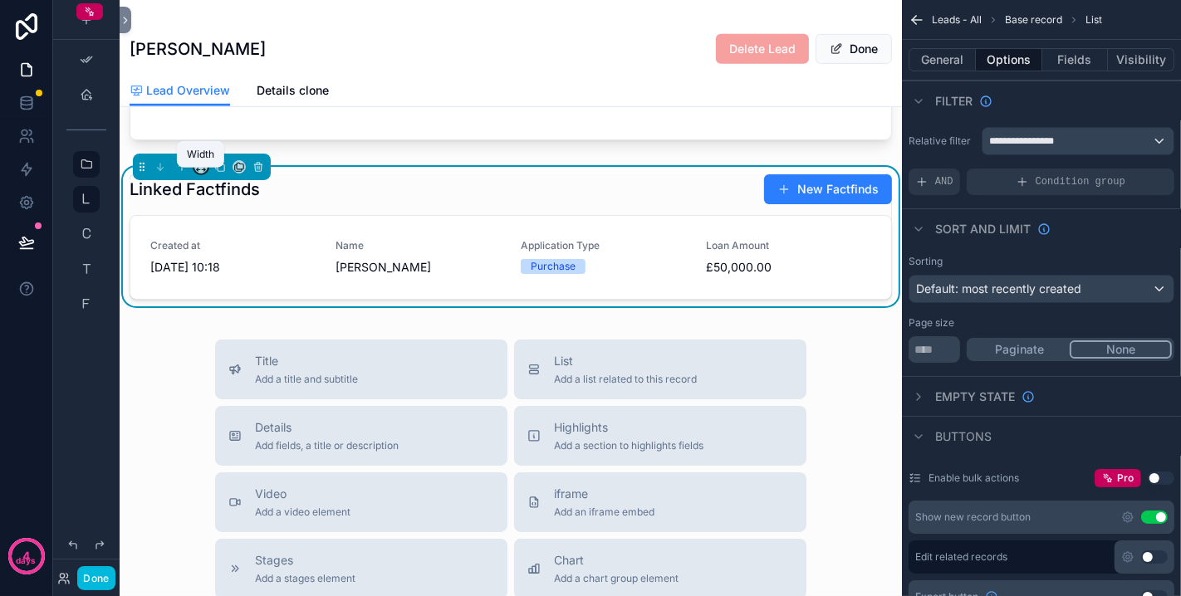
click at [203, 167] on icon "scrollable content" at bounding box center [200, 165] width 7 height 4
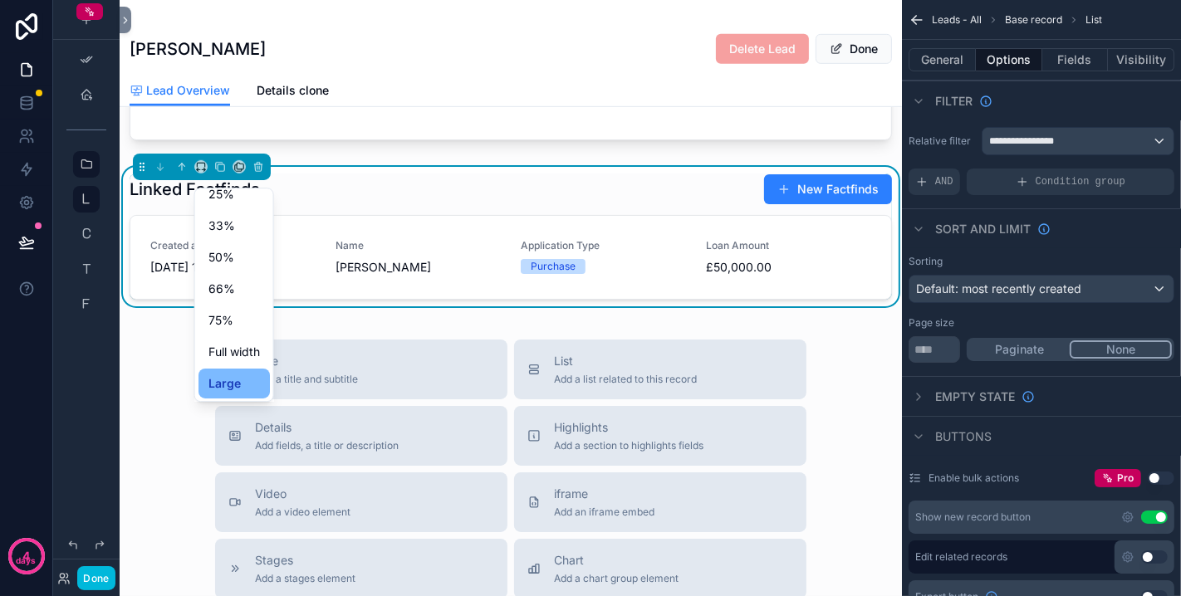
click at [239, 381] on span "Large" at bounding box center [224, 384] width 32 height 20
click at [100, 570] on button "Done" at bounding box center [95, 578] width 37 height 24
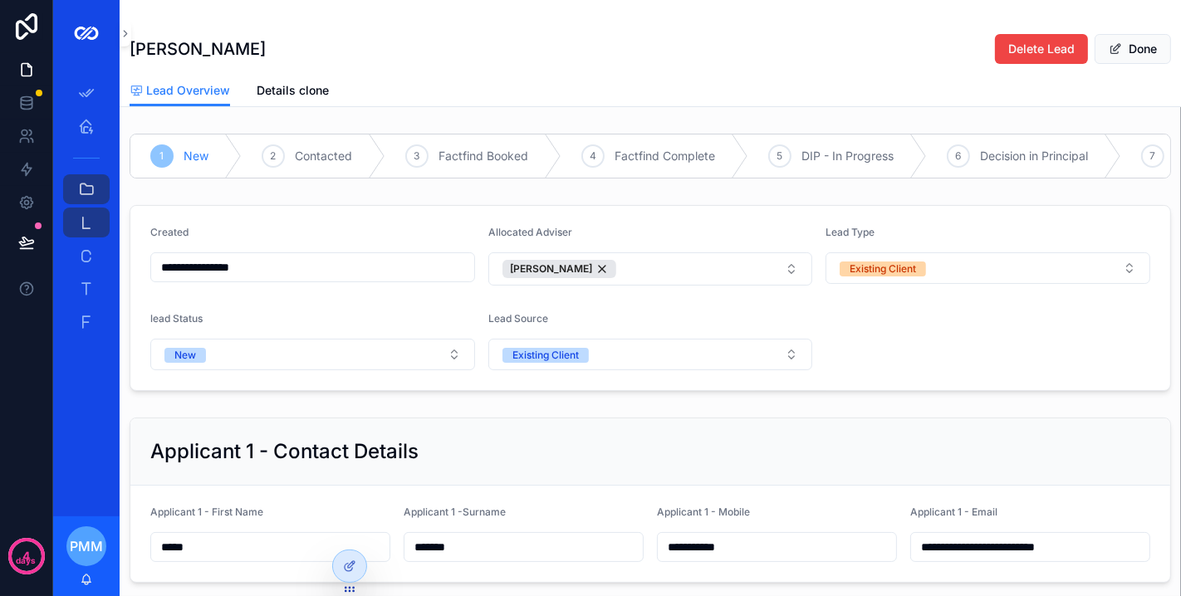
scroll to position [92, 0]
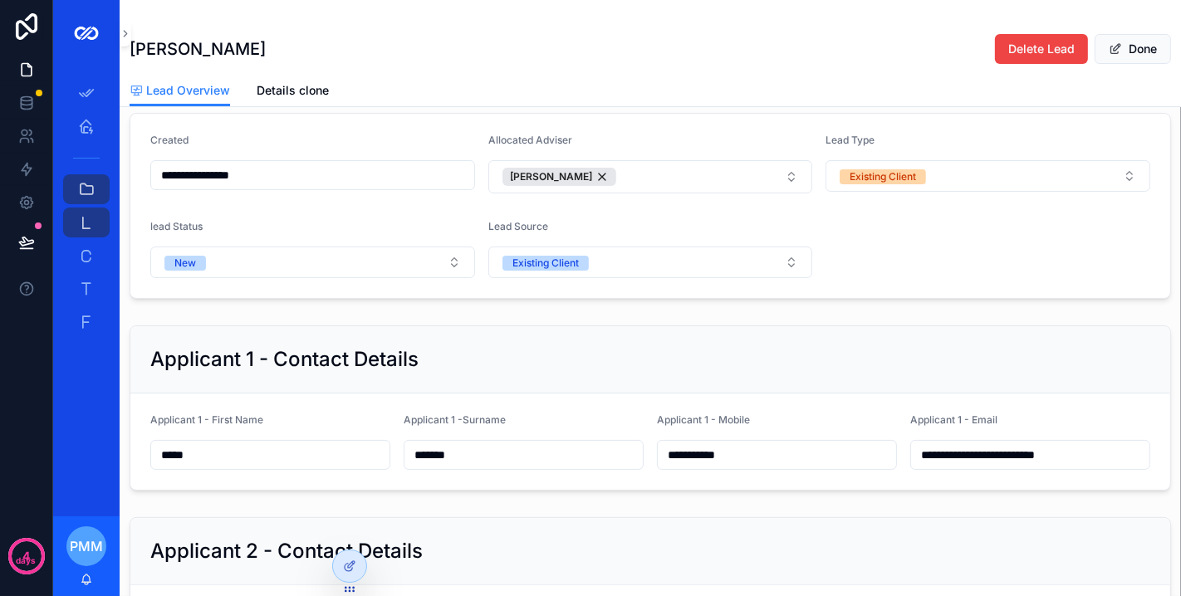
click at [1109, 54] on span "scrollable content" at bounding box center [1115, 48] width 13 height 13
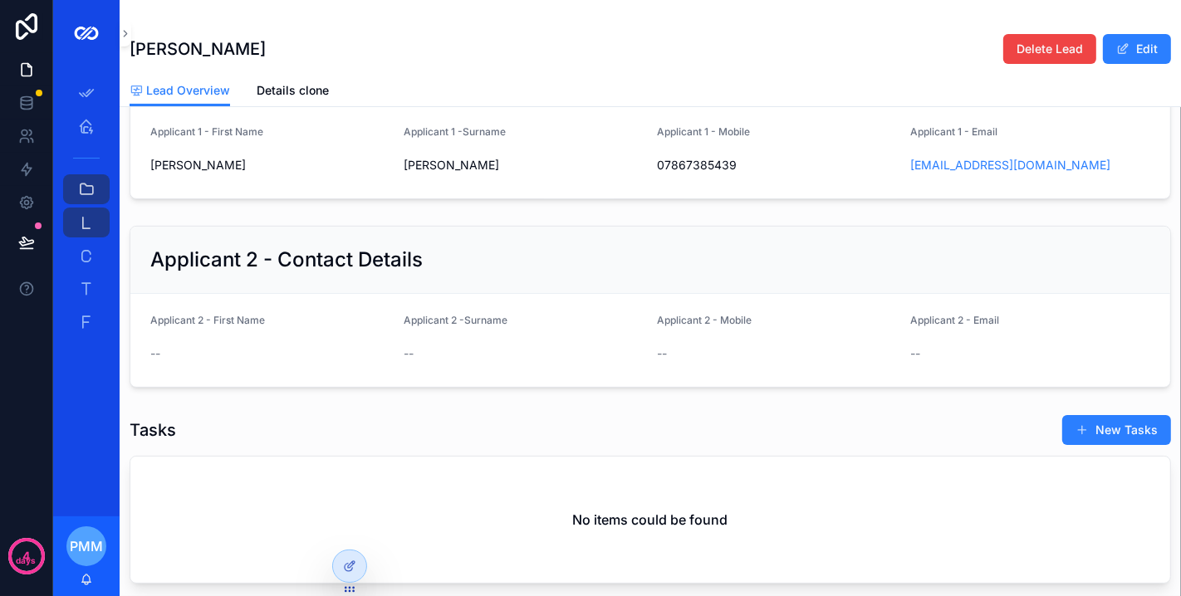
scroll to position [657, 0]
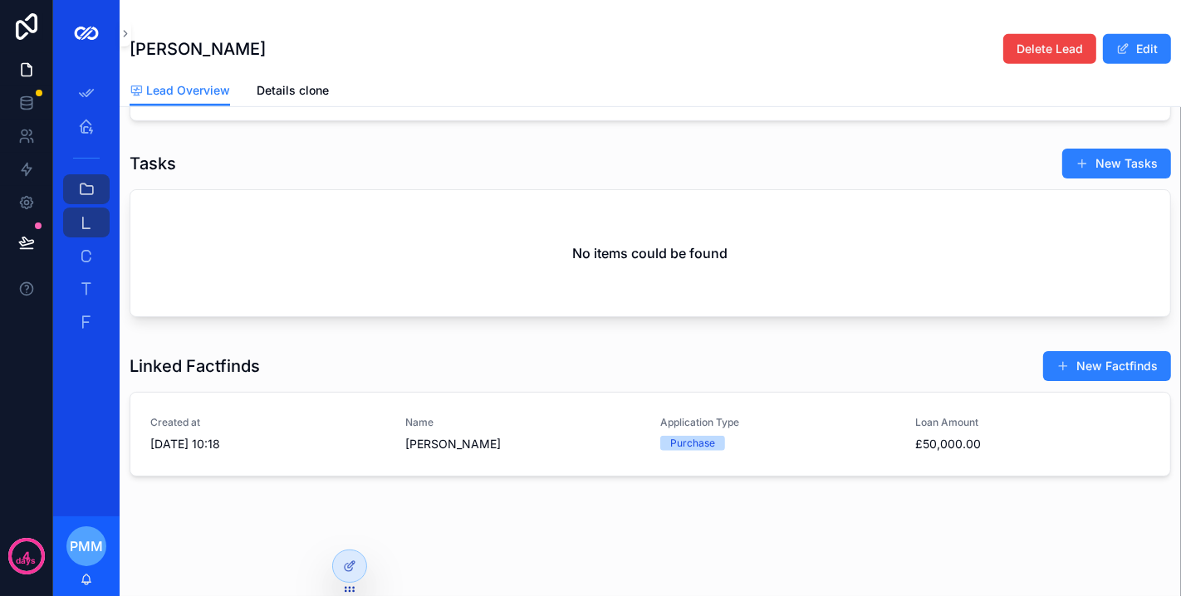
click at [703, 443] on div "Purchase" at bounding box center [692, 443] width 45 height 15
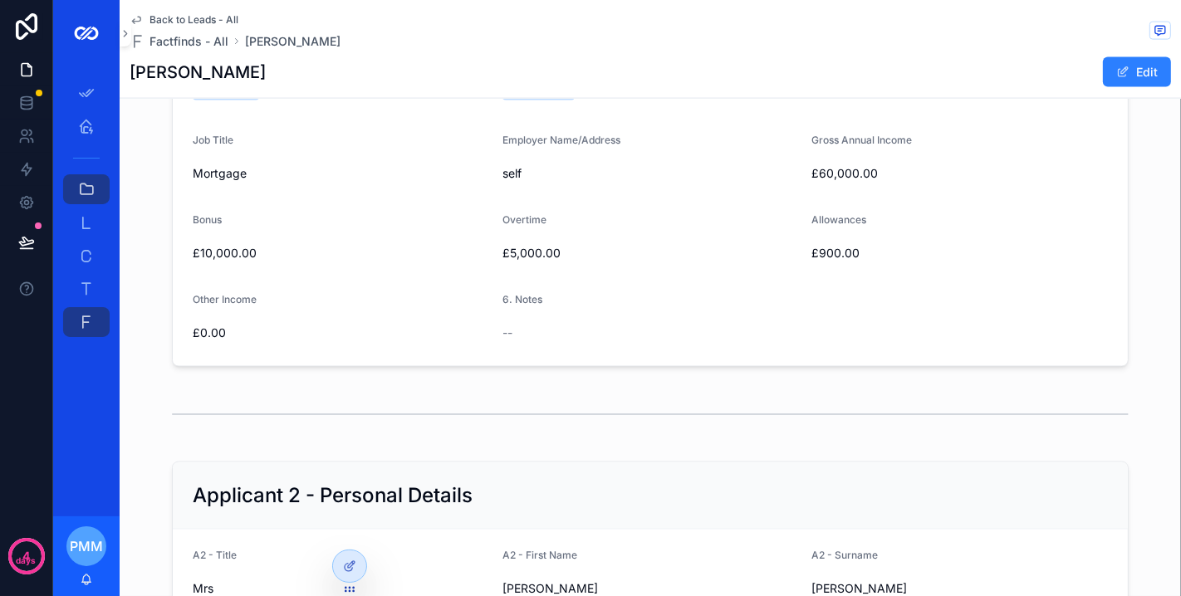
scroll to position [2076, 0]
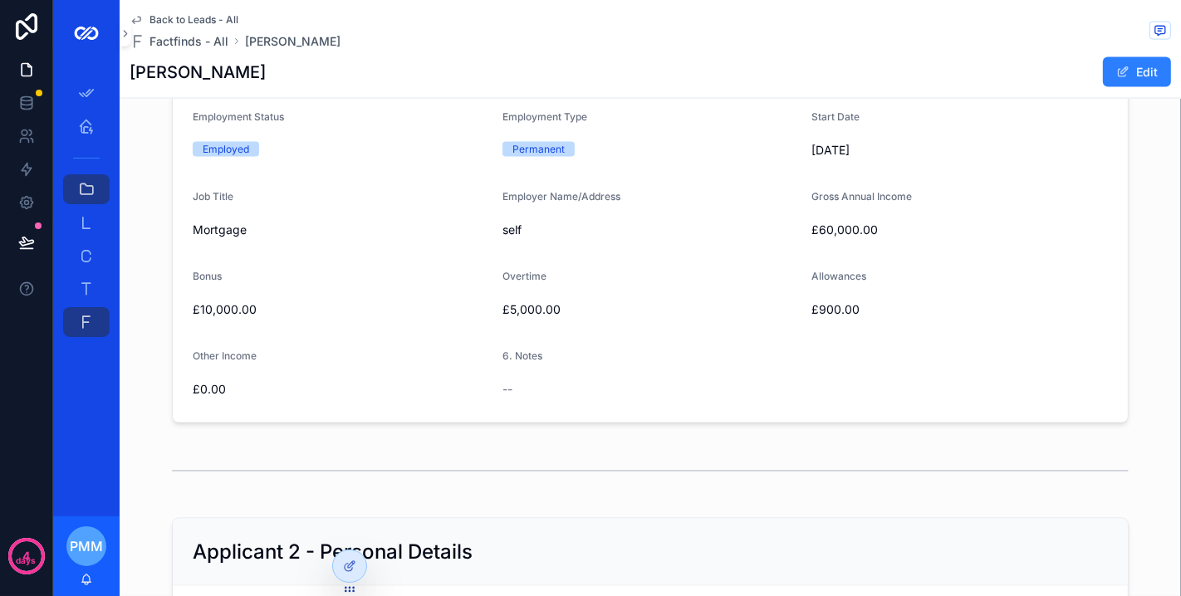
click at [1103, 81] on button "Edit" at bounding box center [1137, 72] width 68 height 30
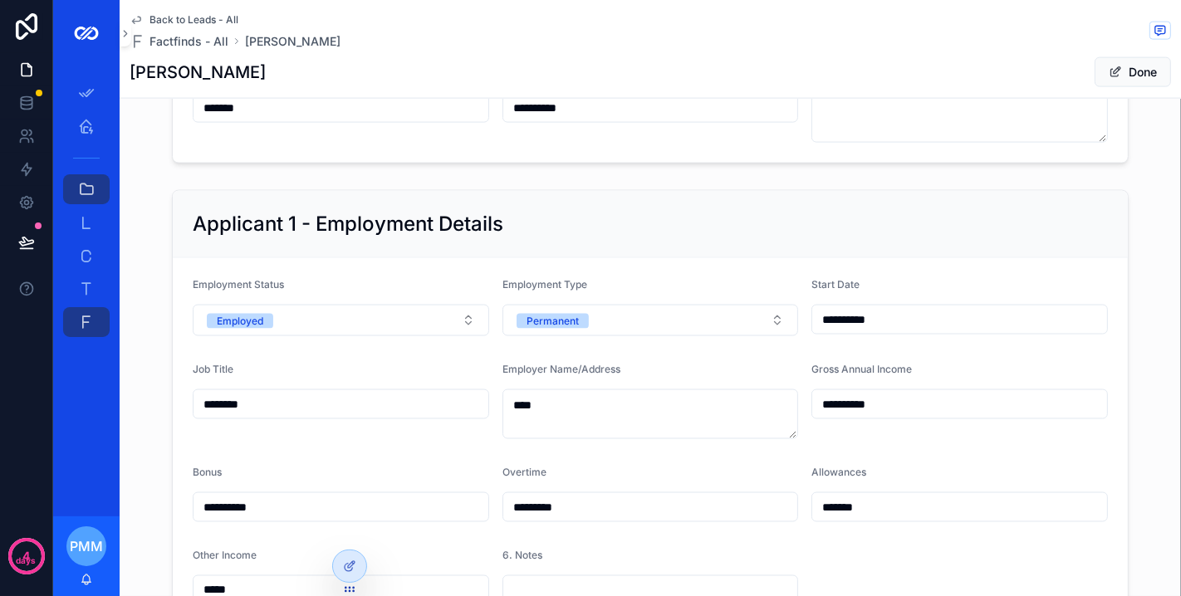
scroll to position [2243, 0]
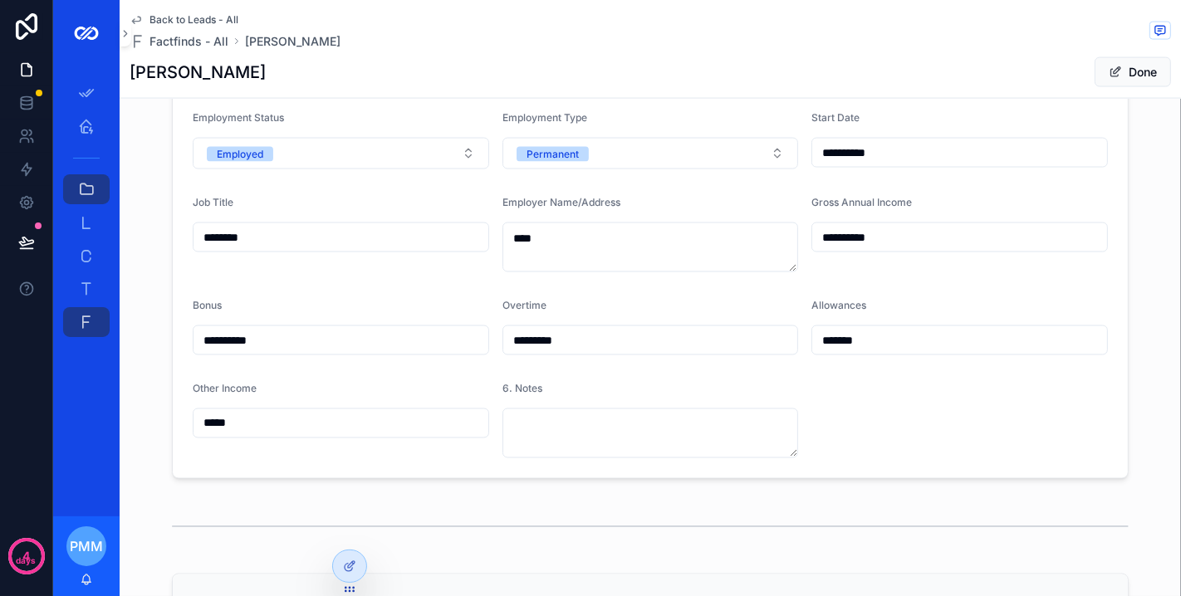
click at [1120, 70] on button "Done" at bounding box center [1132, 72] width 76 height 30
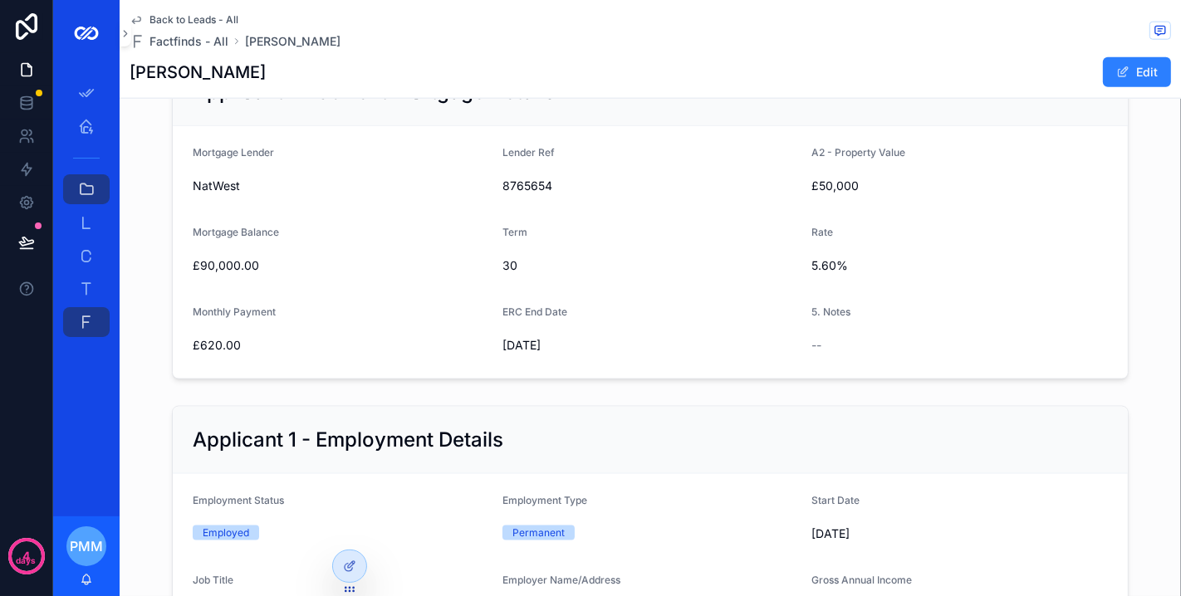
scroll to position [1523, 0]
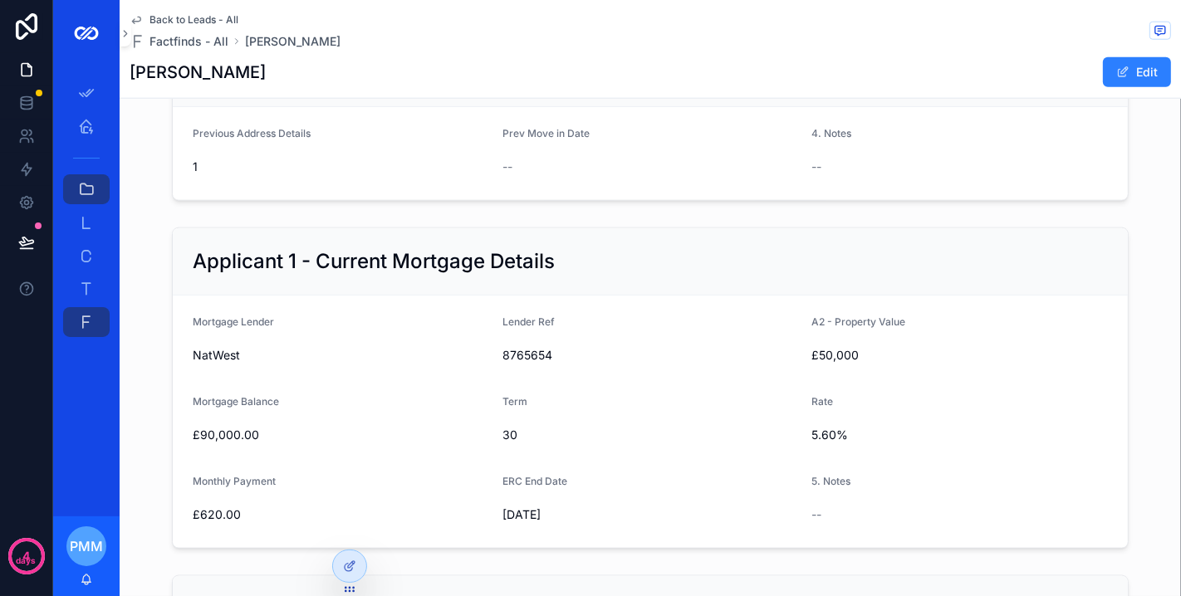
click at [210, 47] on span "Factfinds - All" at bounding box center [188, 41] width 79 height 17
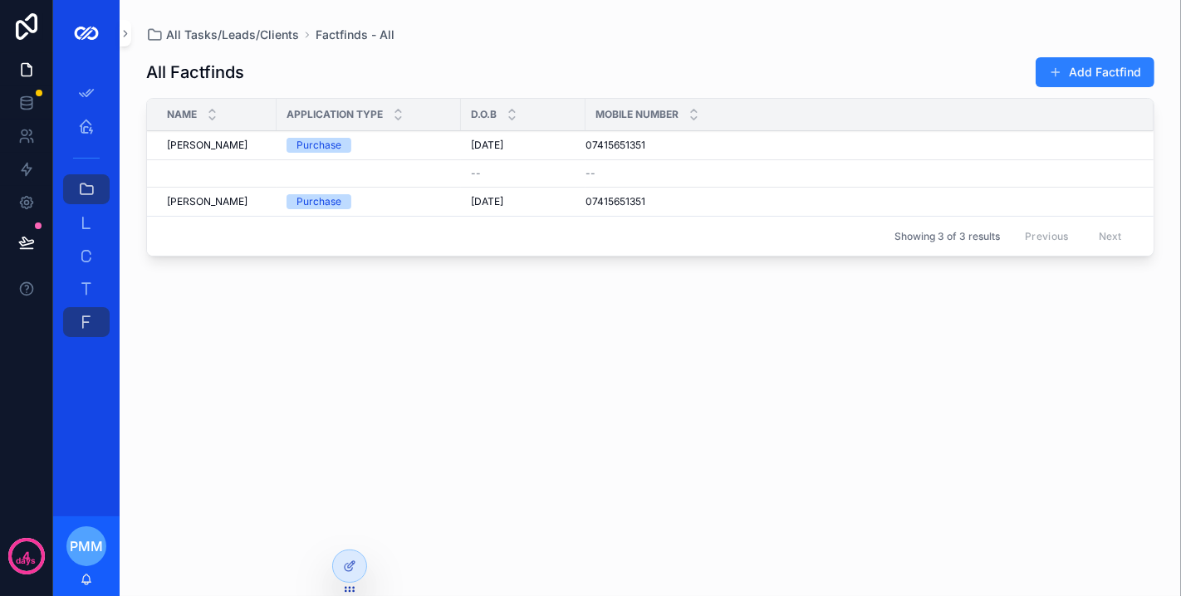
click at [406, 141] on div "Purchase" at bounding box center [368, 145] width 164 height 15
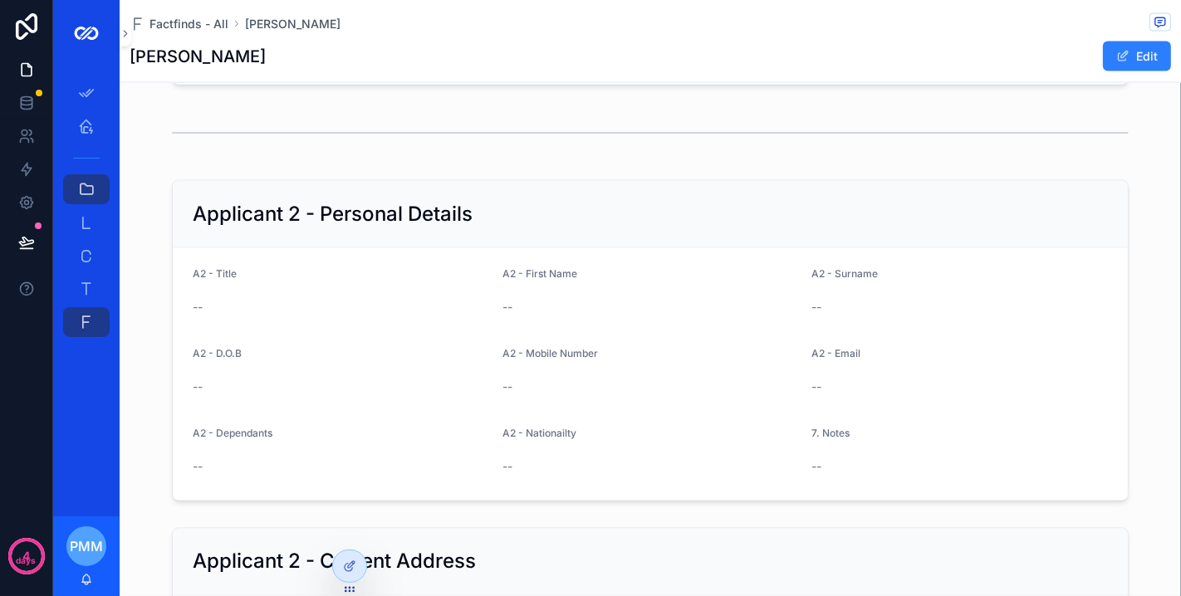
scroll to position [2768, 0]
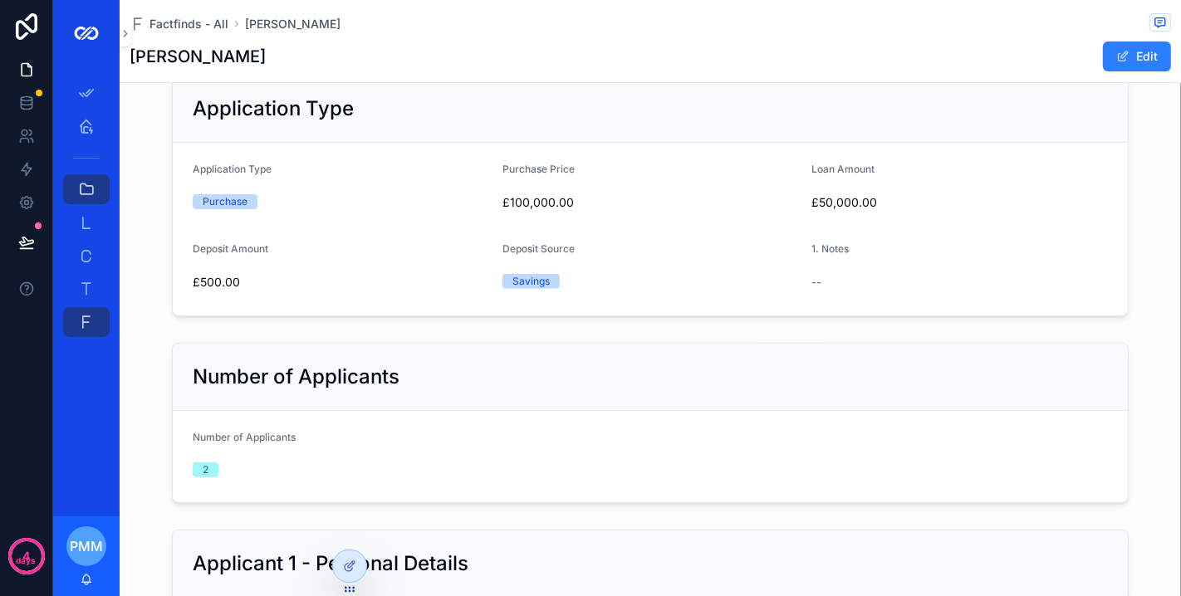
scroll to position [216, 0]
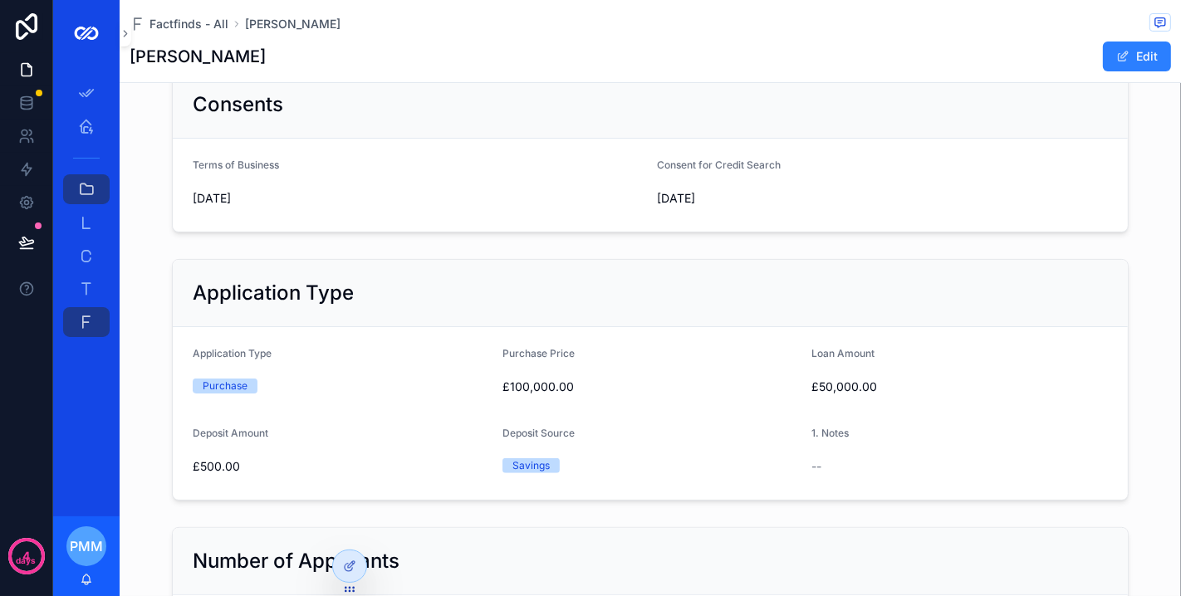
click at [189, 22] on span "Factfinds - All" at bounding box center [188, 24] width 79 height 17
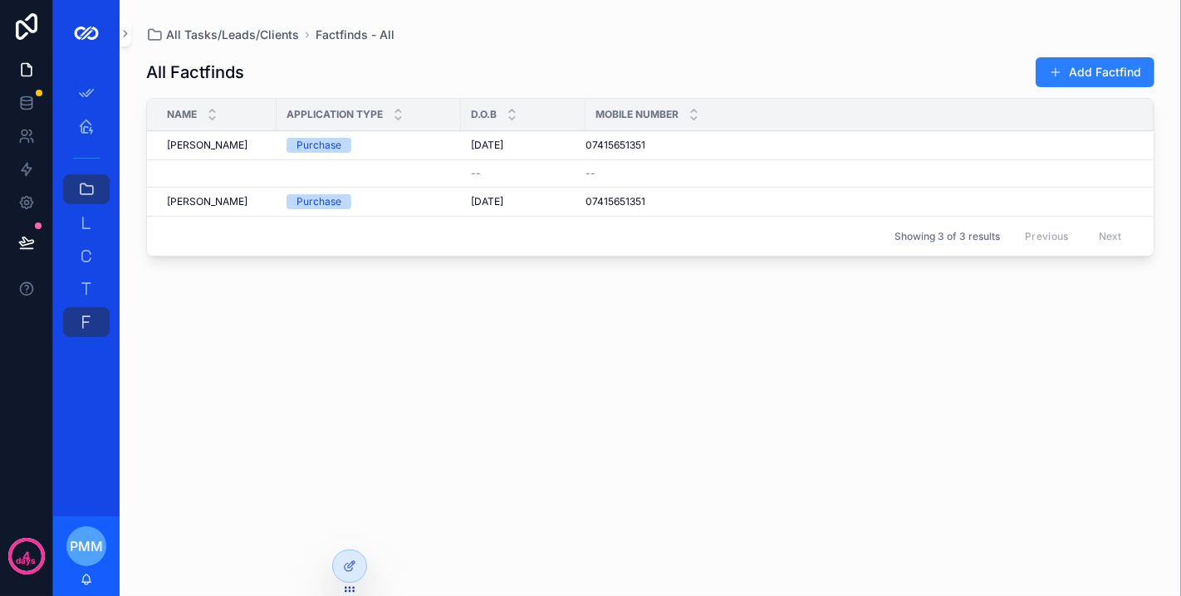
click at [271, 200] on td "Philip McLeod Philip McLeod" at bounding box center [212, 202] width 130 height 29
click at [428, 216] on div "Showing 3 of 3 results Previous Next" at bounding box center [650, 236] width 1006 height 40
click at [430, 209] on td "Purchase" at bounding box center [369, 202] width 184 height 29
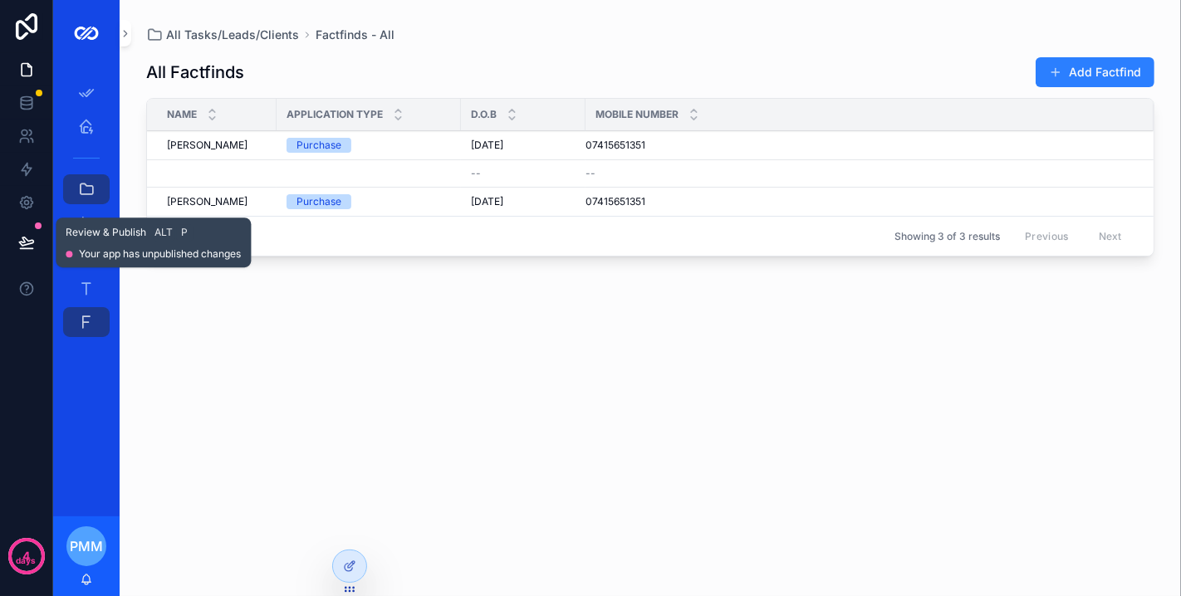
click at [23, 237] on icon at bounding box center [26, 241] width 14 height 8
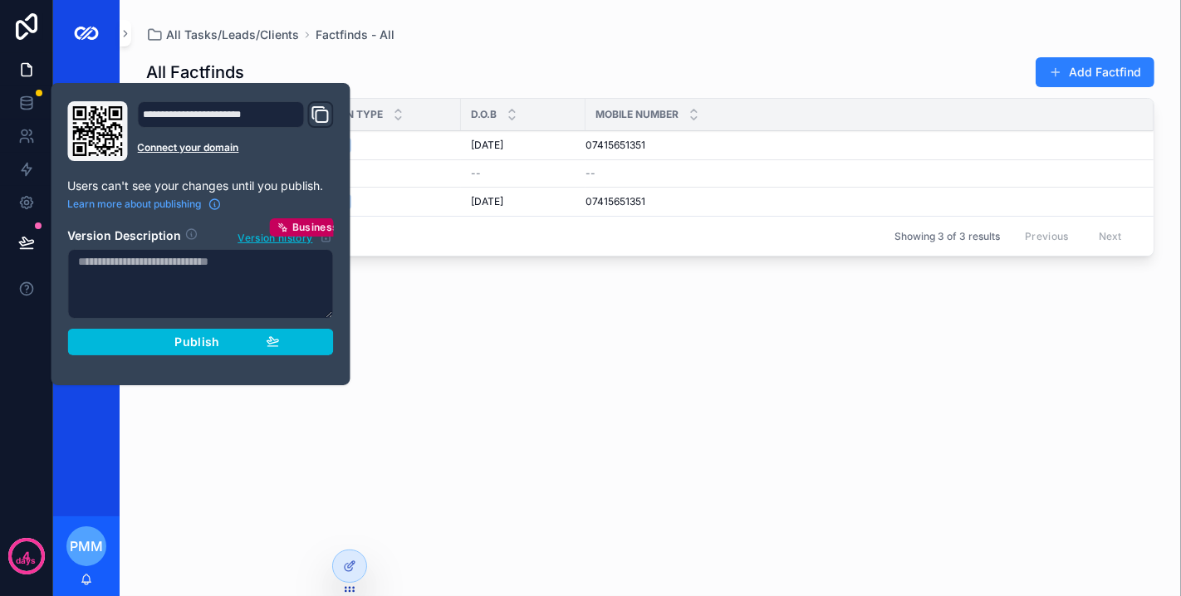
click at [189, 344] on span "Publish" at bounding box center [196, 342] width 45 height 15
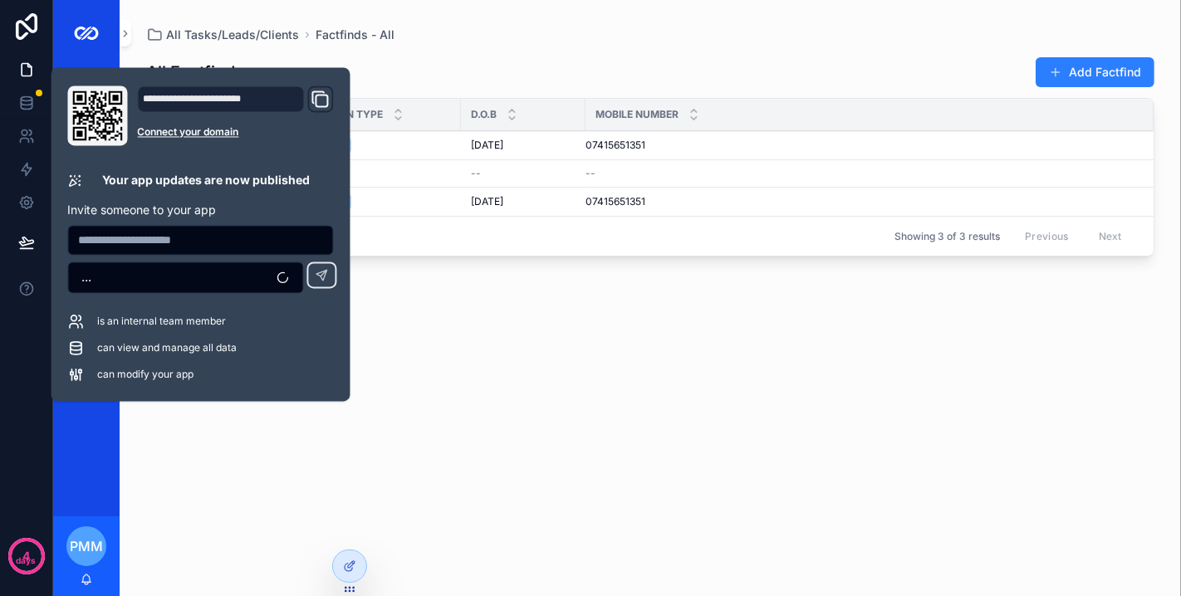
click at [541, 370] on div "All Factfinds Add Factfind Name Application Type D.O.B Mobile Number Philip McL…" at bounding box center [650, 309] width 1008 height 533
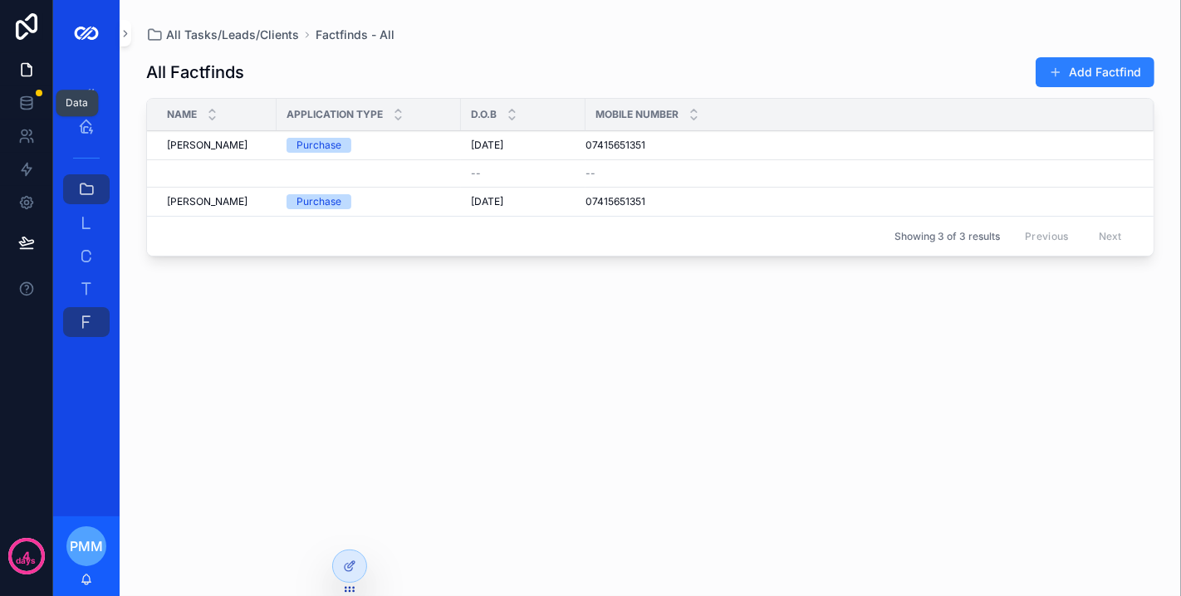
click at [17, 94] on link at bounding box center [26, 102] width 52 height 33
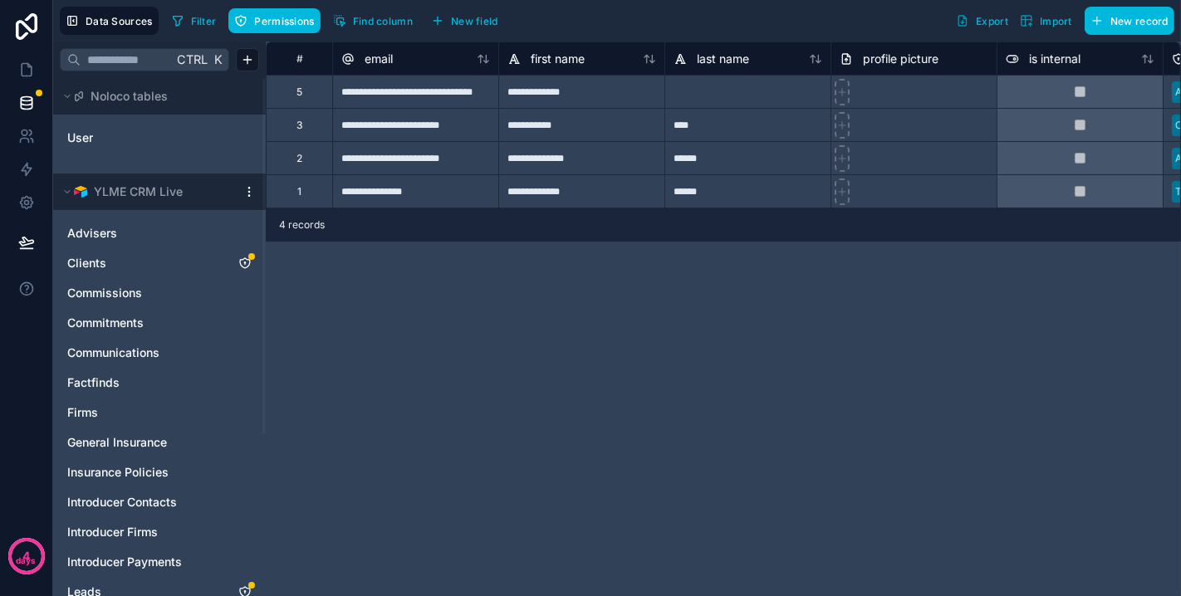
click at [115, 21] on span "Data Sources" at bounding box center [119, 21] width 67 height 12
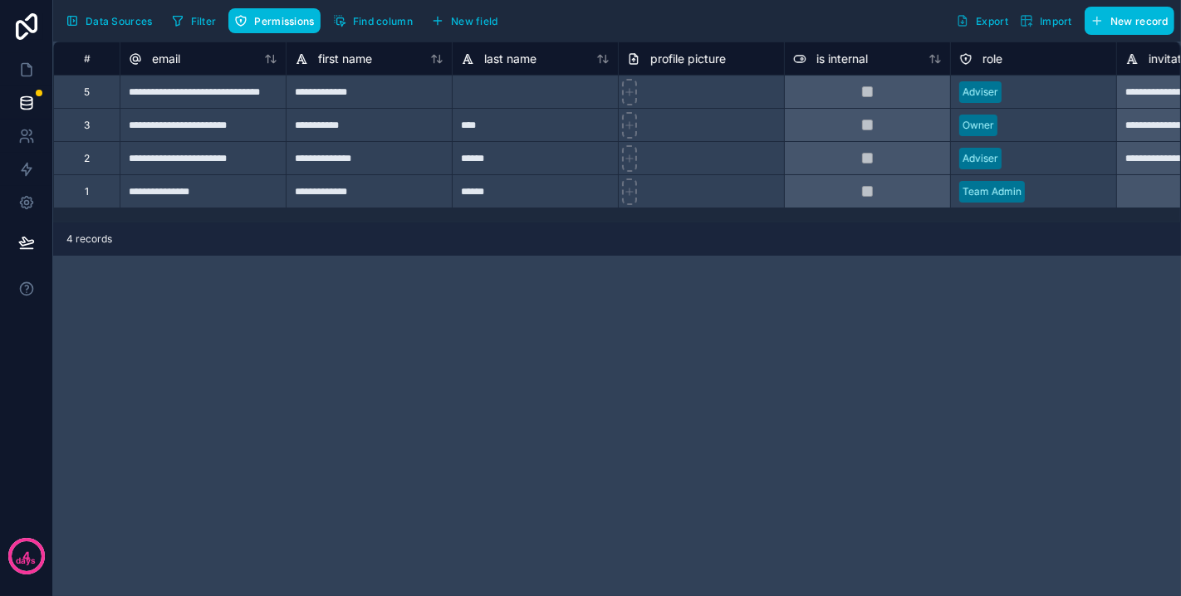
click at [115, 21] on span "Data Sources" at bounding box center [119, 21] width 67 height 12
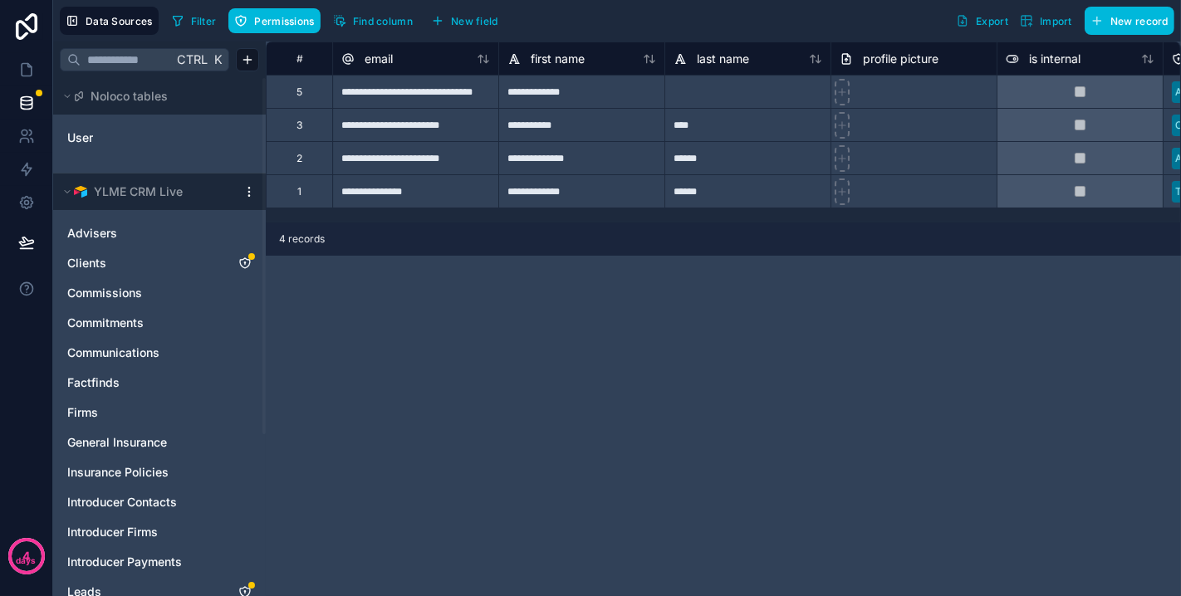
click at [246, 191] on html "**********" at bounding box center [590, 298] width 1181 height 596
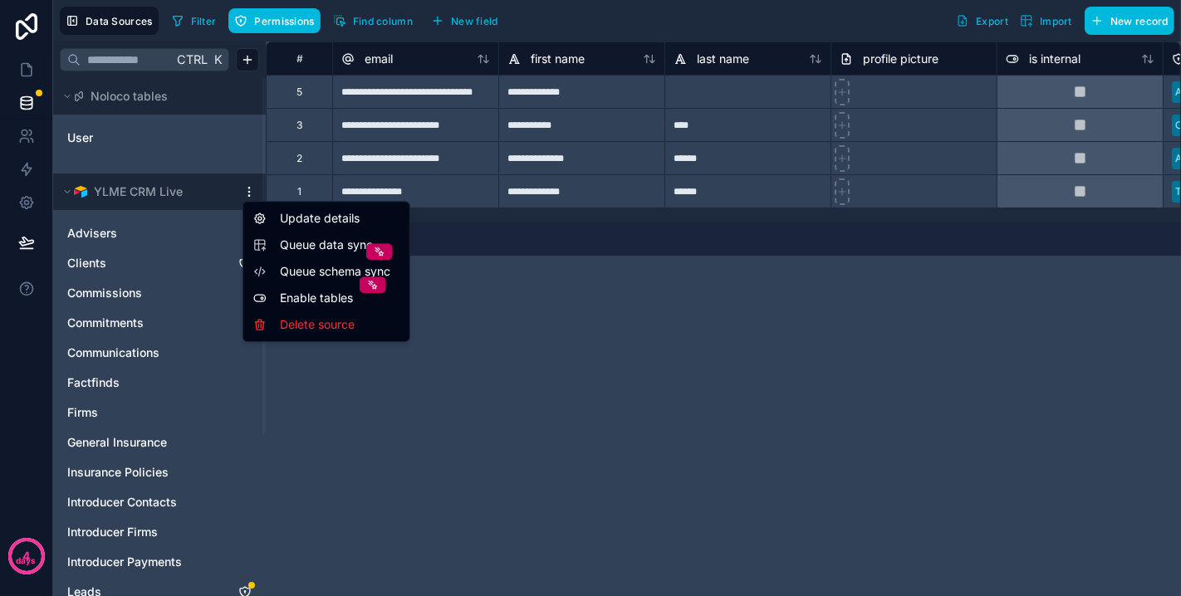
click at [292, 247] on span "Queue data sync" at bounding box center [340, 245] width 120 height 17
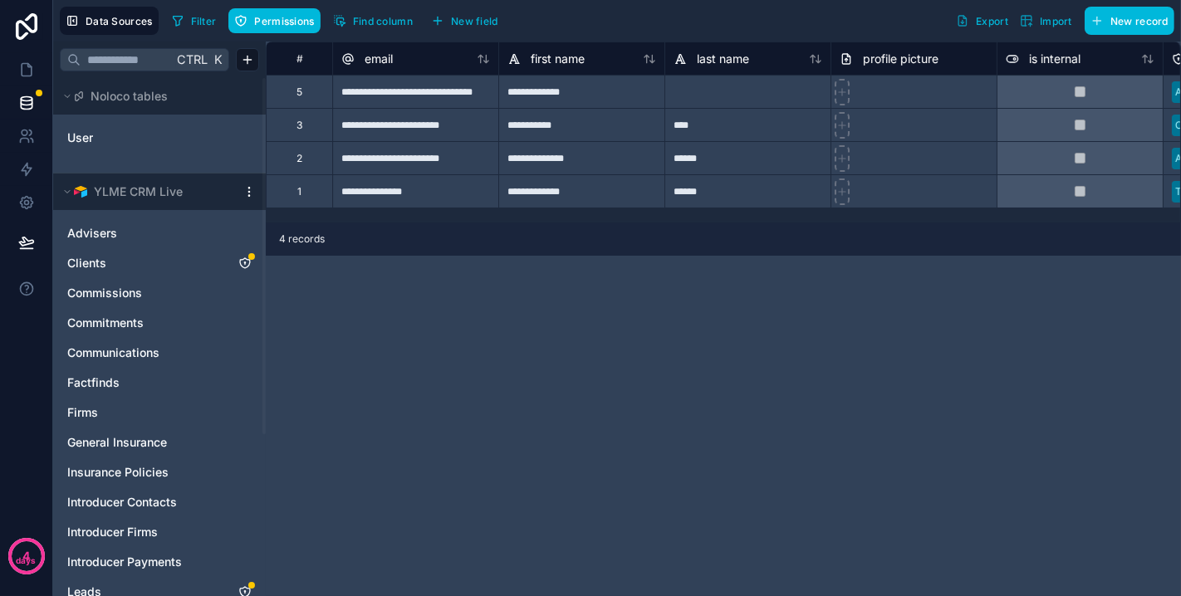
click at [249, 191] on html "**********" at bounding box center [590, 298] width 1181 height 596
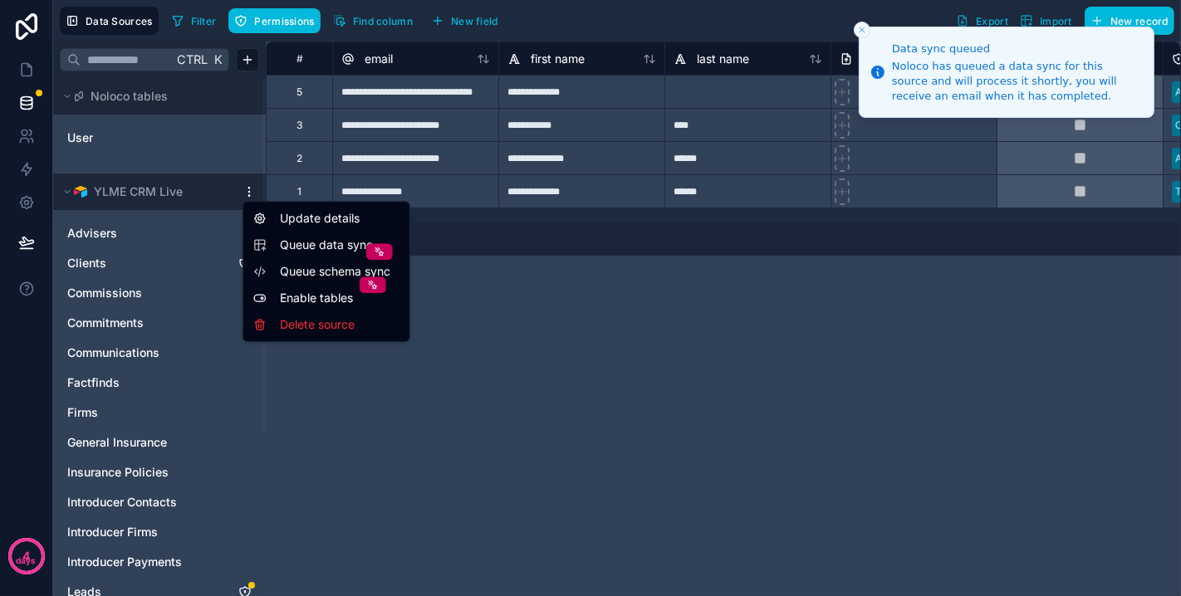
click at [306, 272] on span "Queue schema sync" at bounding box center [340, 271] width 120 height 17
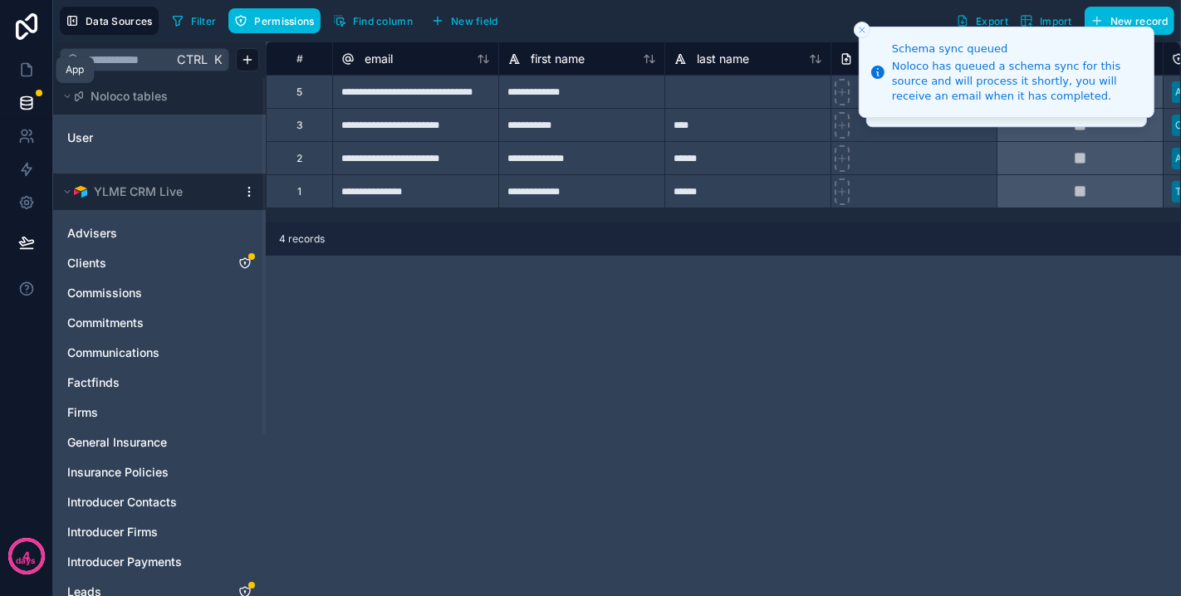
click at [26, 71] on icon at bounding box center [26, 69] width 17 height 17
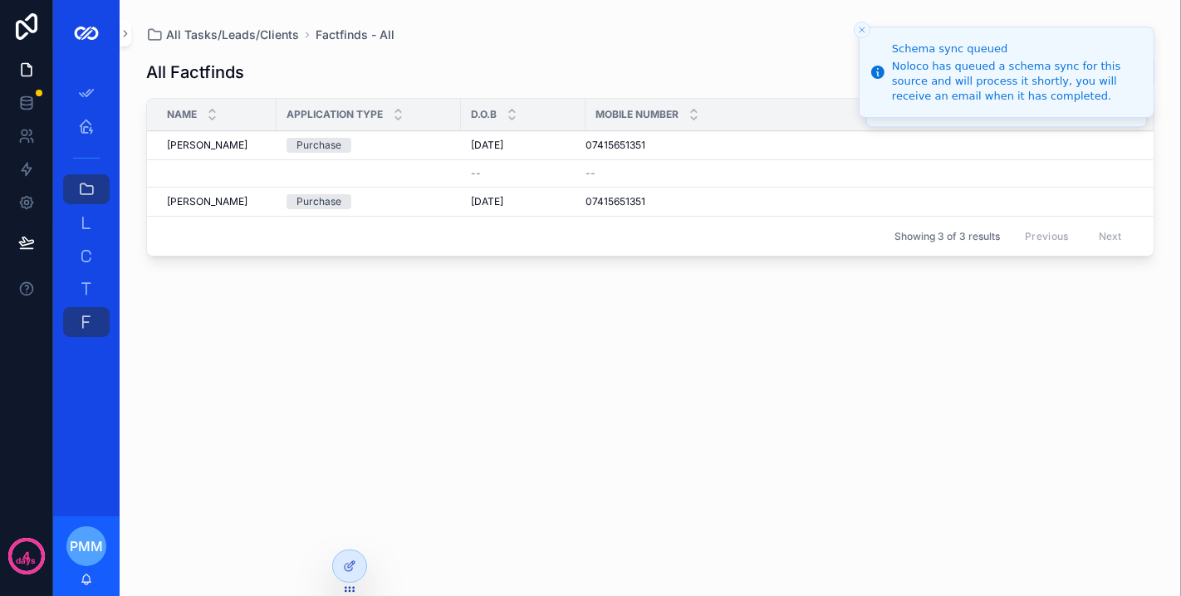
click at [364, 151] on div "Purchase" at bounding box center [368, 145] width 164 height 15
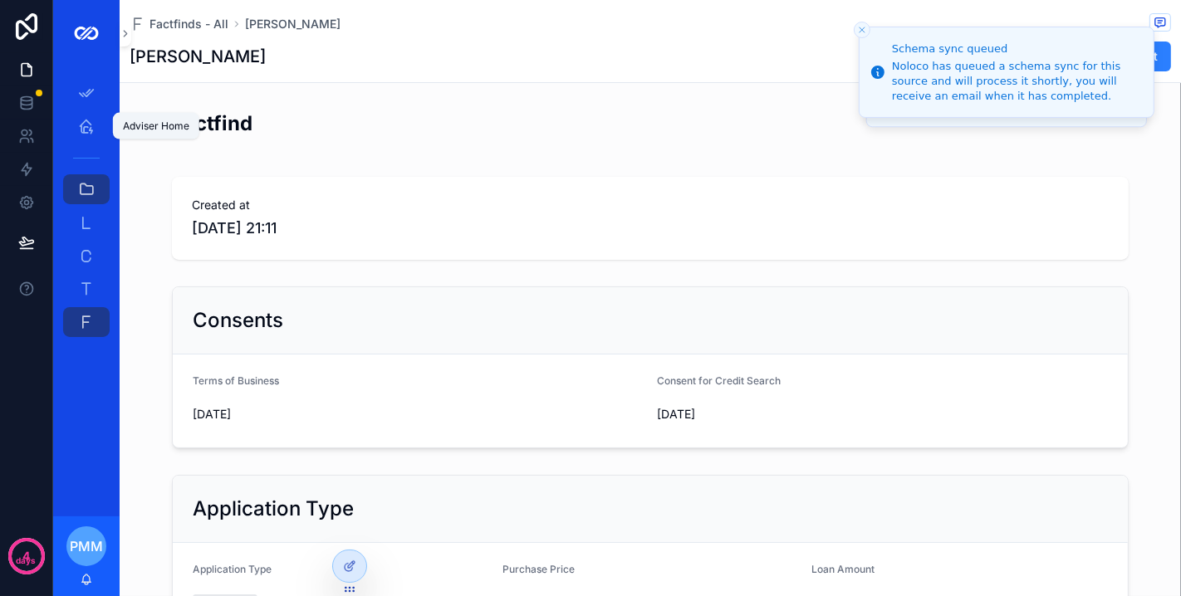
click at [82, 124] on icon "scrollable content" at bounding box center [86, 126] width 17 height 17
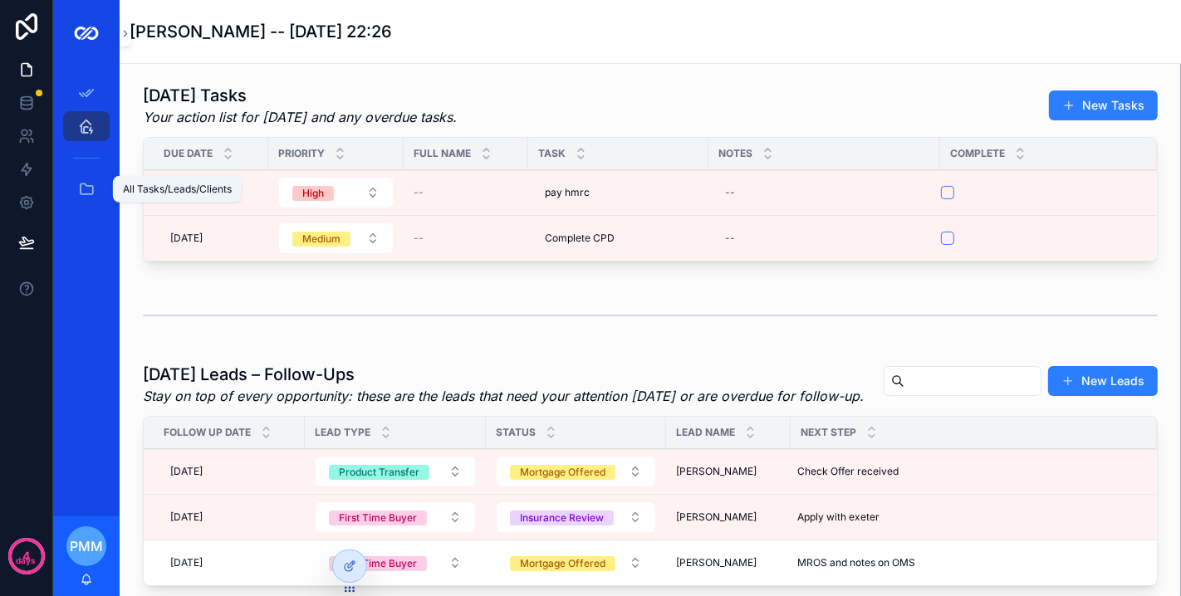
click at [92, 185] on icon "scrollable content" at bounding box center [86, 189] width 17 height 17
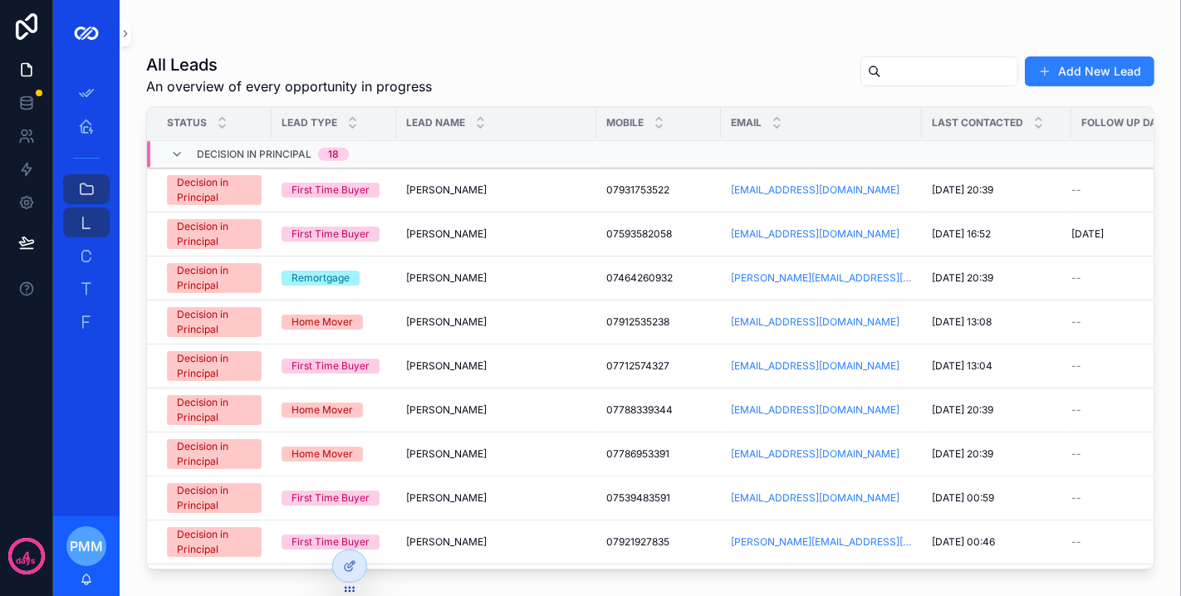
scroll to position [1675, 0]
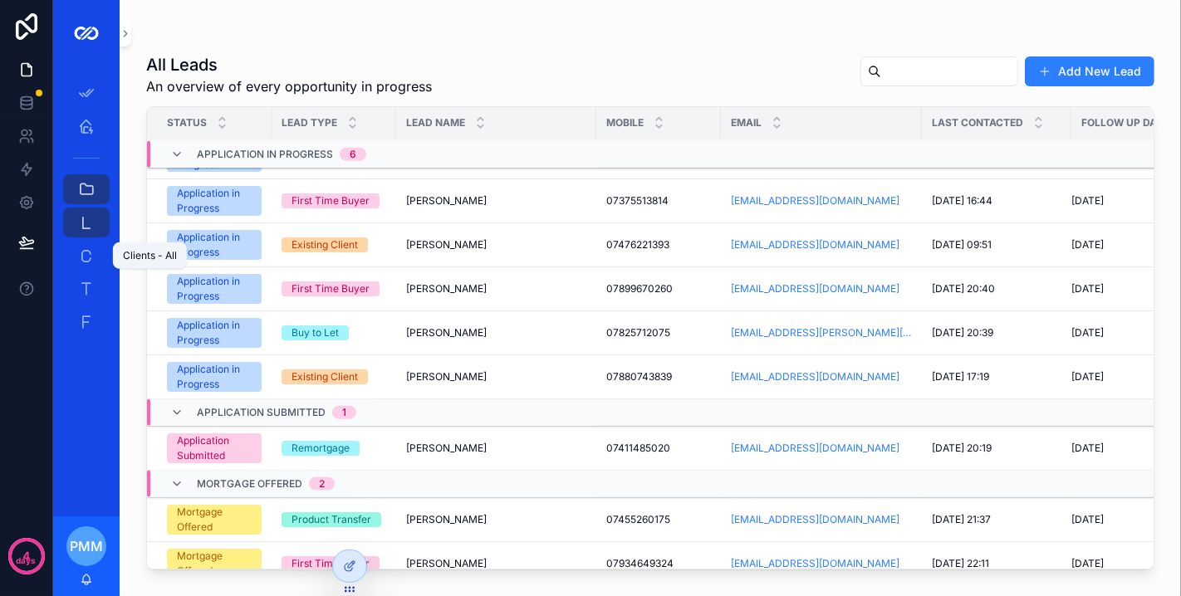
click at [75, 257] on div "Clients - All 247" at bounding box center [86, 255] width 27 height 27
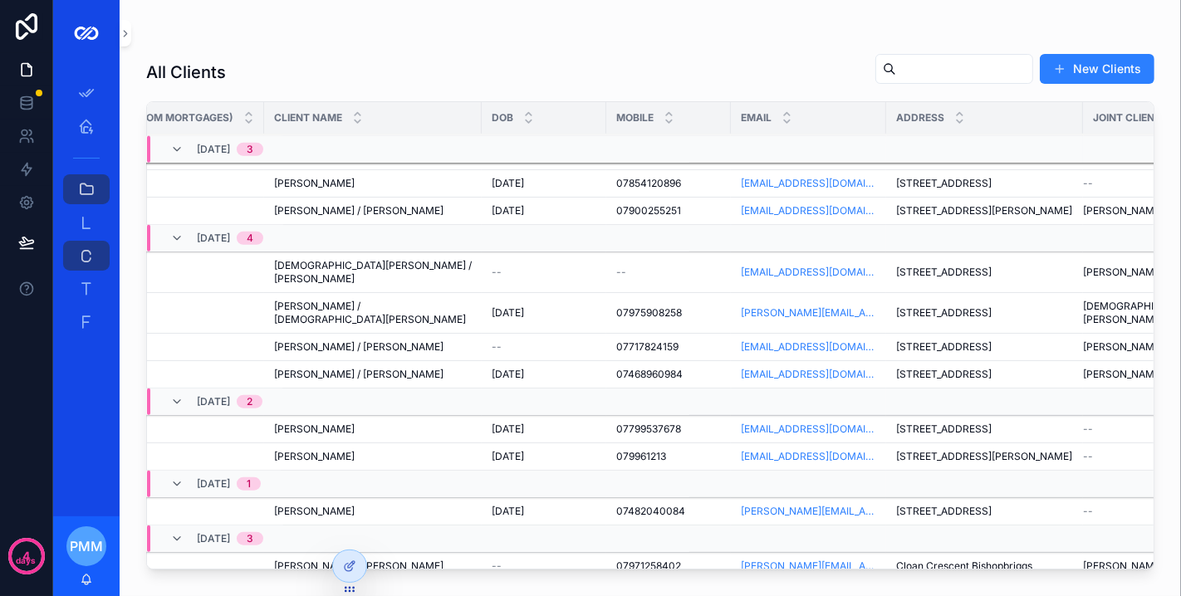
scroll to position [6601, 52]
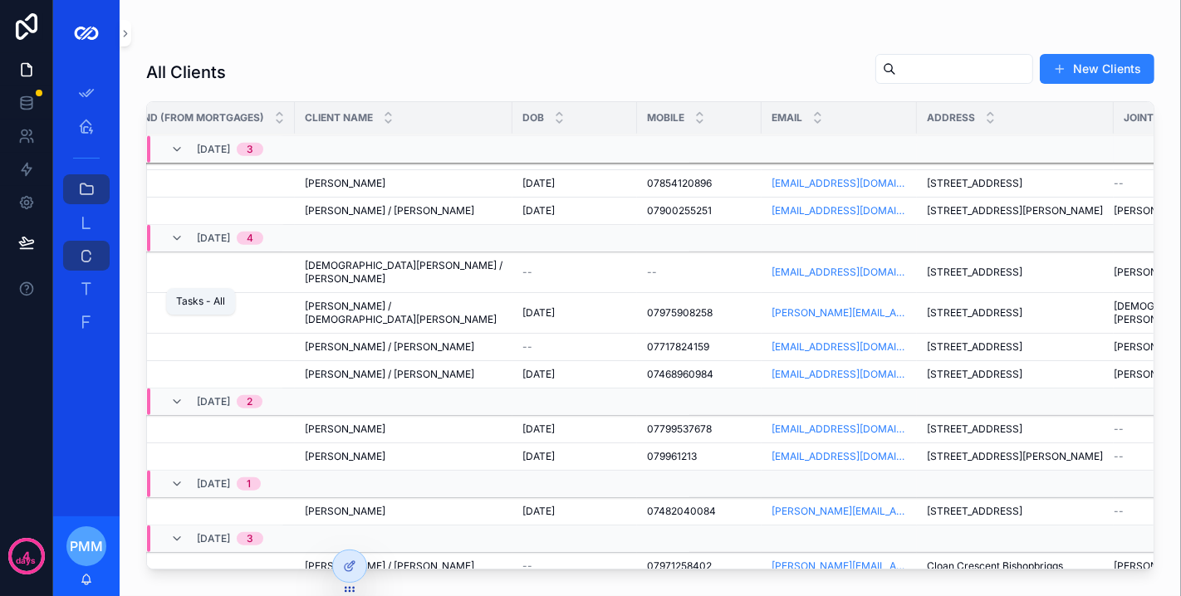
click at [91, 283] on icon "scrollable content" at bounding box center [86, 289] width 17 height 17
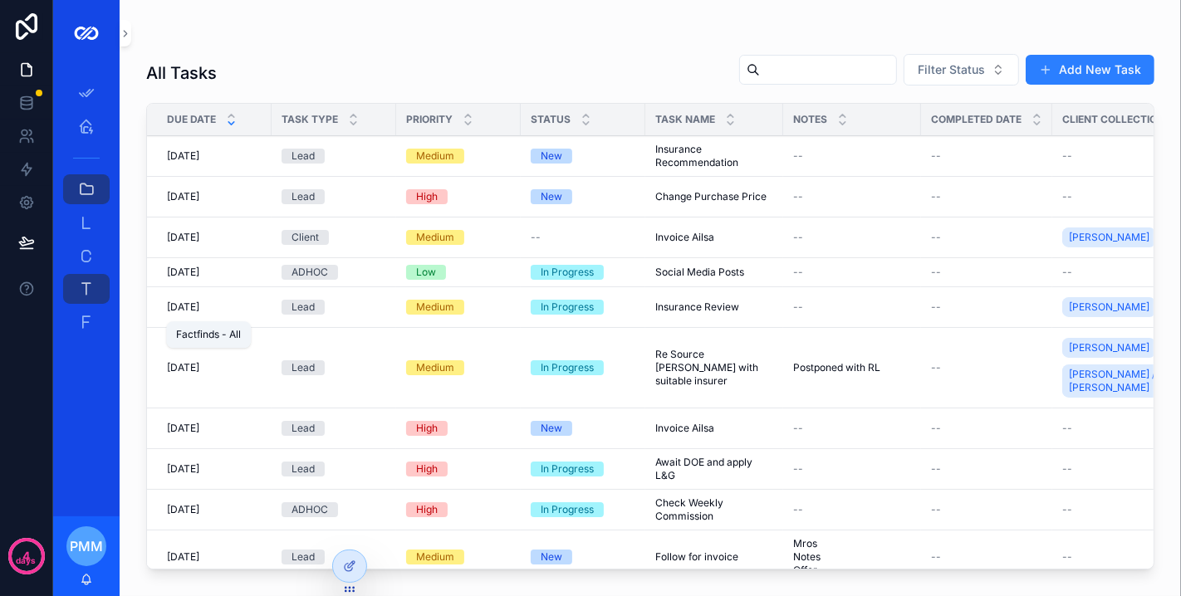
click at [88, 314] on icon "scrollable content" at bounding box center [86, 322] width 17 height 17
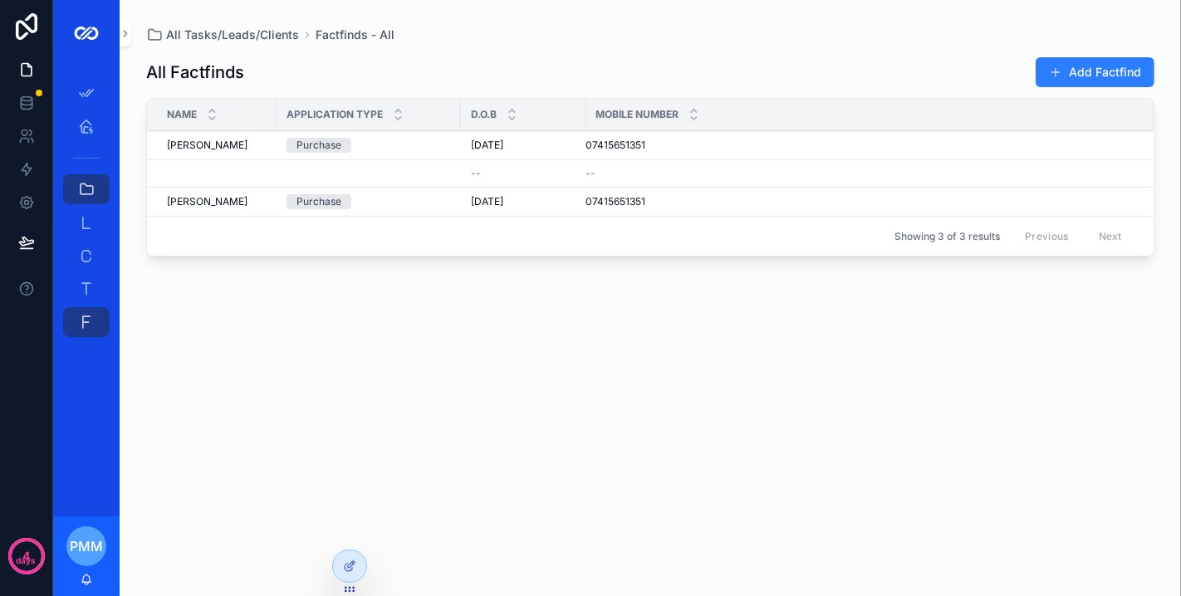
click at [219, 177] on div "scrollable content" at bounding box center [217, 173] width 100 height 13
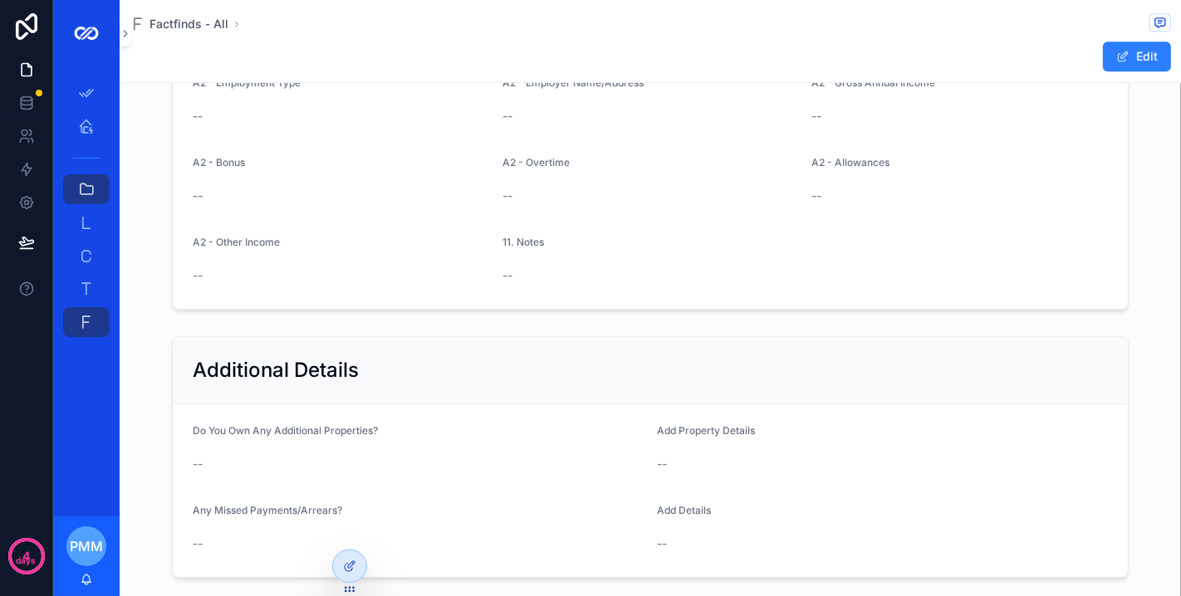
scroll to position [3907, 0]
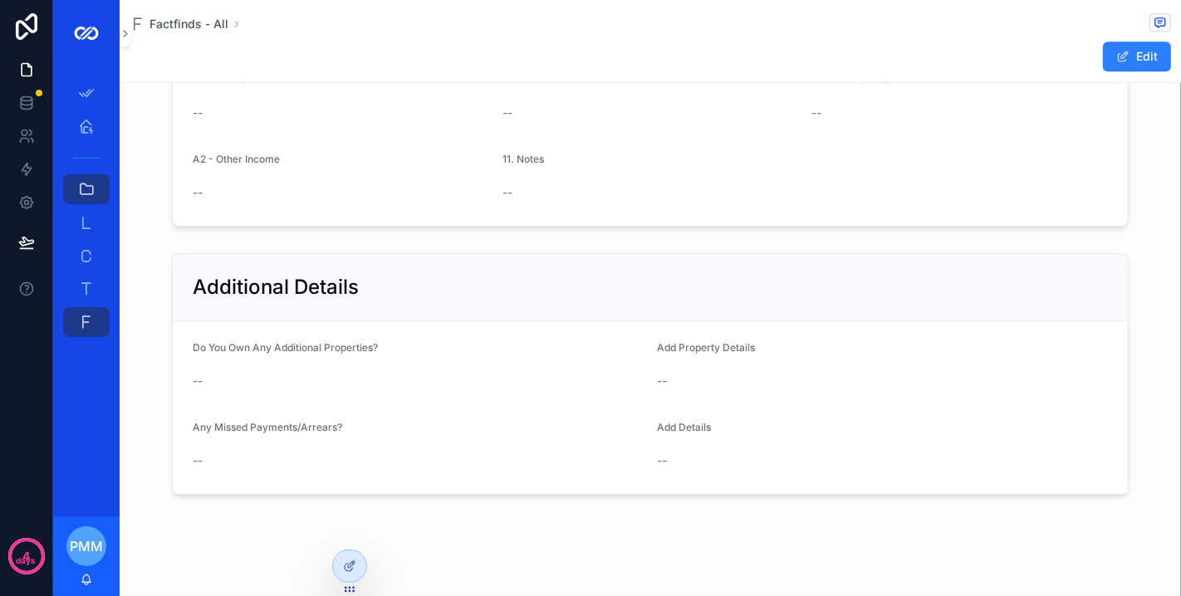
click at [343, 566] on icon at bounding box center [349, 566] width 13 height 13
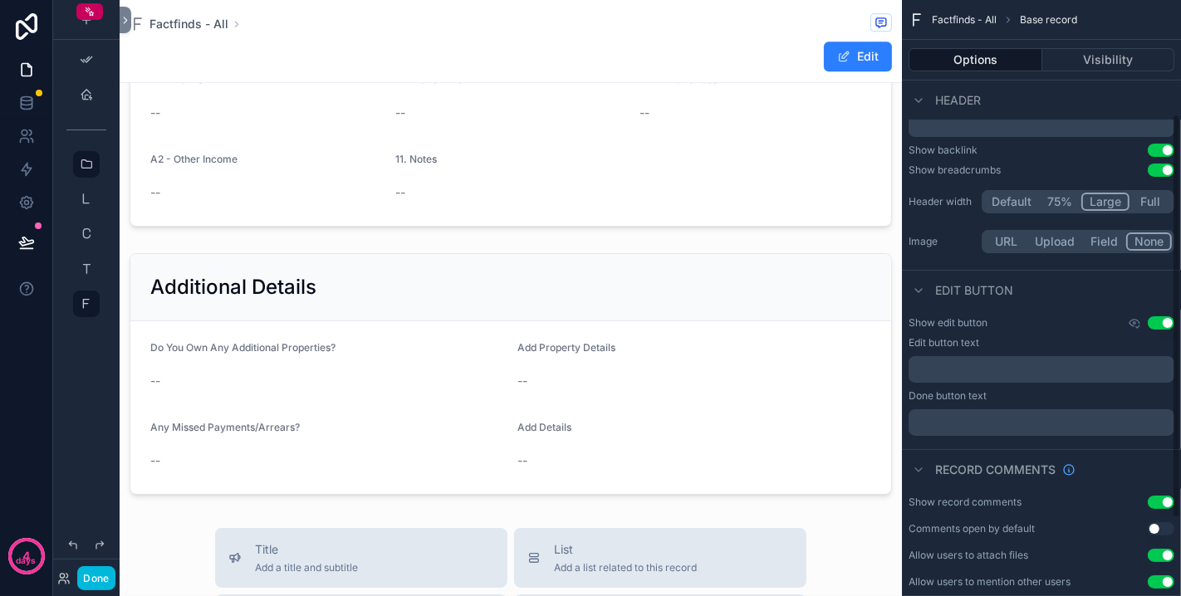
scroll to position [282, 0]
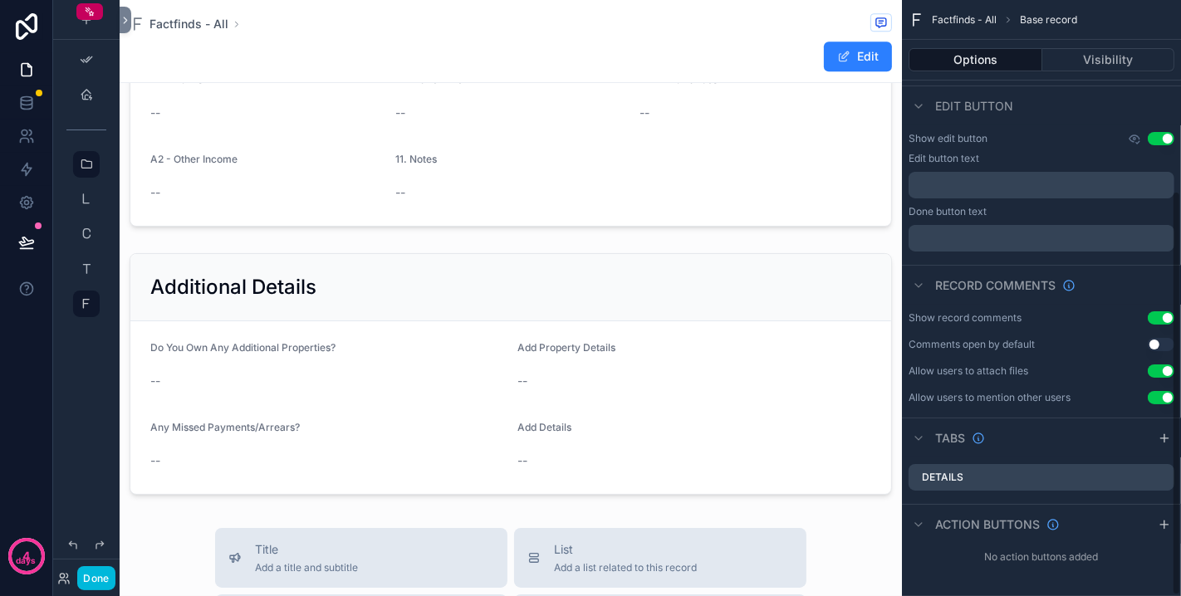
click at [1160, 520] on icon "scrollable content" at bounding box center [1164, 524] width 13 height 13
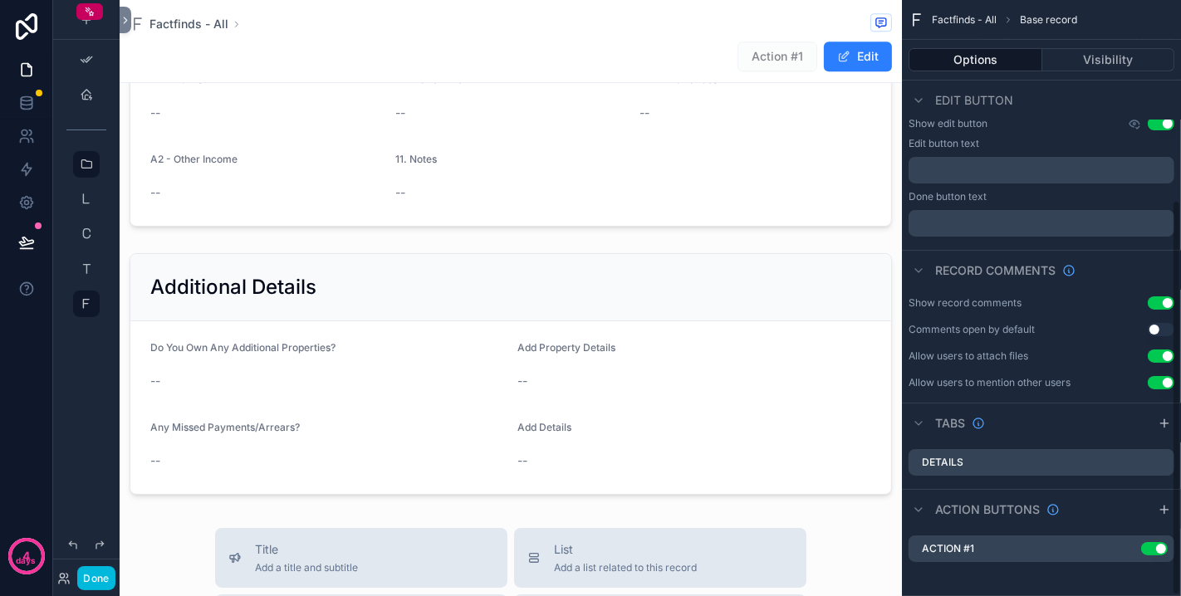
scroll to position [301, 0]
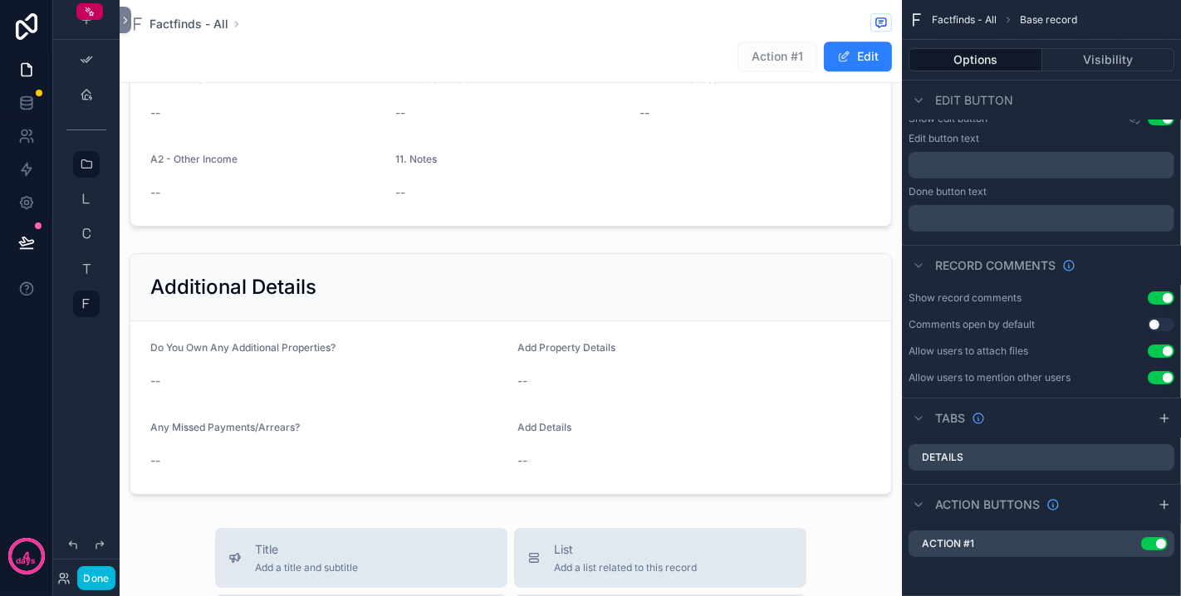
click at [0, 0] on icon "scrollable content" at bounding box center [0, 0] width 0 height 0
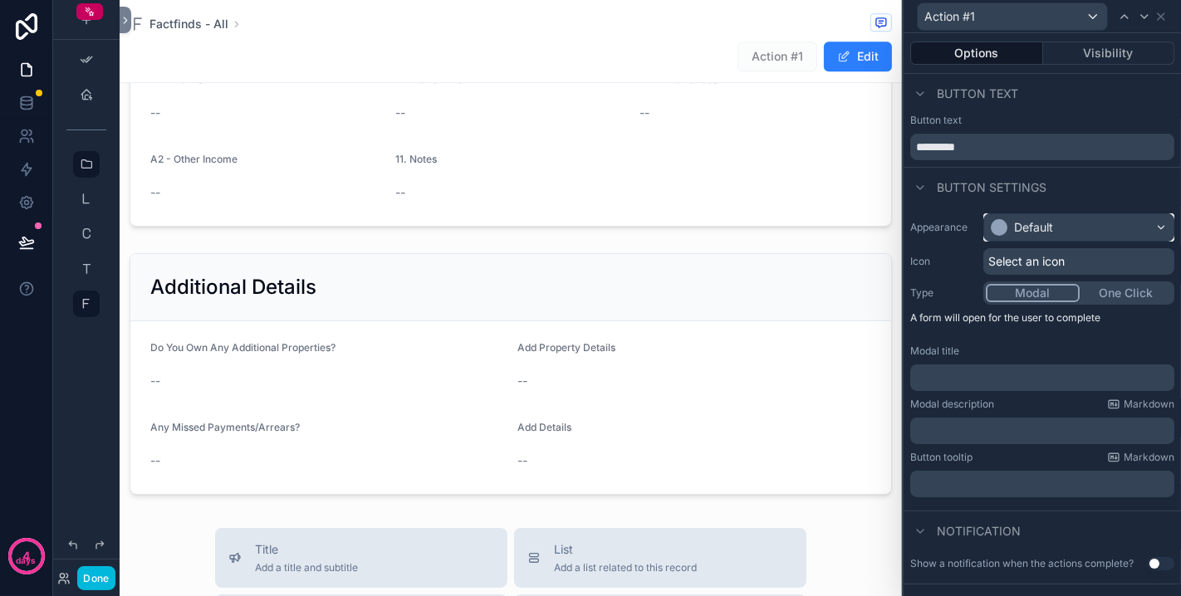
click at [1037, 230] on div "Default" at bounding box center [1033, 227] width 39 height 17
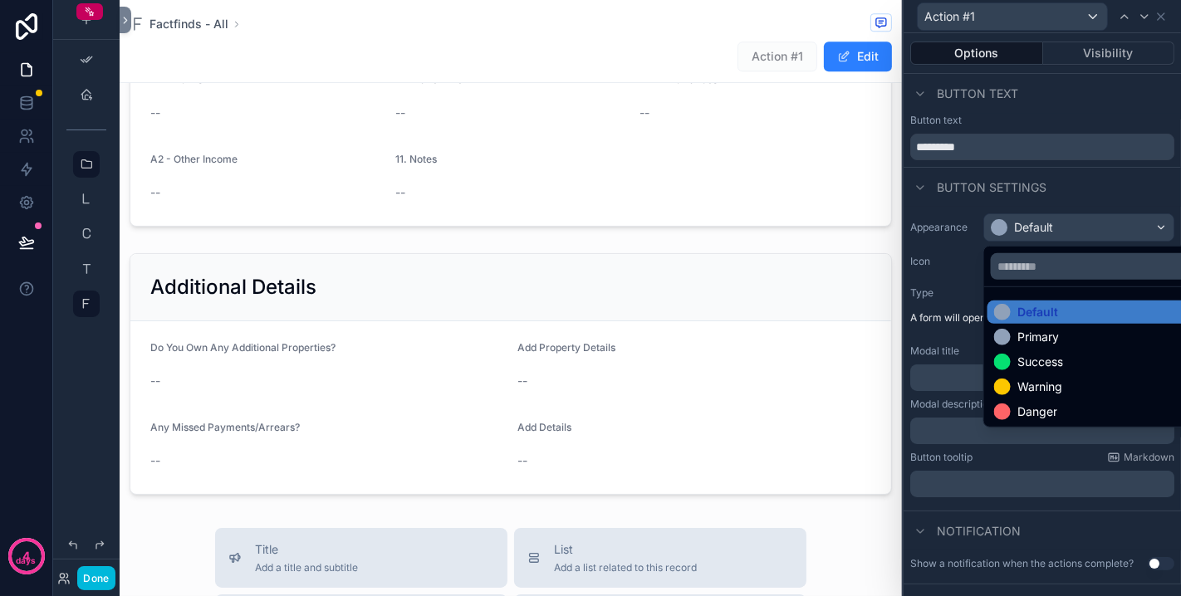
click at [1051, 401] on div "Danger" at bounding box center [1091, 411] width 208 height 23
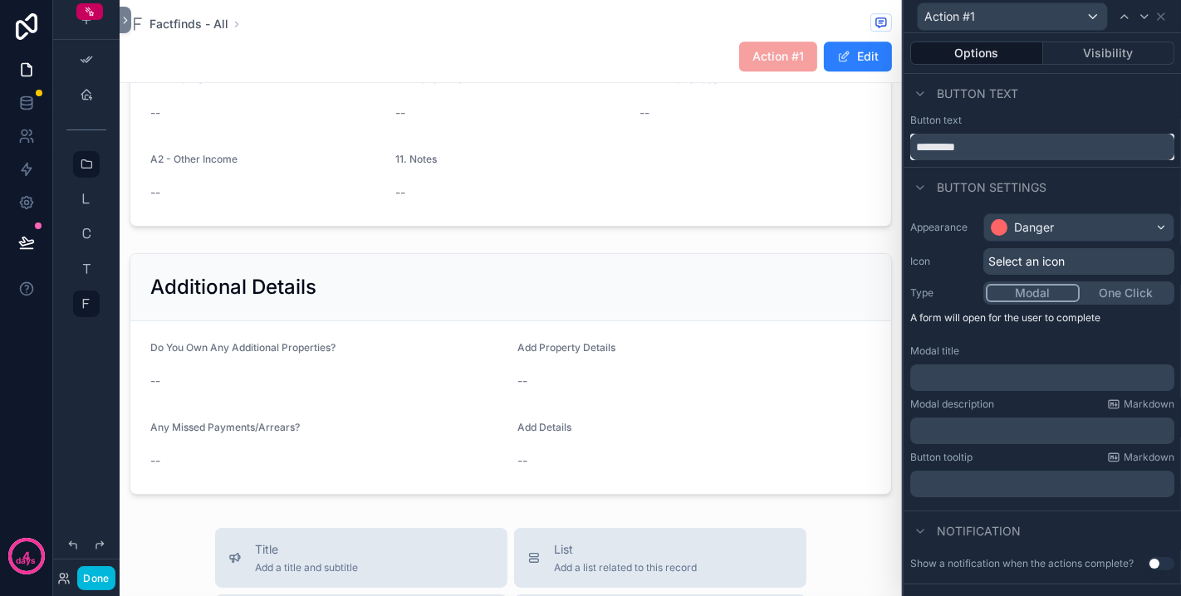
drag, startPoint x: 971, startPoint y: 145, endPoint x: 948, endPoint y: 145, distance: 22.4
click at [938, 146] on input "*********" at bounding box center [1042, 147] width 264 height 27
click at [977, 144] on input "*********" at bounding box center [1042, 147] width 264 height 27
drag, startPoint x: 977, startPoint y: 144, endPoint x: 895, endPoint y: 142, distance: 82.2
click at [897, 142] on div "Action #1 Options Visibility Button text Button text ********* Button settings …" at bounding box center [590, 298] width 1181 height 596
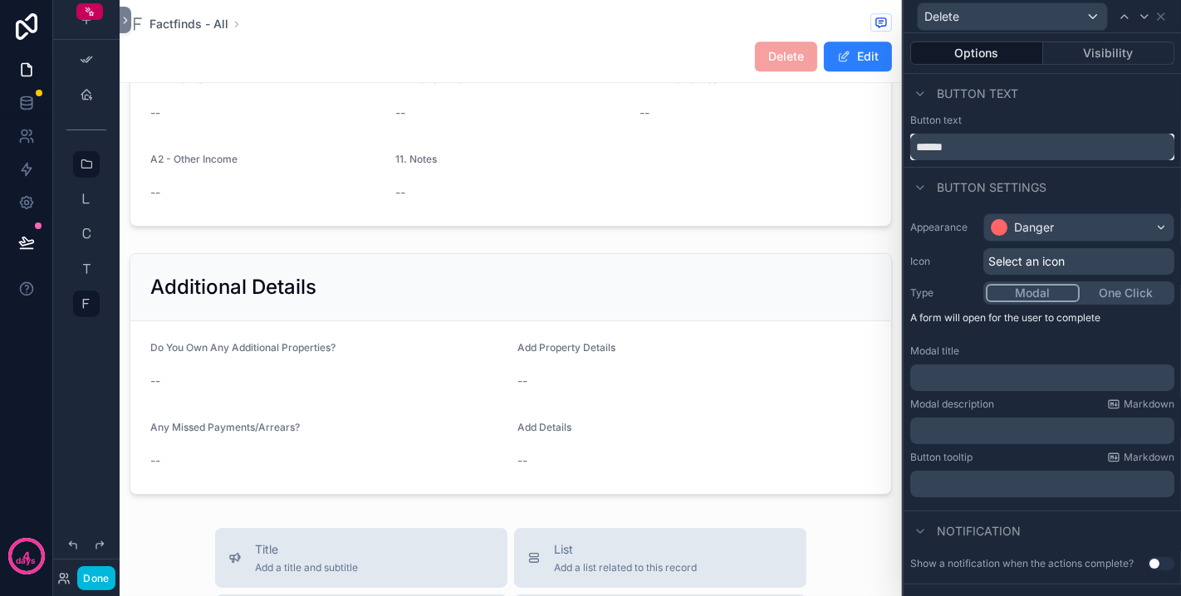
type input "******"
click at [1021, 287] on button "Modal" at bounding box center [1033, 293] width 94 height 18
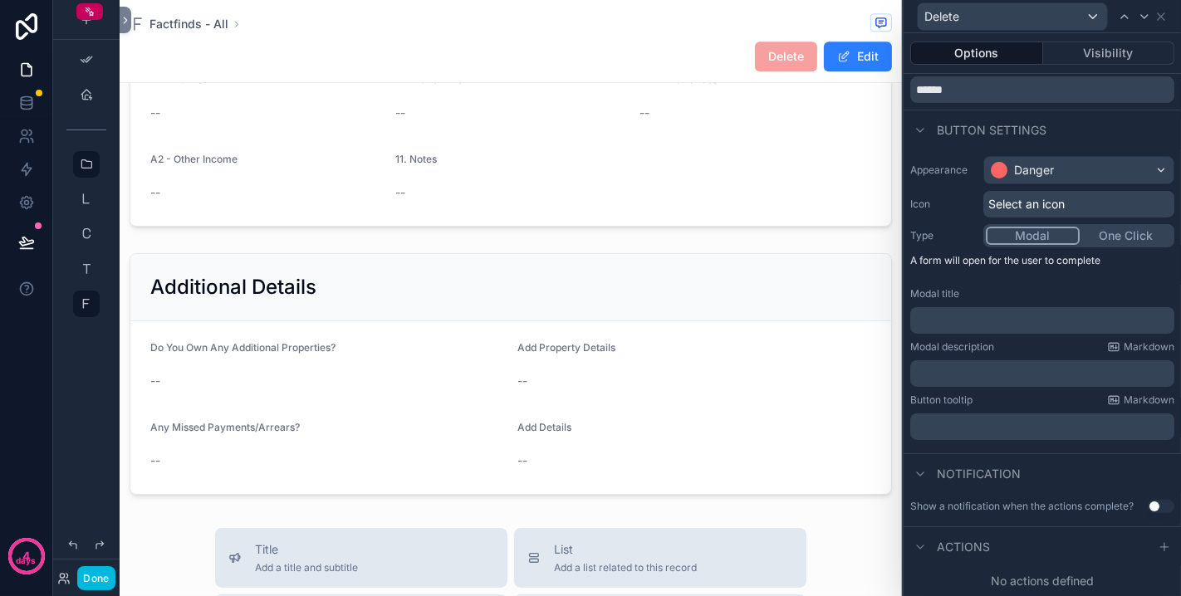
click at [965, 312] on p "﻿" at bounding box center [1044, 320] width 254 height 17
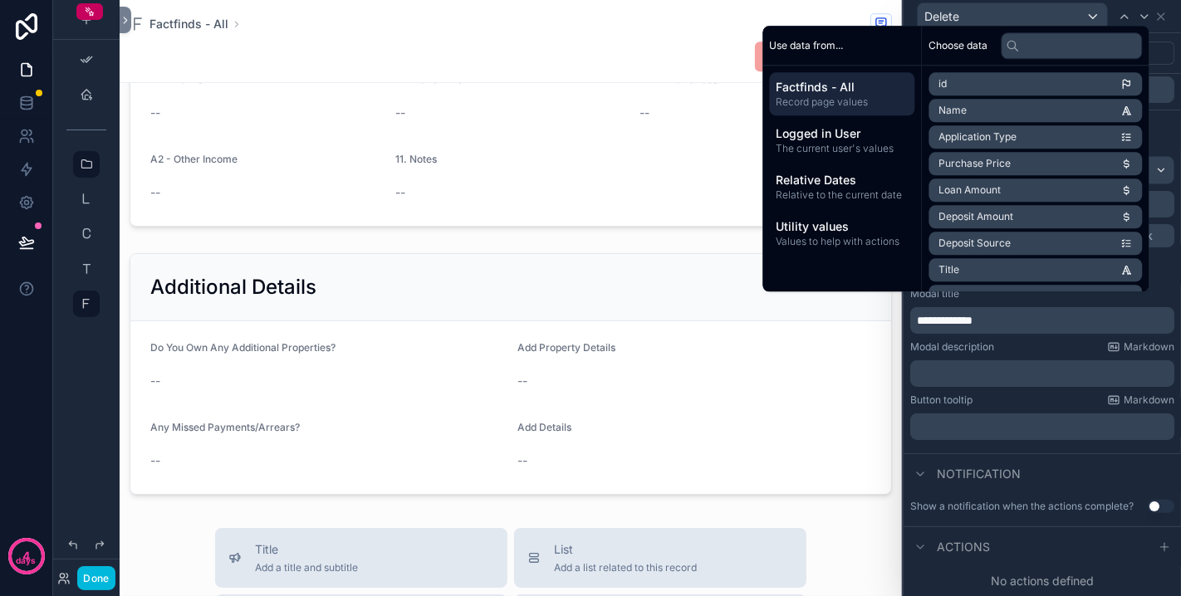
click at [1004, 365] on p "﻿" at bounding box center [1044, 373] width 254 height 17
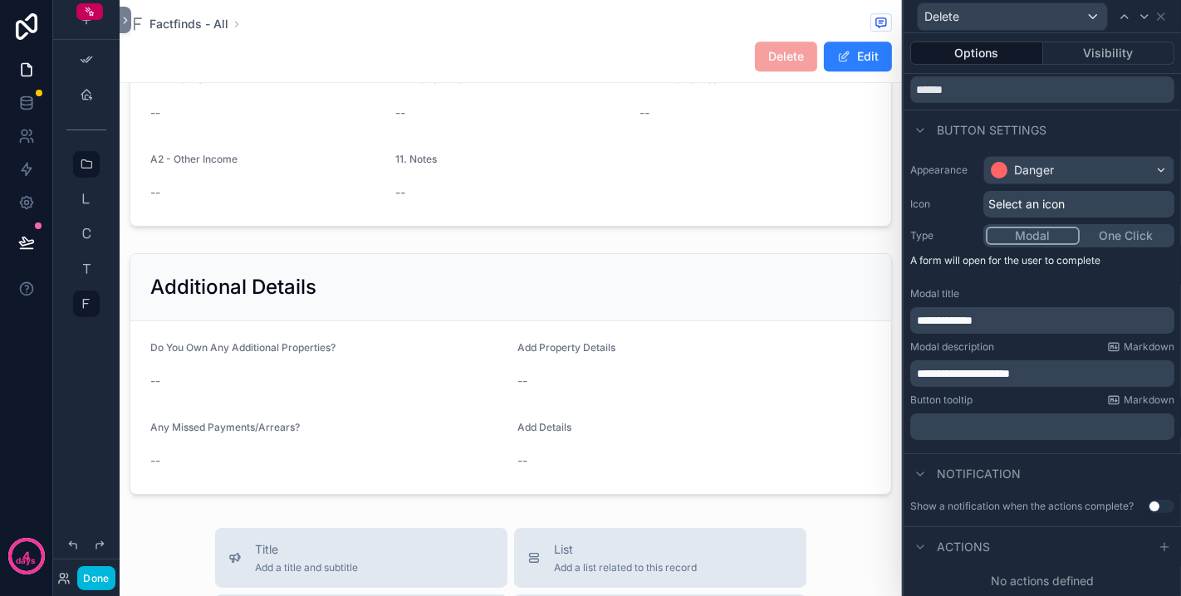
scroll to position [3386, 0]
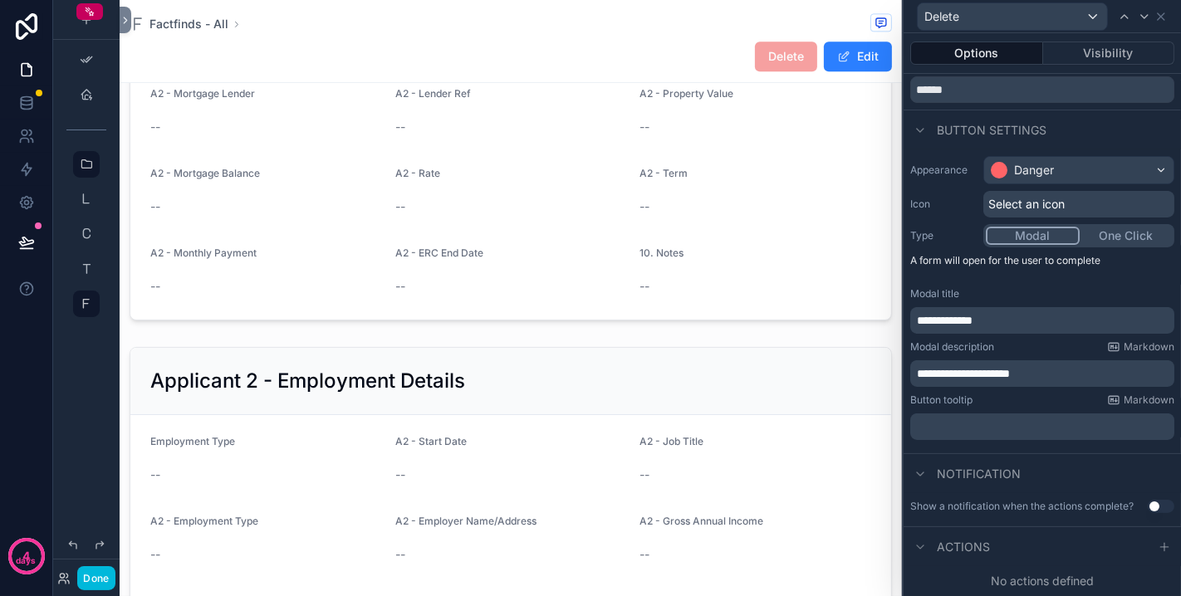
click at [106, 576] on button "Done" at bounding box center [95, 578] width 37 height 24
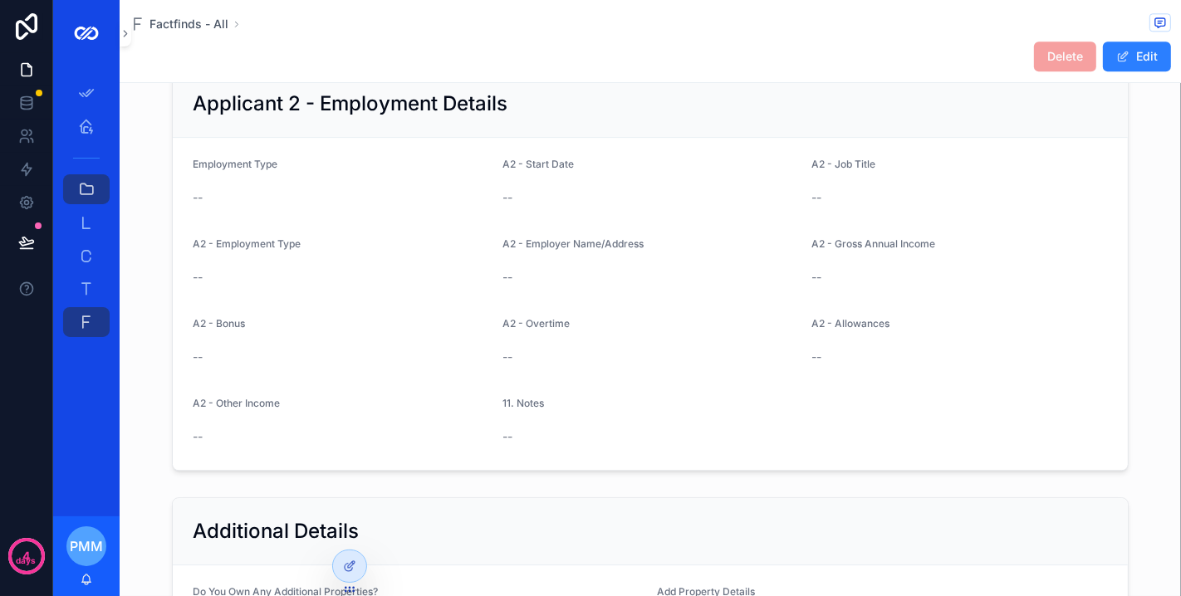
scroll to position [3293, 0]
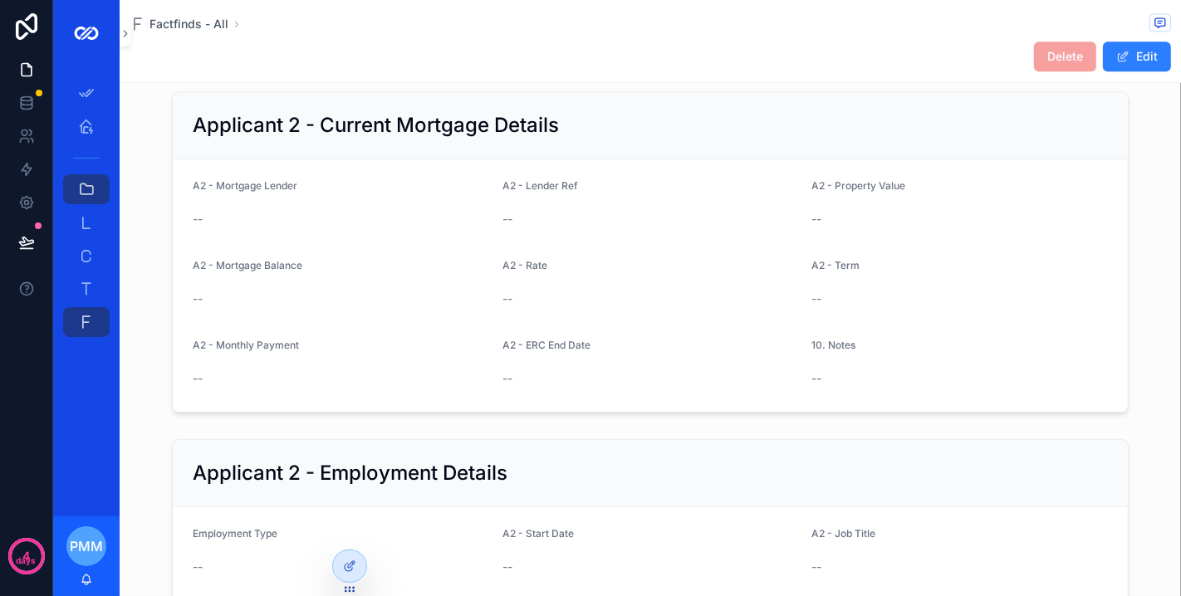
click at [1039, 56] on span "Delete" at bounding box center [1065, 57] width 62 height 30
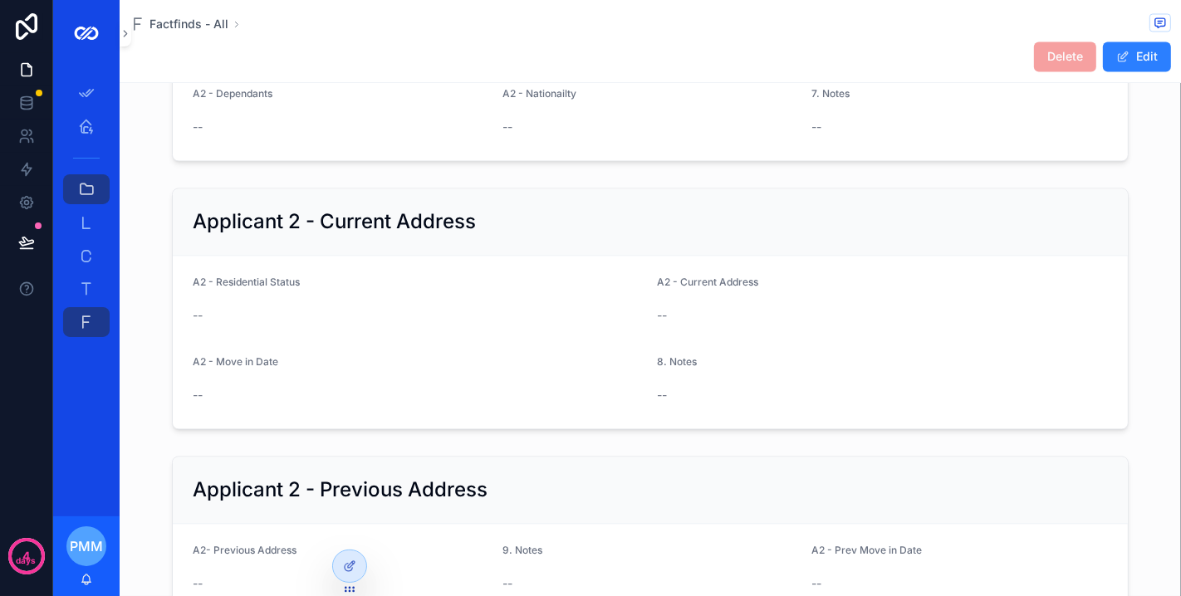
scroll to position [2740, 0]
click at [1065, 51] on span "Delete" at bounding box center [1065, 57] width 62 height 30
click at [345, 565] on icon at bounding box center [348, 567] width 7 height 7
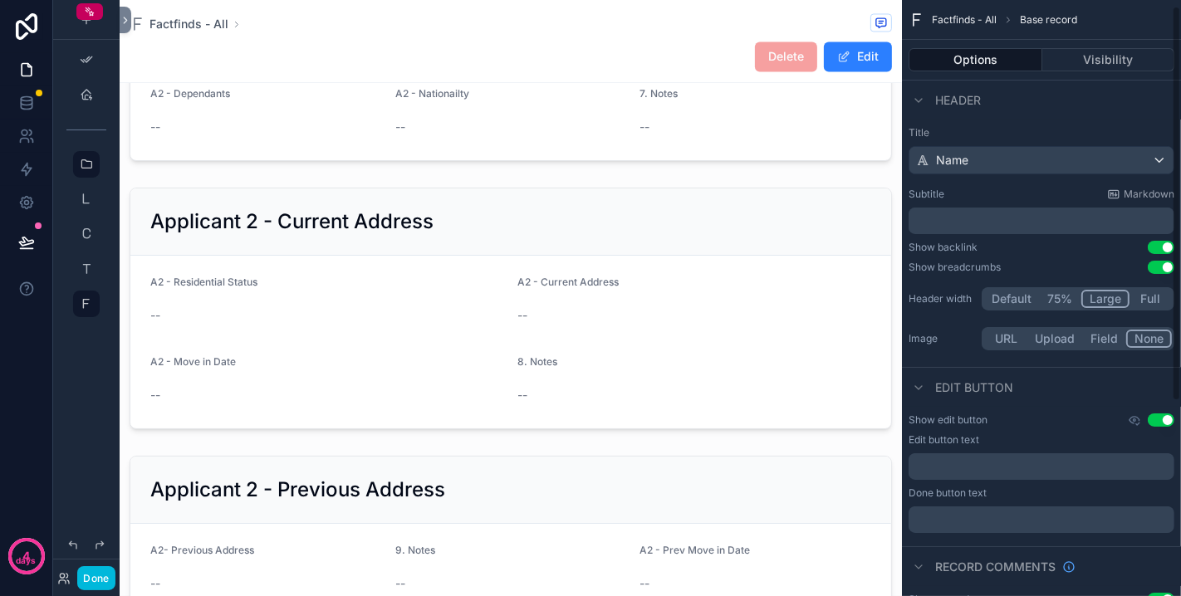
scroll to position [301, 0]
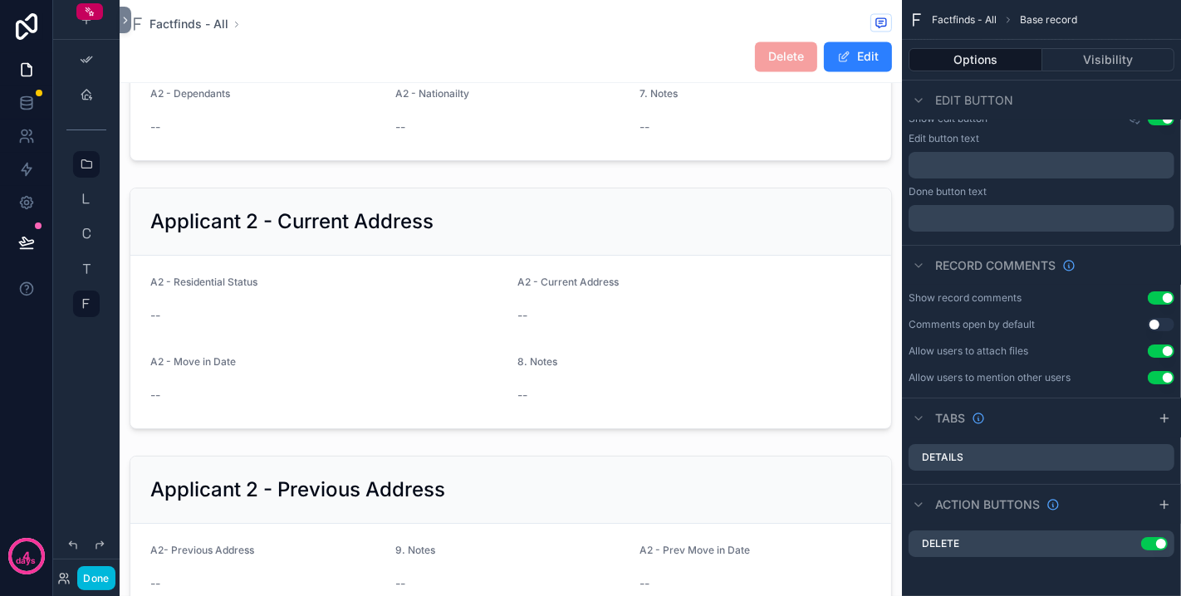
click at [0, 0] on icon "scrollable content" at bounding box center [0, 0] width 0 height 0
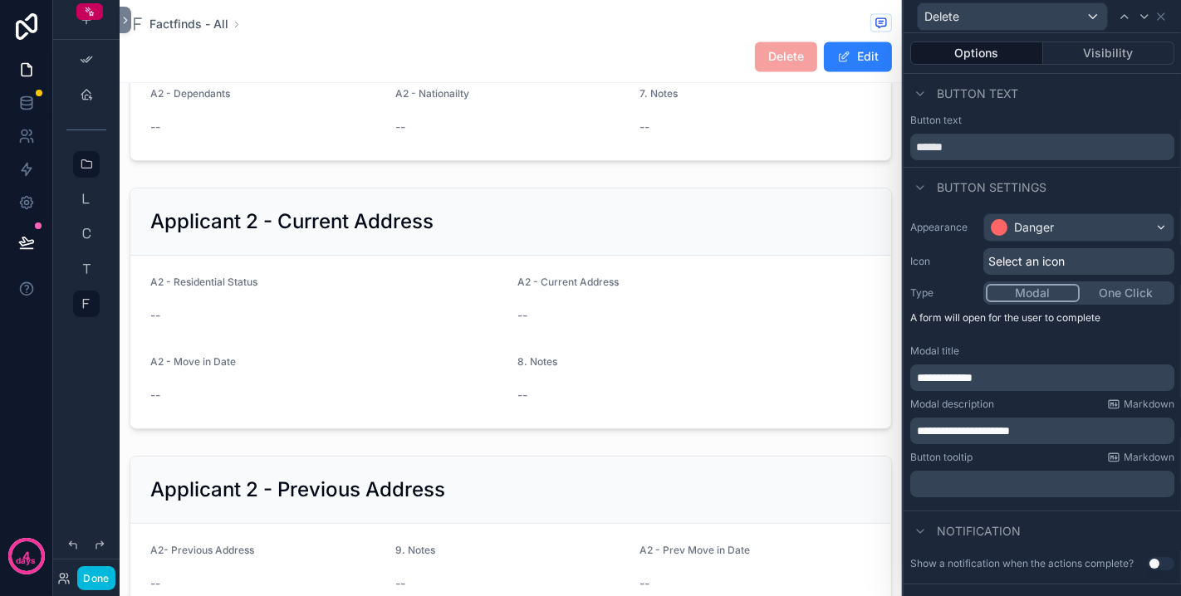
click at [1063, 263] on span "Select an icon" at bounding box center [1026, 261] width 76 height 17
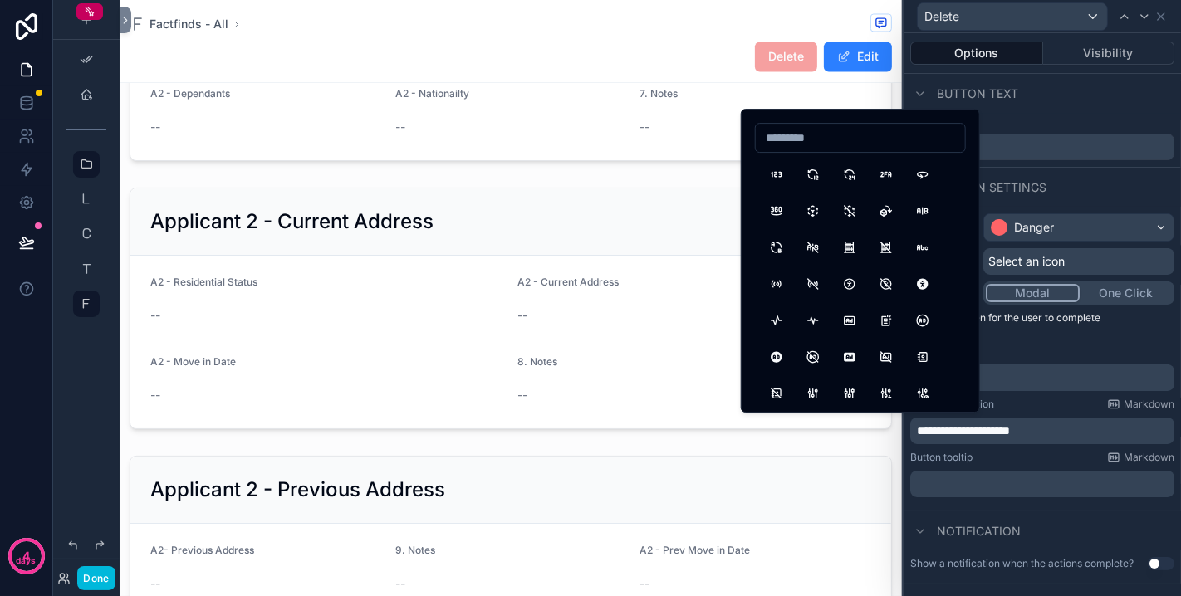
type input "*"
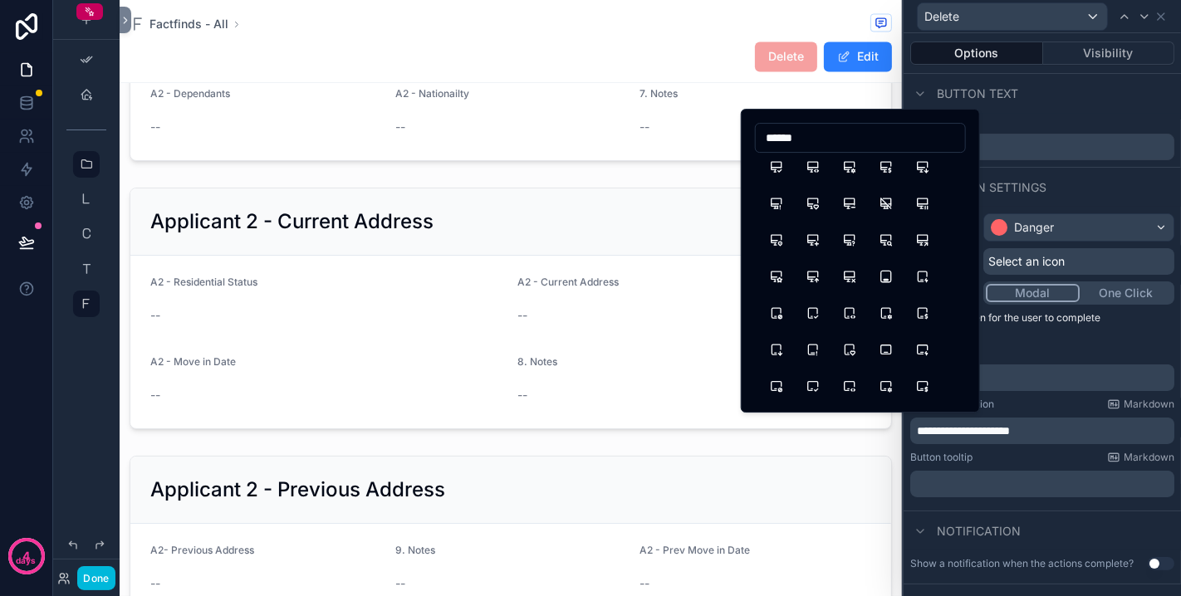
scroll to position [1107, 0]
type input "******"
click at [908, 468] on div "**********" at bounding box center [1041, 355] width 277 height 297
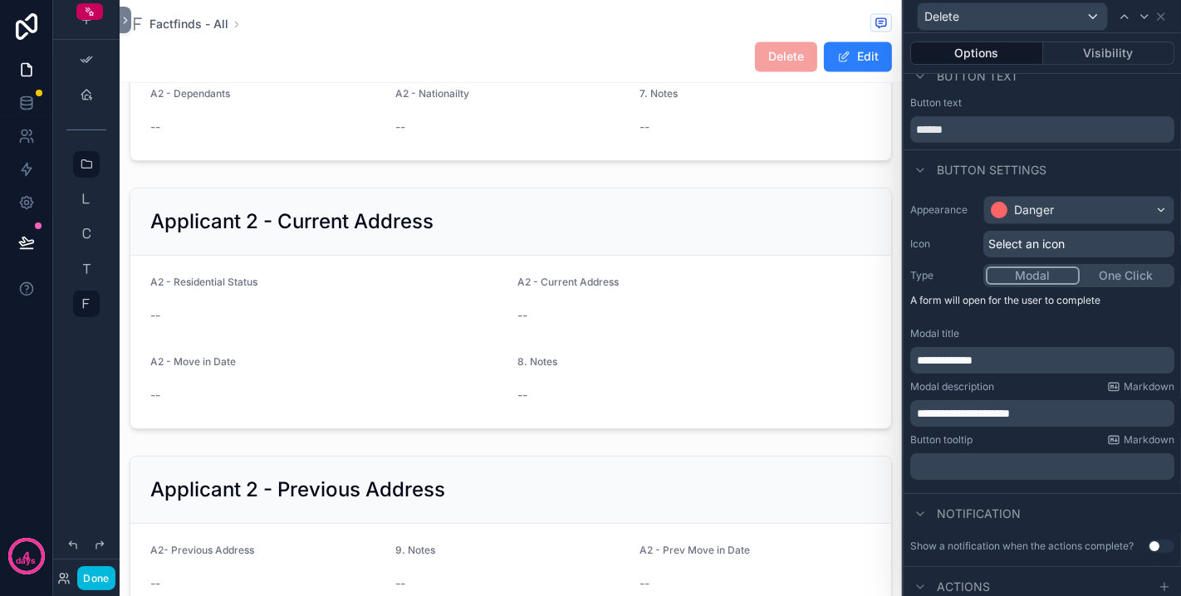
scroll to position [70, 0]
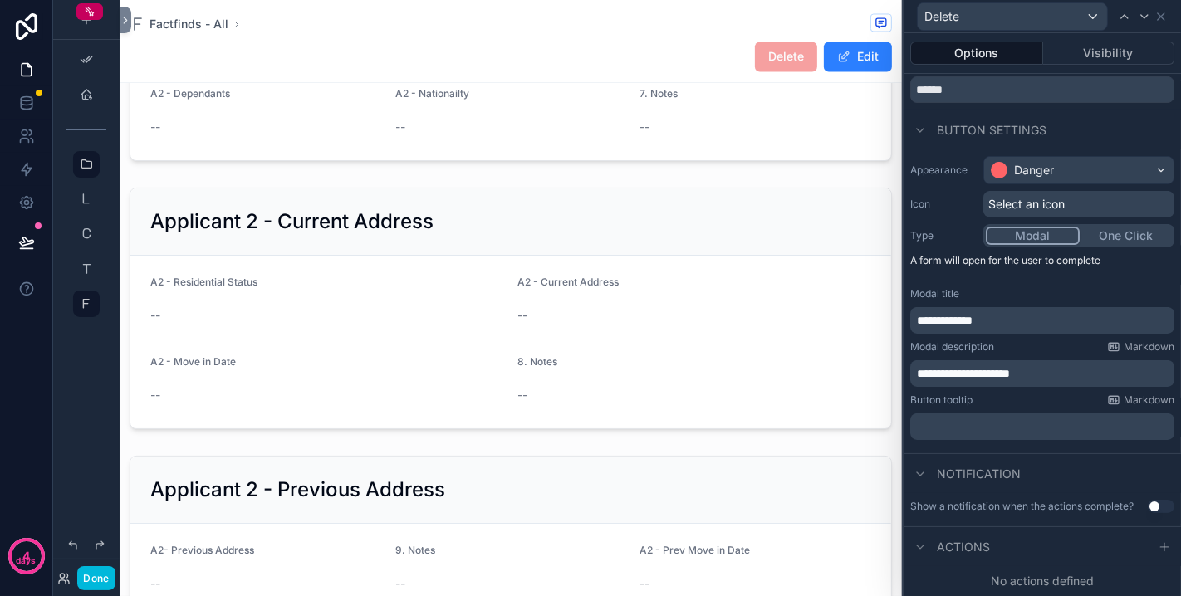
click at [1067, 556] on div "Actions" at bounding box center [1041, 546] width 277 height 40
click at [1158, 546] on icon at bounding box center [1164, 547] width 13 height 13
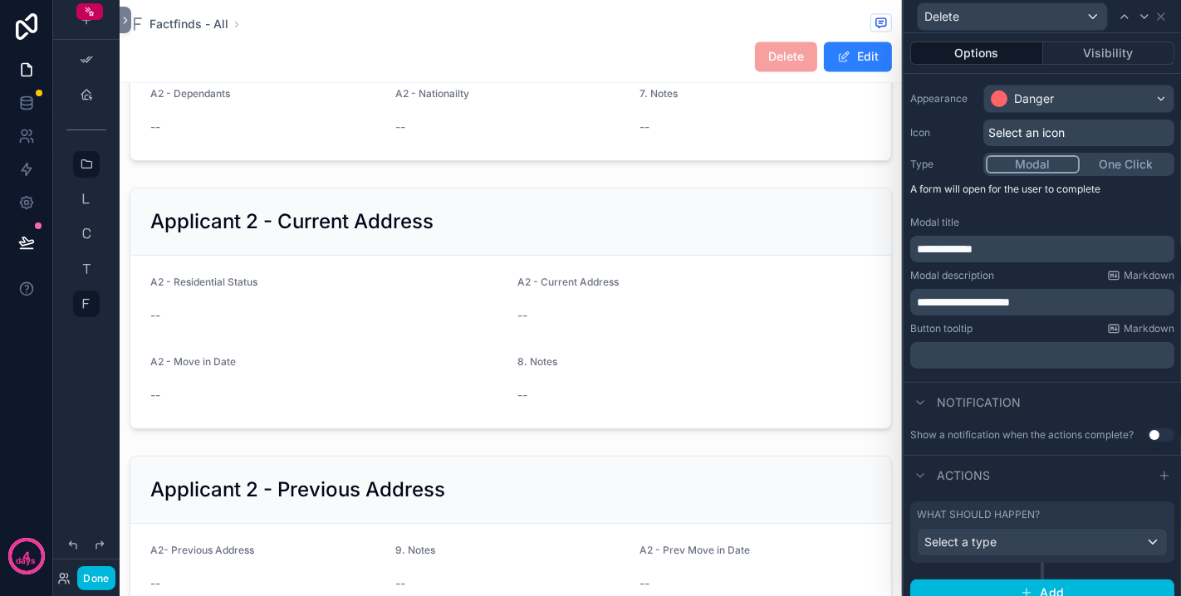
scroll to position [156, 0]
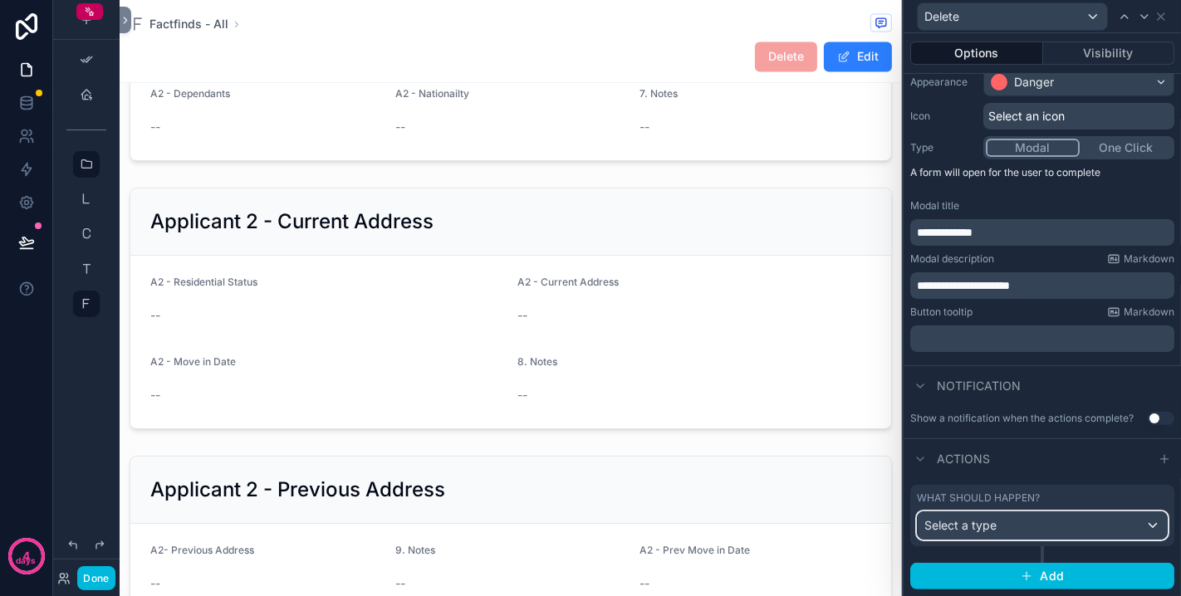
click at [989, 528] on span "Select a type" at bounding box center [960, 525] width 72 height 14
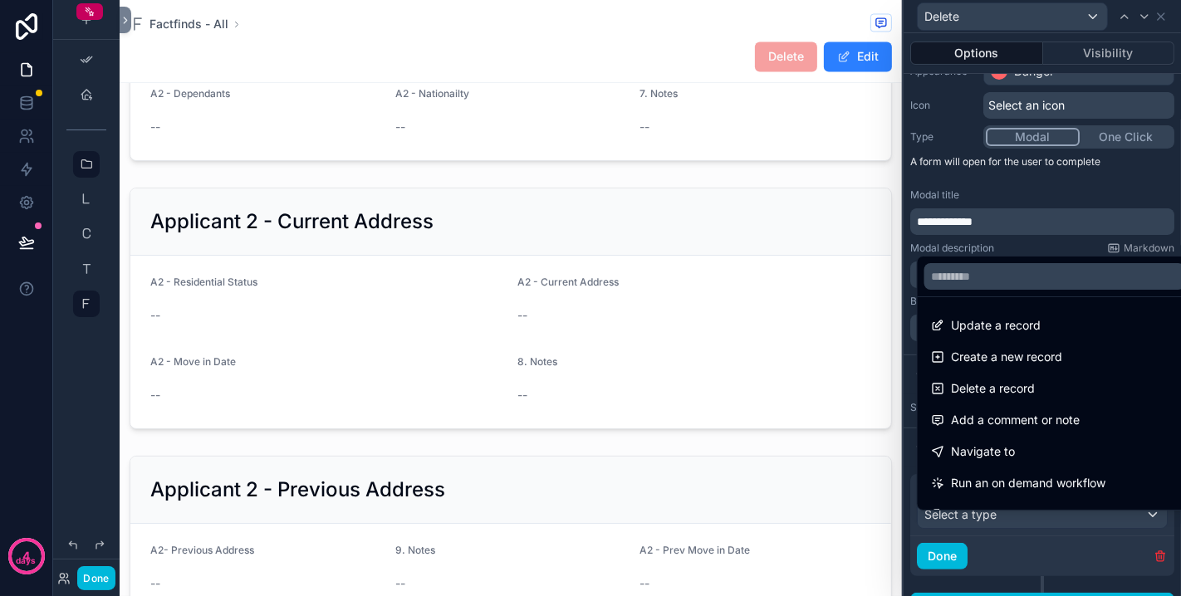
click at [988, 384] on span "Delete a record" at bounding box center [993, 389] width 84 height 20
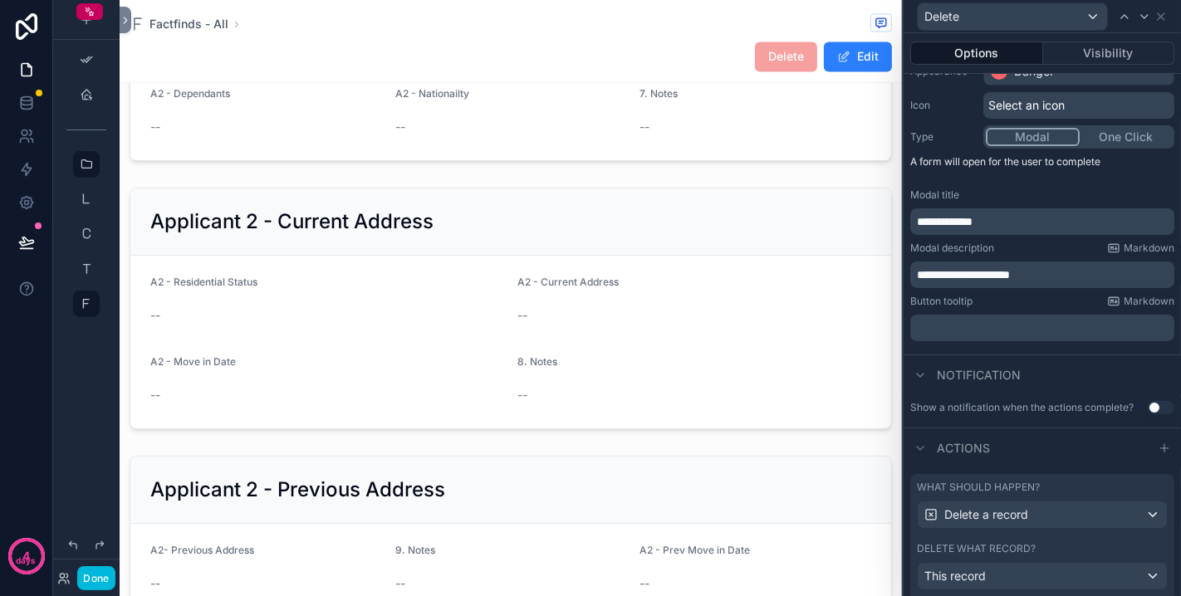
scroll to position [257, 0]
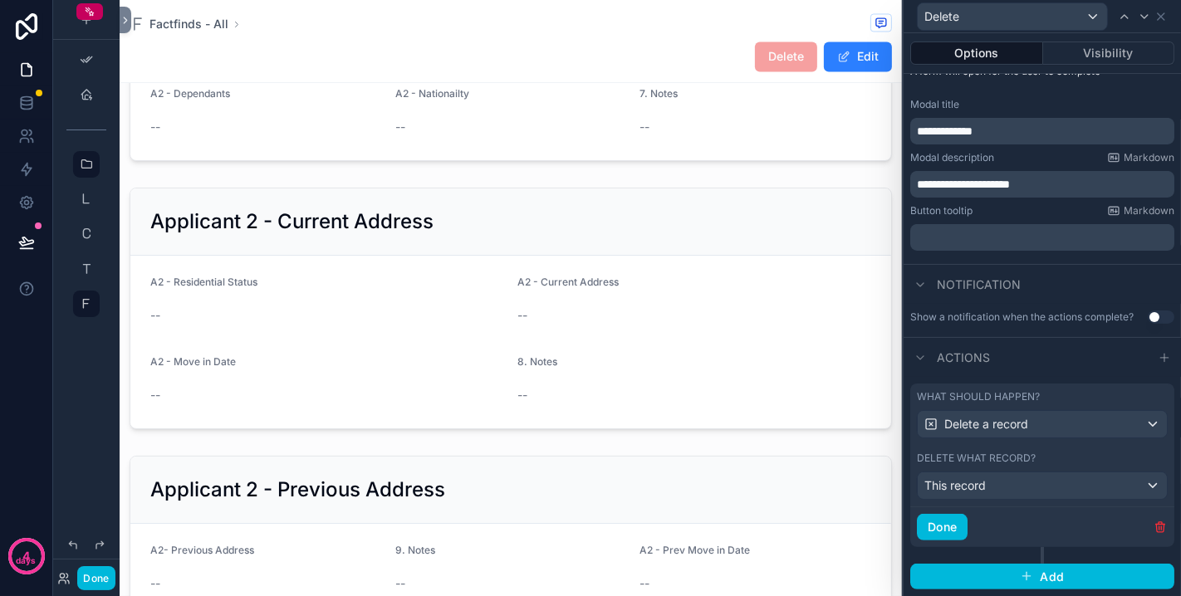
click at [945, 531] on button "Done" at bounding box center [942, 527] width 51 height 27
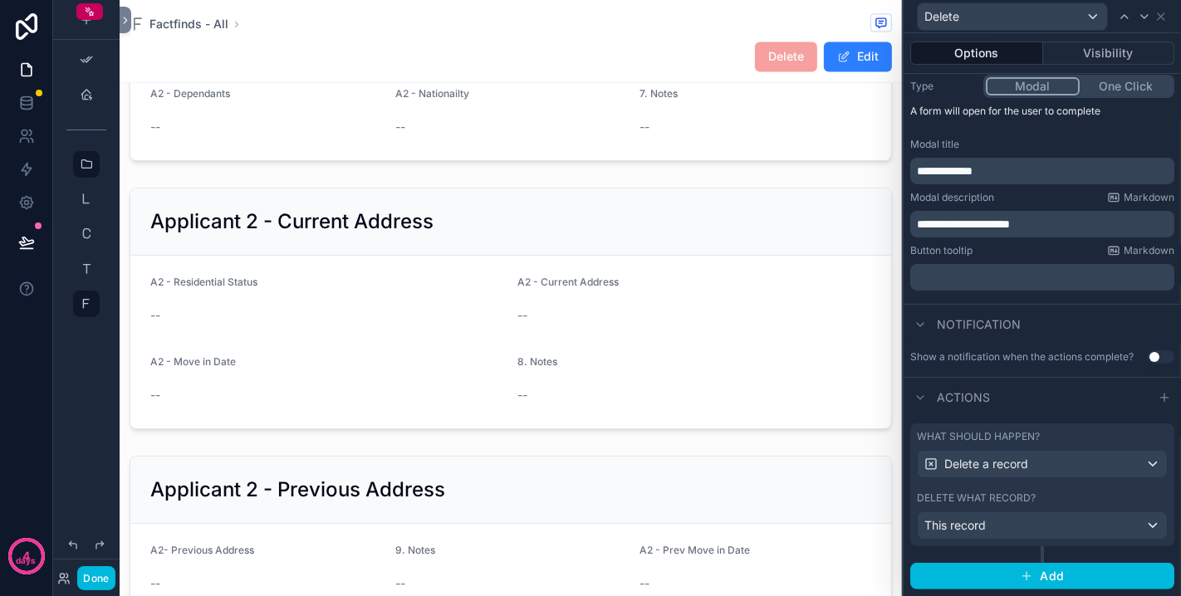
scroll to position [218, 0]
click at [104, 575] on button "Done" at bounding box center [95, 578] width 37 height 24
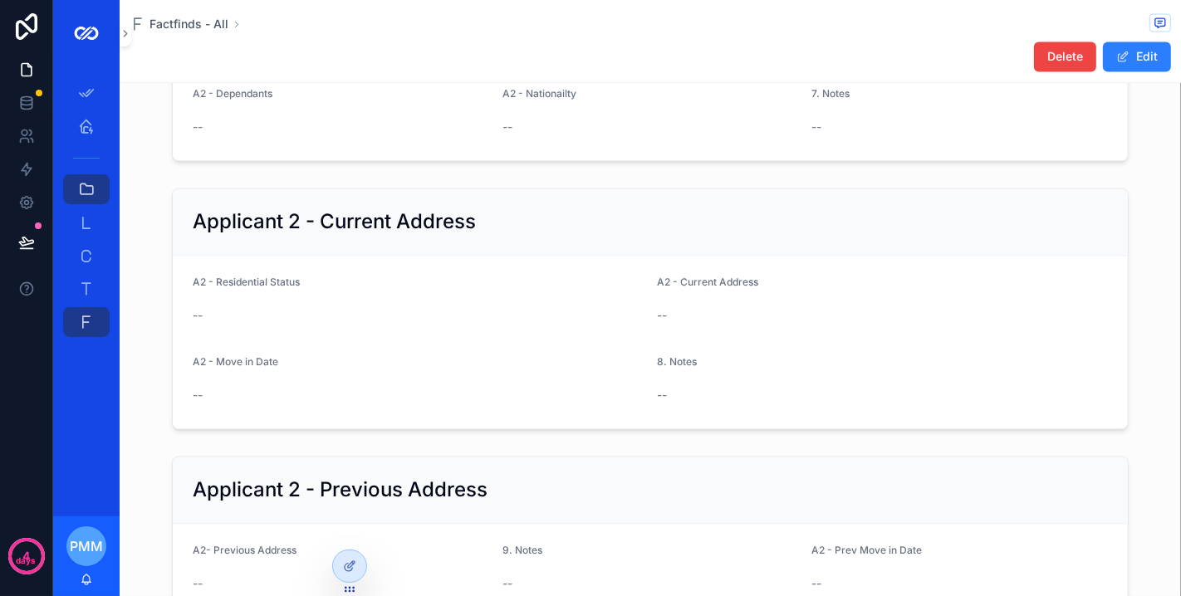
click at [1034, 54] on button "Delete" at bounding box center [1065, 57] width 62 height 30
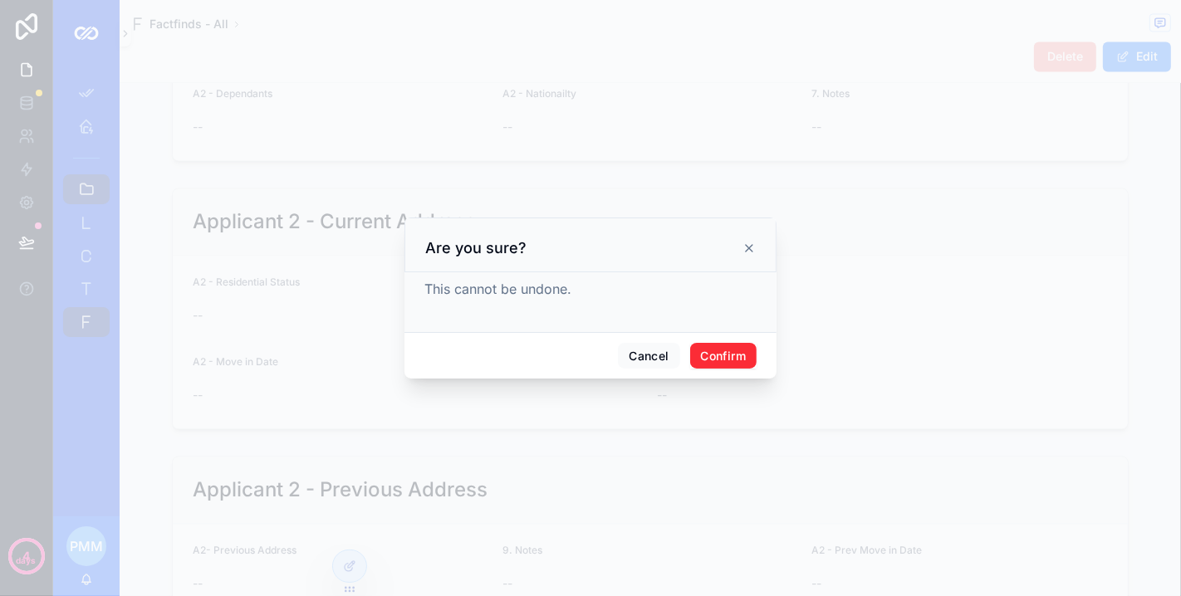
click at [725, 352] on button "Confirm" at bounding box center [723, 356] width 66 height 27
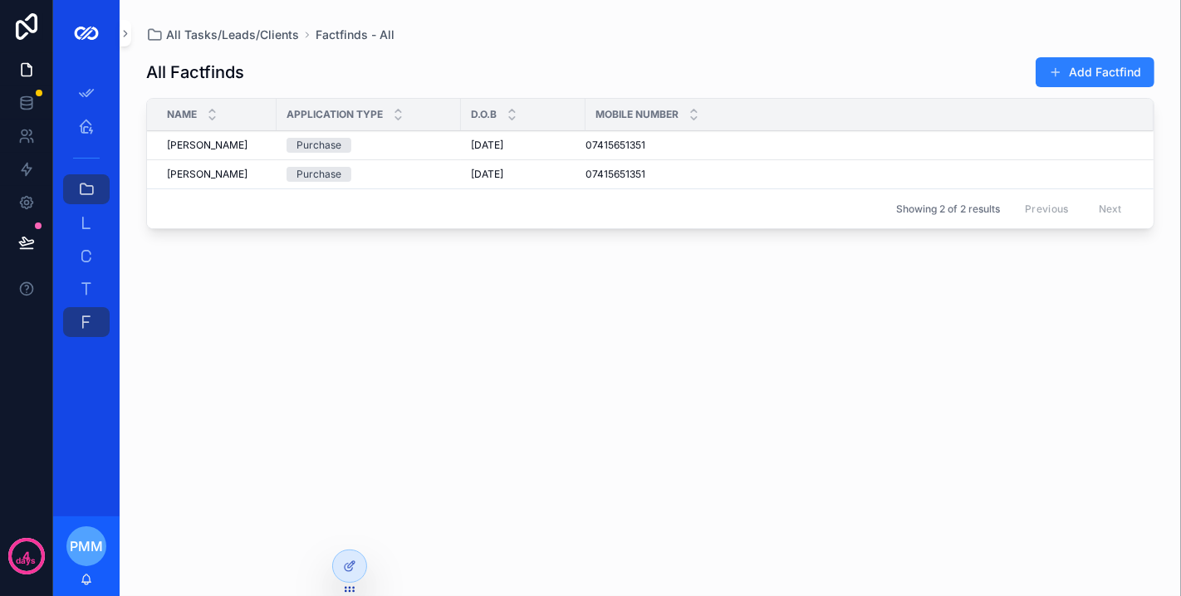
click at [680, 147] on div "07415651351 07415651351" at bounding box center [859, 145] width 548 height 13
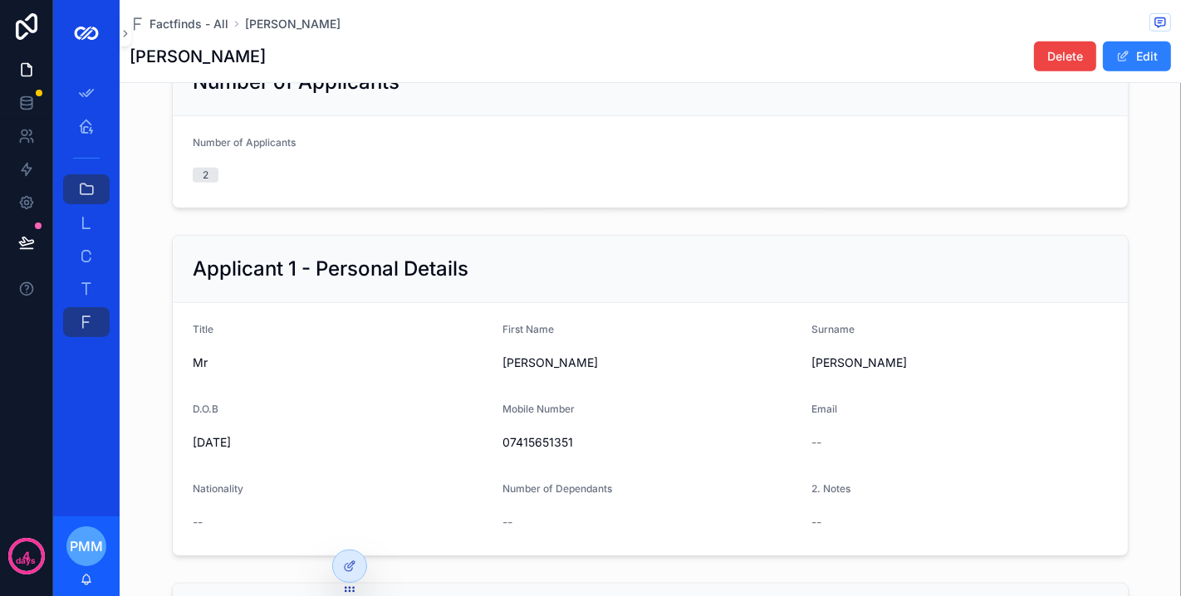
scroll to position [737, 0]
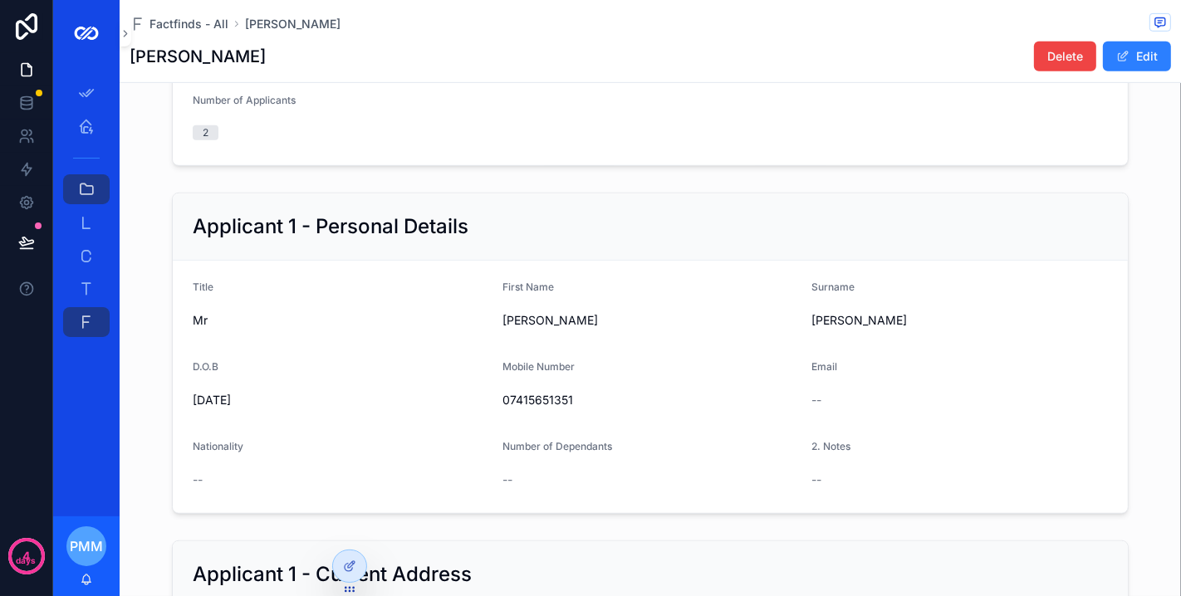
click at [1034, 51] on button "Delete" at bounding box center [1065, 57] width 62 height 30
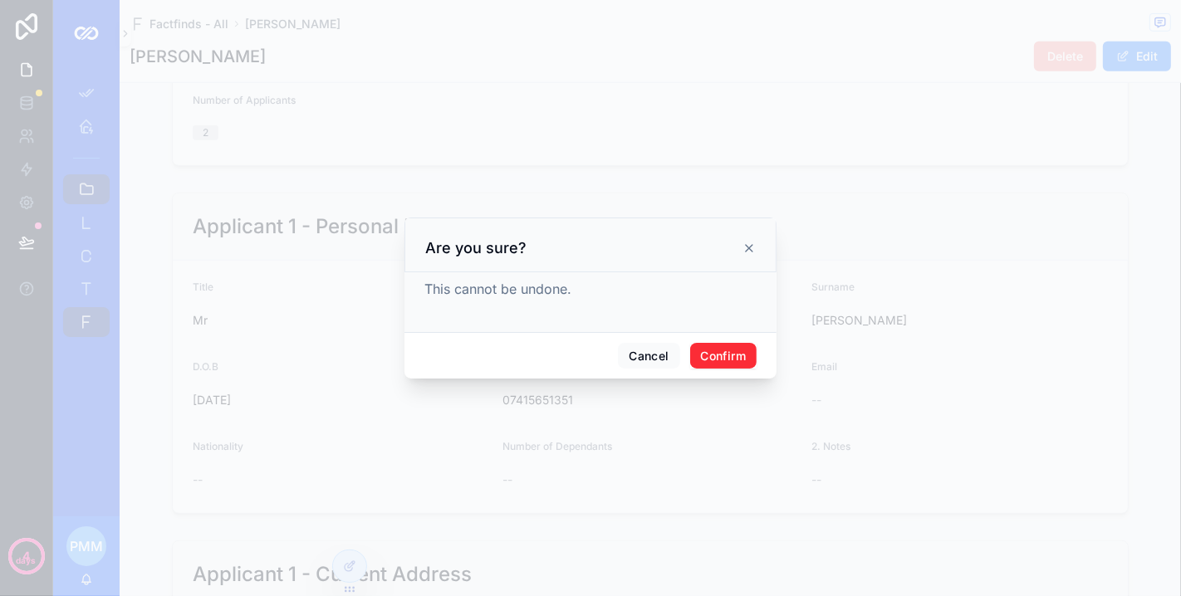
click at [723, 351] on button "Confirm" at bounding box center [723, 356] width 66 height 27
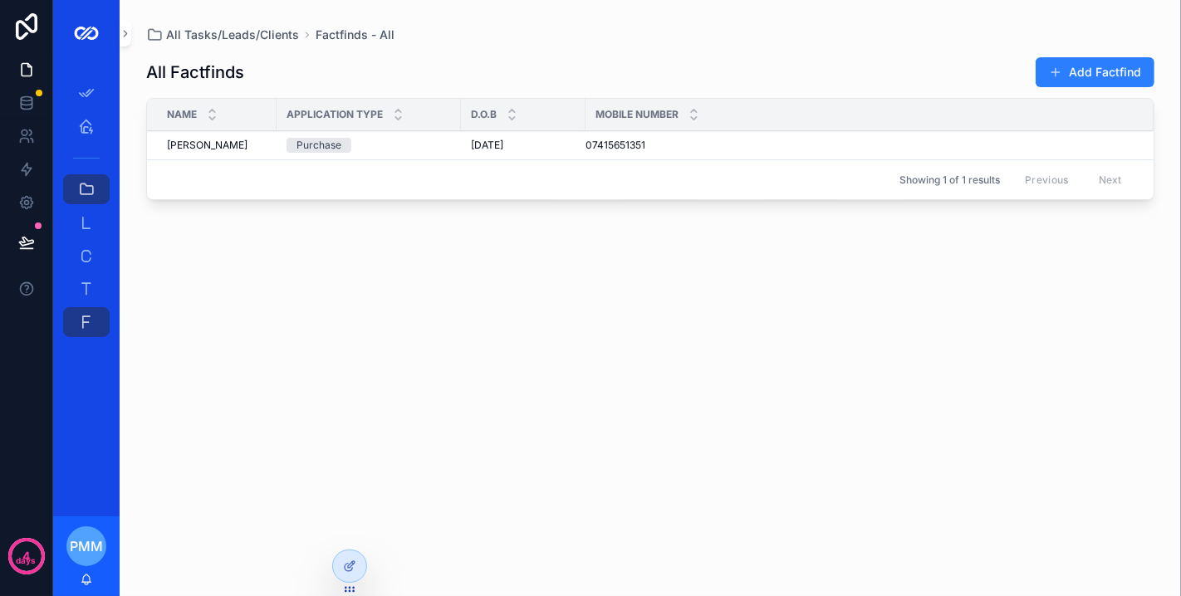
click at [97, 277] on div "Tasks - All 41" at bounding box center [86, 289] width 27 height 27
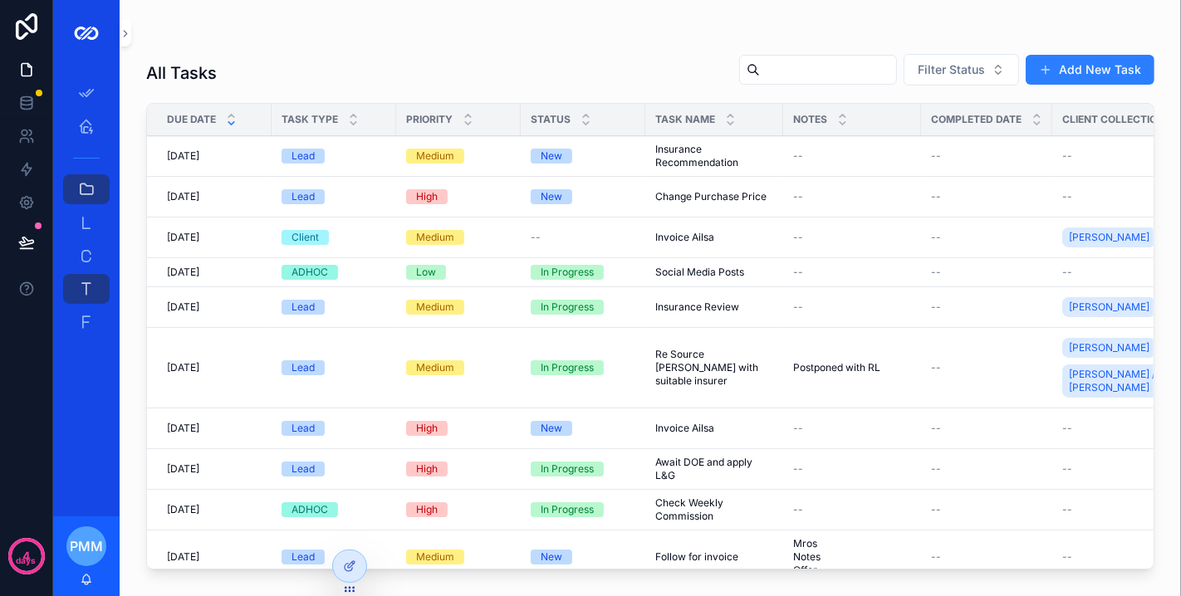
click at [742, 154] on span "Insurance Recommendation" at bounding box center [714, 156] width 118 height 27
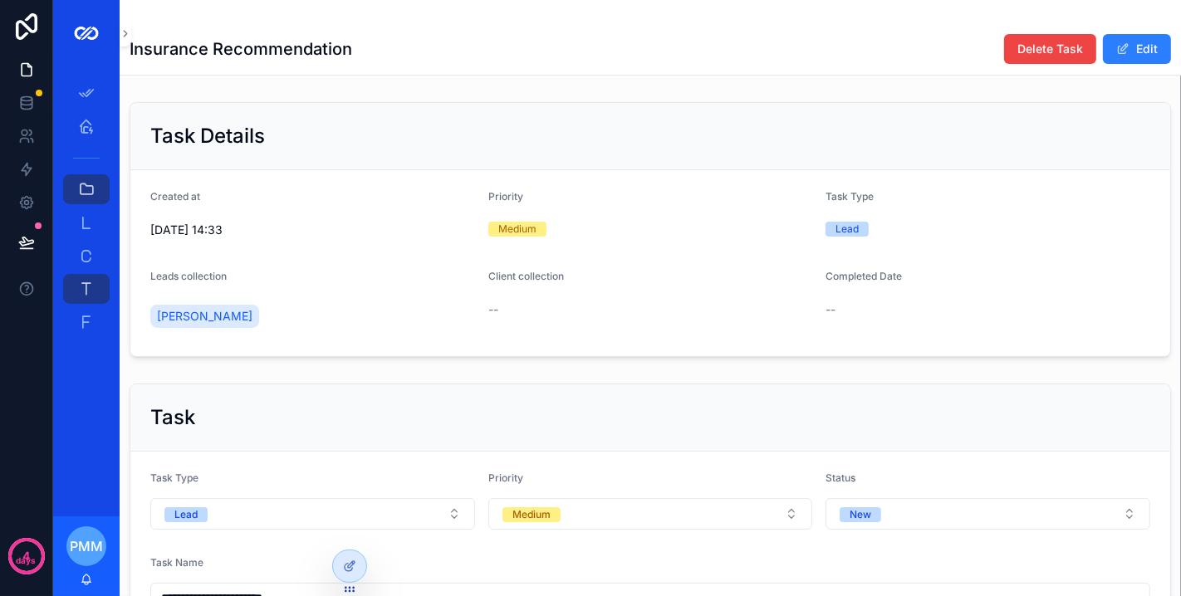
click at [1031, 49] on span "Delete Task" at bounding box center [1050, 49] width 66 height 17
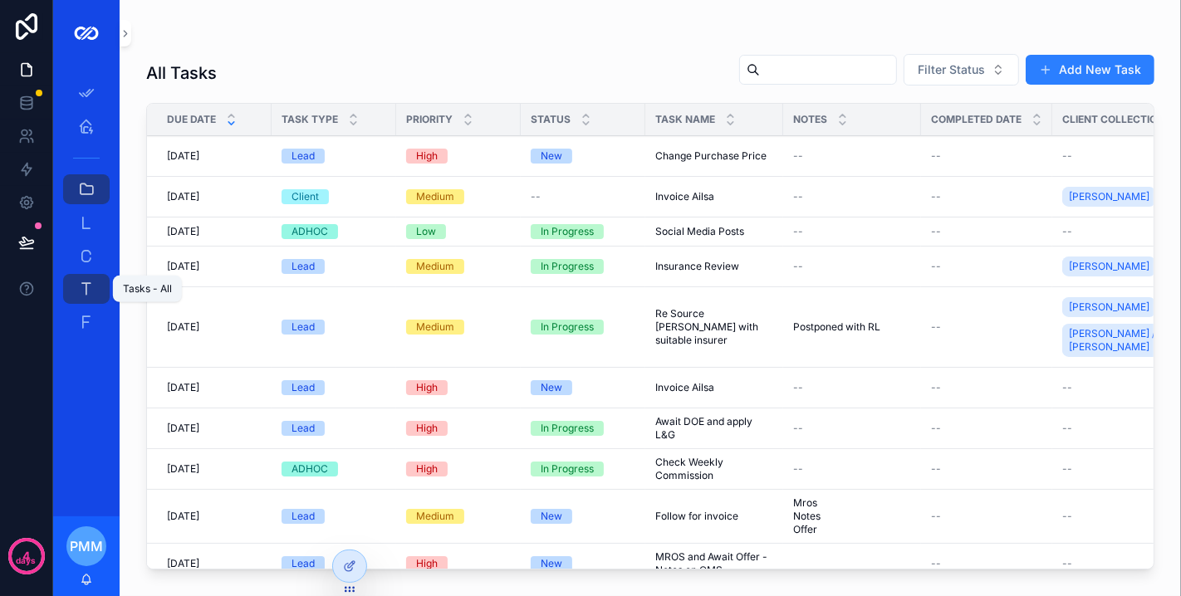
click at [94, 285] on icon "scrollable content" at bounding box center [86, 289] width 17 height 17
click at [776, 156] on td "Change Purchase Price Change Purchase Price" at bounding box center [714, 156] width 138 height 41
click at [703, 153] on span "Change Purchase Price" at bounding box center [710, 155] width 111 height 13
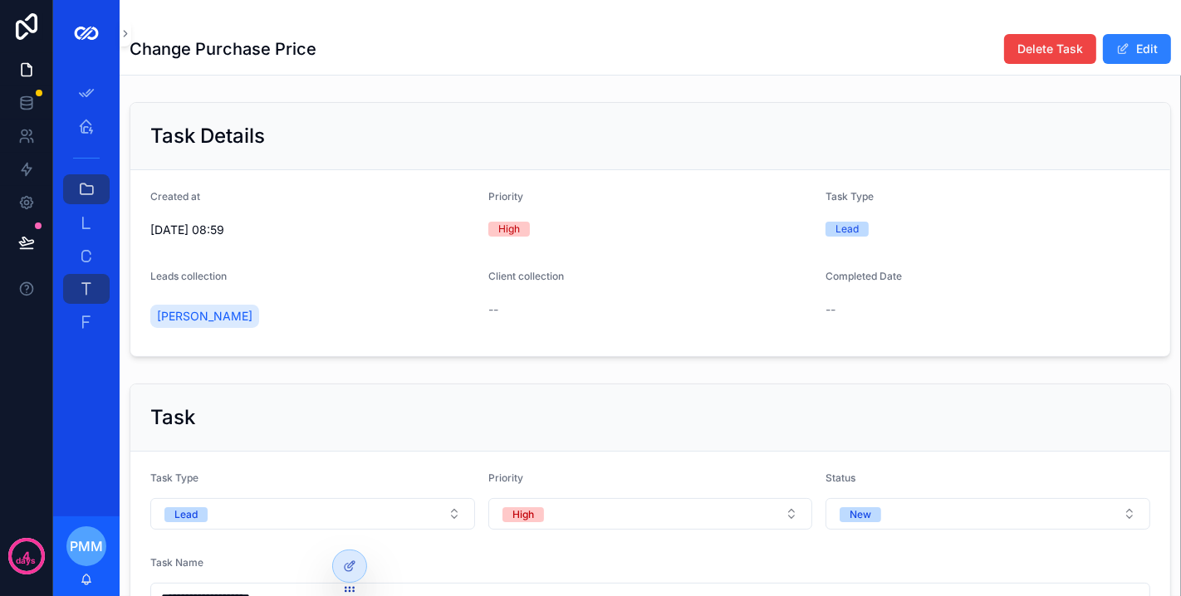
click at [337, 569] on div at bounding box center [349, 567] width 33 height 32
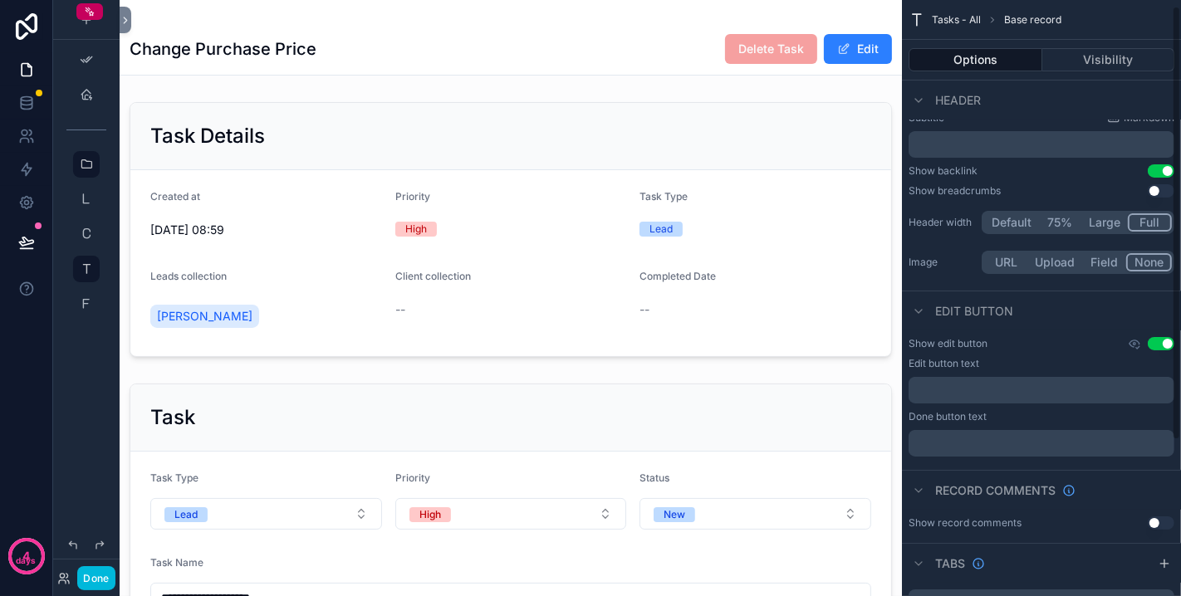
scroll to position [222, 0]
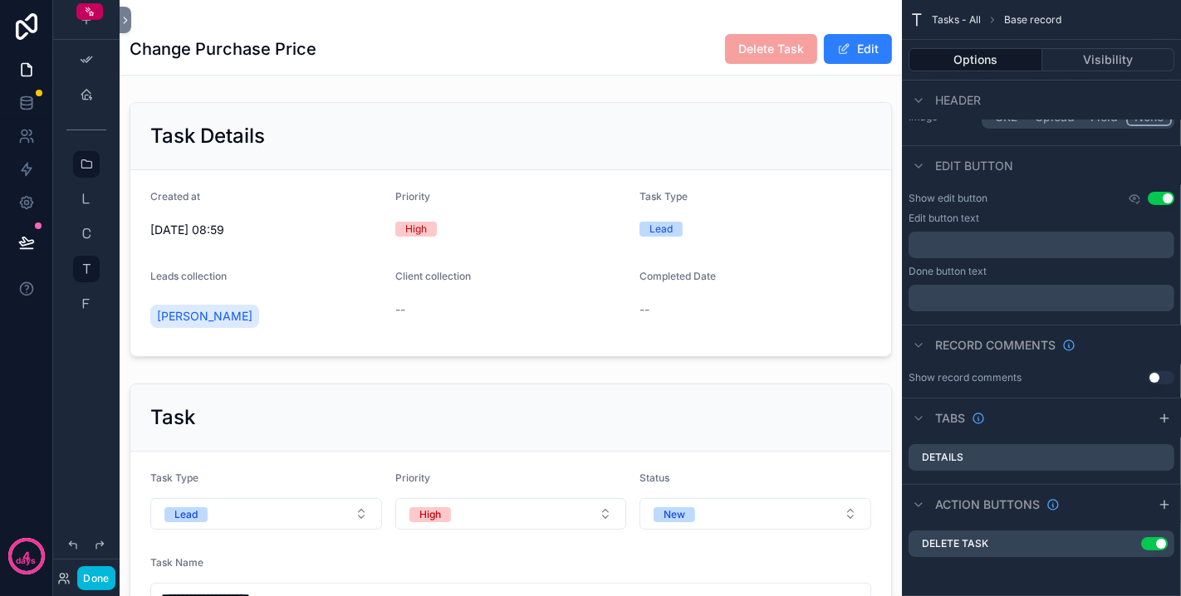
click at [0, 0] on icon "scrollable content" at bounding box center [0, 0] width 0 height 0
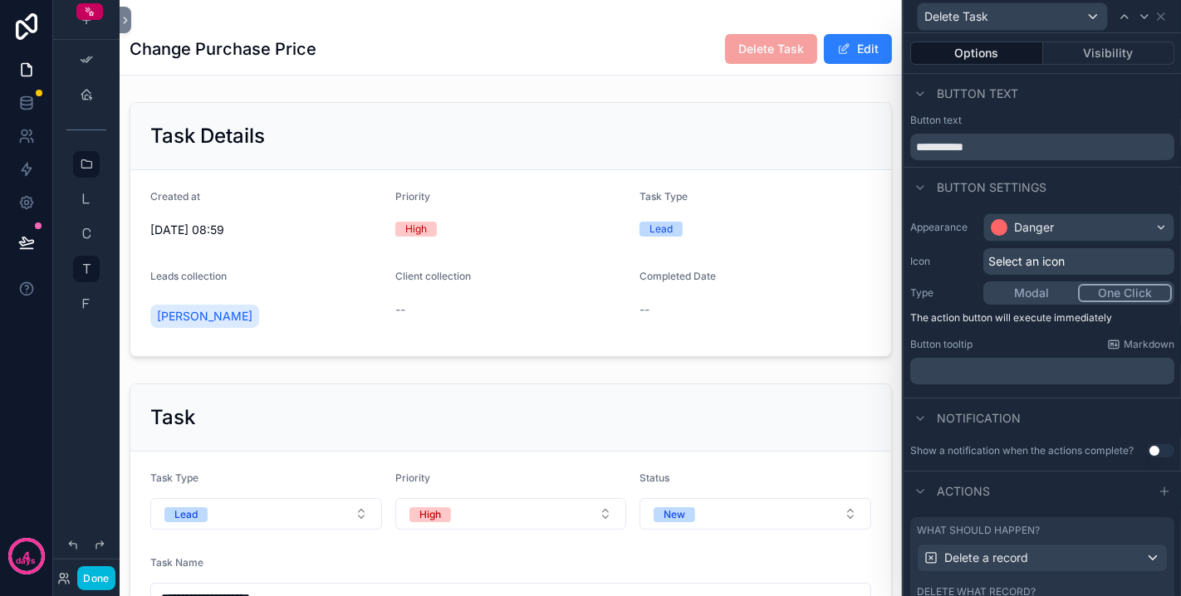
click at [1025, 284] on button "Modal" at bounding box center [1032, 293] width 92 height 18
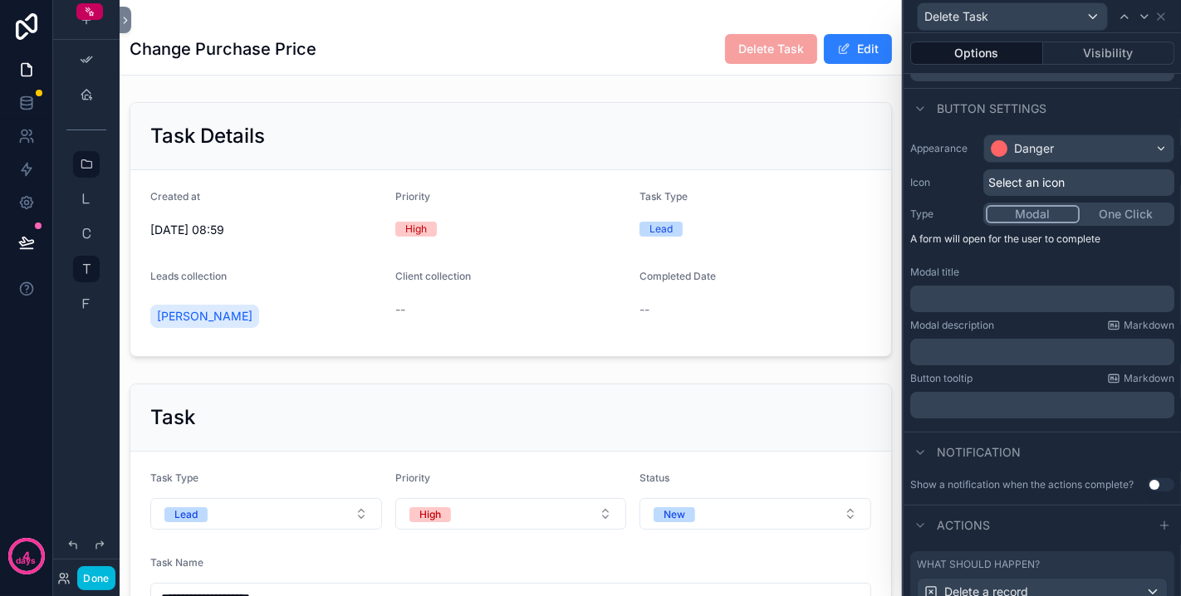
scroll to position [92, 0]
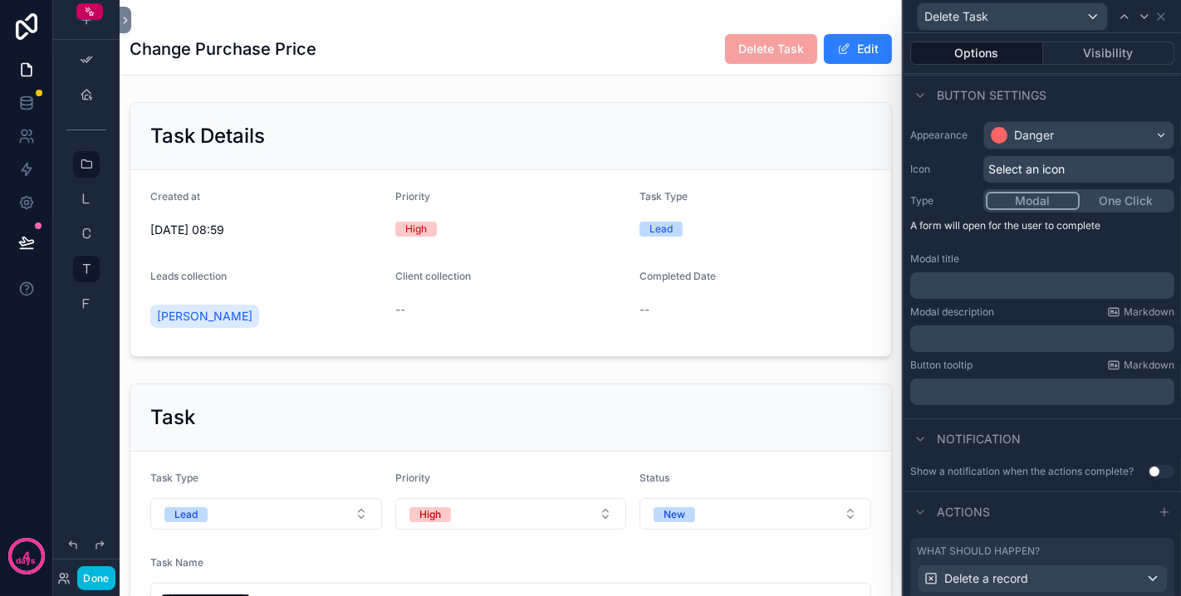
click at [966, 267] on div "Modal title ﻿" at bounding box center [1042, 275] width 264 height 47
click at [966, 281] on p "﻿" at bounding box center [1044, 285] width 254 height 17
click at [953, 344] on p "﻿" at bounding box center [1044, 338] width 254 height 17
click at [920, 337] on span "*********" at bounding box center [936, 339] width 39 height 12
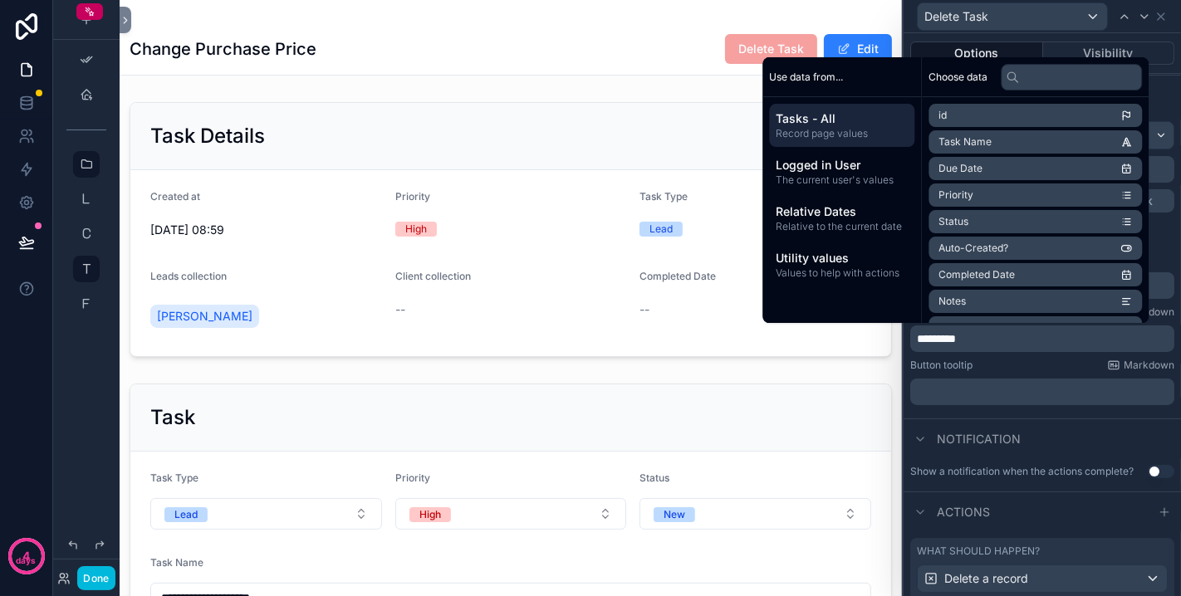
click at [973, 337] on p "*********" at bounding box center [1044, 338] width 254 height 17
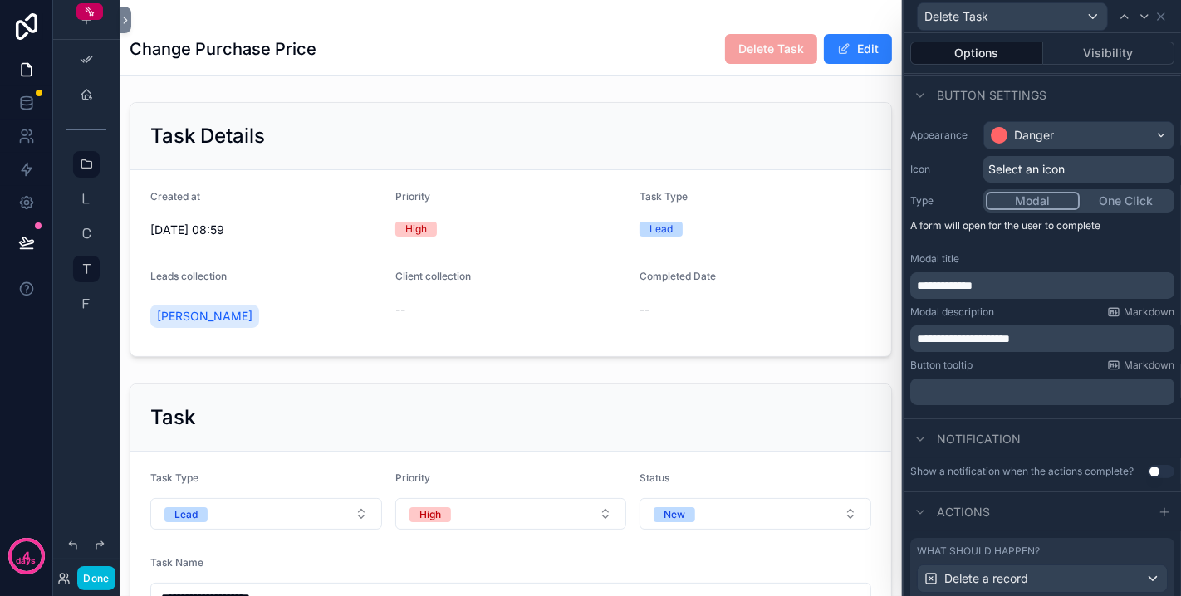
click at [1060, 424] on div "Notification" at bounding box center [1041, 439] width 277 height 40
click at [101, 579] on button "Done" at bounding box center [95, 578] width 37 height 24
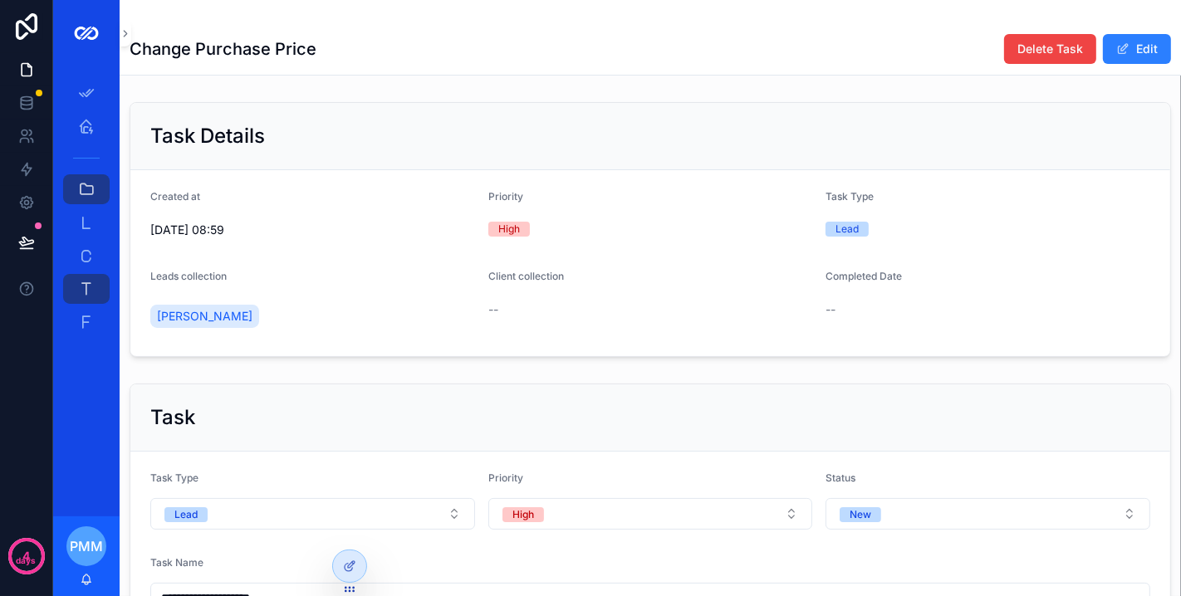
click at [1040, 46] on span "Delete Task" at bounding box center [1050, 49] width 66 height 17
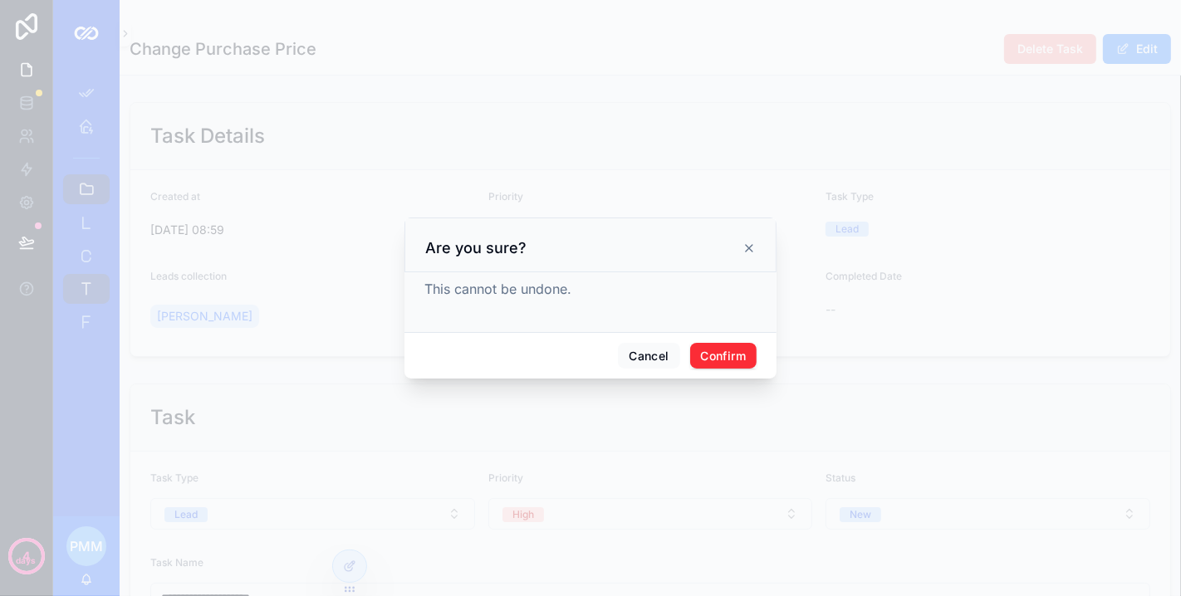
click at [747, 251] on icon at bounding box center [749, 248] width 7 height 7
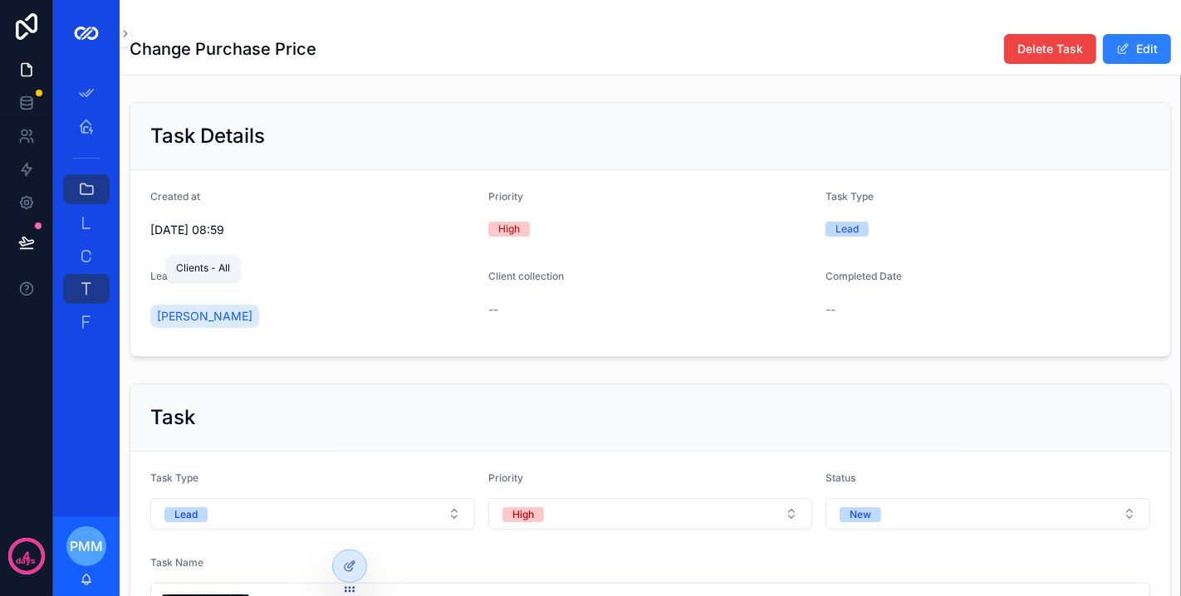
click at [90, 252] on icon "scrollable content" at bounding box center [86, 255] width 17 height 17
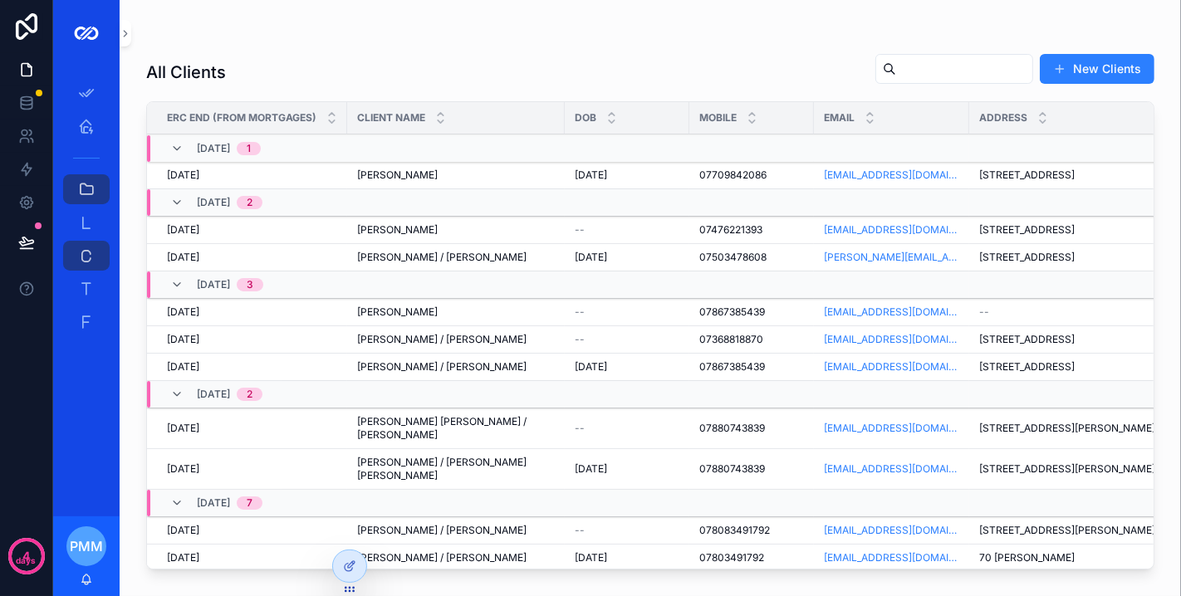
click at [797, 175] on div "07709842086 07709842086" at bounding box center [751, 175] width 105 height 13
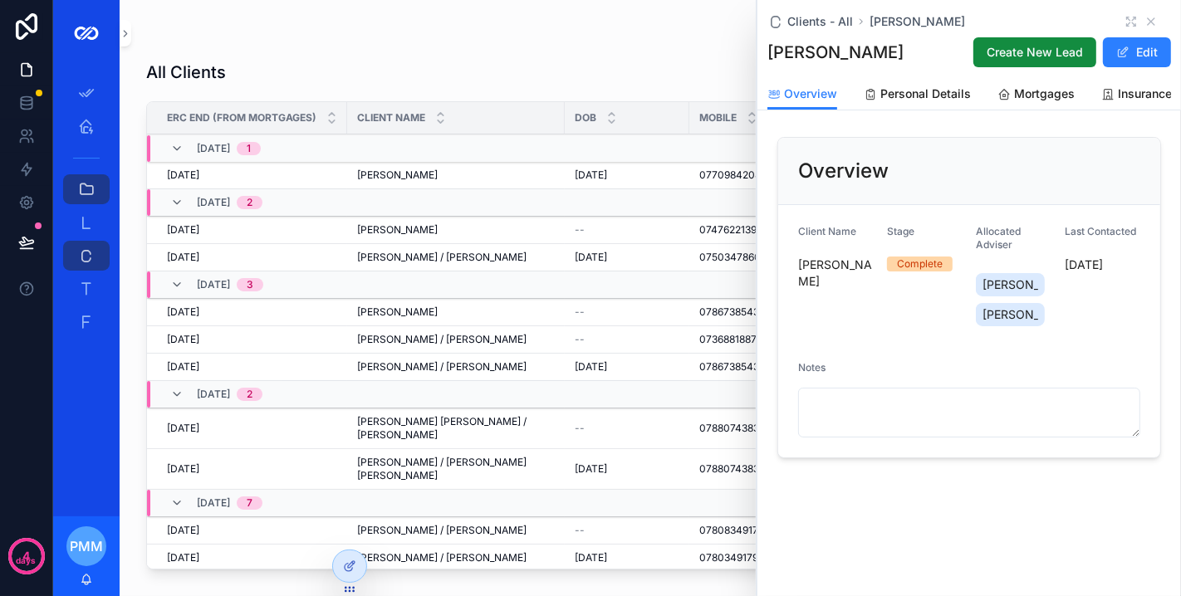
click at [672, 61] on div "All Clients New Clients" at bounding box center [650, 72] width 1008 height 38
click at [1124, 20] on icon "scrollable content" at bounding box center [1130, 21] width 13 height 13
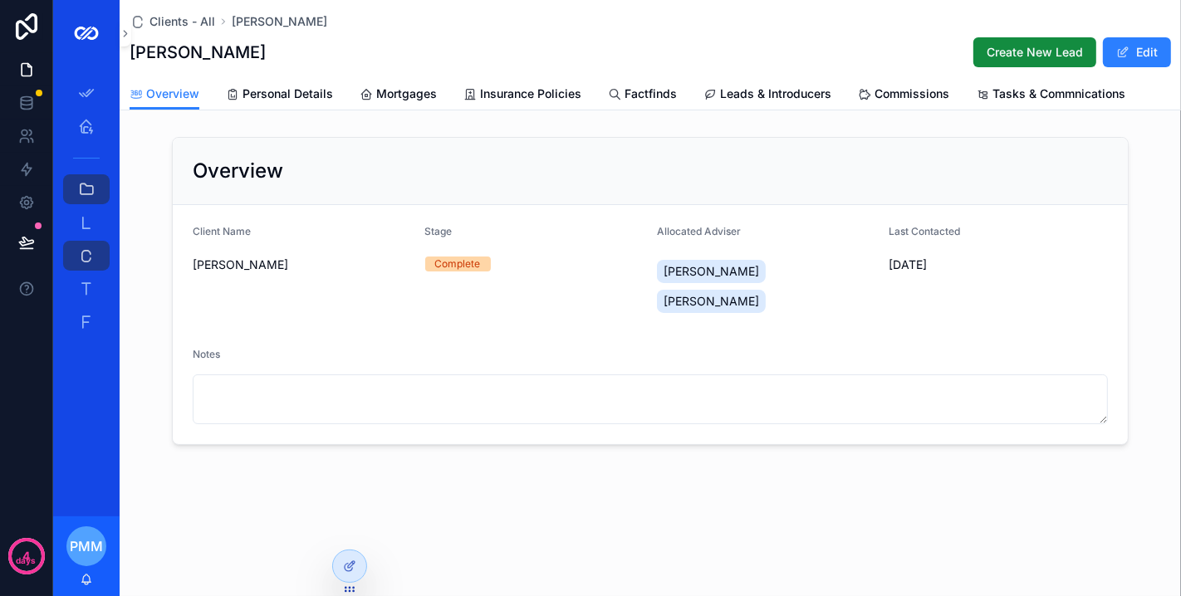
click at [296, 95] on span "Personal Details" at bounding box center [287, 94] width 91 height 17
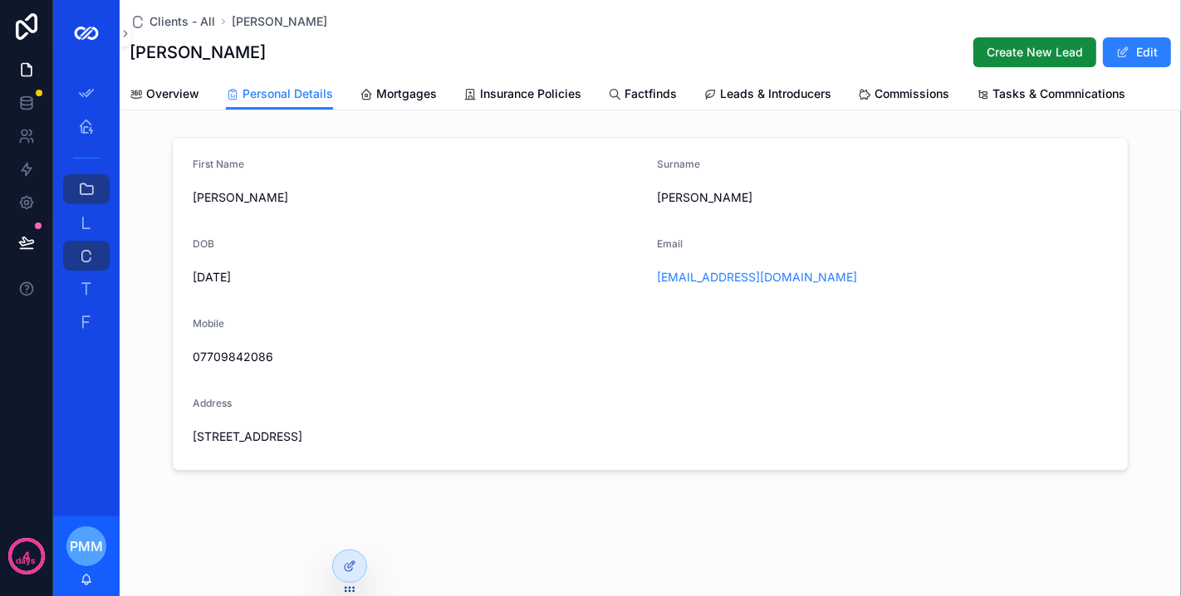
click at [390, 97] on span "Mortgages" at bounding box center [406, 94] width 61 height 17
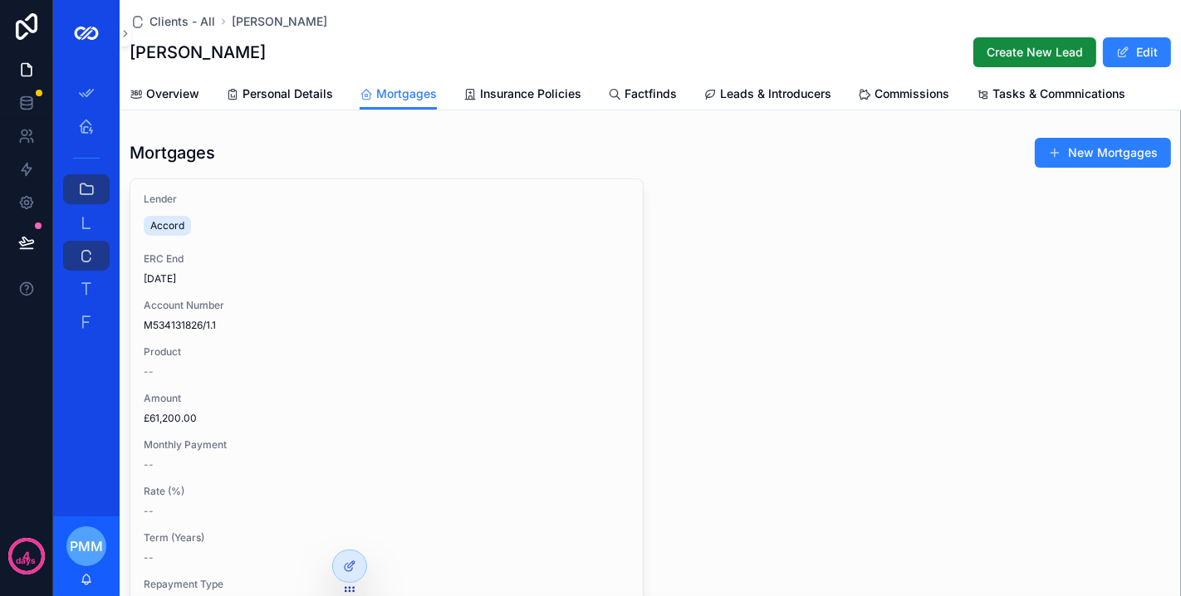
click at [538, 97] on span "Insurance Policies" at bounding box center [530, 94] width 101 height 17
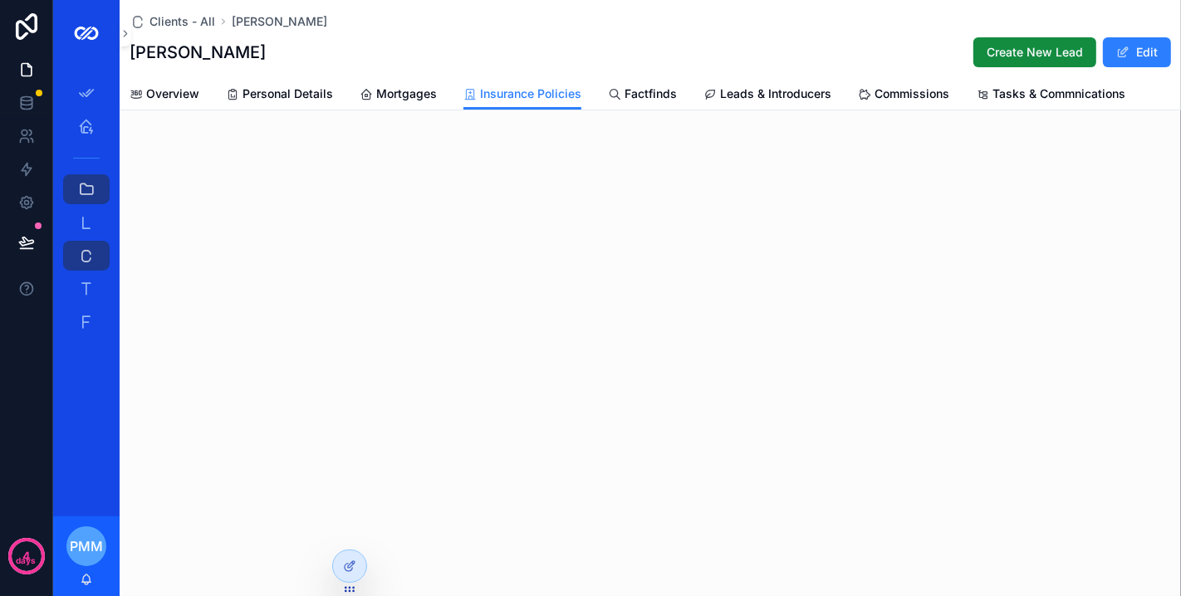
click at [673, 93] on span "Factfinds" at bounding box center [650, 94] width 52 height 17
click at [787, 95] on span "Leads & Introducers" at bounding box center [775, 94] width 111 height 17
click at [912, 96] on span "Commissions" at bounding box center [911, 94] width 75 height 17
click at [1050, 97] on span "Tasks & Commnications" at bounding box center [1058, 94] width 133 height 17
click at [165, 86] on span "Overview" at bounding box center [172, 94] width 53 height 17
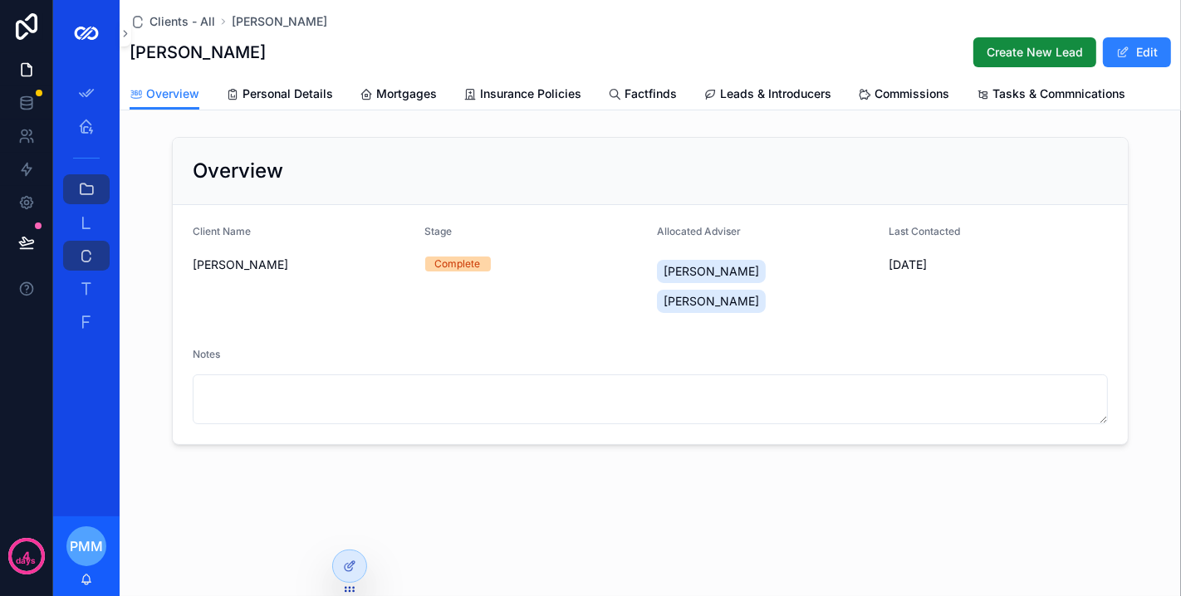
click at [296, 97] on span "Personal Details" at bounding box center [287, 94] width 91 height 17
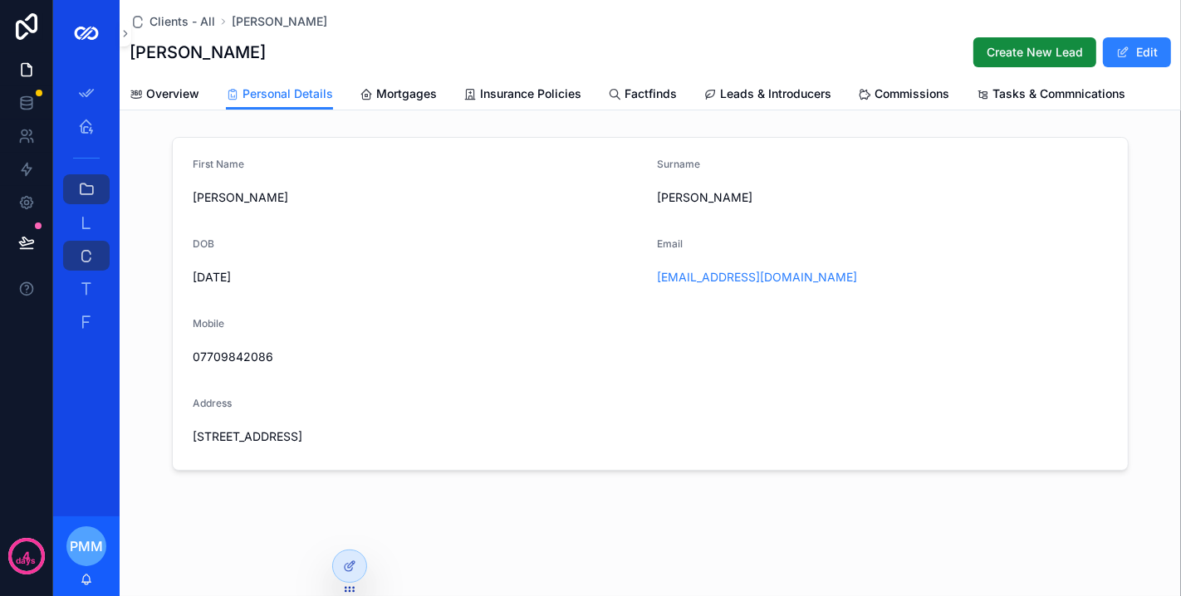
click at [346, 563] on icon at bounding box center [349, 566] width 13 height 13
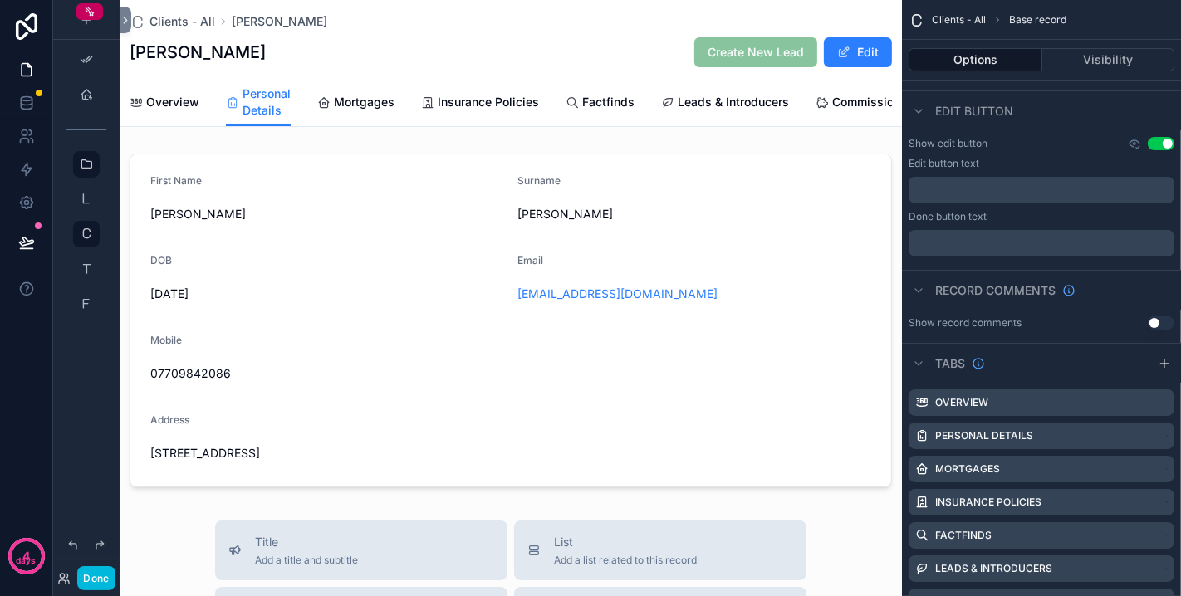
scroll to position [454, 0]
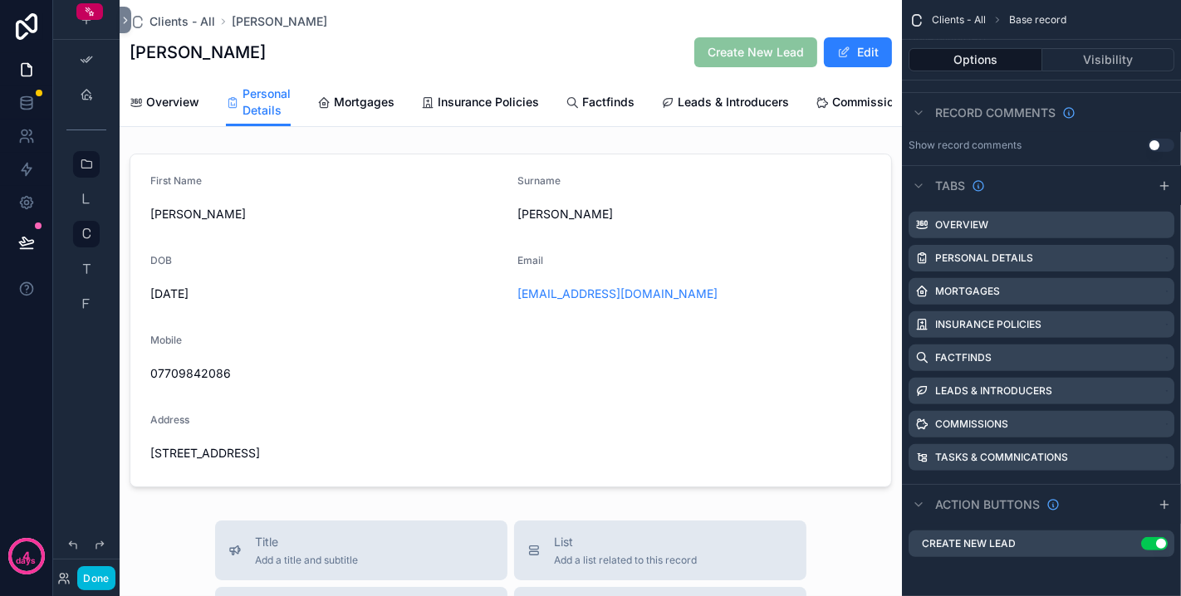
click at [0, 0] on icon "scrollable content" at bounding box center [0, 0] width 0 height 0
click at [1140, 517] on icon at bounding box center [1134, 516] width 13 height 13
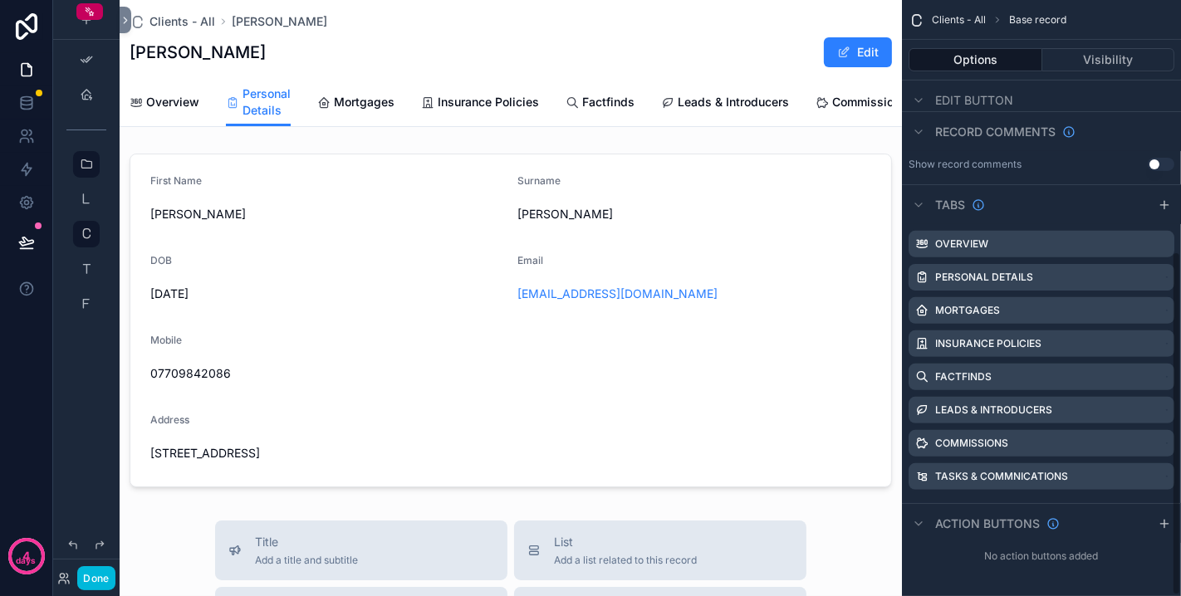
scroll to position [434, 0]
click at [1168, 519] on icon "scrollable content" at bounding box center [1164, 524] width 13 height 13
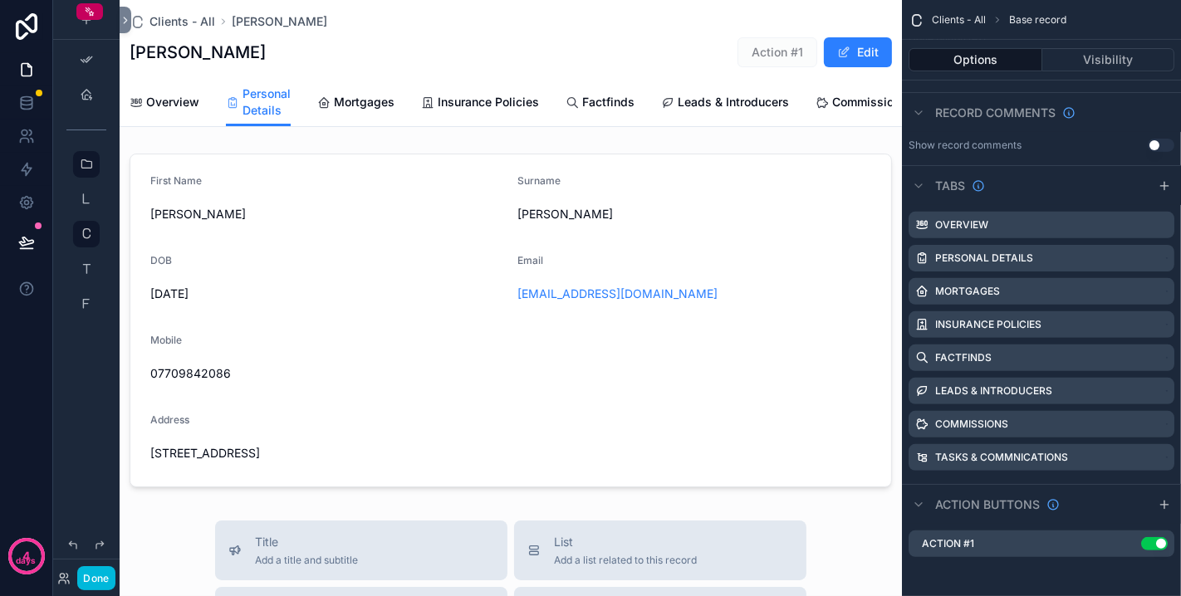
click at [0, 0] on icon "scrollable content" at bounding box center [0, 0] width 0 height 0
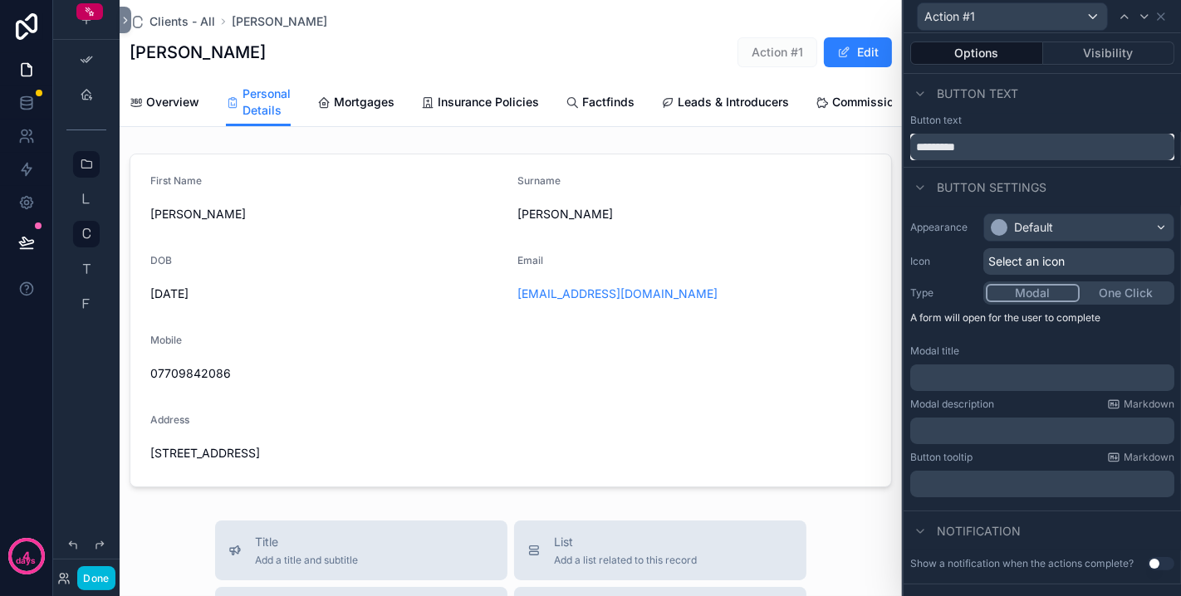
drag, startPoint x: 982, startPoint y: 141, endPoint x: 862, endPoint y: 140, distance: 119.6
click at [862, 140] on div "Action #1 Options Visibility Button text Button text ********* Button settings …" at bounding box center [590, 298] width 1181 height 596
type input "******"
click at [1075, 233] on div "Default" at bounding box center [1078, 227] width 189 height 27
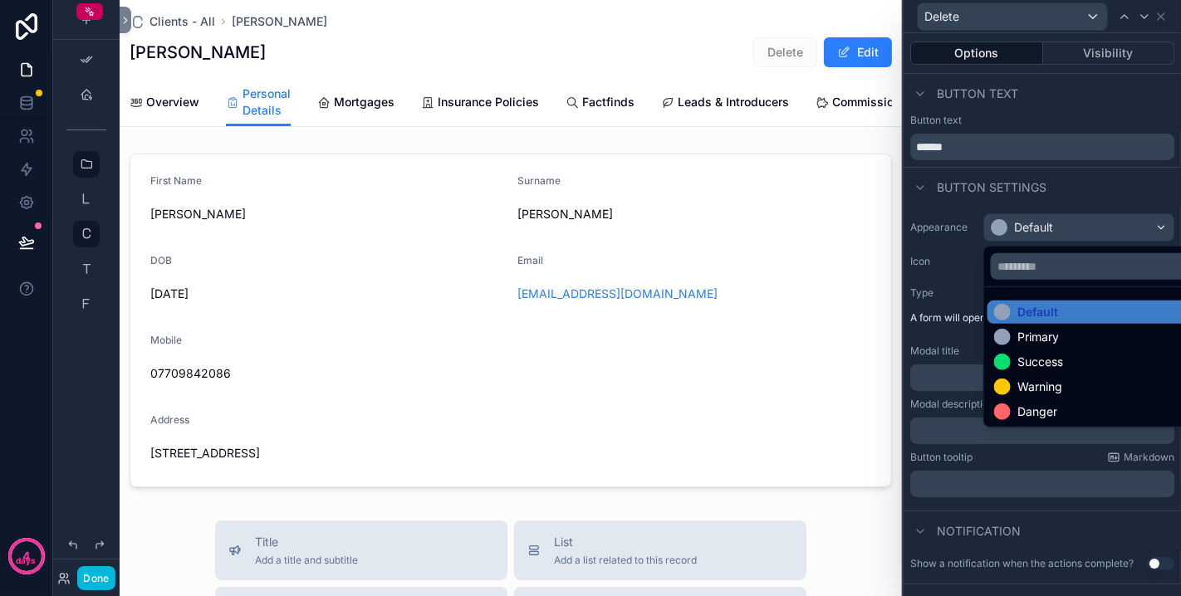
click at [1051, 403] on ul "Default Primary Success Warning Danger" at bounding box center [1091, 357] width 214 height 140
click at [1051, 404] on div "Danger" at bounding box center [1037, 412] width 40 height 17
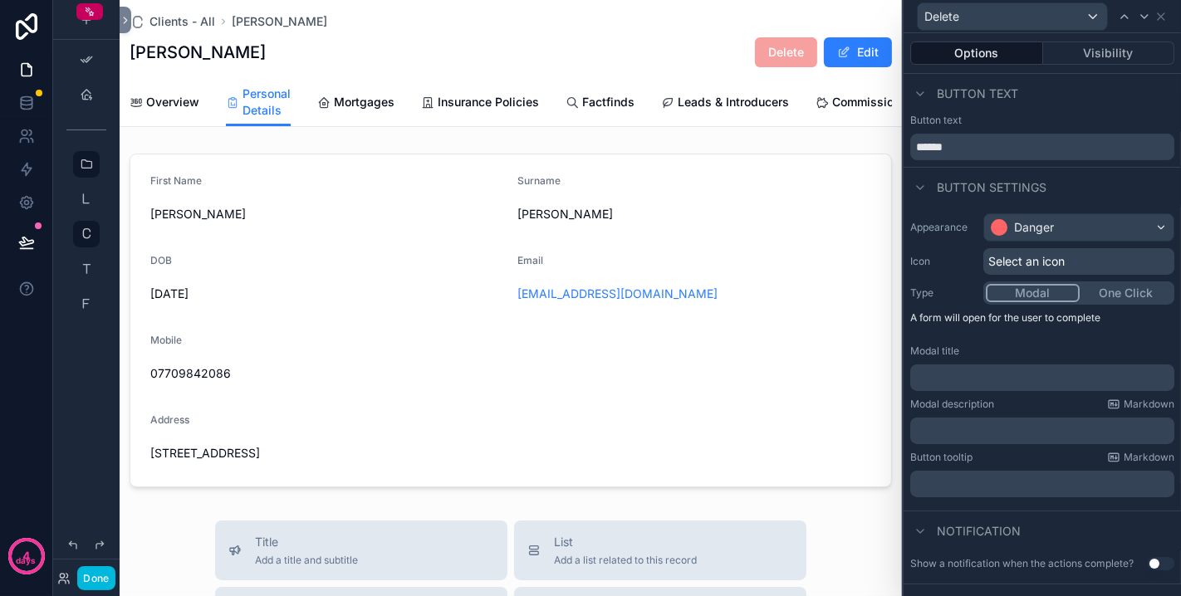
click at [1040, 291] on button "Modal" at bounding box center [1033, 293] width 94 height 18
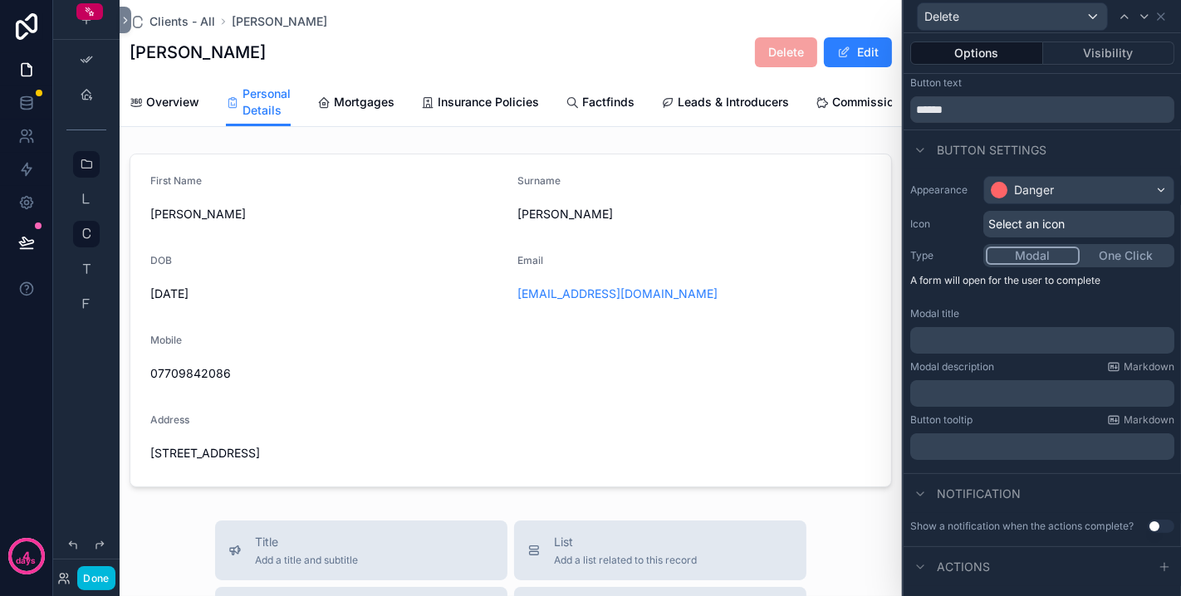
scroll to position [70, 0]
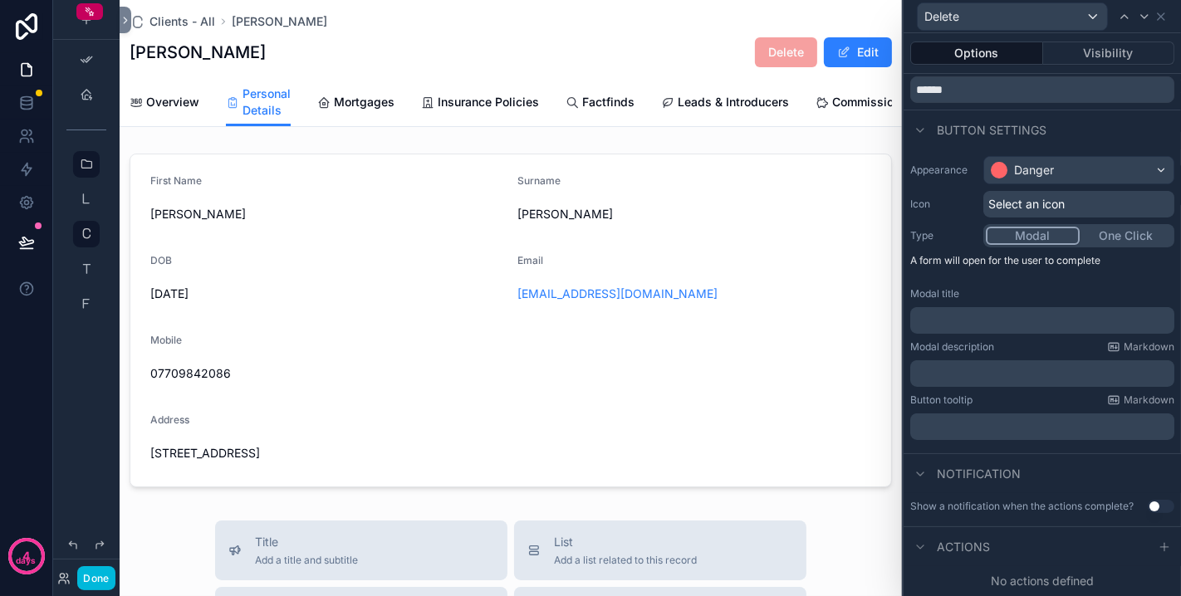
click at [977, 312] on p "﻿" at bounding box center [1044, 320] width 254 height 17
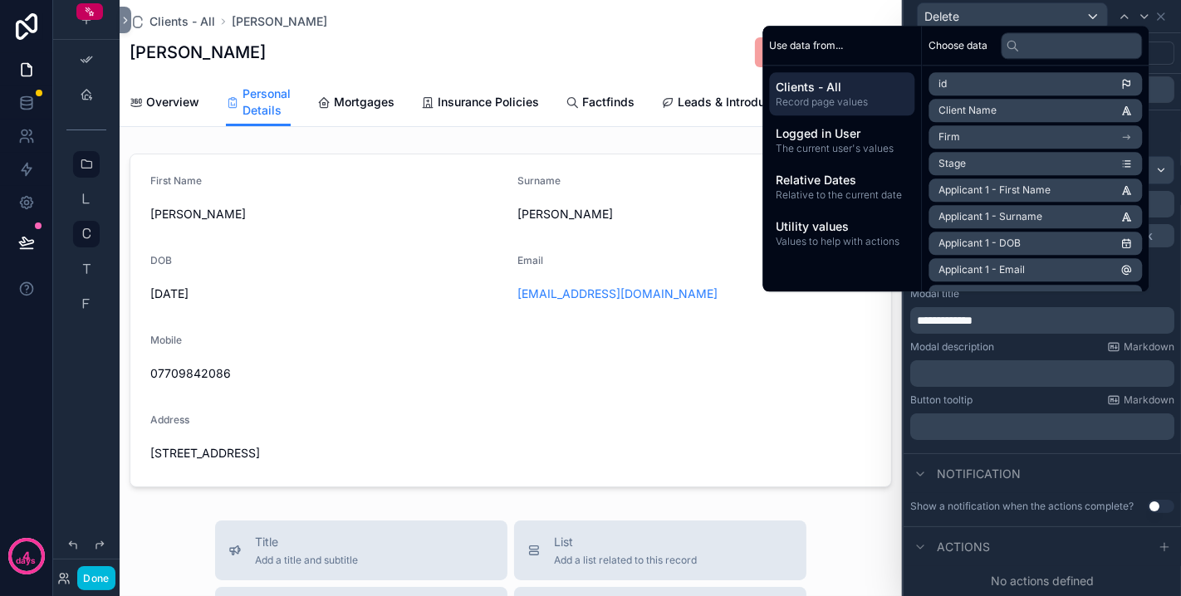
click at [948, 365] on p "﻿" at bounding box center [1044, 373] width 254 height 17
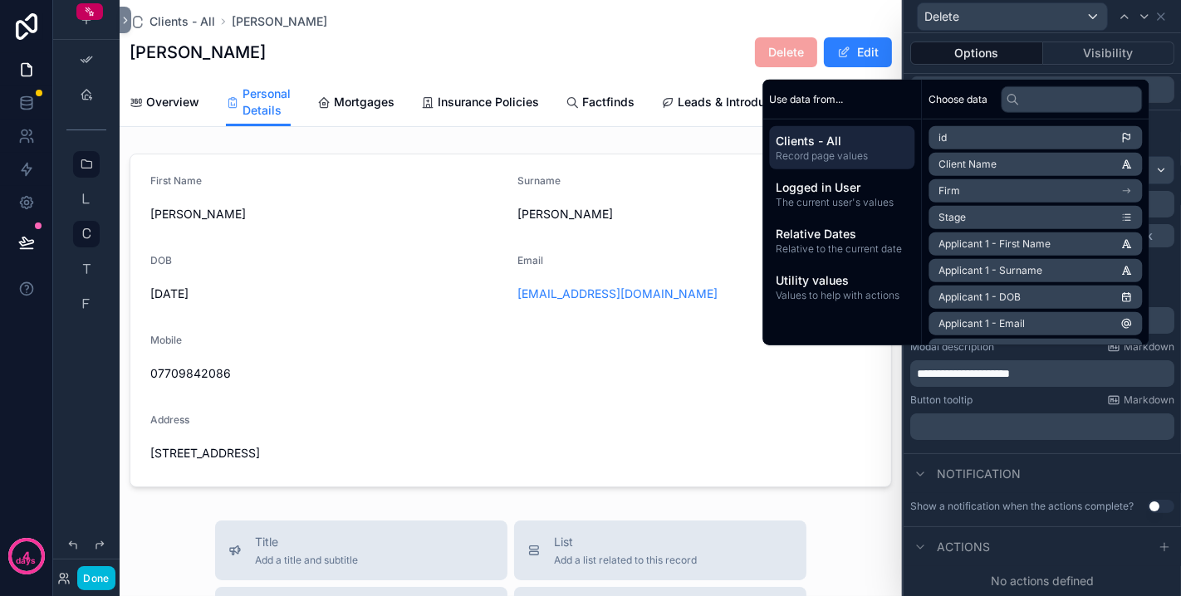
click at [1039, 453] on div "Notification" at bounding box center [1041, 473] width 277 height 40
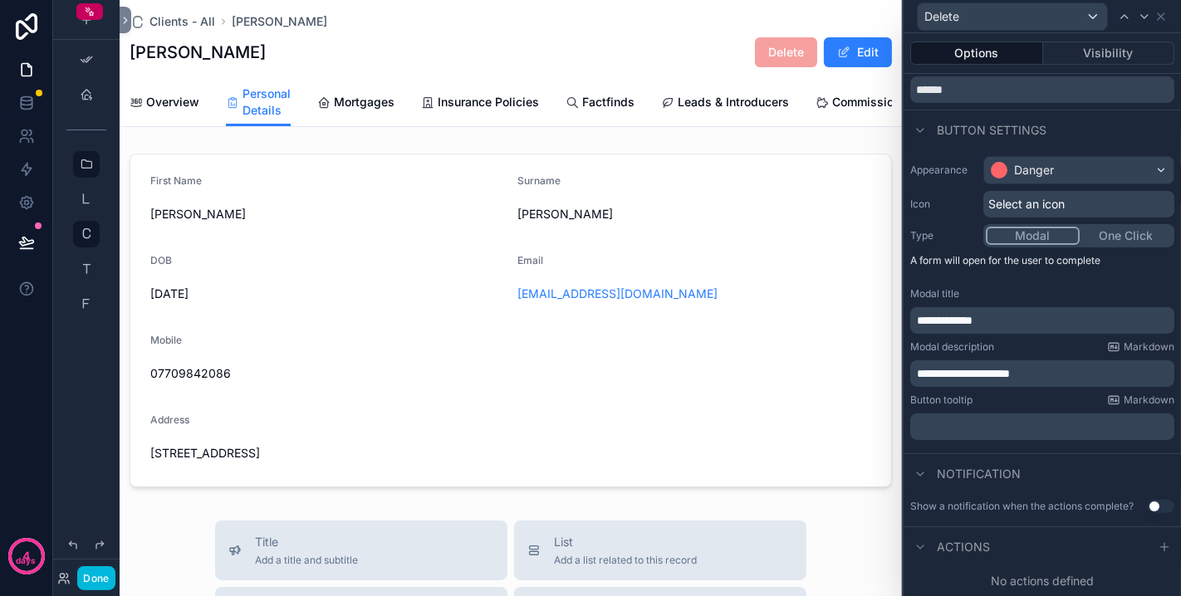
click at [1154, 546] on div at bounding box center [1164, 547] width 20 height 20
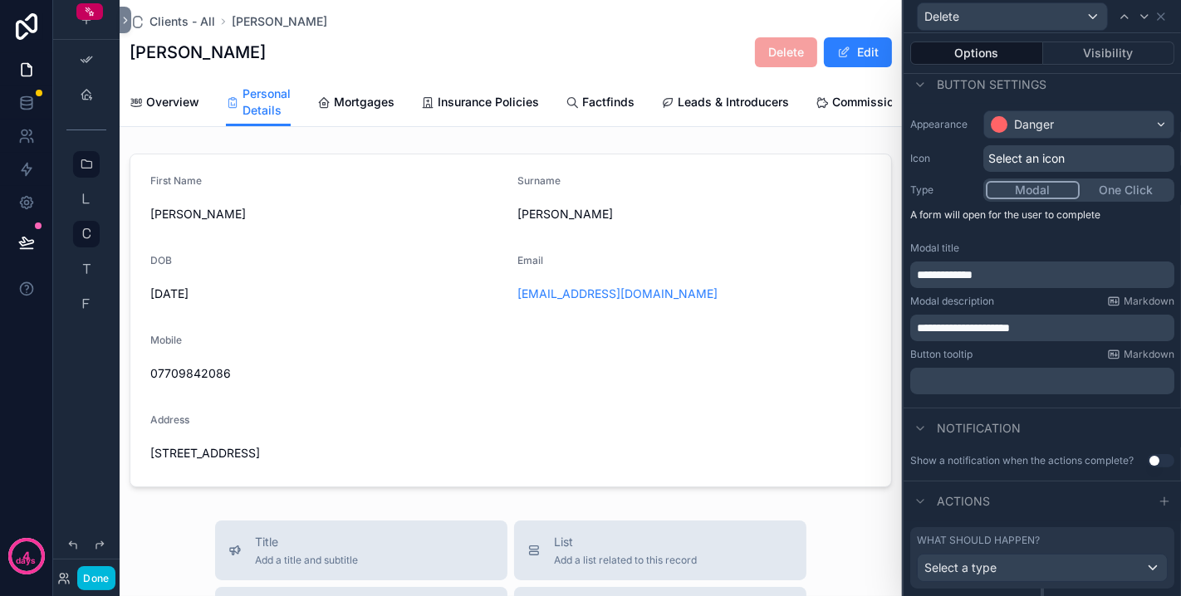
scroll to position [156, 0]
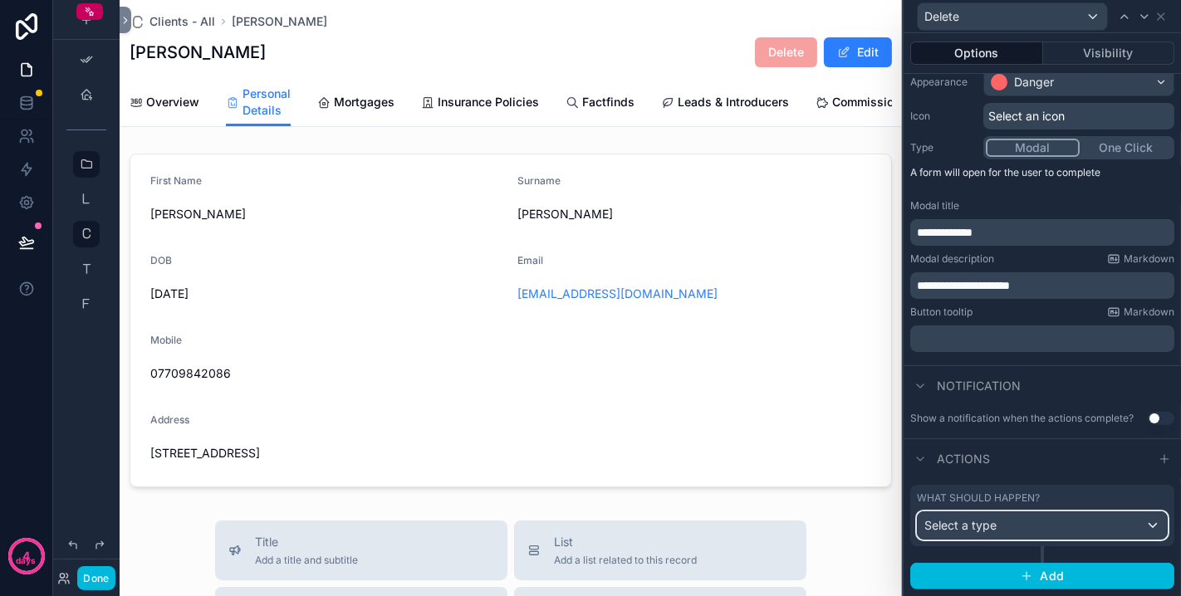
click at [997, 534] on div "Select a type" at bounding box center [1042, 525] width 249 height 27
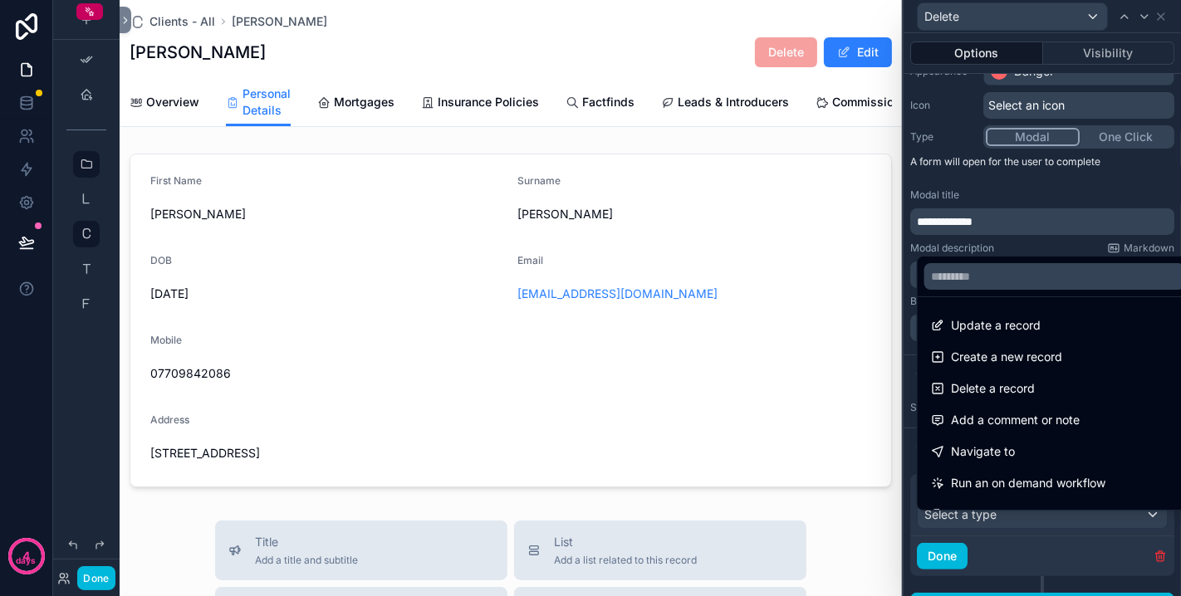
click at [1003, 384] on span "Delete a record" at bounding box center [993, 389] width 84 height 20
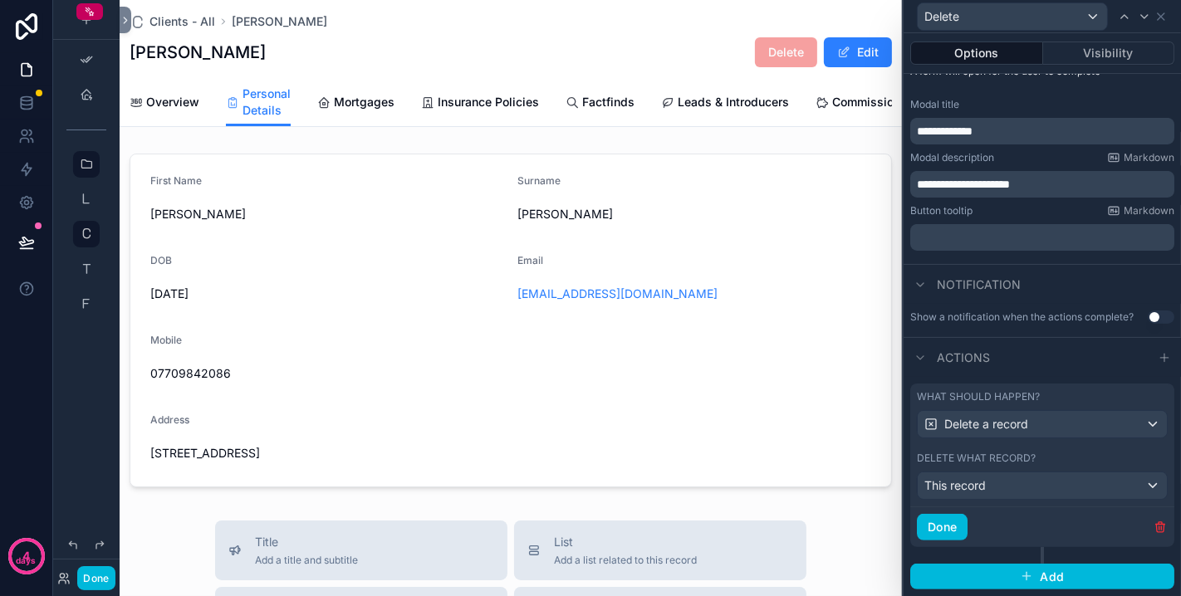
click at [956, 520] on button "Done" at bounding box center [942, 527] width 51 height 27
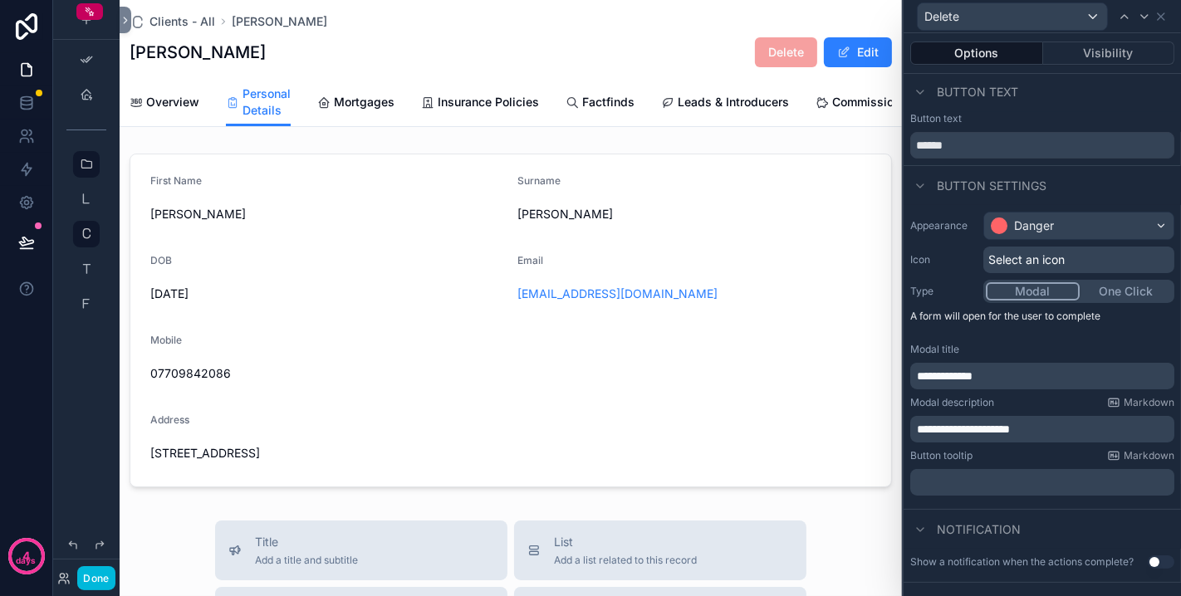
scroll to position [0, 0]
click at [1112, 57] on button "Visibility" at bounding box center [1109, 53] width 132 height 23
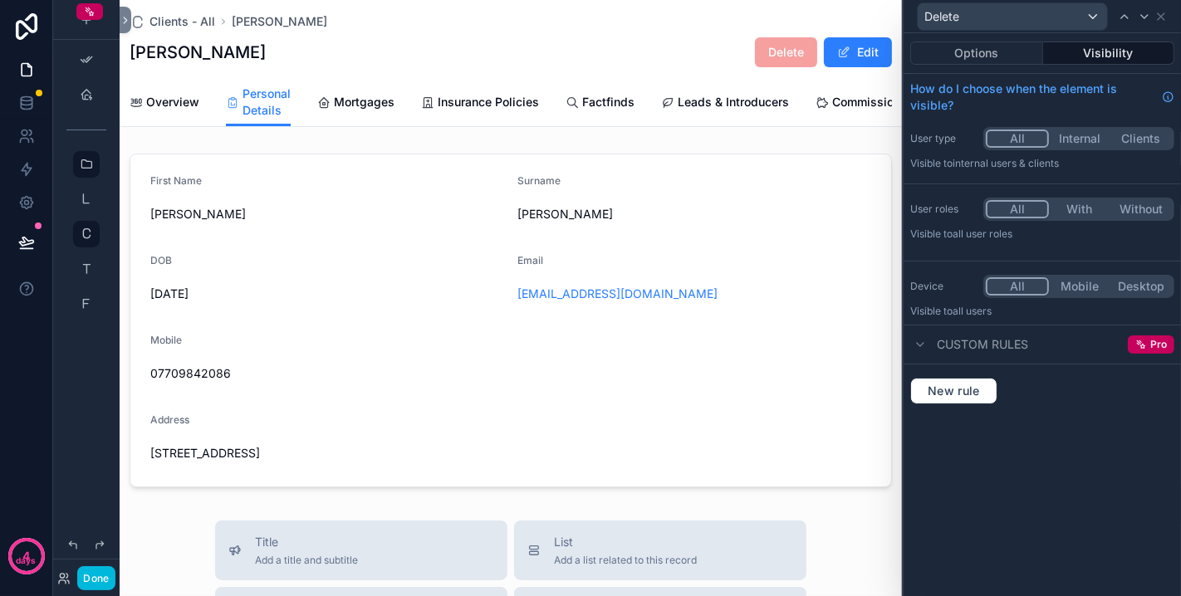
click at [1077, 206] on button "With" at bounding box center [1079, 209] width 61 height 18
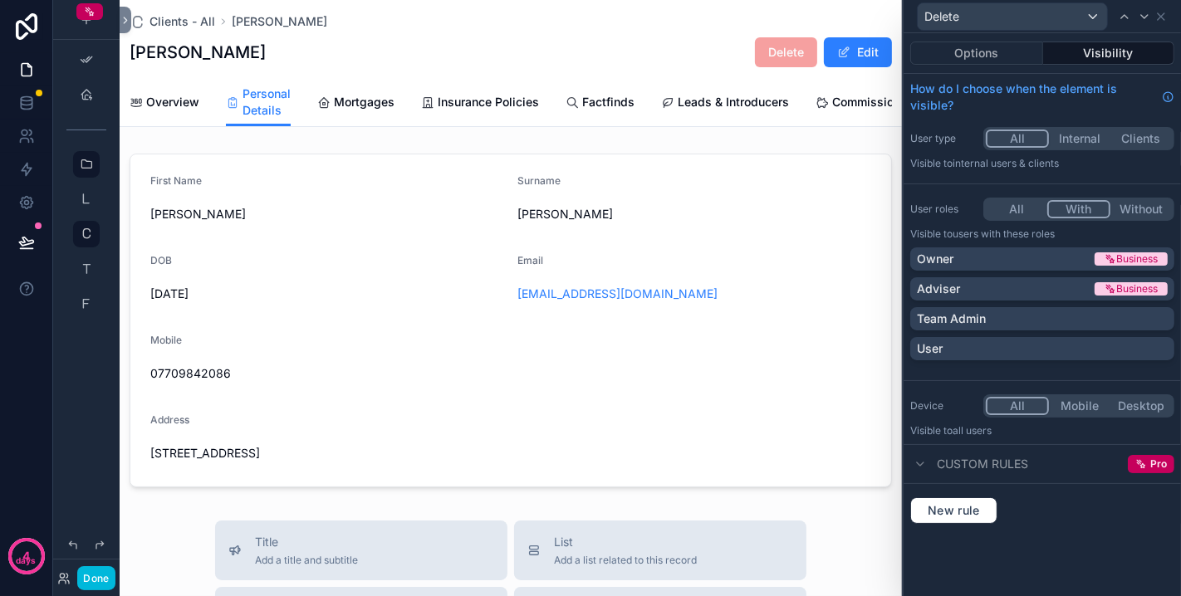
click at [1025, 257] on div "Owner" at bounding box center [1004, 259] width 174 height 17
click at [994, 367] on div "User roles All With Without Visible to Users with these roles Owner Business Ad…" at bounding box center [1041, 282] width 277 height 183
click at [1006, 546] on div "Options Visibility How do I choose when the element is visible? User type All I…" at bounding box center [1041, 314] width 277 height 563
click at [811, 433] on div "scrollable content" at bounding box center [511, 320] width 782 height 347
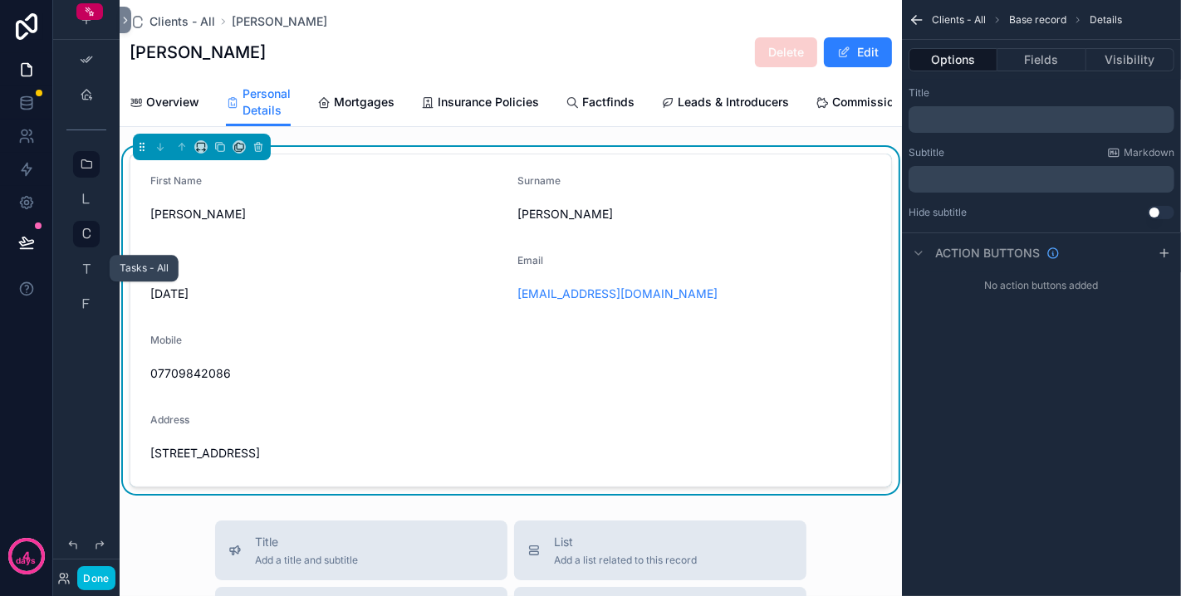
click at [83, 262] on icon "scrollable content" at bounding box center [86, 268] width 13 height 13
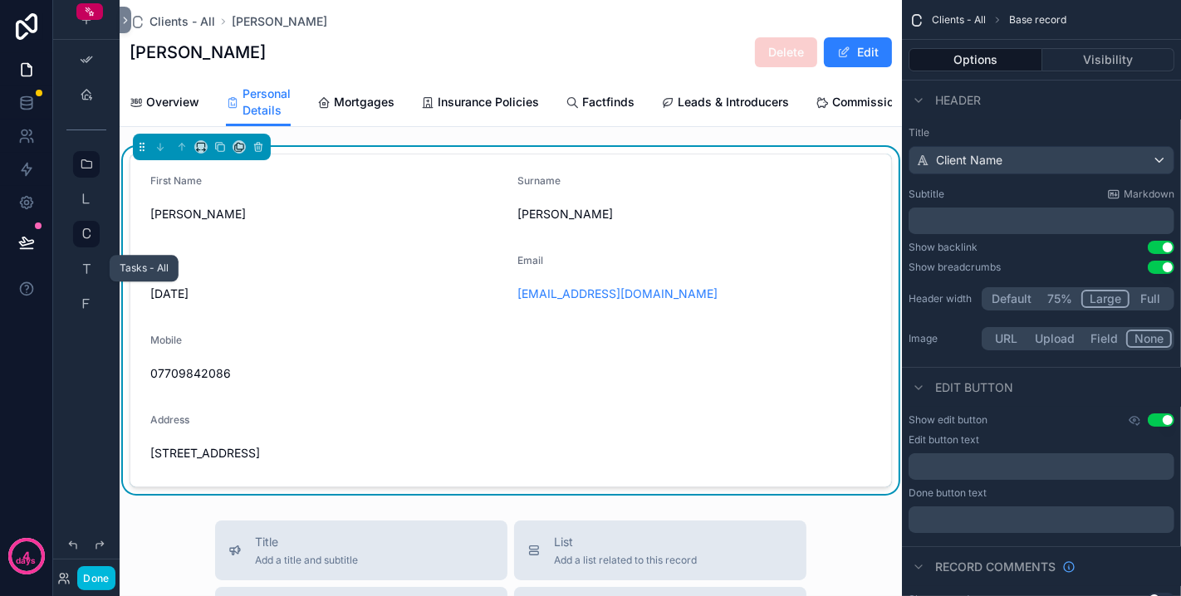
click at [81, 274] on icon "scrollable content" at bounding box center [86, 268] width 13 height 13
click at [83, 272] on icon "scrollable content" at bounding box center [86, 268] width 13 height 13
click at [87, 261] on div "scrollable content" at bounding box center [86, 269] width 20 height 27
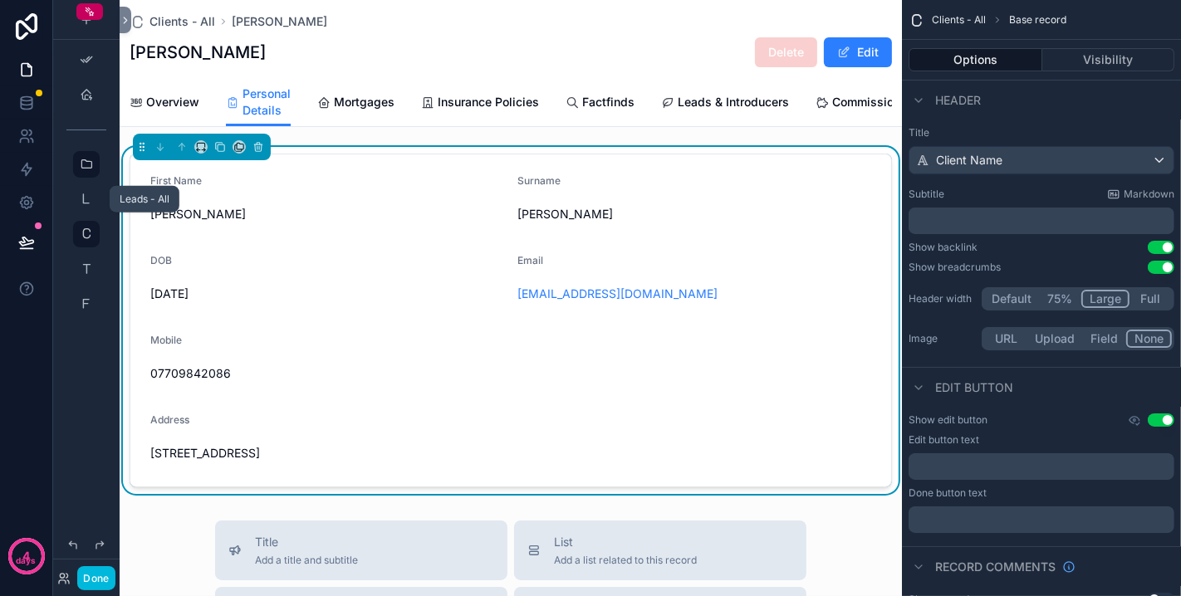
click at [83, 199] on icon "scrollable content" at bounding box center [86, 199] width 13 height 13
click at [99, 574] on button "Done" at bounding box center [95, 578] width 37 height 24
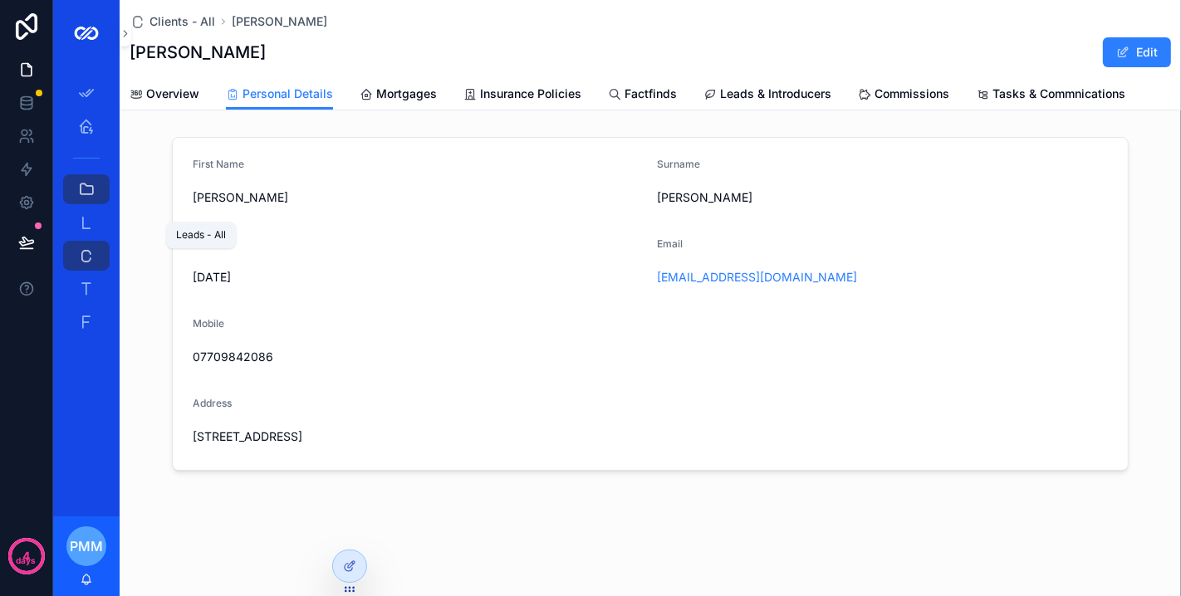
click at [81, 223] on icon "scrollable content" at bounding box center [86, 222] width 17 height 17
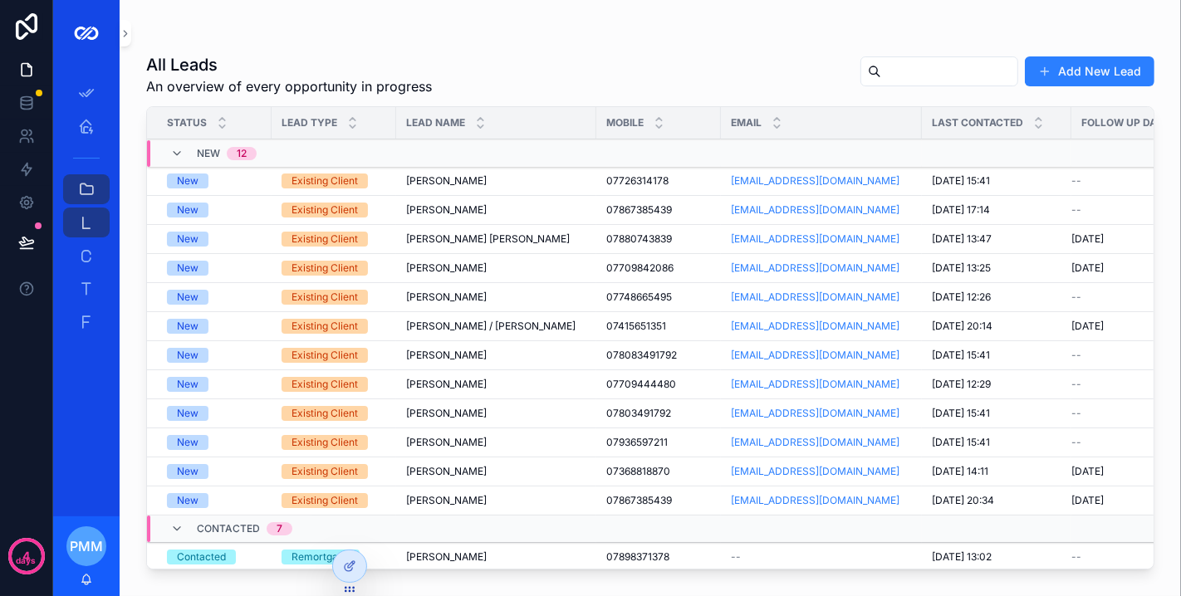
click at [355, 566] on icon at bounding box center [349, 566] width 13 height 13
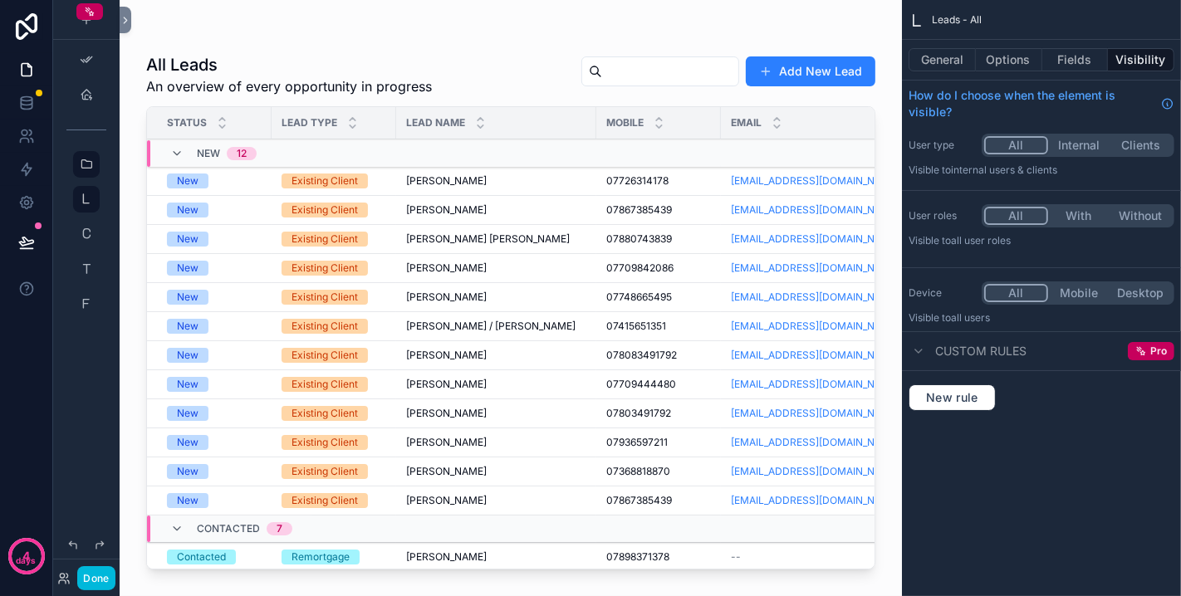
click at [505, 83] on div "scrollable content" at bounding box center [511, 288] width 782 height 576
click at [551, 177] on div "Craig Anderson Craig Anderson" at bounding box center [496, 180] width 180 height 13
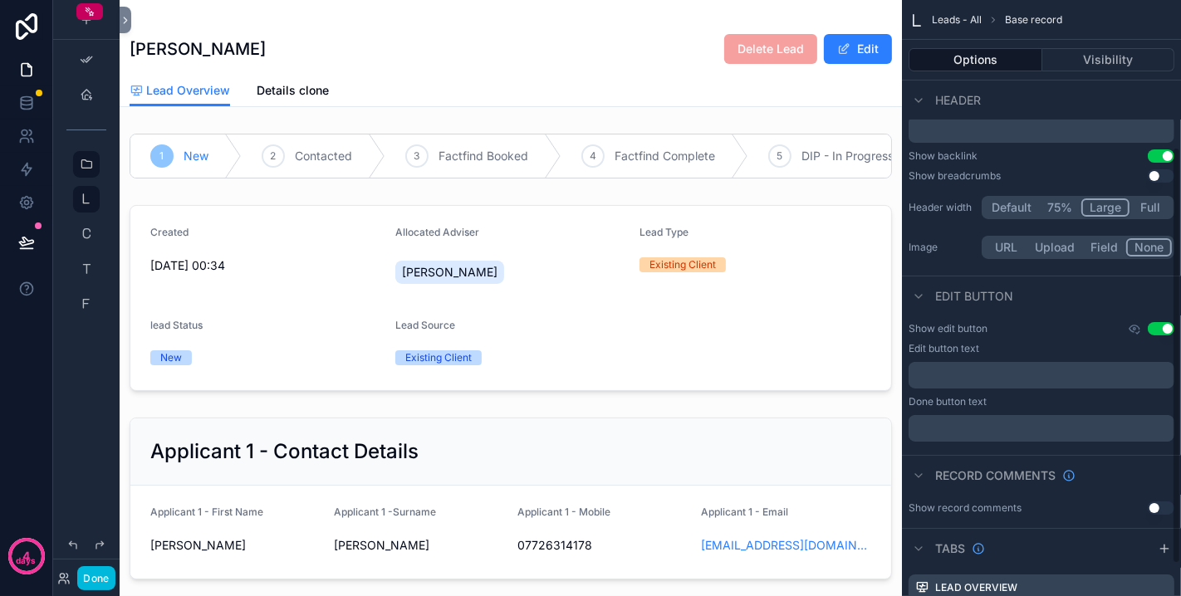
scroll to position [255, 0]
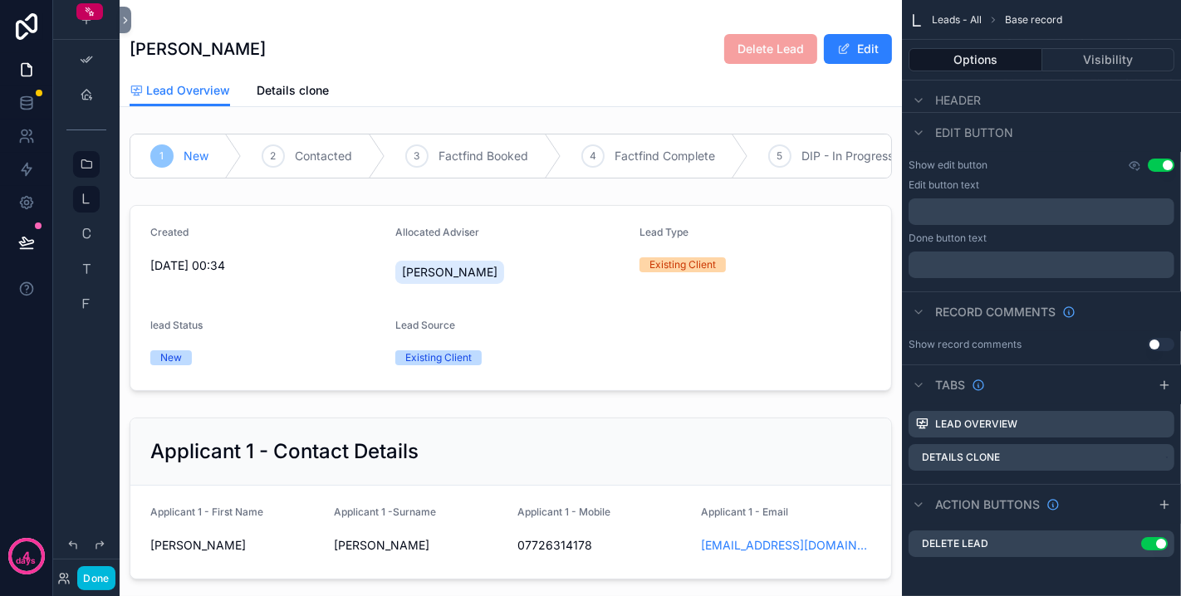
click at [0, 0] on icon "scrollable content" at bounding box center [0, 0] width 0 height 0
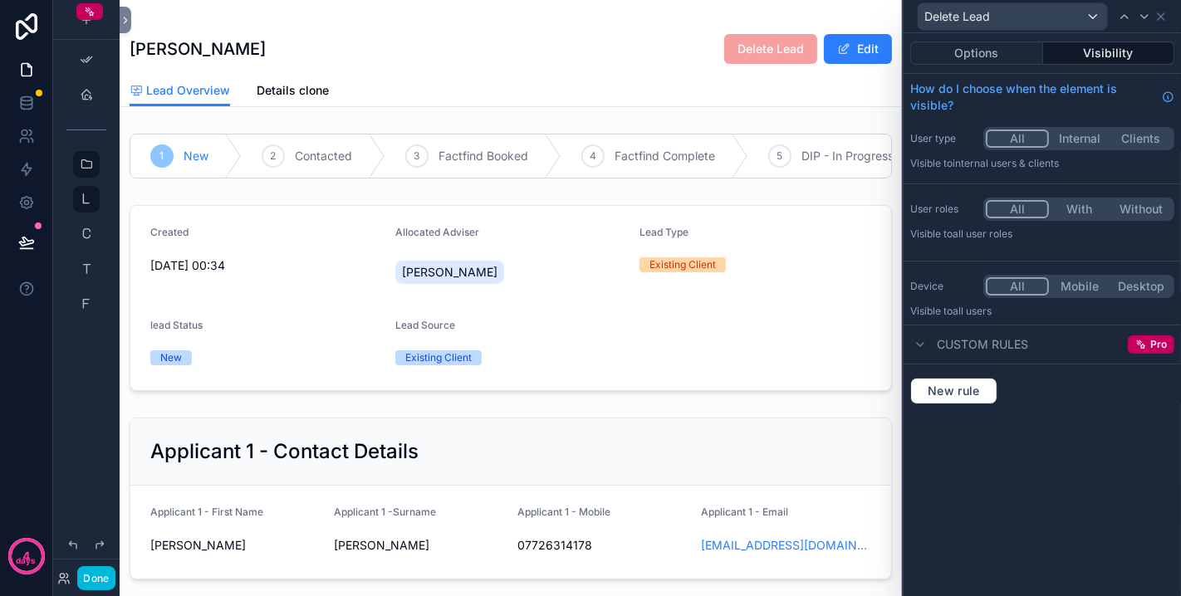
click at [976, 59] on button "Options" at bounding box center [976, 53] width 133 height 23
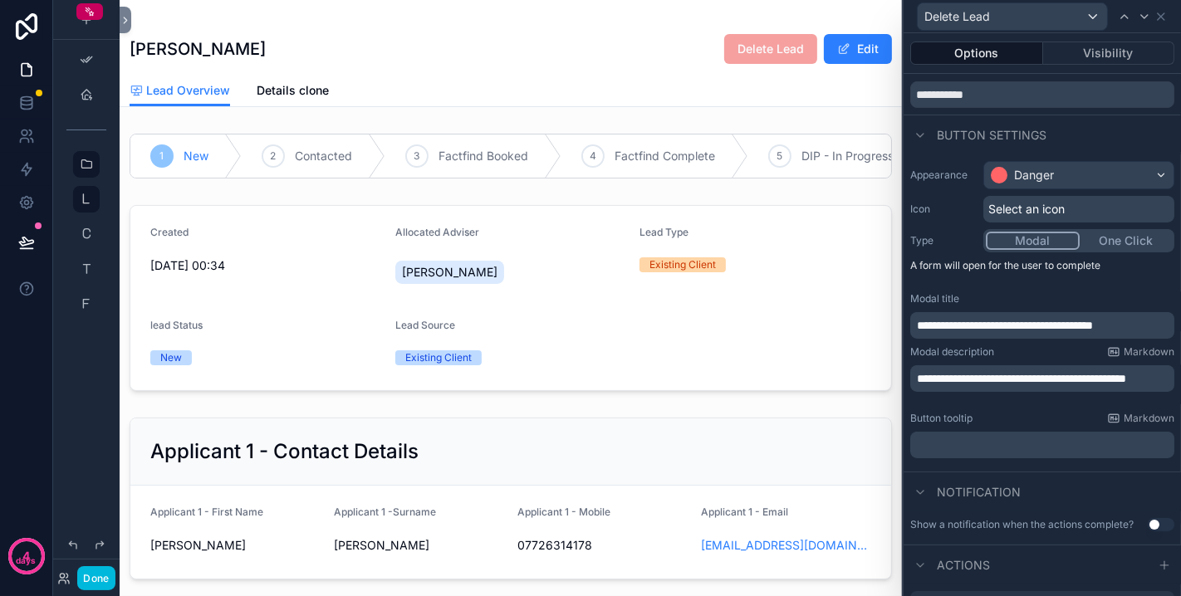
scroll to position [92, 0]
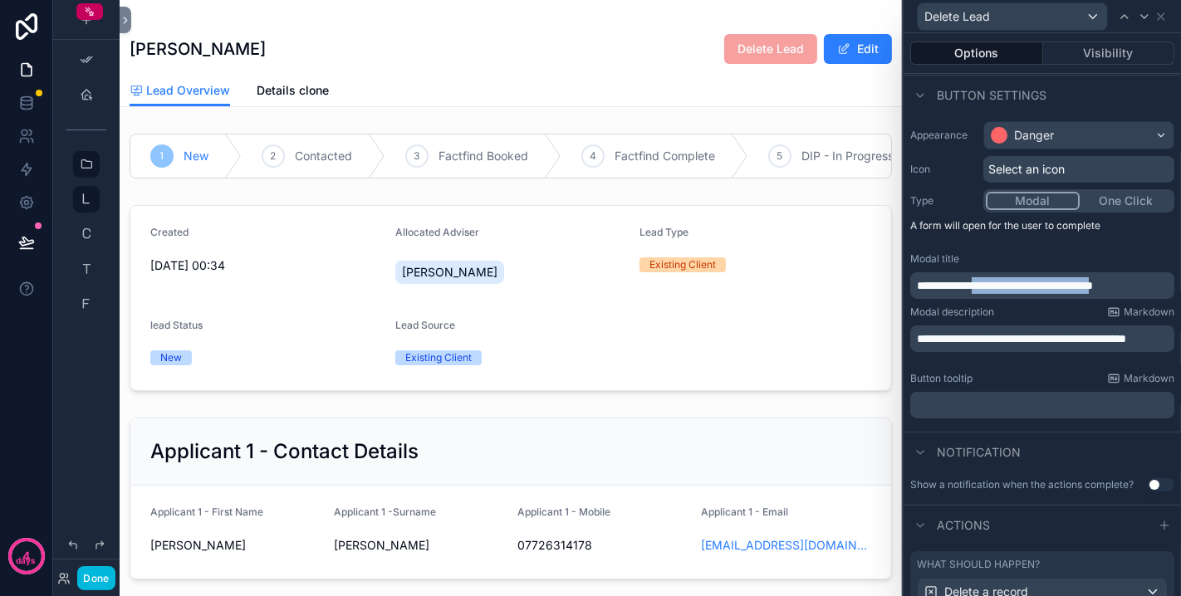
drag, startPoint x: 989, startPoint y: 286, endPoint x: 1139, endPoint y: 289, distance: 150.3
click at [1093, 289] on span "**********" at bounding box center [1005, 286] width 176 height 12
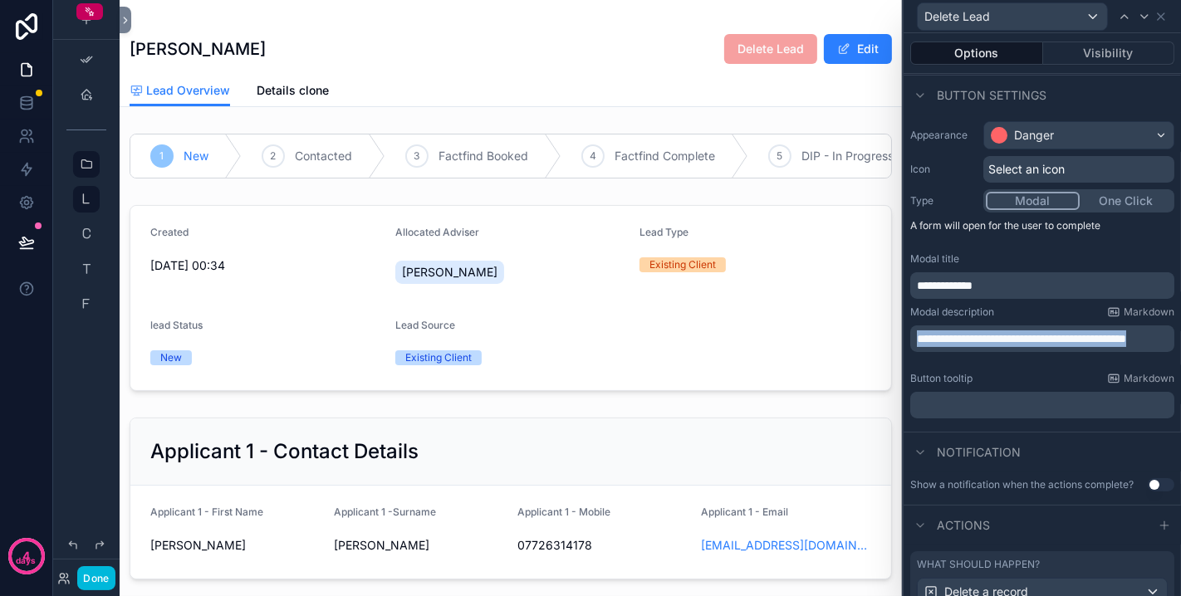
drag, startPoint x: 984, startPoint y: 350, endPoint x: 901, endPoint y: 332, distance: 85.0
click at [901, 332] on div "**********" at bounding box center [590, 298] width 1181 height 596
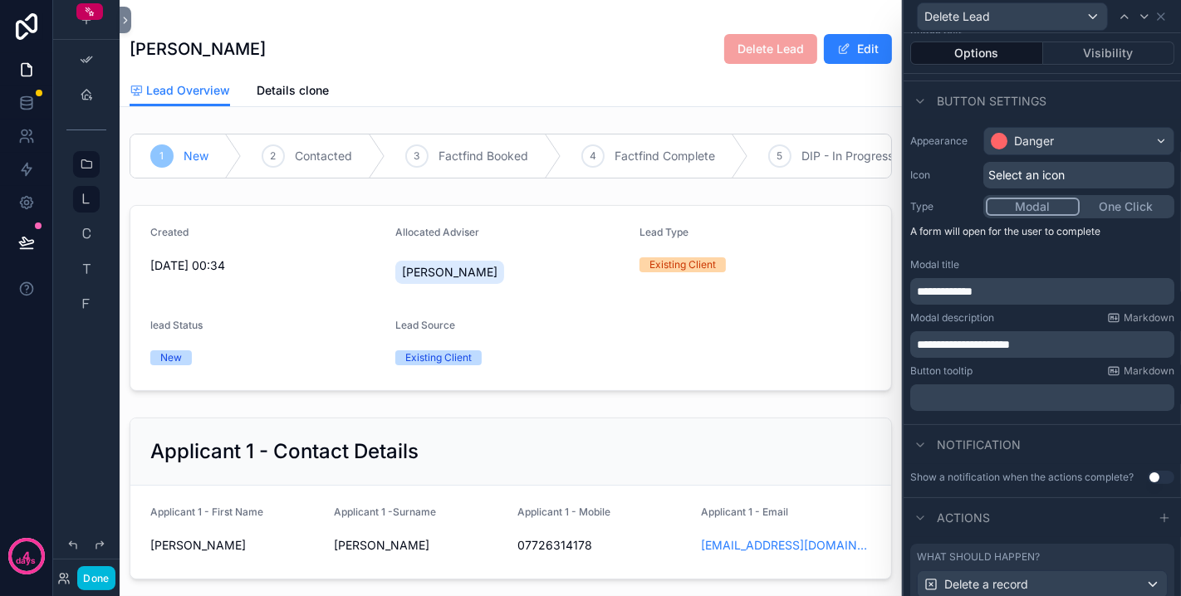
scroll to position [0, 0]
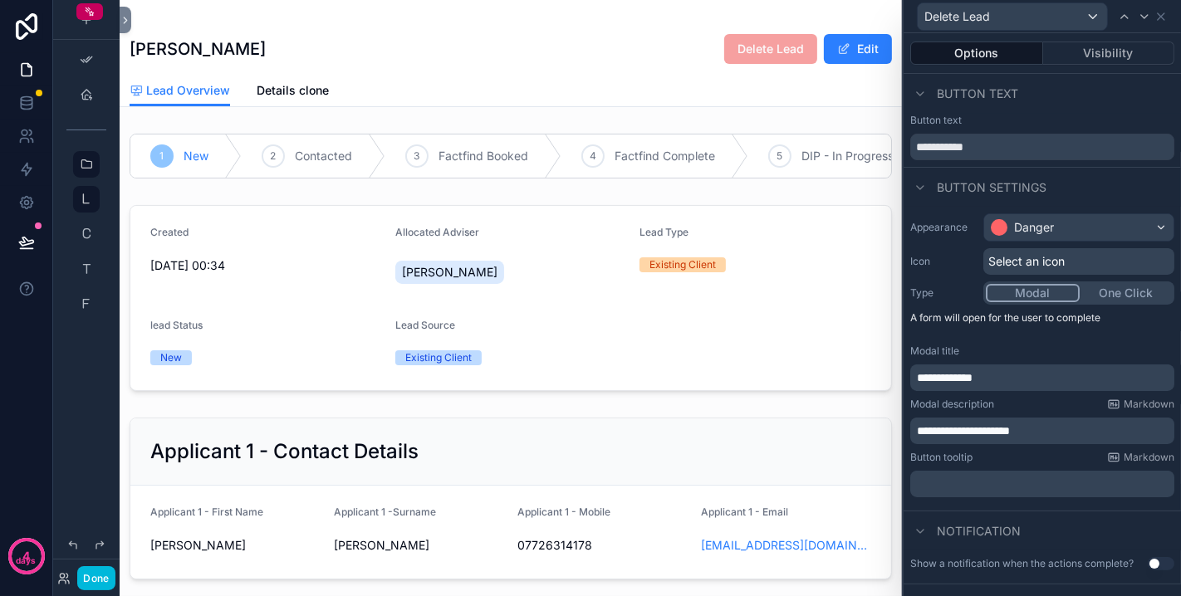
click at [1109, 64] on button "Visibility" at bounding box center [1109, 53] width 132 height 23
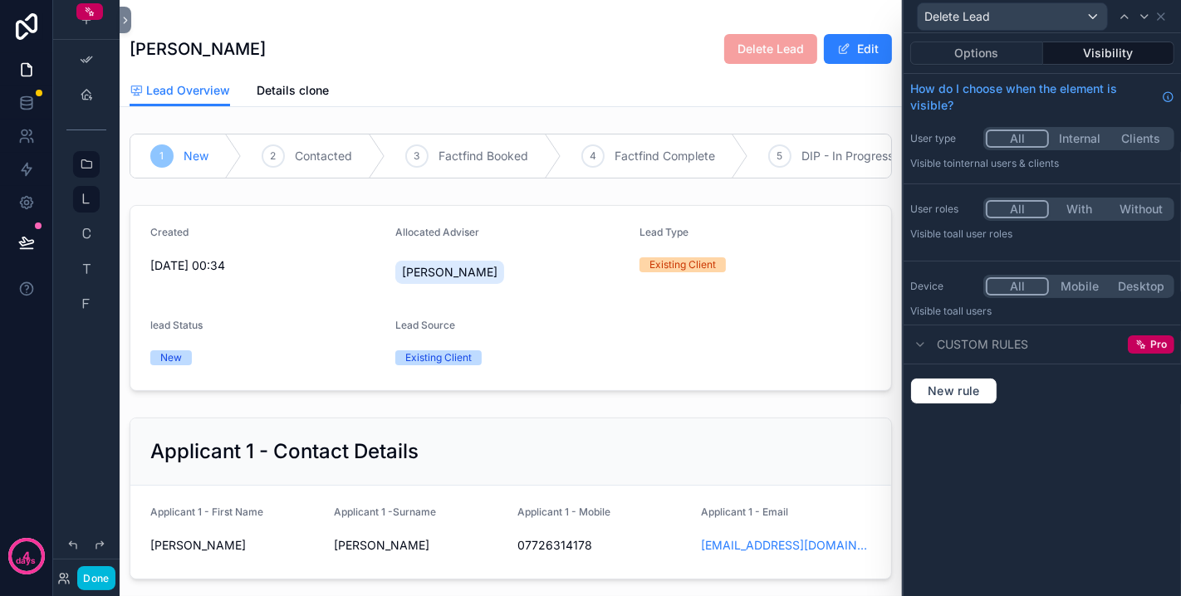
drag, startPoint x: 1072, startPoint y: 203, endPoint x: 1055, endPoint y: 216, distance: 21.4
click at [1072, 203] on button "With" at bounding box center [1079, 209] width 61 height 18
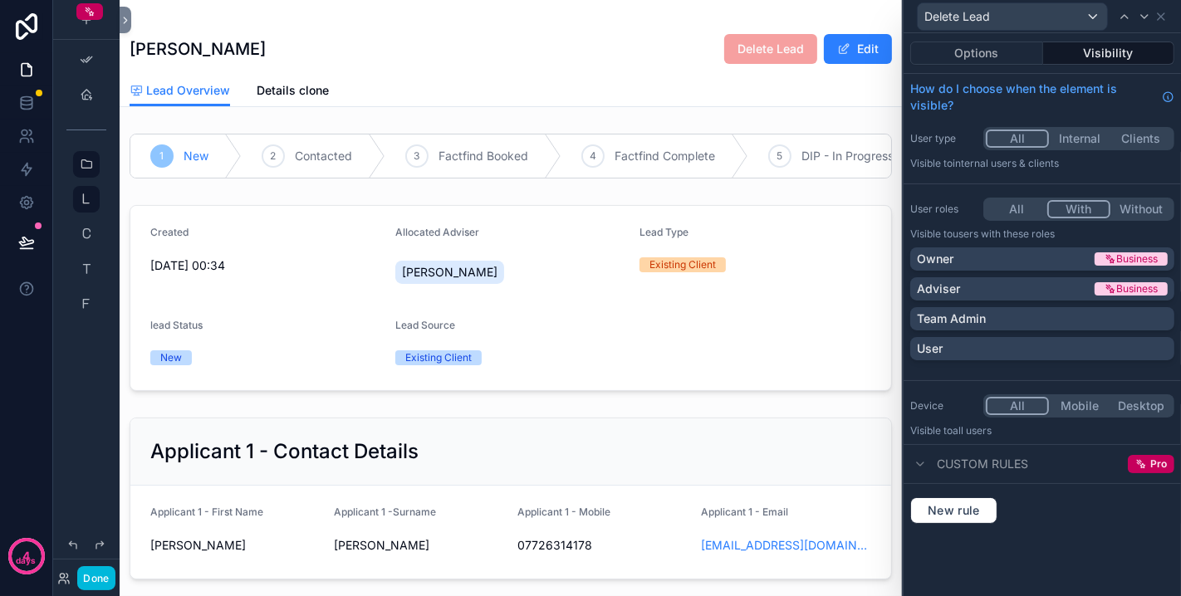
click at [1005, 251] on div "Owner" at bounding box center [1004, 259] width 174 height 17
click at [462, 423] on div "scrollable content" at bounding box center [511, 498] width 782 height 175
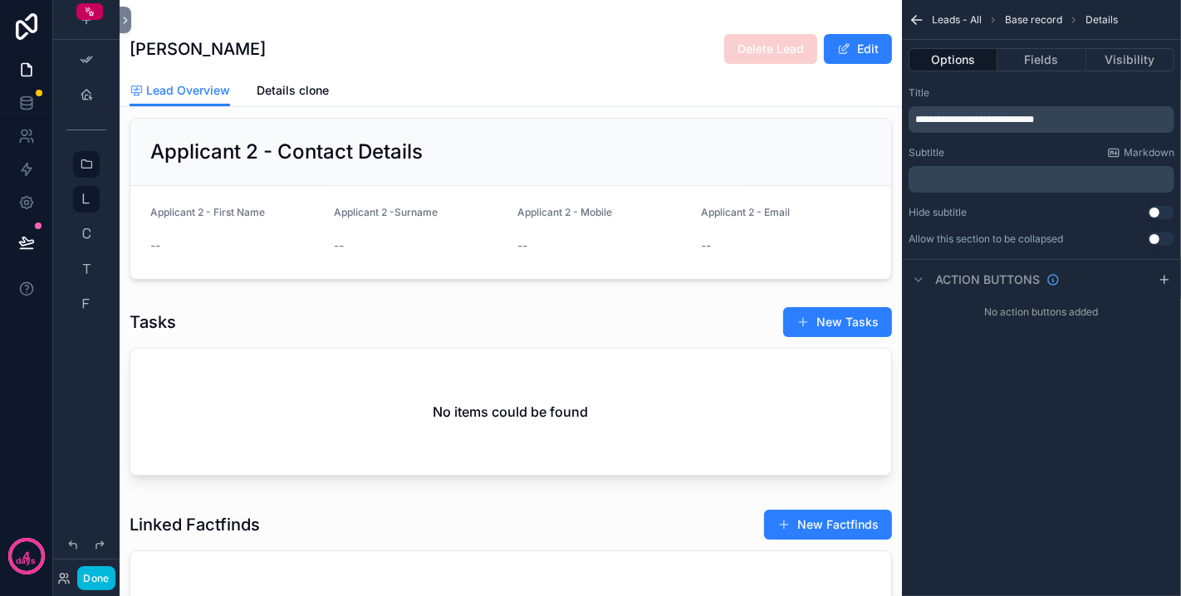
scroll to position [461, 0]
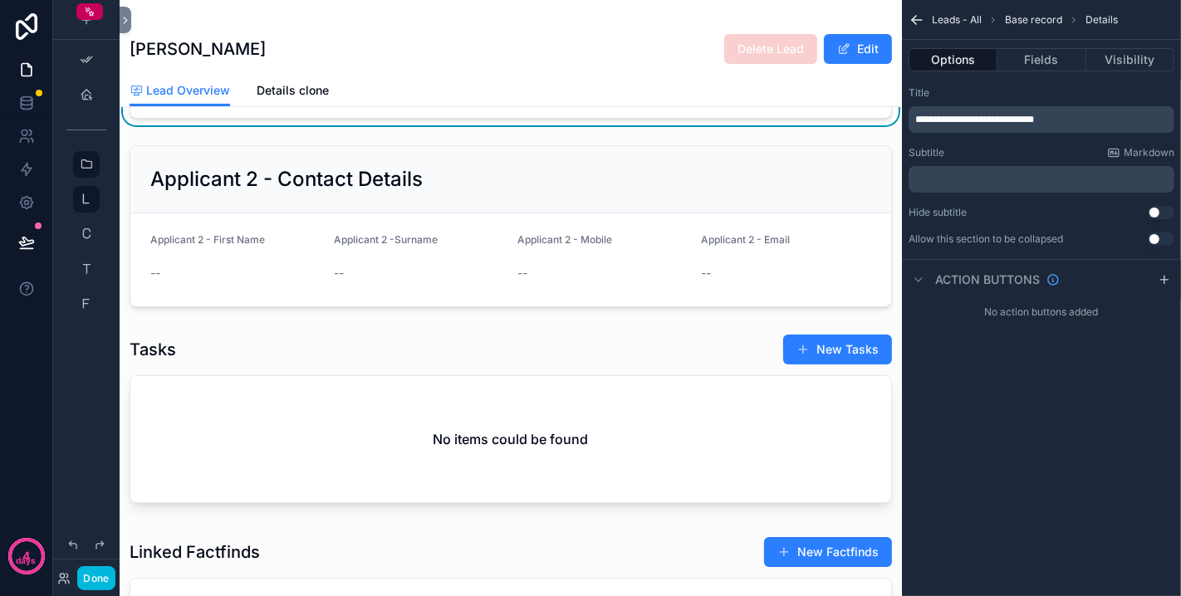
click at [286, 86] on span "Details clone" at bounding box center [293, 90] width 72 height 17
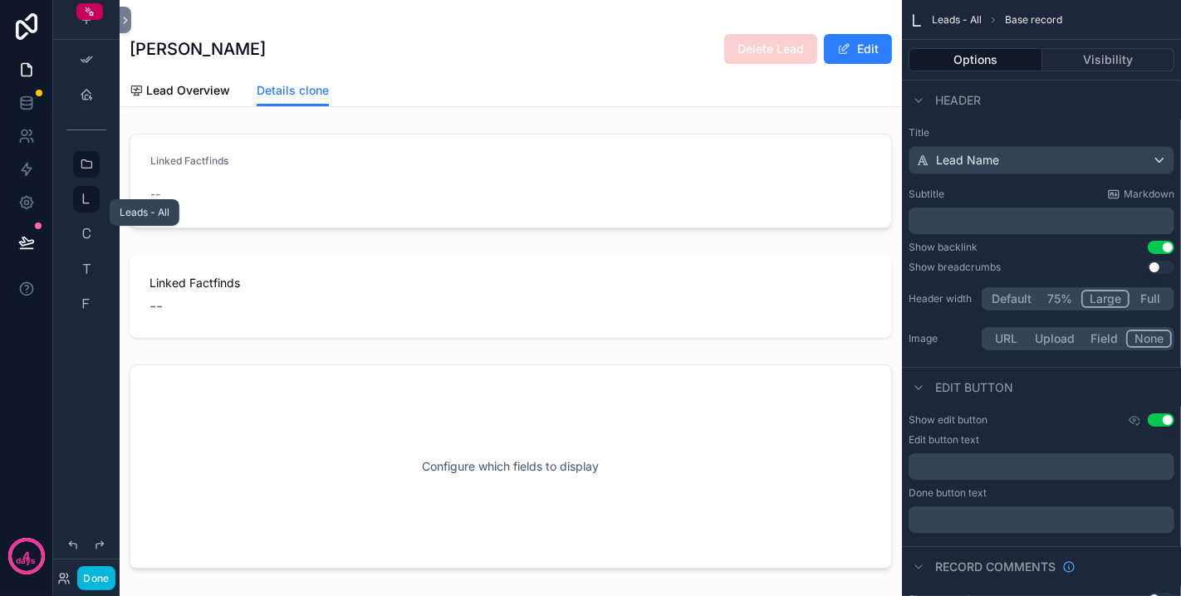
click at [88, 197] on icon "scrollable content" at bounding box center [86, 199] width 13 height 13
click at [86, 239] on icon "scrollable content" at bounding box center [86, 234] width 13 height 13
click at [91, 266] on icon "scrollable content" at bounding box center [86, 268] width 13 height 13
click at [83, 262] on icon "scrollable content" at bounding box center [86, 268] width 13 height 13
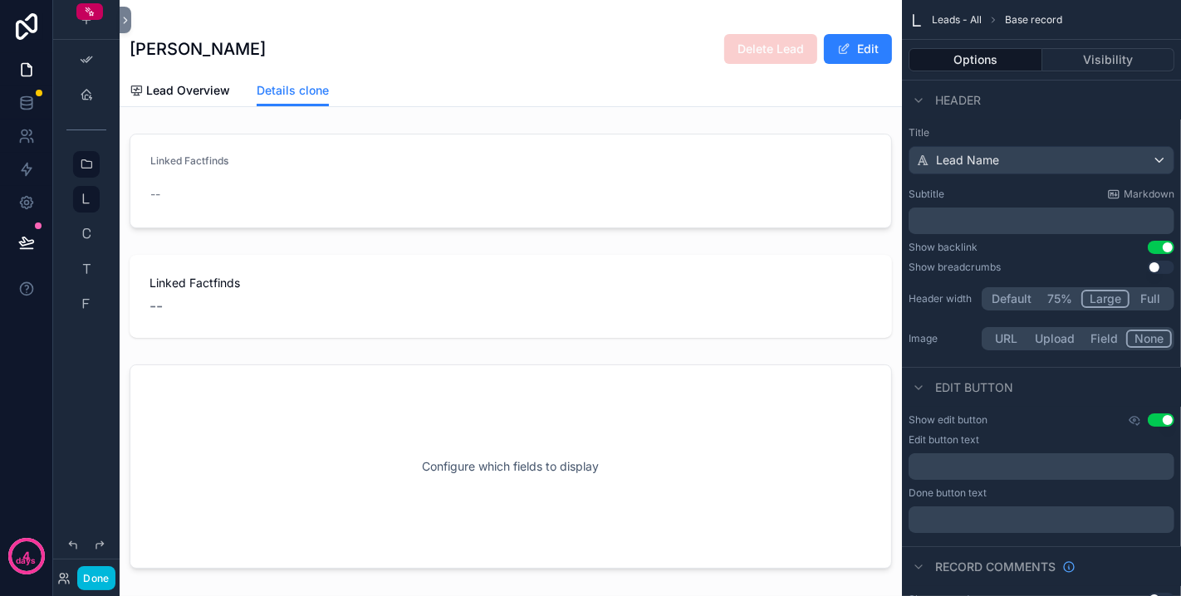
click at [88, 579] on button "Done" at bounding box center [95, 578] width 37 height 24
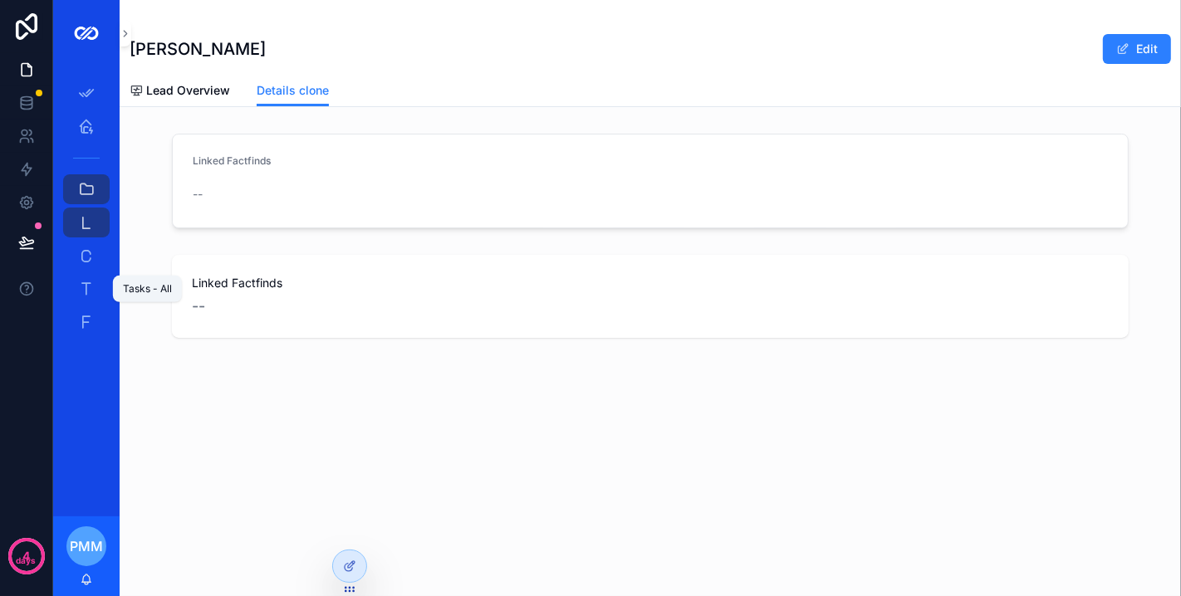
click at [90, 282] on icon "scrollable content" at bounding box center [86, 289] width 17 height 17
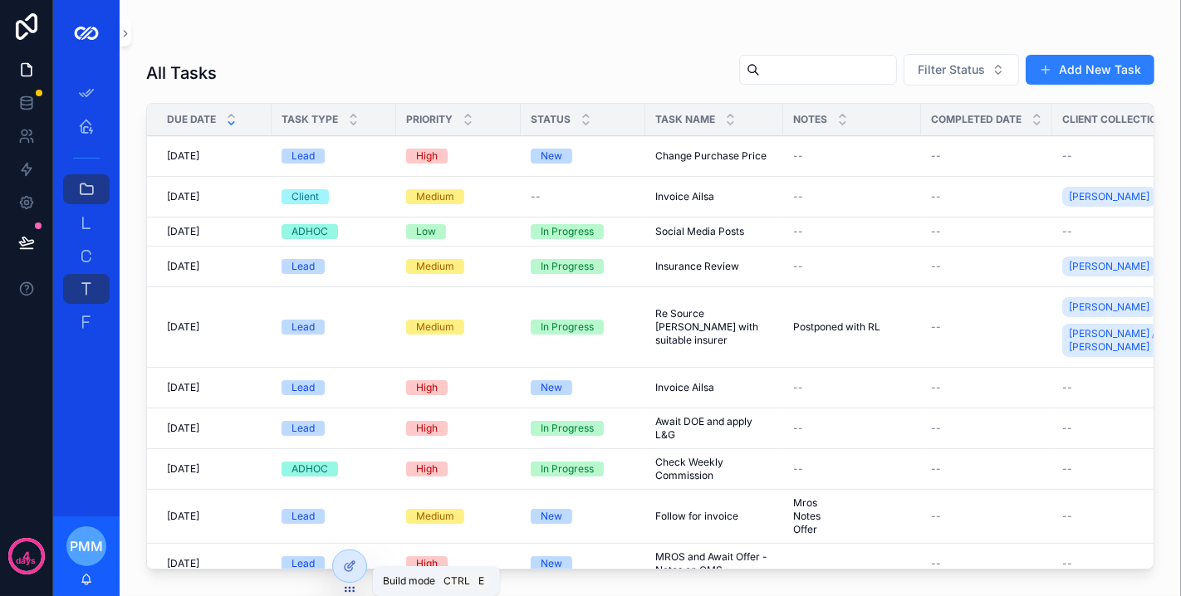
click at [351, 569] on icon at bounding box center [348, 567] width 7 height 7
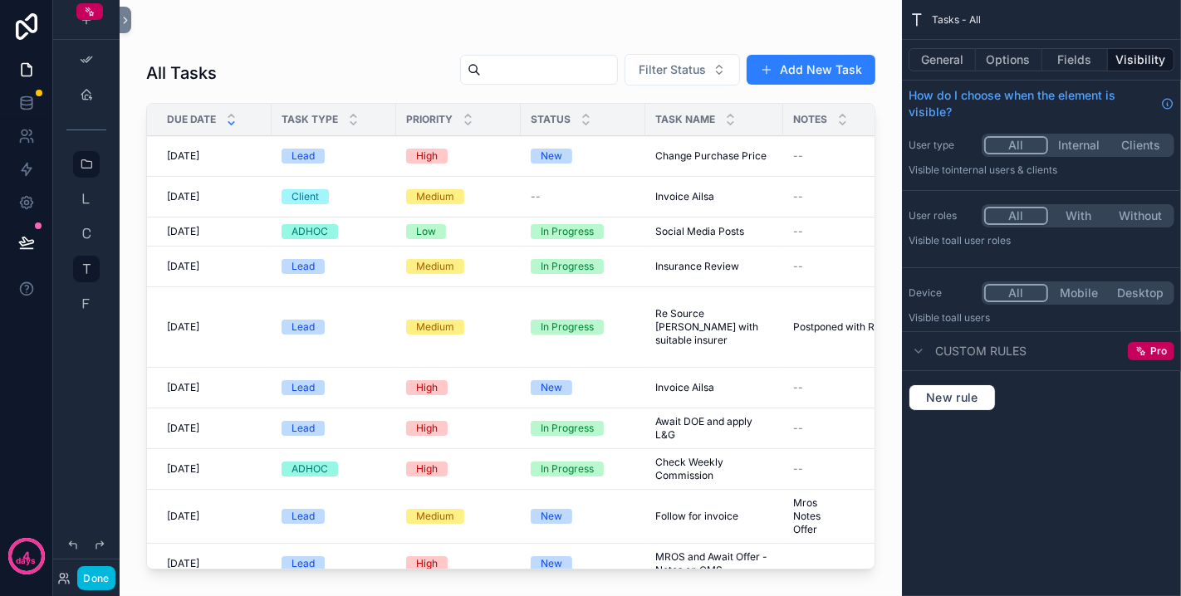
click at [581, 149] on div "scrollable content" at bounding box center [511, 288] width 782 height 576
click at [594, 166] on td "New" at bounding box center [583, 156] width 125 height 41
click at [687, 153] on span "Change Purchase Price" at bounding box center [710, 155] width 111 height 13
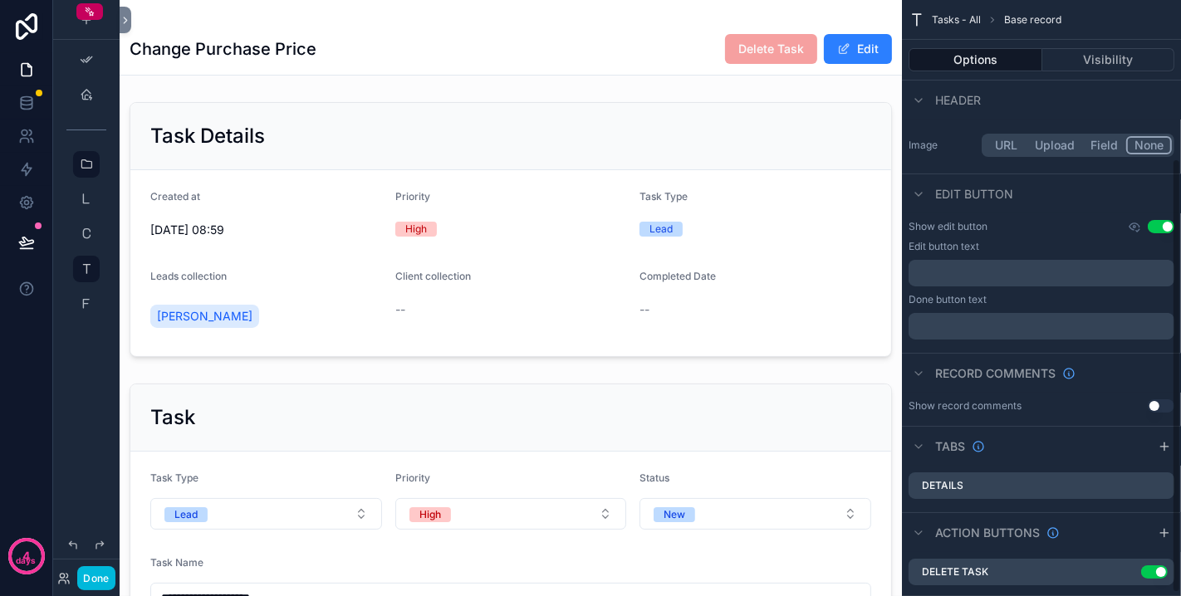
scroll to position [222, 0]
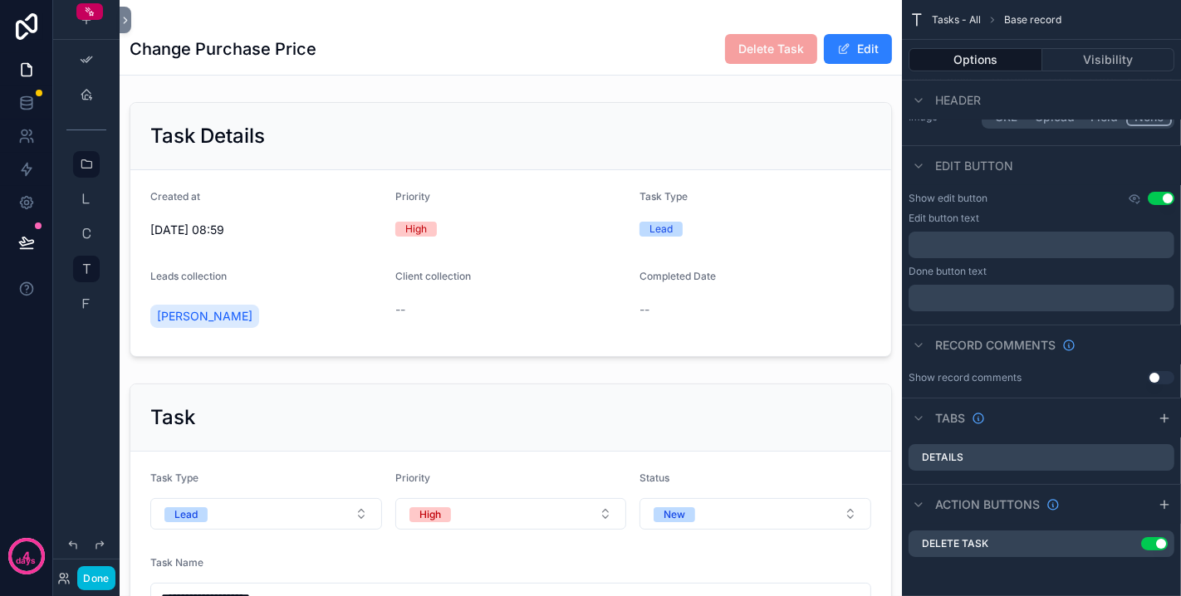
click at [0, 0] on icon "scrollable content" at bounding box center [0, 0] width 0 height 0
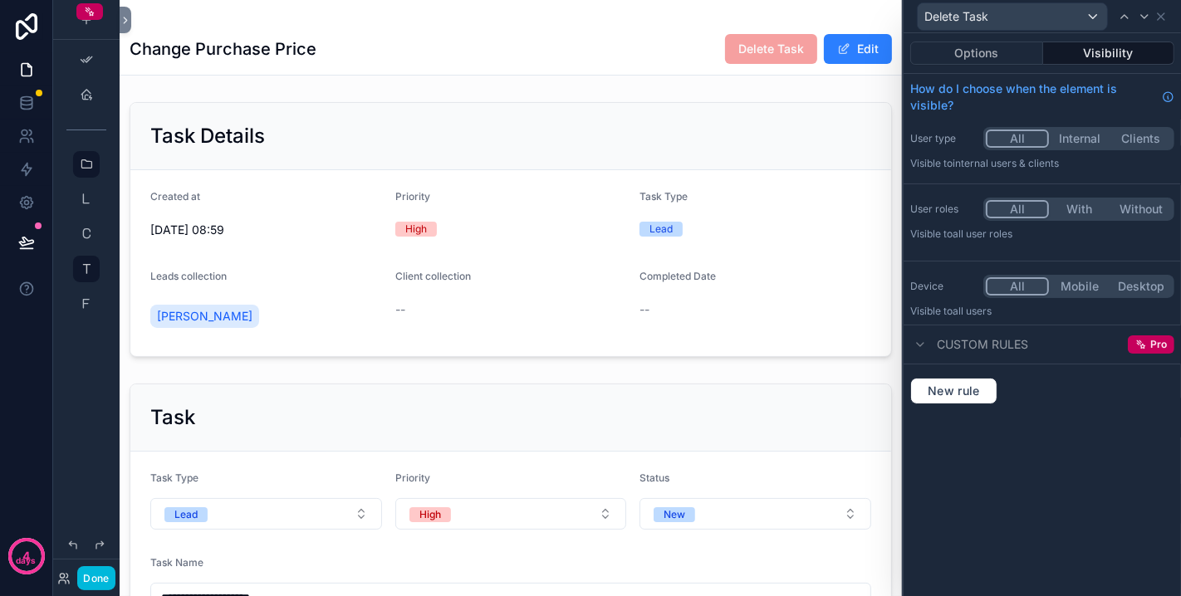
click at [984, 59] on button "Options" at bounding box center [976, 53] width 133 height 23
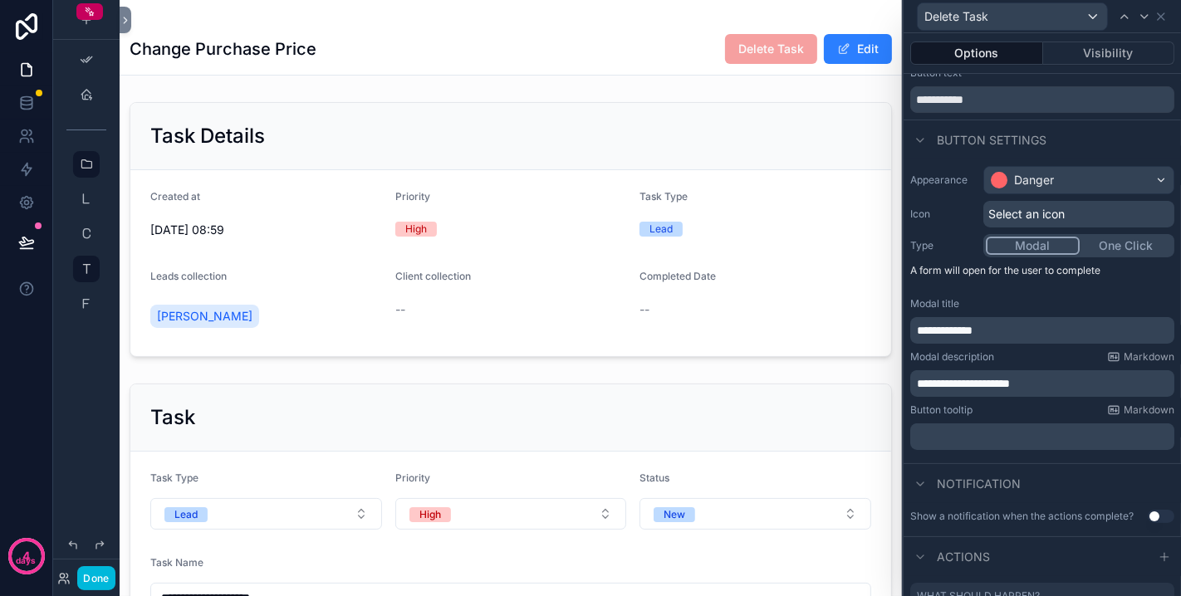
scroll to position [0, 0]
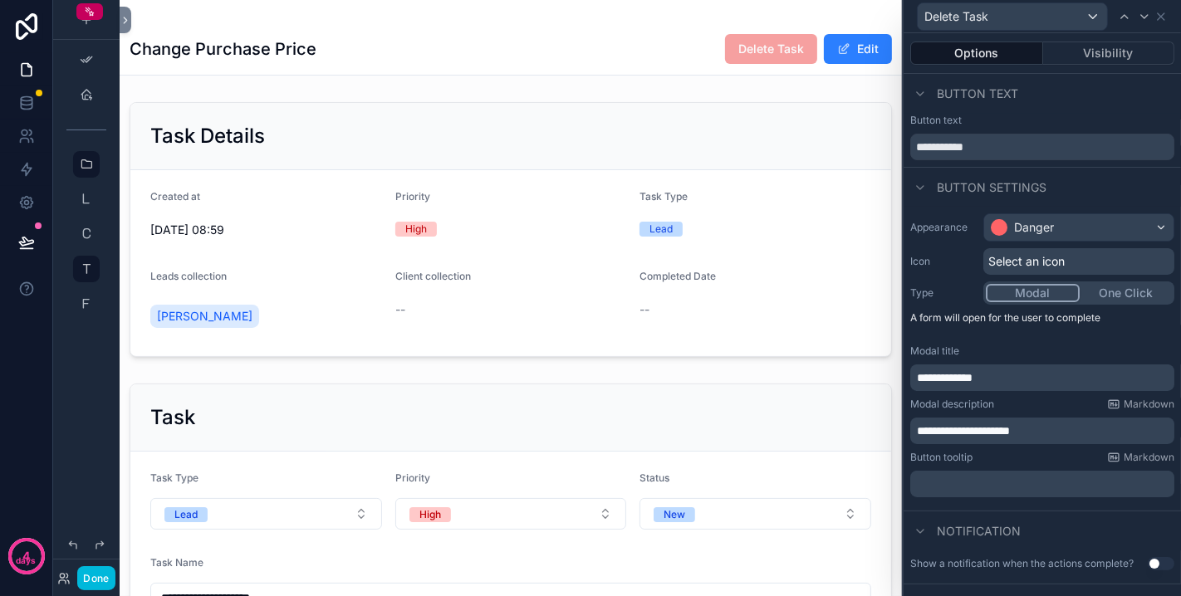
click at [1100, 53] on button "Visibility" at bounding box center [1109, 53] width 132 height 23
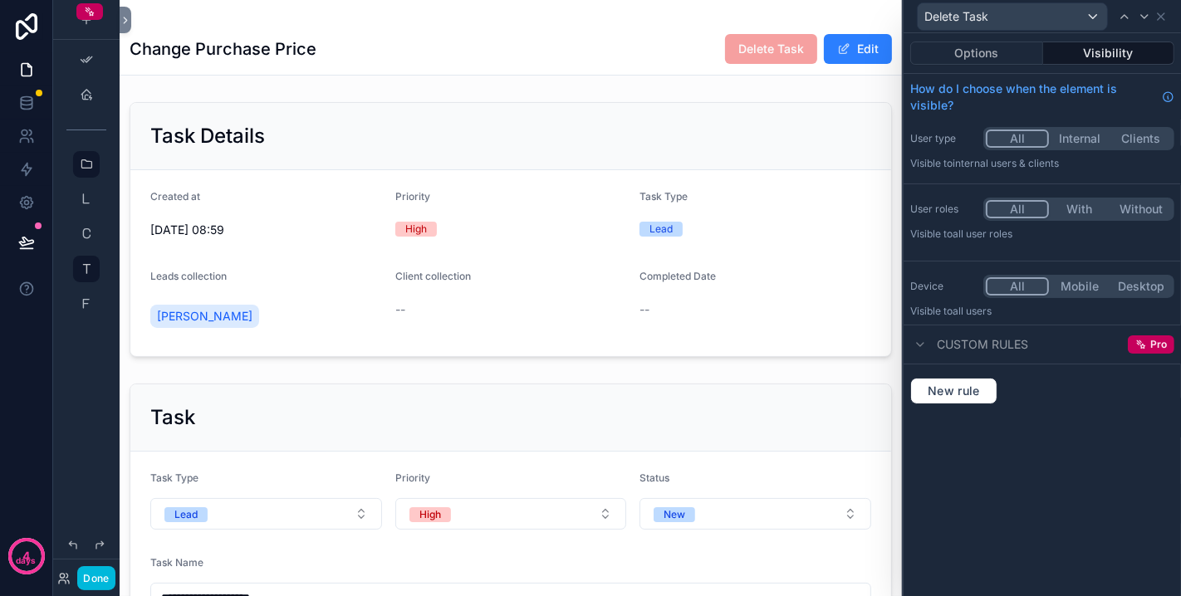
click at [1070, 202] on button "With" at bounding box center [1079, 209] width 61 height 18
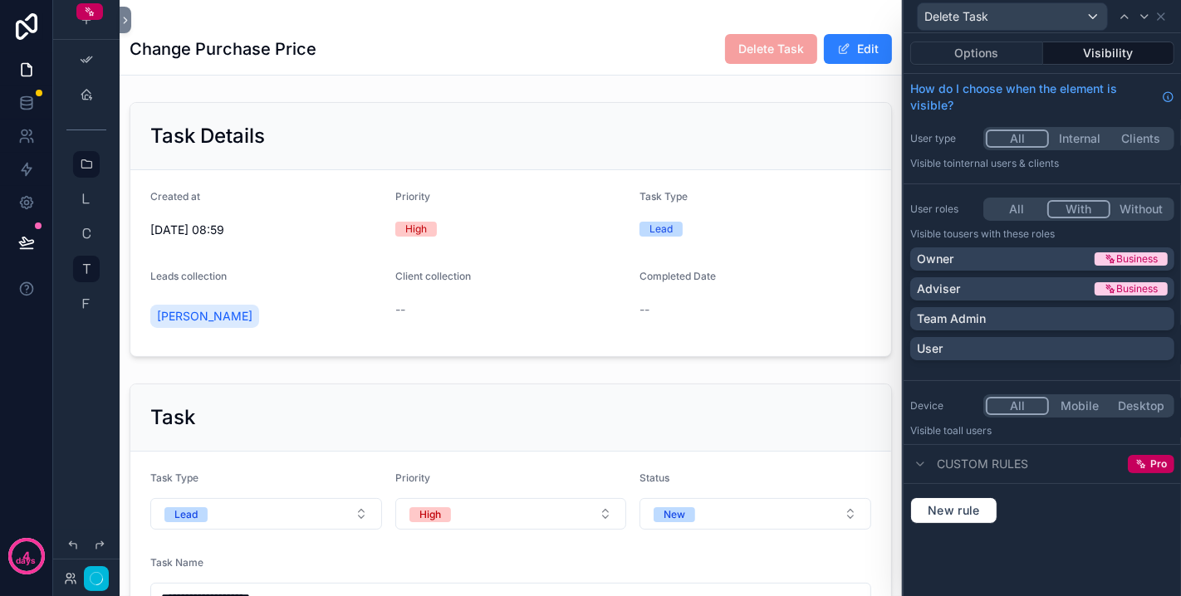
click at [1008, 256] on div "Owner" at bounding box center [1004, 259] width 174 height 17
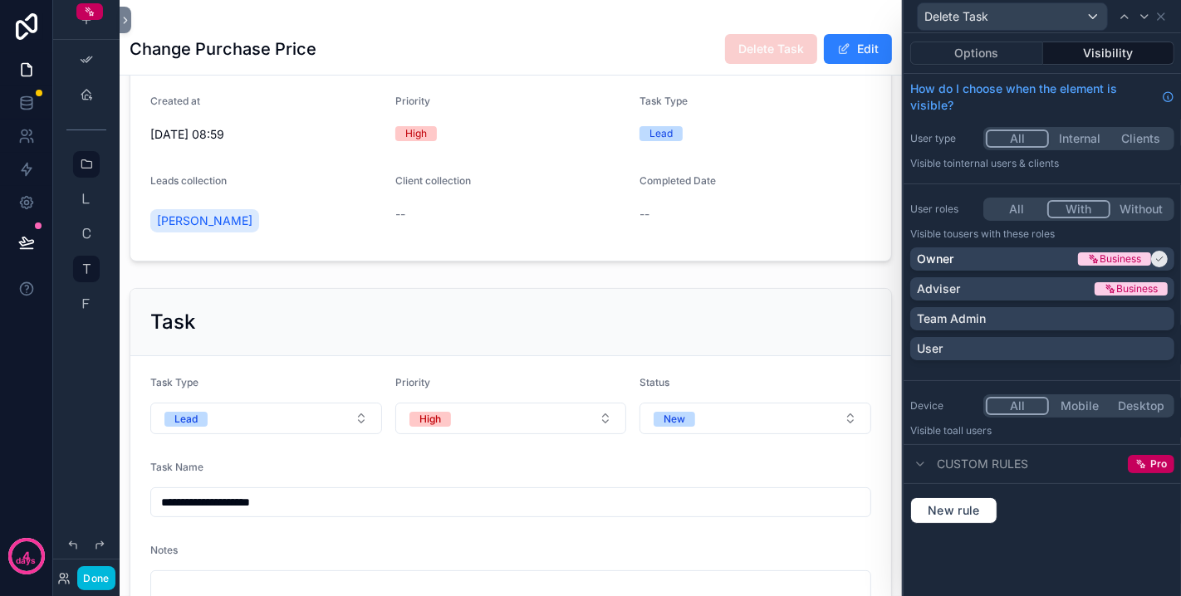
scroll to position [184, 0]
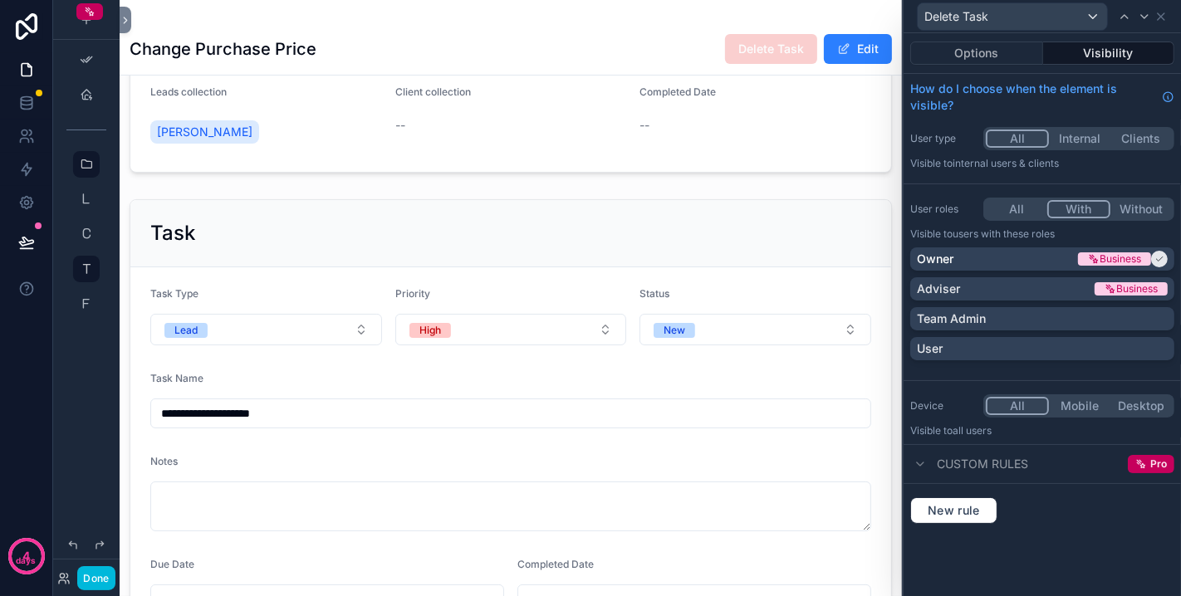
click at [103, 573] on button "Done" at bounding box center [95, 578] width 37 height 24
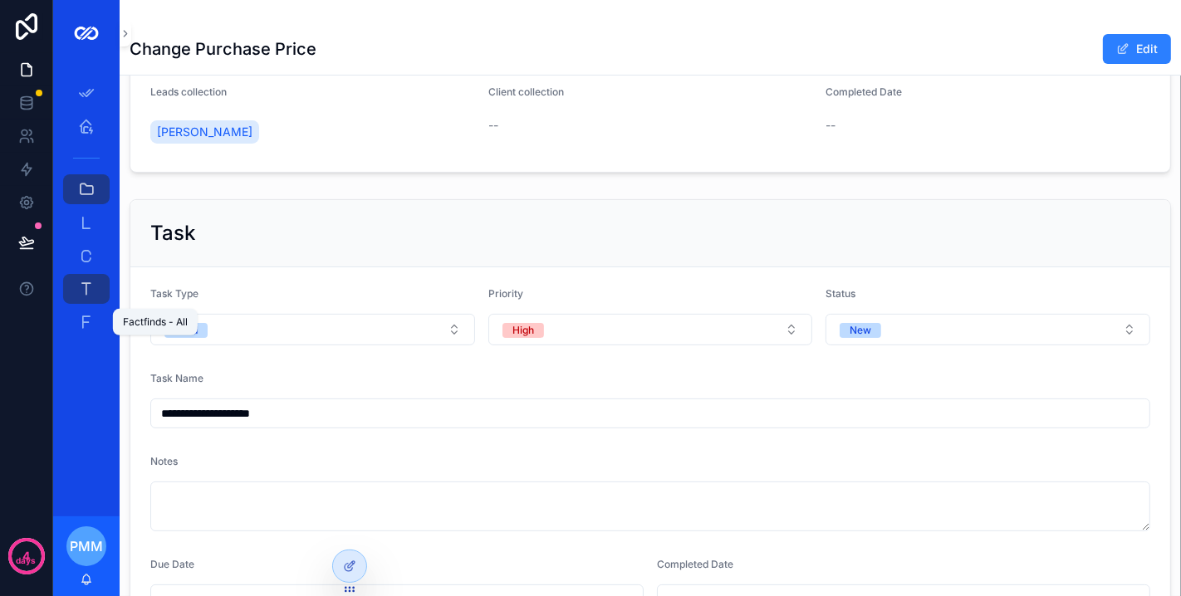
click at [85, 311] on div "Factfinds - All 1" at bounding box center [86, 322] width 27 height 27
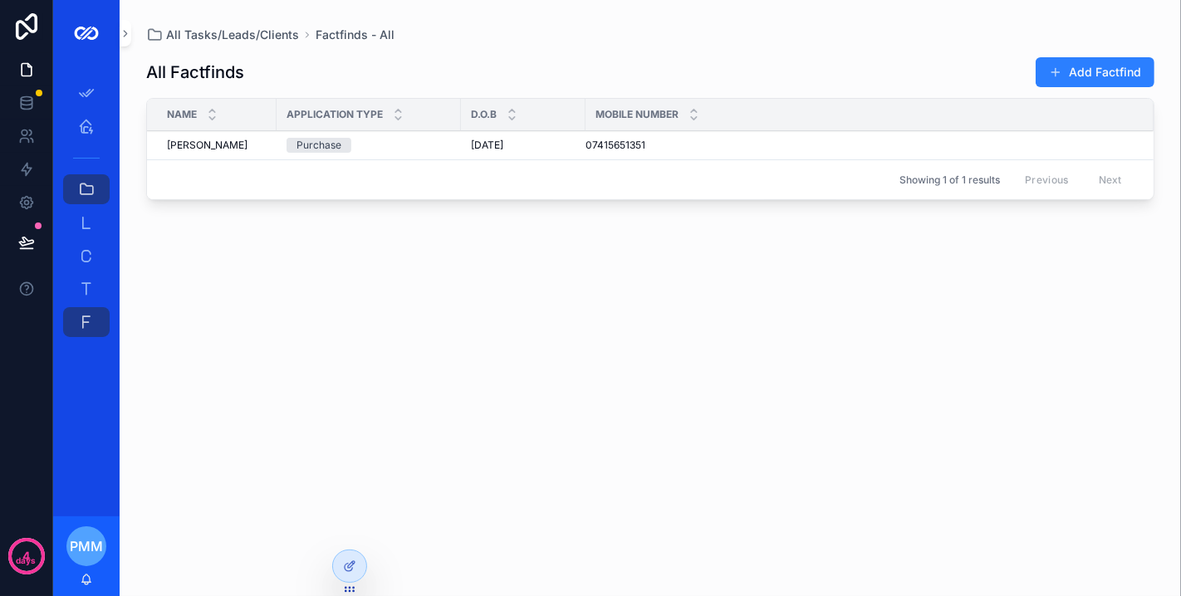
click at [350, 566] on icon at bounding box center [351, 564] width 7 height 7
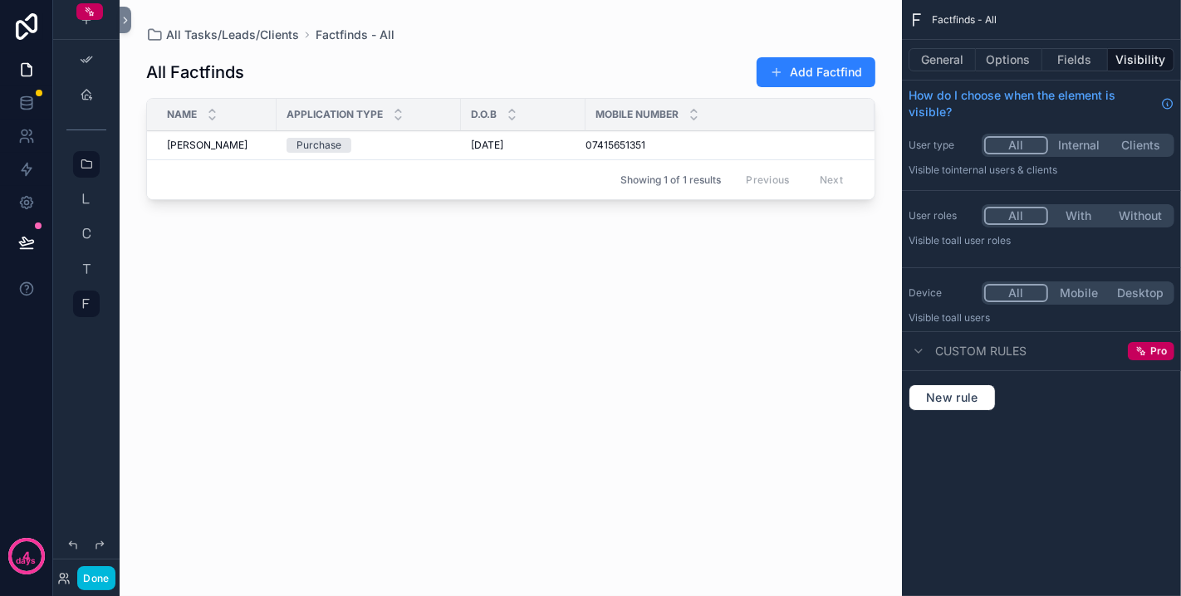
click at [1069, 214] on button "With" at bounding box center [1079, 216] width 62 height 18
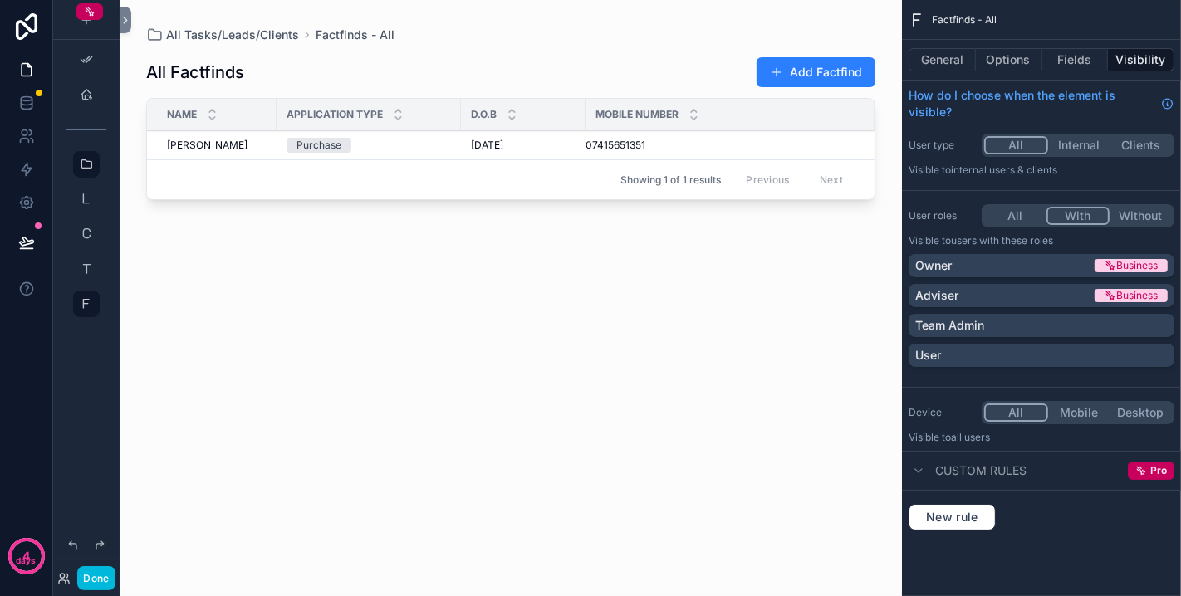
click at [990, 266] on div "Owner" at bounding box center [1003, 265] width 176 height 17
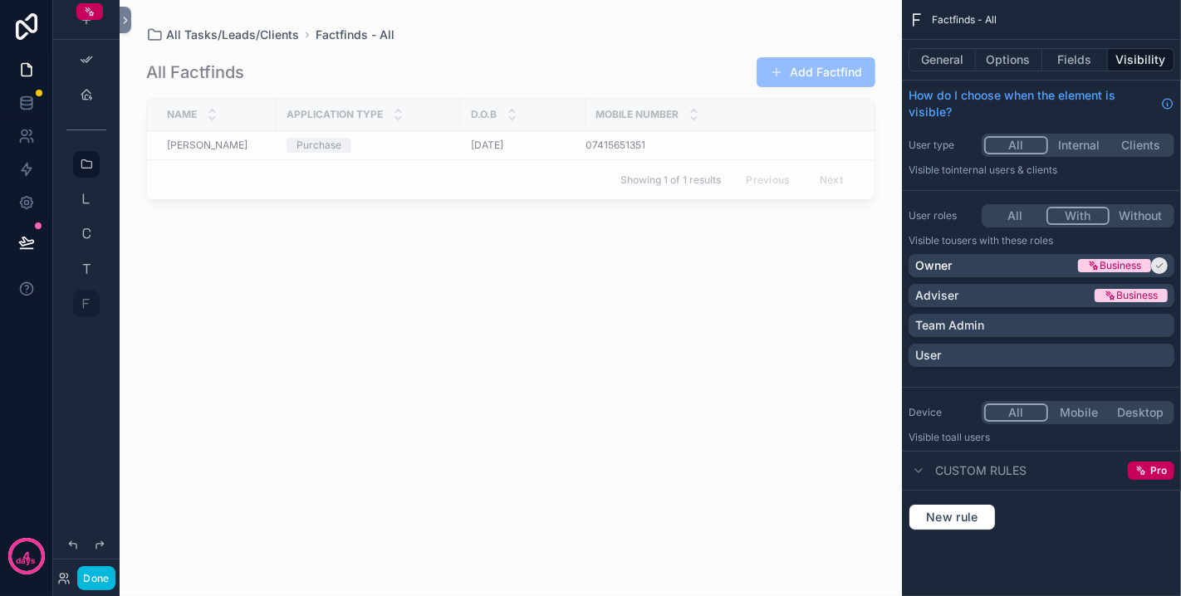
click at [996, 55] on button "Options" at bounding box center [1009, 59] width 66 height 23
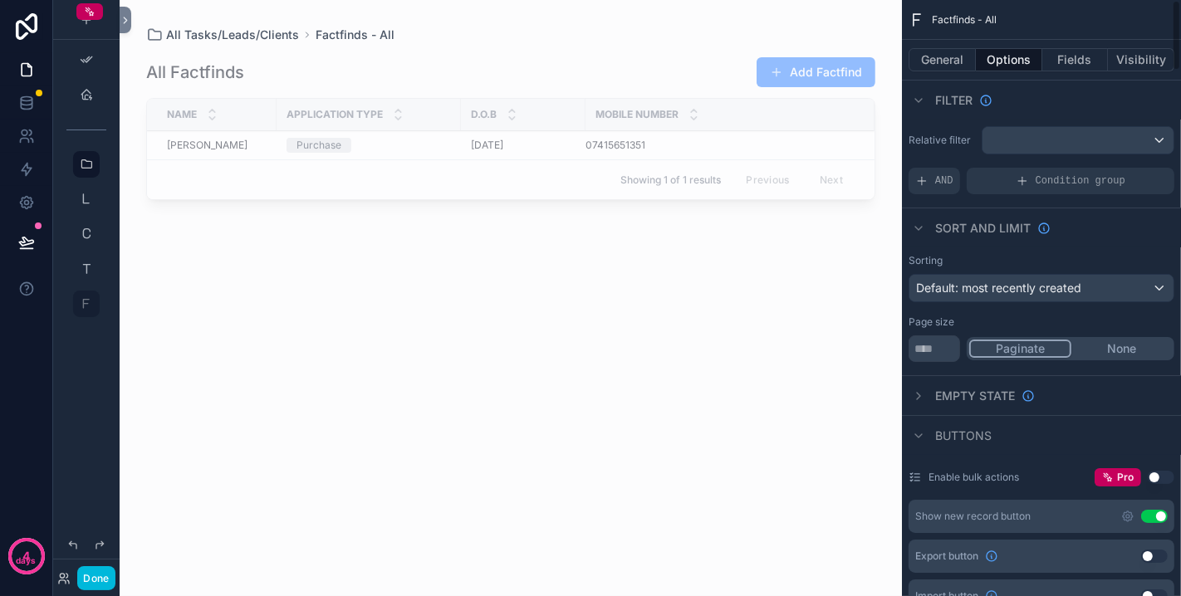
click at [1136, 63] on button "Visibility" at bounding box center [1141, 59] width 66 height 23
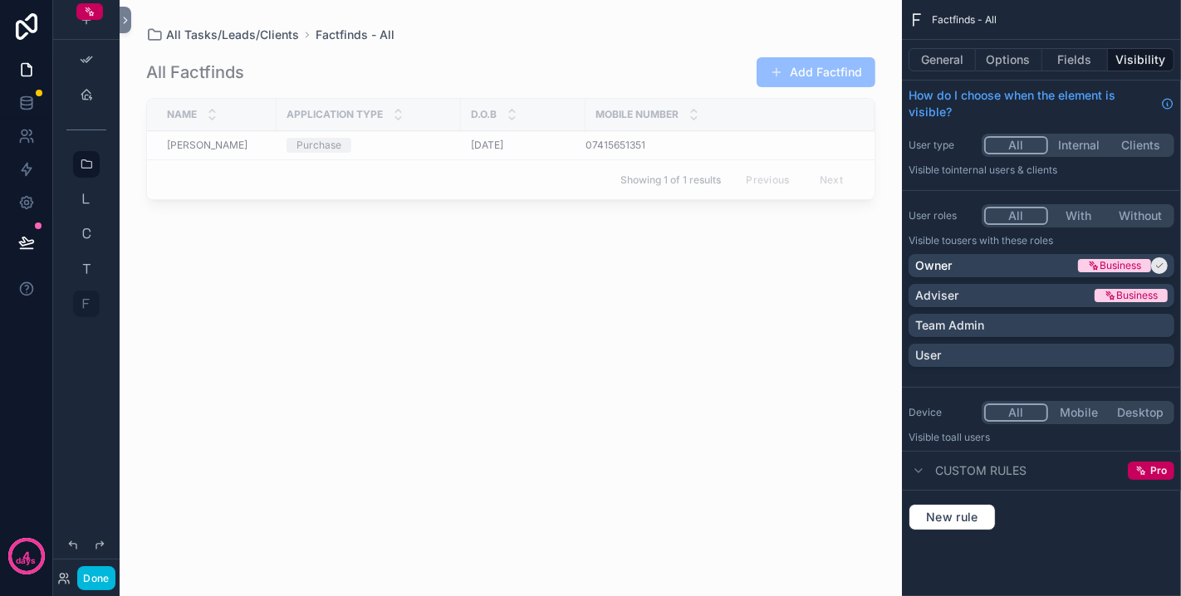
click at [1072, 259] on div "Owner" at bounding box center [994, 265] width 159 height 17
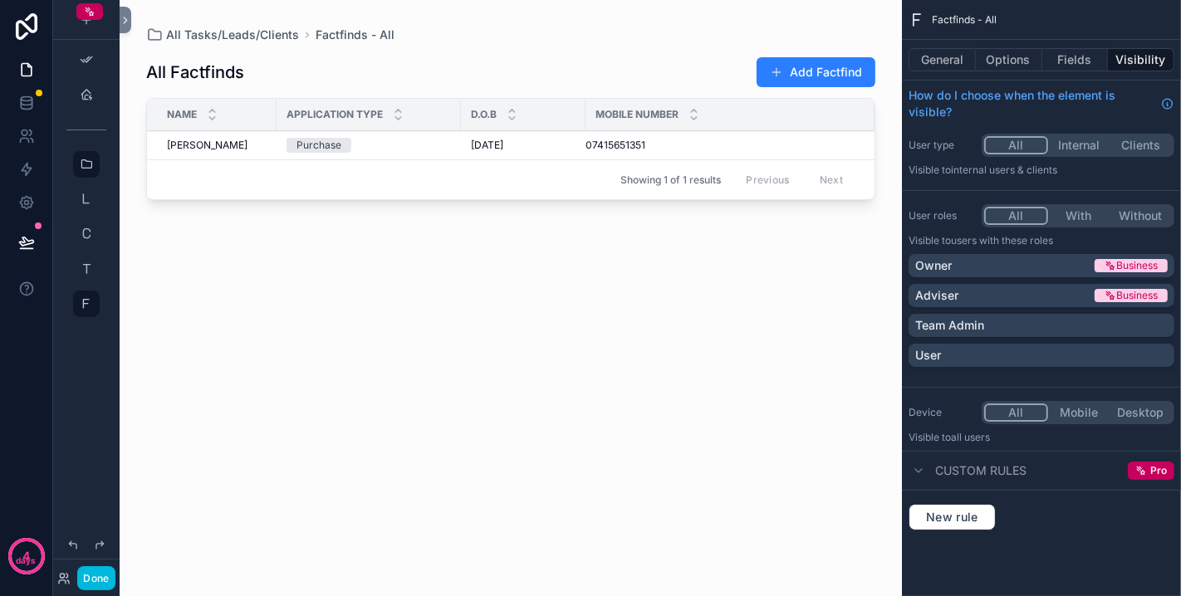
click at [722, 141] on div "scrollable content" at bounding box center [511, 288] width 782 height 576
click at [722, 141] on div "07415651351 07415651351" at bounding box center [719, 145] width 269 height 13
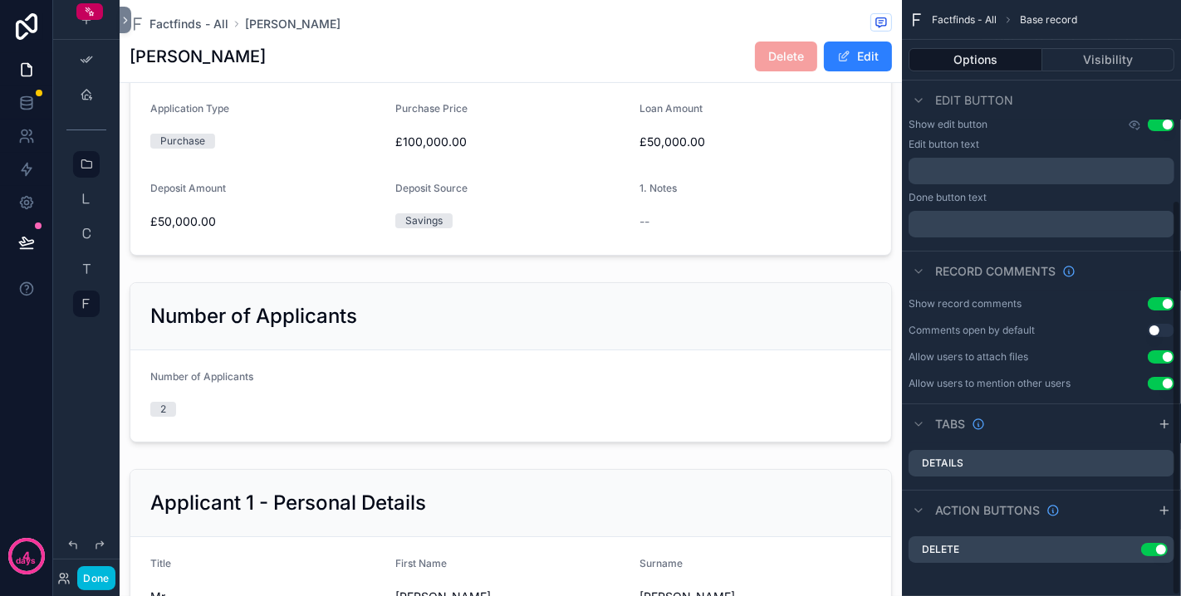
scroll to position [301, 0]
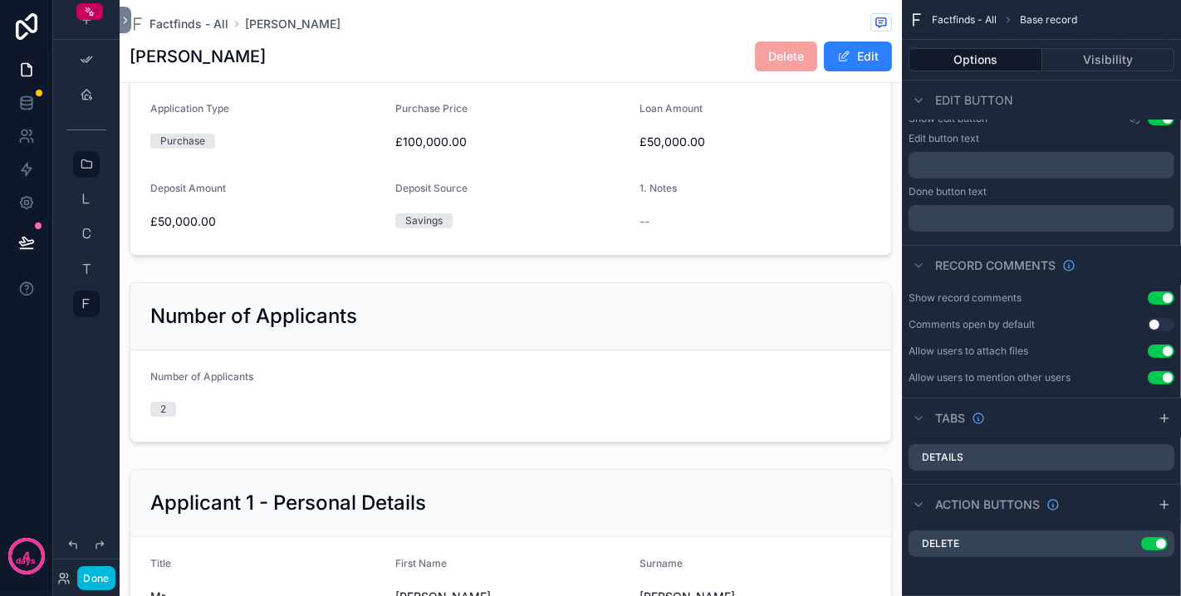
click at [0, 0] on icon "scrollable content" at bounding box center [0, 0] width 0 height 0
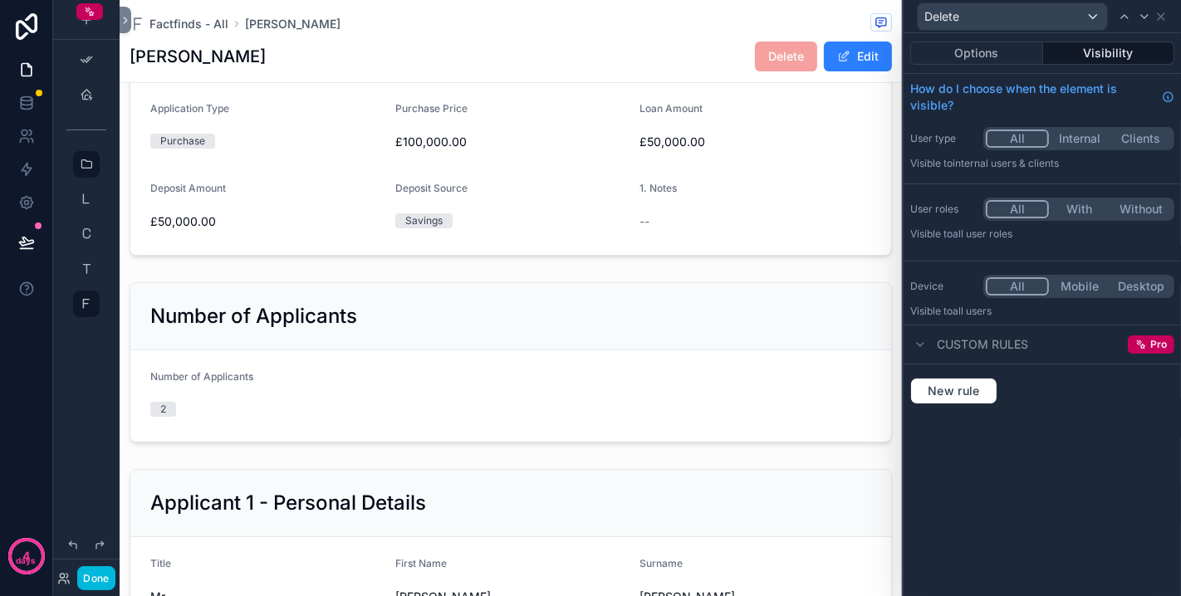
click at [989, 61] on button "Options" at bounding box center [976, 53] width 133 height 23
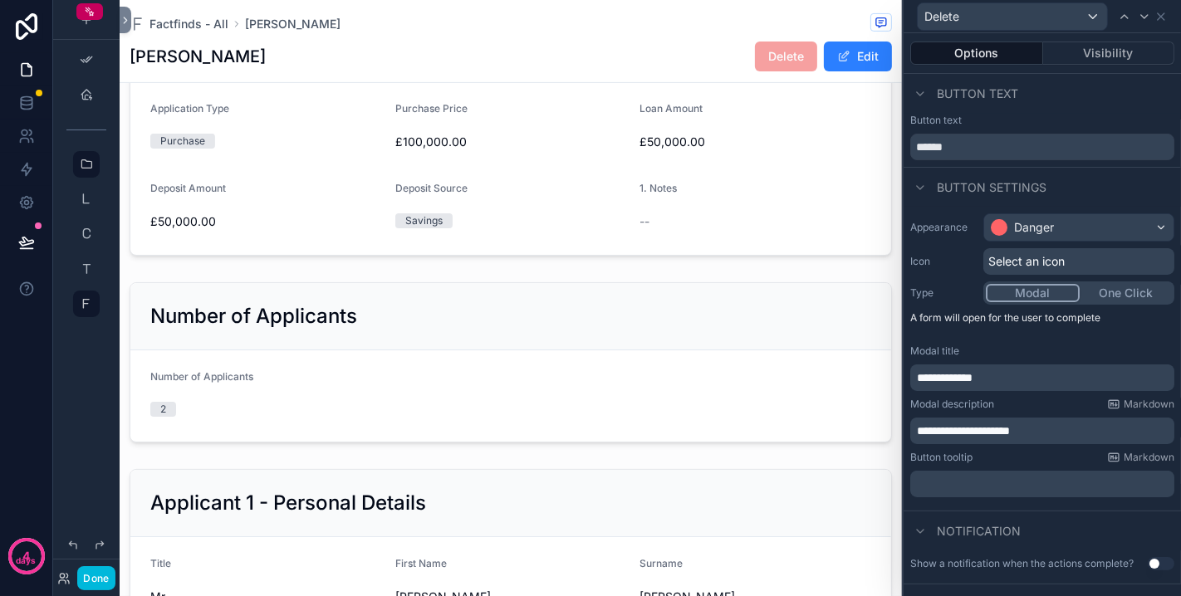
click at [1103, 50] on button "Visibility" at bounding box center [1109, 53] width 132 height 23
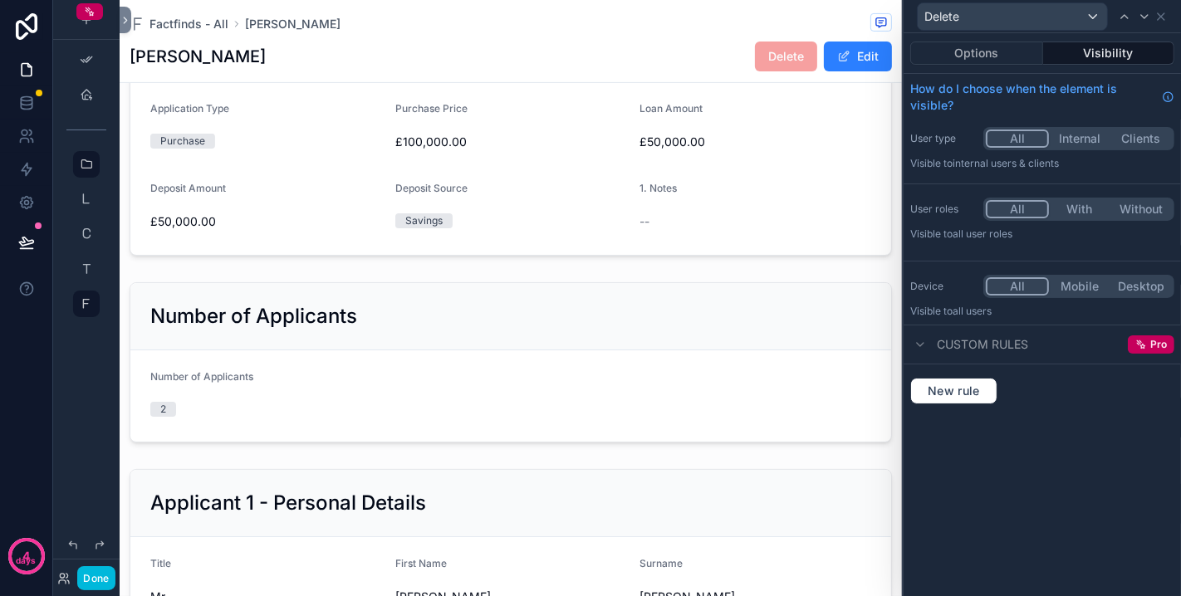
click at [1078, 208] on button "With" at bounding box center [1079, 209] width 61 height 18
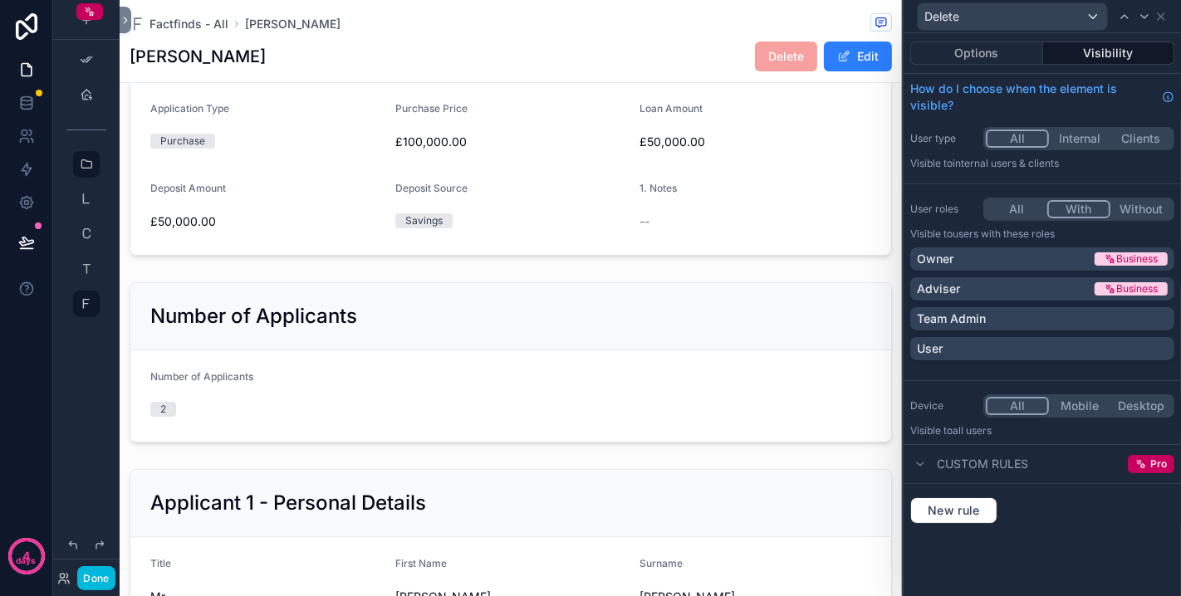
click at [1013, 257] on div "Owner" at bounding box center [1004, 259] width 174 height 17
click at [954, 211] on label "User roles" at bounding box center [943, 209] width 66 height 13
click at [1160, 17] on icon at bounding box center [1161, 16] width 7 height 7
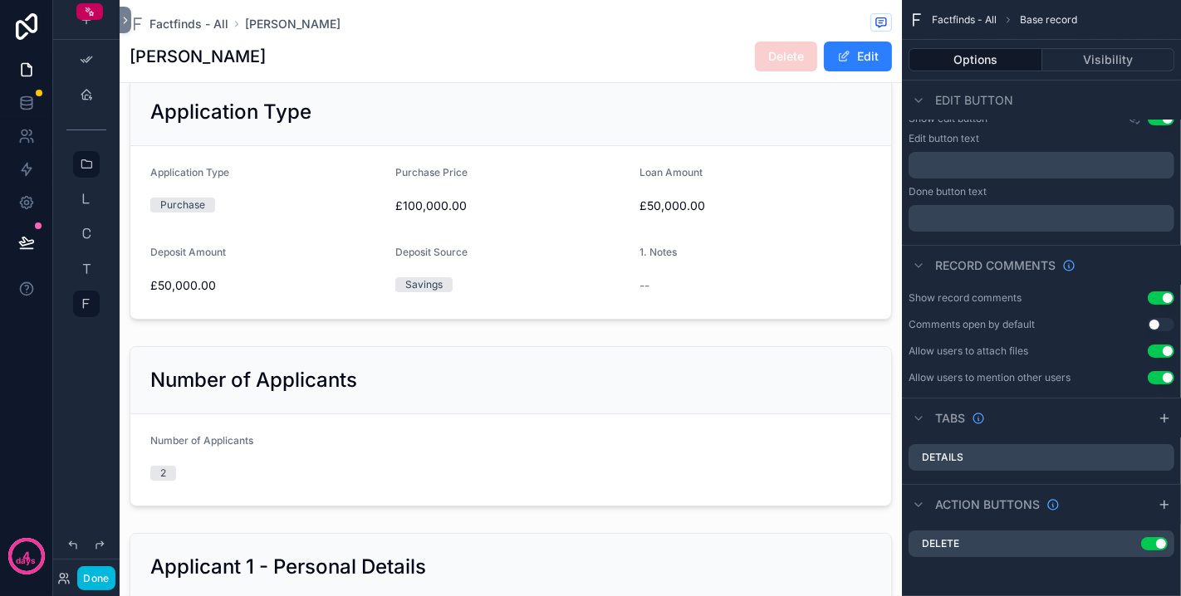
scroll to position [369, 0]
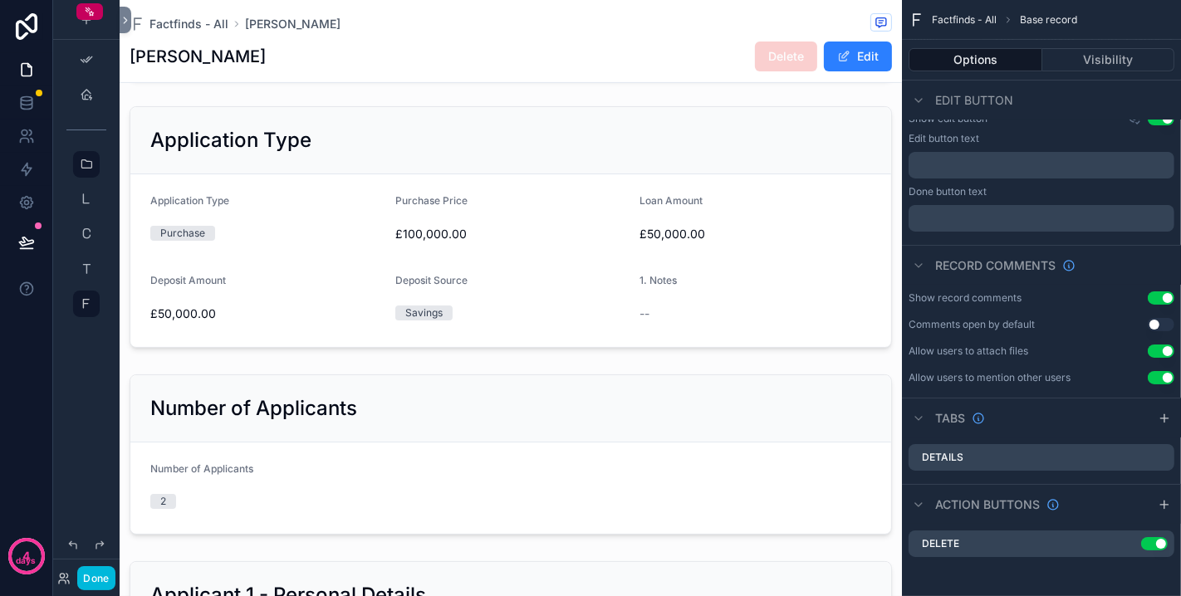
click at [101, 570] on button "Done" at bounding box center [95, 578] width 37 height 24
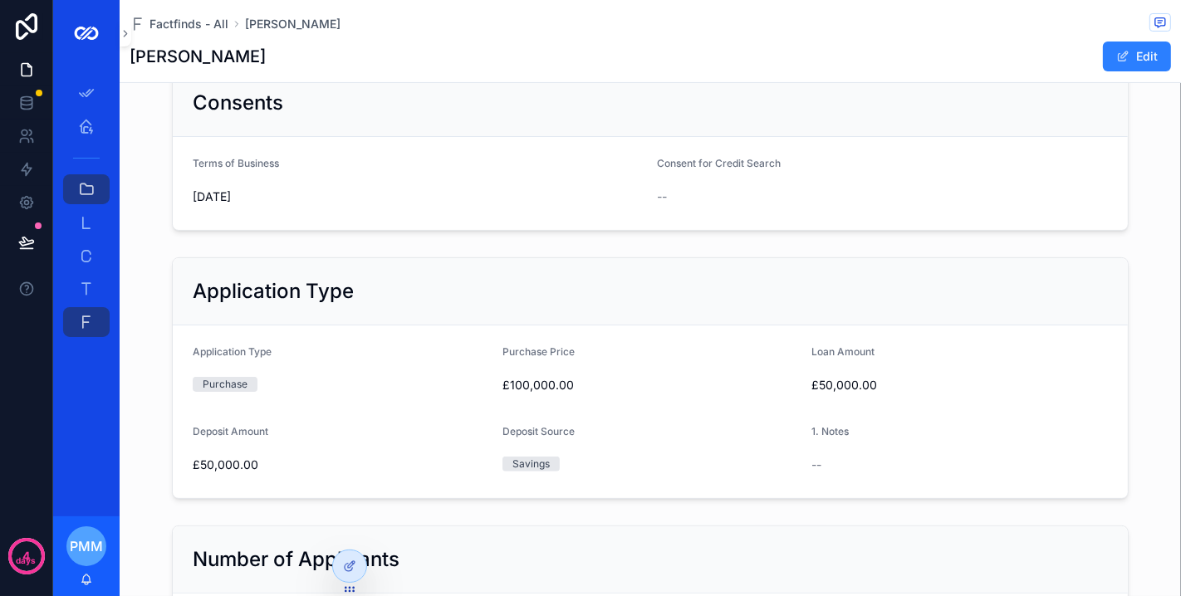
scroll to position [92, 0]
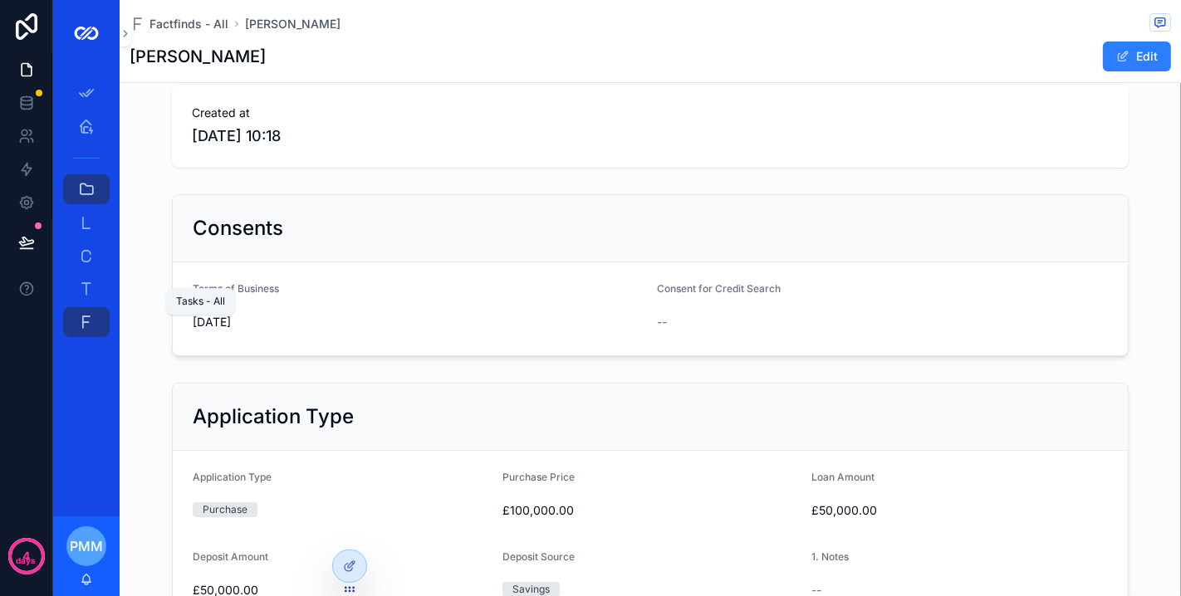
click at [86, 286] on icon "scrollable content" at bounding box center [86, 289] width 17 height 17
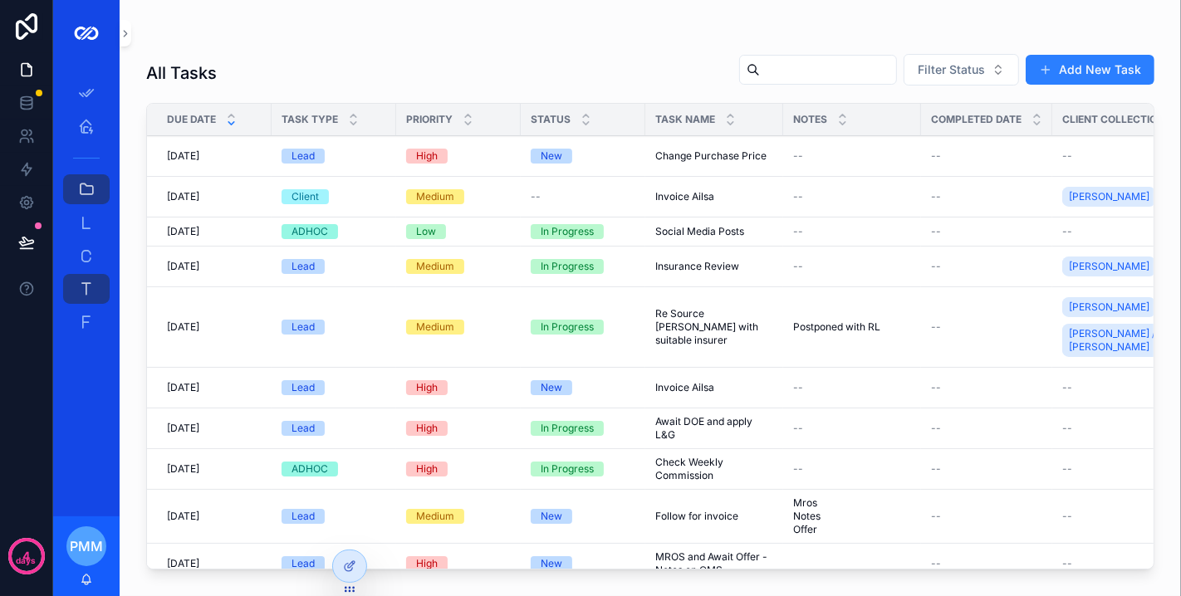
click at [831, 152] on div "--" at bounding box center [852, 155] width 118 height 13
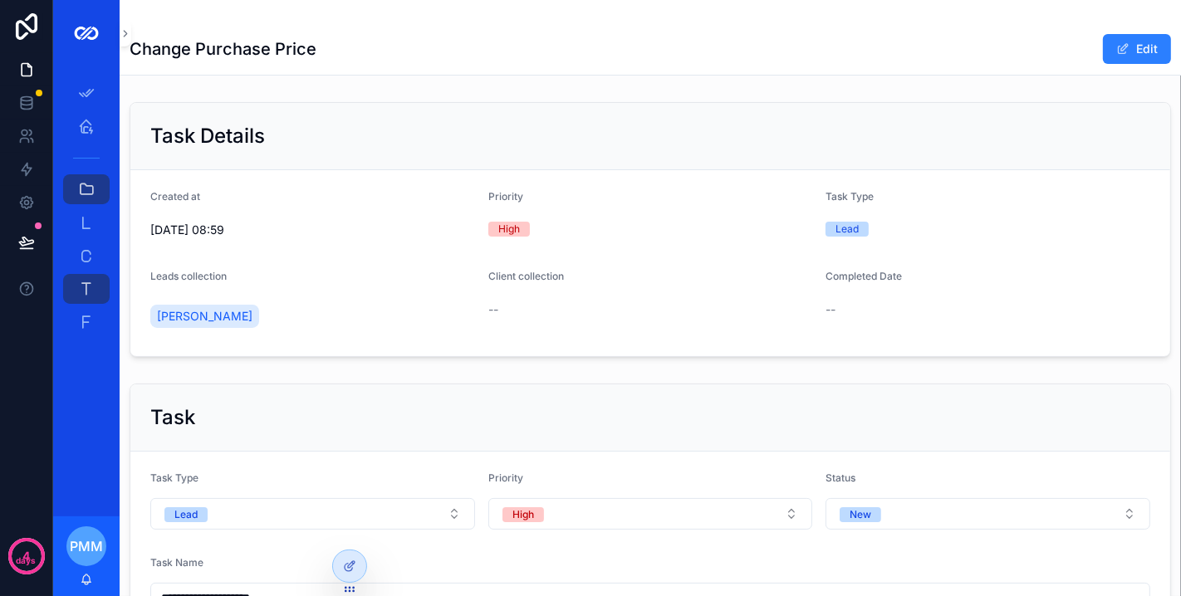
click at [359, 566] on div at bounding box center [349, 567] width 33 height 32
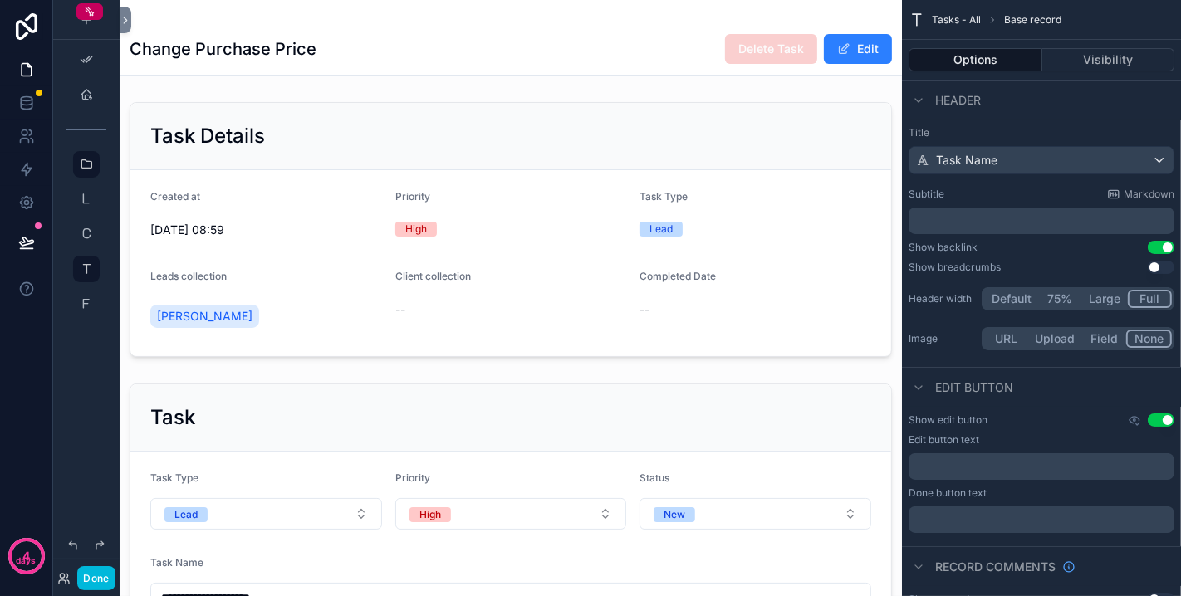
click at [1089, 56] on button "Visibility" at bounding box center [1108, 59] width 133 height 23
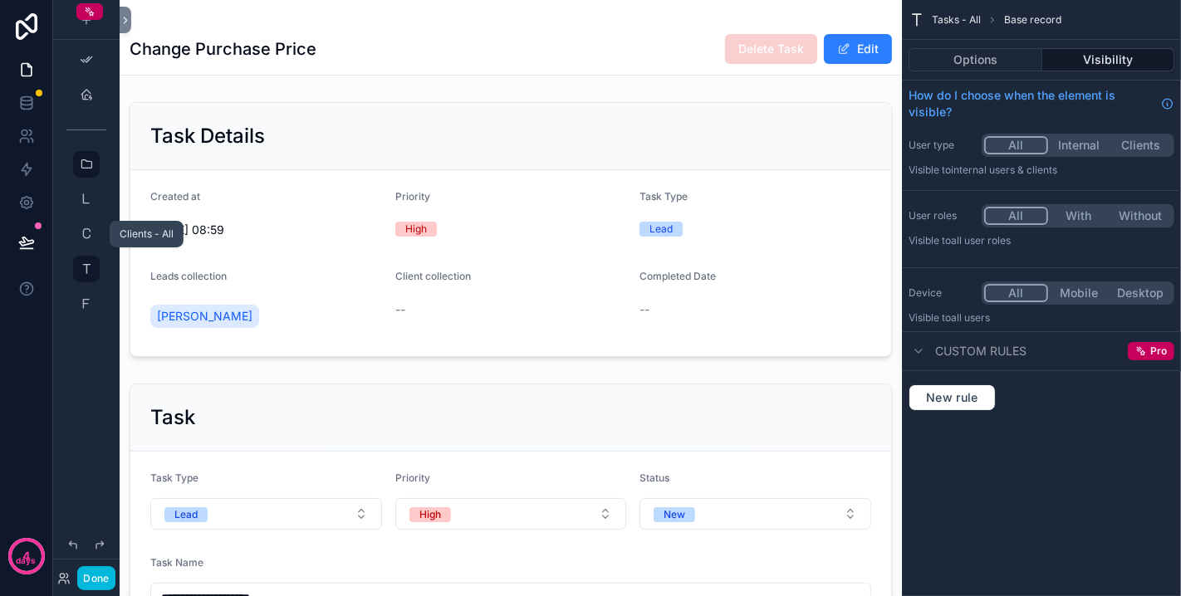
click at [81, 233] on icon "scrollable content" at bounding box center [86, 234] width 13 height 13
click at [107, 569] on button "Done" at bounding box center [95, 578] width 37 height 24
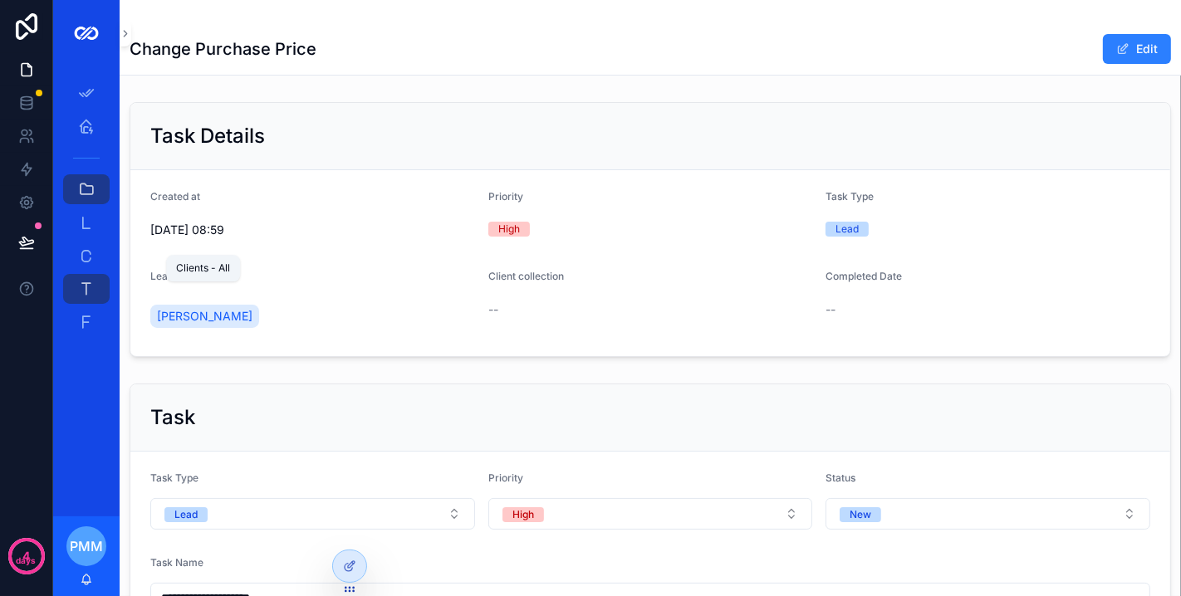
click at [87, 253] on icon "scrollable content" at bounding box center [86, 255] width 17 height 17
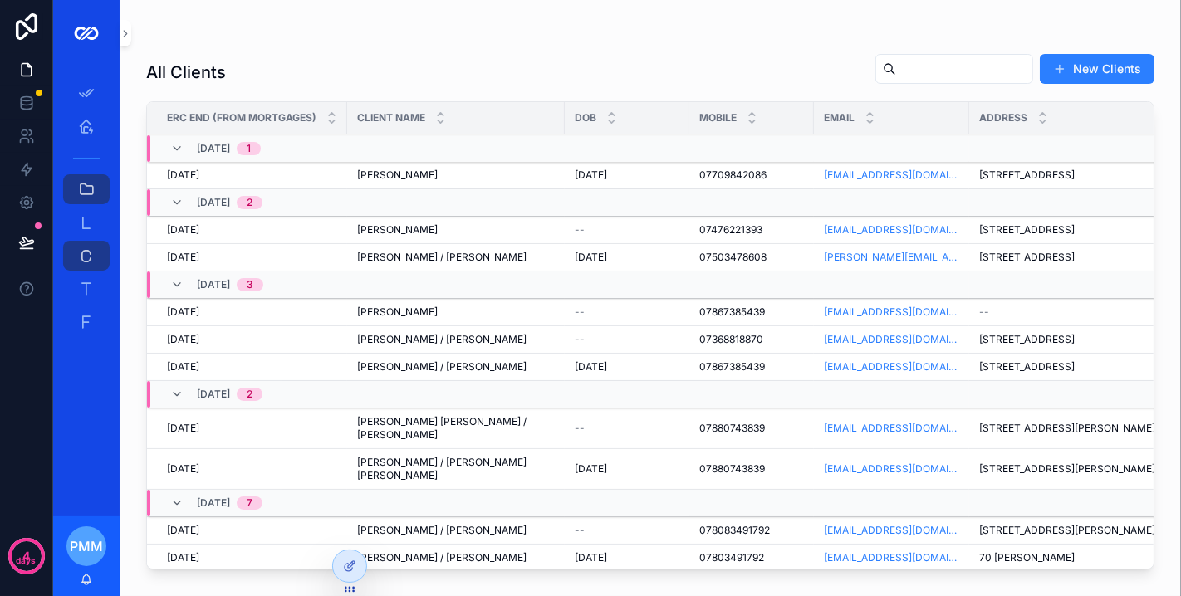
click at [340, 566] on div at bounding box center [349, 567] width 33 height 32
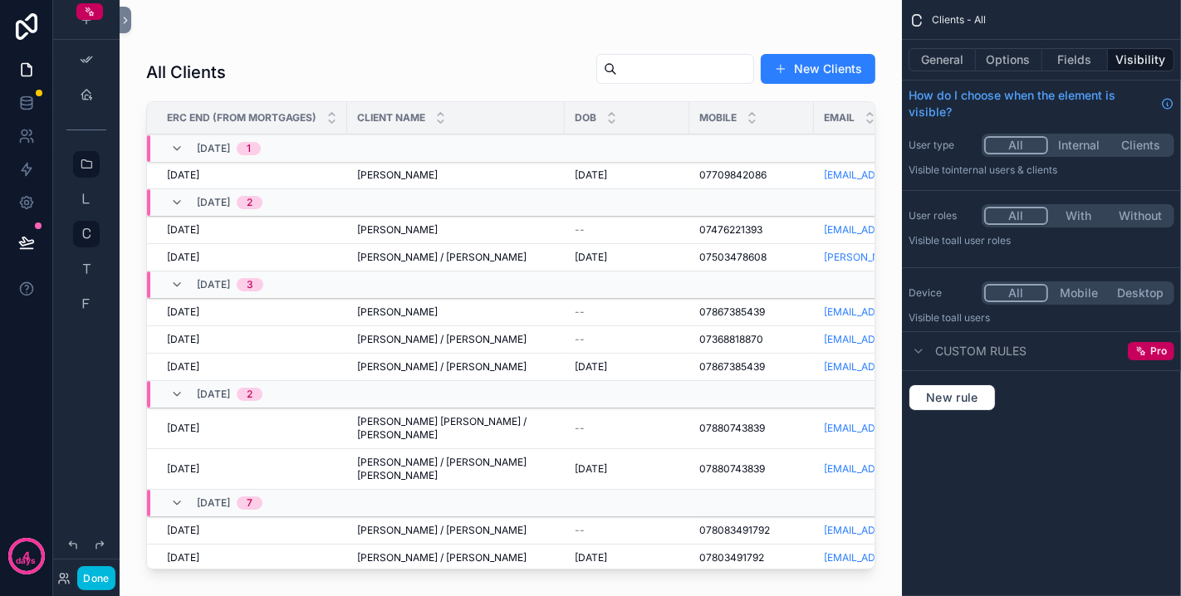
click at [105, 573] on button "Done" at bounding box center [95, 578] width 37 height 24
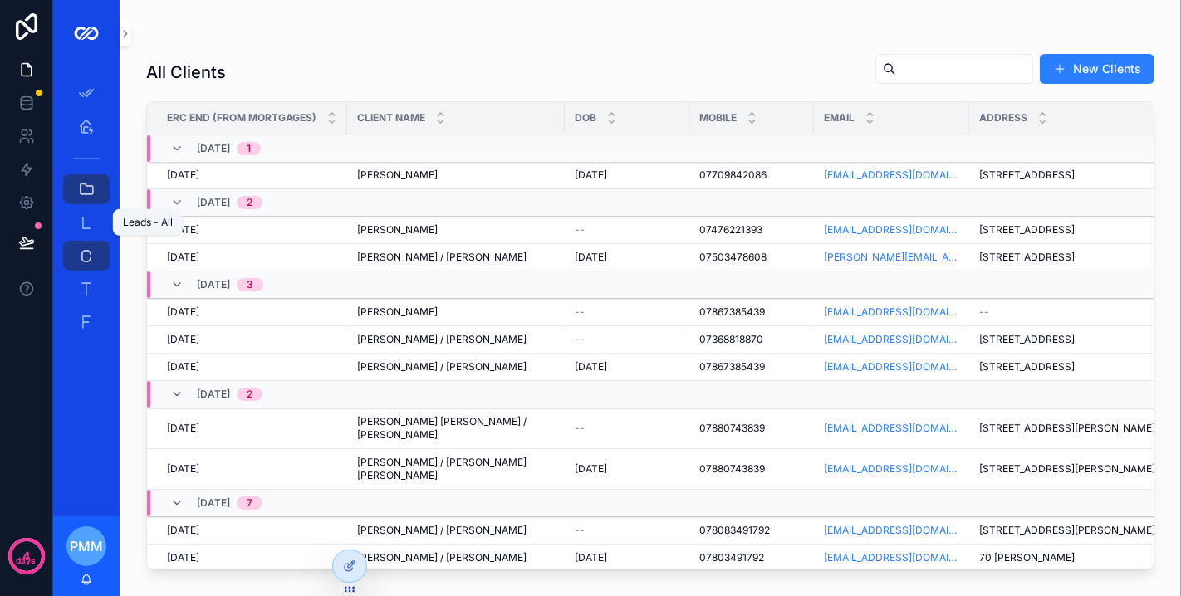
click at [87, 220] on icon "scrollable content" at bounding box center [86, 222] width 17 height 17
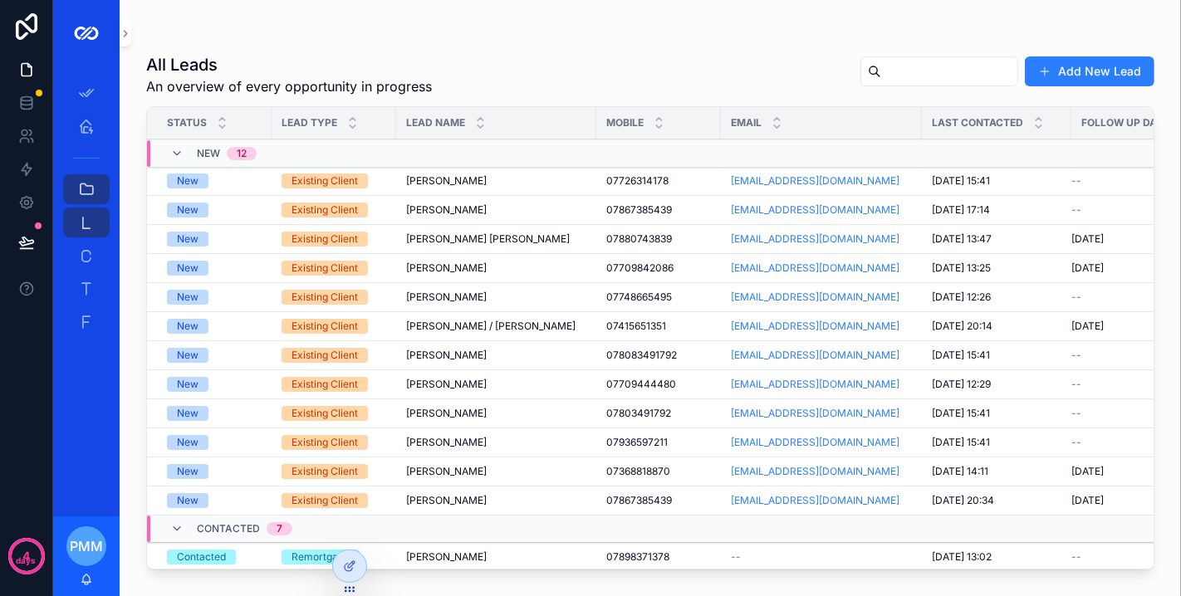
click at [348, 564] on icon at bounding box center [349, 566] width 13 height 13
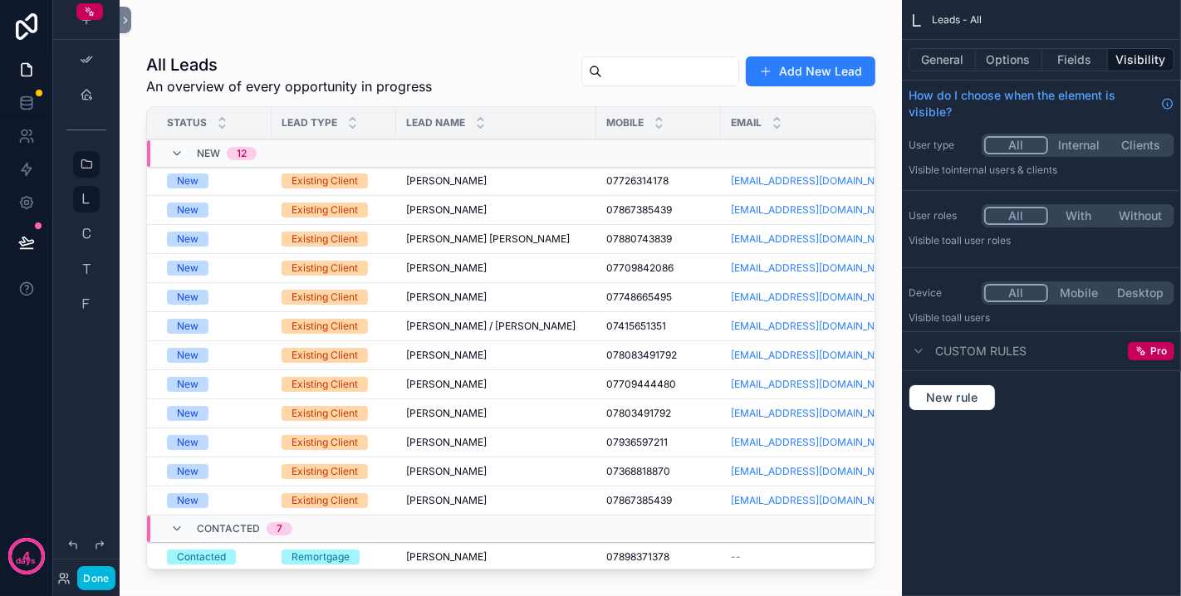
click at [504, 63] on div "scrollable content" at bounding box center [511, 288] width 782 height 576
click at [90, 95] on icon "scrollable content" at bounding box center [86, 94] width 13 height 13
click at [91, 585] on button "Done" at bounding box center [95, 578] width 37 height 24
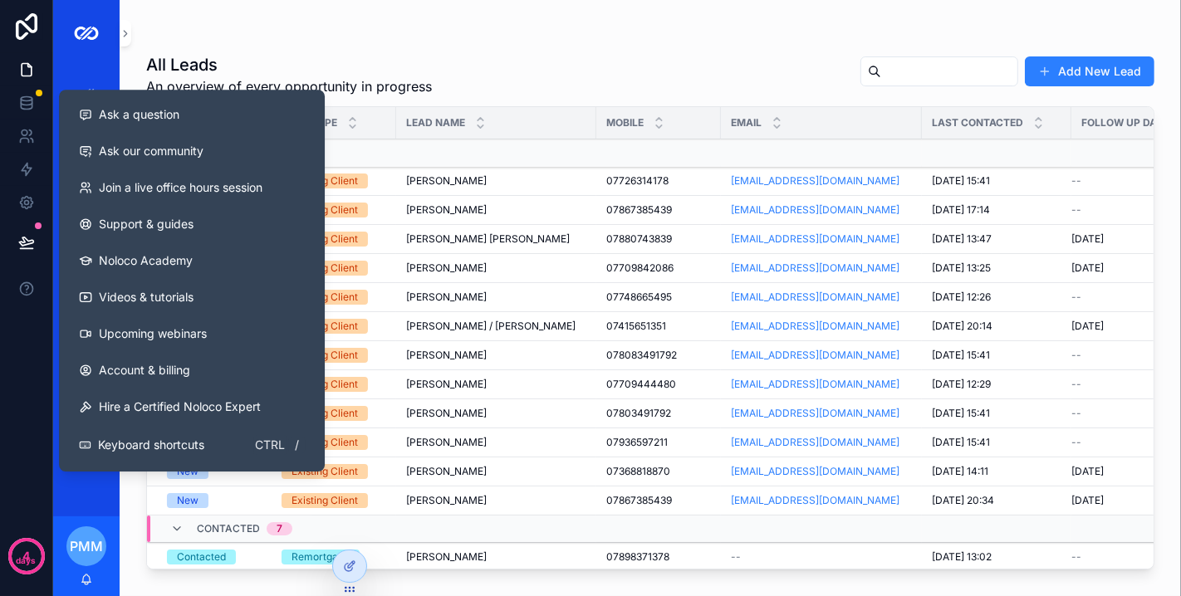
click at [290, 59] on h1 "All Leads" at bounding box center [289, 64] width 286 height 23
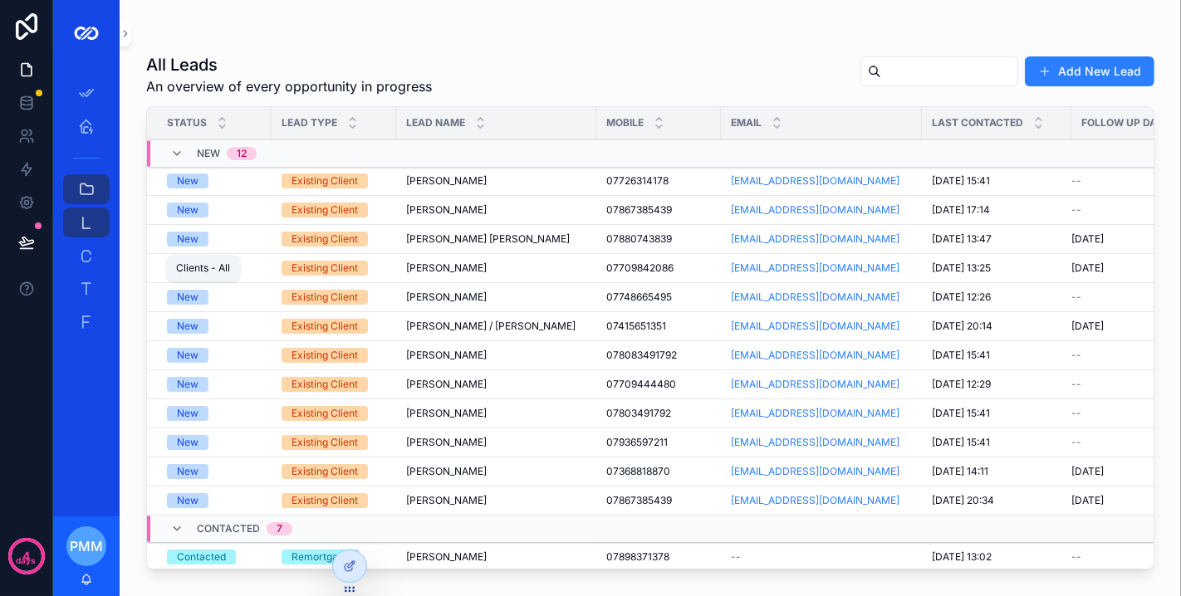
click at [100, 251] on link "Clients - All 247" at bounding box center [86, 256] width 47 height 30
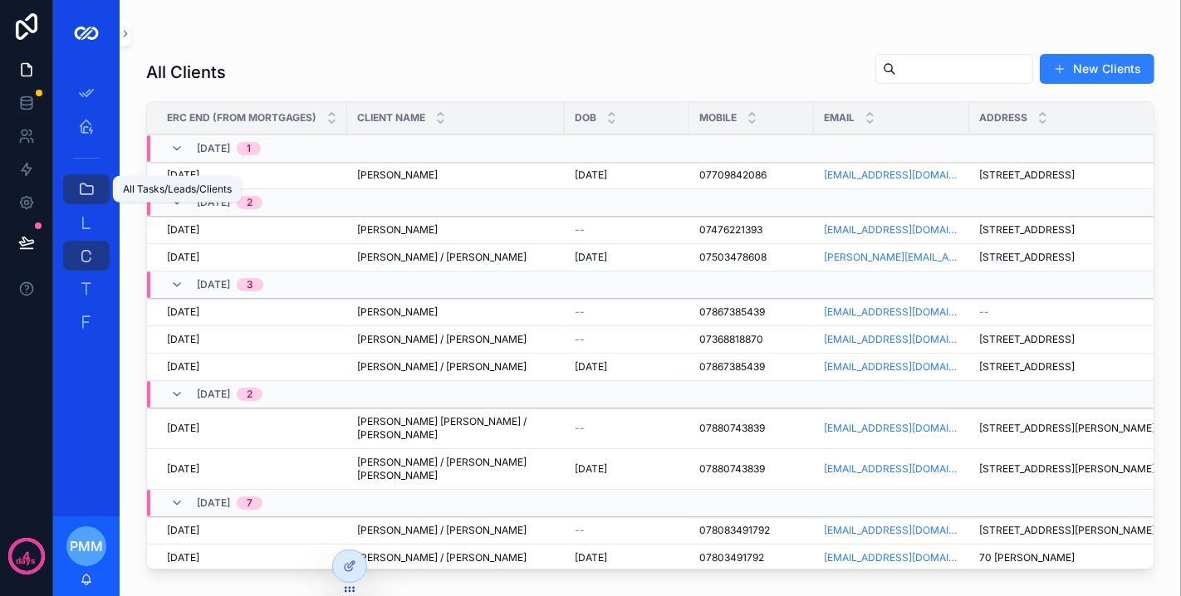
click at [86, 192] on icon "scrollable content" at bounding box center [86, 189] width 17 height 17
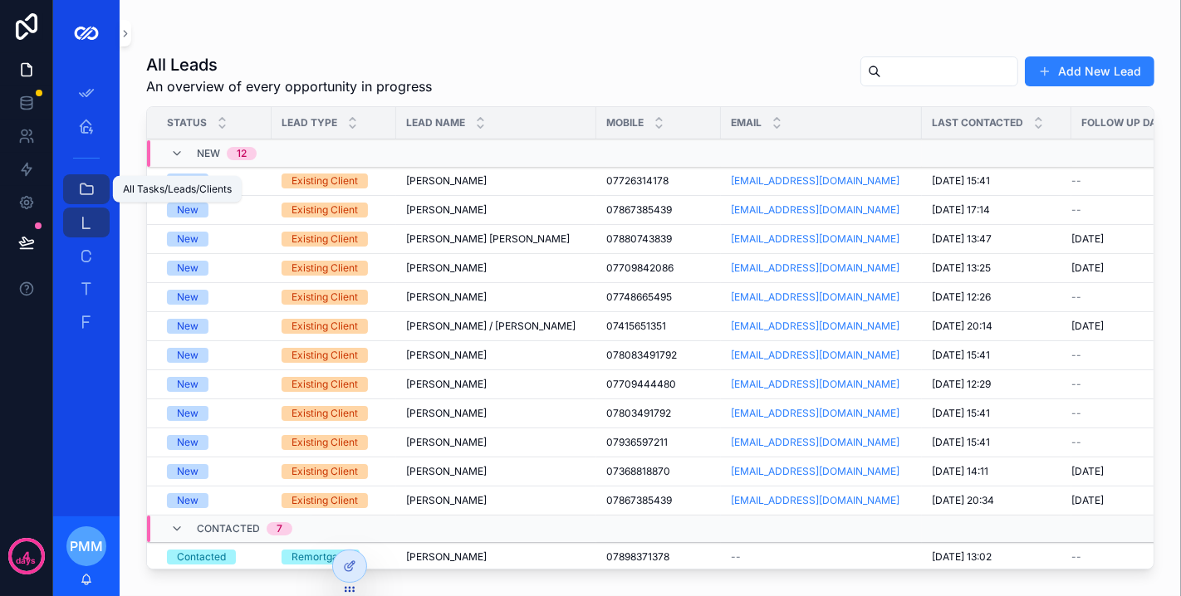
click at [86, 192] on icon "scrollable content" at bounding box center [86, 189] width 17 height 17
click at [97, 116] on div "Adviser Home" at bounding box center [86, 126] width 27 height 27
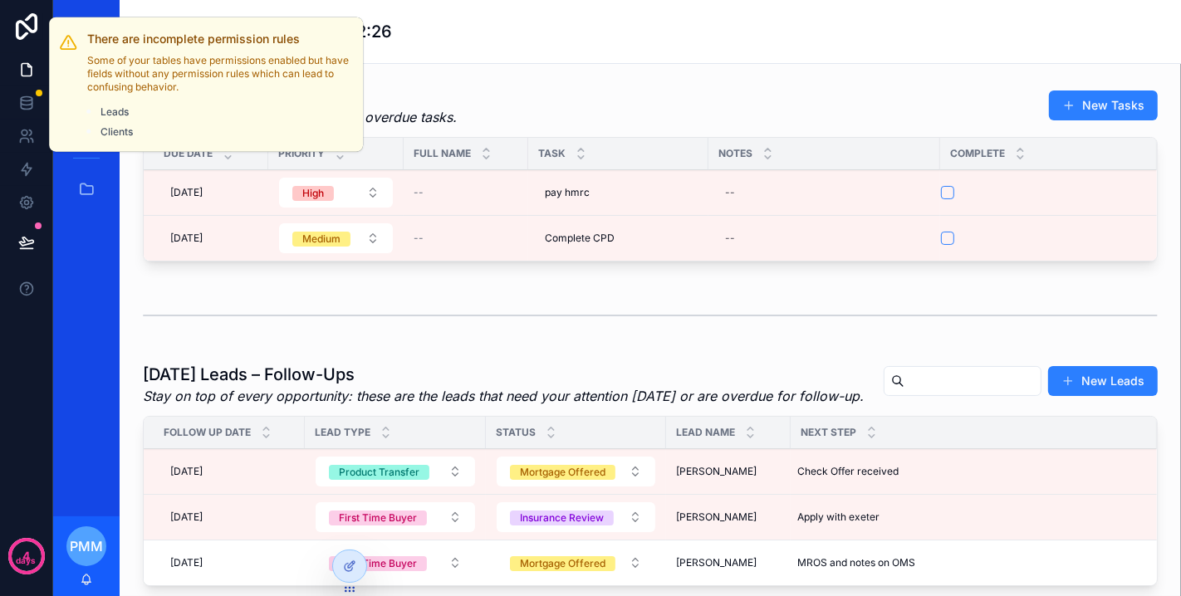
click at [38, 95] on div at bounding box center [39, 93] width 7 height 7
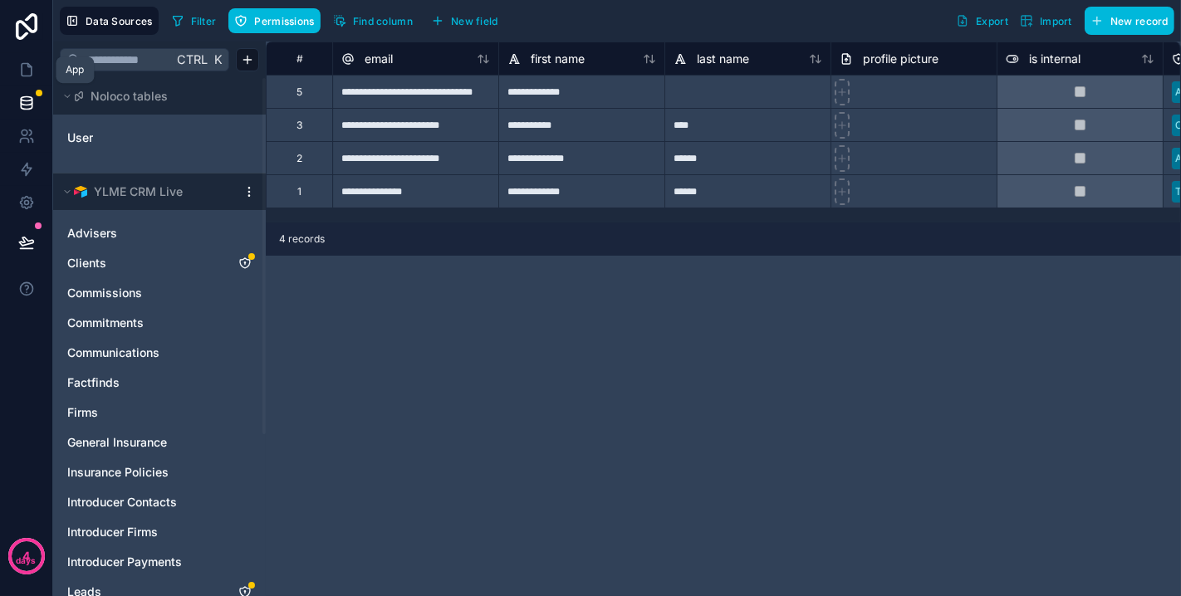
click at [23, 71] on icon at bounding box center [26, 69] width 17 height 17
